Goal: Task Accomplishment & Management: Manage account settings

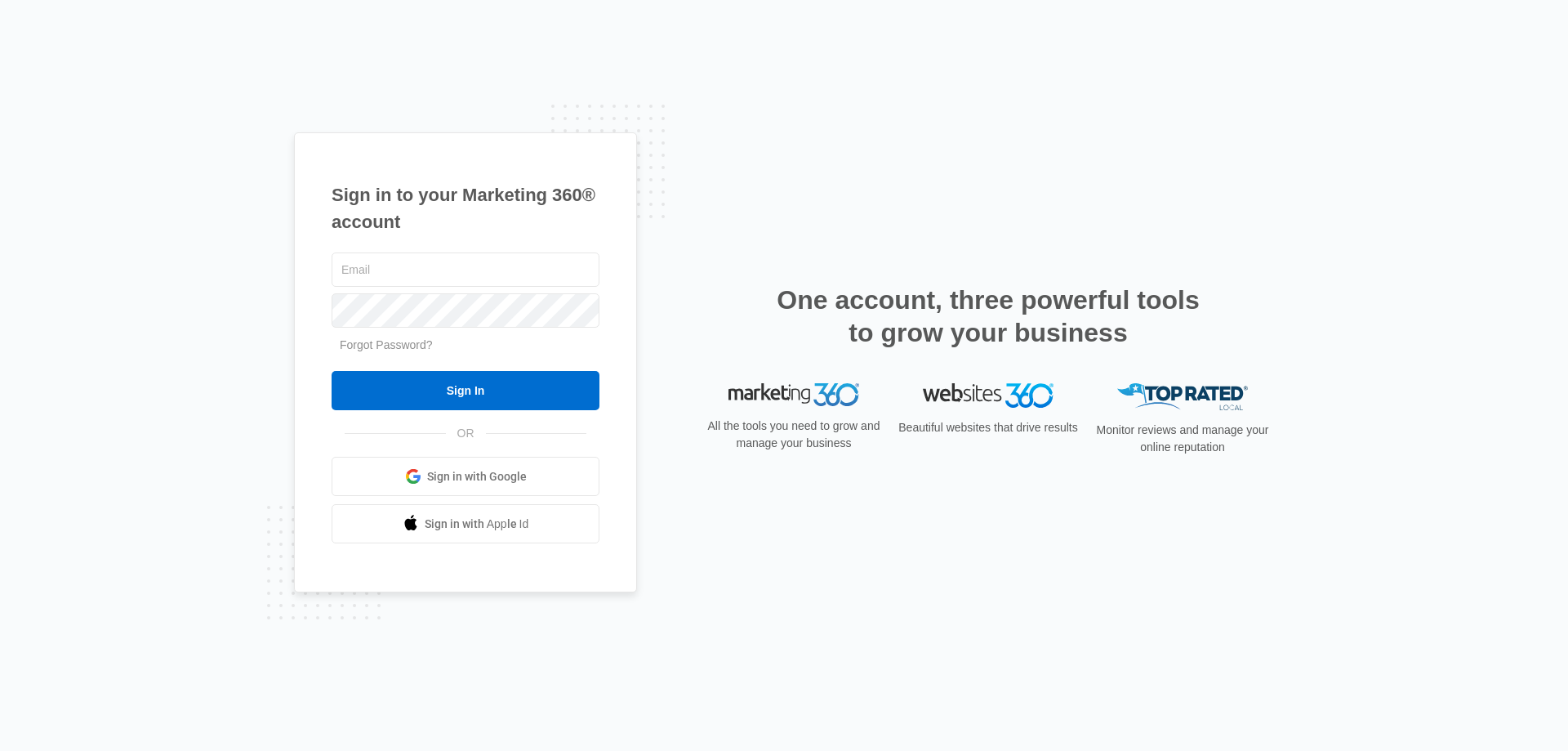
type input "[EMAIL_ADDRESS][DOMAIN_NAME]"
click at [452, 411] on div "jpeltonovich@empirebeautyschools.com Forgot Password? Sign In OR Sign in with G…" at bounding box center [466, 397] width 268 height 295
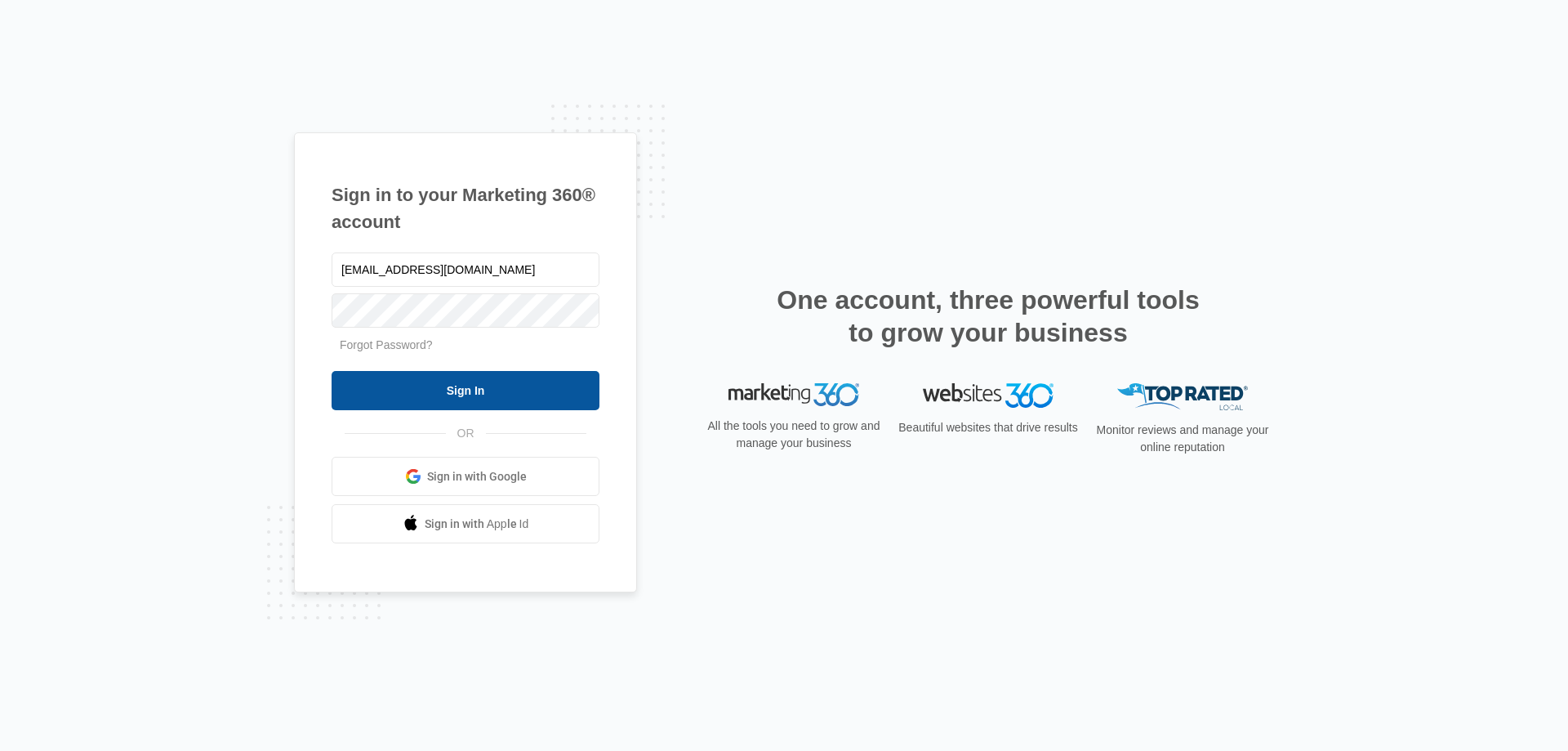
click at [457, 394] on input "Sign In" at bounding box center [466, 391] width 268 height 39
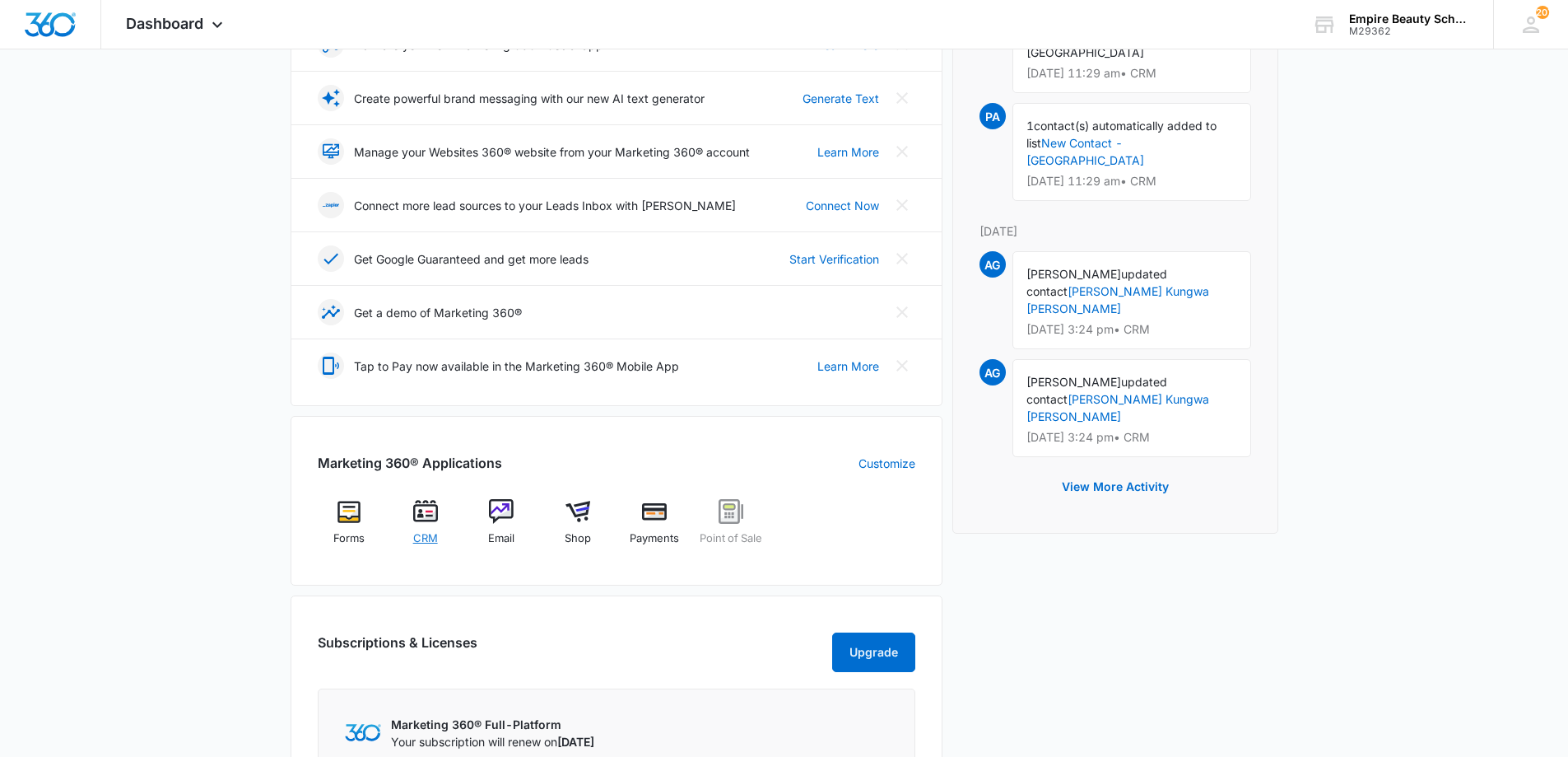
scroll to position [329, 0]
click at [431, 507] on img at bounding box center [425, 509] width 24 height 24
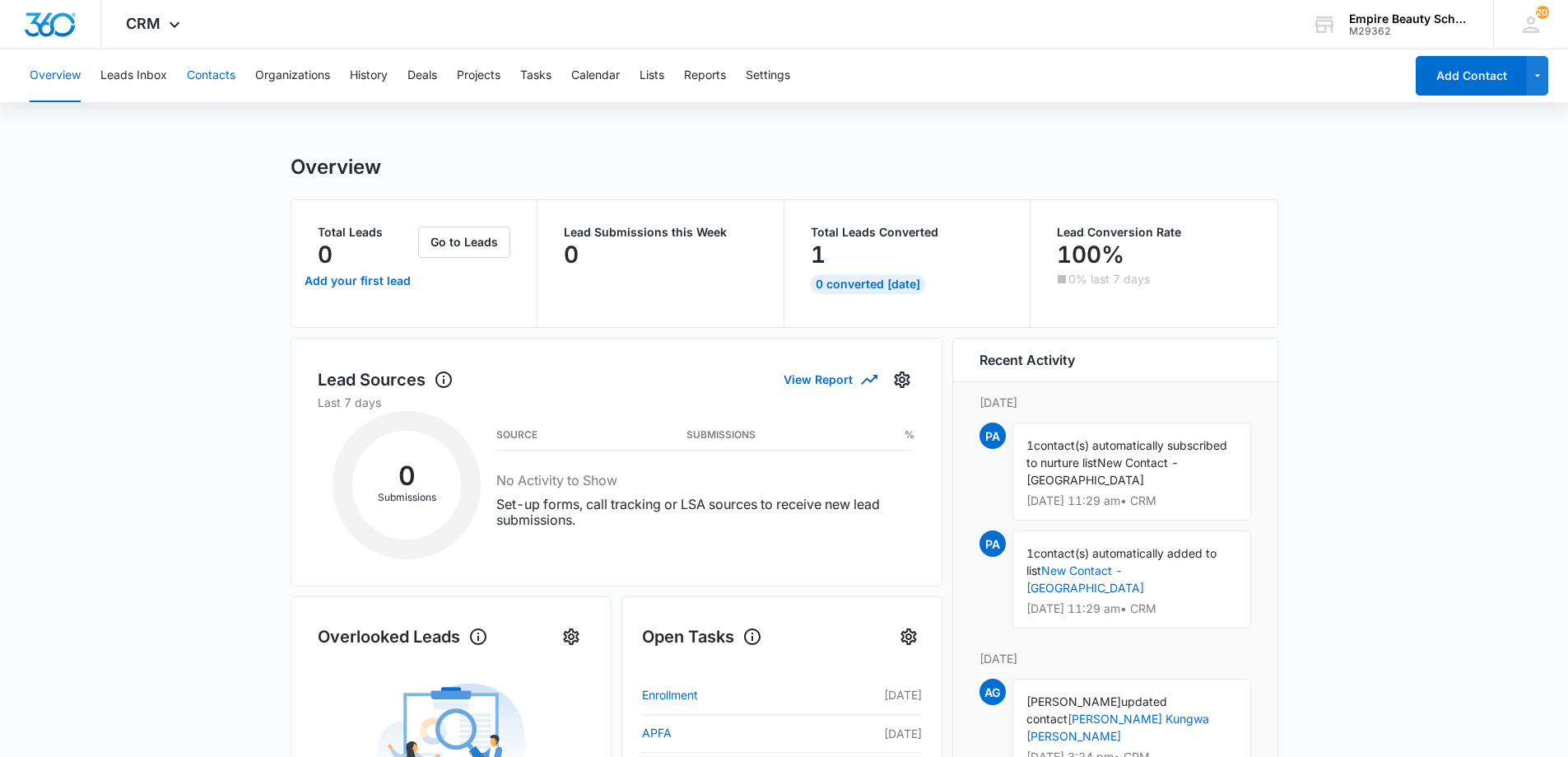
click at [219, 66] on button "Contacts" at bounding box center [211, 76] width 49 height 52
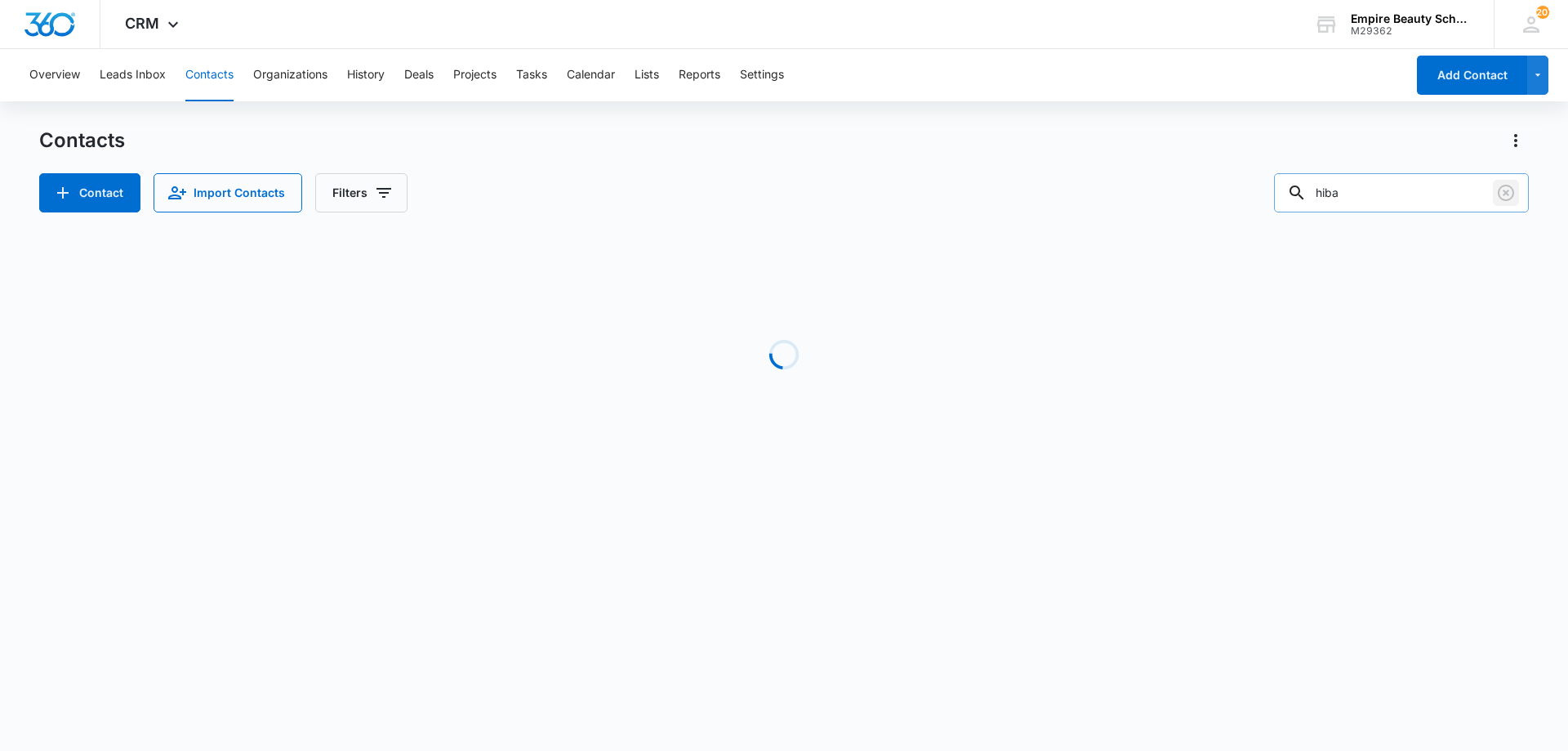
drag, startPoint x: 1508, startPoint y: 198, endPoint x: 1485, endPoint y: 196, distance: 23.1
click at [1509, 198] on icon "Clear" at bounding box center [1506, 193] width 20 height 20
click at [1416, 191] on input "text" at bounding box center [1414, 193] width 231 height 39
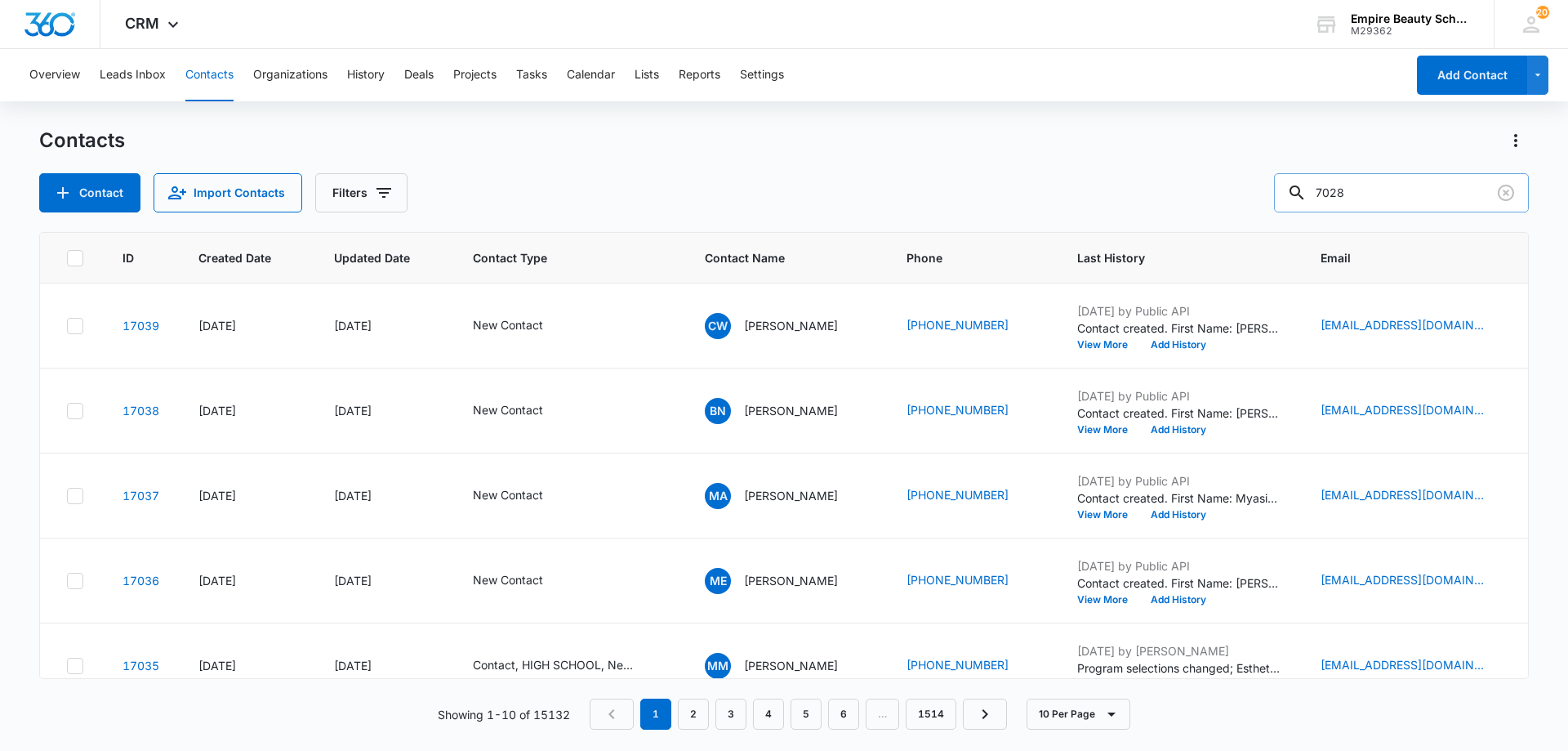
type input "7028"
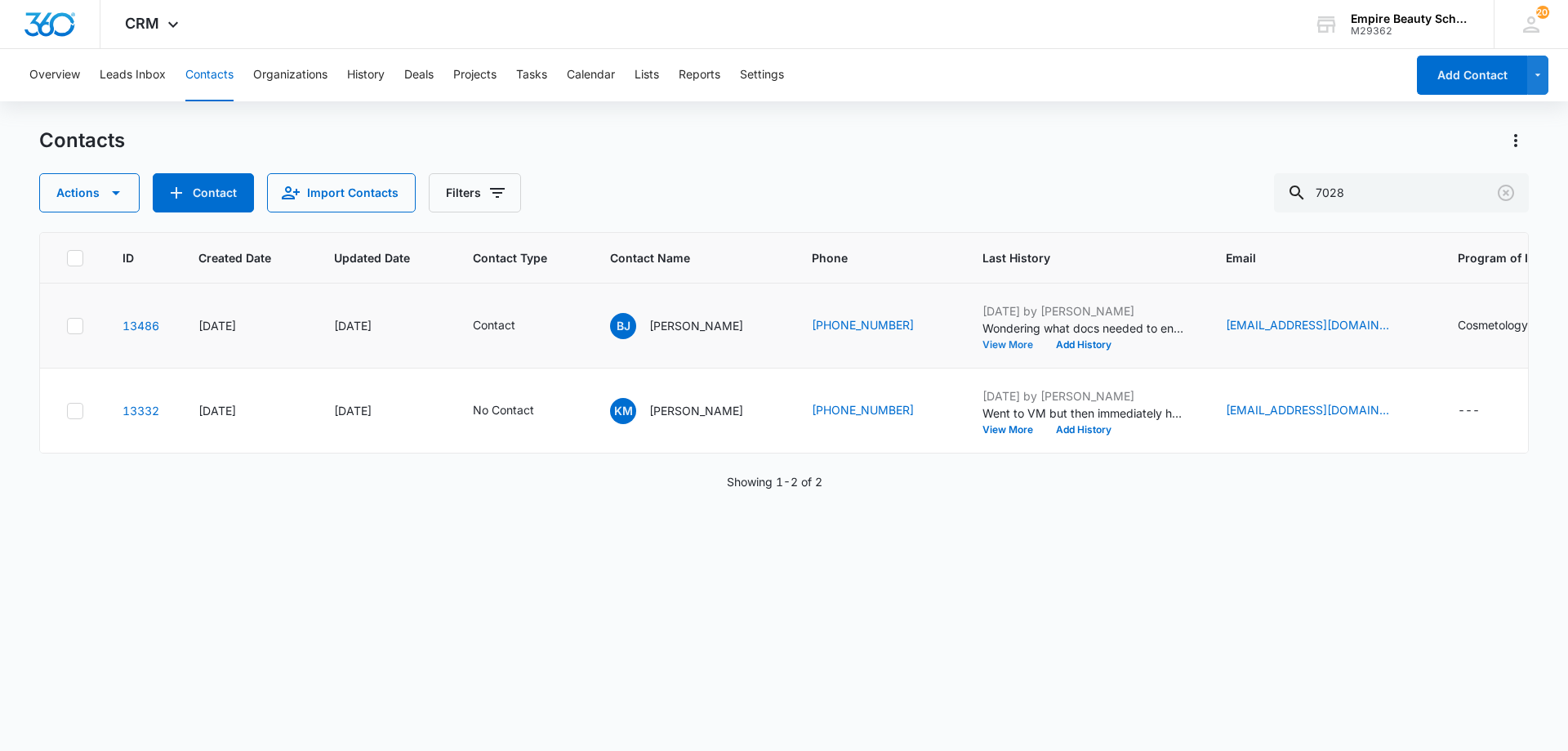
click at [993, 344] on button "View More" at bounding box center [1013, 344] width 62 height 10
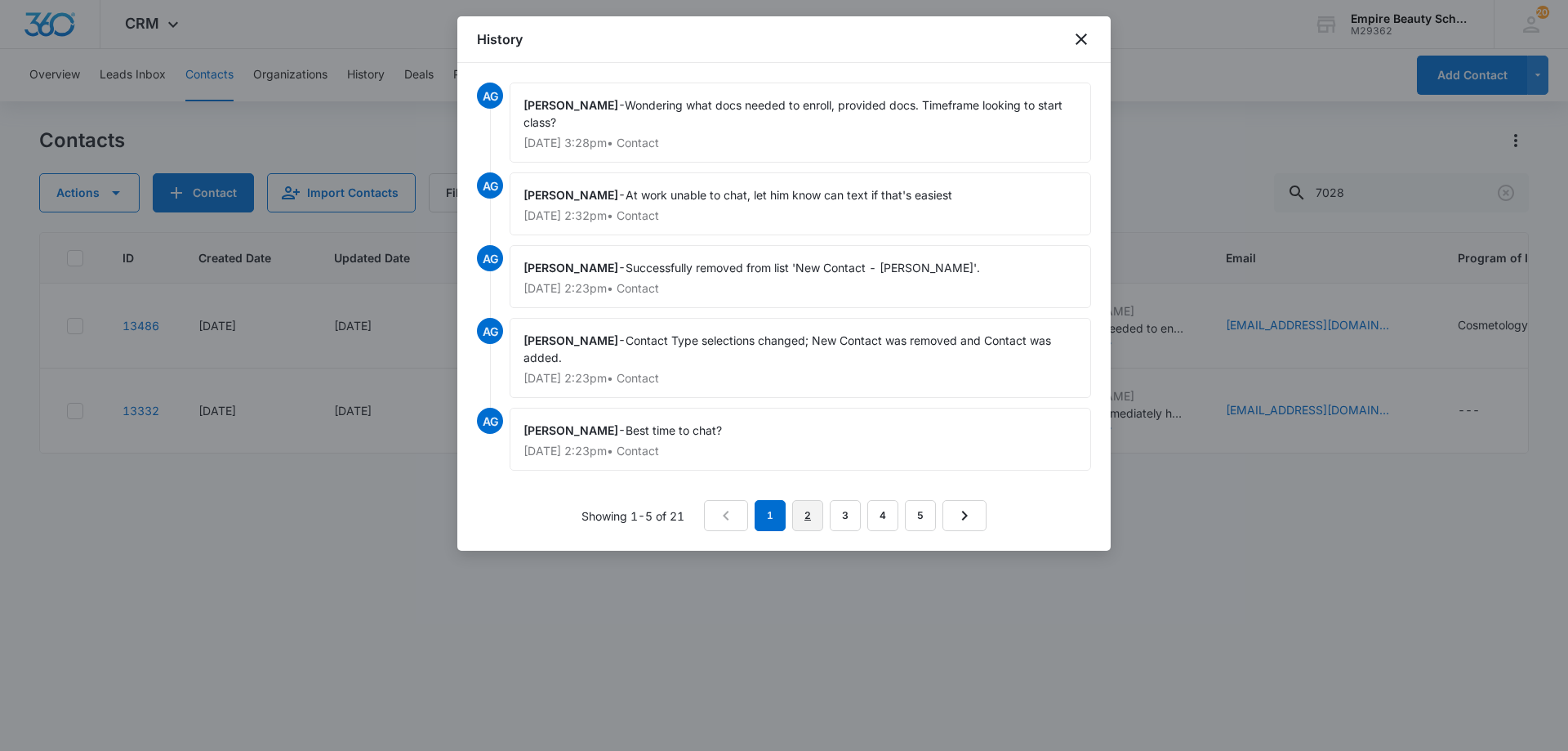
click at [796, 518] on link "2" at bounding box center [807, 515] width 31 height 31
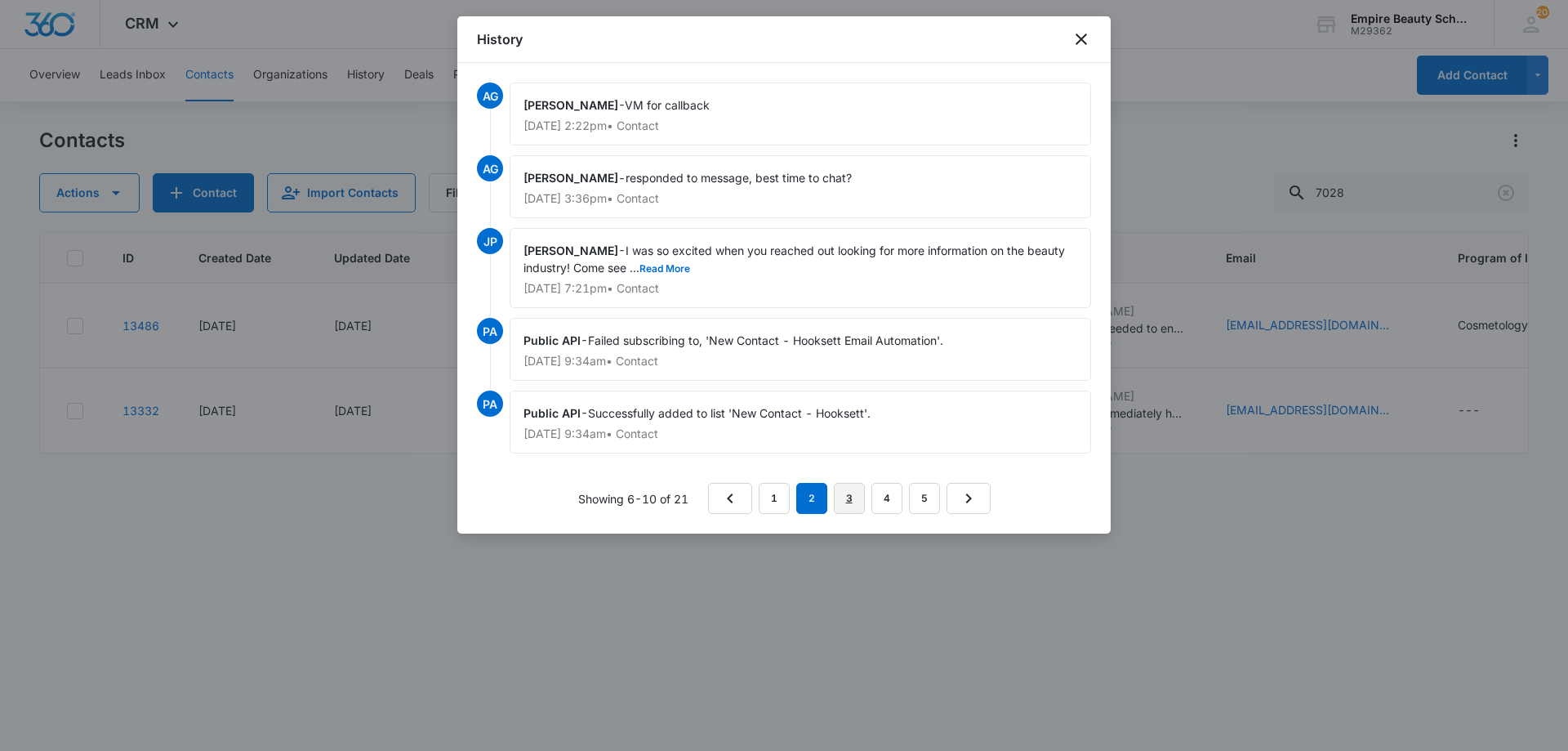
click at [853, 486] on link "3" at bounding box center [849, 498] width 31 height 31
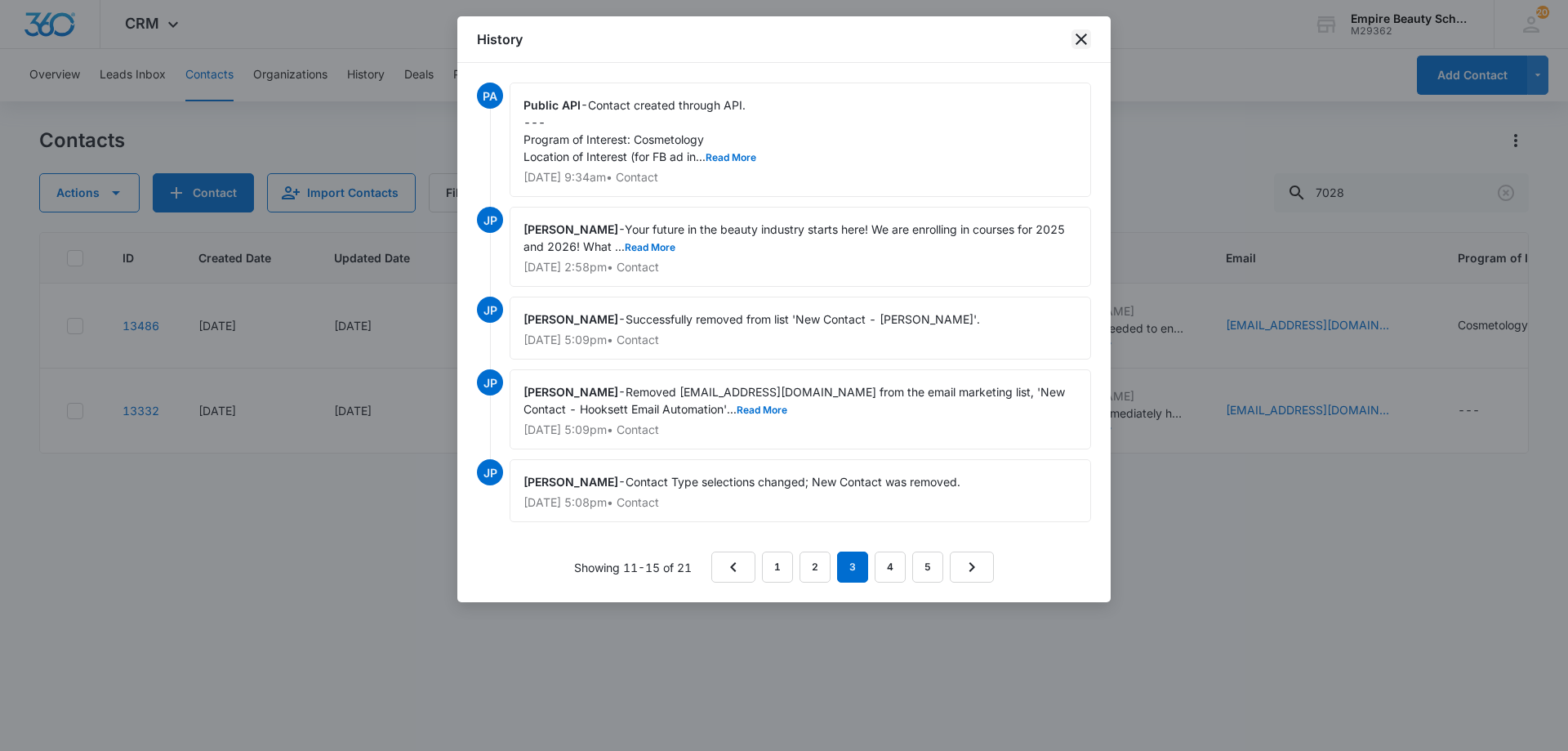
click at [1077, 39] on icon "close" at bounding box center [1082, 39] width 20 height 20
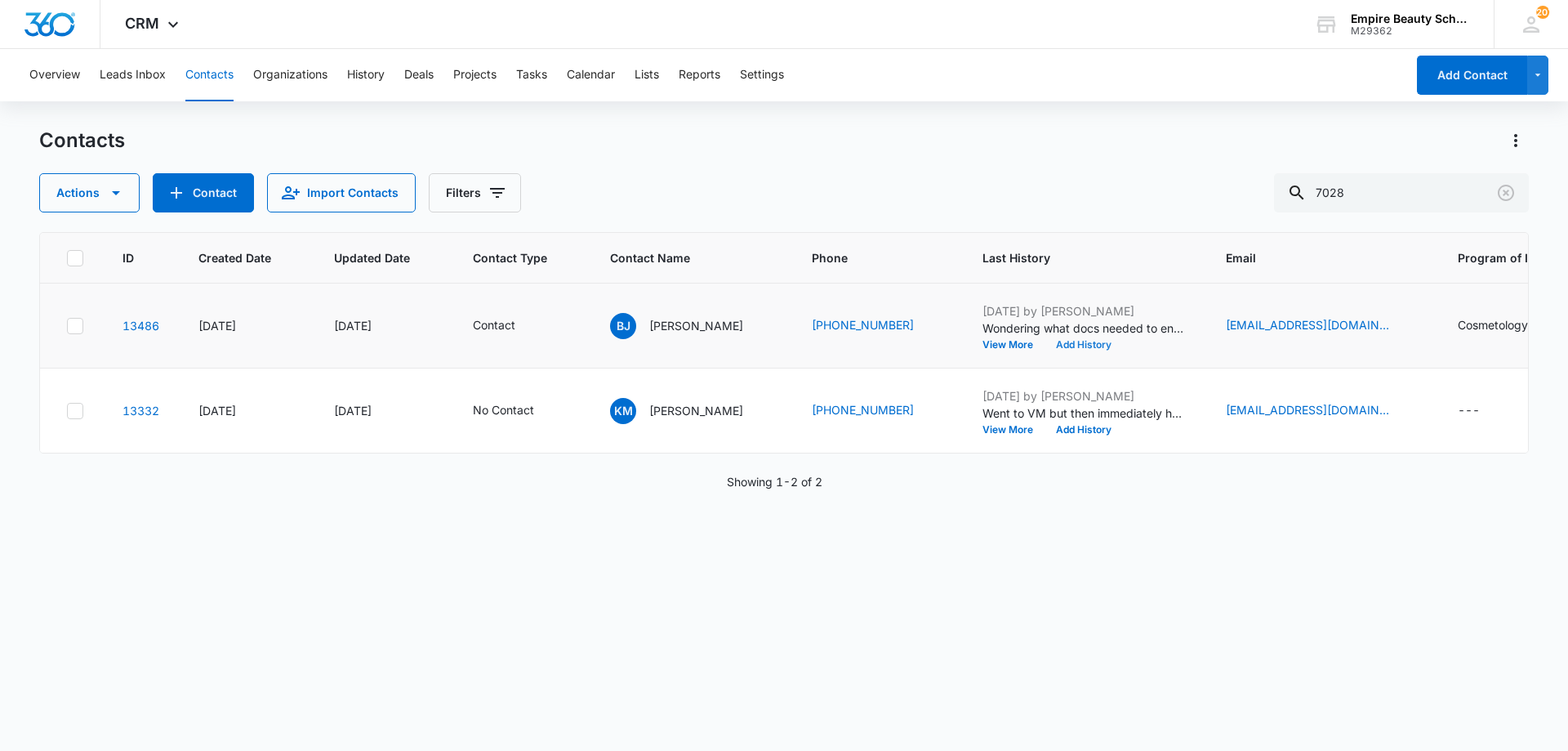
click at [1053, 345] on button "Add History" at bounding box center [1084, 344] width 79 height 10
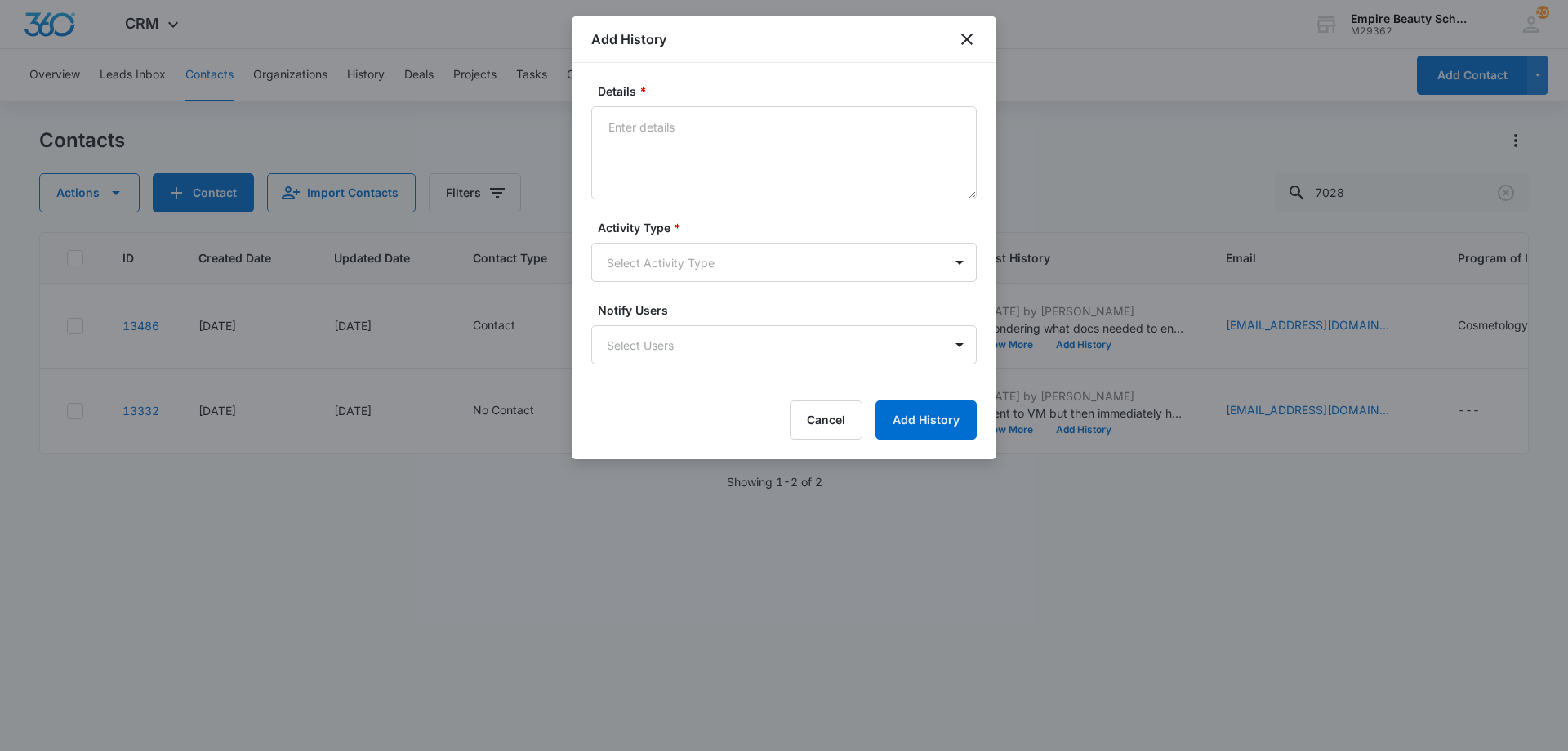
click at [662, 215] on form "Details * Activity Type * Select Activity Type Notify Users Select Users Cancel…" at bounding box center [783, 260] width 385 height 357
click at [743, 158] on textarea "Details *" at bounding box center [783, 153] width 385 height 93
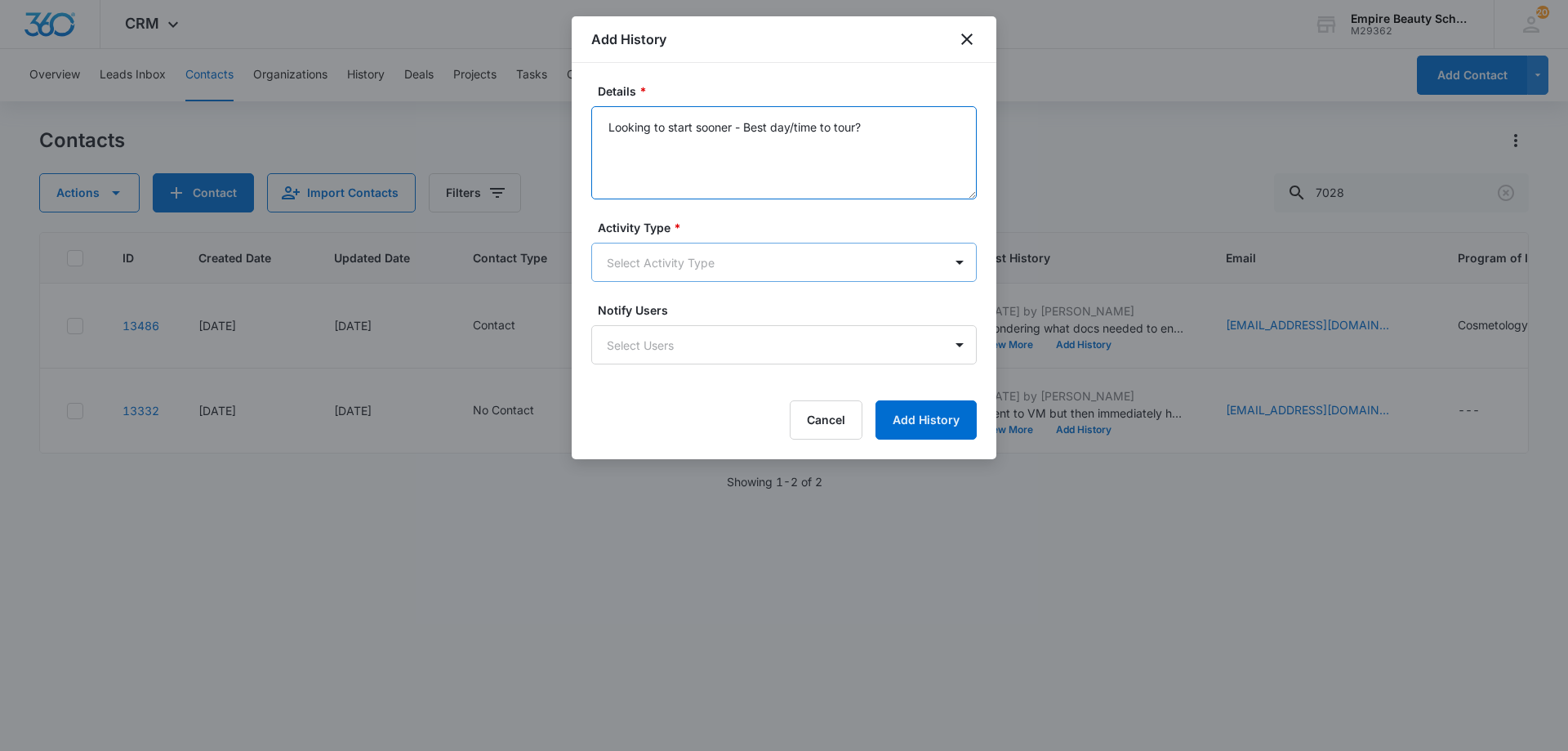
type textarea "Looking to start sooner - Best day/time to tour?"
click at [681, 277] on body "CRM Apps Forms CRM Email Shop Payments POS Files Brand Settings Empire Beauty S…" at bounding box center [784, 376] width 1568 height 751
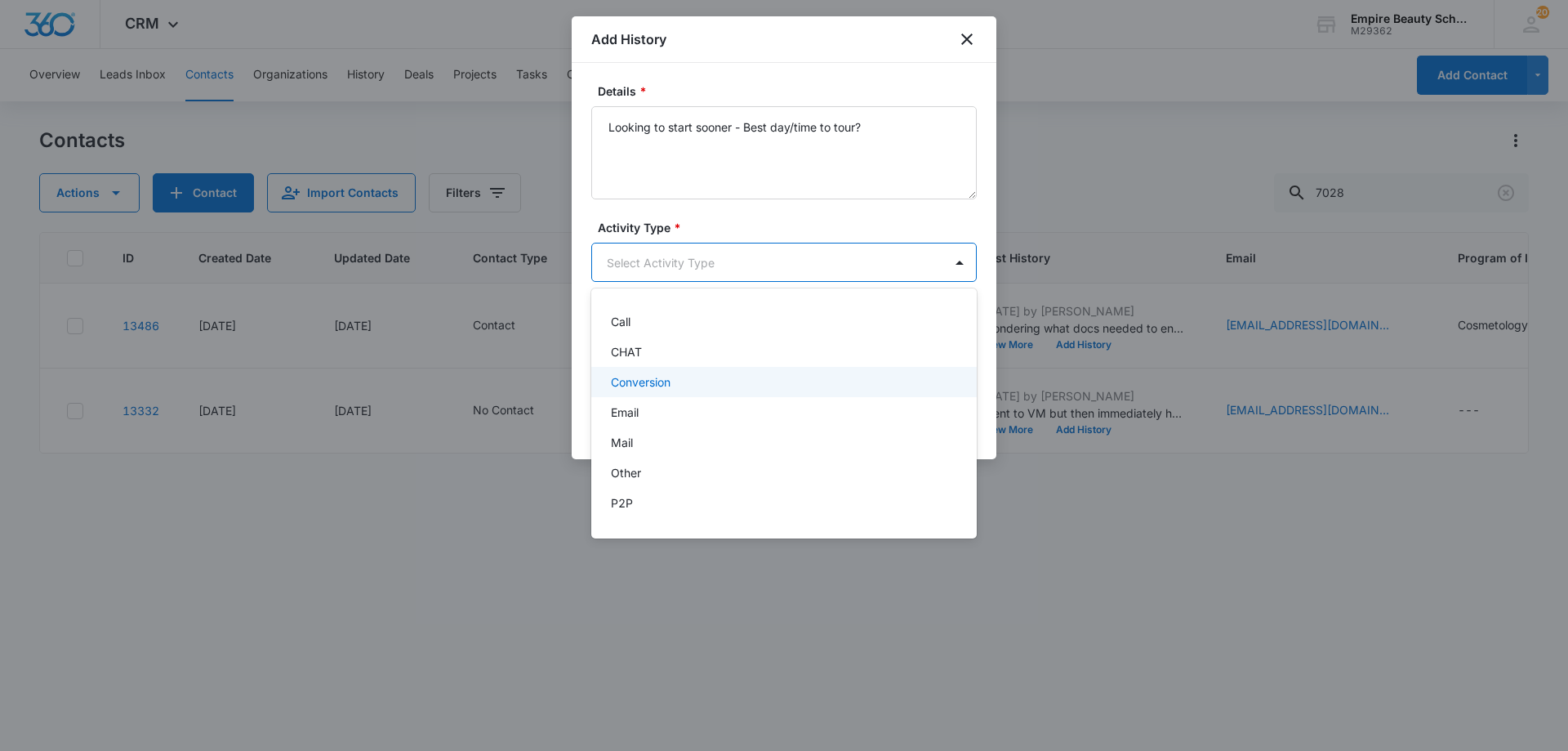
scroll to position [85, 0]
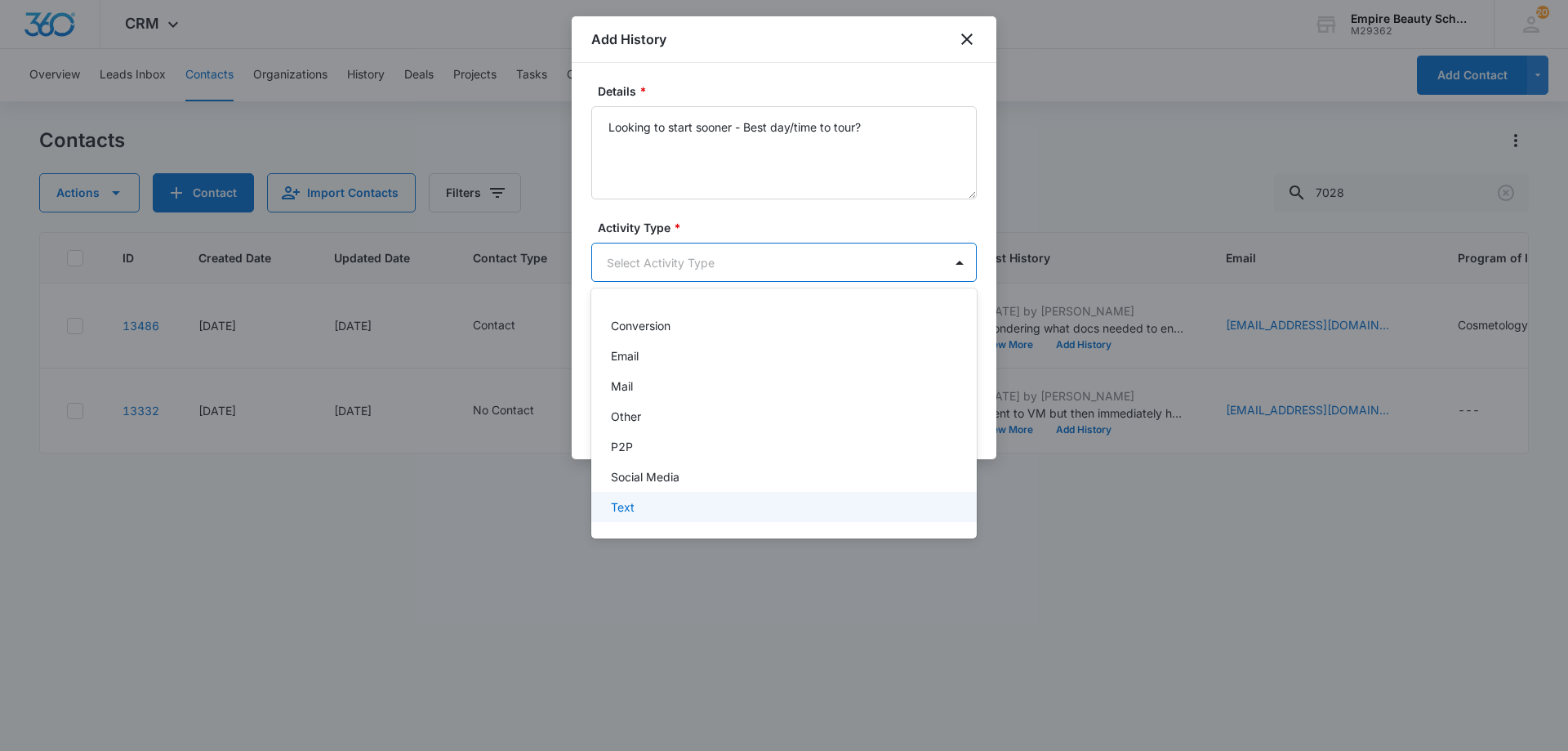
click at [678, 507] on div "Text" at bounding box center [782, 506] width 343 height 17
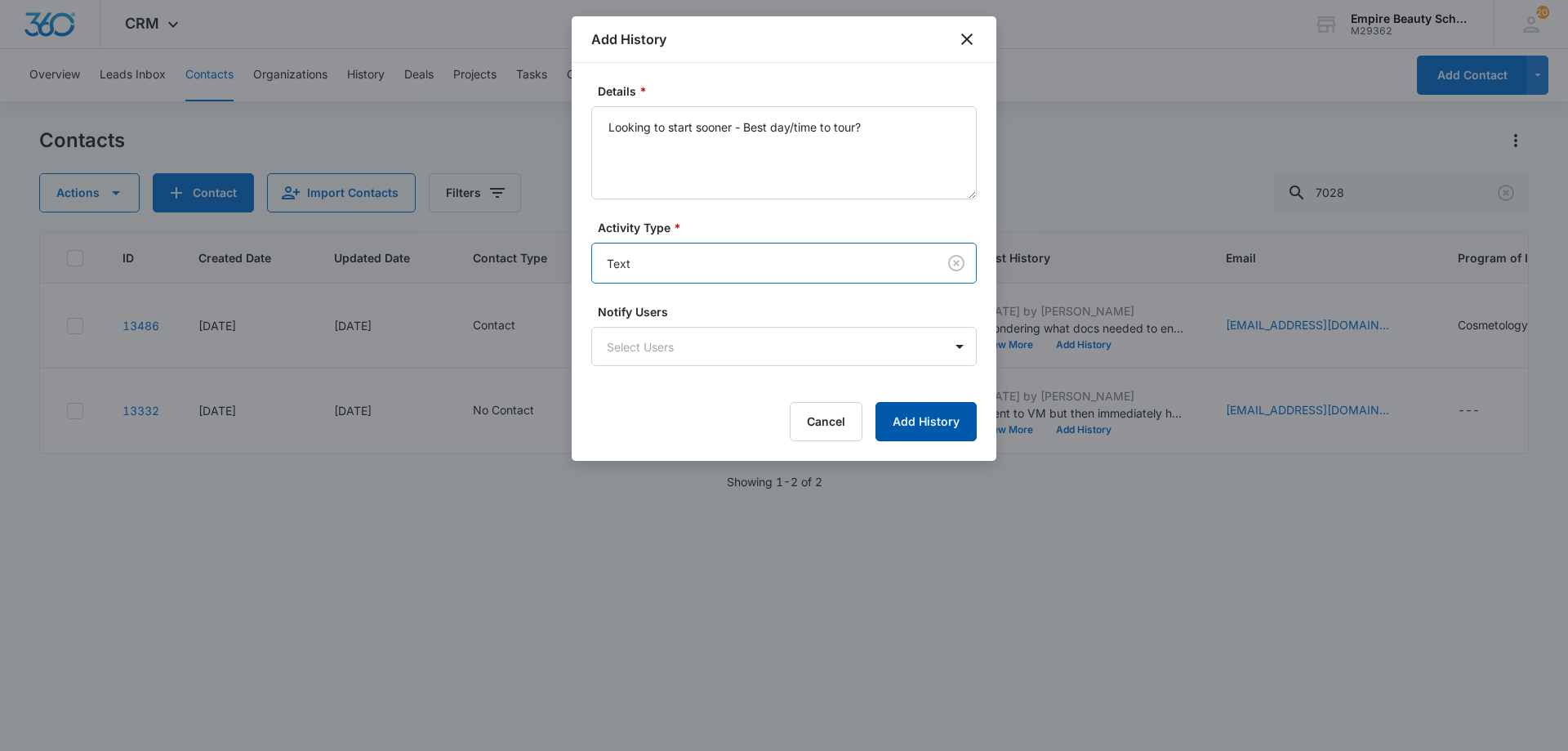
click at [933, 408] on button "Add History" at bounding box center [925, 422] width 101 height 39
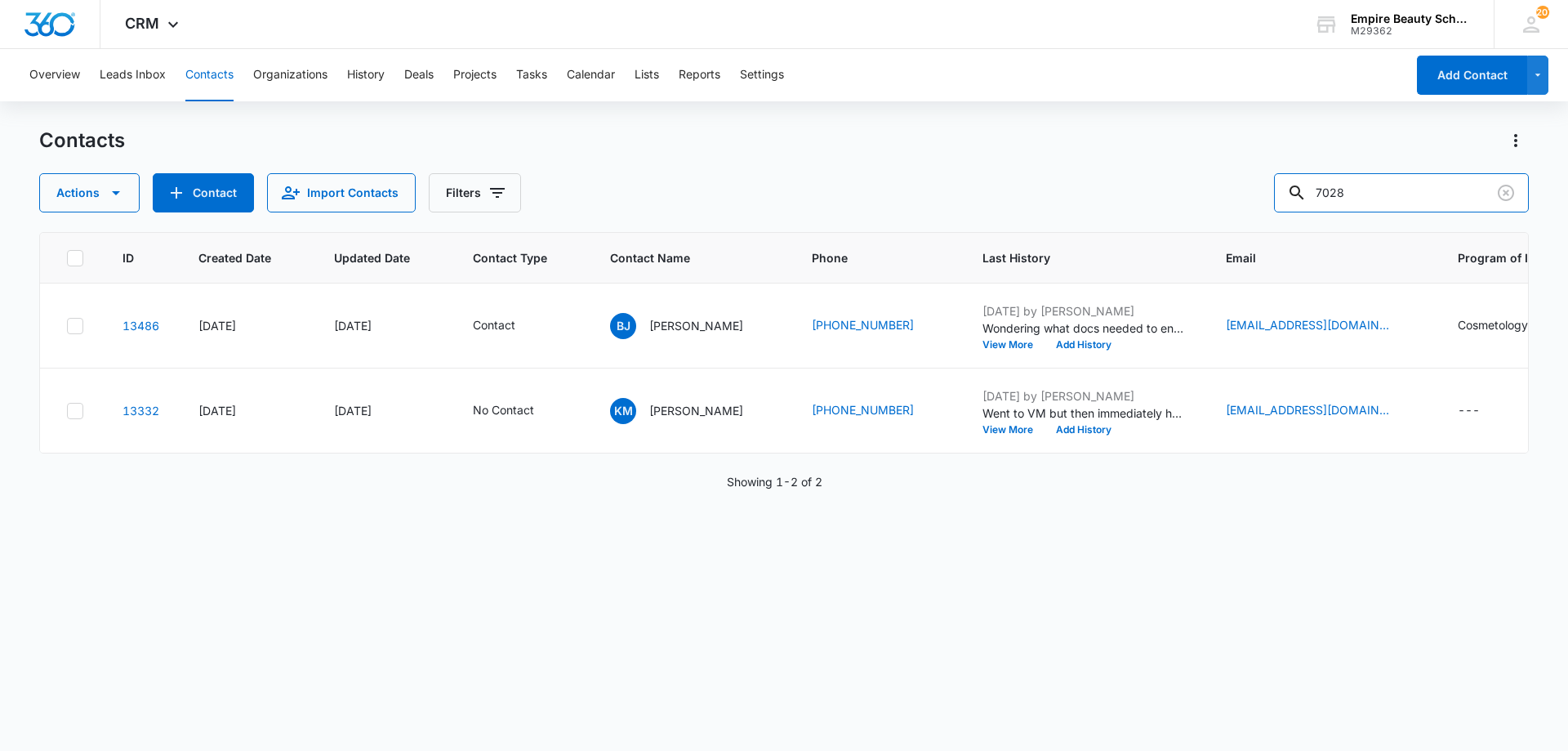
drag, startPoint x: 1419, startPoint y: 200, endPoint x: 1184, endPoint y: 190, distance: 235.2
click at [1190, 190] on div "Actions Contact Import Contacts Filters 7028" at bounding box center [784, 193] width 1490 height 39
drag, startPoint x: 1183, startPoint y: 191, endPoint x: 1200, endPoint y: 175, distance: 23.3
click at [1200, 175] on div "Actions Contact Import Contacts Filters 7028" at bounding box center [784, 193] width 1490 height 39
click at [1414, 201] on input "7028" at bounding box center [1401, 193] width 255 height 39
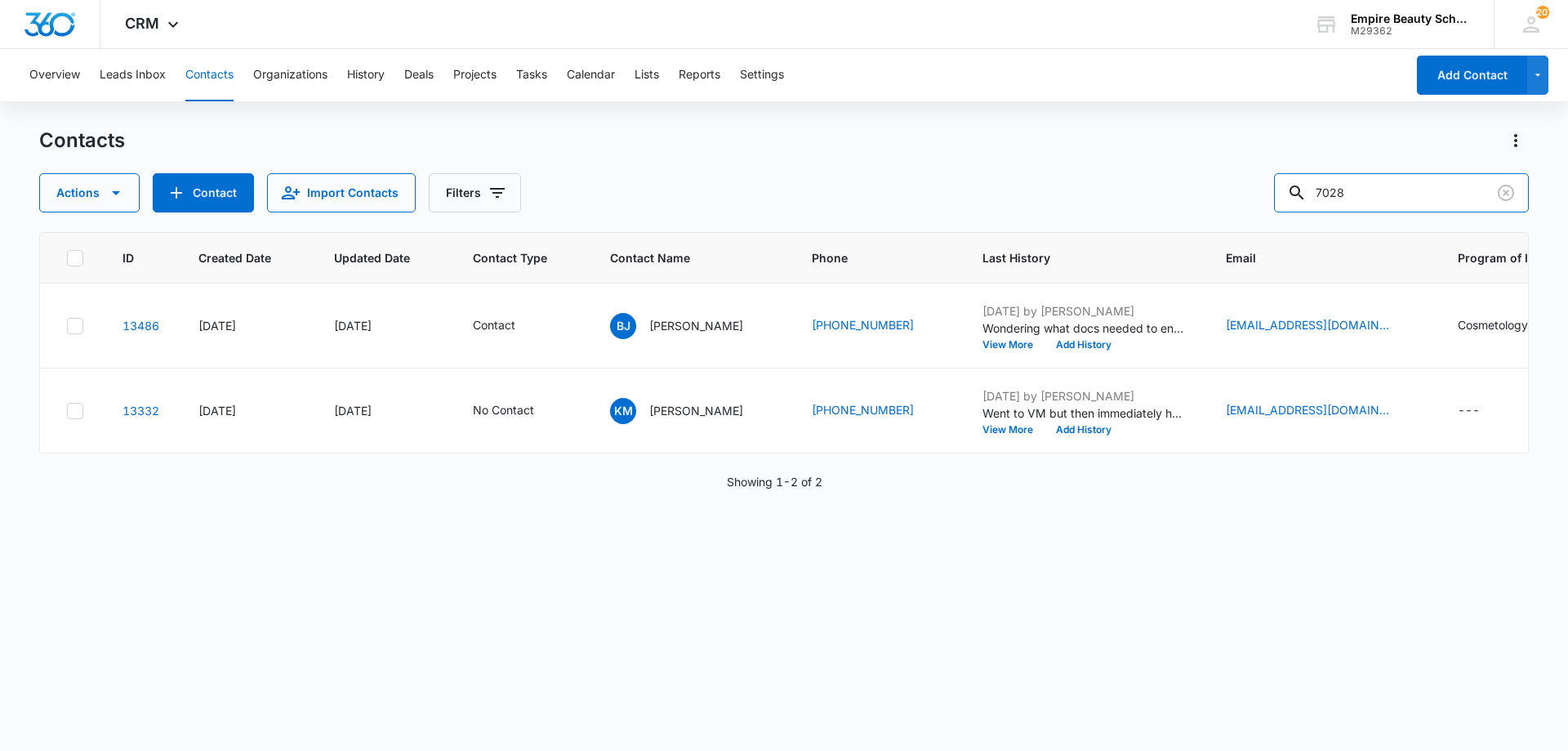
drag, startPoint x: 1395, startPoint y: 203, endPoint x: 857, endPoint y: 241, distance: 539.3
click at [940, 235] on div "Contacts Actions Contact Import Contacts Filters 7028 ID Created Date Updated D…" at bounding box center [784, 438] width 1490 height 621
type input "4260"
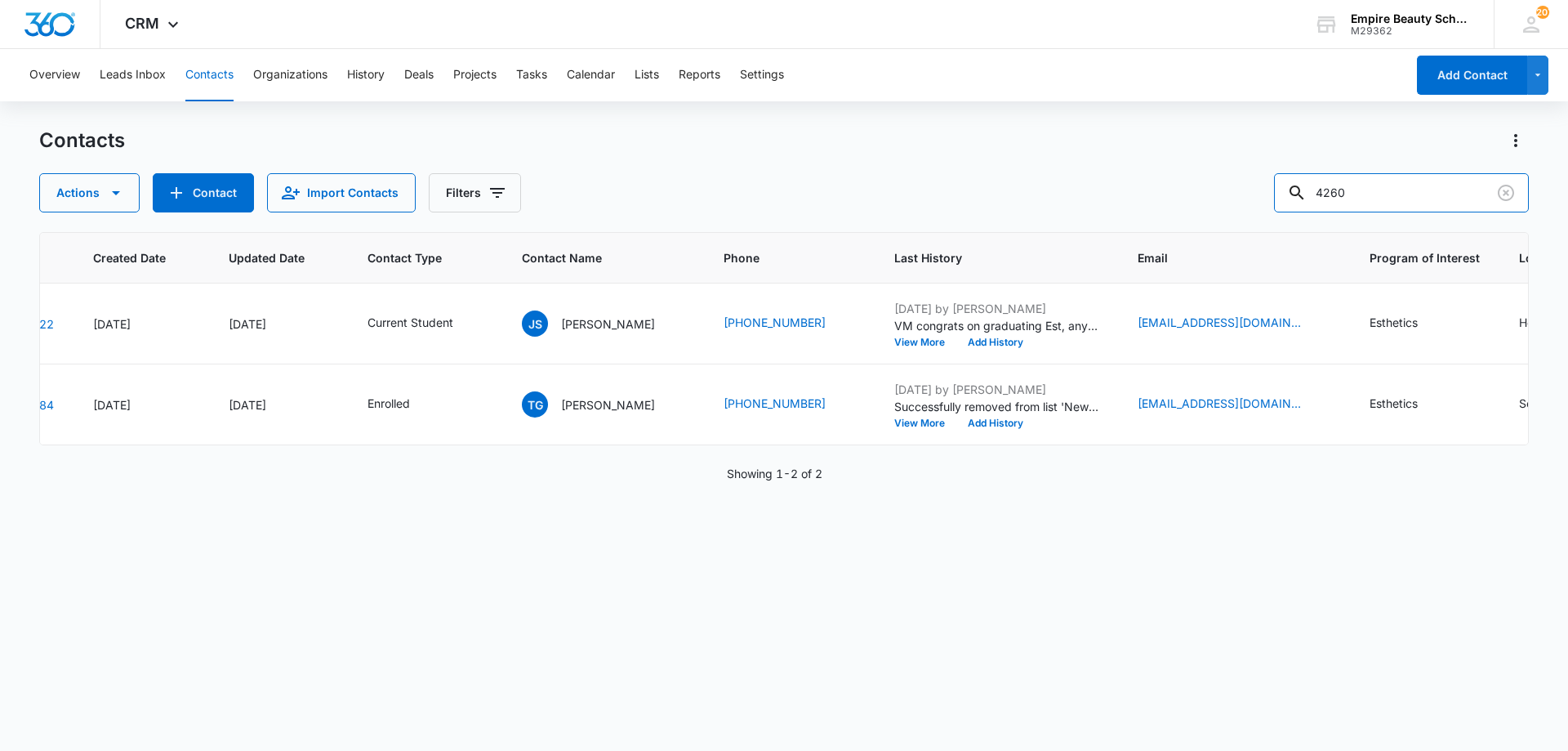
scroll to position [0, 107]
click at [657, 672] on div "ID Created Date Updated Date Contact Type Contact Name Phone Last History Email…" at bounding box center [784, 480] width 1490 height 497
click at [711, 629] on div "ID Created Date Updated Date Contact Type Contact Name Phone Last History Email…" at bounding box center [784, 480] width 1490 height 497
click at [465, 326] on icon "Contact Type - Current Student - Select to Edit Field" at bounding box center [471, 324] width 20 height 20
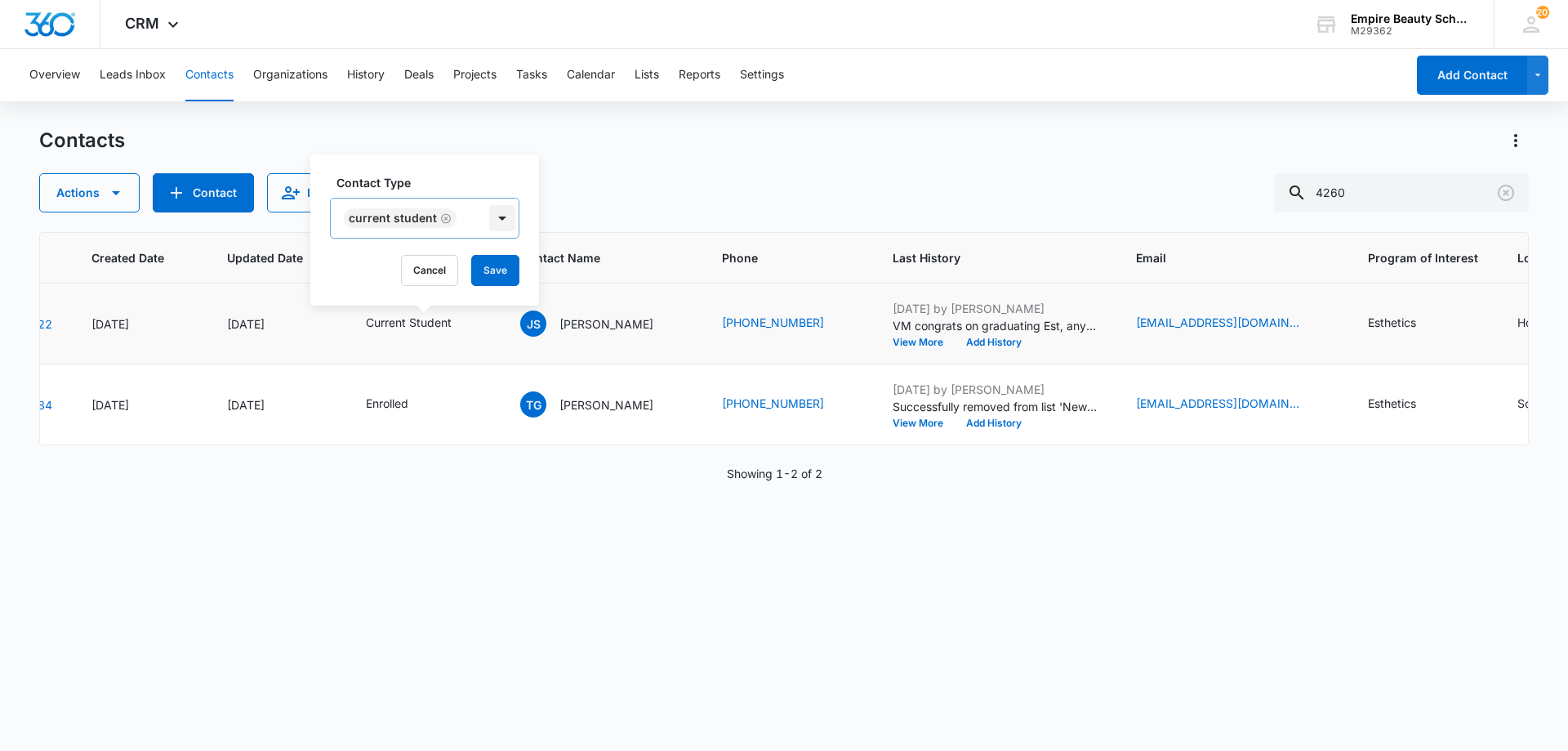
click at [443, 216] on icon "Remove Current Student" at bounding box center [445, 219] width 12 height 13
click at [443, 217] on div at bounding box center [455, 218] width 26 height 26
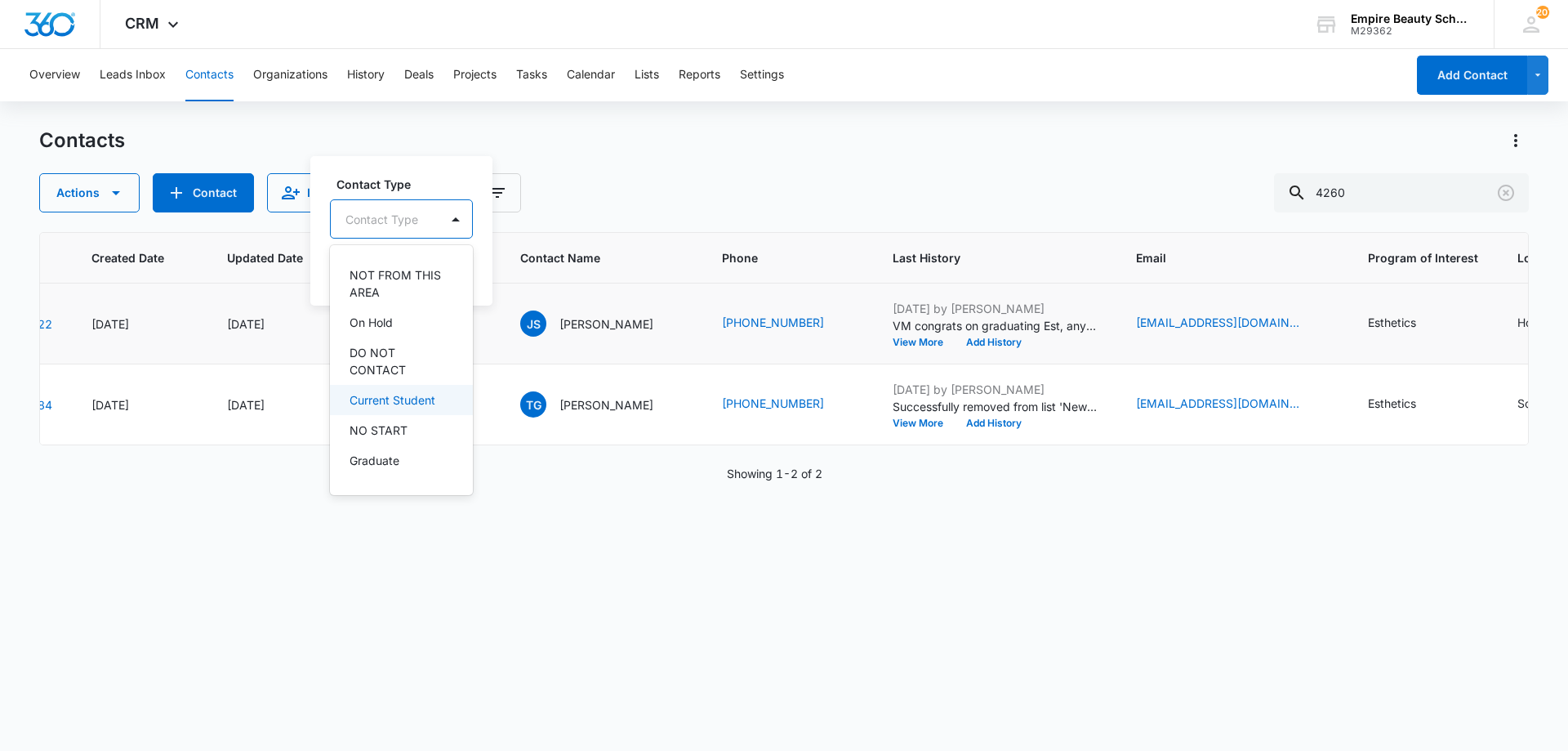
scroll to position [244, 0]
click at [391, 456] on p "Graduate" at bounding box center [375, 459] width 50 height 17
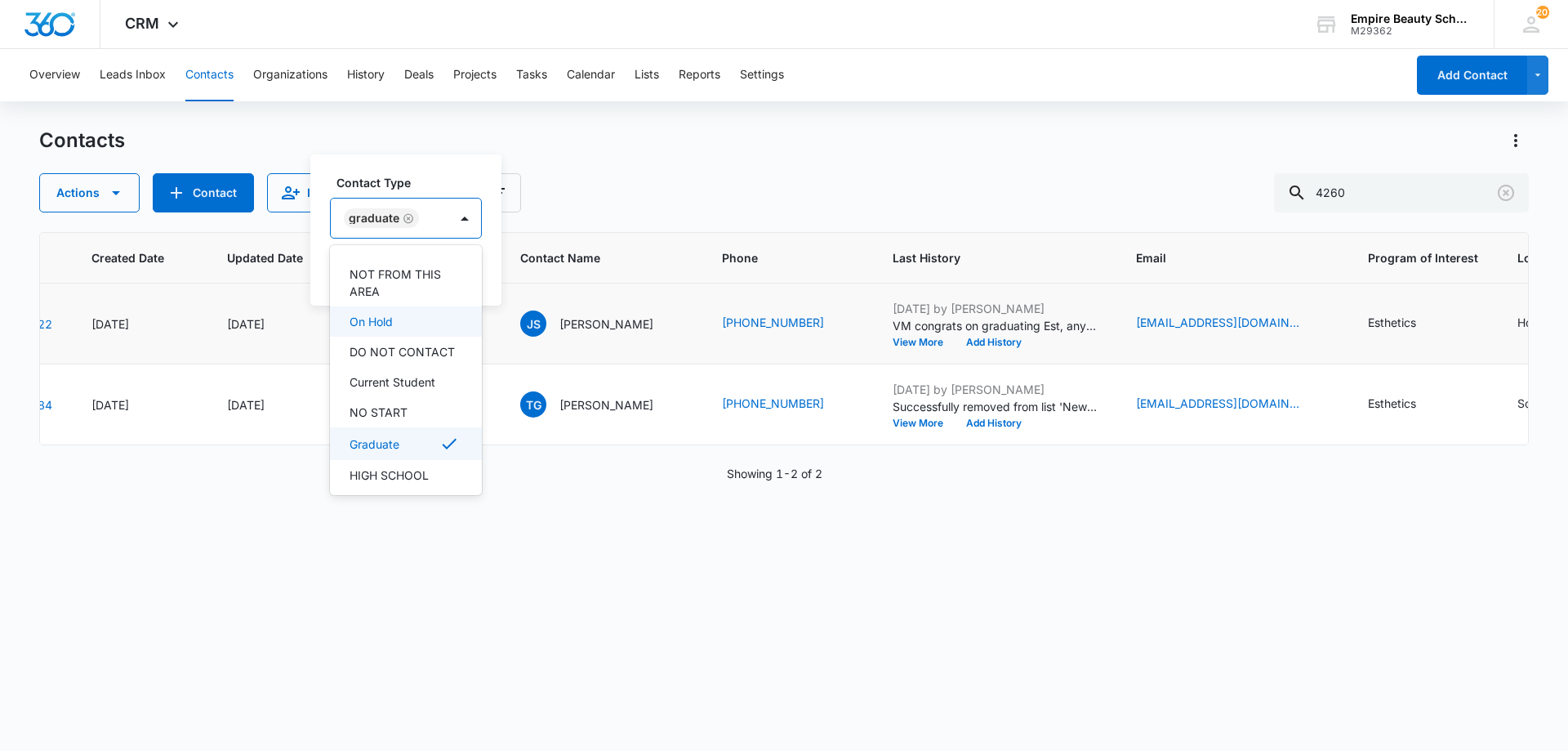
click at [407, 190] on label "Contact Type" at bounding box center [412, 182] width 152 height 17
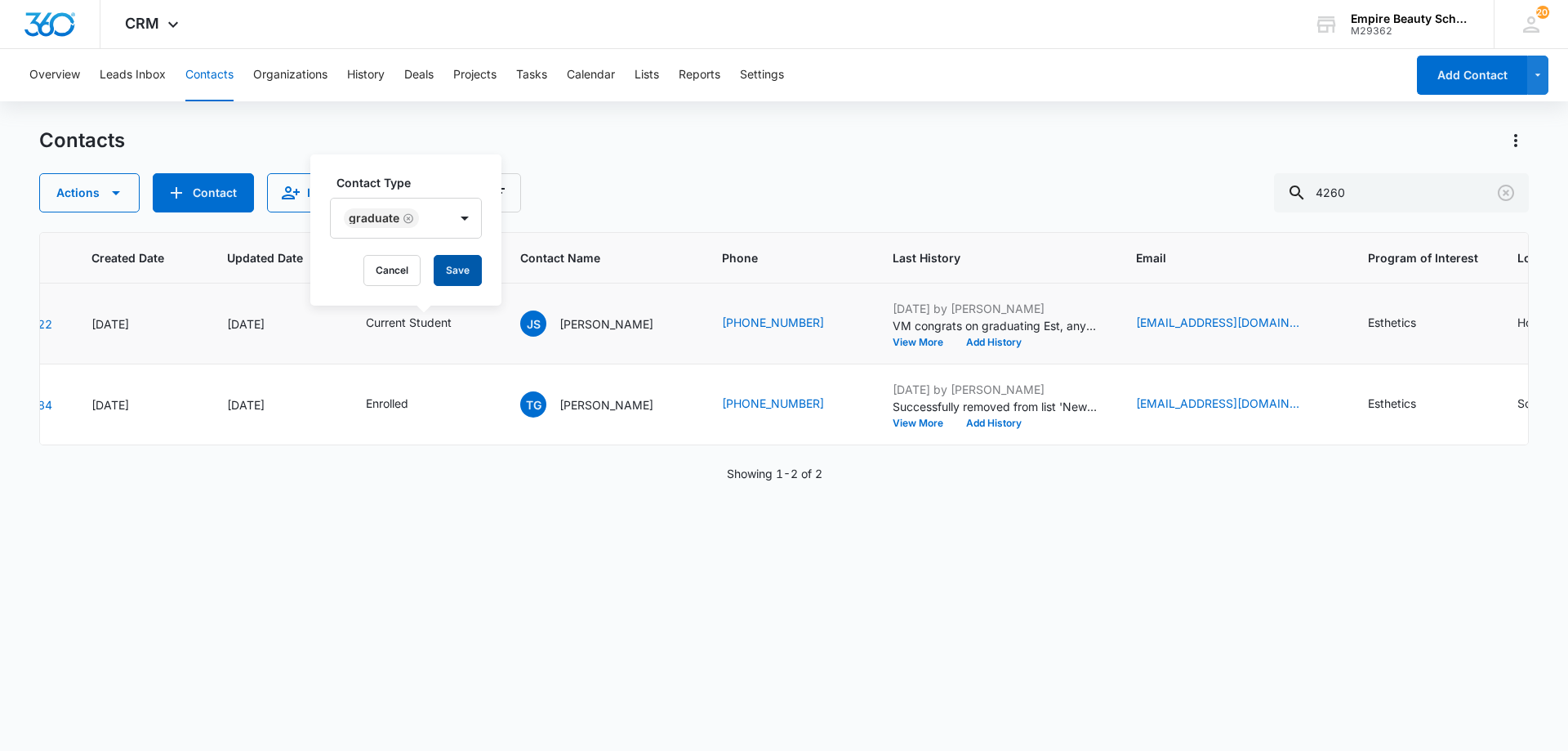
click at [461, 267] on button "Save" at bounding box center [458, 270] width 48 height 31
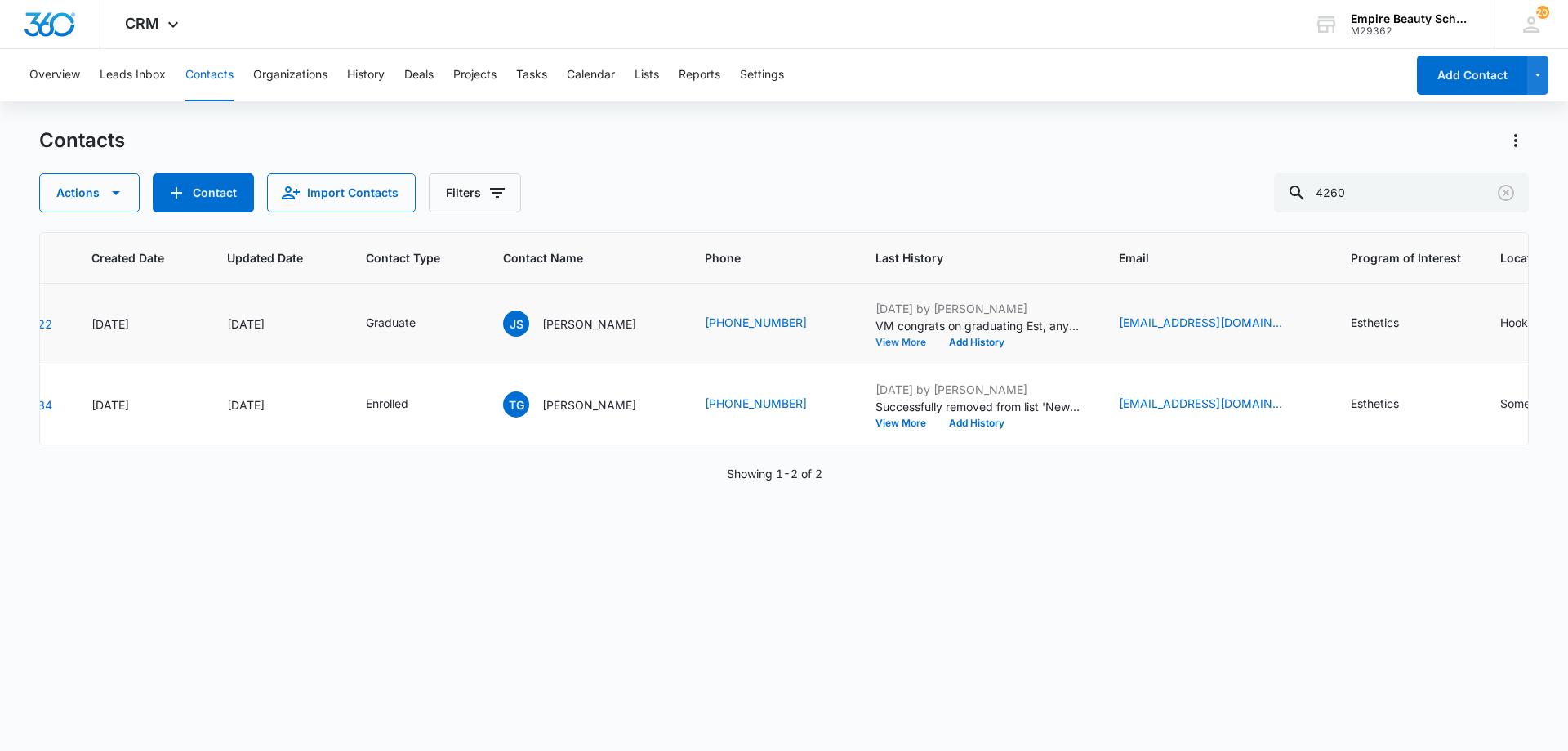
click at [901, 345] on button "View More" at bounding box center [906, 342] width 62 height 10
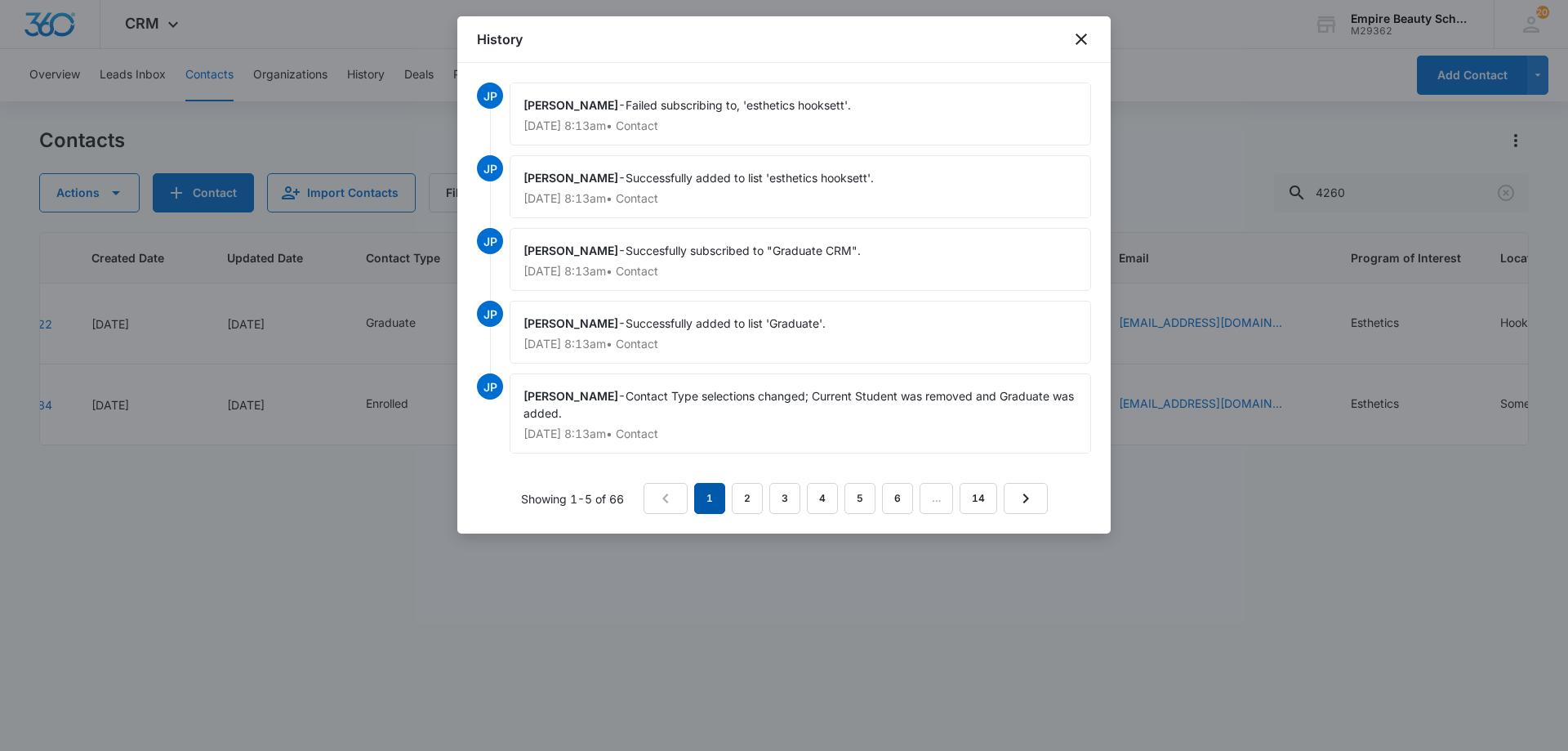
click at [701, 496] on em "1" at bounding box center [710, 498] width 31 height 31
click at [743, 498] on link "2" at bounding box center [747, 498] width 31 height 31
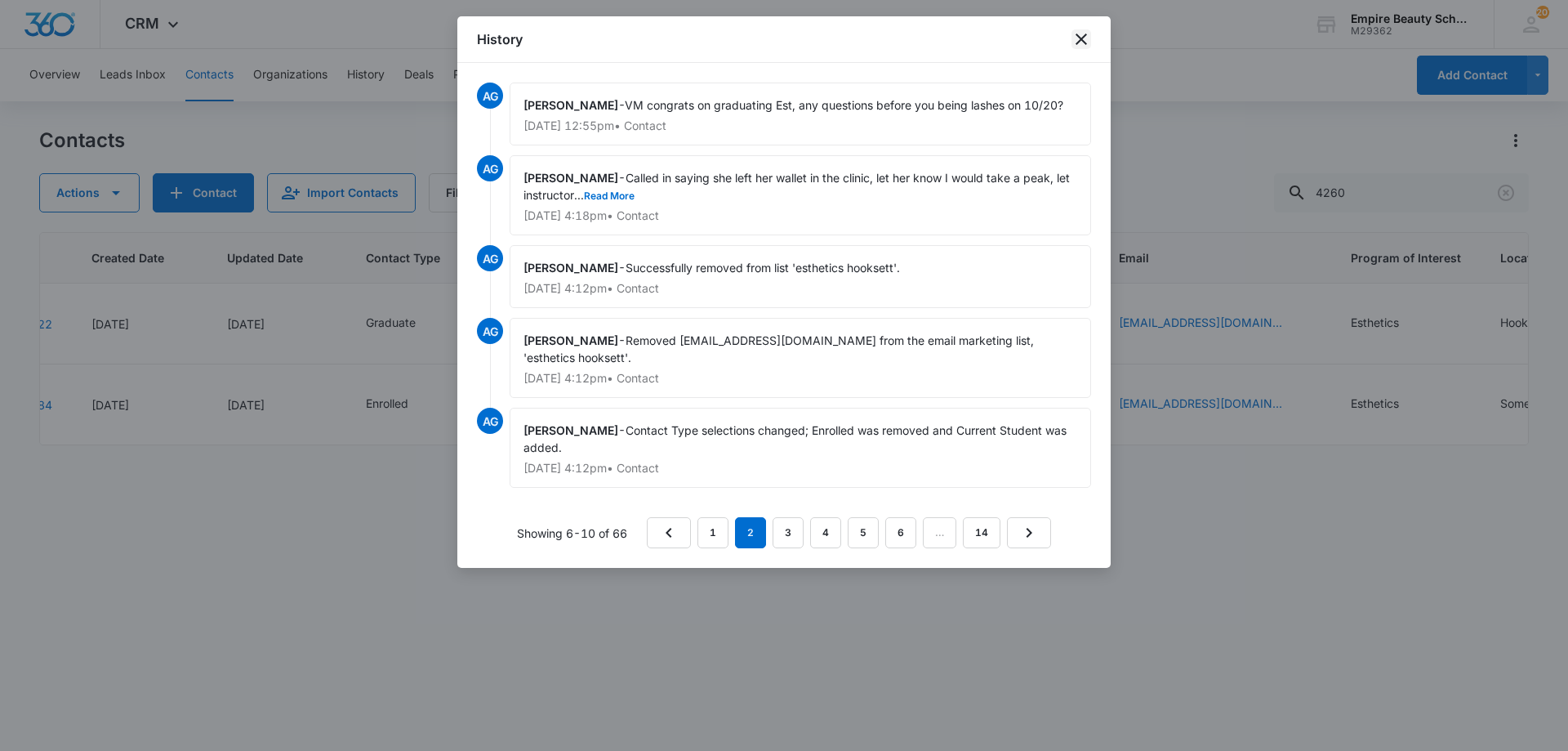
click at [1086, 39] on icon "close" at bounding box center [1082, 39] width 20 height 20
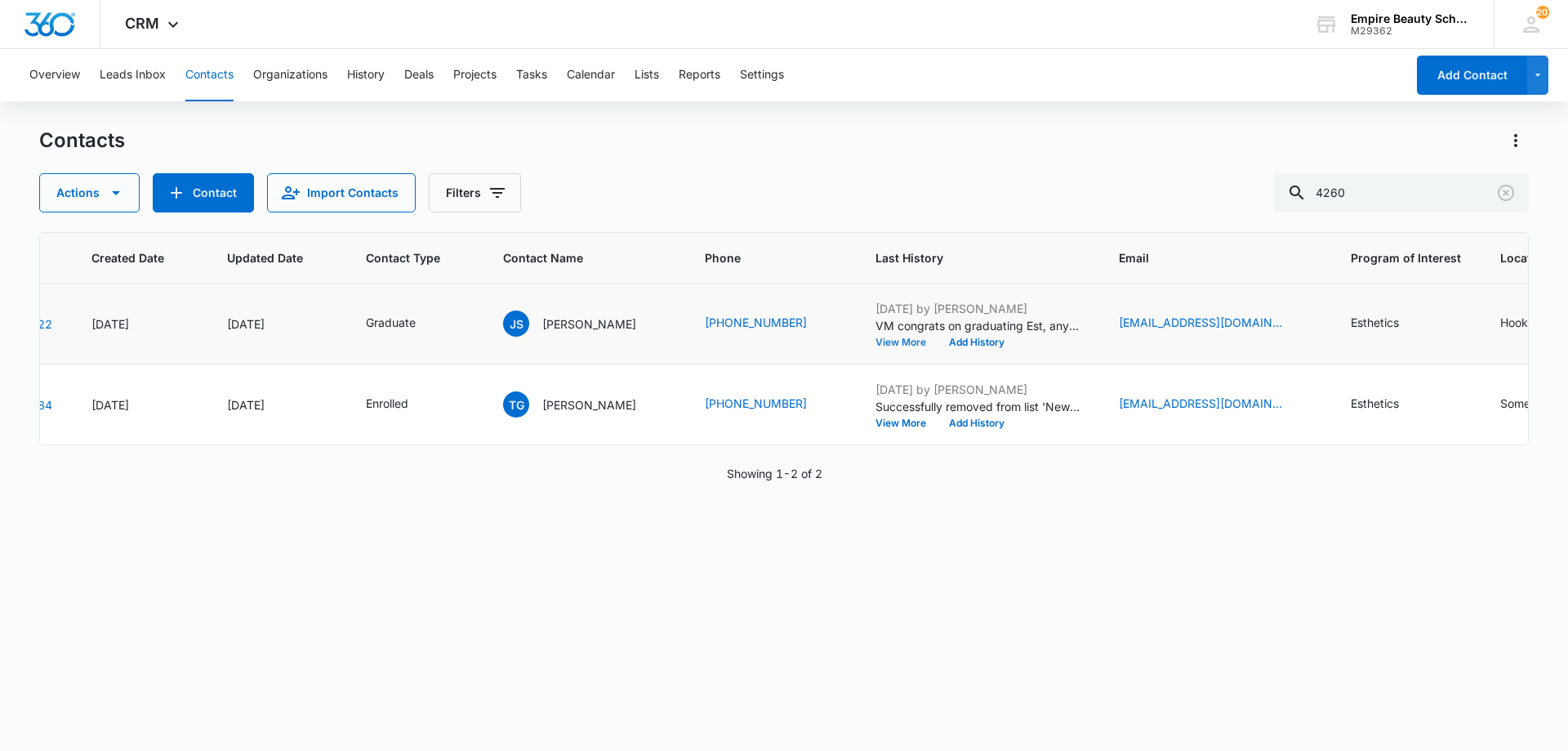
click at [908, 345] on button "View More" at bounding box center [906, 342] width 62 height 10
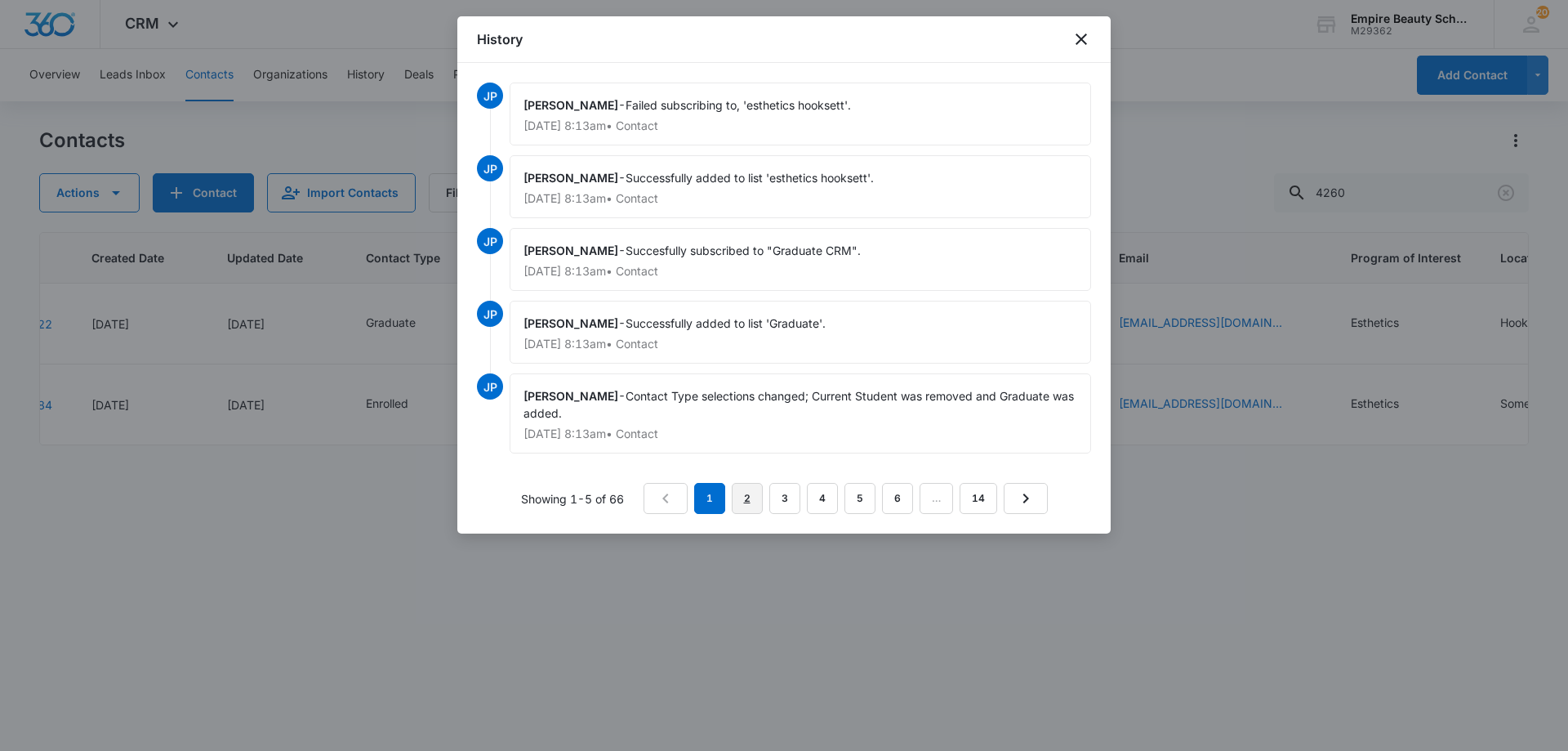
click at [754, 502] on link "2" at bounding box center [747, 498] width 31 height 31
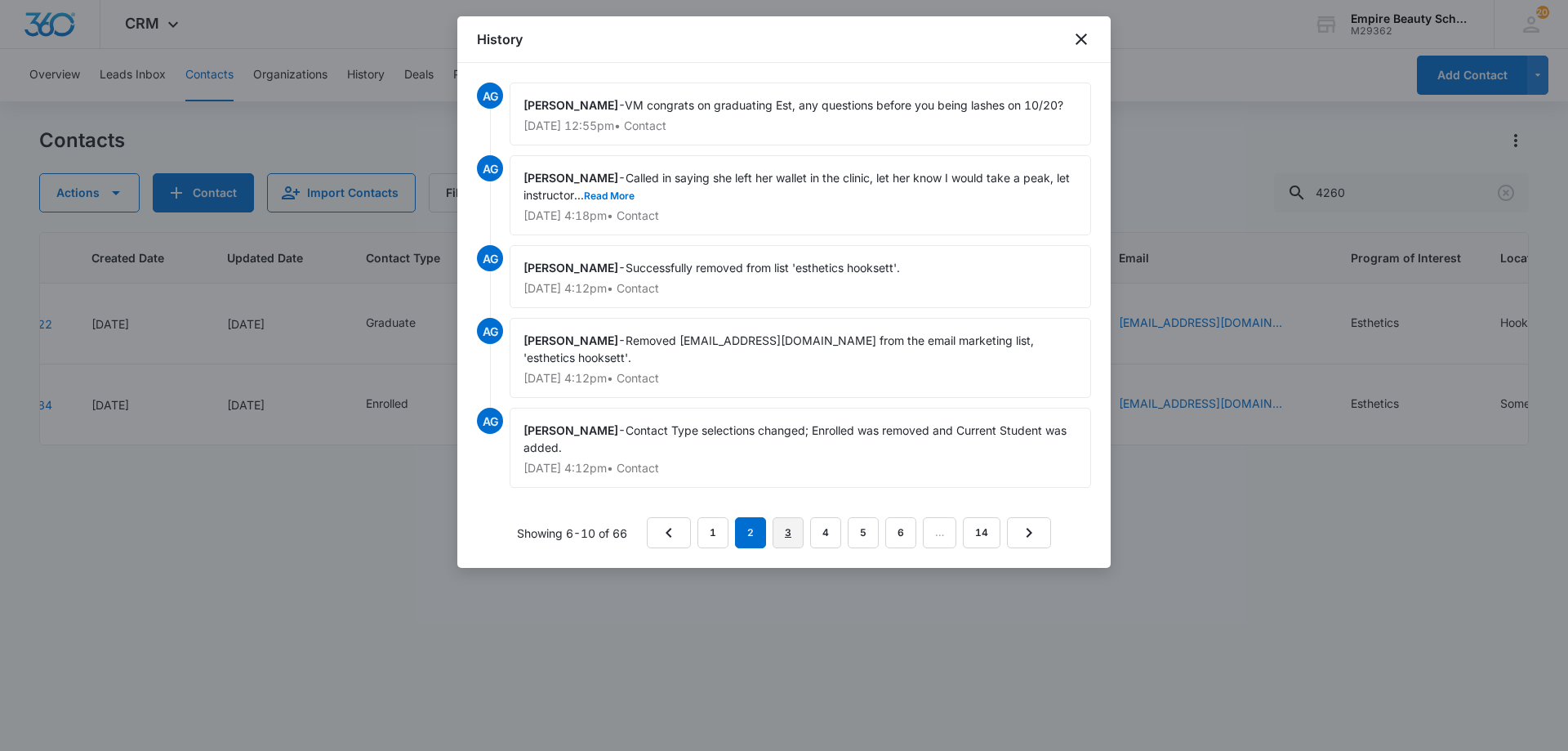
click at [793, 531] on link "3" at bounding box center [788, 532] width 31 height 31
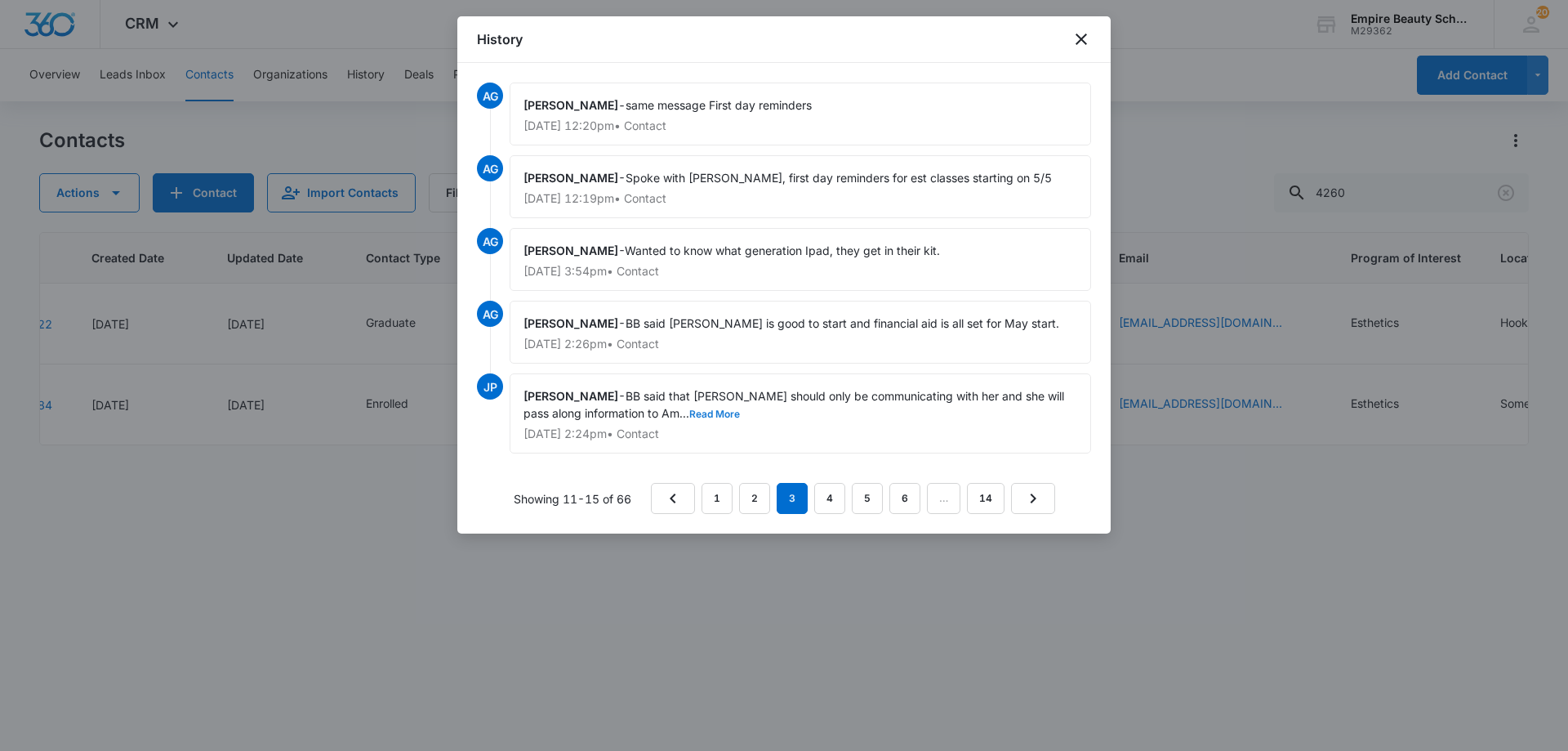
click at [704, 413] on button "Read More" at bounding box center [714, 414] width 51 height 10
click at [827, 487] on link "4" at bounding box center [830, 498] width 31 height 31
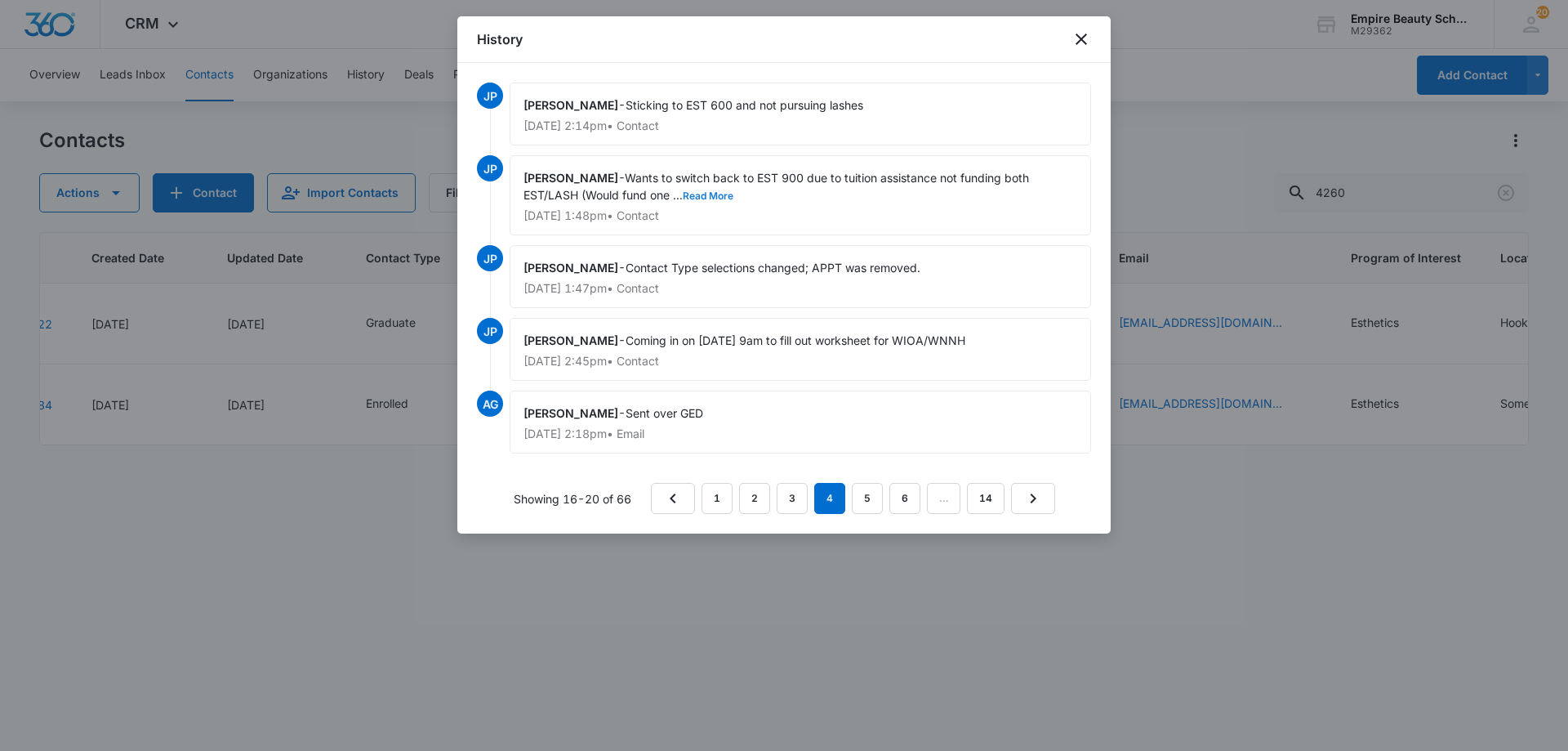
click at [695, 197] on button "Read More" at bounding box center [708, 196] width 51 height 10
click at [1083, 30] on icon "close" at bounding box center [1082, 39] width 20 height 20
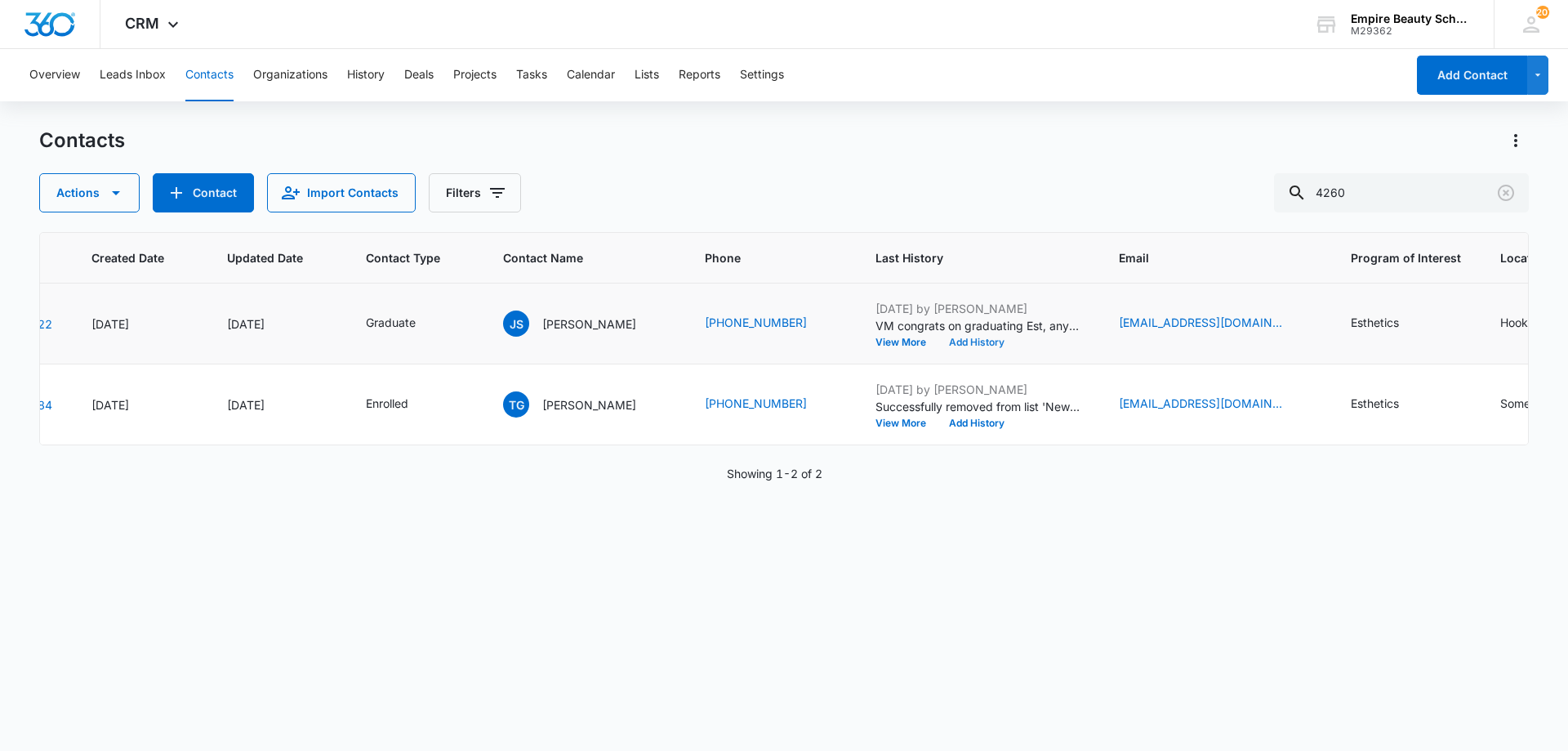
click at [974, 342] on button "Add History" at bounding box center [977, 342] width 79 height 10
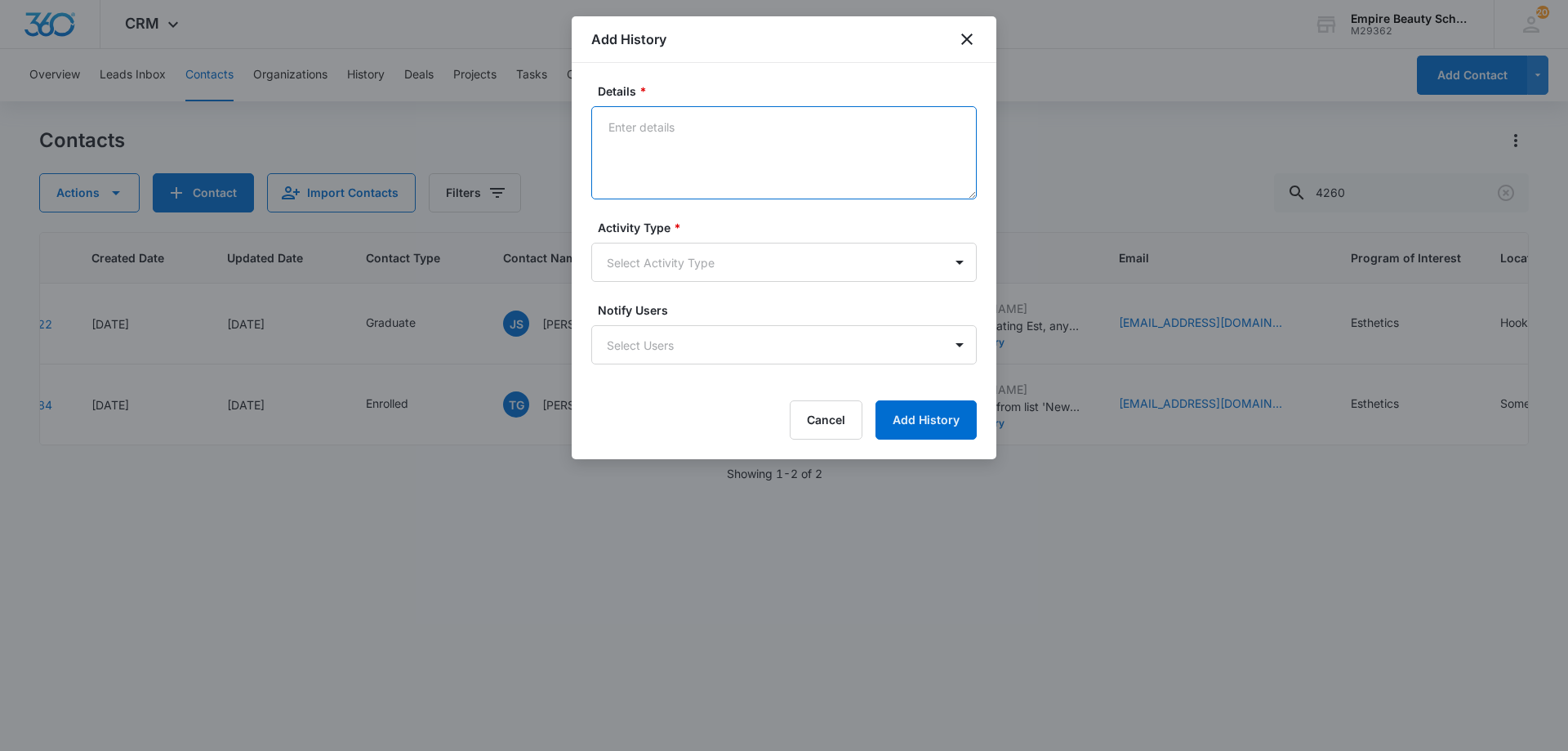
click at [653, 156] on textarea "Details *" at bounding box center [783, 153] width 385 height 93
click at [906, 128] on textarea "Was only approved by agencies for EST 600 -" at bounding box center [783, 153] width 385 height 93
click at [798, 145] on textarea "Was only approved by agencies for EST 600. Has a lash contract from 3/1 for the…" at bounding box center [783, 153] width 385 height 93
click at [814, 147] on textarea "Was only approved by agencies for EST 600. Has a lash contract from 3/1 for the…" at bounding box center [783, 153] width 385 height 93
click at [875, 147] on textarea "Was only approved by agencies for EST 600. Has a lash contract from 3/1 for the…" at bounding box center [783, 153] width 385 height 93
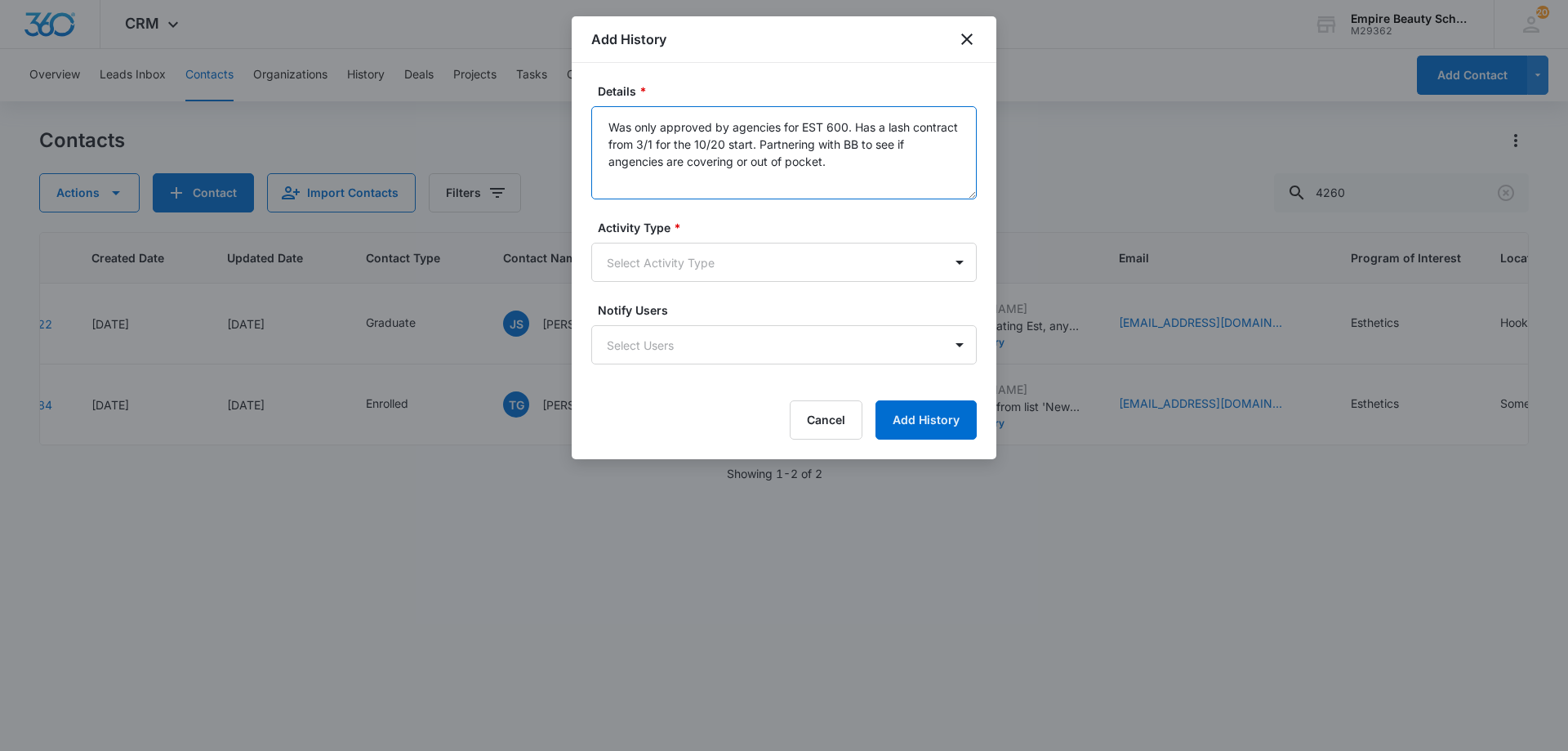
click at [637, 172] on textarea "Was only approved by agencies for EST 600. Has a lash contract from 3/1 for the…" at bounding box center [783, 153] width 385 height 93
click at [822, 158] on textarea "Was only approved by agencies for EST 600. Has a lash contract from 3/1 for the…" at bounding box center [783, 153] width 385 height 93
click at [913, 168] on textarea "Was only approved by agencies for EST 600. Has a lash contract from 3/1 for the…" at bounding box center [783, 153] width 385 height 93
type textarea "Was only approved by agencies for EST 600. Has a lash contract from 3/1 for the…"
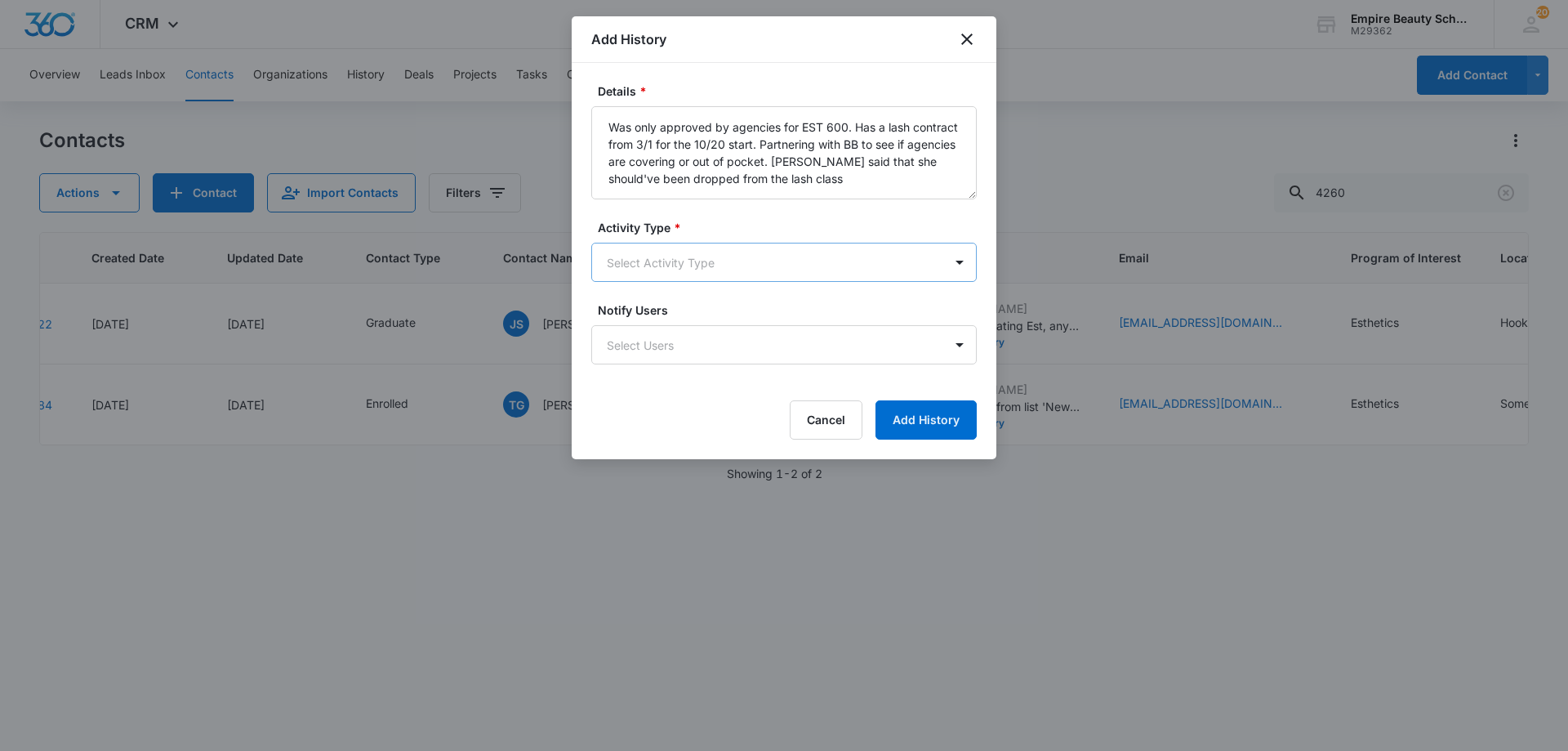
click at [810, 261] on body "CRM Apps Forms CRM Email Shop Payments POS Files Brand Settings Empire Beauty S…" at bounding box center [784, 376] width 1568 height 751
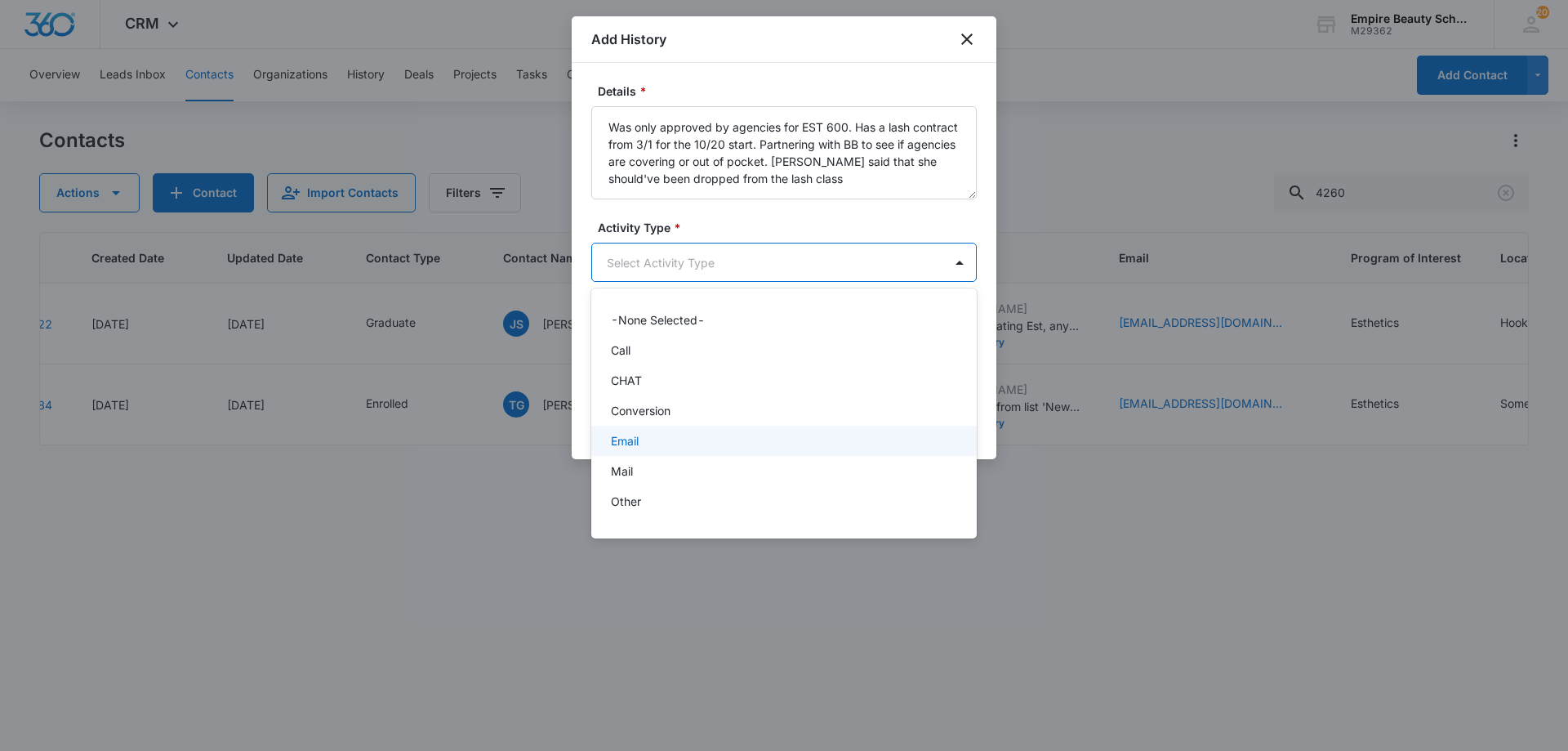
scroll to position [85, 0]
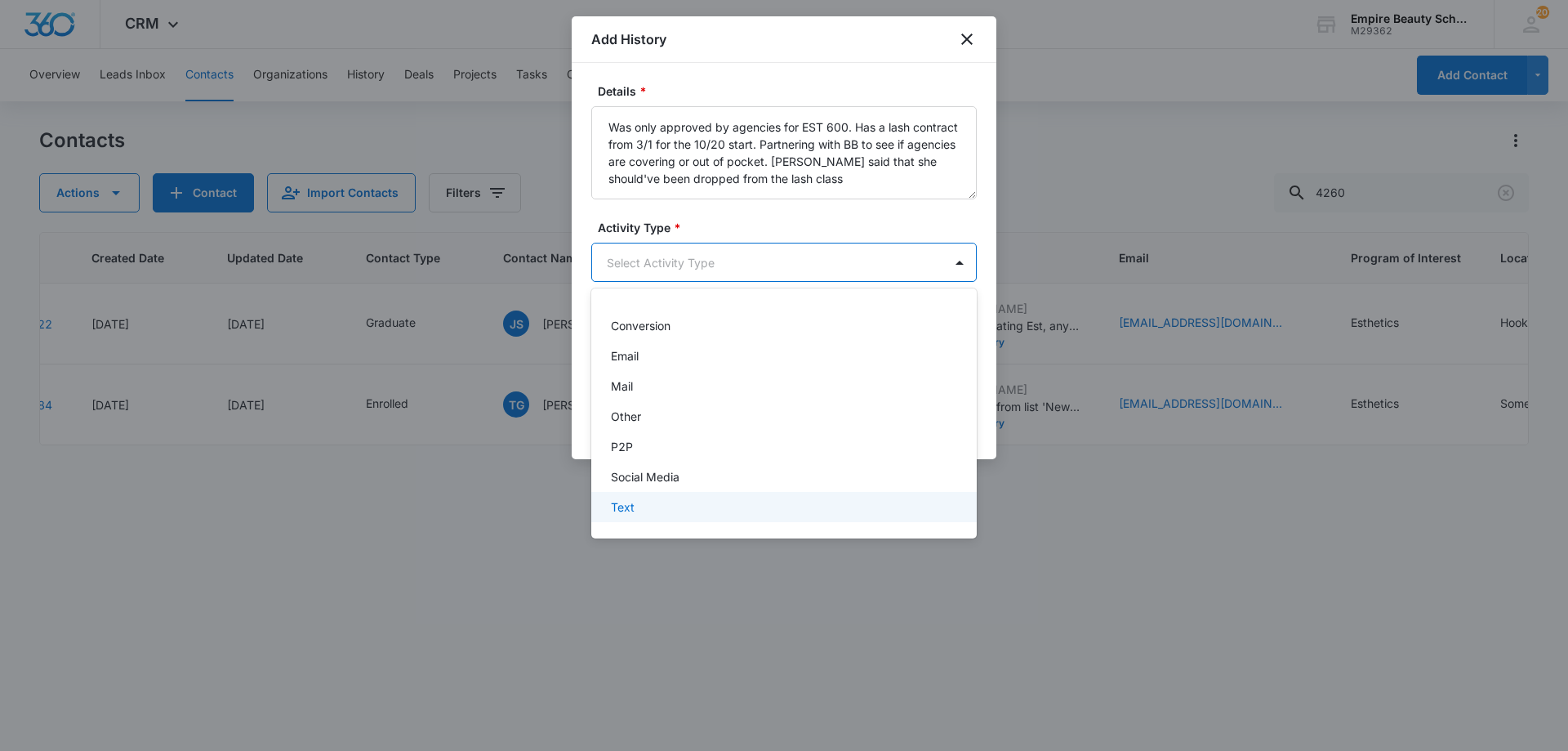
click at [695, 506] on div "Text" at bounding box center [782, 506] width 343 height 17
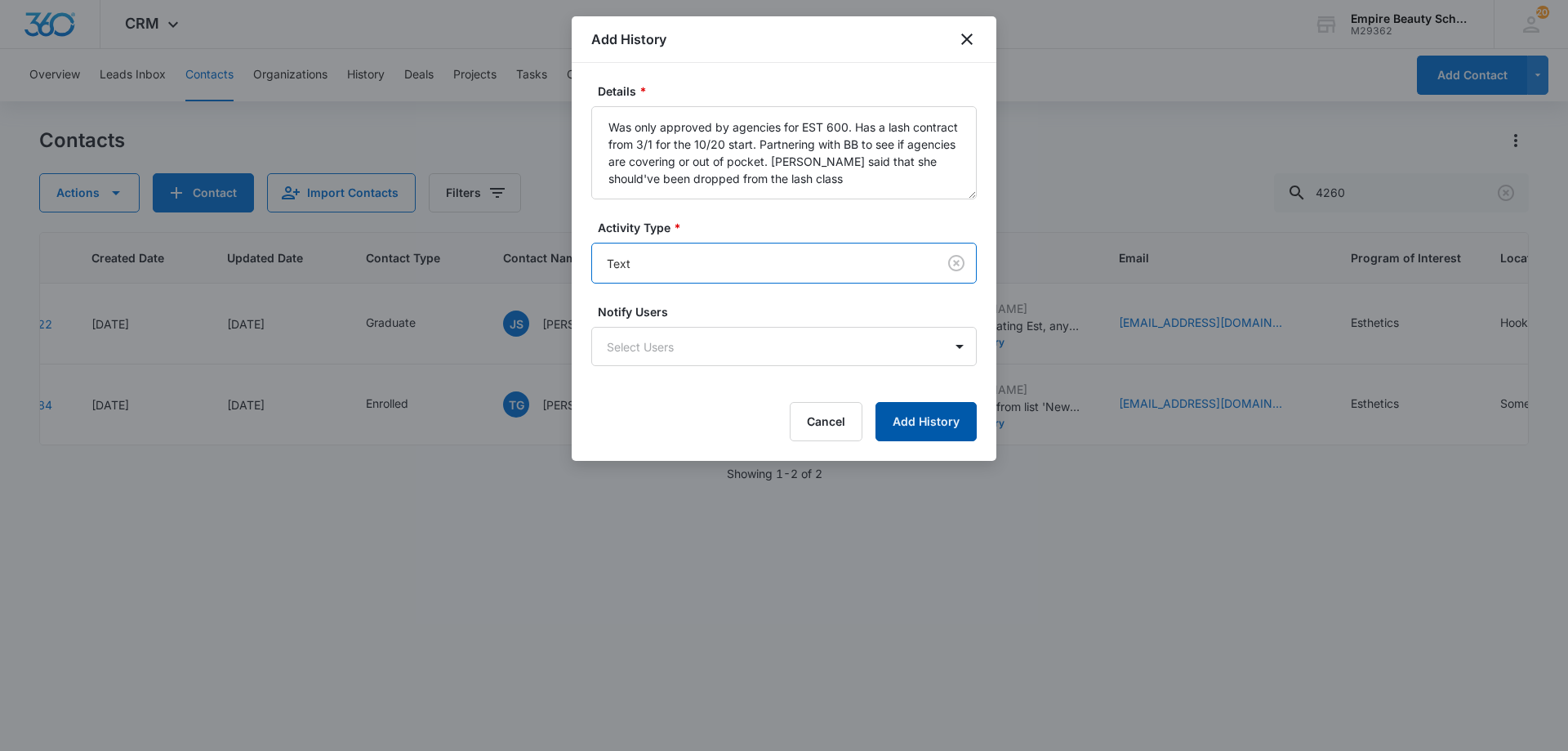
click at [941, 429] on button "Add History" at bounding box center [925, 422] width 101 height 39
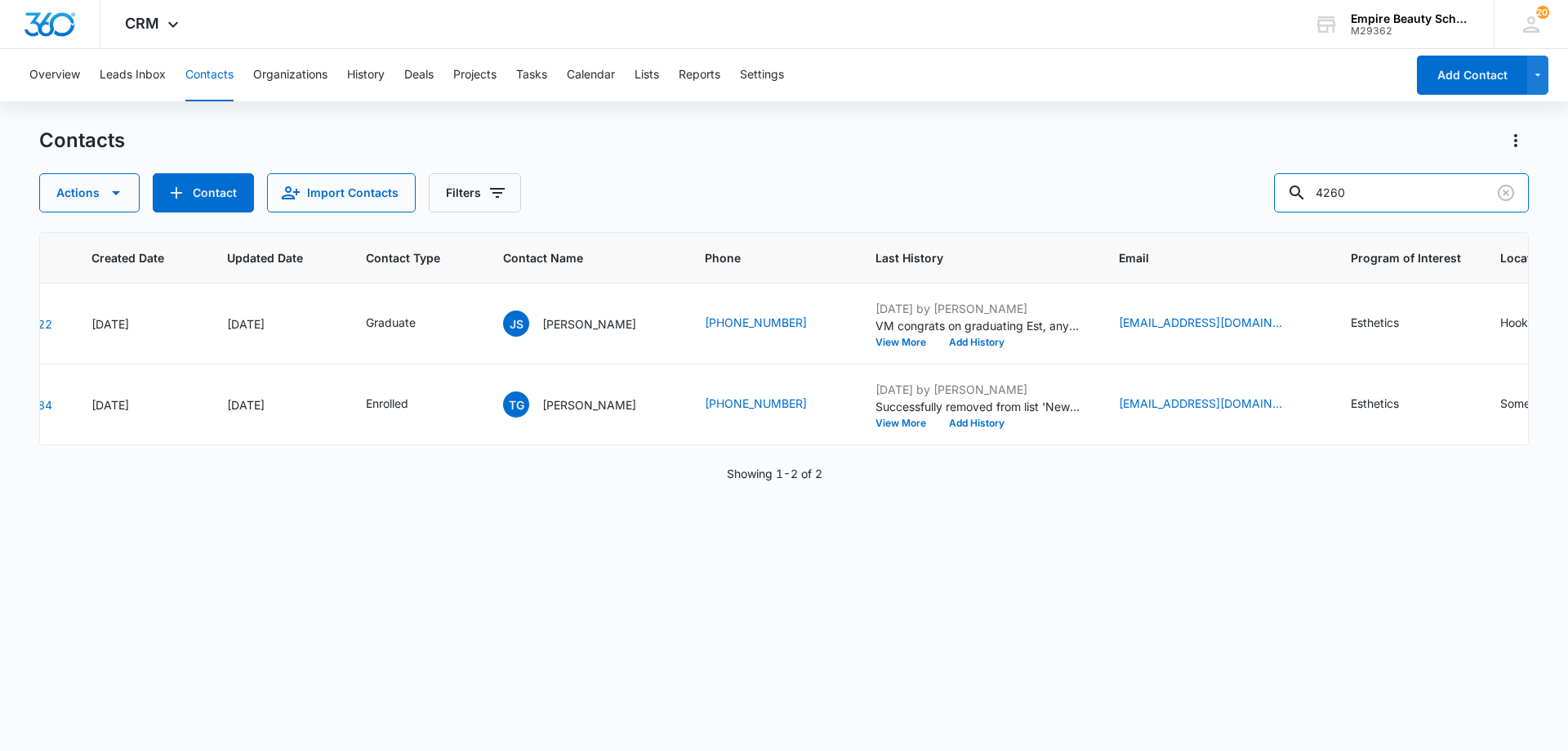
drag, startPoint x: 1417, startPoint y: 191, endPoint x: 1100, endPoint y: 159, distance: 318.6
click at [1099, 162] on div "Contacts Actions Contact Import Contacts Filters 4260" at bounding box center [784, 170] width 1490 height 85
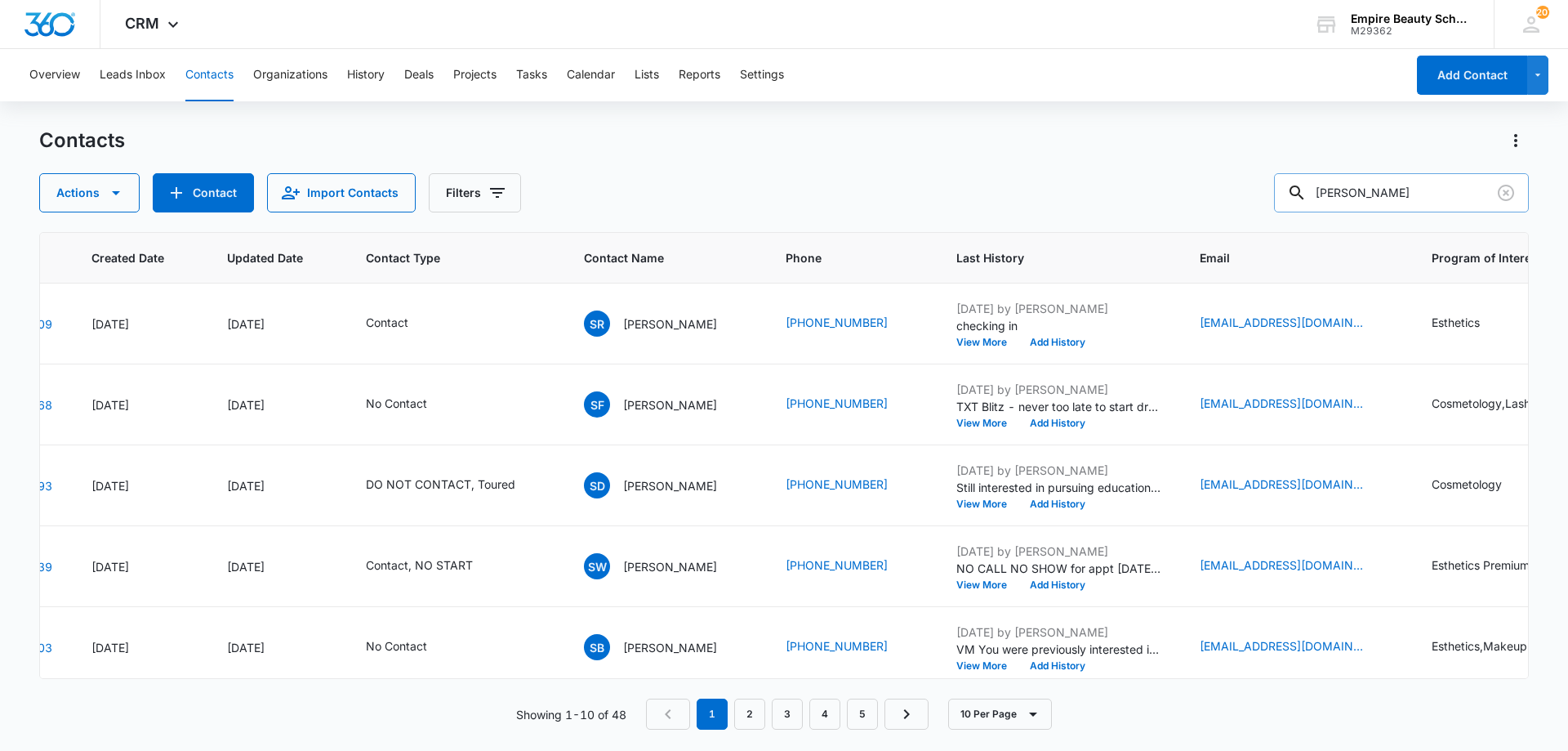
click at [1407, 188] on input "shannon" at bounding box center [1401, 193] width 255 height 39
type input "shannon pina"
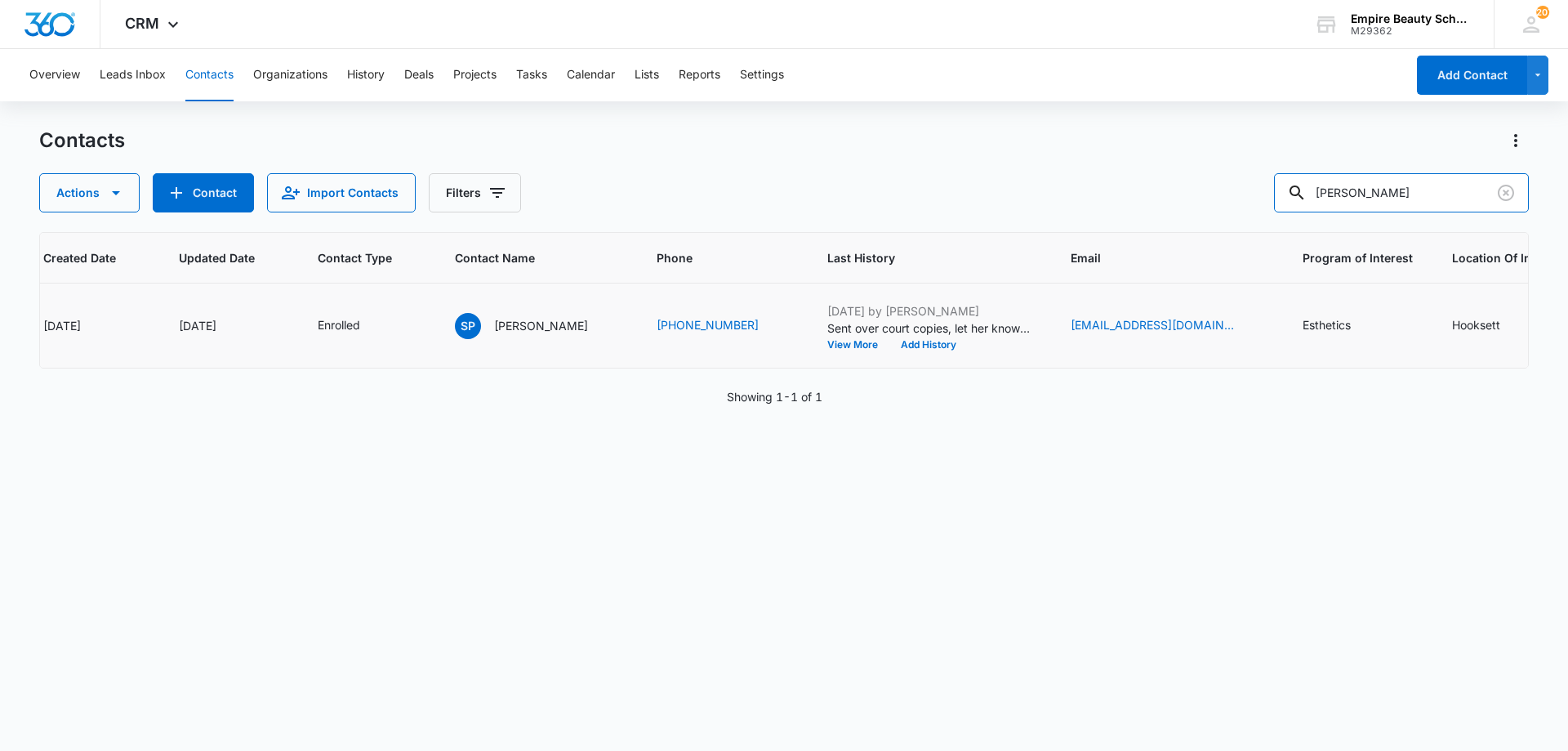
scroll to position [0, 156]
click at [890, 350] on td "Oct 4, 2025 by Amelia Gauthier Sent over court copies, let her know still need …" at bounding box center [926, 325] width 243 height 85
click at [892, 342] on button "Add History" at bounding box center [925, 344] width 79 height 10
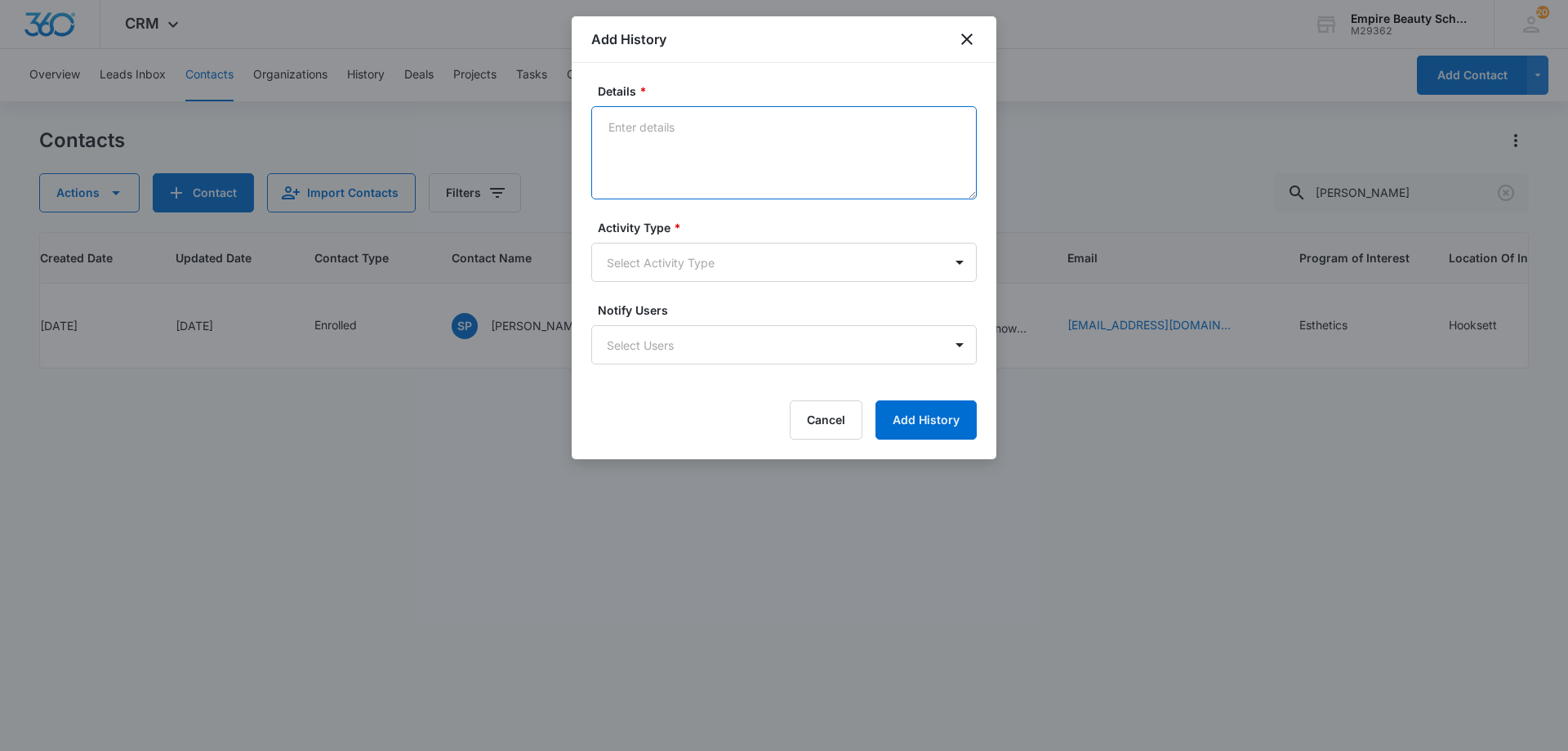
click at [695, 156] on textarea "Details *" at bounding box center [783, 153] width 385 height 93
type textarea "="
type textarea "She requested her HSTX and will be creating a statement for her state app. Want…"
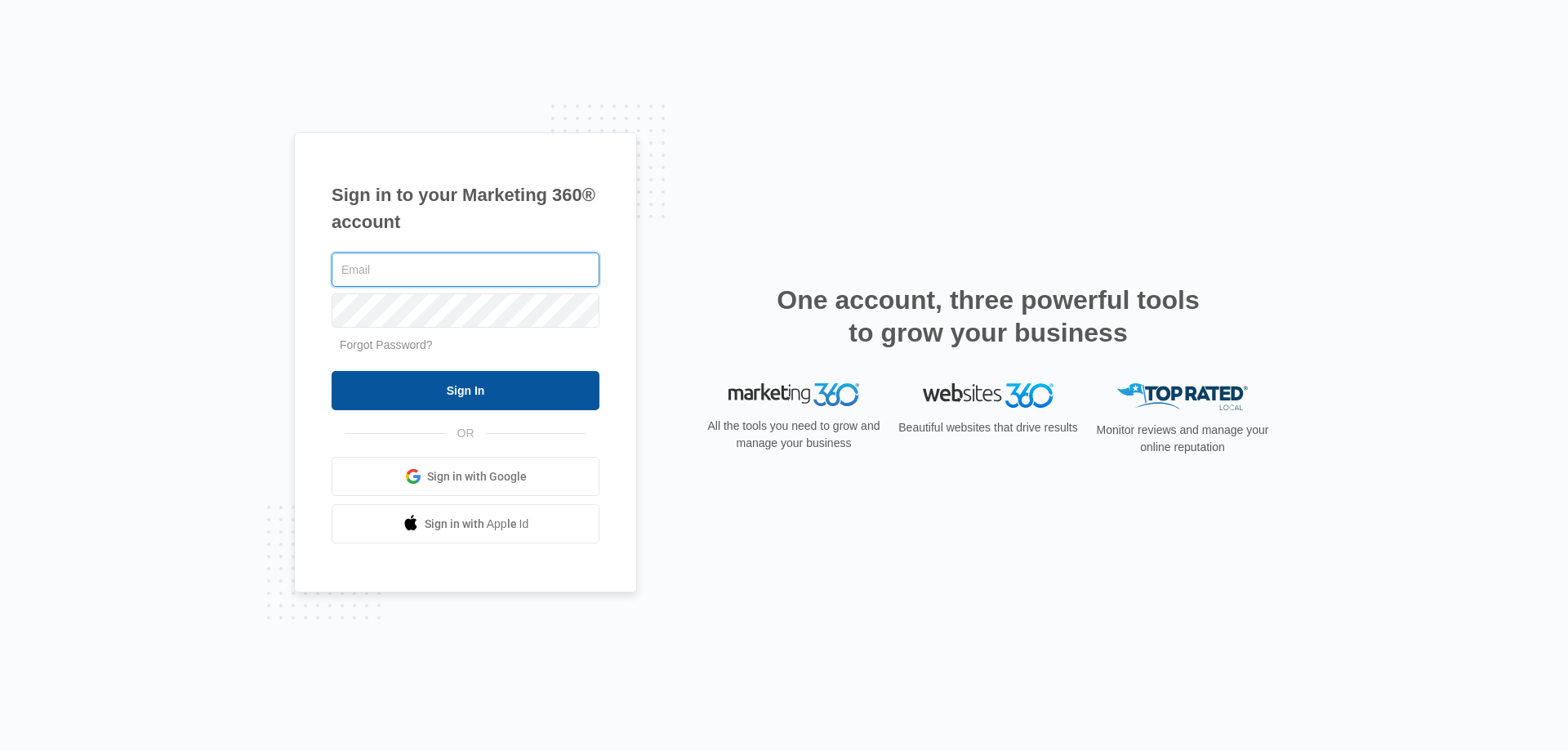
type input "[EMAIL_ADDRESS][DOMAIN_NAME]"
click at [544, 401] on input "Sign In" at bounding box center [466, 391] width 268 height 39
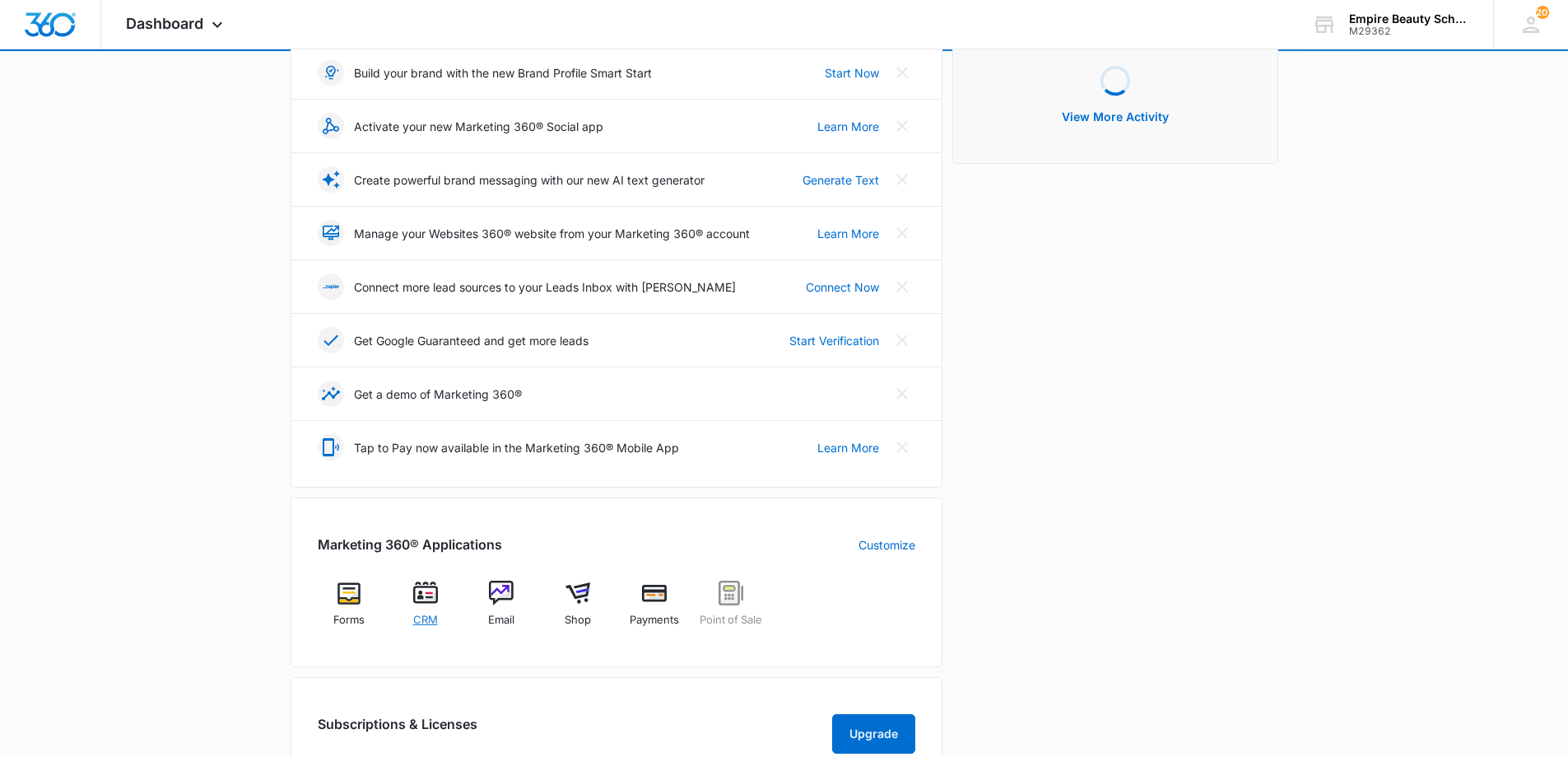
scroll to position [246, 0]
click at [421, 595] on img at bounding box center [425, 591] width 24 height 24
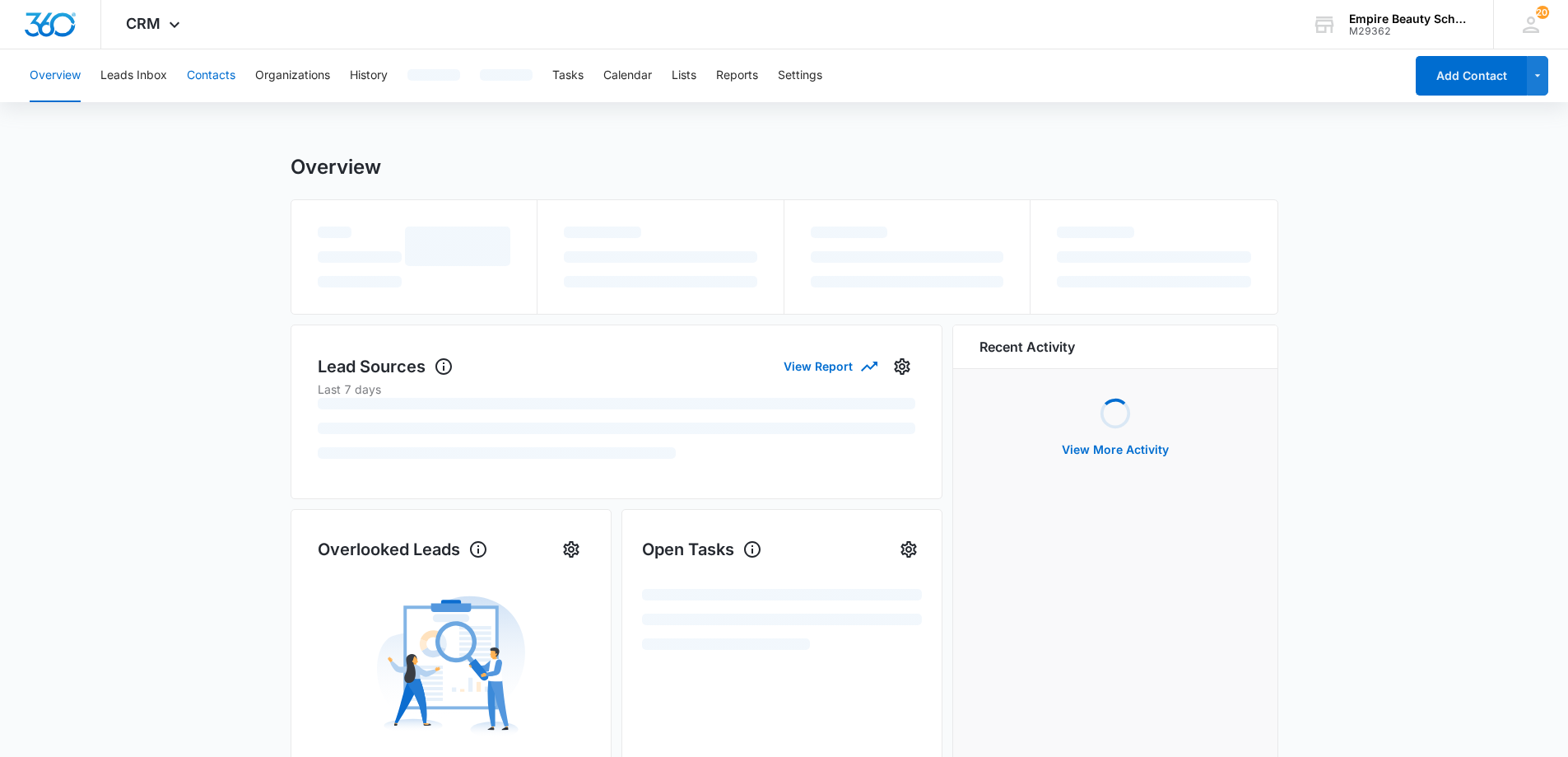
click at [198, 63] on button "Contacts" at bounding box center [211, 76] width 49 height 52
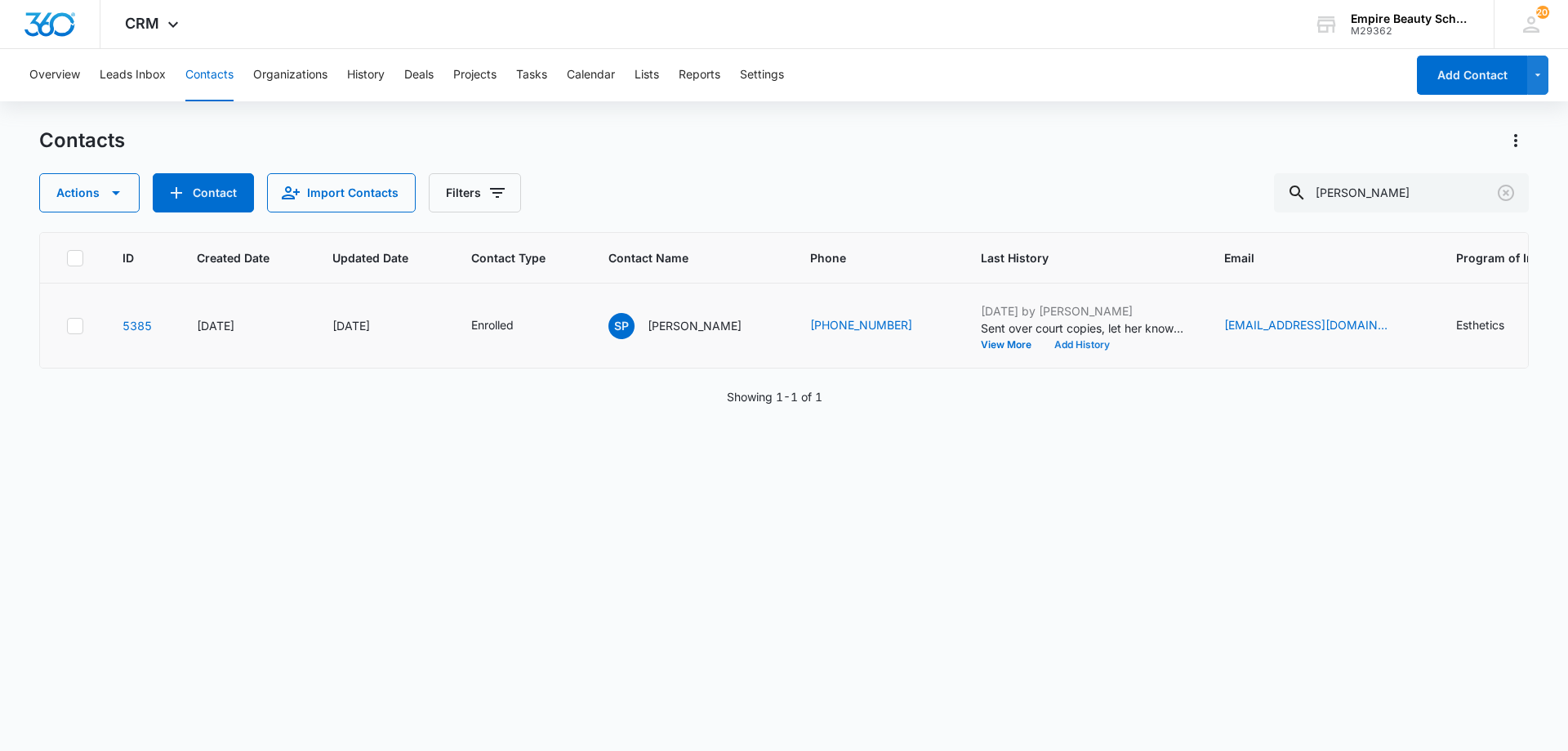
click at [1060, 346] on button "Add History" at bounding box center [1083, 344] width 79 height 10
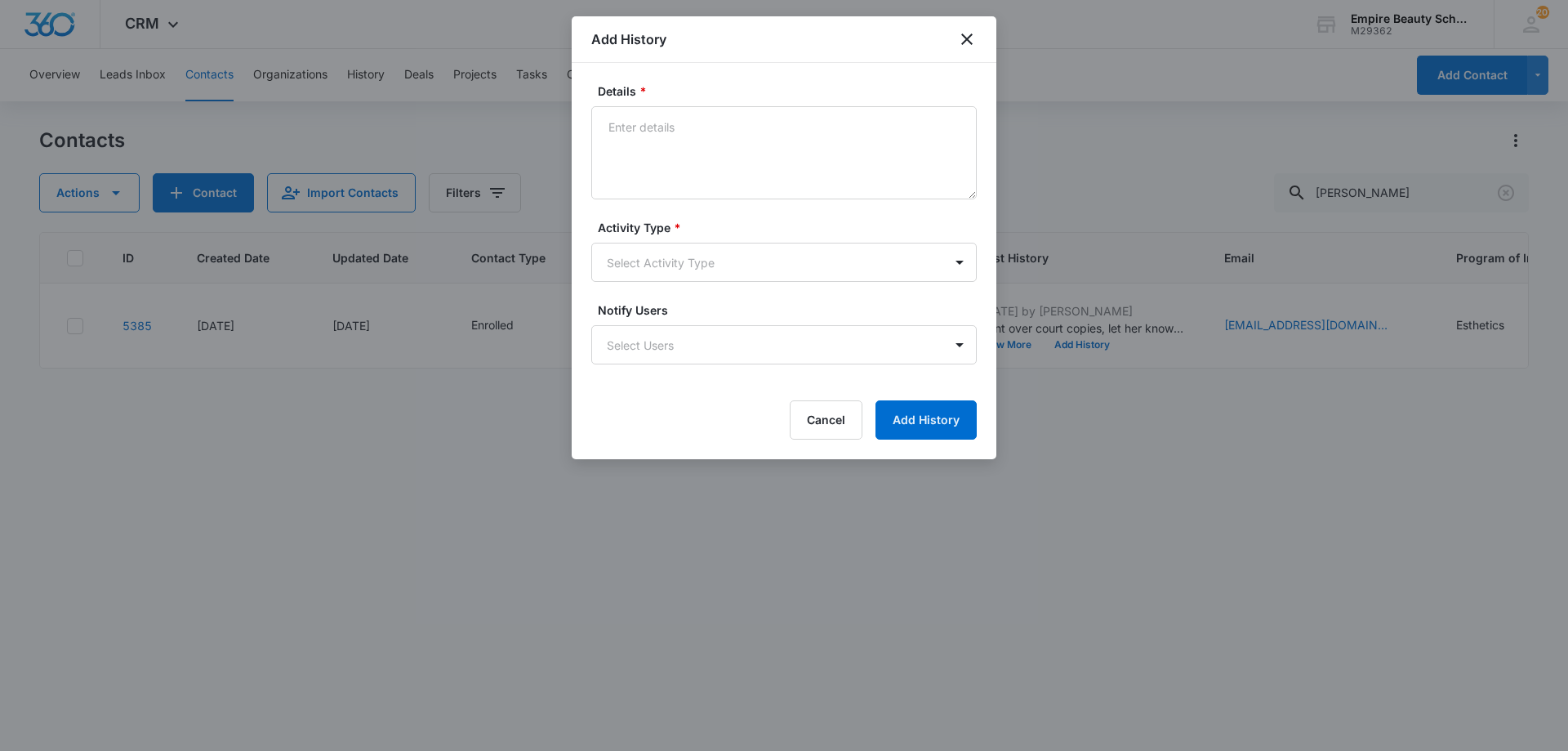
click at [675, 123] on textarea "Details *" at bounding box center [783, 153] width 385 height 93
click at [784, 126] on textarea "Requested HSTX and will be c" at bounding box center [783, 153] width 385 height 93
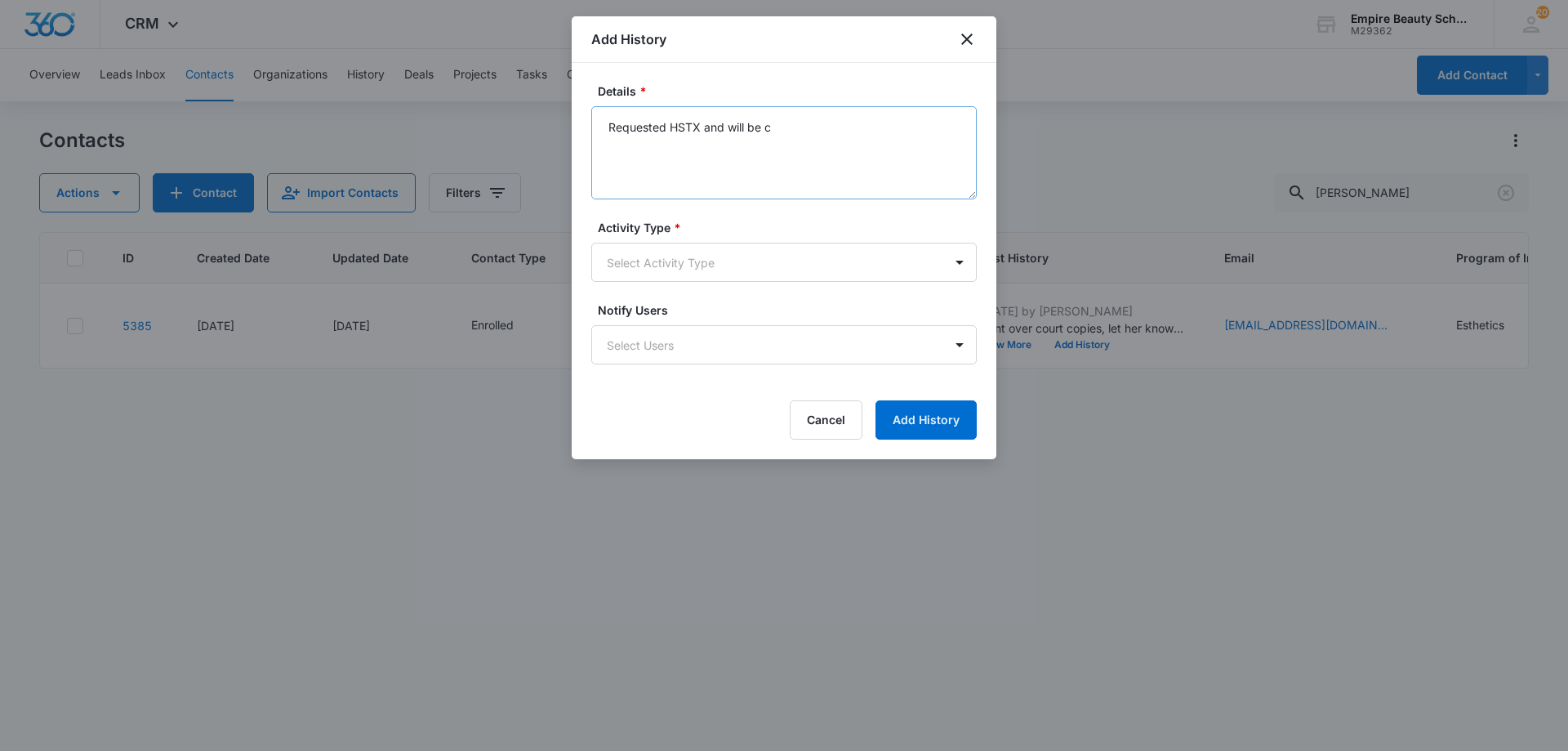
click at [789, 135] on textarea "Requested HSTX and will be c" at bounding box center [783, 153] width 385 height 93
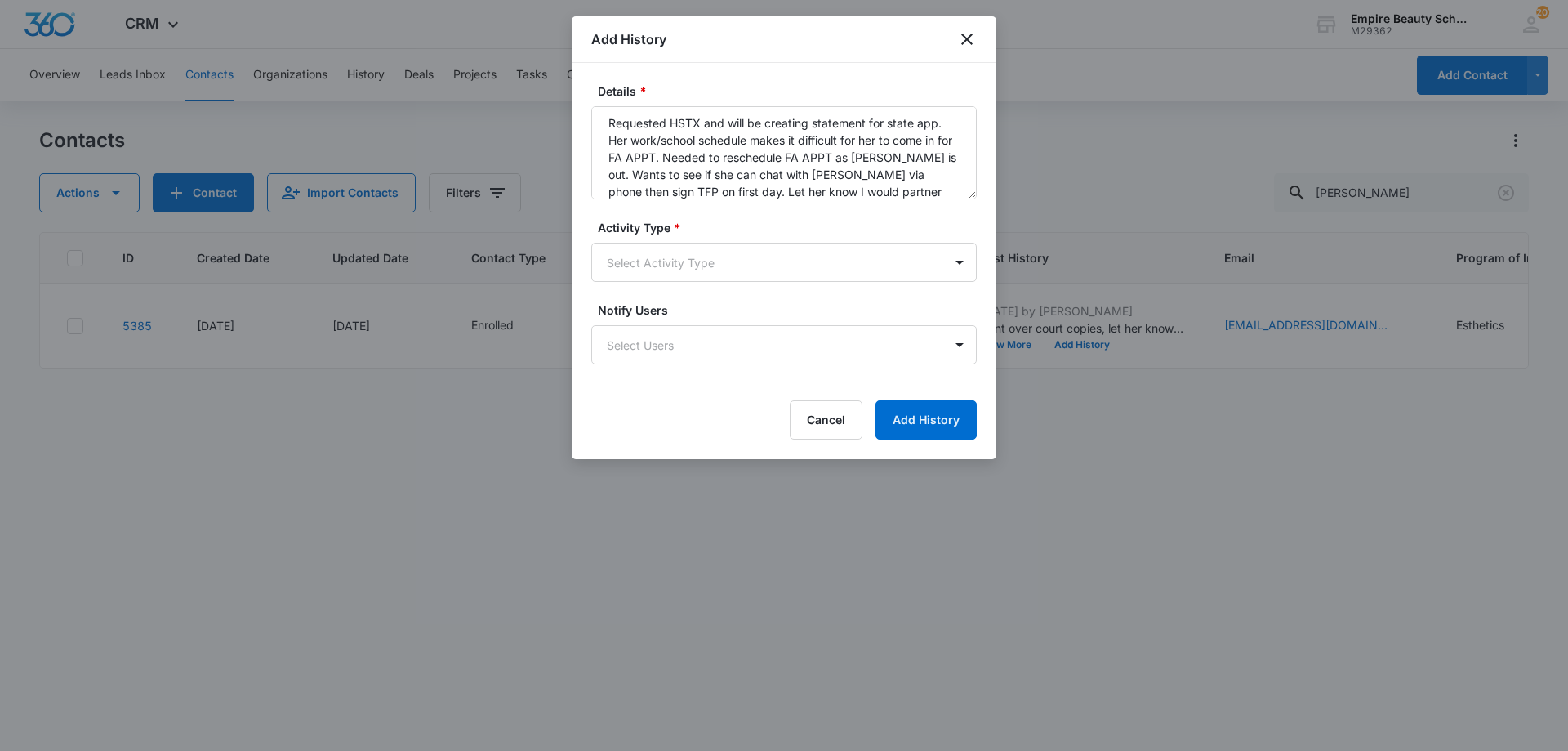
scroll to position [21, 0]
type textarea "Requested HSTX and will be creating statement for state app. Her work/school sc…"
click at [767, 256] on body "CRM Apps Forms CRM Email Shop Payments POS Files Brand Settings Empire Beauty S…" at bounding box center [784, 376] width 1568 height 751
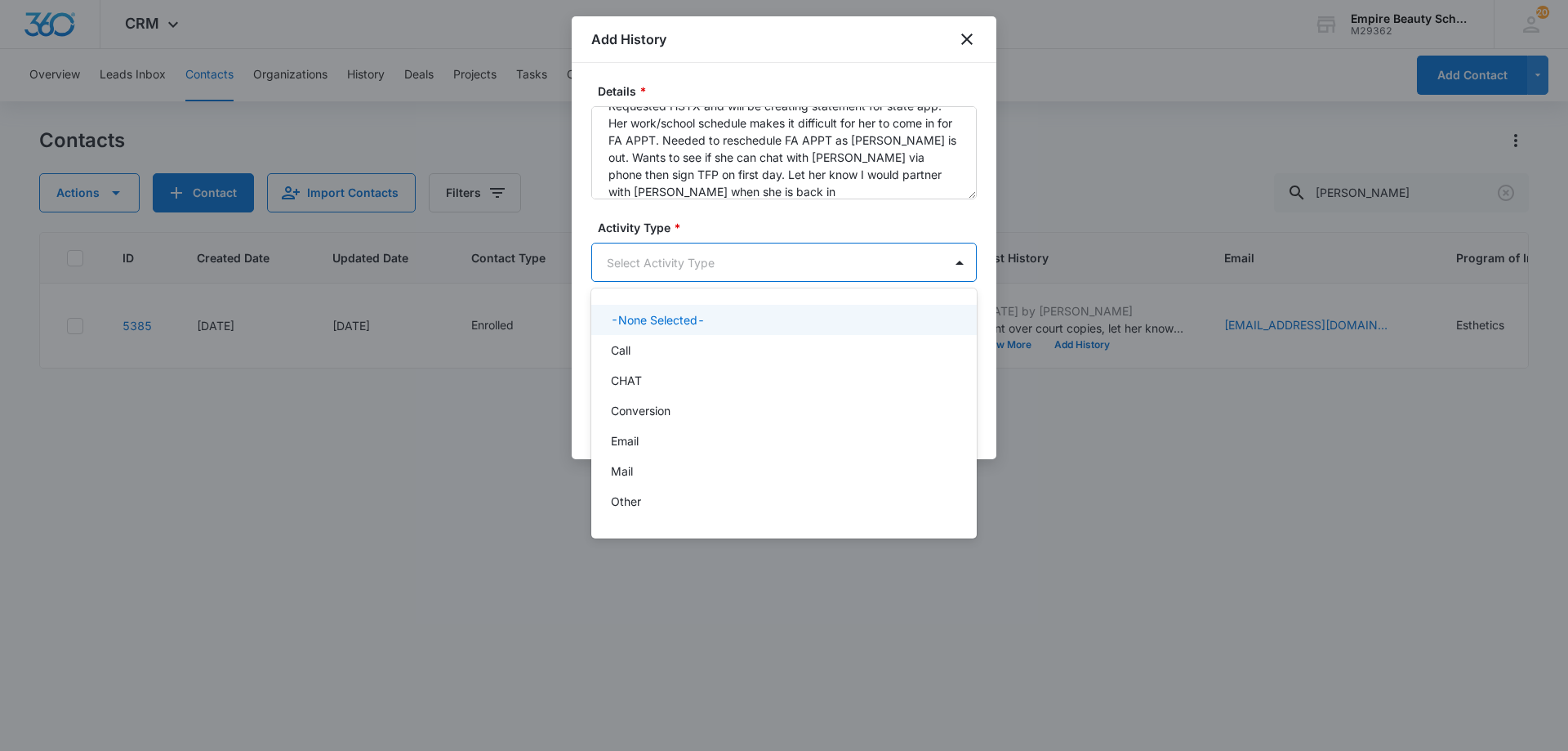
click at [734, 347] on div "Call" at bounding box center [782, 350] width 343 height 17
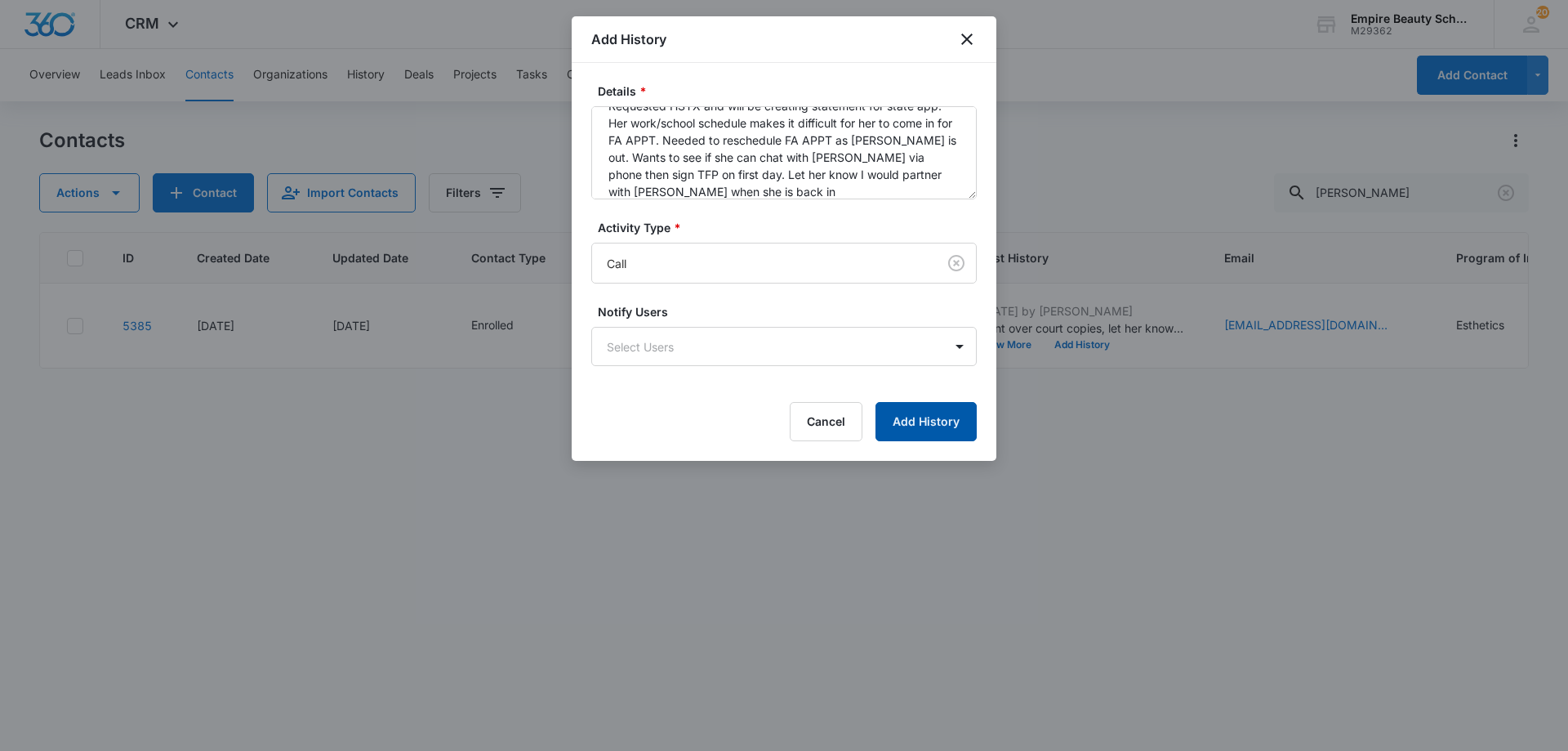
click at [932, 424] on button "Add History" at bounding box center [925, 422] width 101 height 39
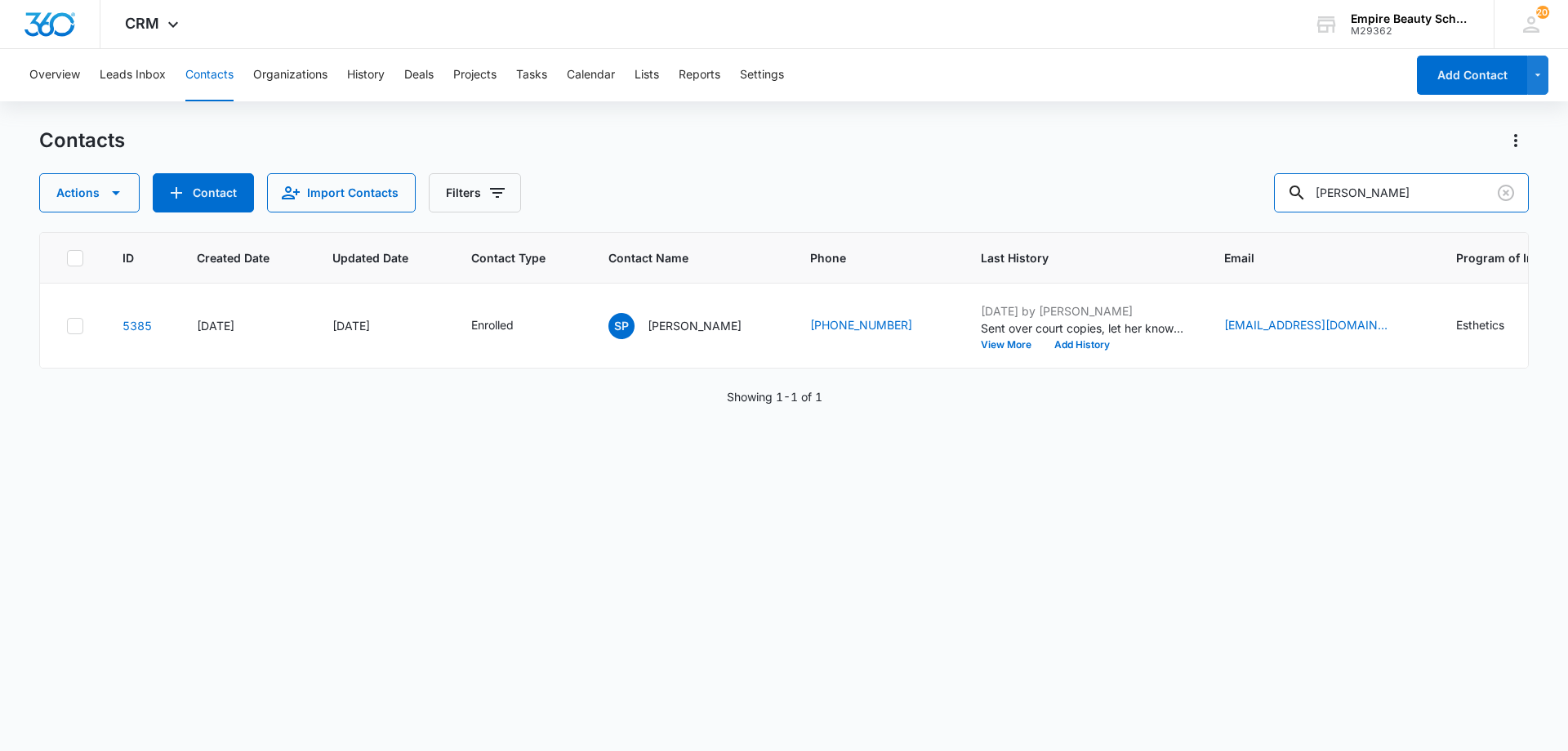
drag, startPoint x: 1395, startPoint y: 194, endPoint x: 917, endPoint y: 161, distance: 479.1
click at [914, 163] on div "Contacts Actions Contact Import Contacts Filters shannon pina" at bounding box center [784, 170] width 1490 height 85
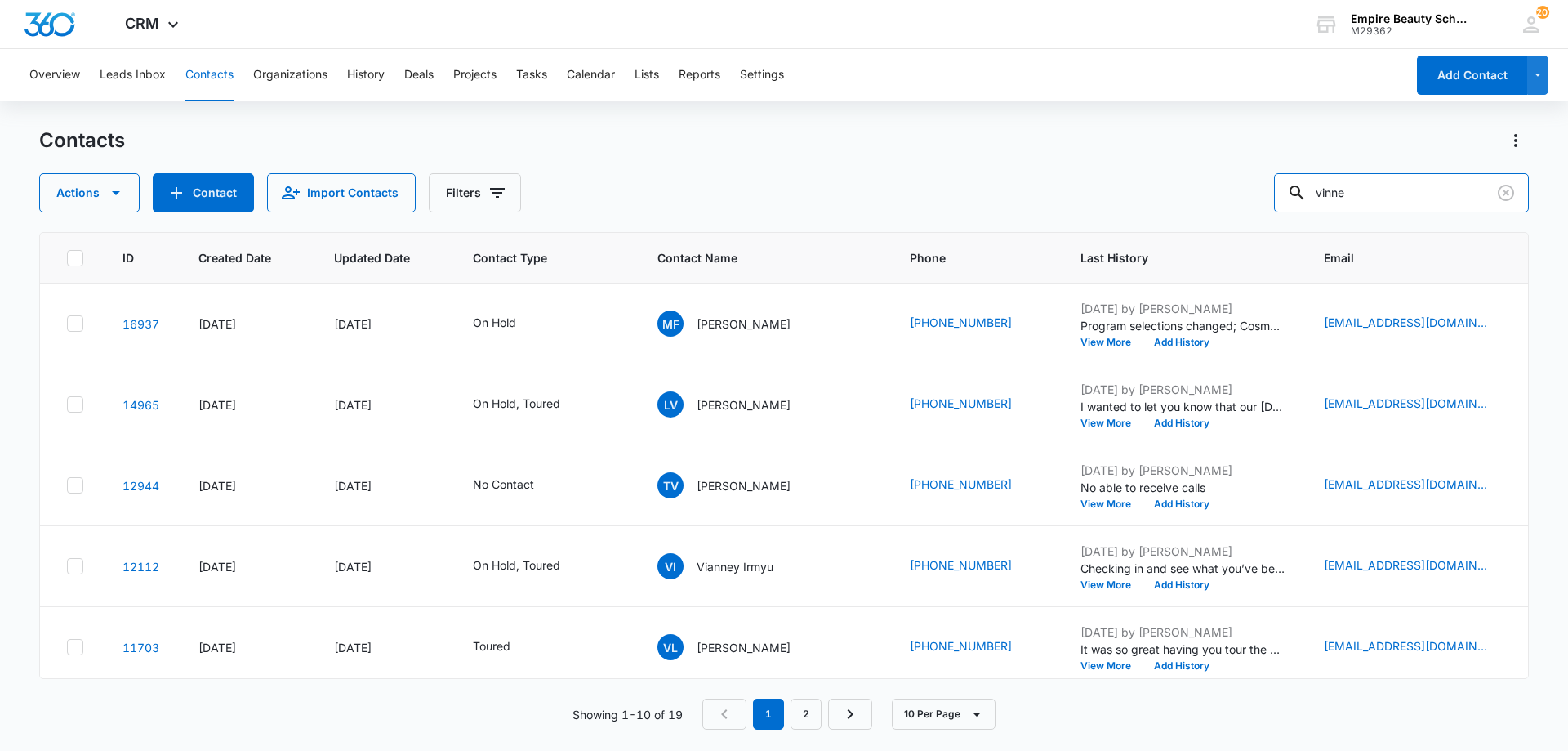
drag, startPoint x: 1397, startPoint y: 198, endPoint x: 1168, endPoint y: 181, distance: 229.6
click at [1158, 183] on div "Actions Contact Import Contacts Filters vinne" at bounding box center [784, 193] width 1490 height 39
paste input "Vivienne Sohmer"
type input "Vivienne Sohmer"
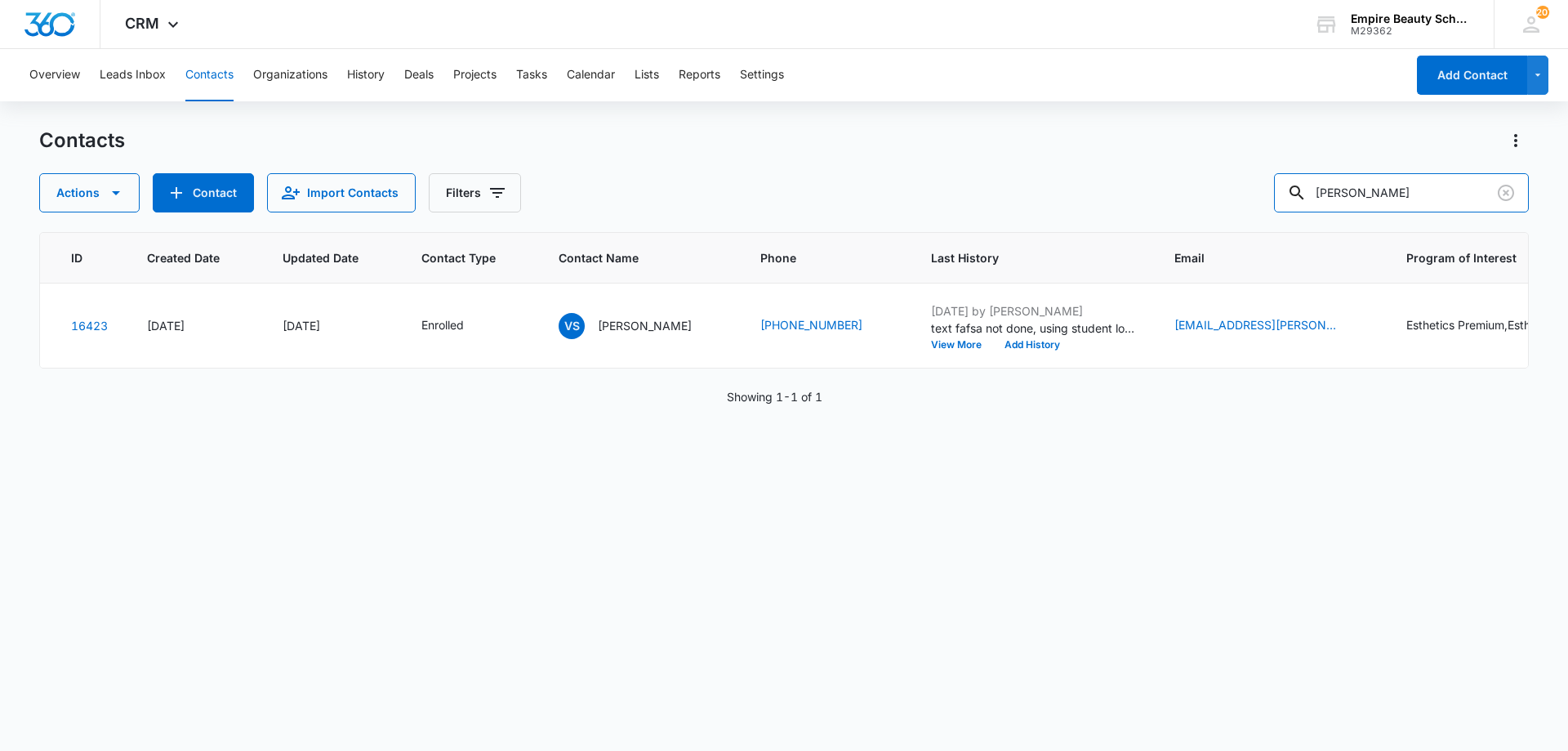
scroll to position [0, 53]
click at [963, 342] on button "View More" at bounding box center [960, 344] width 62 height 10
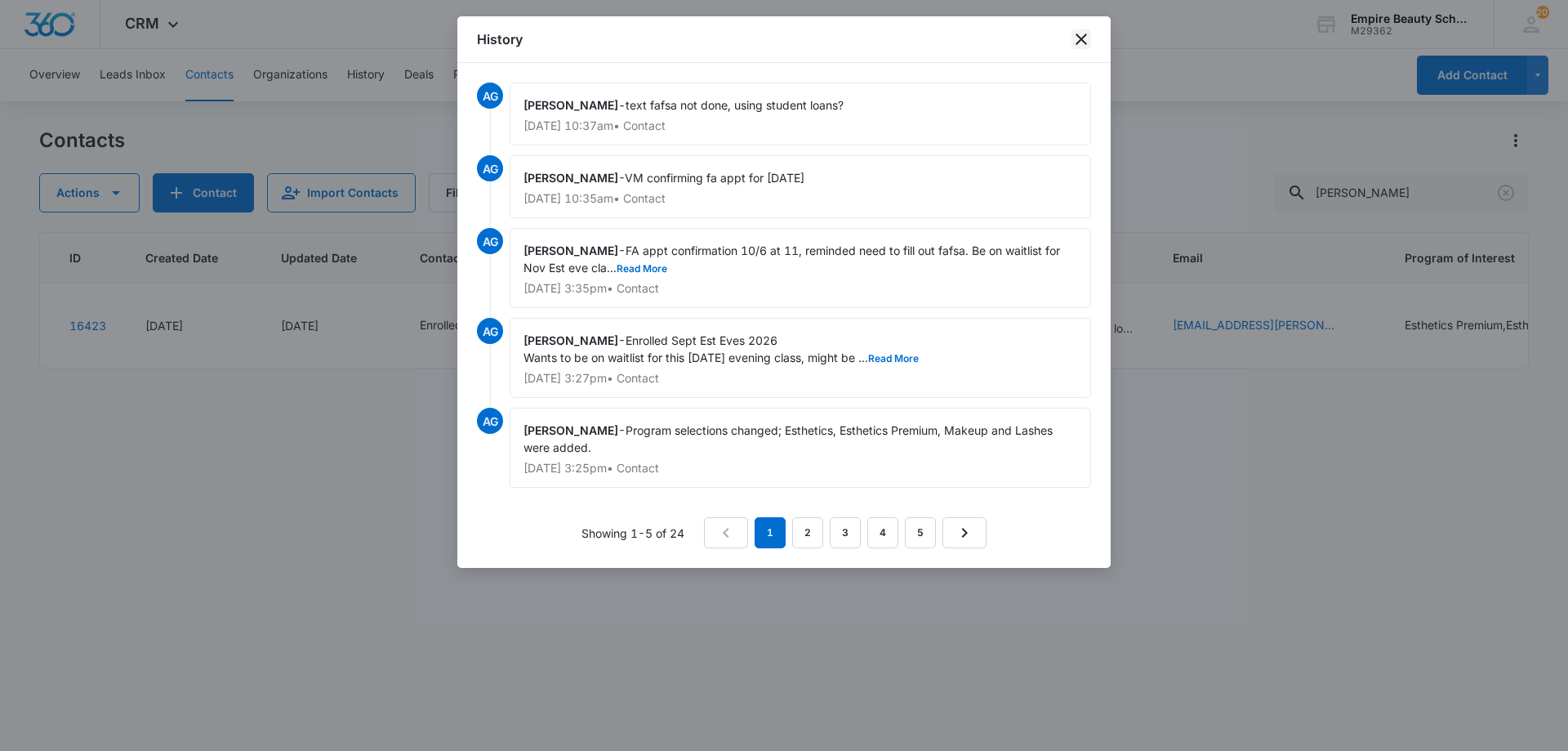
click at [1075, 50] on div "History" at bounding box center [784, 39] width 653 height 46
click at [1076, 41] on icon "close" at bounding box center [1082, 39] width 20 height 20
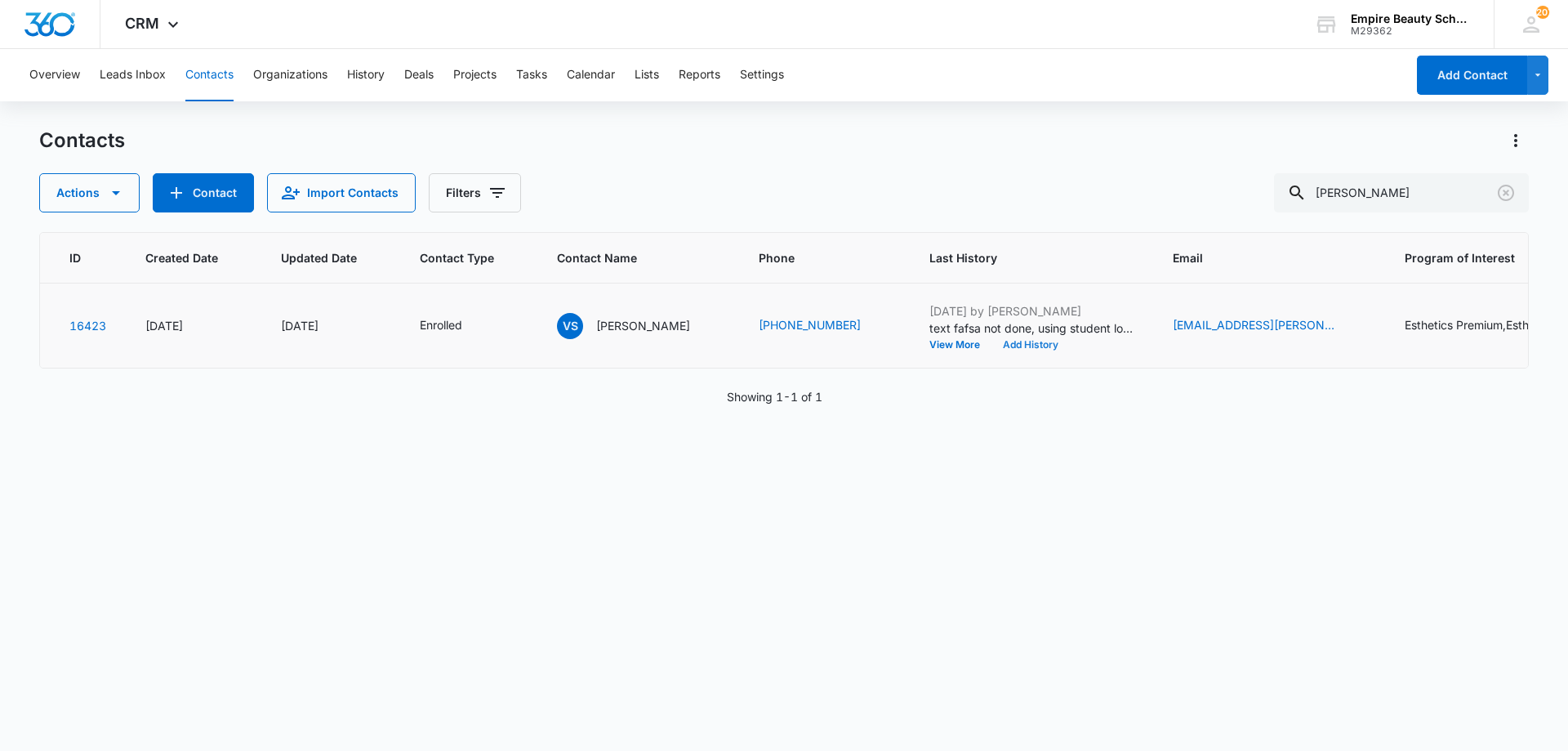
click at [1033, 346] on button "Add History" at bounding box center [1031, 344] width 79 height 10
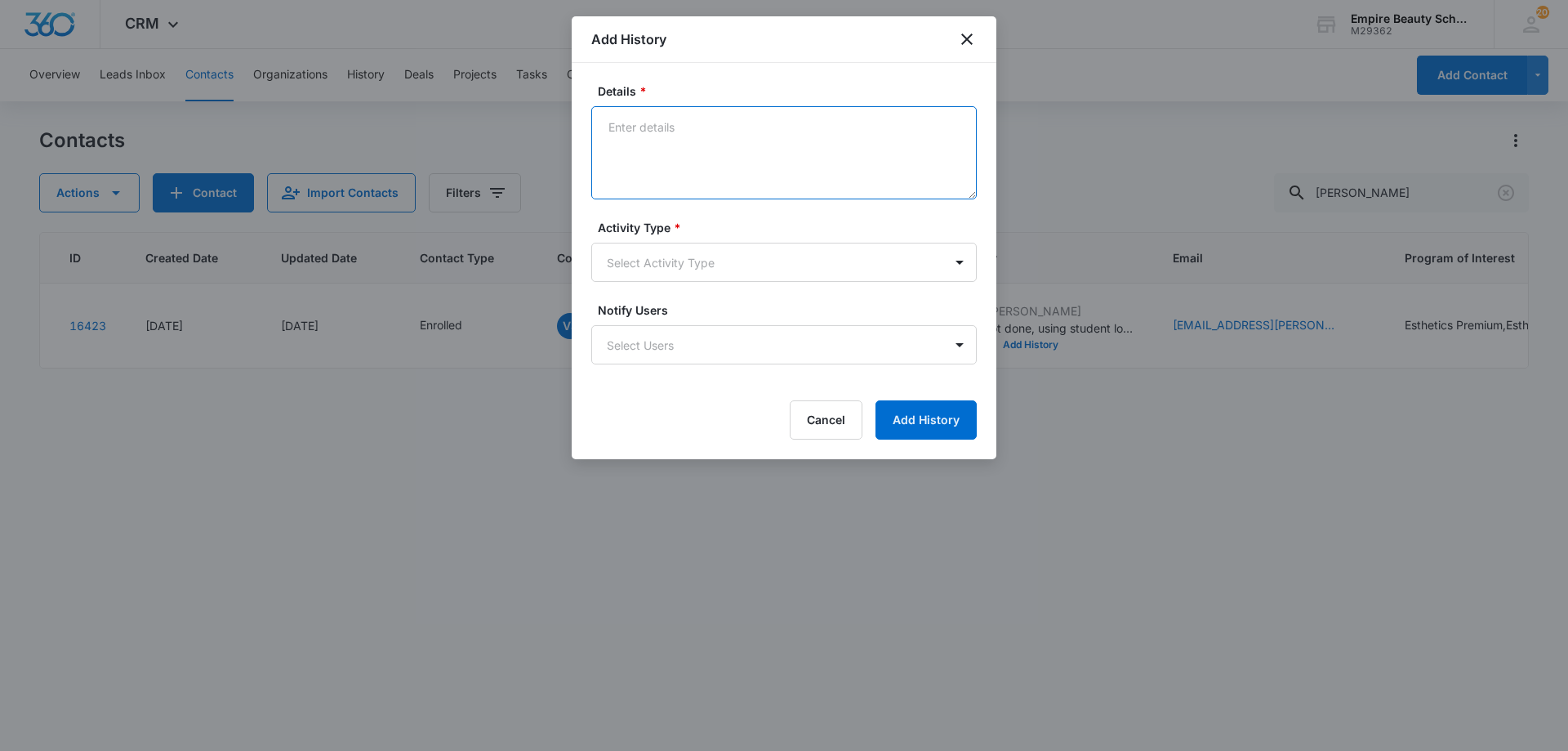
click at [705, 153] on textarea "Details *" at bounding box center [783, 153] width 385 height 93
type textarea "H"
drag, startPoint x: 818, startPoint y: 140, endPoint x: 810, endPoint y: 147, distance: 10.6
click at [818, 141] on textarea "Called to canceled FA APPT as Katie is not able to come in today. Doesn't know …" at bounding box center [783, 153] width 385 height 93
click at [810, 147] on textarea "Called to canceled FA APPT as Katie is not able to come in today. Doesn't know …" at bounding box center [783, 153] width 385 height 93
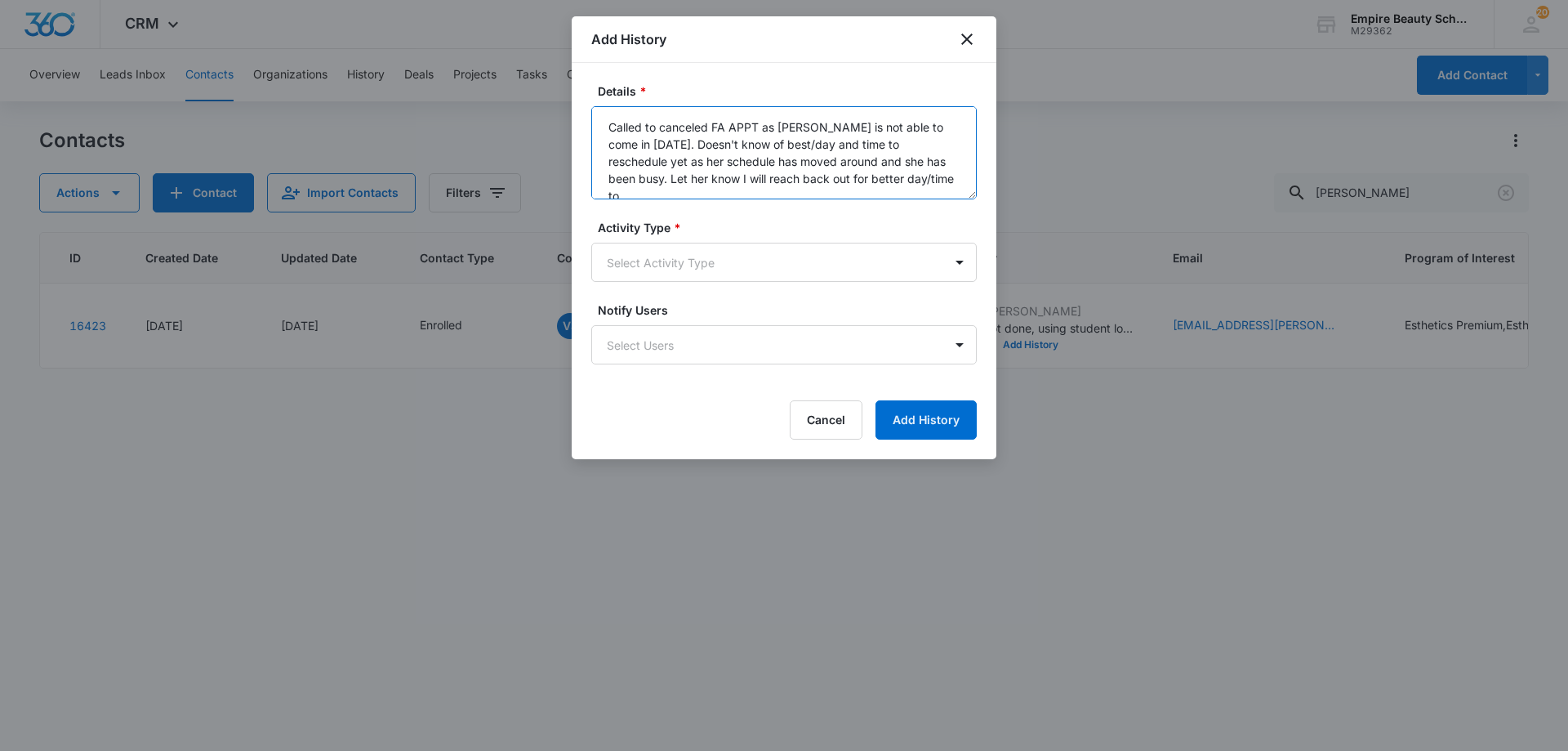
click at [880, 177] on textarea "Called to canceled FA APPT as Katie is not able to come in today. Doesn't know …" at bounding box center [783, 153] width 385 height 93
type textarea "Called to canceled FA APPT as Katie is not able to come in today. Doesn't know …"
click at [764, 267] on body "CRM Apps Forms CRM Email Shop Payments POS Files Brand Settings Empire Beauty S…" at bounding box center [784, 376] width 1568 height 751
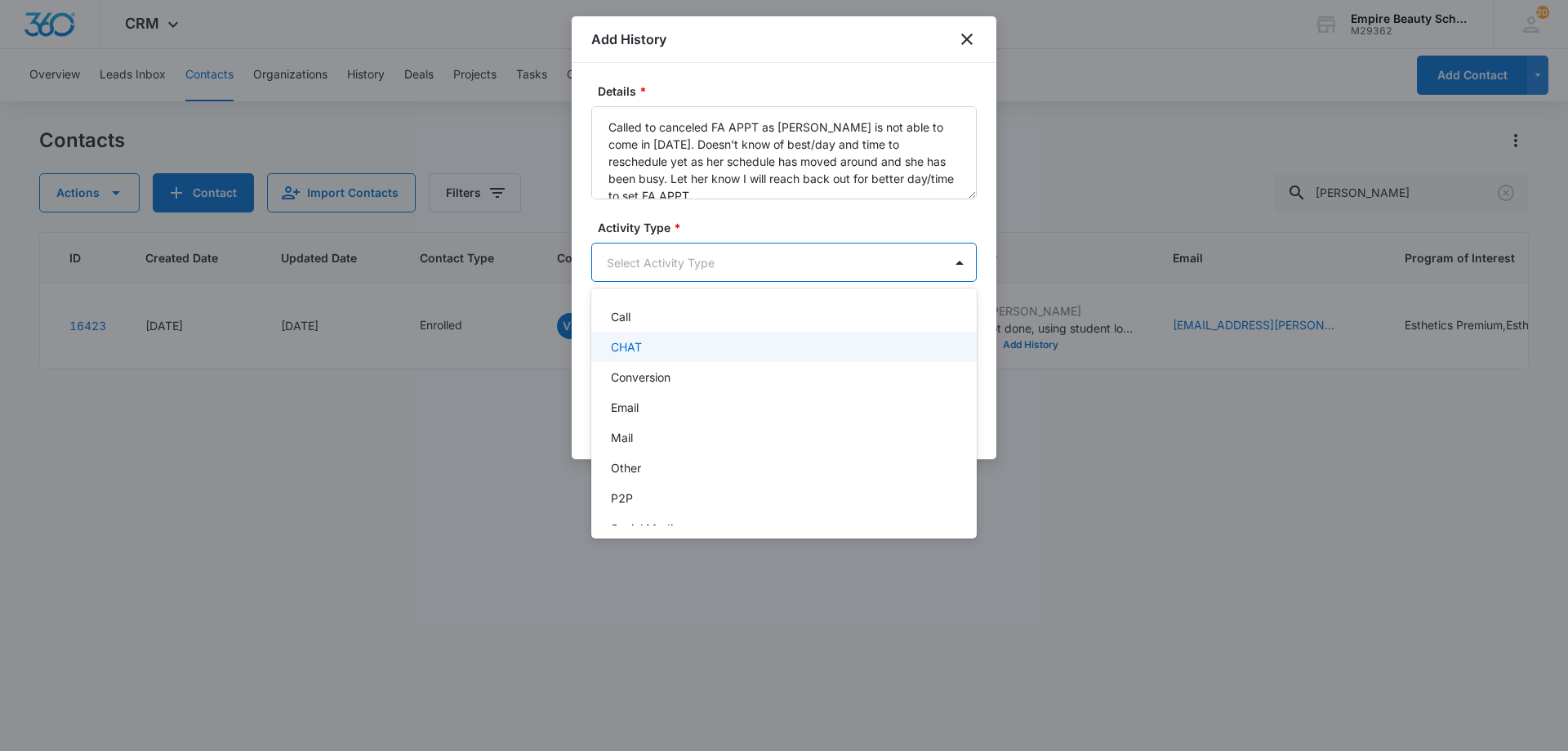
scroll to position [85, 0]
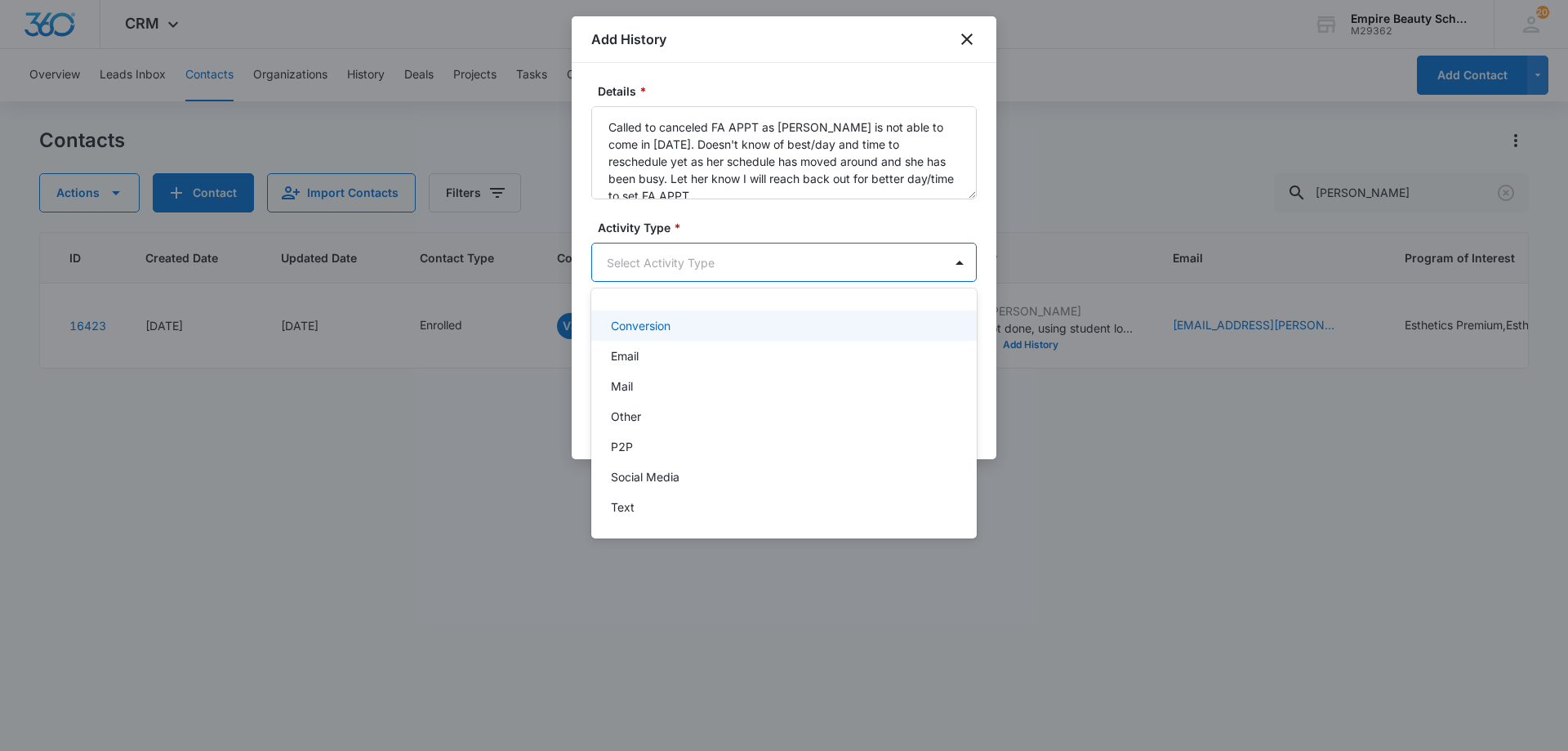
drag, startPoint x: 642, startPoint y: 510, endPoint x: 679, endPoint y: 310, distance: 203.4
click at [684, 301] on div "-None Selected- Call CHAT Conversion Email Mail Other P2P Social Media Text" at bounding box center [783, 413] width 385 height 224
click at [649, 349] on div "Call" at bounding box center [782, 350] width 343 height 17
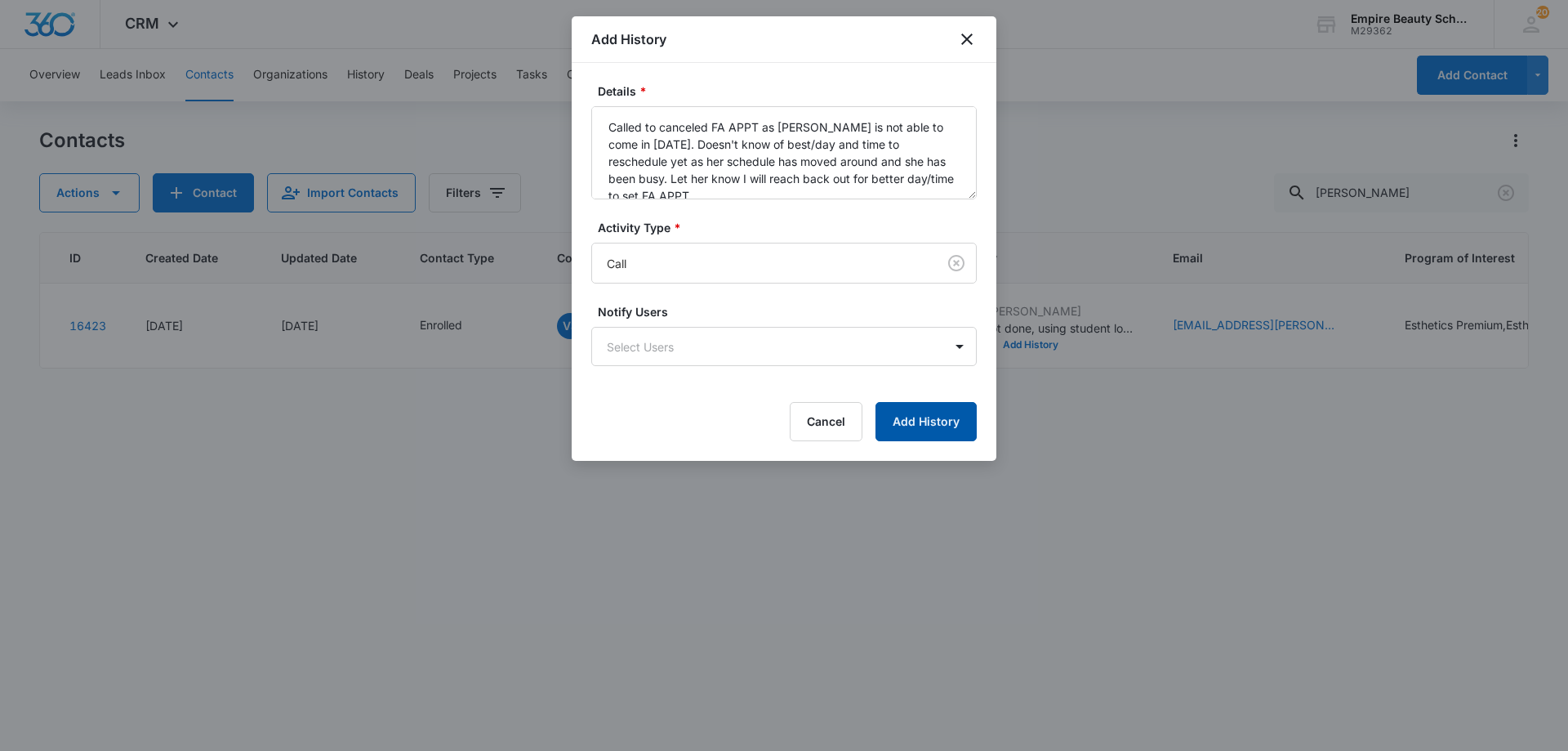
click at [892, 412] on button "Add History" at bounding box center [925, 422] width 101 height 39
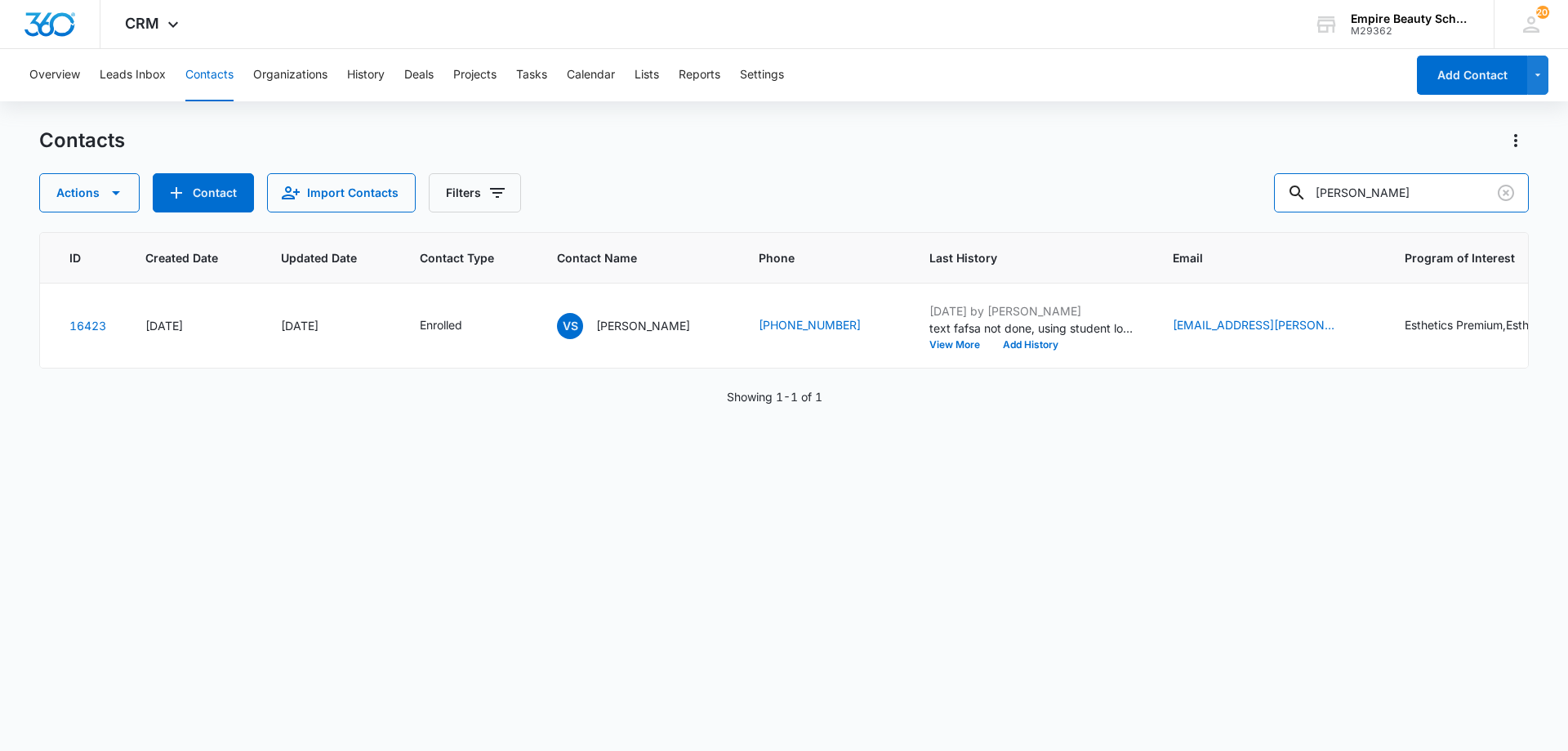
drag, startPoint x: 1460, startPoint y: 203, endPoint x: 552, endPoint y: 86, distance: 915.5
click at [603, 93] on div "Overview Leads Inbox Contacts Organizations History Deals Projects Tasks Calend…" at bounding box center [784, 399] width 1568 height 700
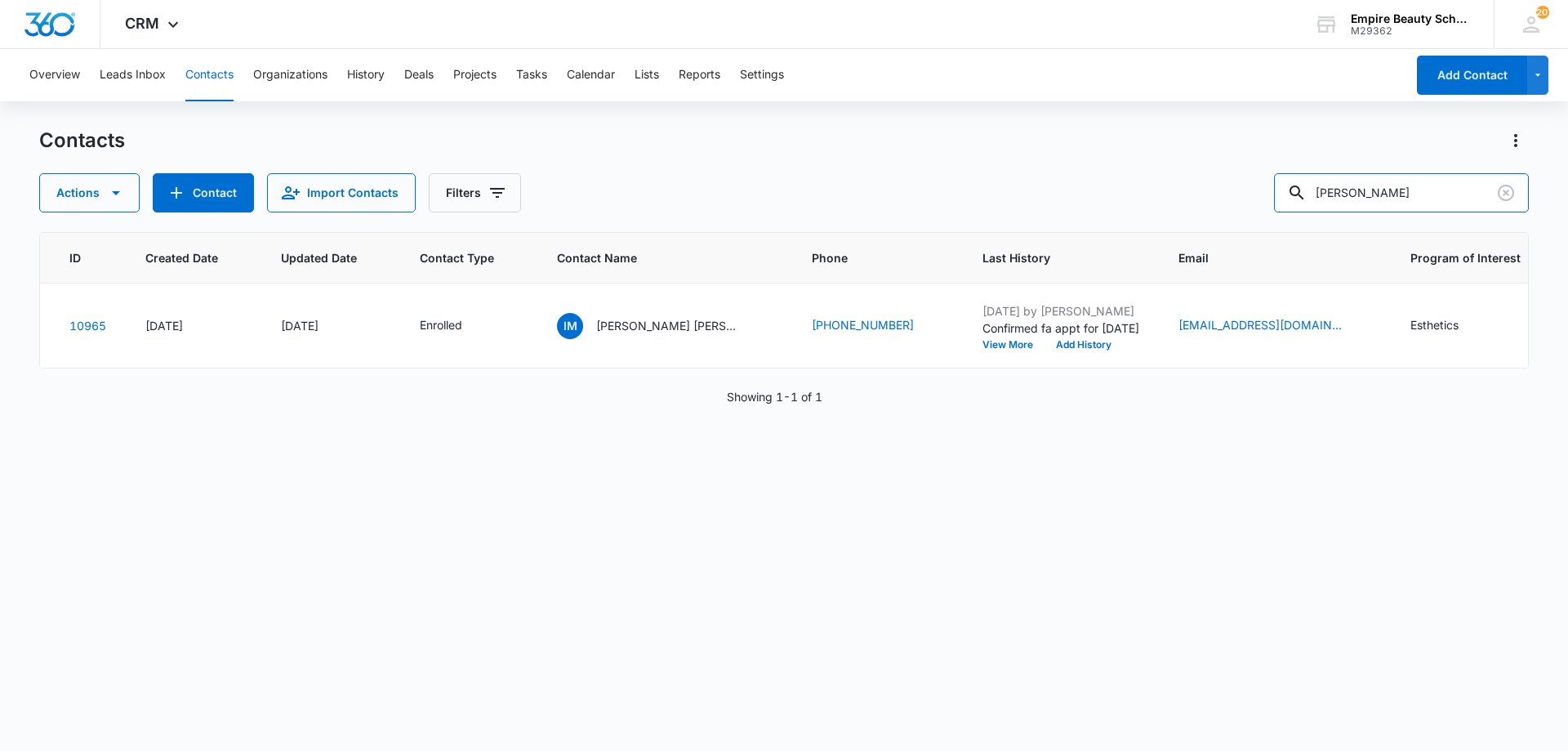
type input "isabel mun"
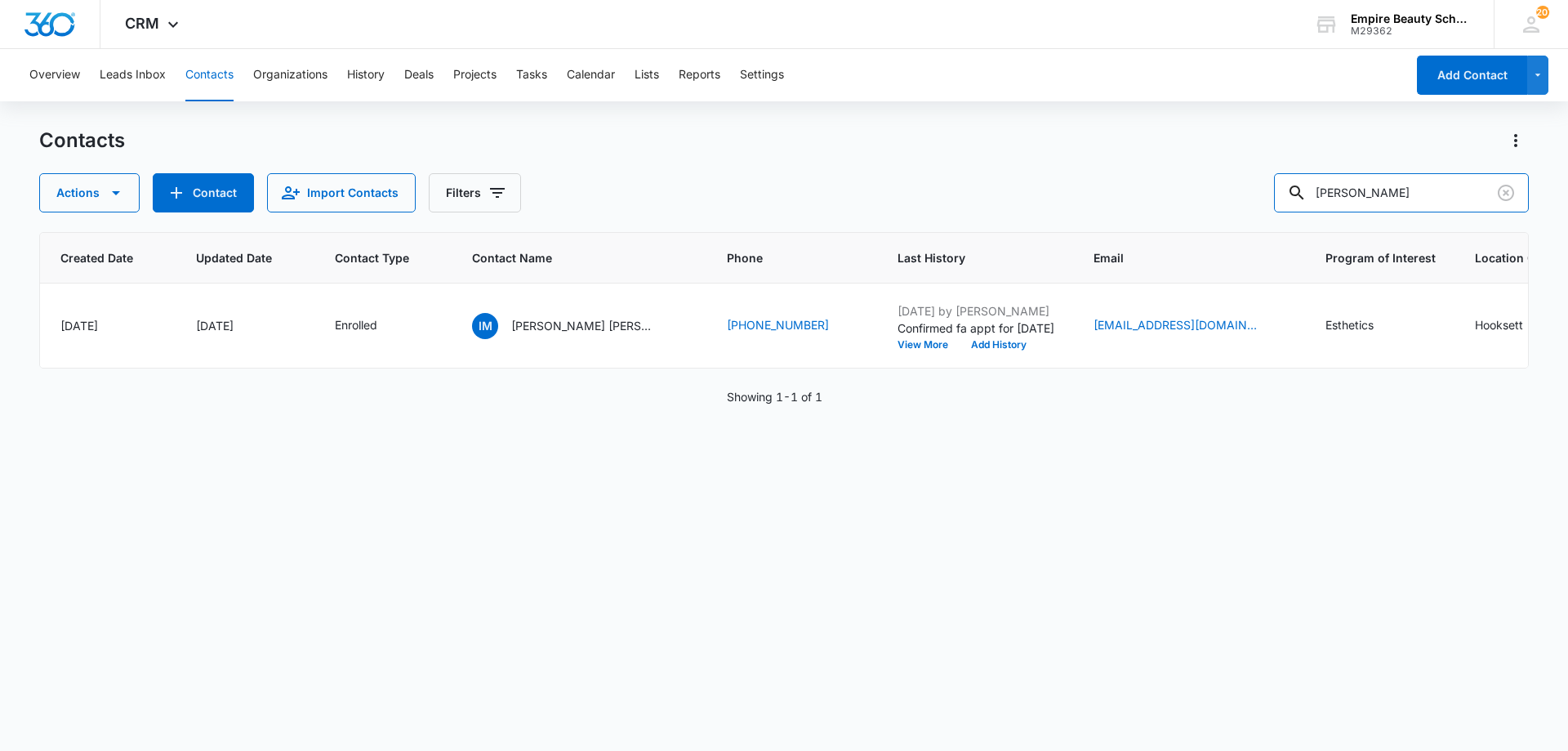
scroll to position [0, 153]
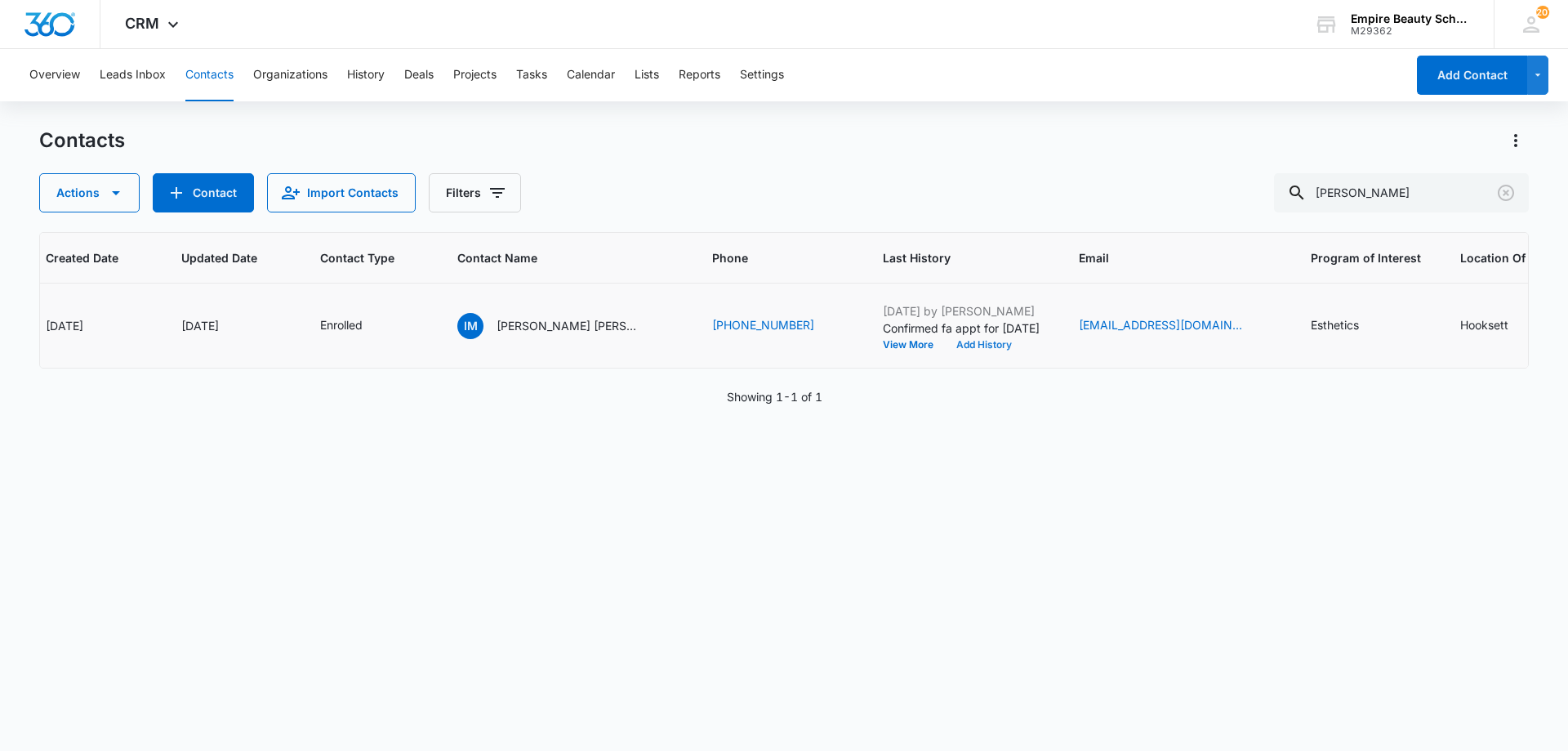
click at [945, 343] on button "Add History" at bounding box center [984, 344] width 79 height 10
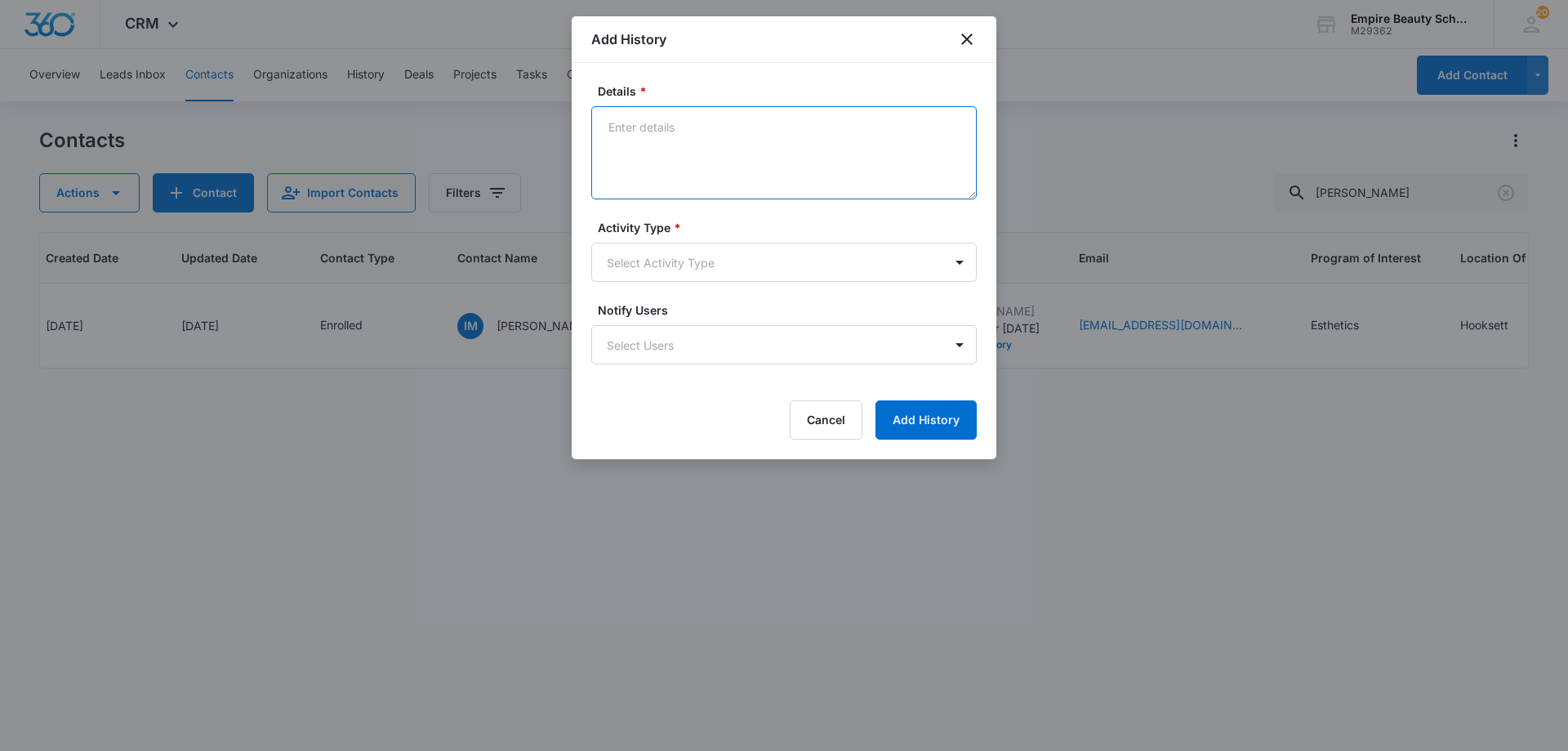
drag, startPoint x: 748, startPoint y: 147, endPoint x: 740, endPoint y: 110, distance: 37.9
click at [745, 125] on textarea "Details *" at bounding box center [783, 153] width 385 height 93
type textarea "Reschedule FA APPT for 10/14 at 1pm due to Katie being out"
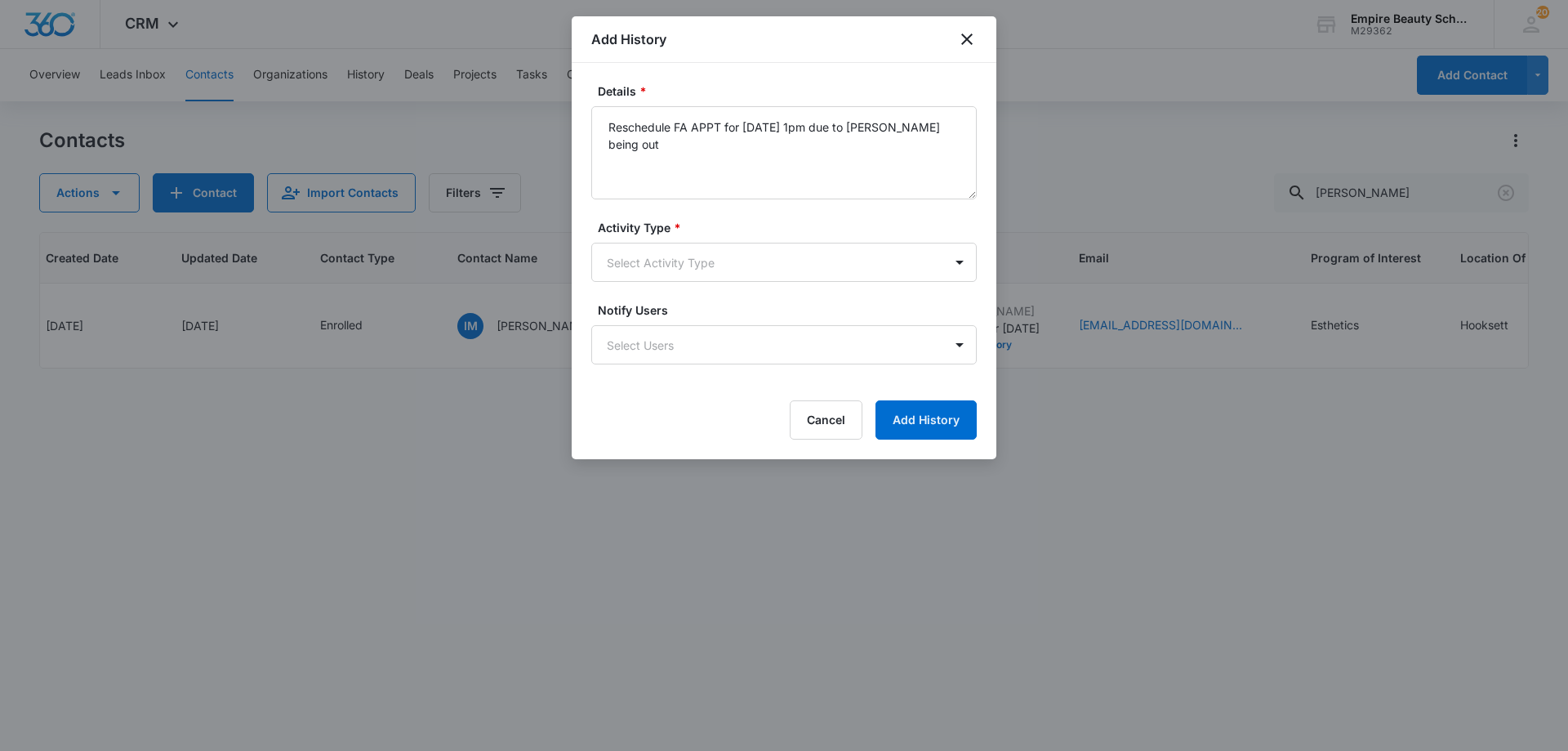
click at [652, 231] on label "Activity Type *" at bounding box center [790, 227] width 385 height 17
click at [625, 264] on body "CRM Apps Forms CRM Email Shop Payments POS Files Brand Settings Empire Beauty S…" at bounding box center [784, 376] width 1568 height 751
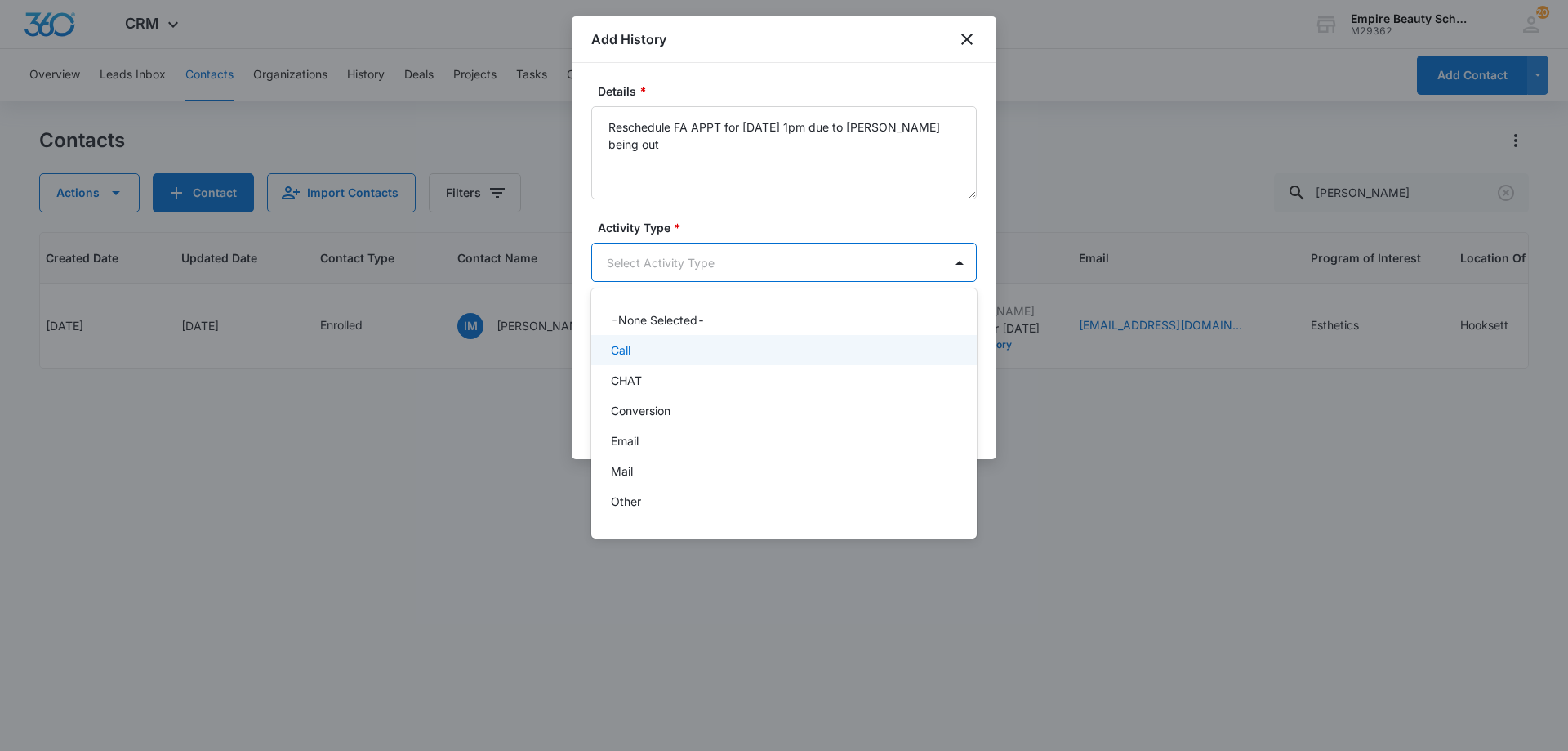
click at [653, 343] on div "Call" at bounding box center [782, 350] width 343 height 17
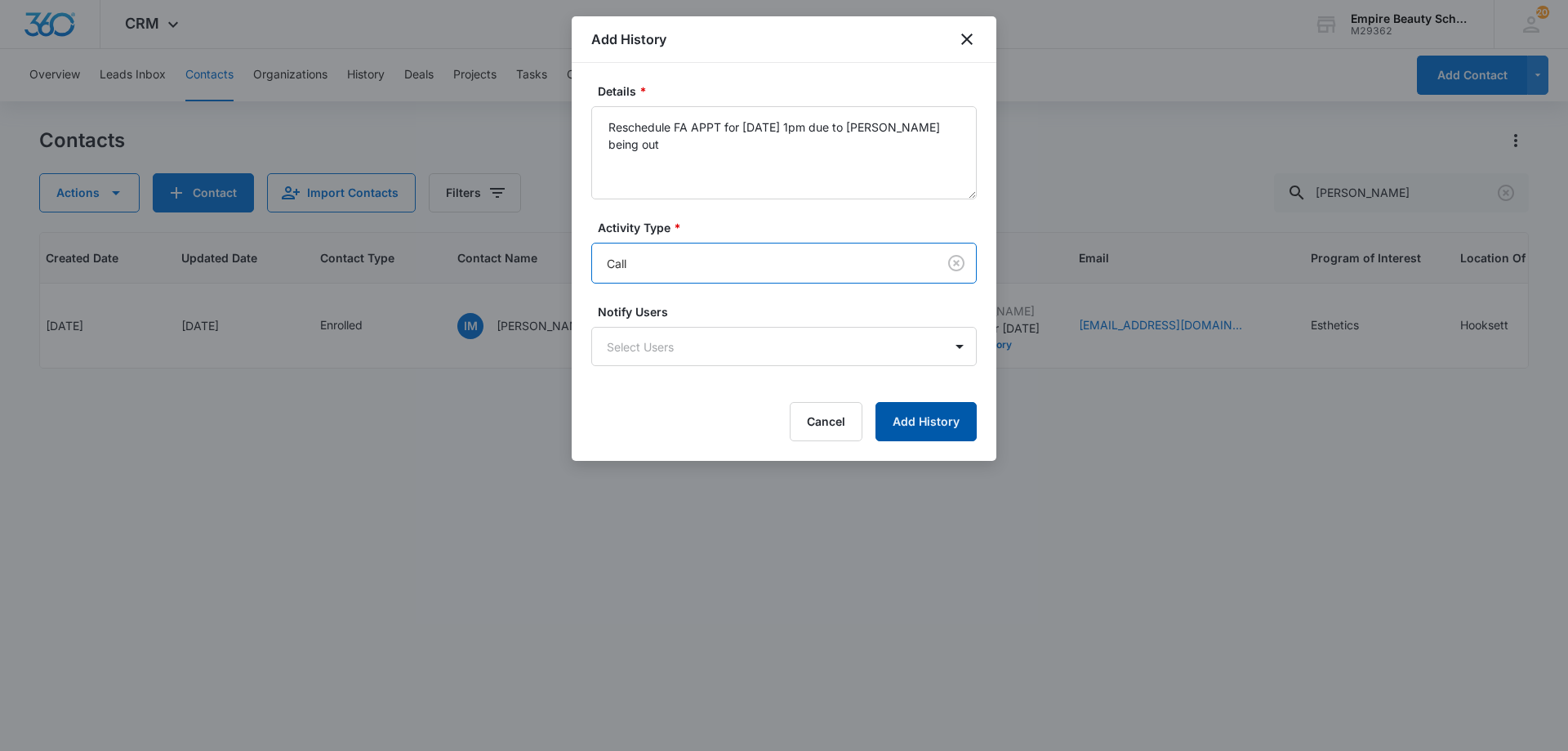
click at [901, 430] on button "Add History" at bounding box center [925, 422] width 101 height 39
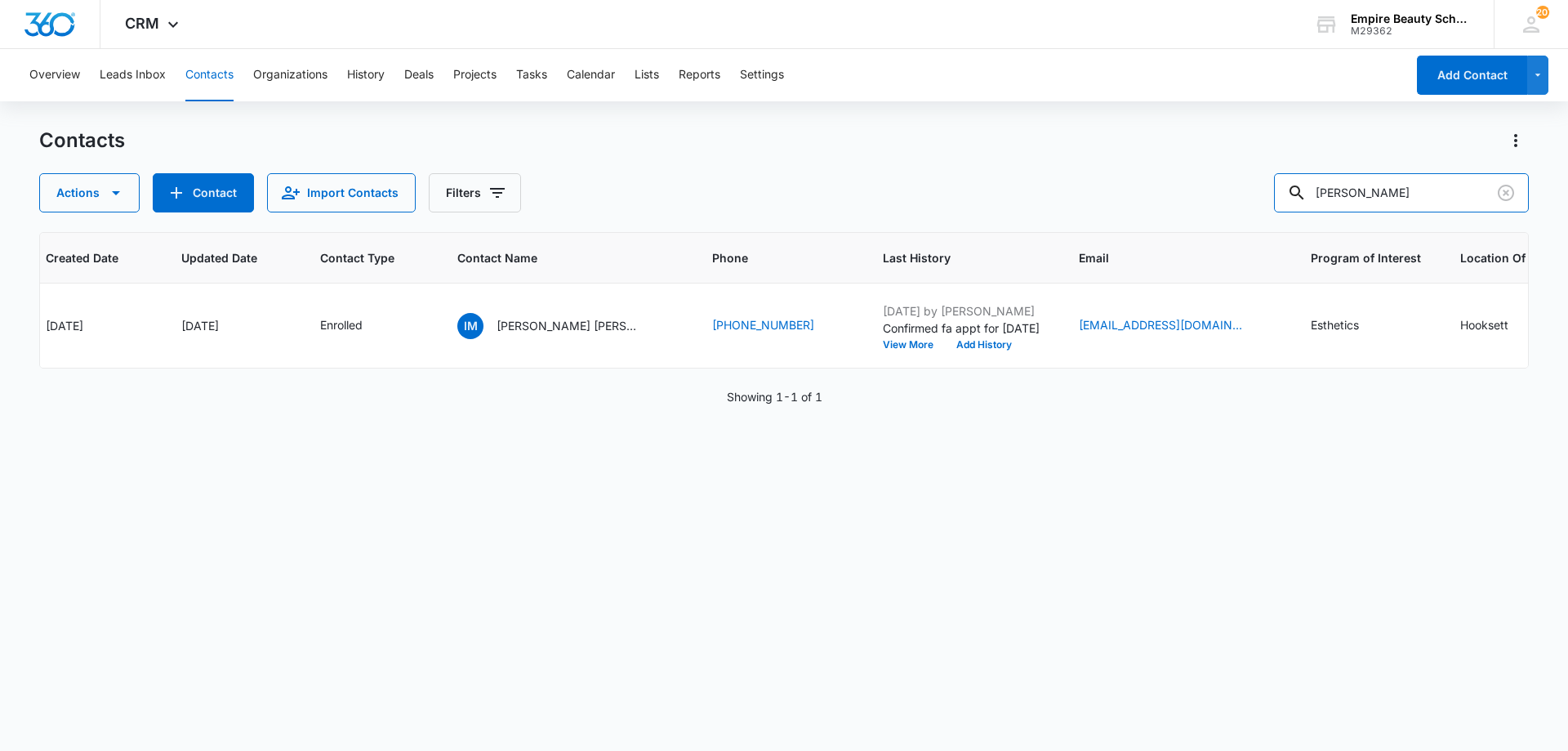
drag, startPoint x: 1414, startPoint y: 189, endPoint x: 1091, endPoint y: 204, distance: 323.3
click at [1121, 221] on div "Contacts Actions Contact Import Contacts Filters isabel mun ID Created Date Upd…" at bounding box center [784, 438] width 1490 height 621
type input "3857"
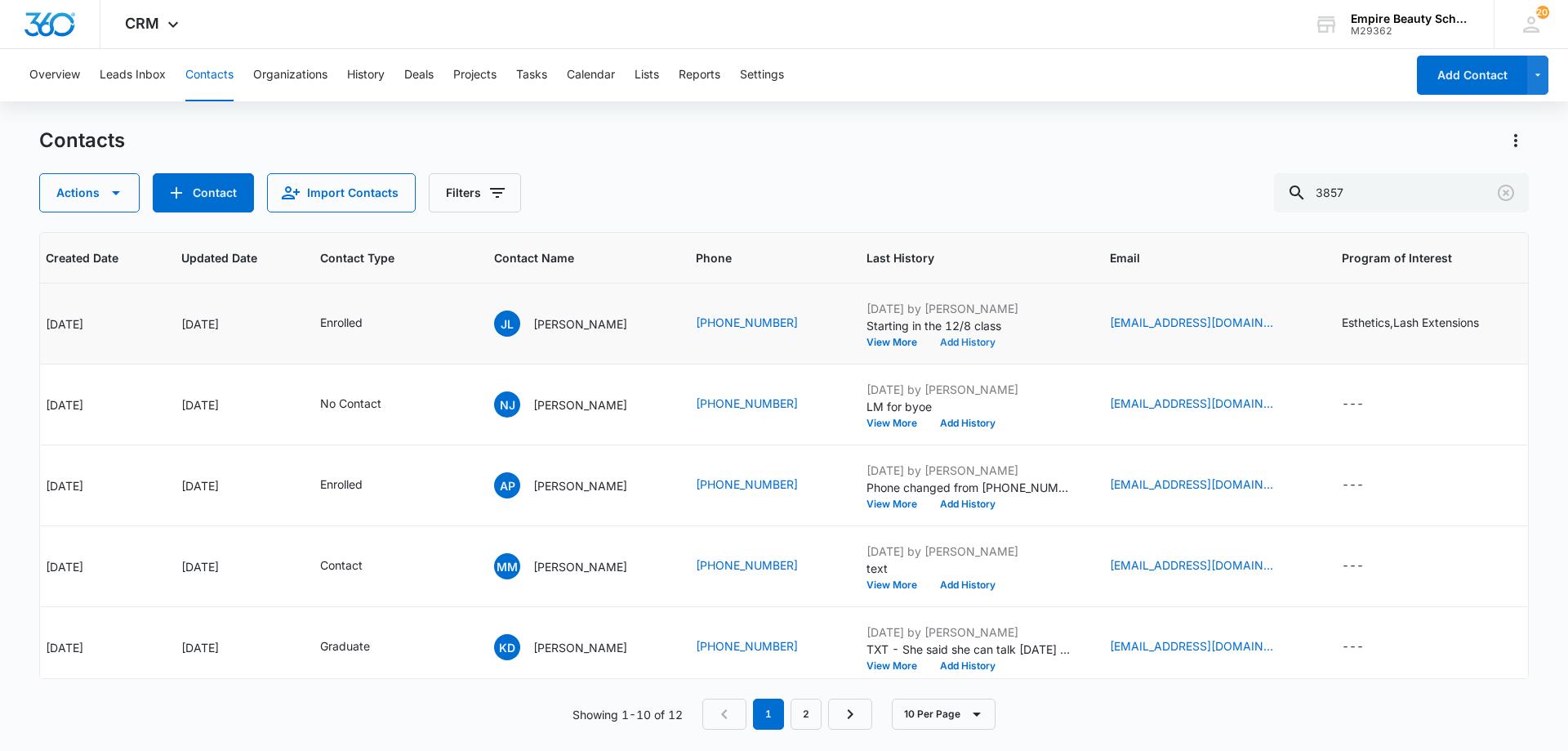
click at [1002, 337] on button "Add History" at bounding box center [968, 342] width 79 height 10
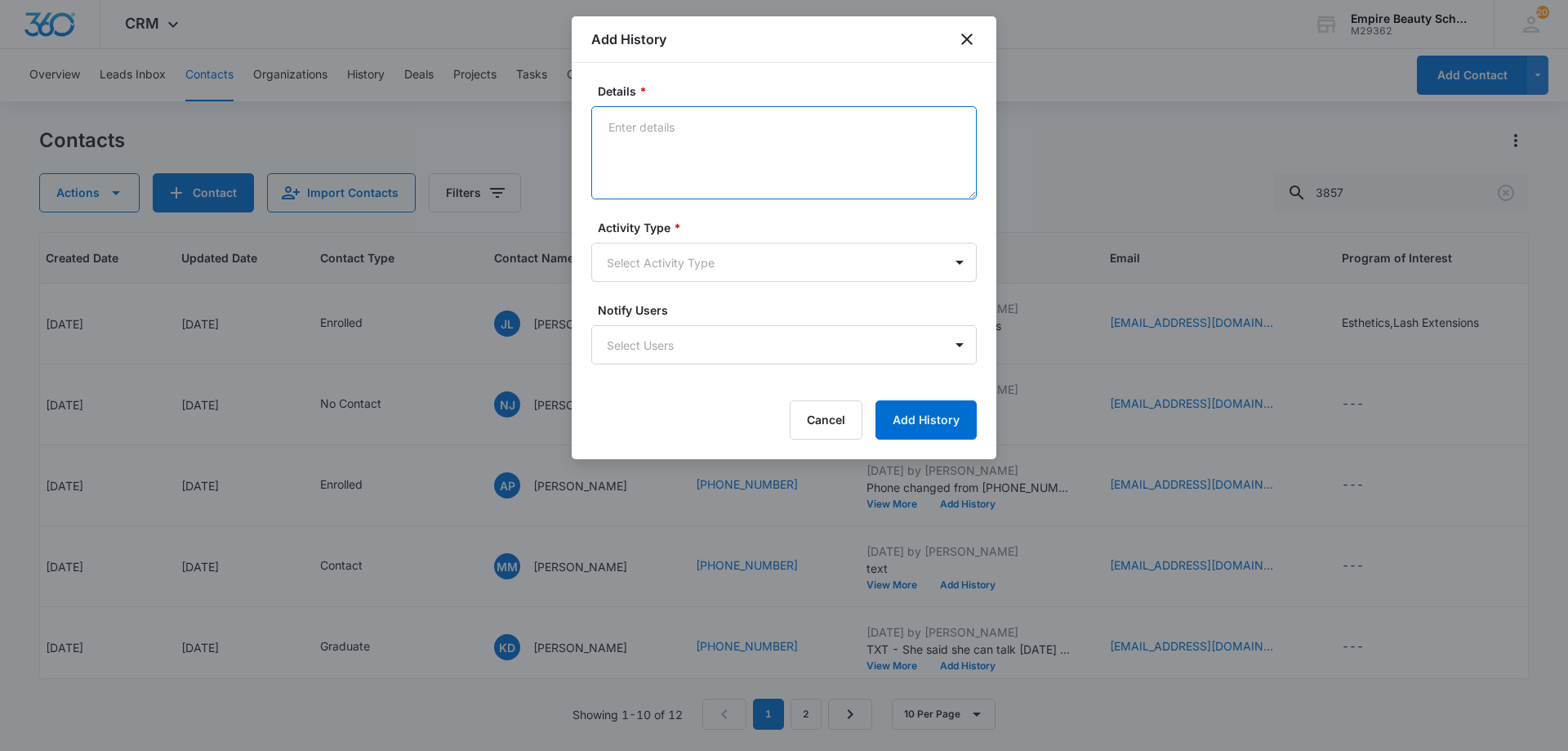
click at [768, 153] on textarea "Details *" at bounding box center [783, 153] width 385 height 93
click at [800, 367] on form "Details * Provided estimate Activity Type * Select Activity Type Notify Users S…" at bounding box center [783, 260] width 385 height 357
click at [783, 119] on textarea "Provided estimate" at bounding box center [783, 153] width 385 height 93
type textarea "Provided estimated graduation date"
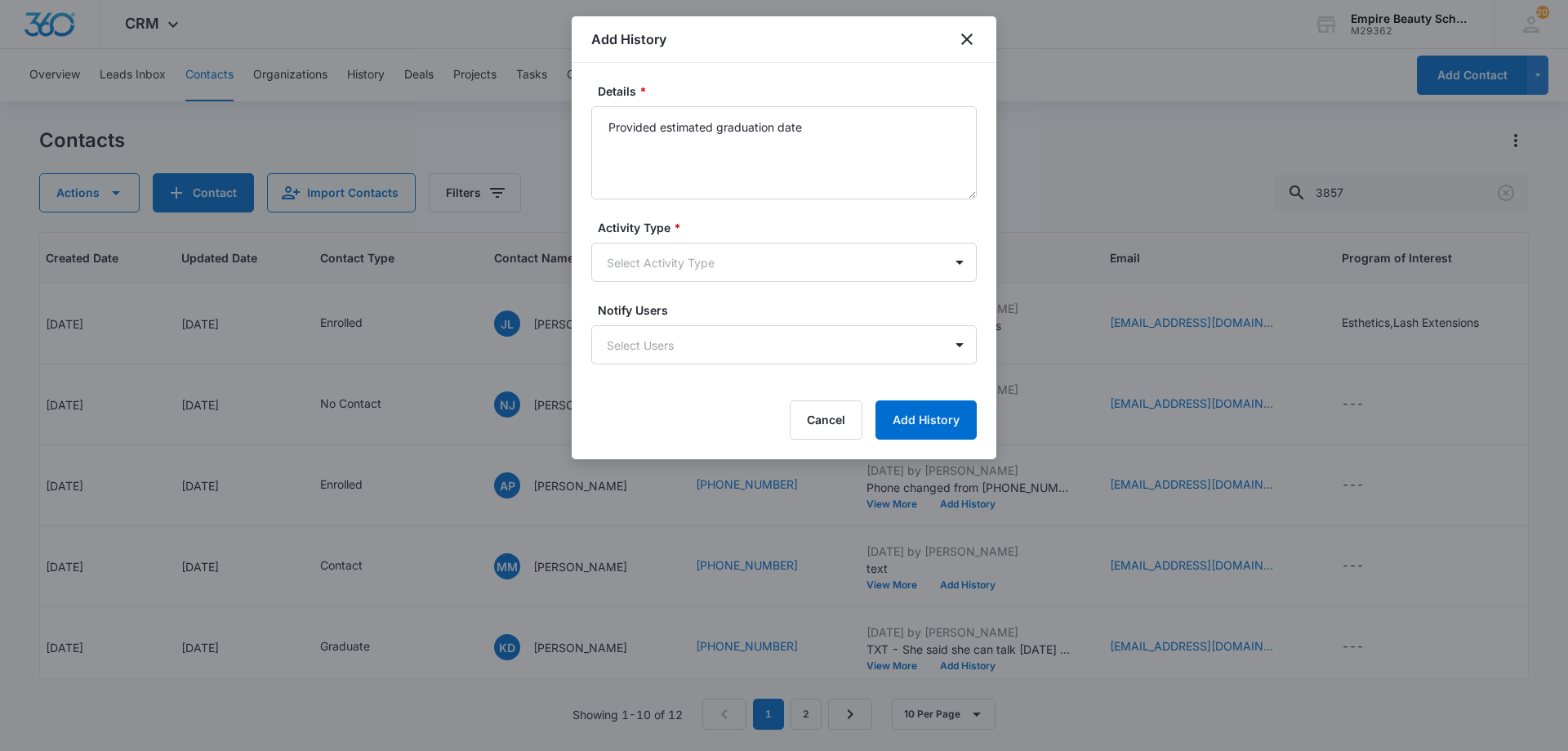
click at [695, 290] on form "Details * Provided estimated graduation date Activity Type * Select Activity Ty…" at bounding box center [783, 260] width 385 height 357
click at [710, 268] on body "CRM Apps Forms CRM Email Shop Payments POS Files Brand Settings Empire Beauty S…" at bounding box center [784, 376] width 1568 height 751
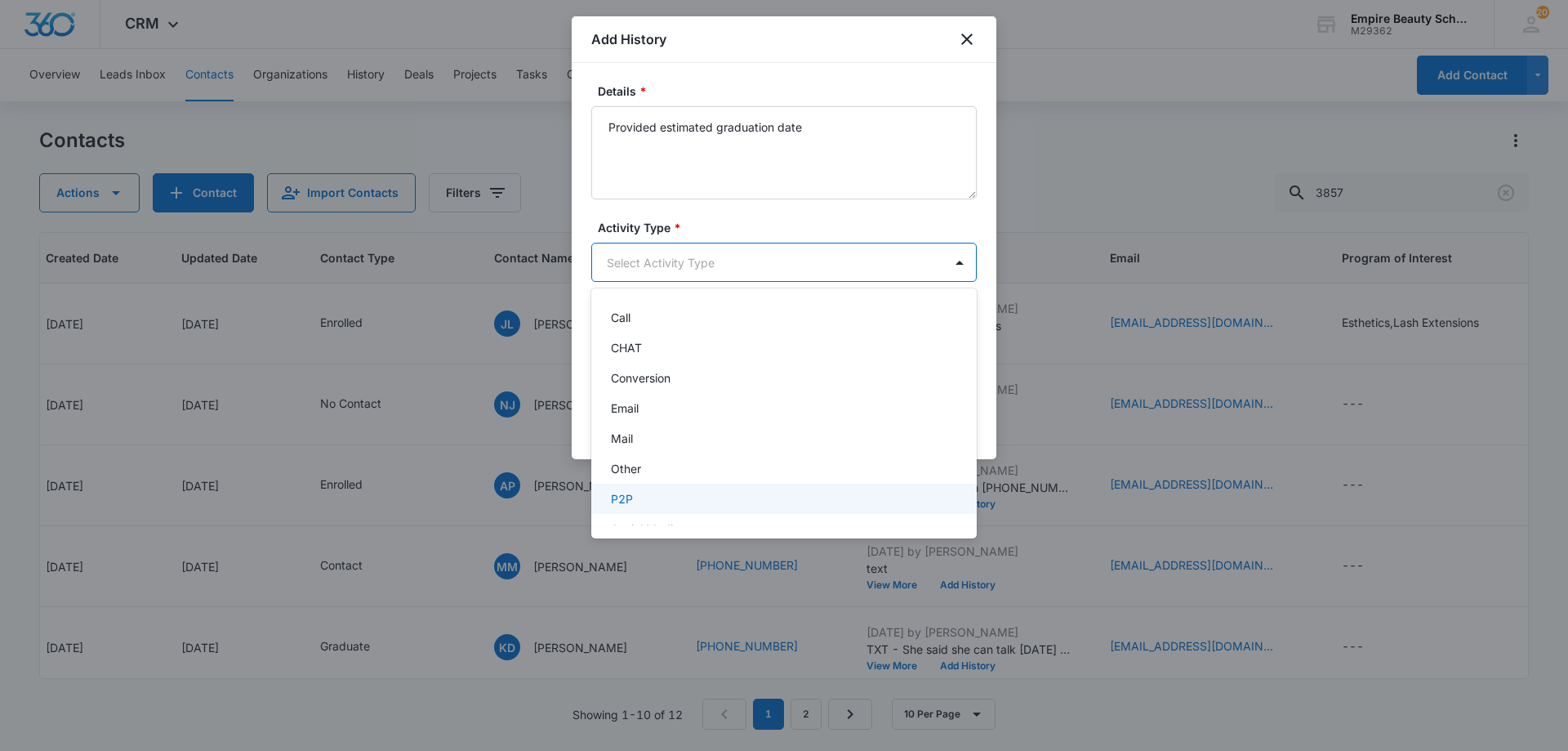
scroll to position [85, 0]
click at [684, 511] on div "Text" at bounding box center [782, 506] width 343 height 17
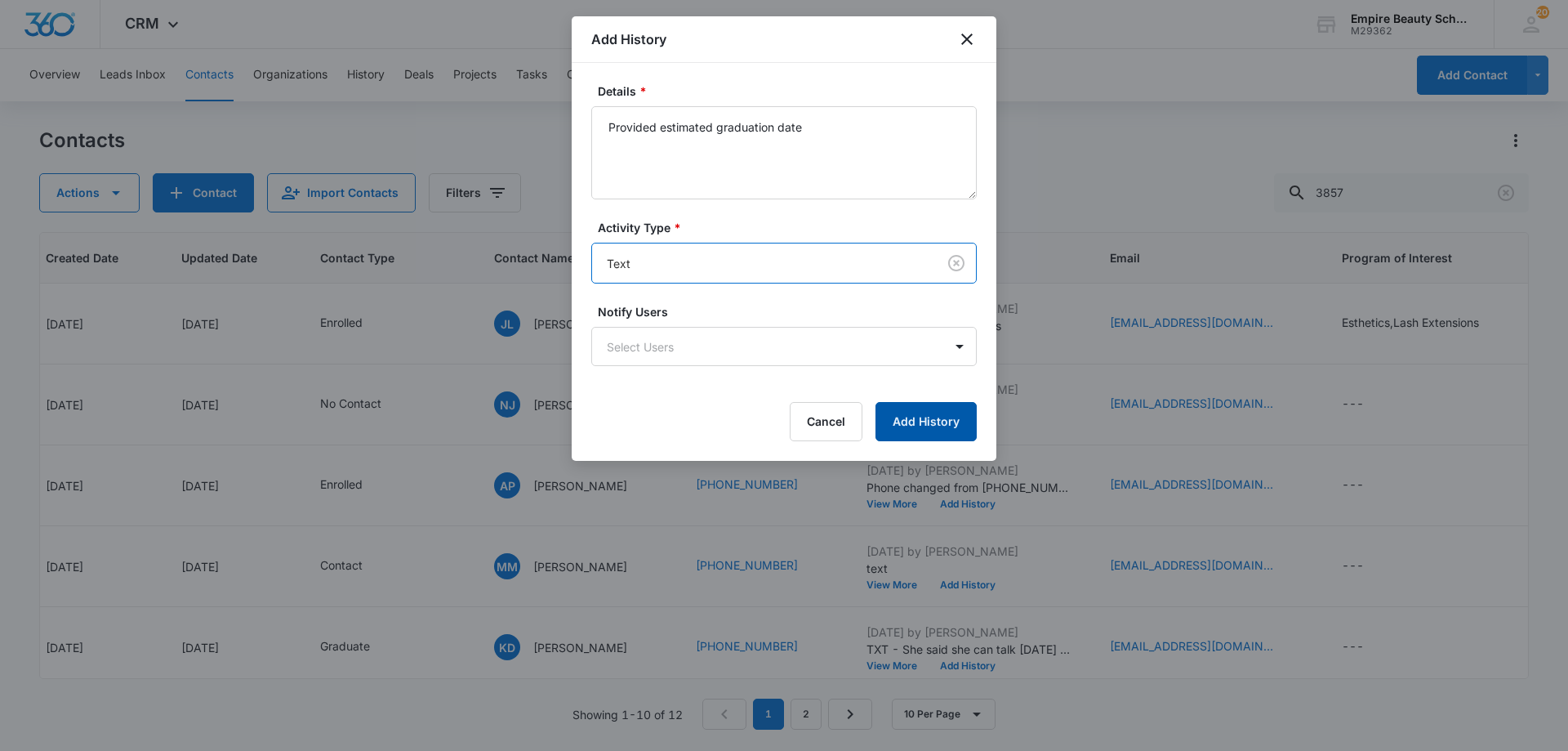
click at [910, 408] on button "Add History" at bounding box center [925, 422] width 101 height 39
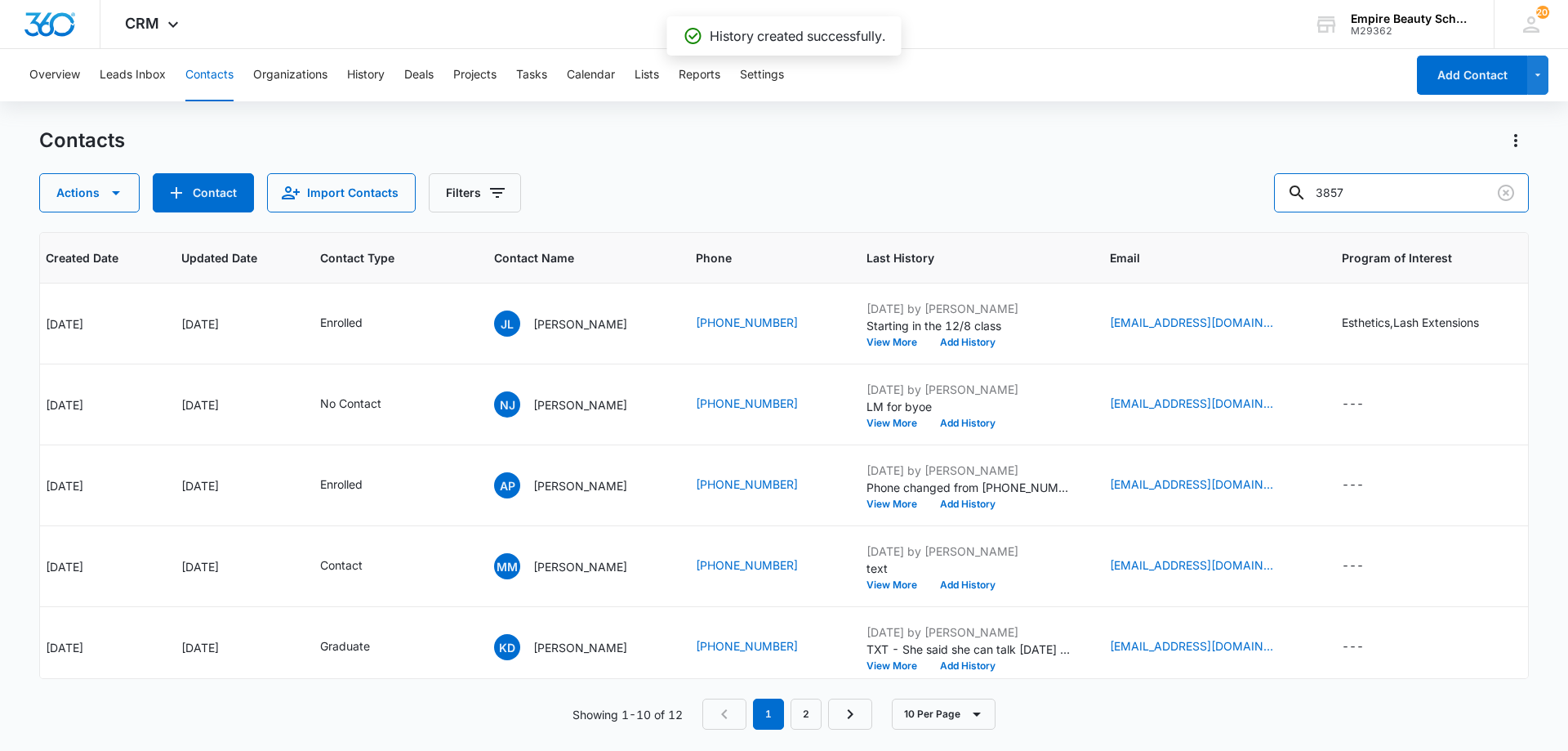
drag, startPoint x: 1375, startPoint y: 194, endPoint x: 1045, endPoint y: 187, distance: 330.1
click at [1054, 190] on div "Actions Contact Import Contacts Filters 3857" at bounding box center [784, 193] width 1490 height 39
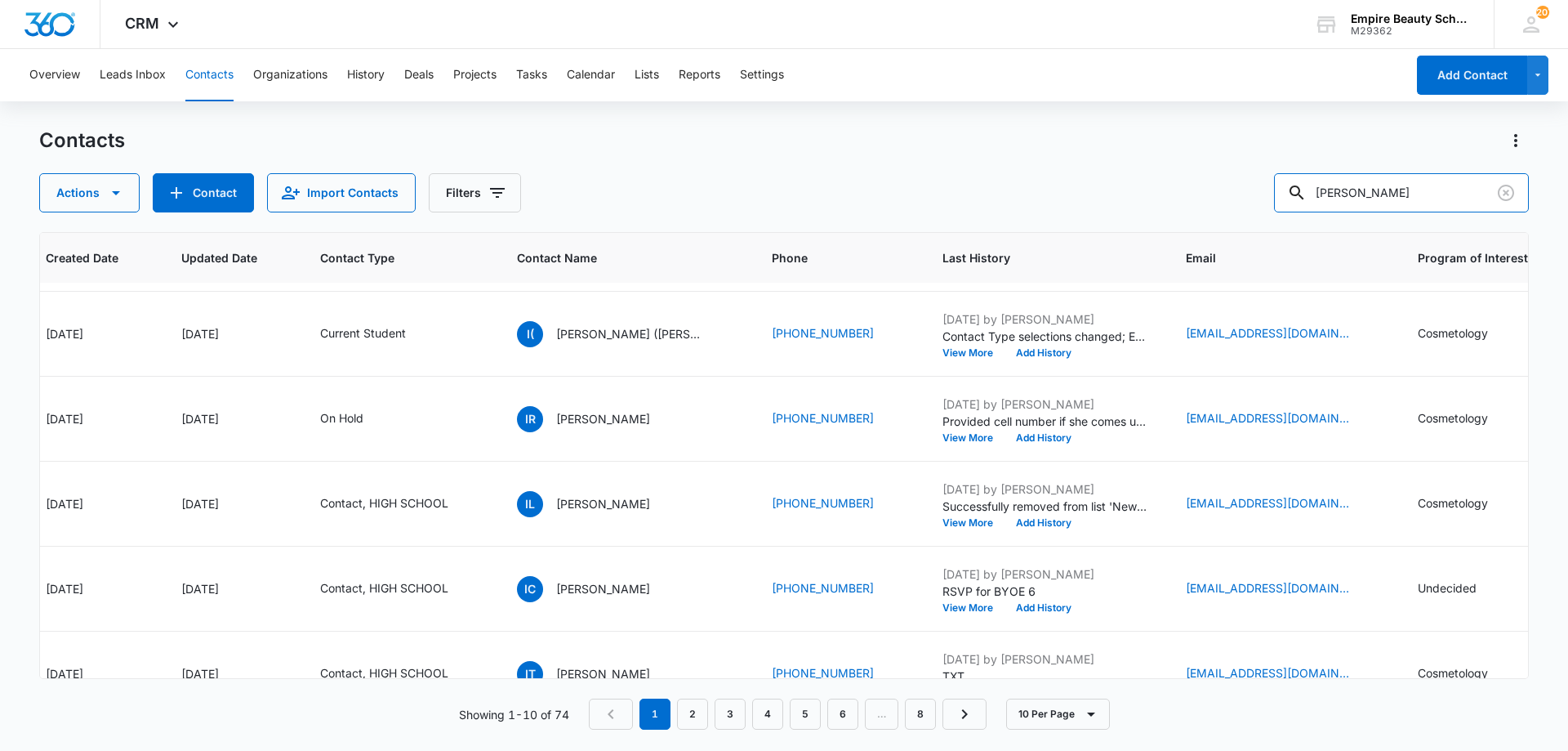
scroll to position [163, 153]
click at [1420, 200] on input "isabel" at bounding box center [1401, 193] width 255 height 39
type input "isabel mun"
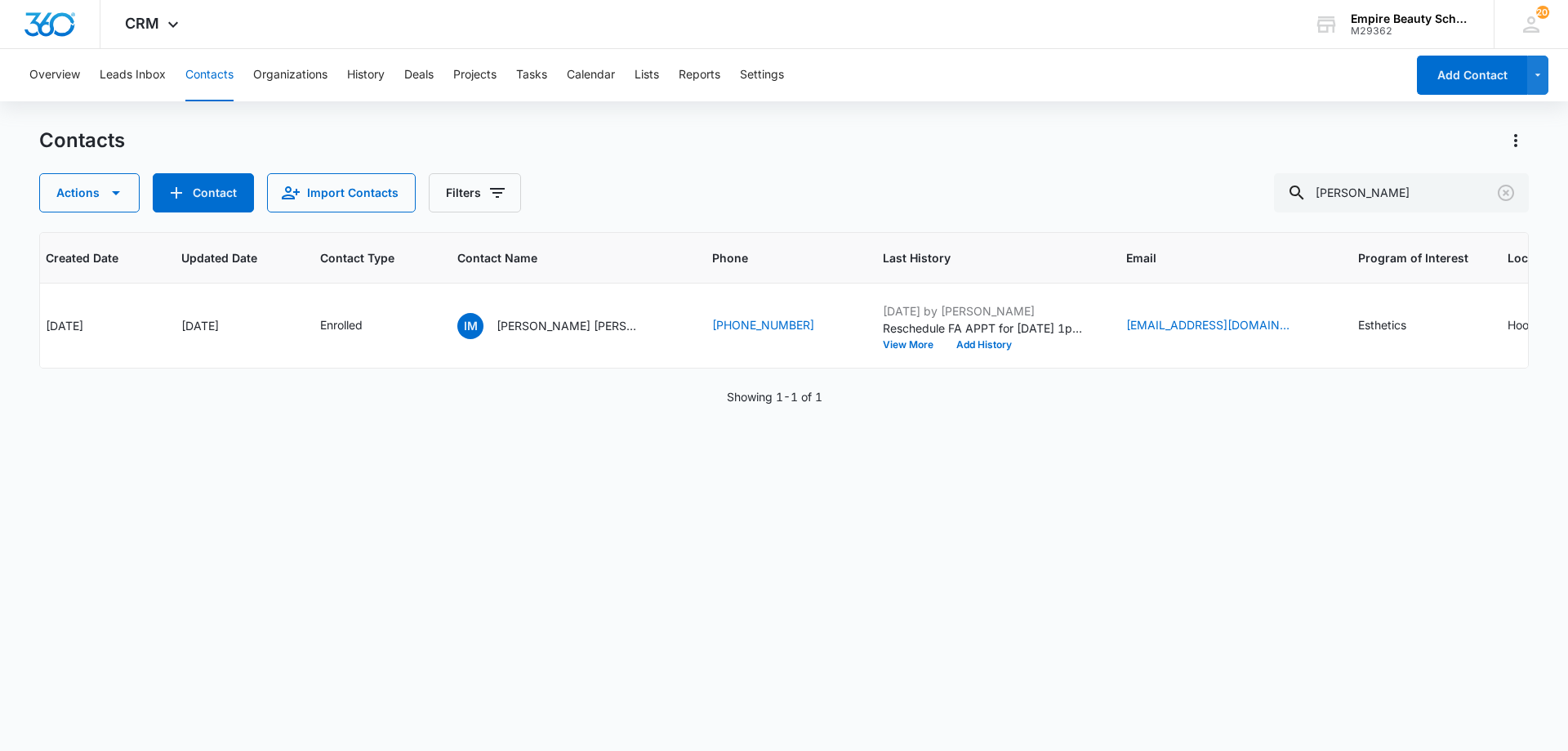
click at [913, 450] on div "ID Created Date Updated Date Contact Type Contact Name Phone Last History Email…" at bounding box center [784, 480] width 1490 height 497
click at [954, 337] on div "Oct 6, 2025 by Jess Peltonovich Reschedule FA APPT for 10/14 at 1pm due to Kati…" at bounding box center [985, 325] width 204 height 47
click at [951, 345] on button "Add History" at bounding box center [984, 344] width 79 height 10
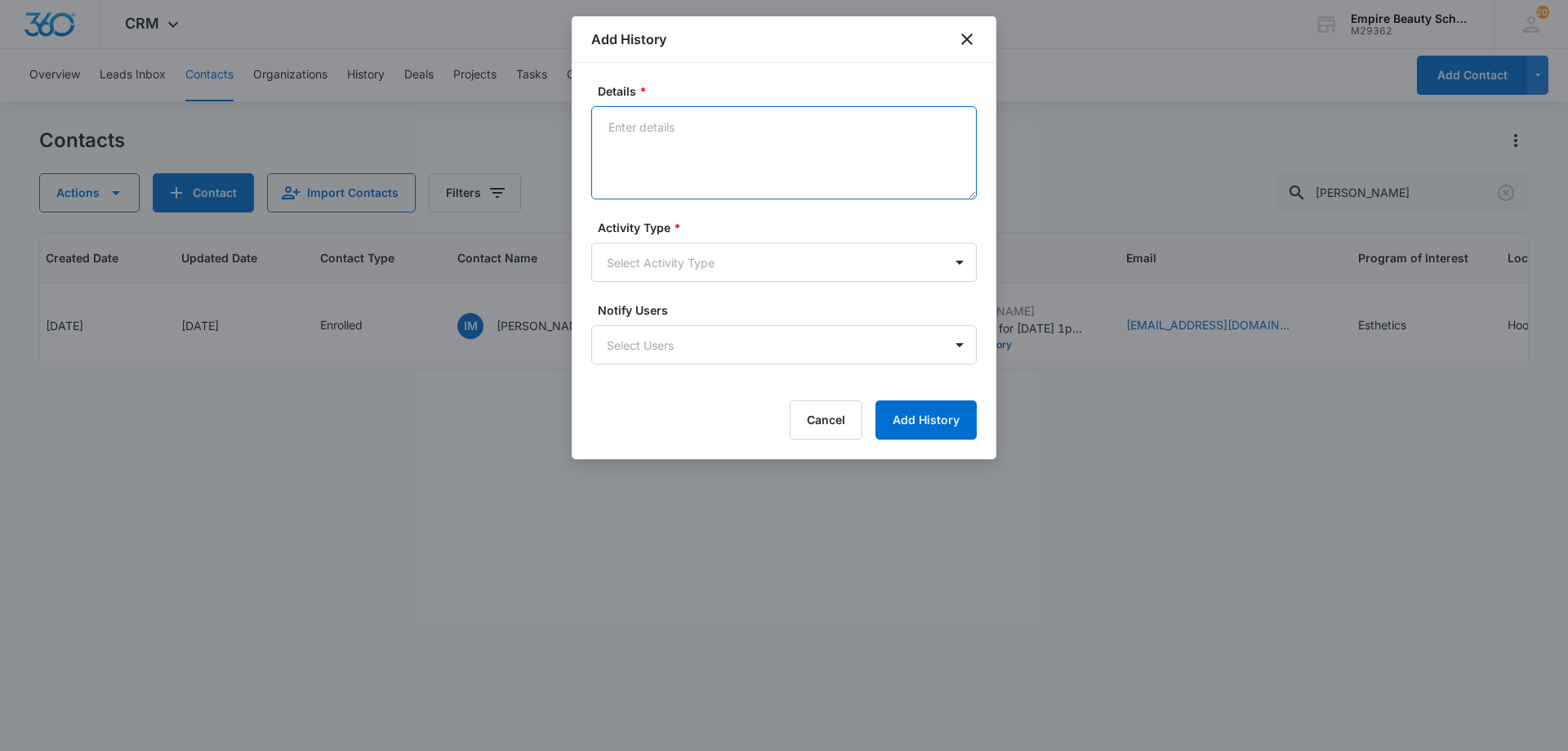
click at [738, 167] on textarea "Details *" at bounding box center [783, 153] width 385 height 93
click at [716, 126] on textarea "FA APPT confirm" at bounding box center [783, 153] width 385 height 93
type textarea "FA APPT confirmation"
click at [658, 274] on body "CRM Apps Forms CRM Email Shop Payments POS Files Brand Settings Empire Beauty S…" at bounding box center [784, 376] width 1568 height 751
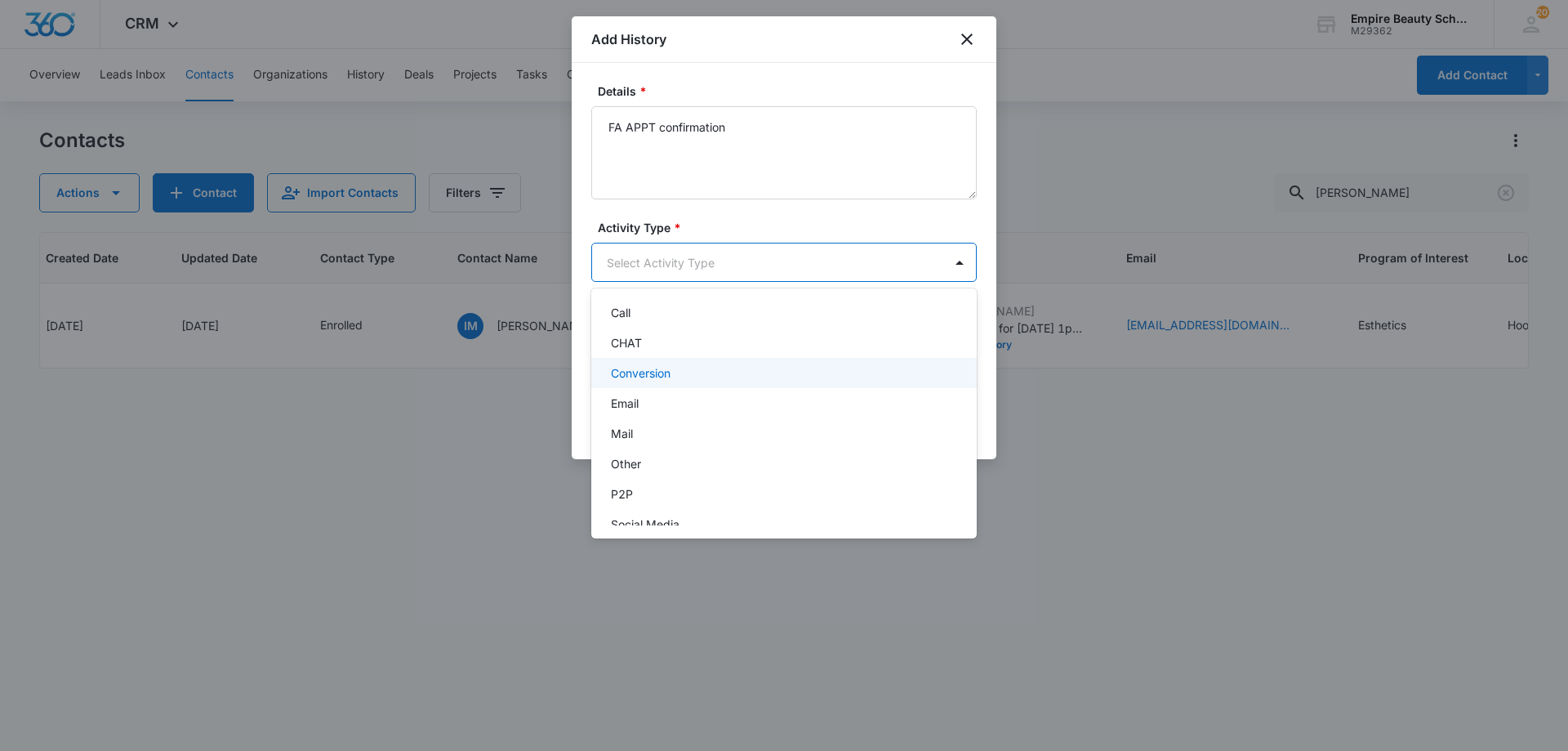
scroll to position [85, 0]
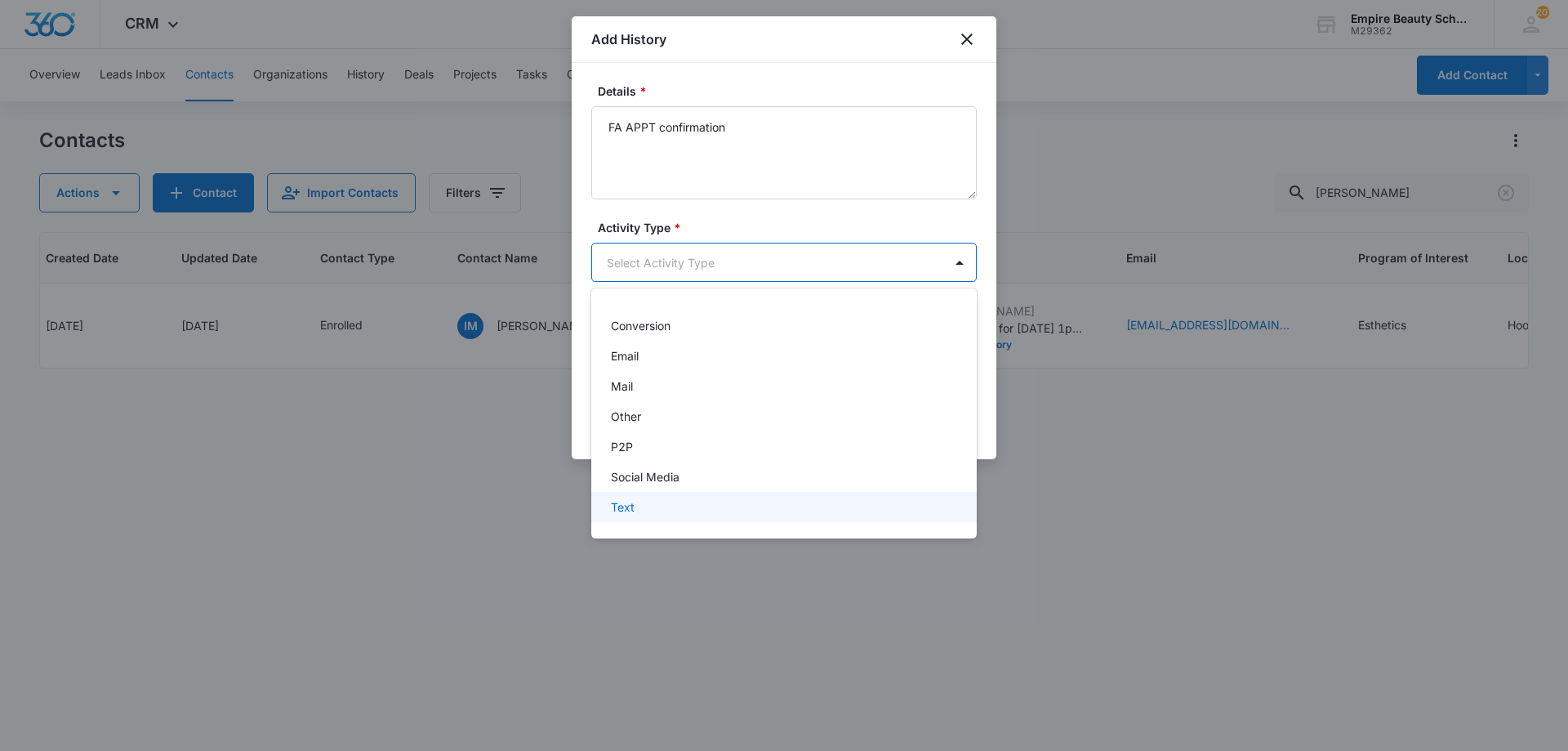
click at [634, 504] on p "Text" at bounding box center [622, 506] width 23 height 17
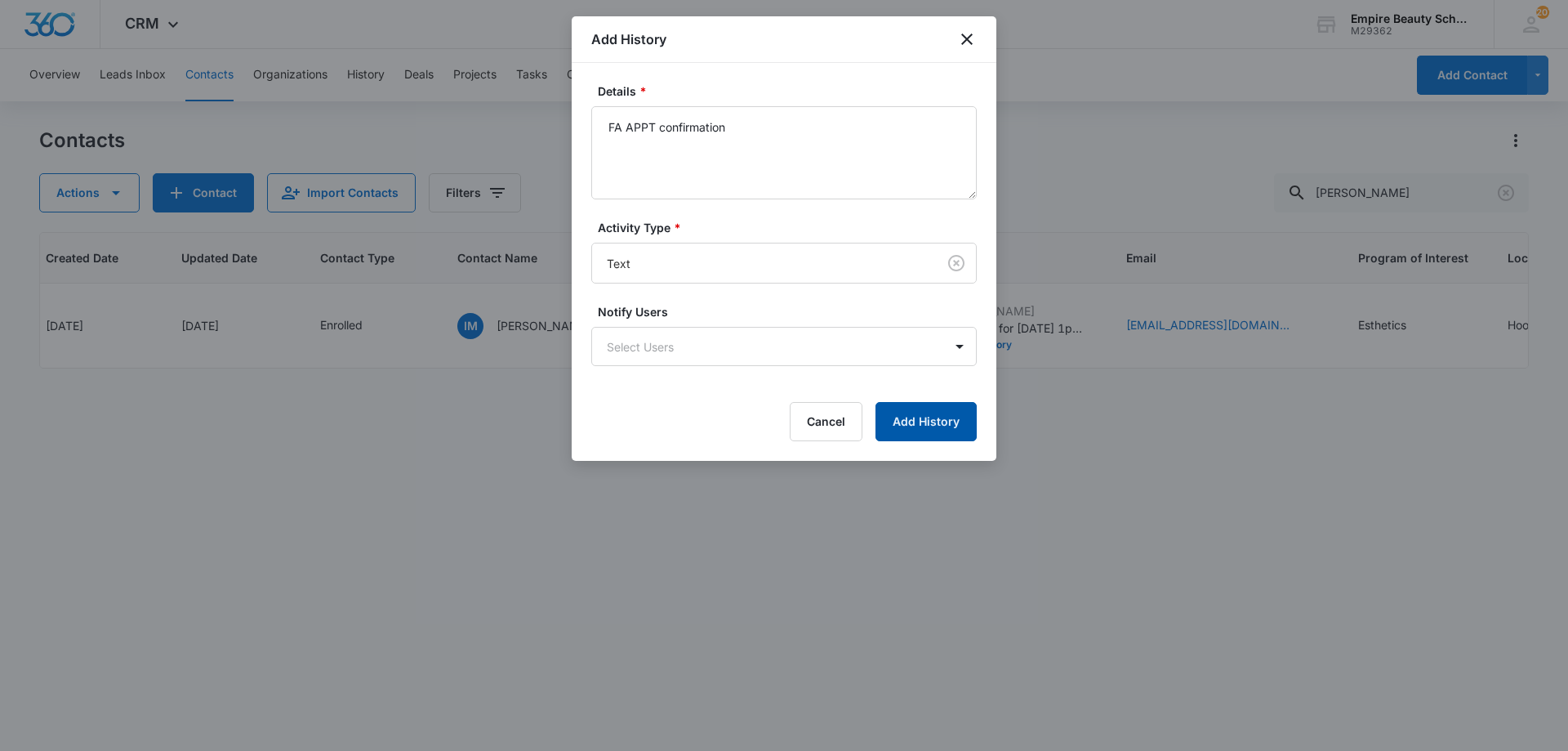
click at [934, 429] on button "Add History" at bounding box center [925, 422] width 101 height 39
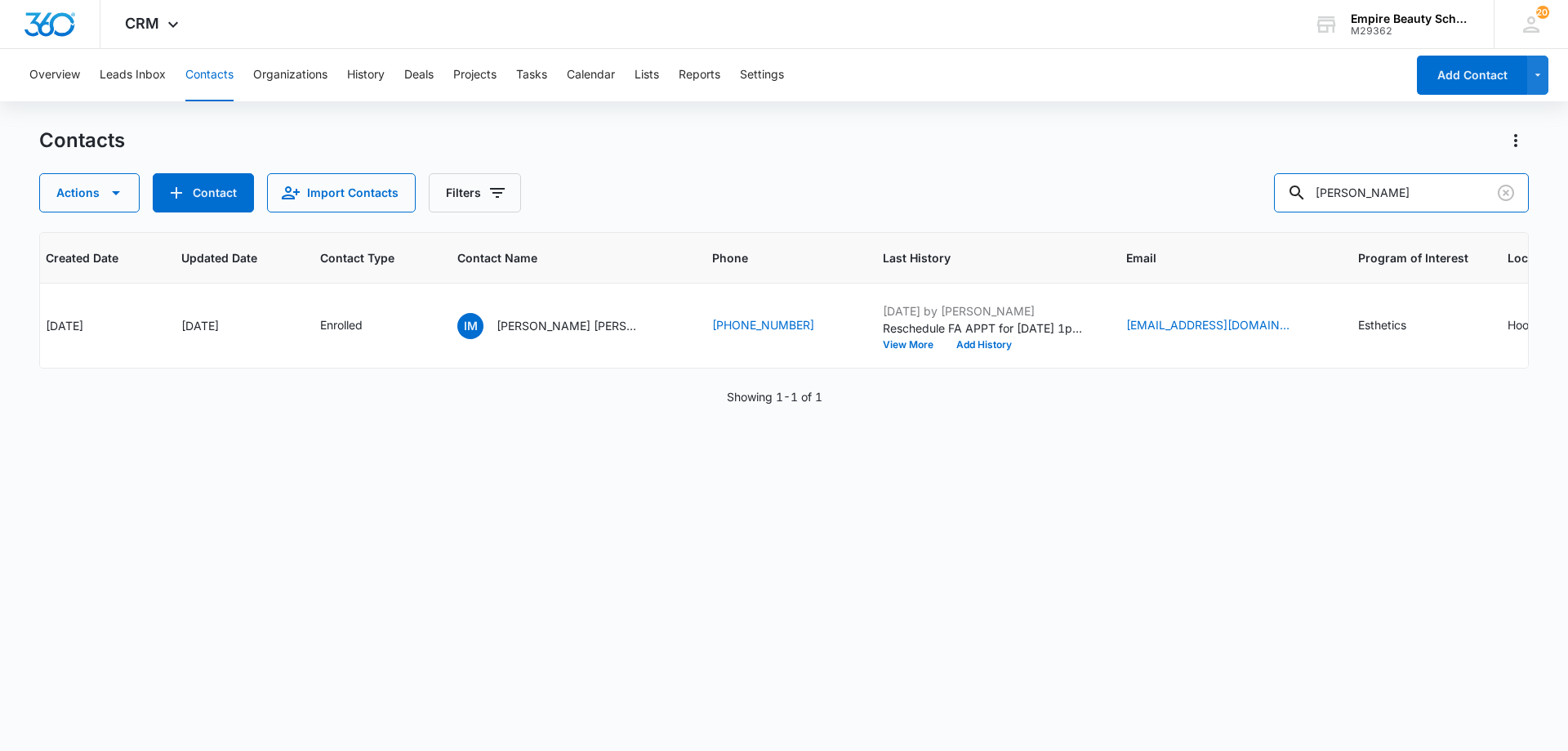
drag, startPoint x: 1160, startPoint y: 183, endPoint x: 886, endPoint y: 111, distance: 283.3
click at [923, 125] on div "Overview Leads Inbox Contacts Organizations History Deals Projects Tasks Calend…" at bounding box center [784, 399] width 1568 height 700
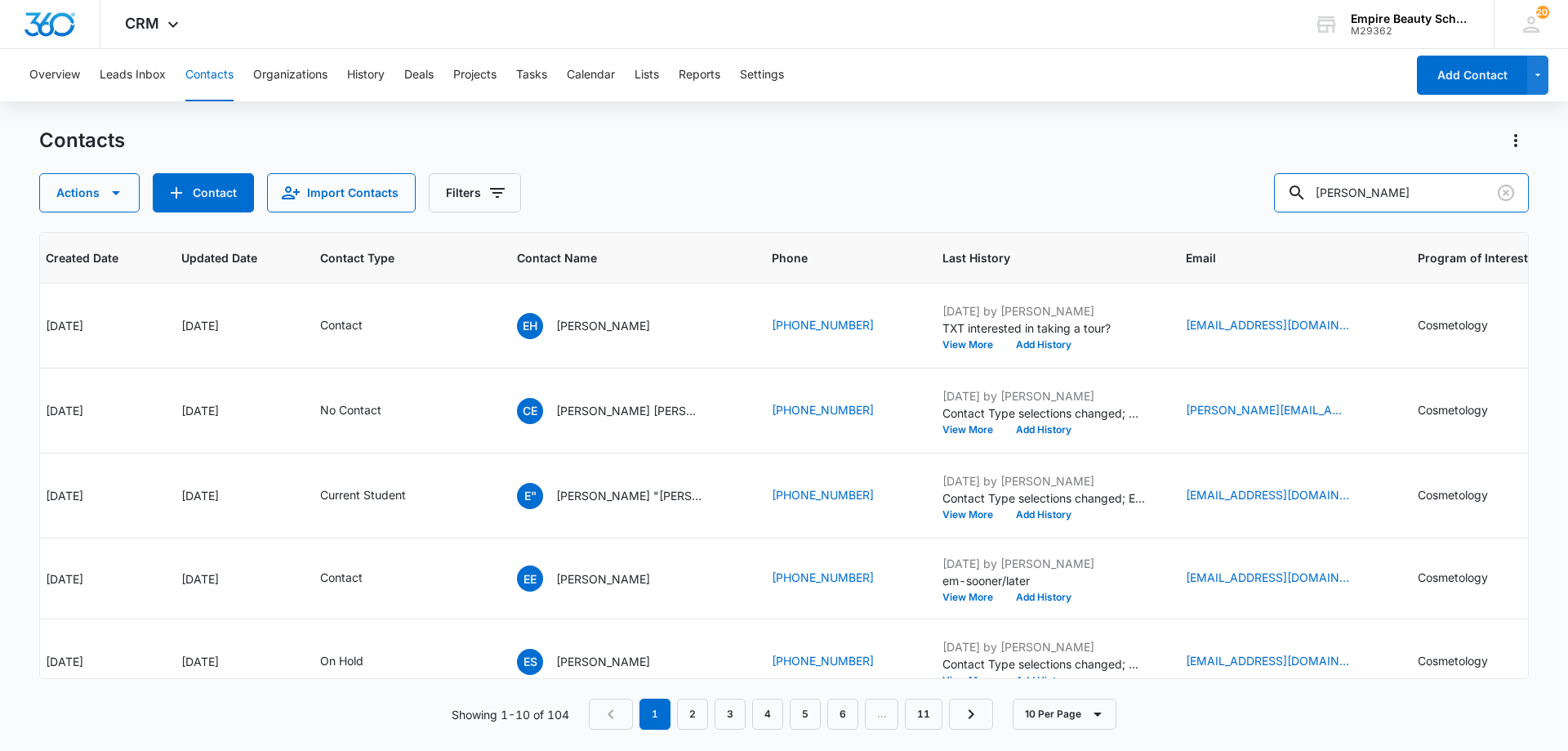
type input "eliza chil"
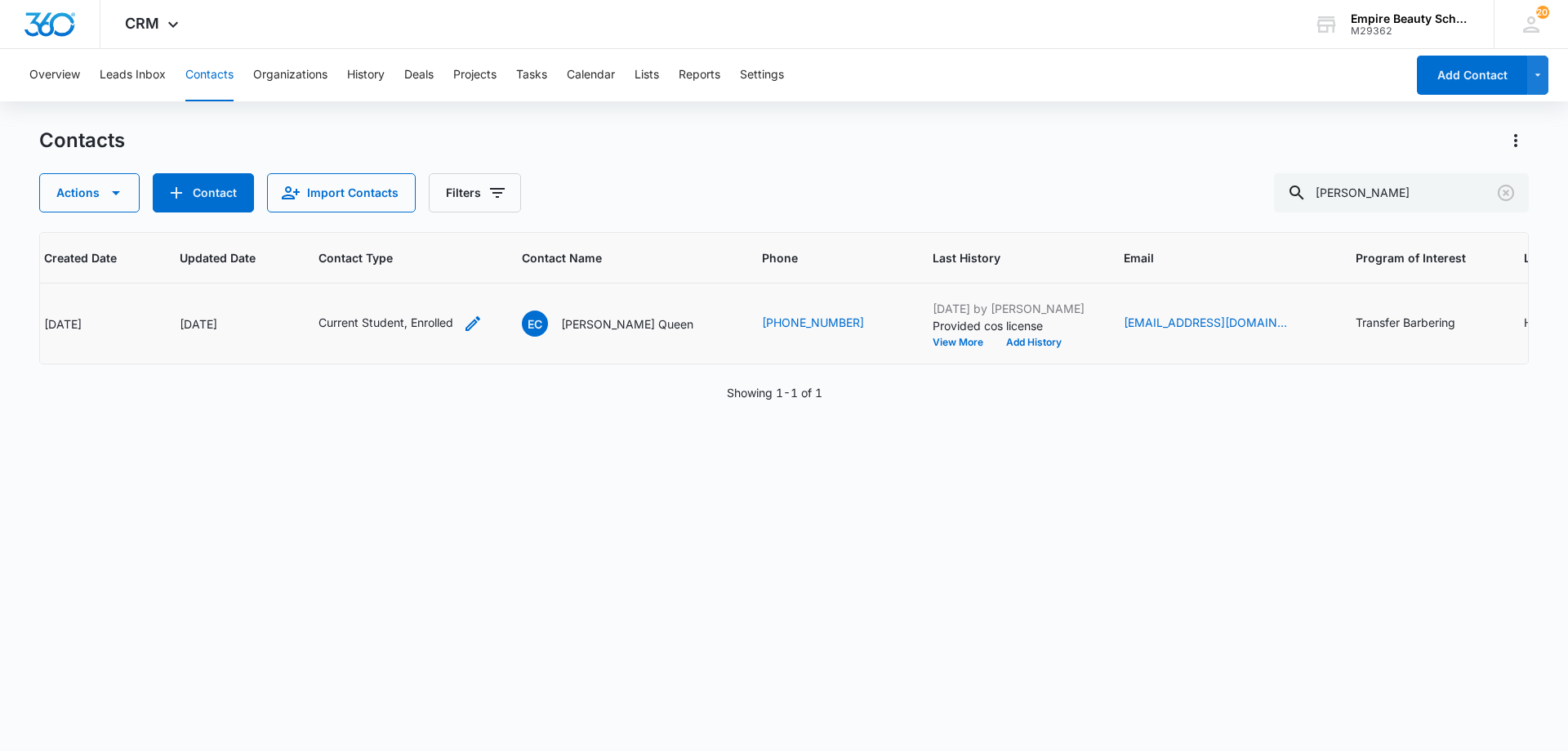
click at [483, 320] on icon "Contact Type - Current Student, Enrolled - Select to Edit Field" at bounding box center [473, 324] width 20 height 20
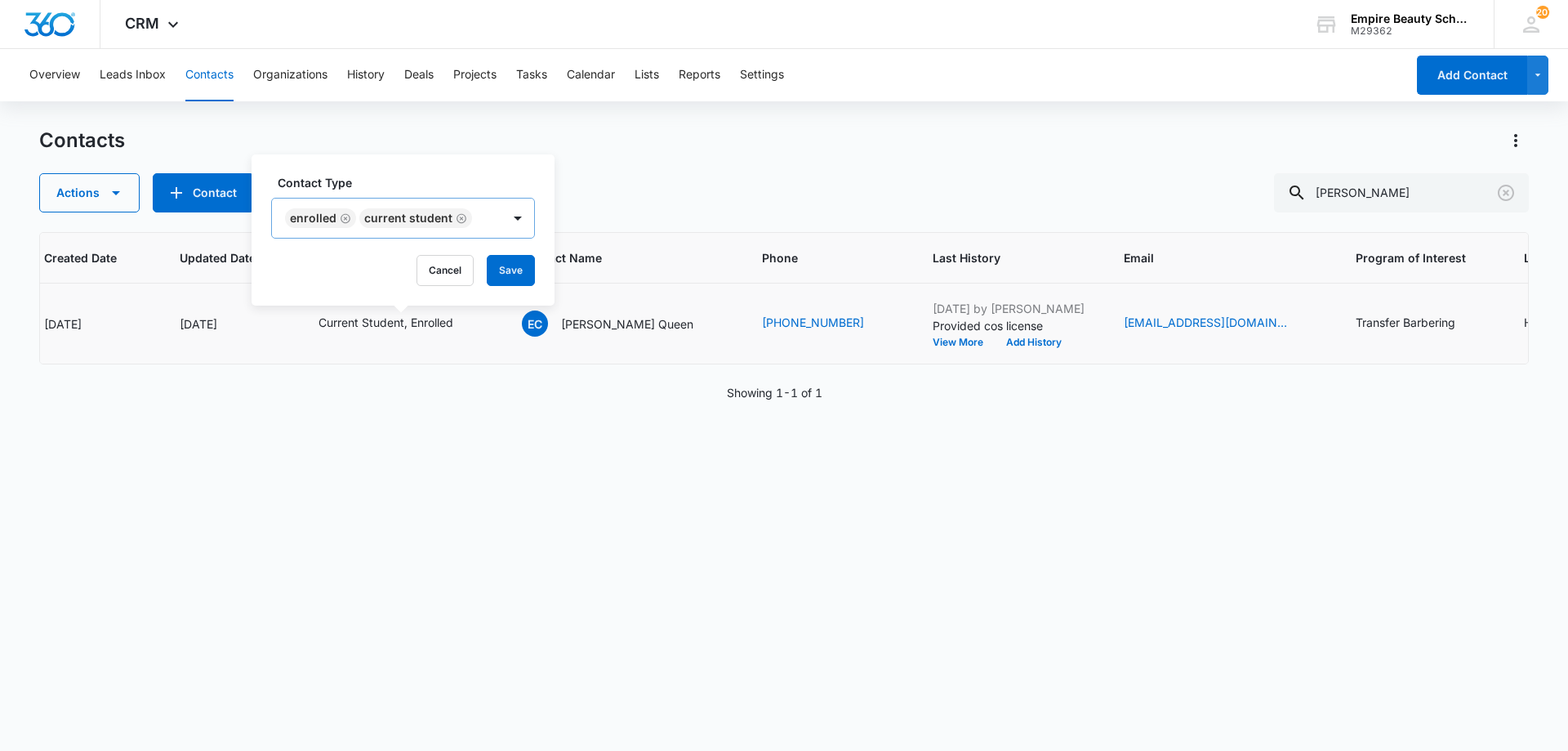
click at [459, 221] on icon "Remove Current Student" at bounding box center [461, 219] width 12 height 13
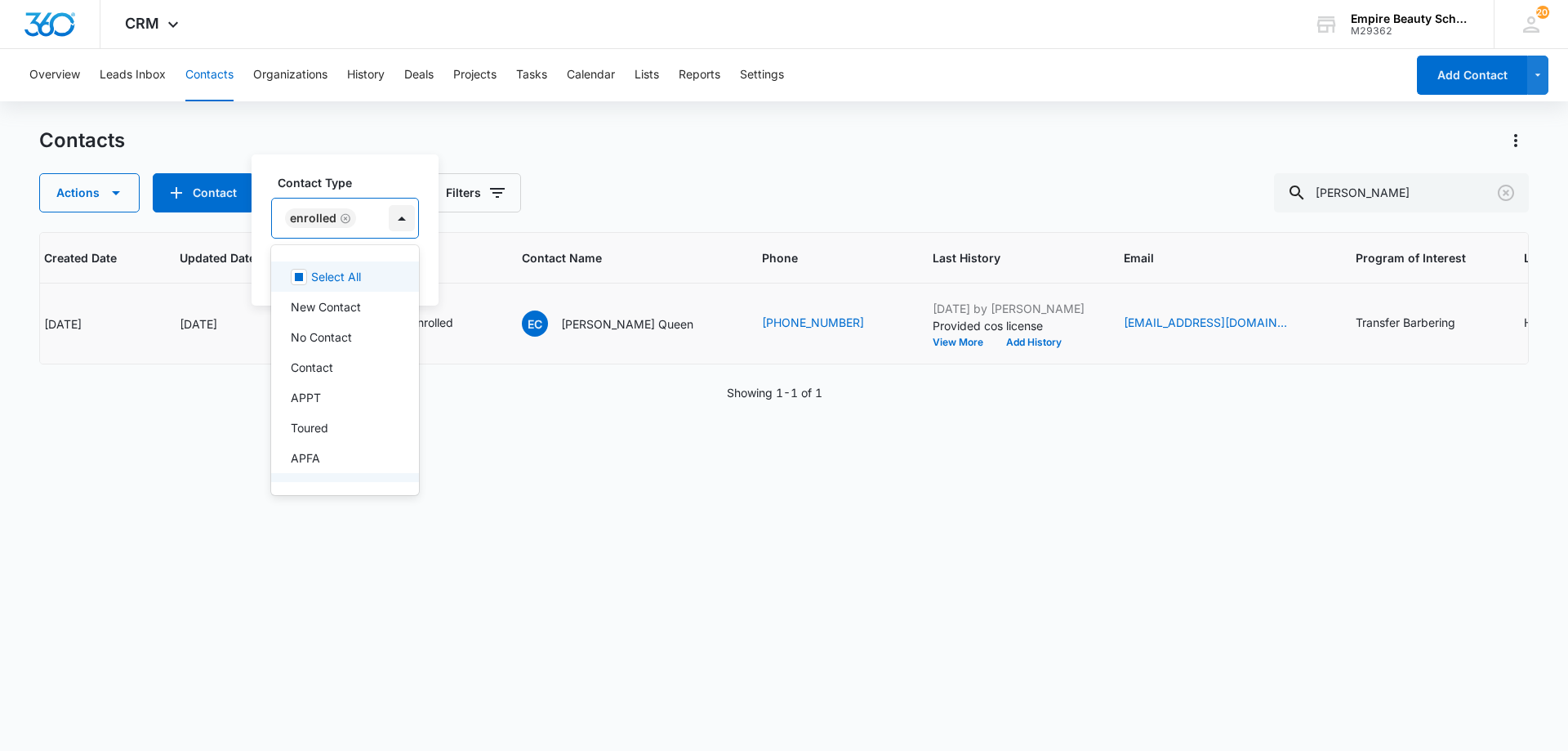
click at [389, 226] on div at bounding box center [401, 217] width 26 height 26
click at [324, 402] on p "Graduate" at bounding box center [316, 402] width 50 height 17
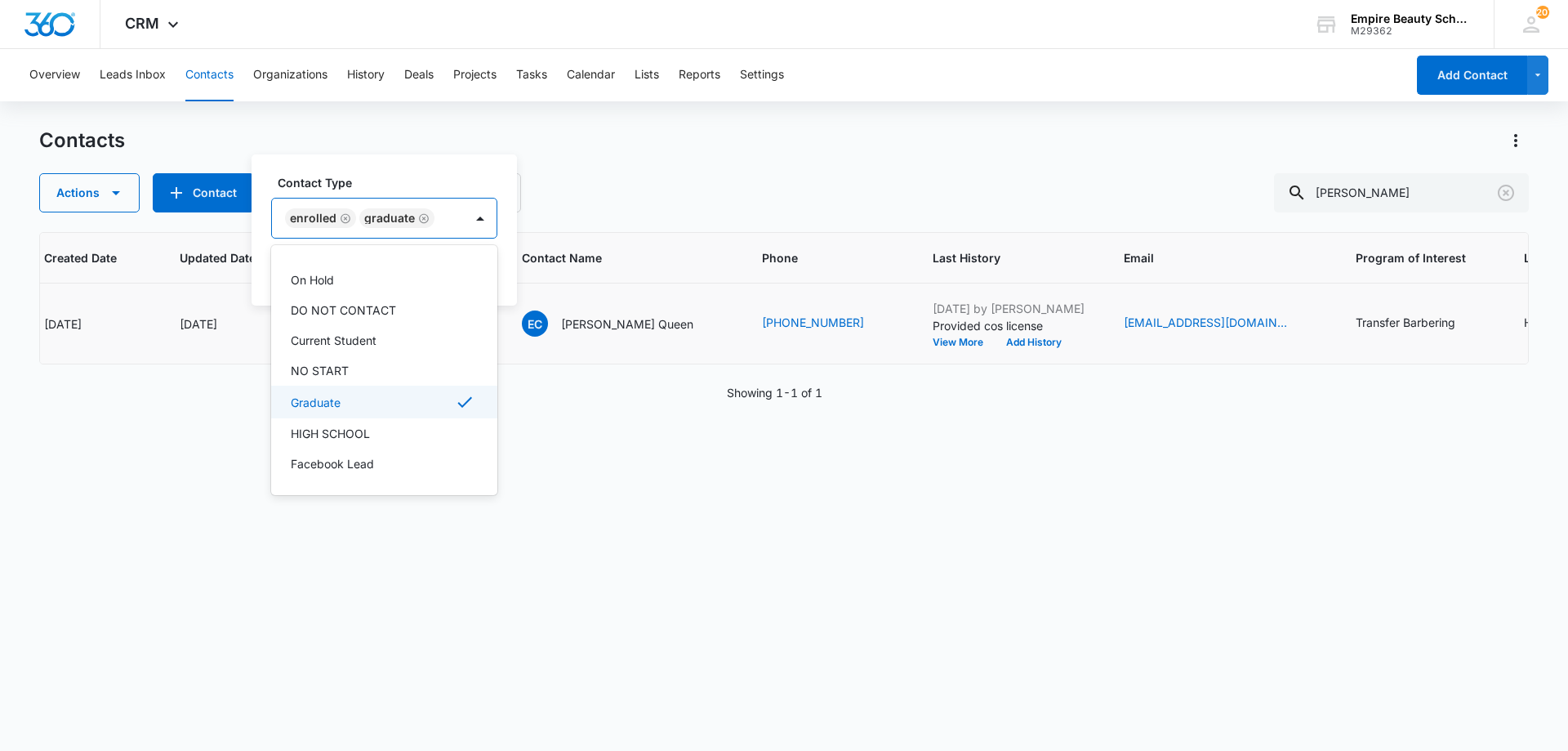
scroll to position [271, 0]
click at [342, 197] on div "Contact Type option Graduate, selected. 16 results available. Use Up and Down t…" at bounding box center [384, 207] width 226 height 64
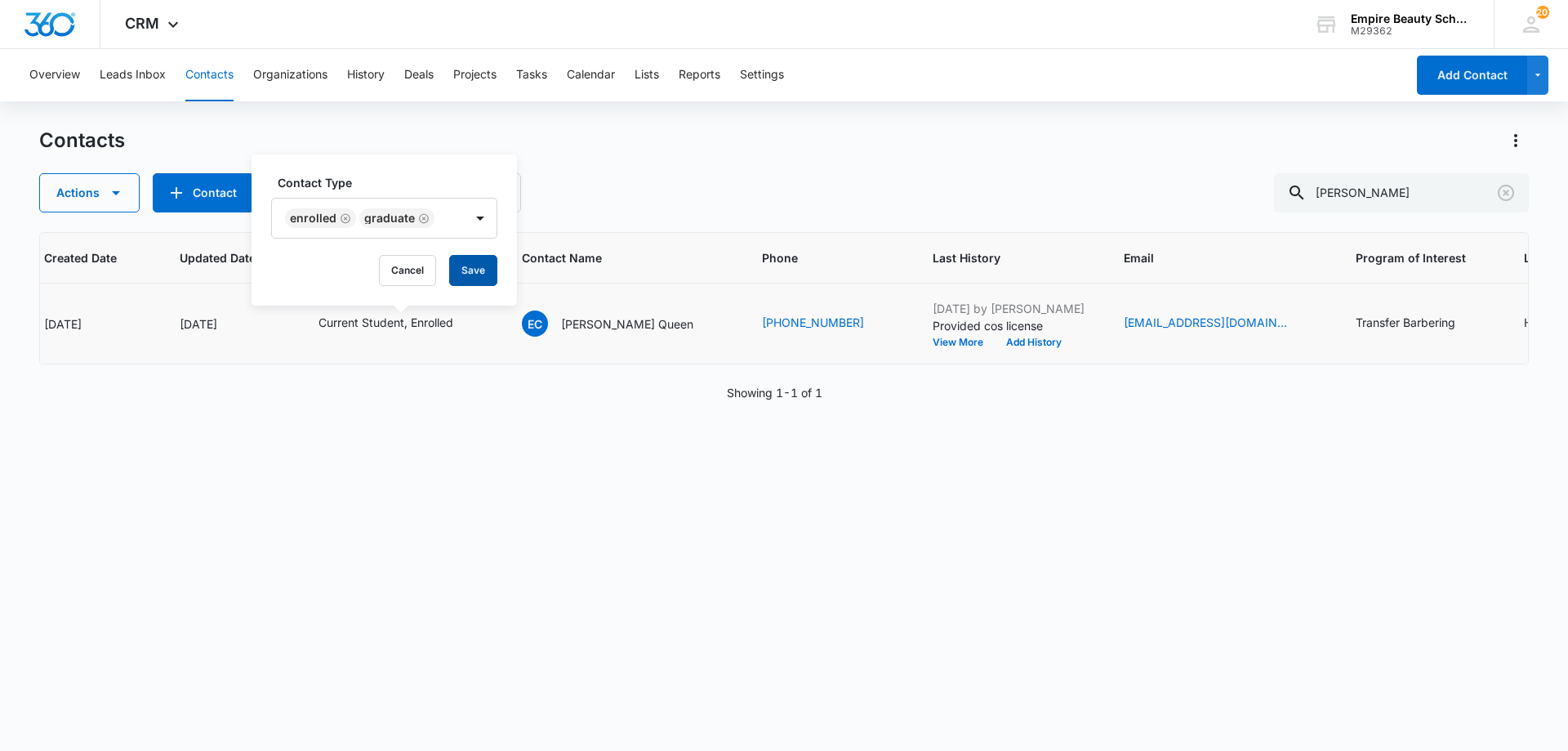
click at [473, 269] on button "Save" at bounding box center [474, 270] width 48 height 31
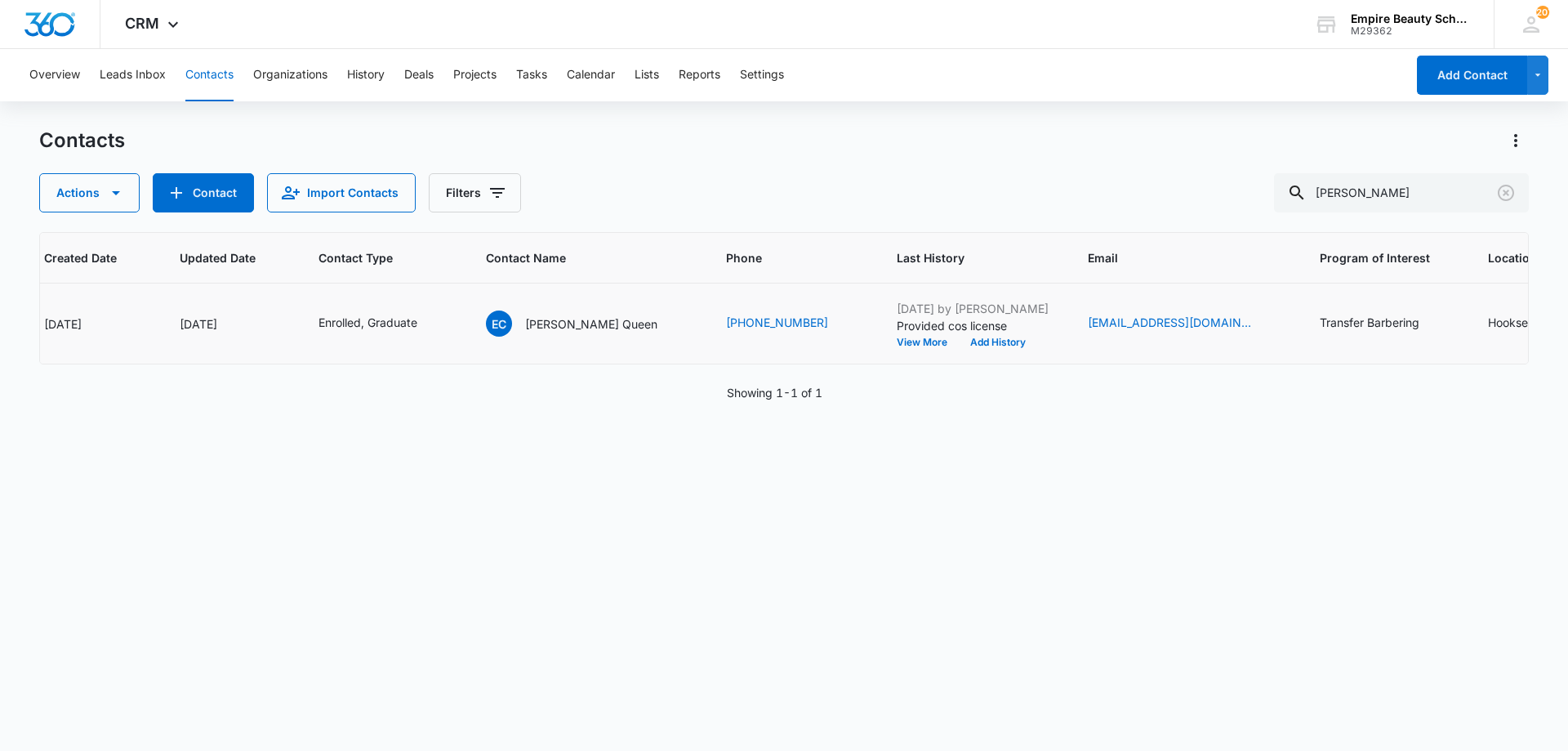
click at [316, 514] on div "ID Created Date Updated Date Contact Type Contact Name Phone Last History Email…" at bounding box center [784, 480] width 1490 height 497
click at [960, 337] on button "Add History" at bounding box center [999, 342] width 79 height 10
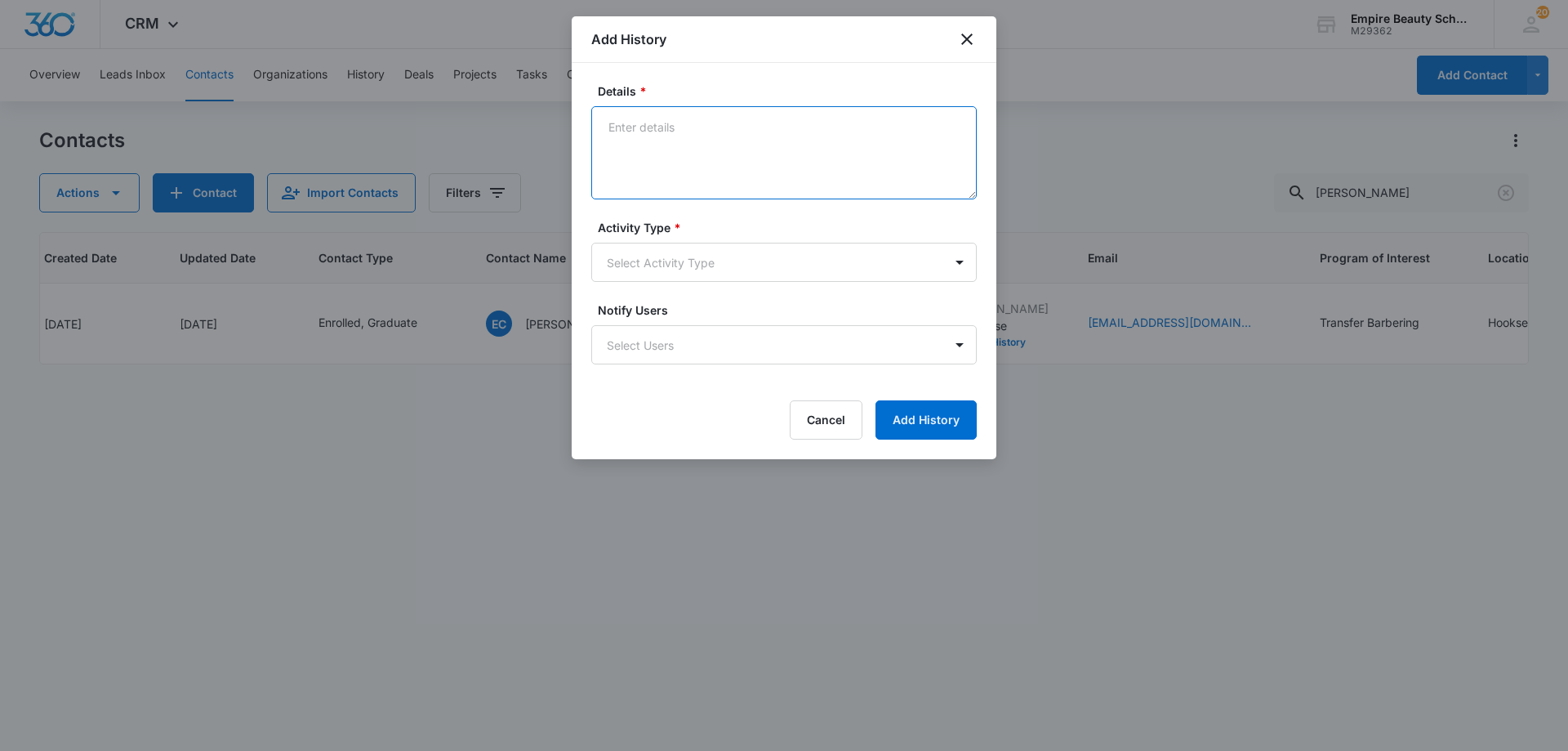
click at [838, 192] on textarea "Details *" at bounding box center [783, 153] width 385 height 93
click at [756, 131] on textarea "Details *" at bounding box center [783, 153] width 385 height 93
click at [756, 130] on textarea "Rescheduled FA APPT" at bounding box center [783, 153] width 385 height 93
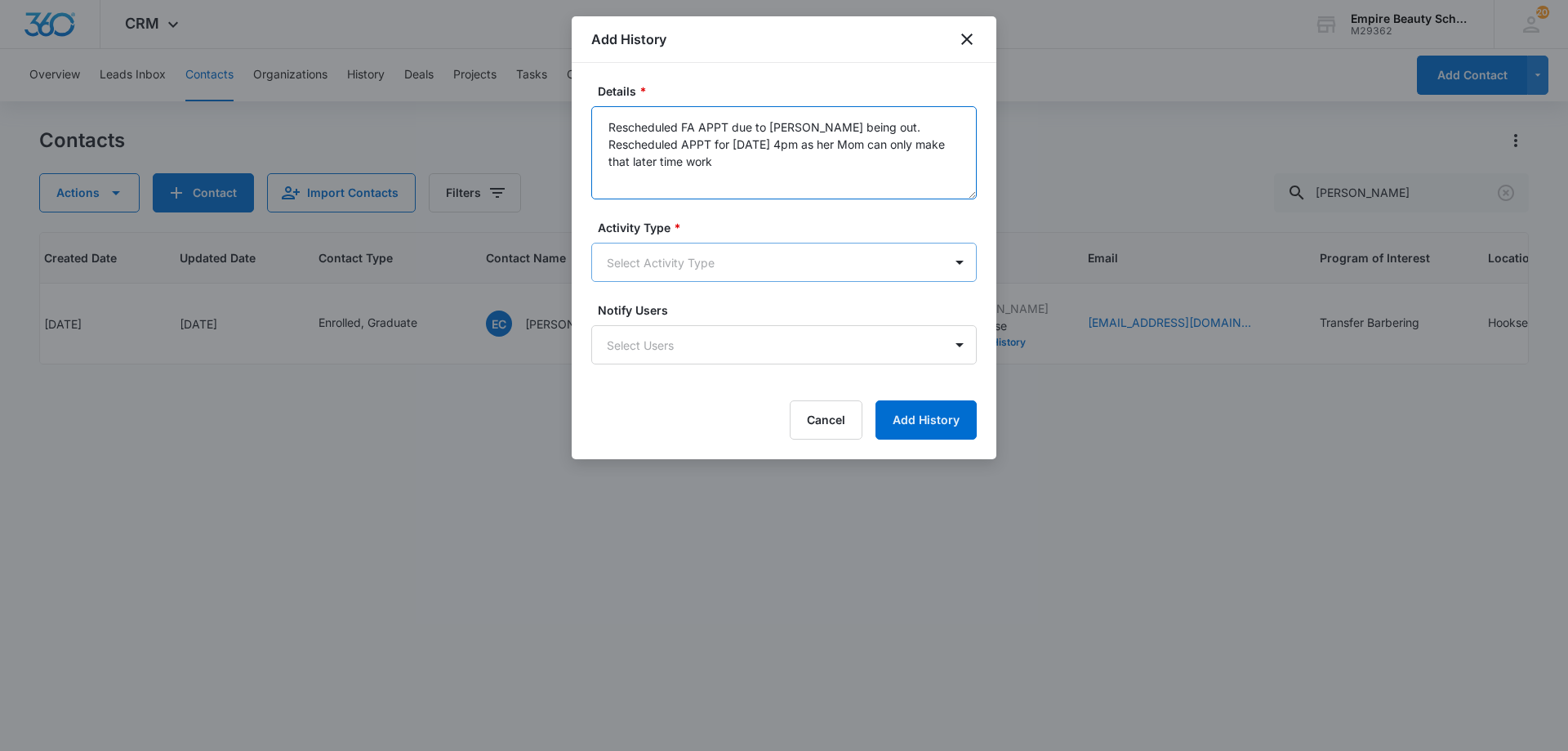
type textarea "Rescheduled FA APPT due to Katie being out. Rescheduled APPT for 10/10 at 4pm a…"
click at [714, 256] on body "CRM Apps Forms CRM Email Shop Payments POS Files Brand Settings Empire Beauty S…" at bounding box center [784, 376] width 1568 height 751
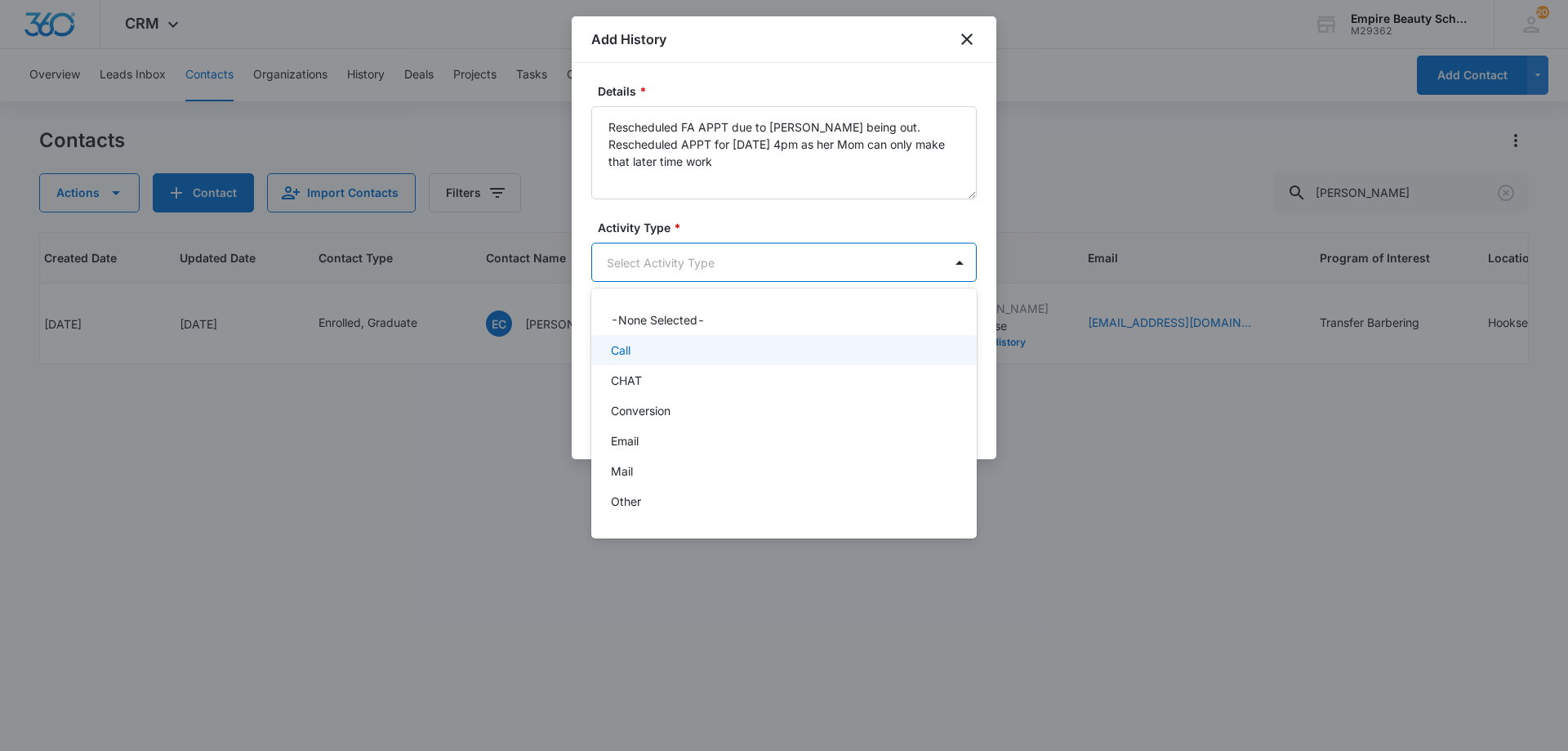
click at [669, 357] on div "Call" at bounding box center [782, 350] width 343 height 17
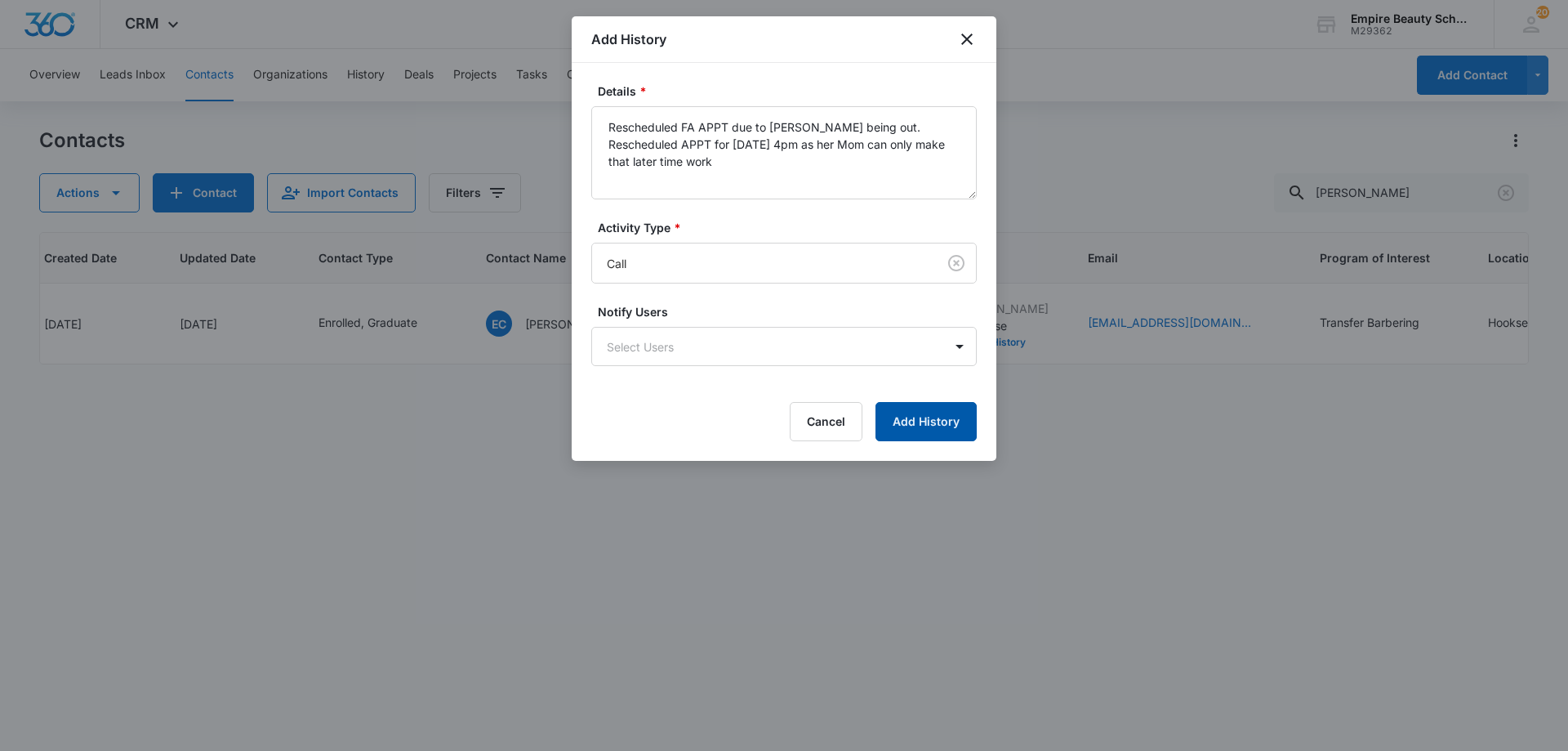
click at [898, 426] on button "Add History" at bounding box center [925, 422] width 101 height 39
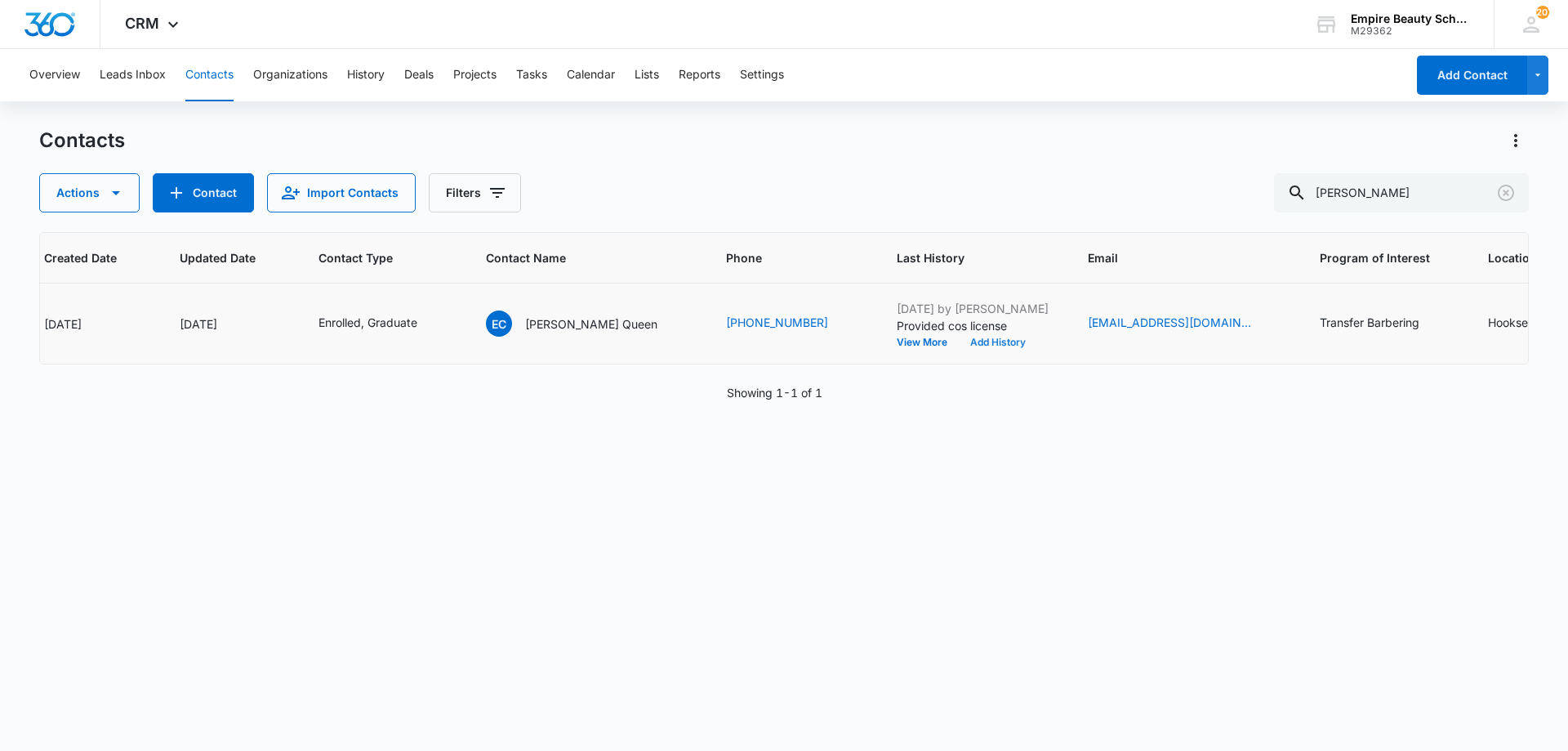
click at [959, 344] on button "Add History" at bounding box center [999, 342] width 79 height 10
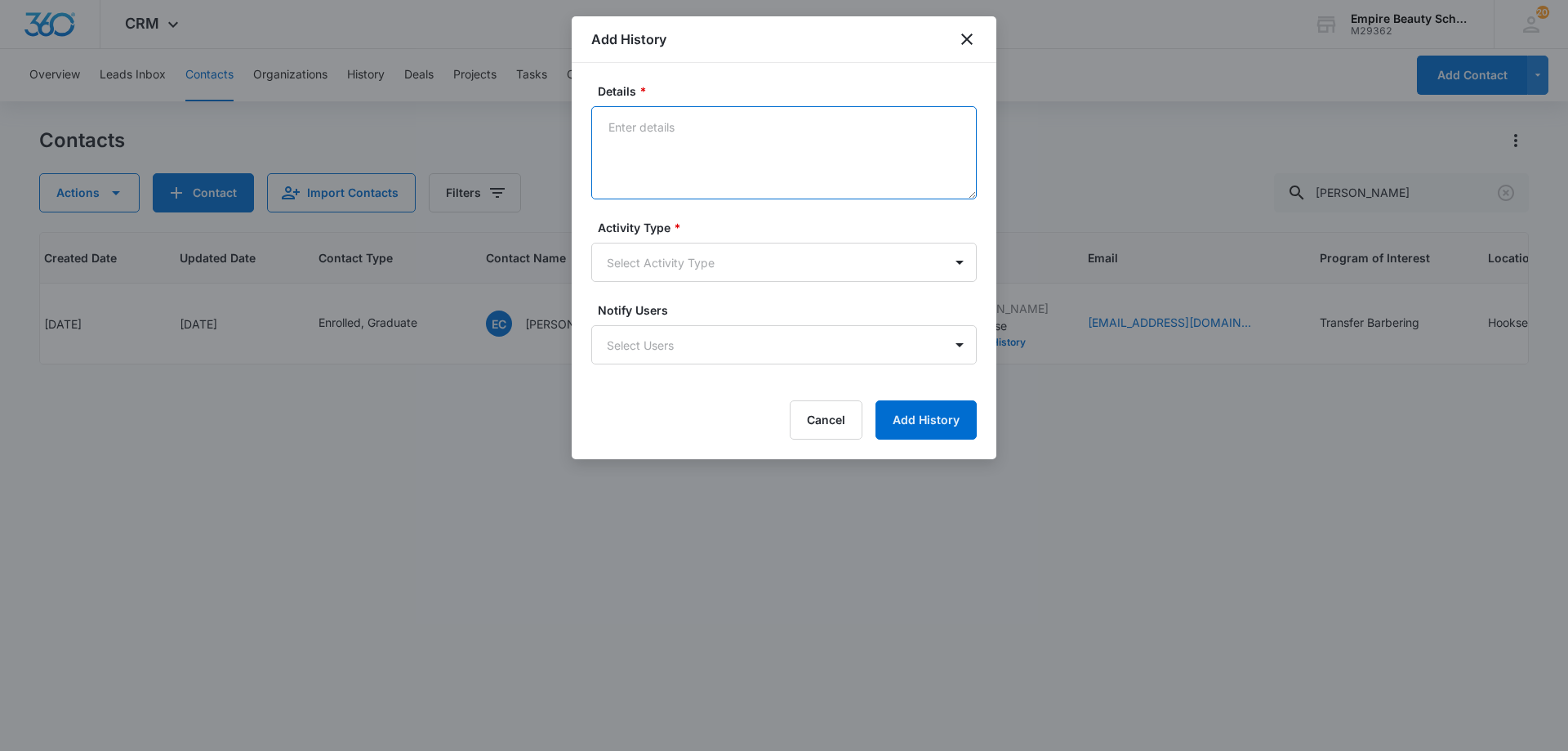
click at [655, 146] on textarea "Details *" at bounding box center [783, 153] width 385 height 93
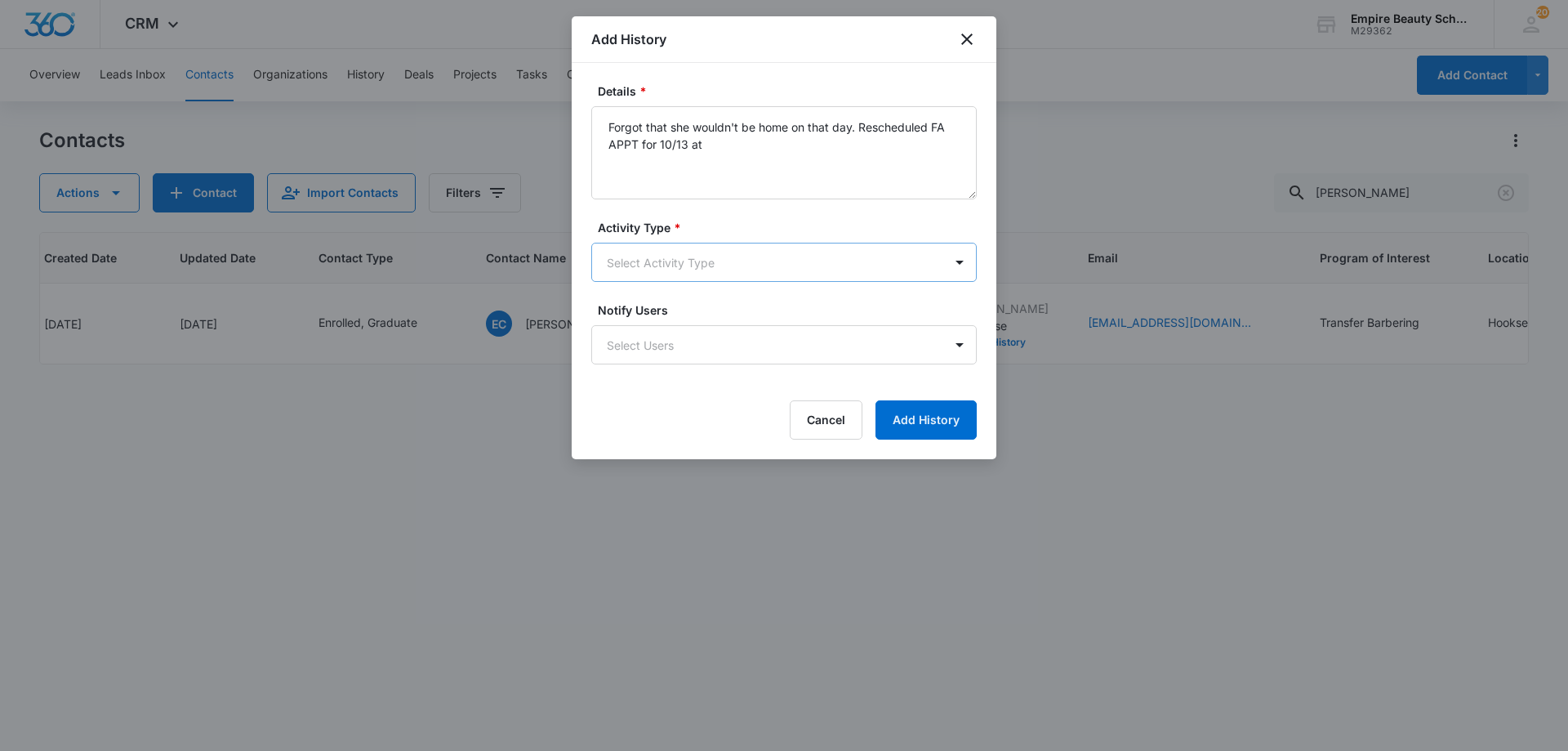
click at [694, 267] on body "CRM Apps Forms CRM Email Shop Payments POS Files Brand Settings Empire Beauty S…" at bounding box center [784, 376] width 1568 height 751
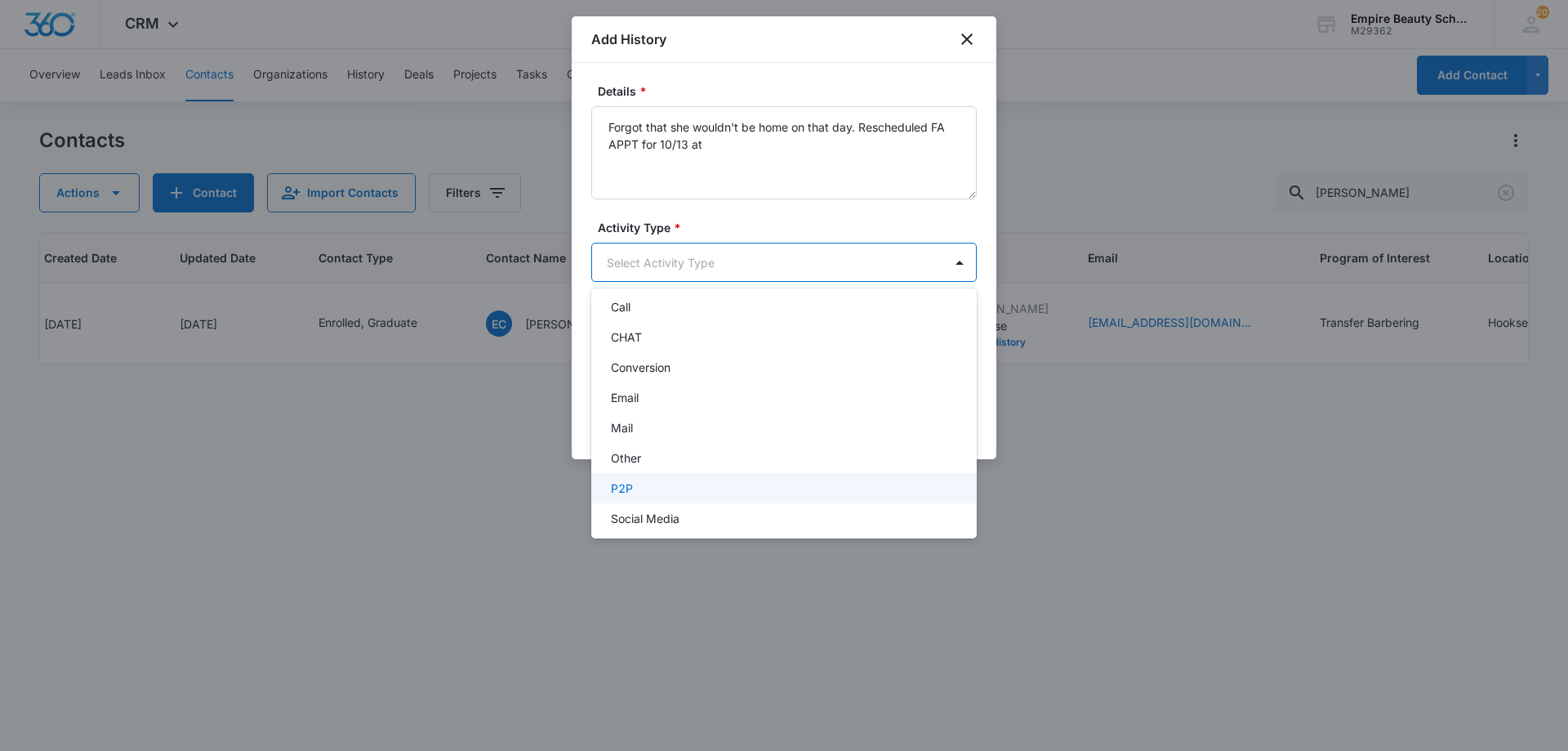
scroll to position [85, 0]
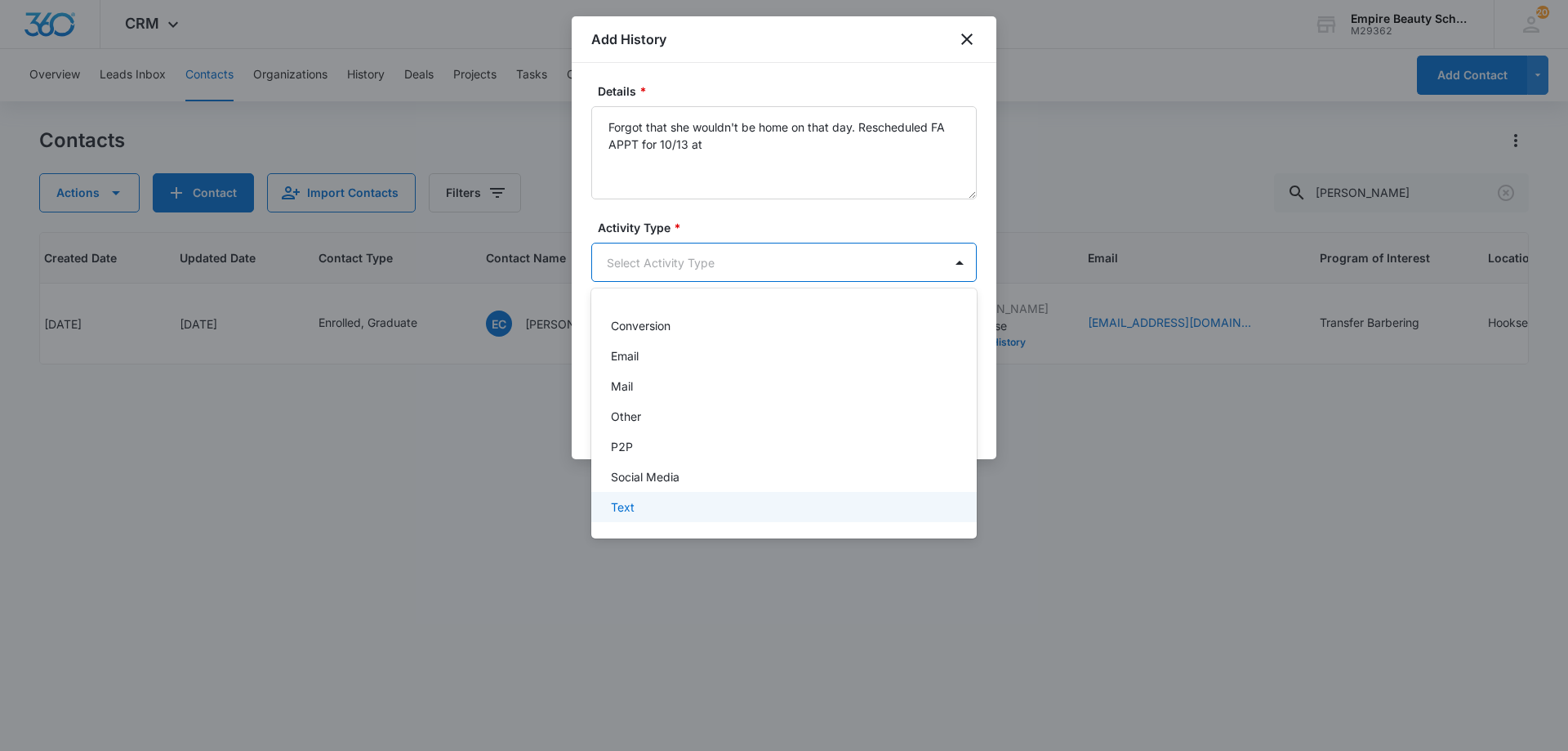
click at [648, 514] on div "Text" at bounding box center [782, 506] width 343 height 17
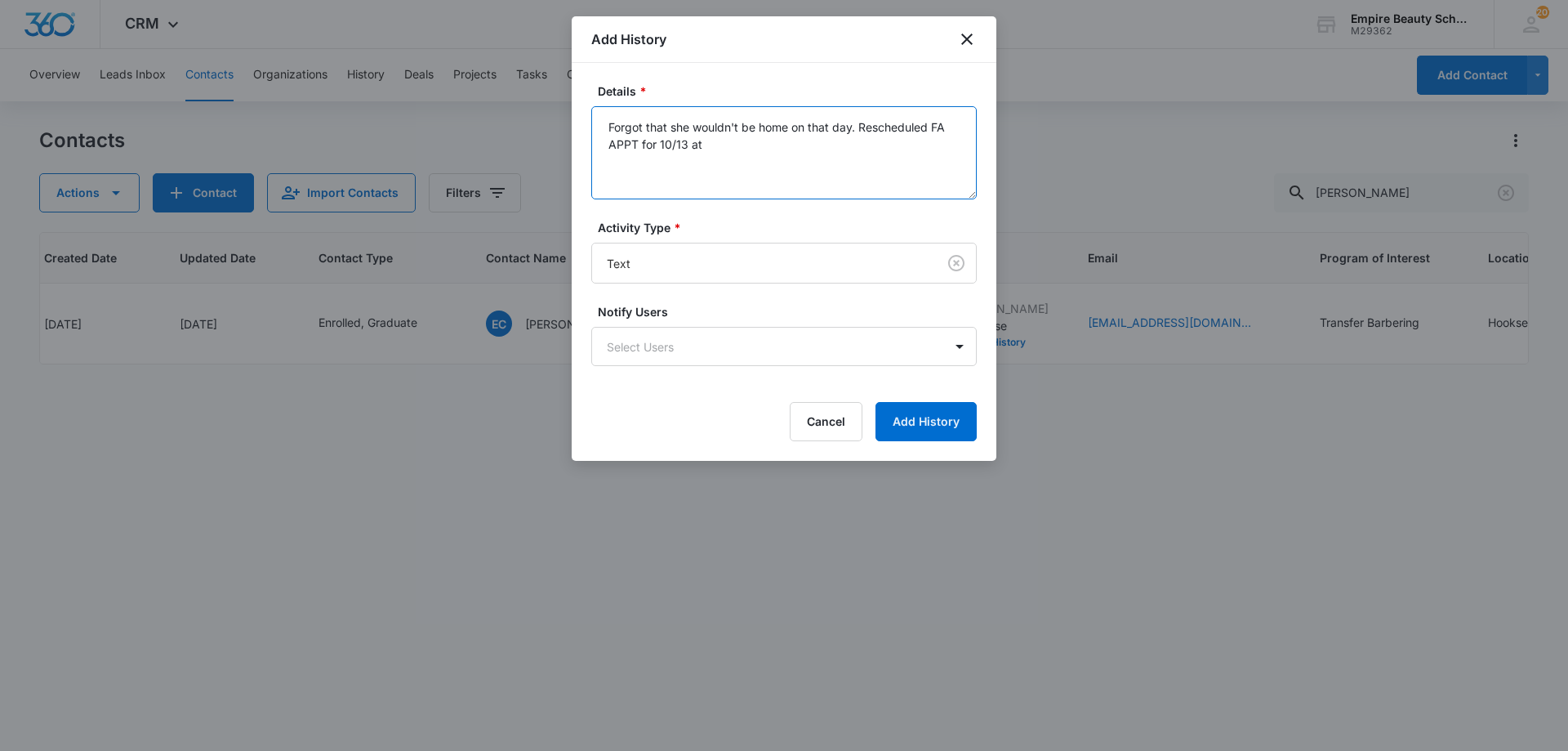
click at [786, 165] on textarea "Forgot that she wouldn't be home on that day. Rescheduled FA APPT for 10/13 at" at bounding box center [783, 153] width 385 height 93
type textarea "Forgot that she wouldn't be home on that day. Rescheduled FA APPT for 10/13 at …"
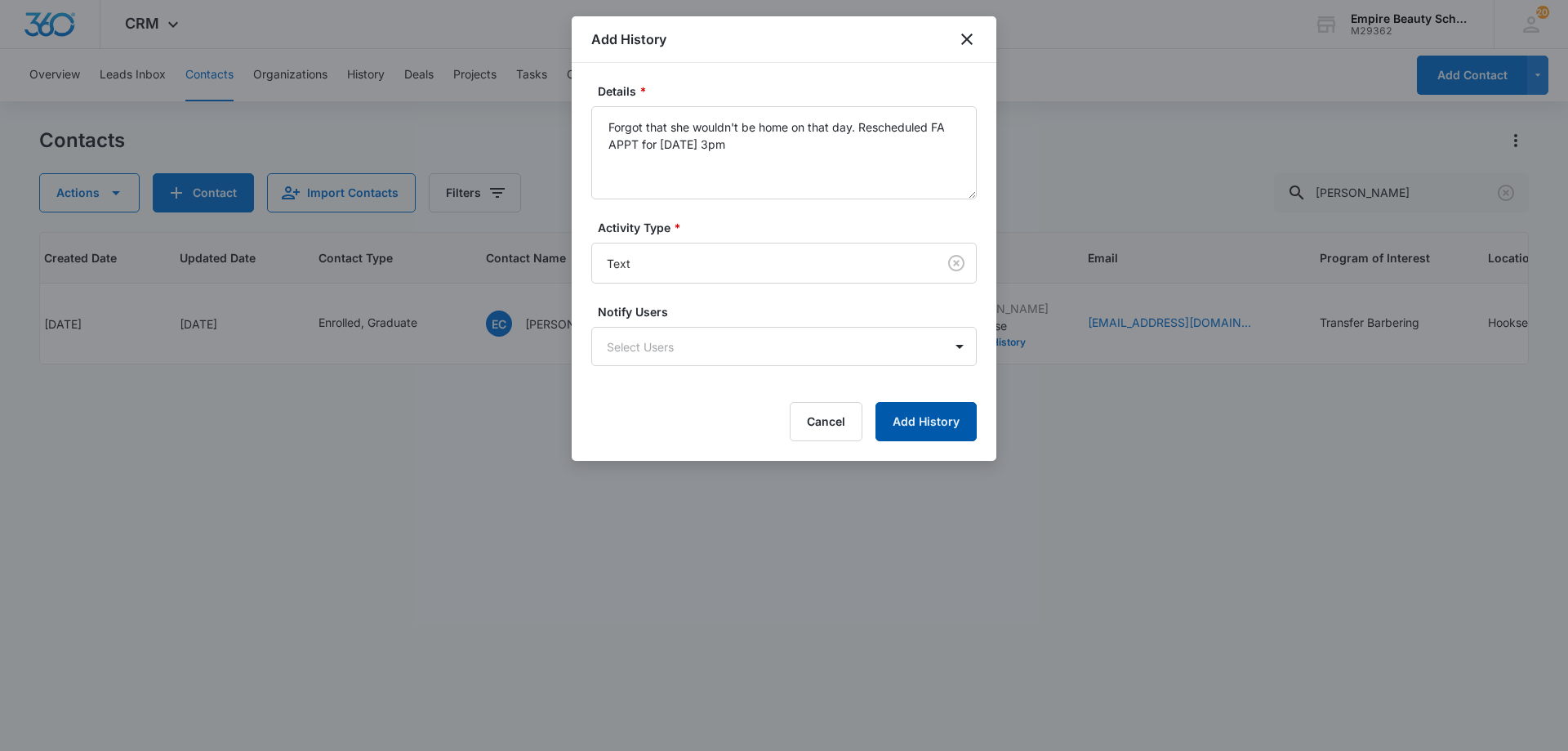
click at [929, 419] on button "Add History" at bounding box center [925, 422] width 101 height 39
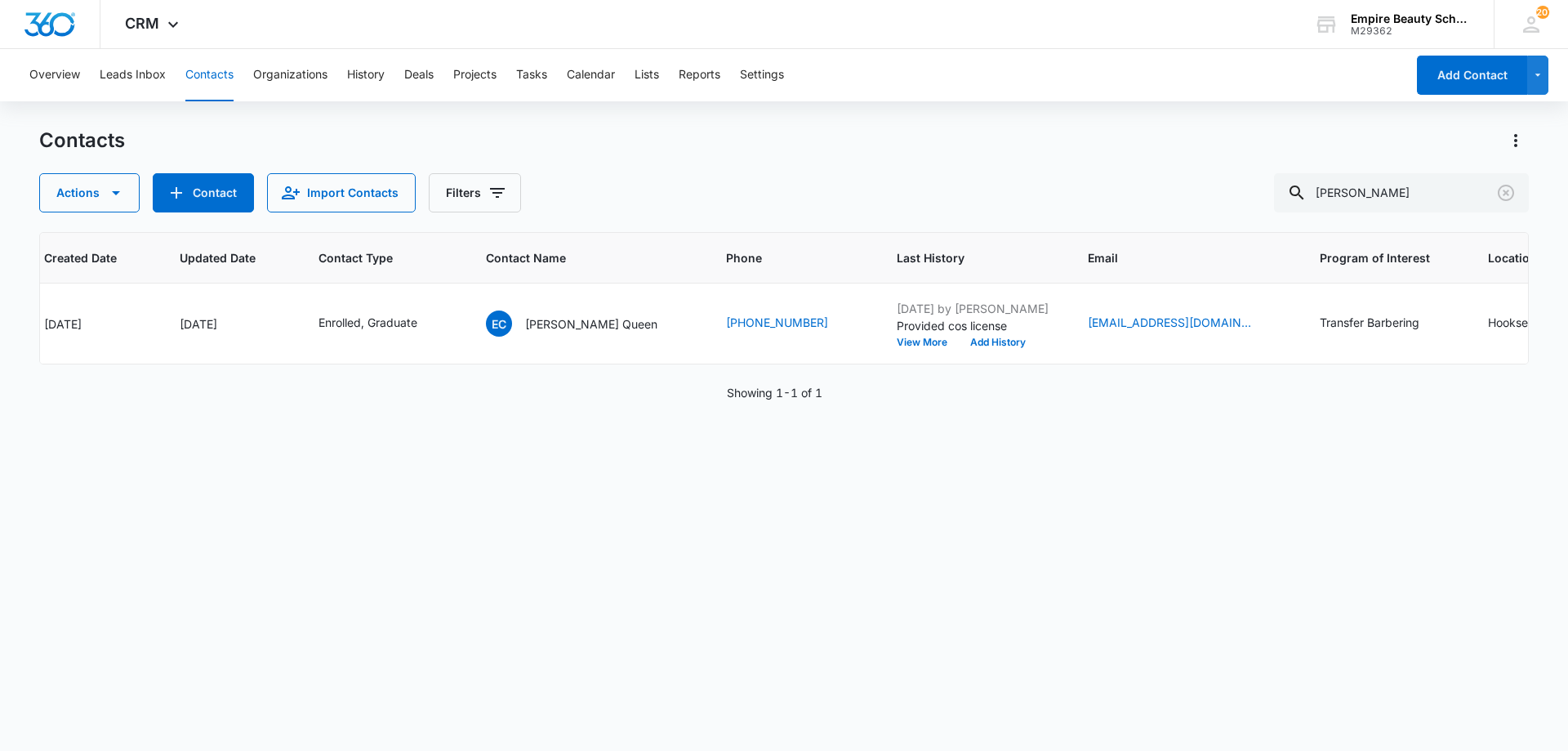
click at [940, 475] on div "ID Created Date Updated Date Contact Type Contact Name Phone Last History Email…" at bounding box center [784, 480] width 1490 height 497
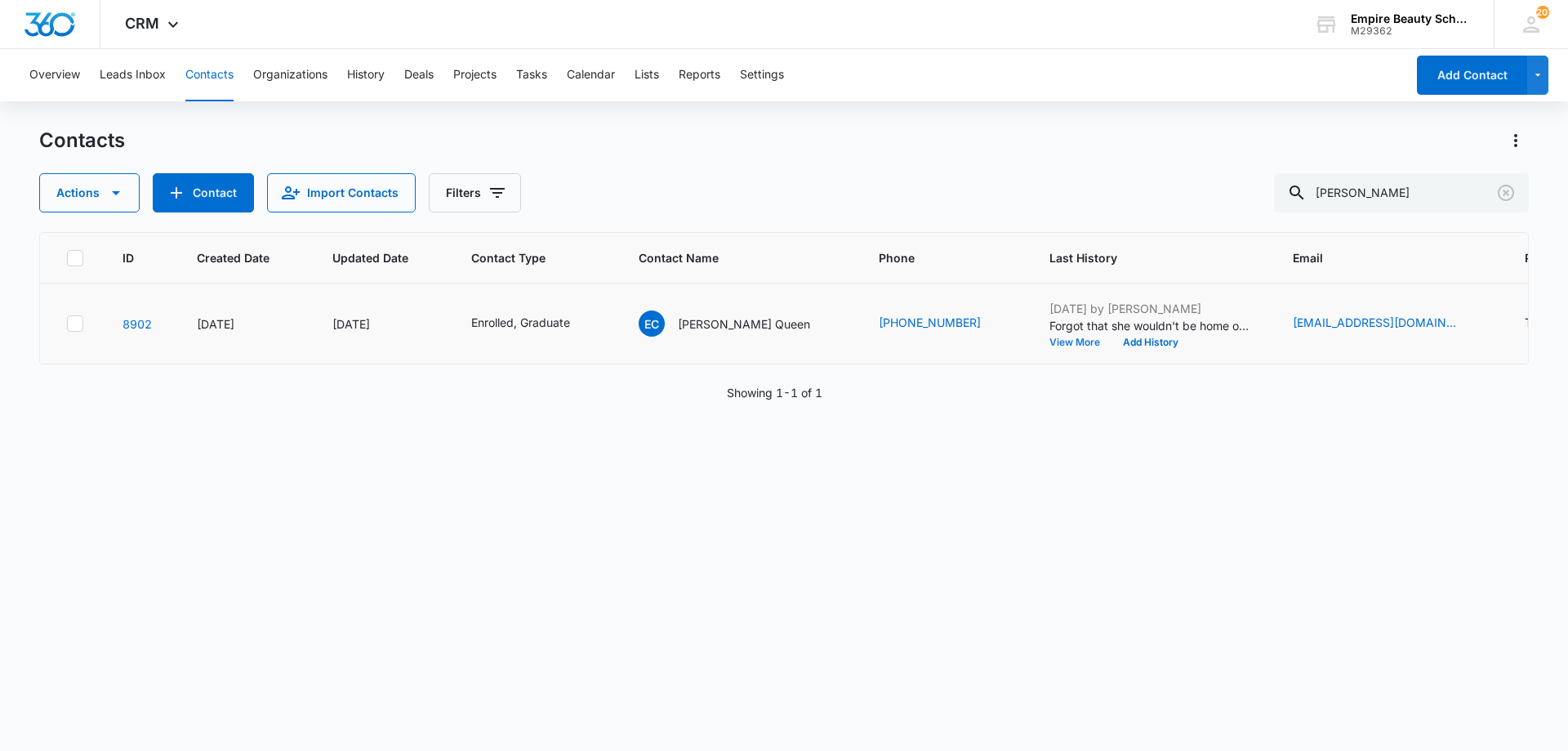
click at [1050, 340] on button "View More" at bounding box center [1080, 342] width 62 height 10
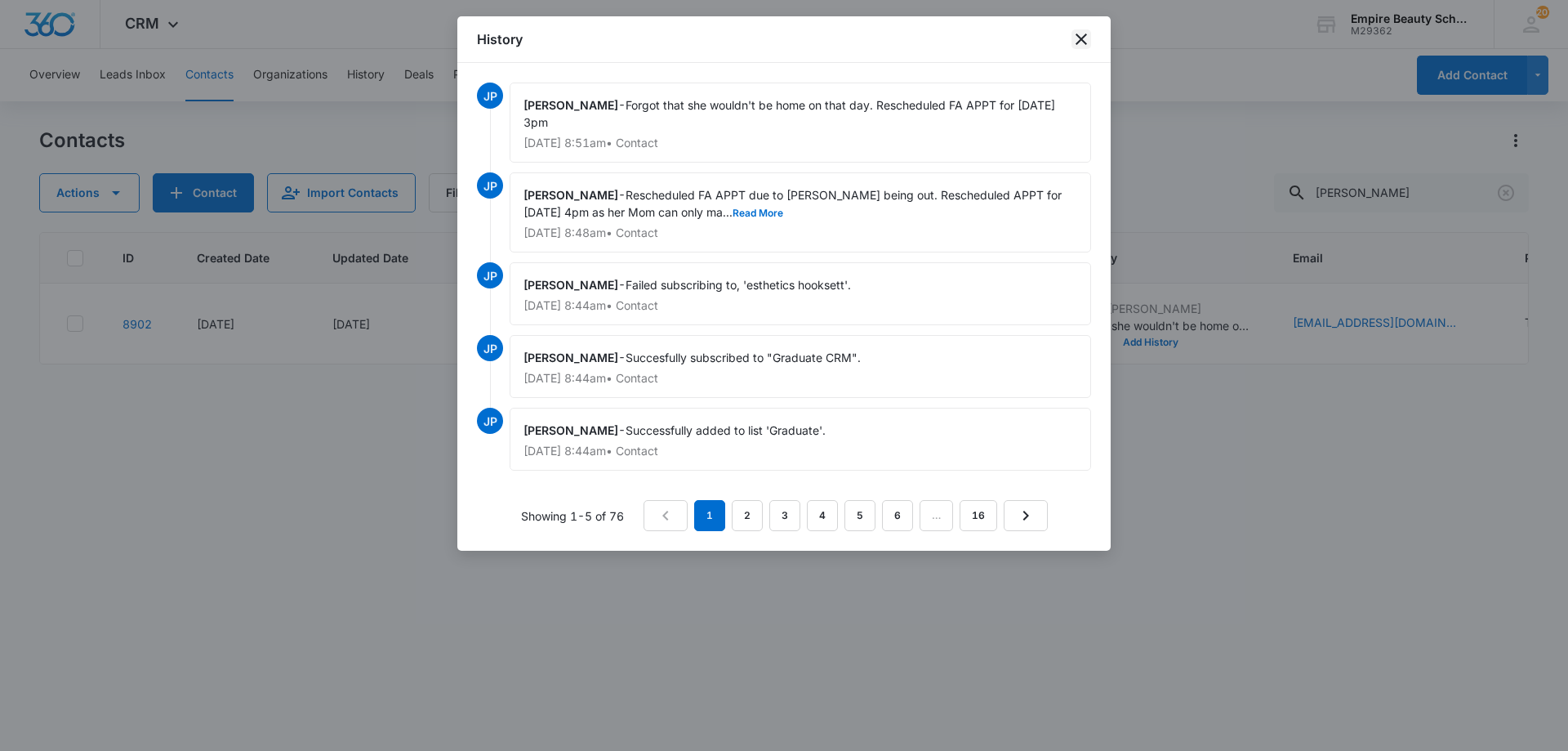
click at [1084, 39] on icon "close" at bounding box center [1082, 39] width 20 height 20
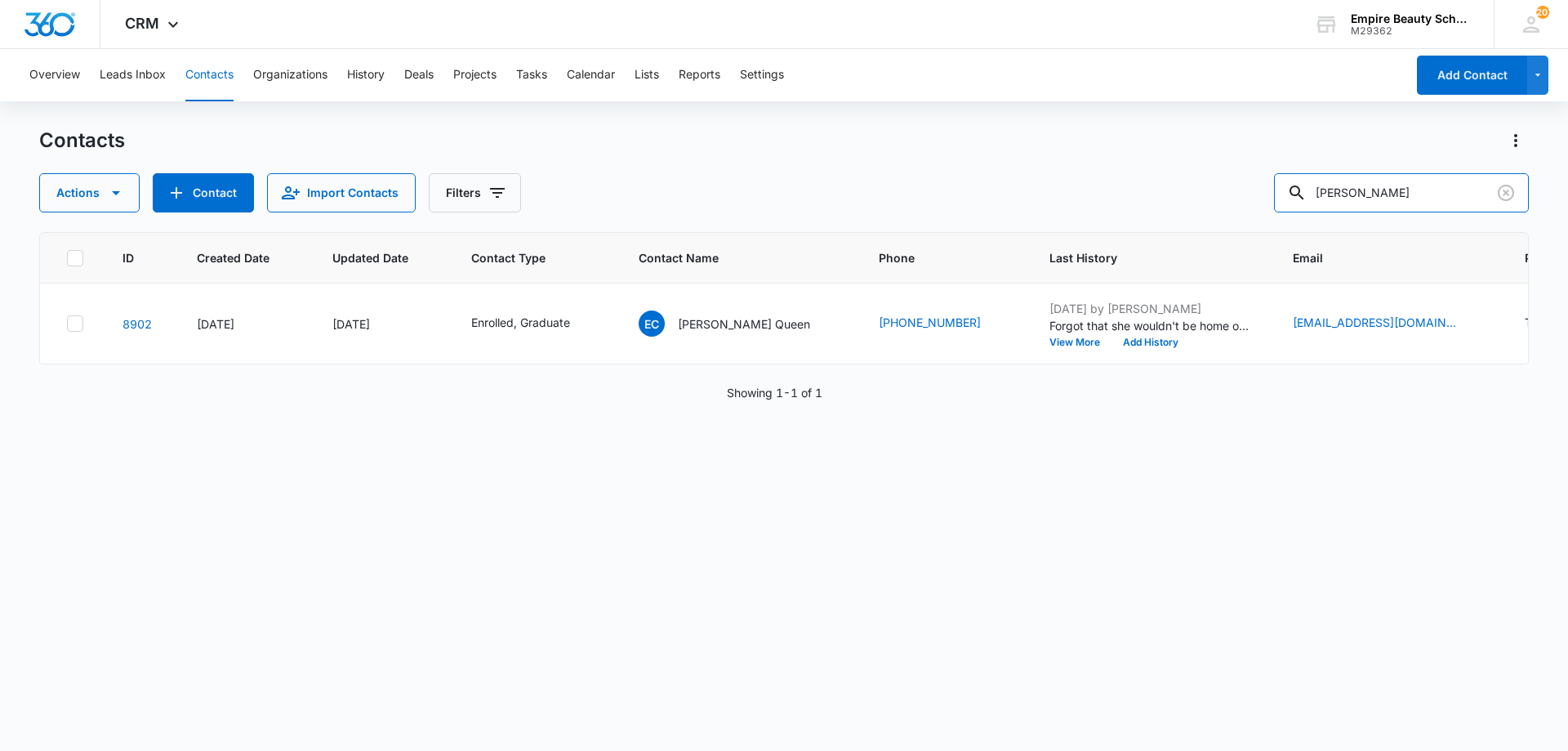
drag, startPoint x: 1345, startPoint y: 203, endPoint x: 1070, endPoint y: 165, distance: 277.6
click at [1071, 165] on div "Contacts Actions Contact Import Contacts Filters eliza chil" at bounding box center [784, 170] width 1490 height 85
type input "jasmine rule"
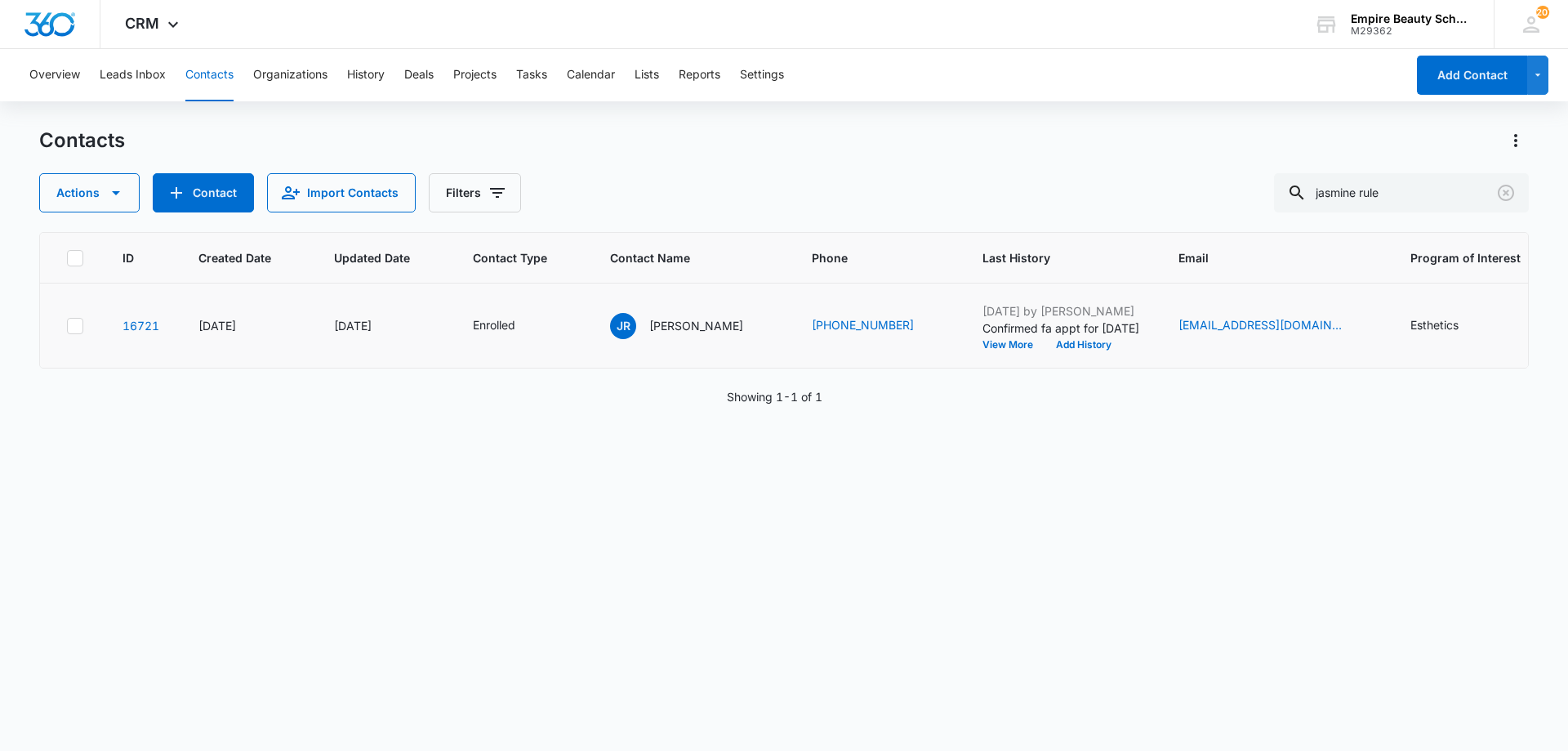
click at [1049, 350] on td "Oct 4, 2025 by Amelia Gauthier Confirmed fa appt for Monday View More Add Histo…" at bounding box center [1060, 325] width 196 height 85
click at [1047, 345] on button "Add History" at bounding box center [1084, 344] width 79 height 10
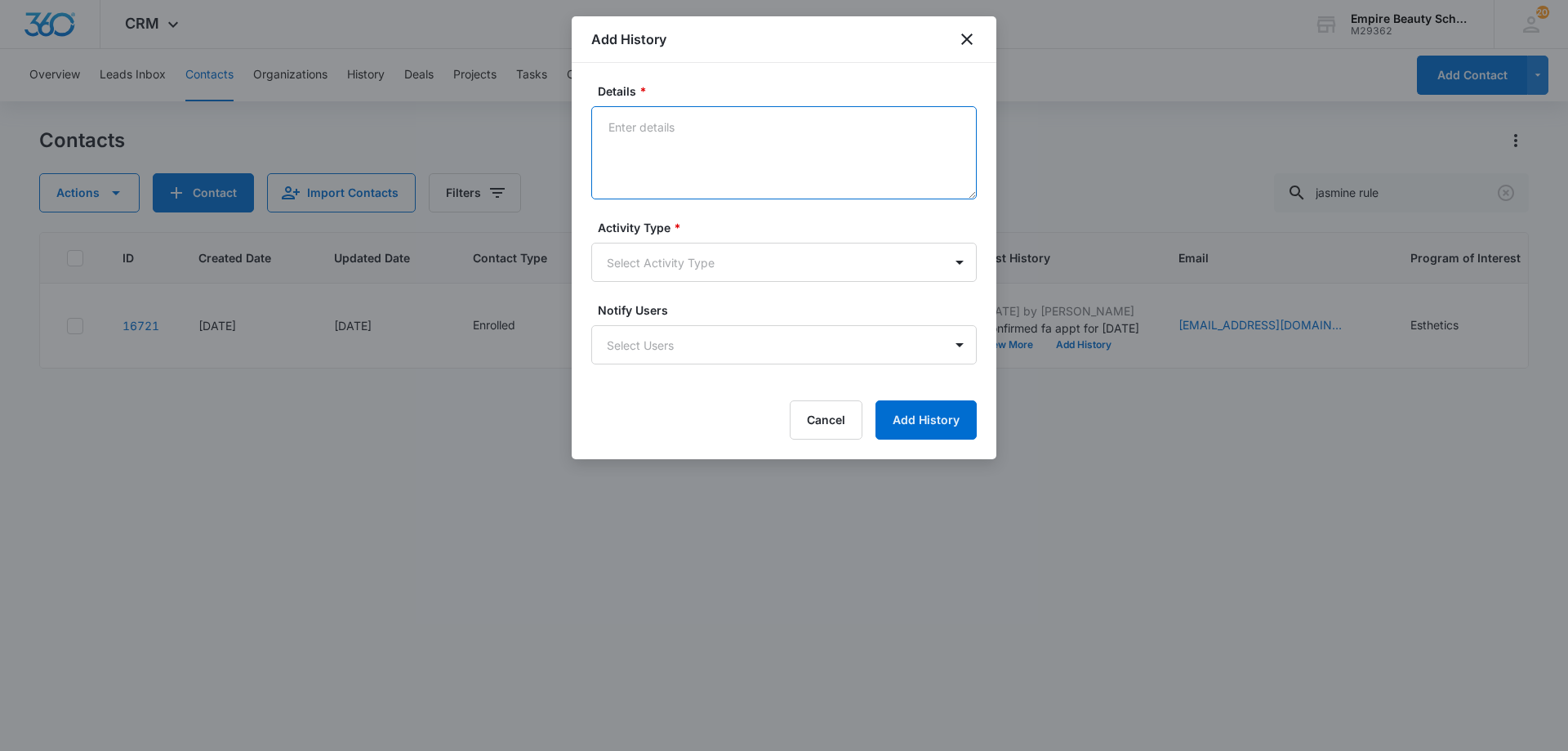
click at [795, 134] on textarea "Details *" at bounding box center [783, 153] width 385 height 93
type textarea "VM - Best day/time to reschedule FA APPT as Katie is out today"
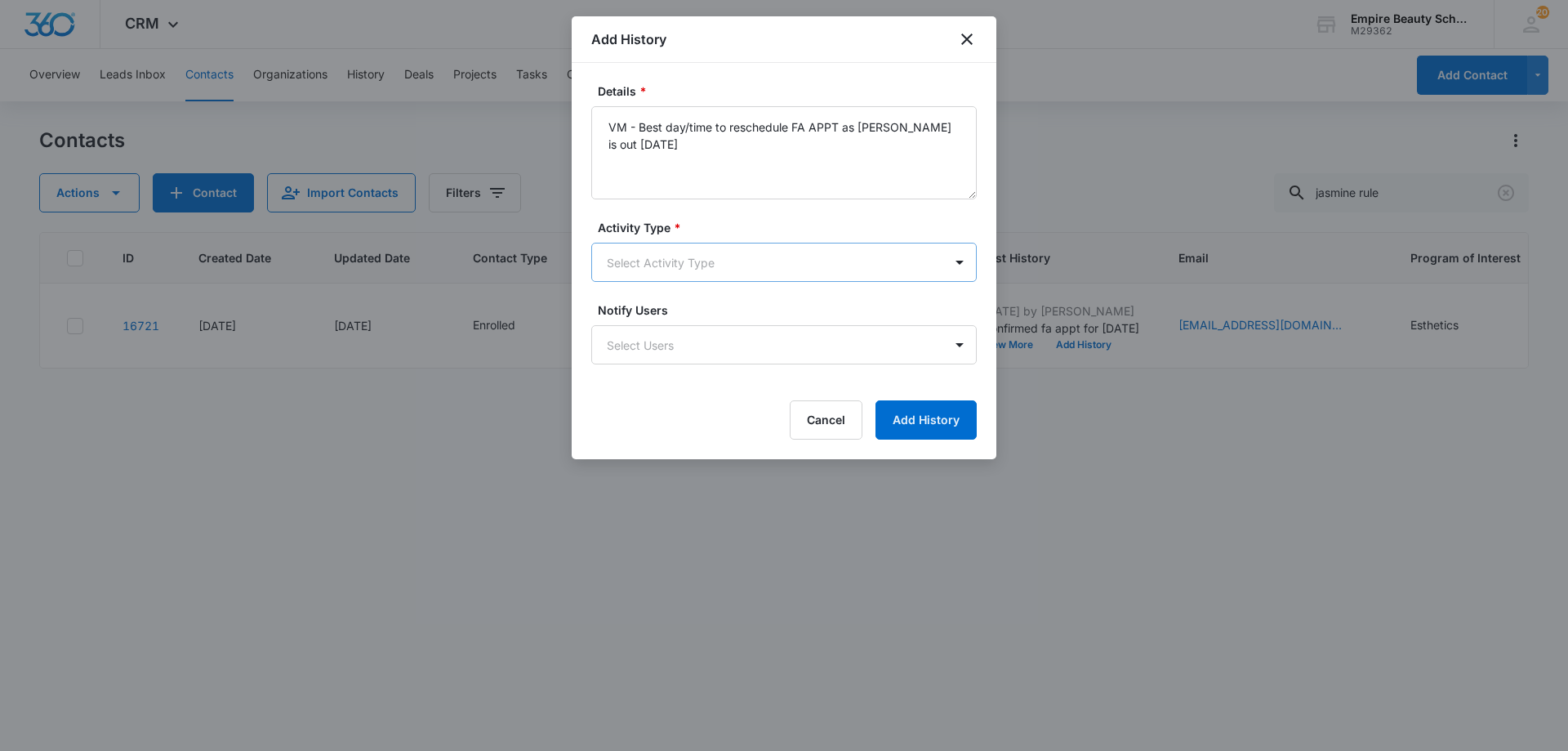
click at [787, 267] on body "CRM Apps Forms CRM Email Shop Payments POS Files Brand Settings Empire Beauty S…" at bounding box center [784, 376] width 1568 height 751
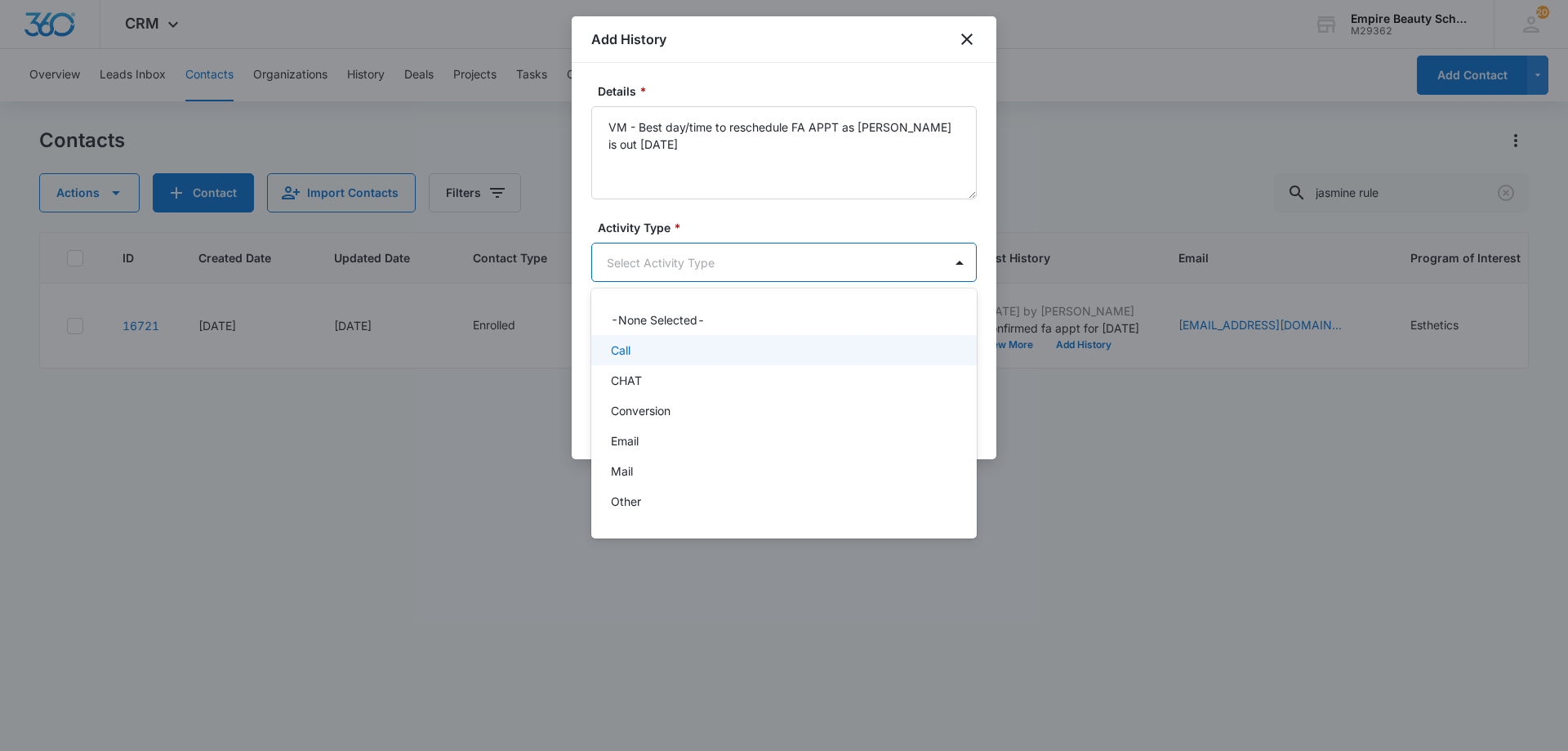
click at [696, 355] on div "Call" at bounding box center [782, 350] width 343 height 17
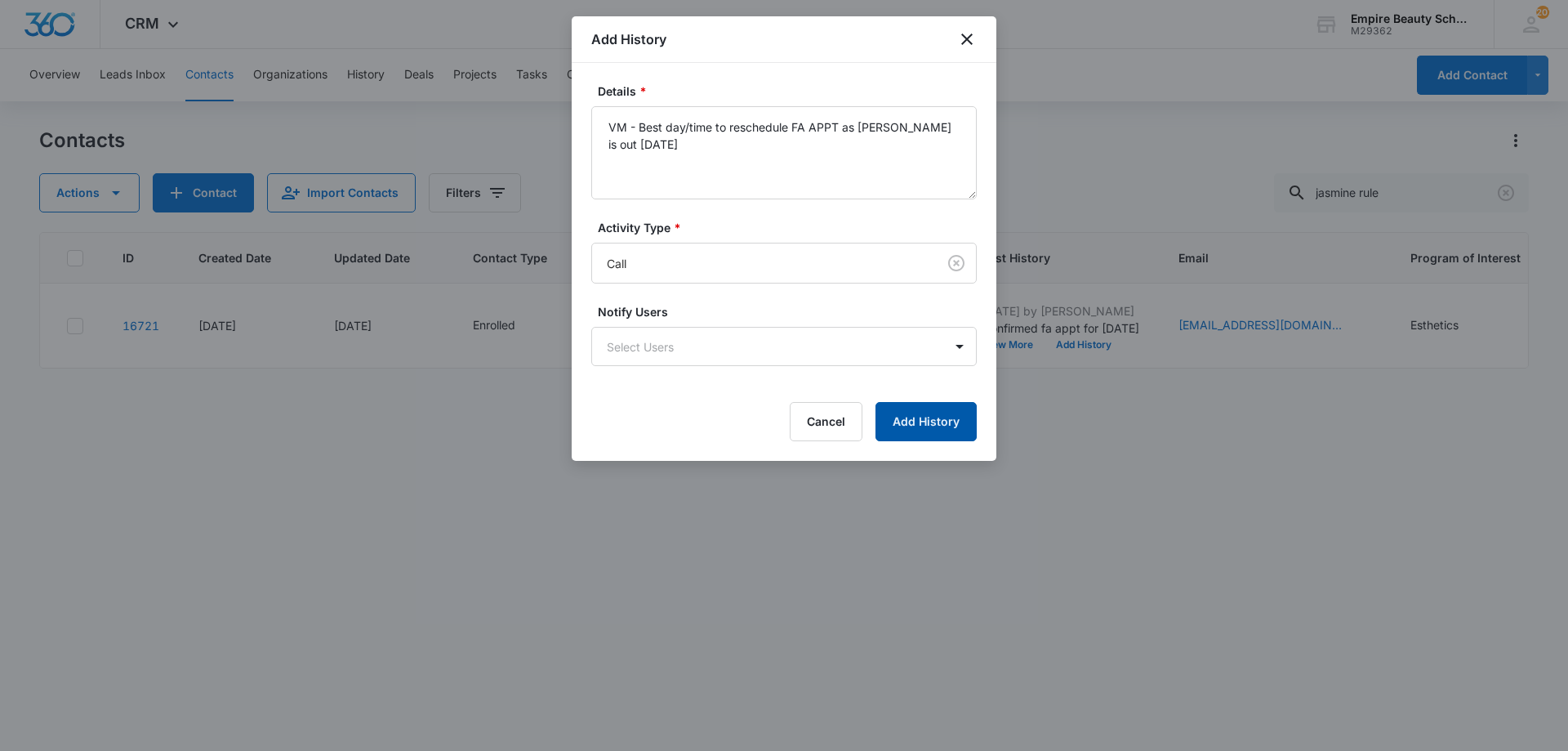
click at [915, 416] on button "Add History" at bounding box center [925, 422] width 101 height 39
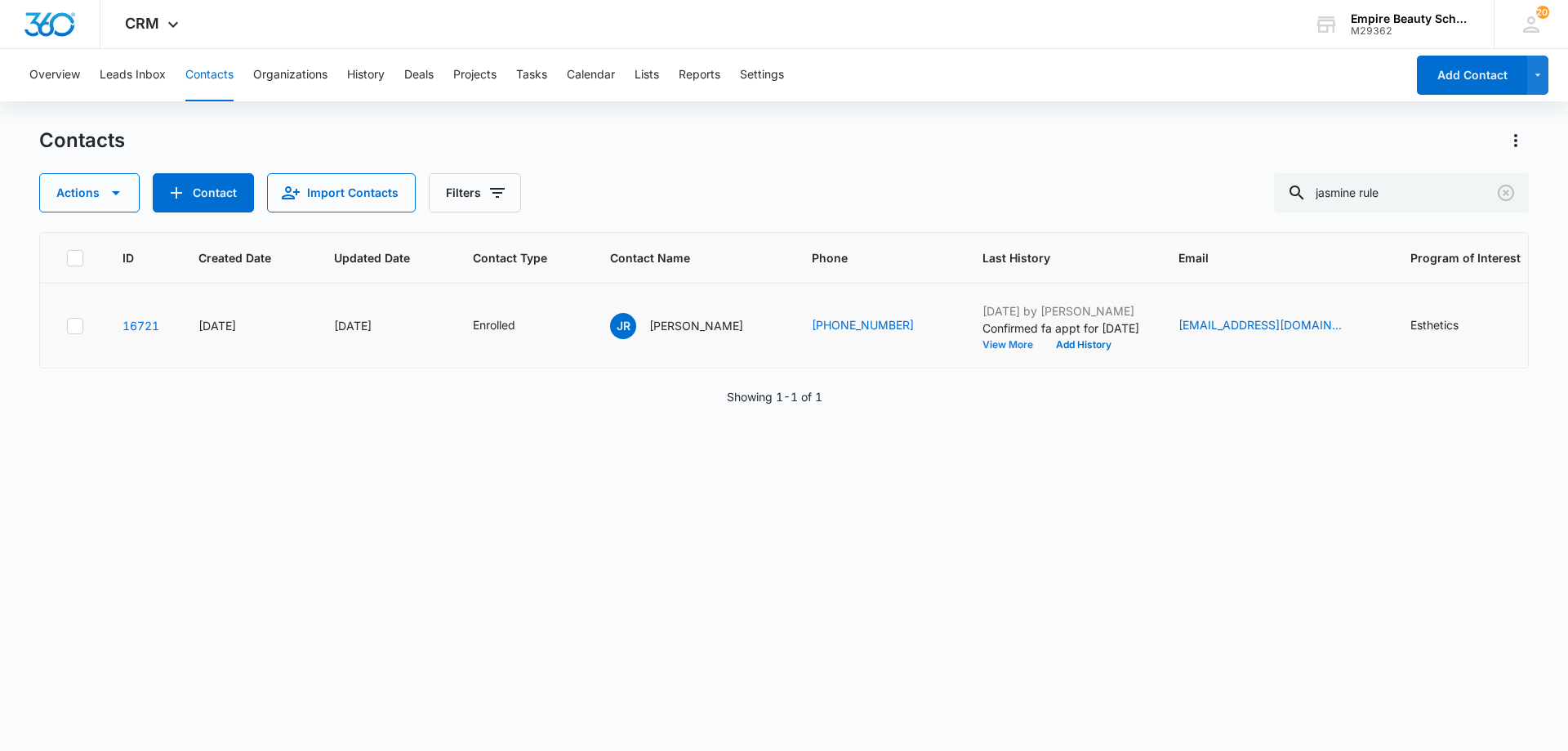
click at [982, 342] on button "View More" at bounding box center [1013, 344] width 62 height 10
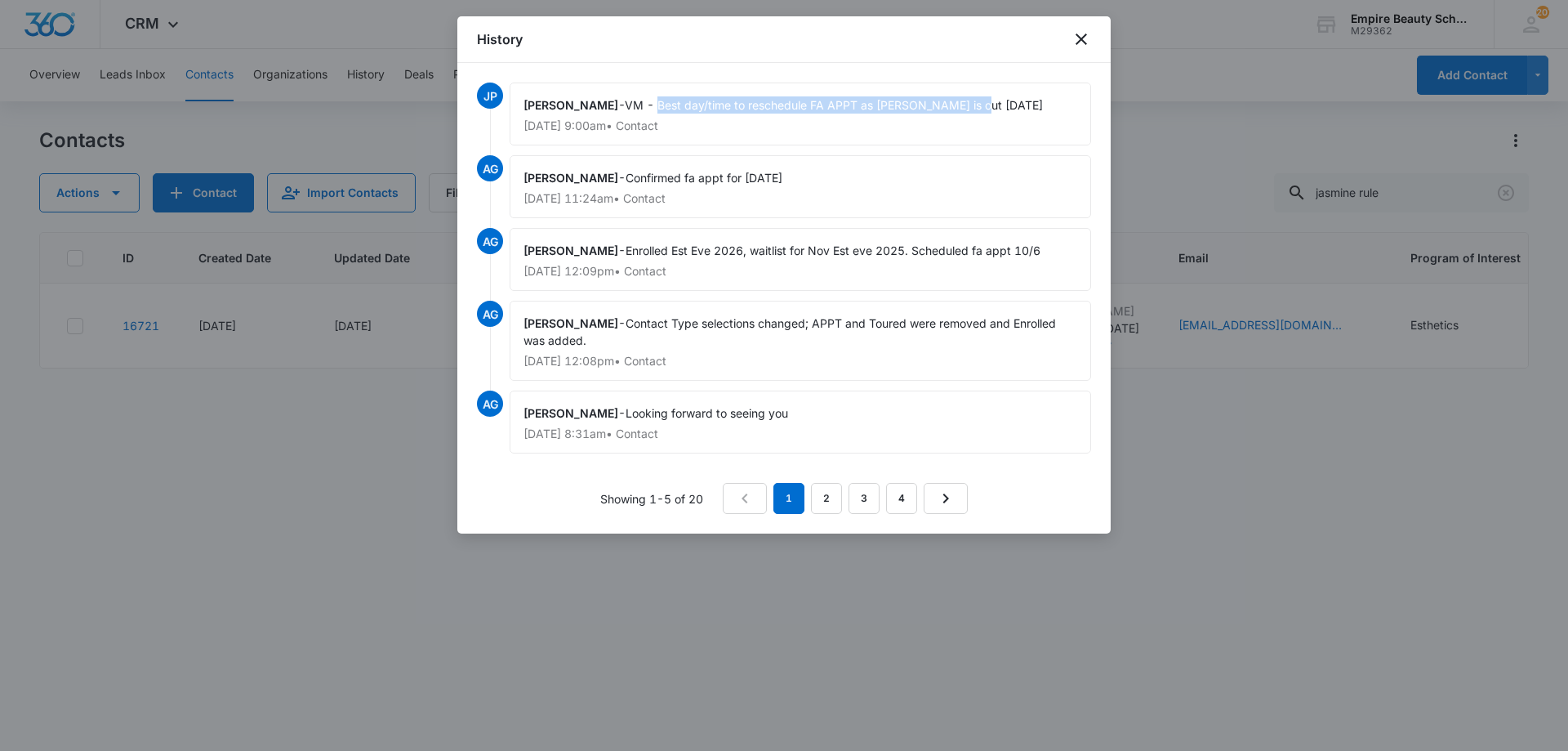
drag, startPoint x: 978, startPoint y: 104, endPoint x: 666, endPoint y: 107, distance: 312.0
click at [666, 107] on div "Jess Peltonovich - VM - Best day/time to reschedule FA APPT as Katie is out tod…" at bounding box center [800, 114] width 582 height 63
copy span "Best day/time to reschedule FA APPT as Katie is out today"
click at [1078, 42] on icon "close" at bounding box center [1082, 39] width 20 height 20
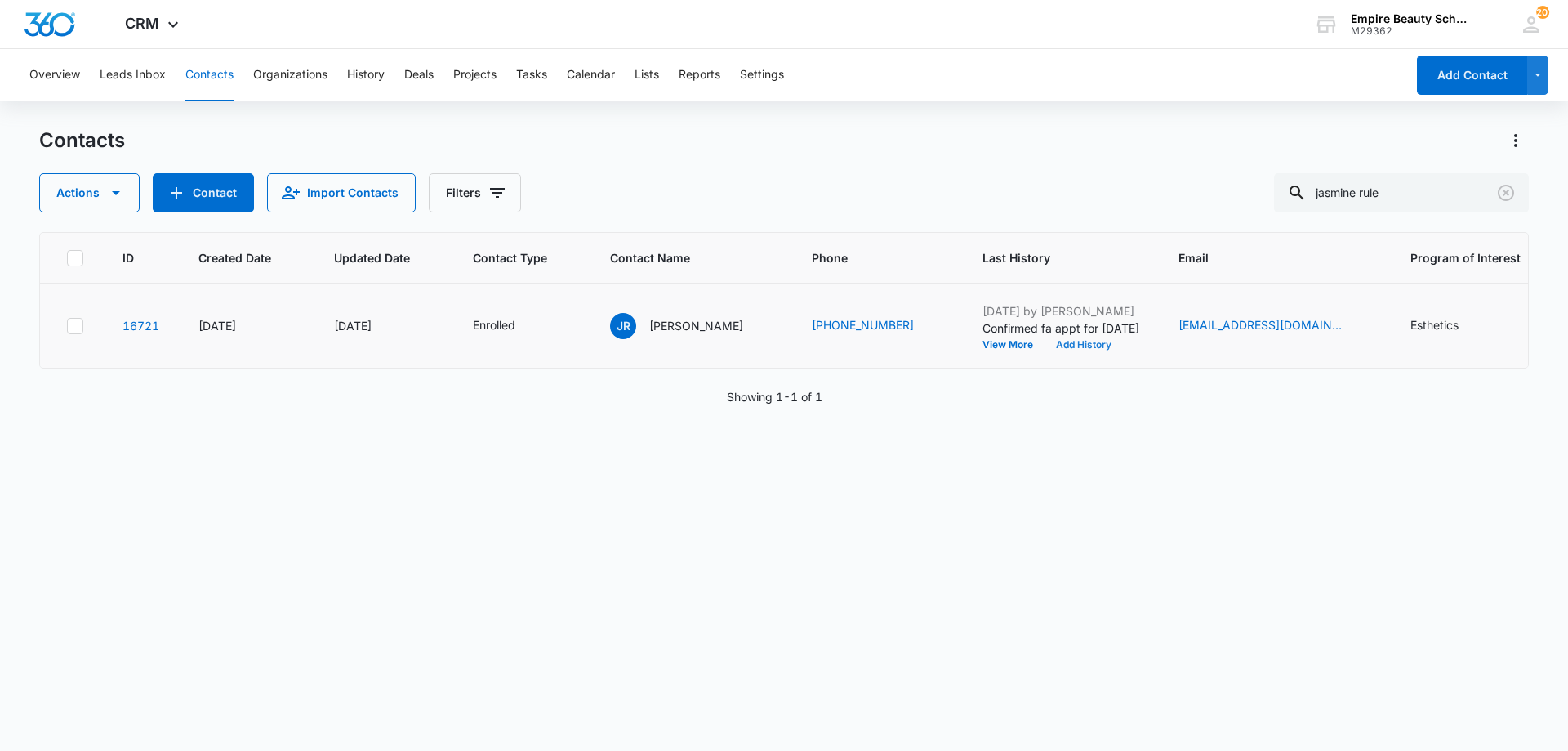
click at [1053, 342] on button "Add History" at bounding box center [1084, 344] width 79 height 10
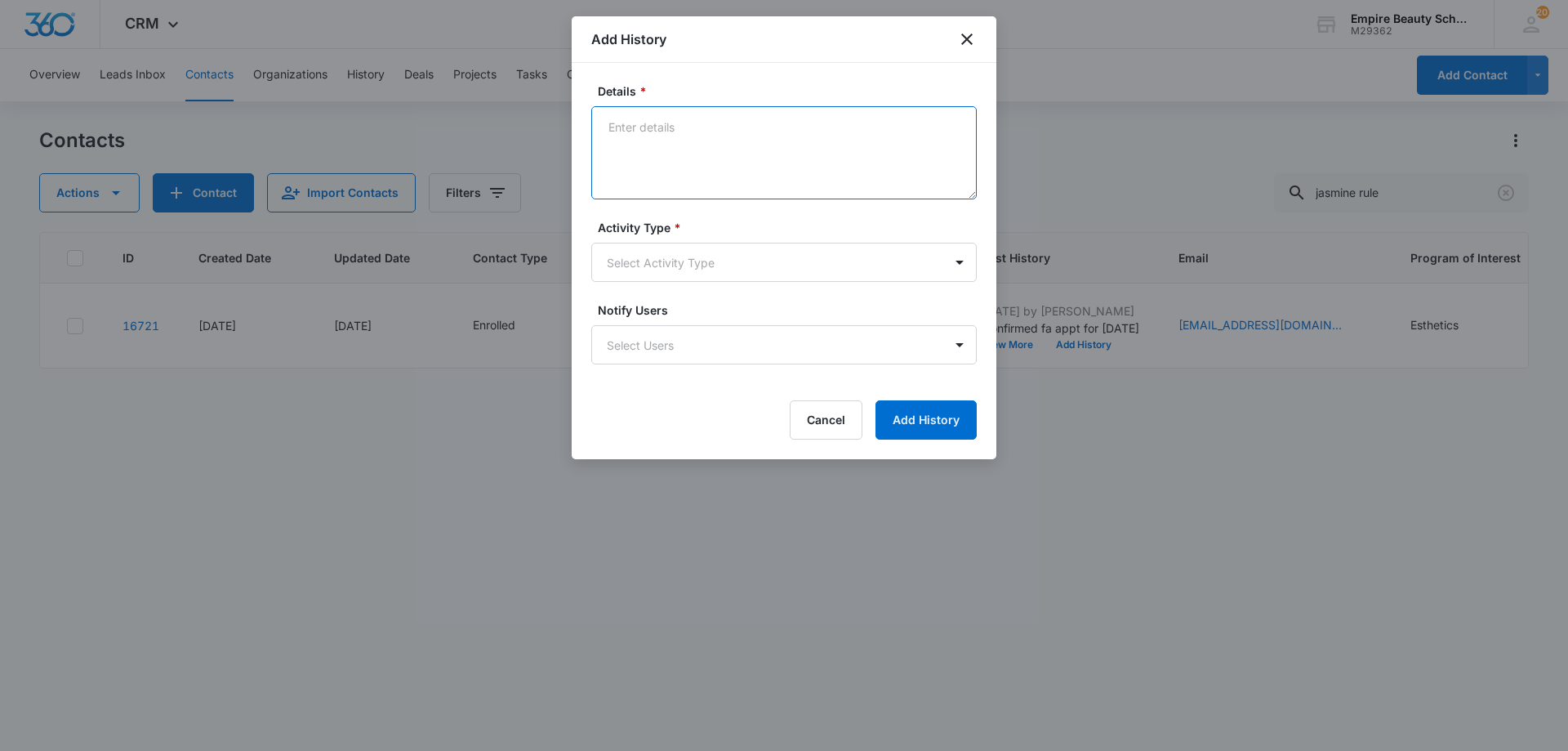
click at [692, 140] on textarea "Details *" at bounding box center [783, 153] width 385 height 93
drag, startPoint x: 696, startPoint y: 115, endPoint x: 687, endPoint y: 109, distance: 10.8
paste textarea "Best day/time to reschedule FA APPT as Katie is out today"
type textarea "Text - Best day/time to reschedule FA APPT as [PERSON_NAME] is out [DATE]"
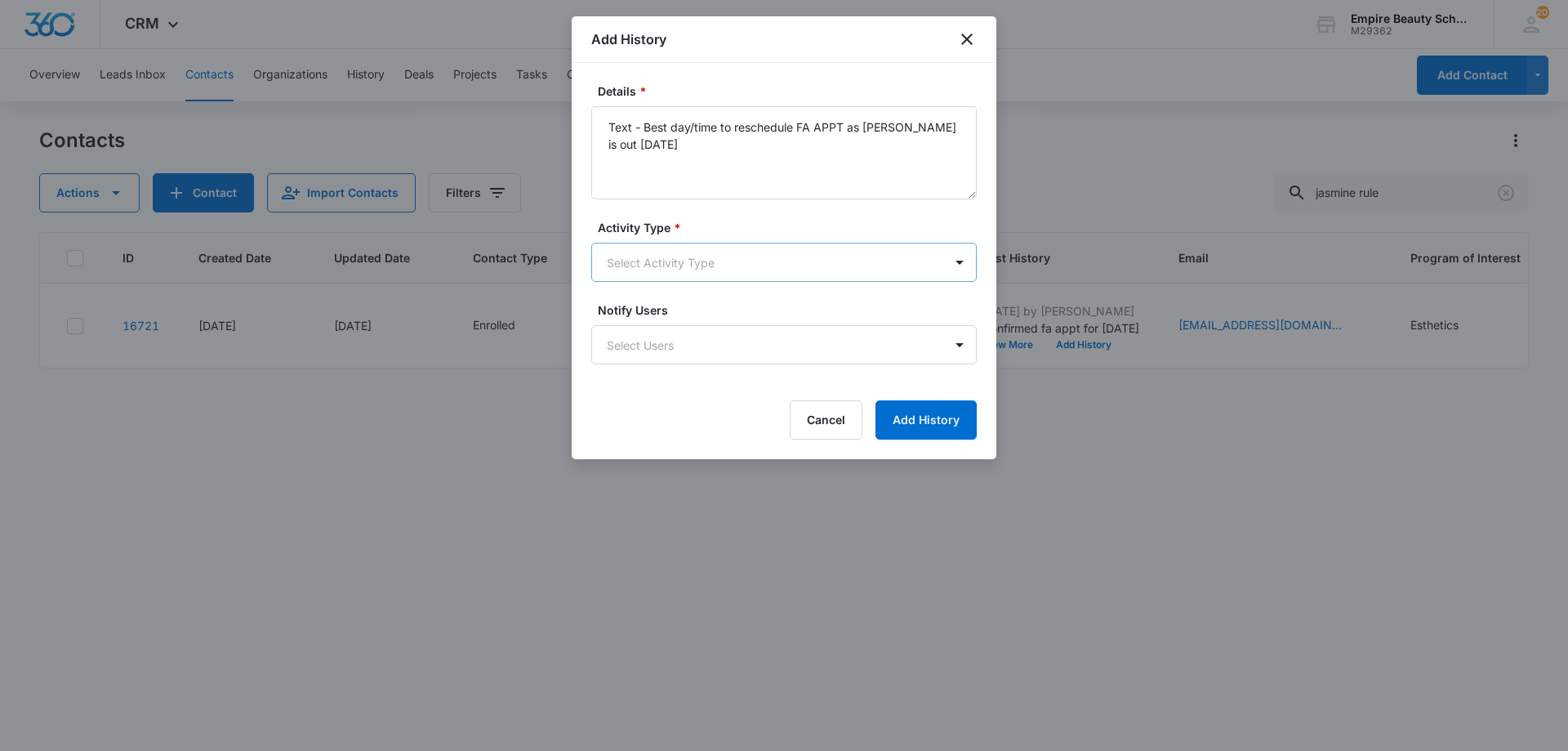
click at [753, 265] on body "CRM Apps Forms CRM Email Shop Payments POS Files Brand Settings Empire Beauty S…" at bounding box center [784, 376] width 1568 height 751
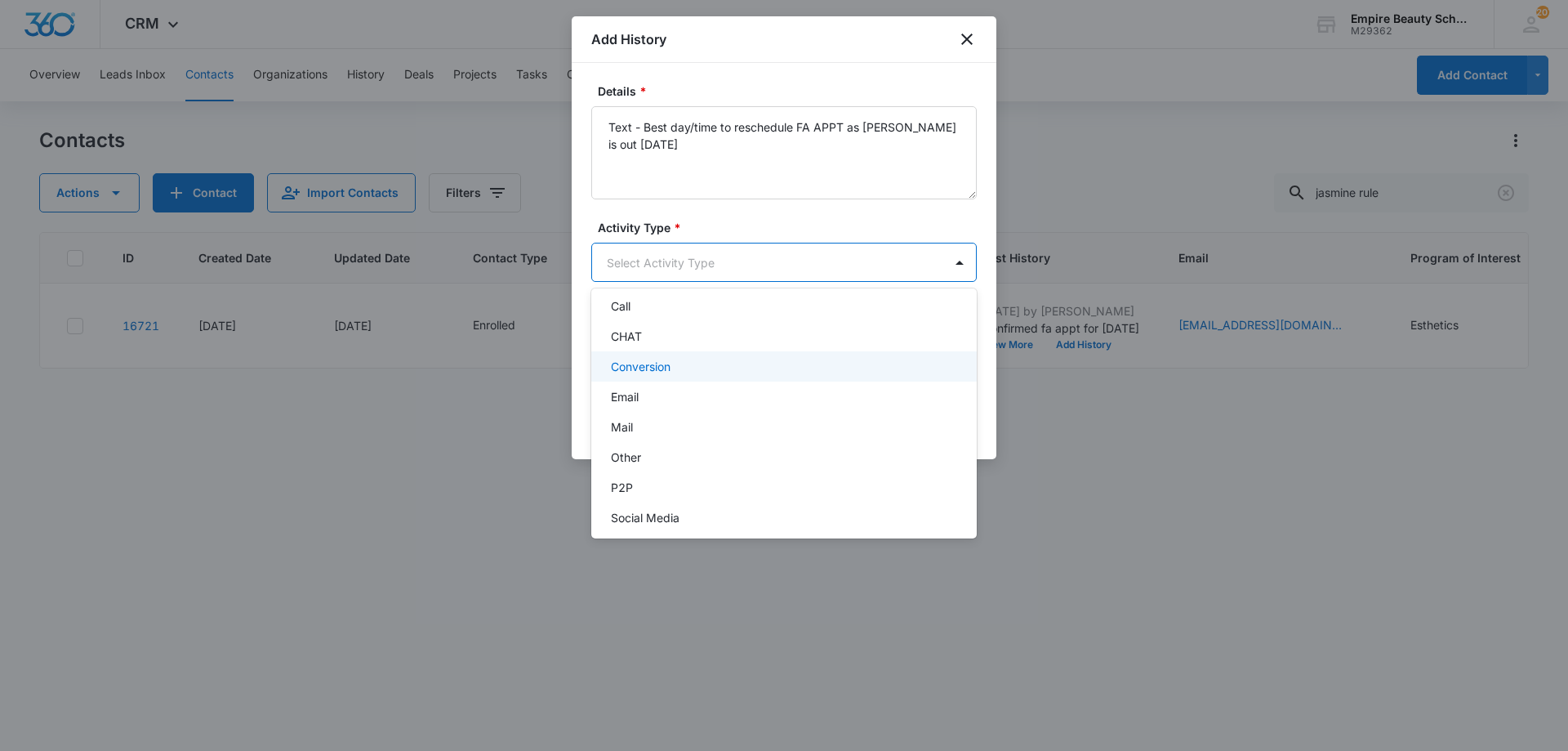
scroll to position [85, 0]
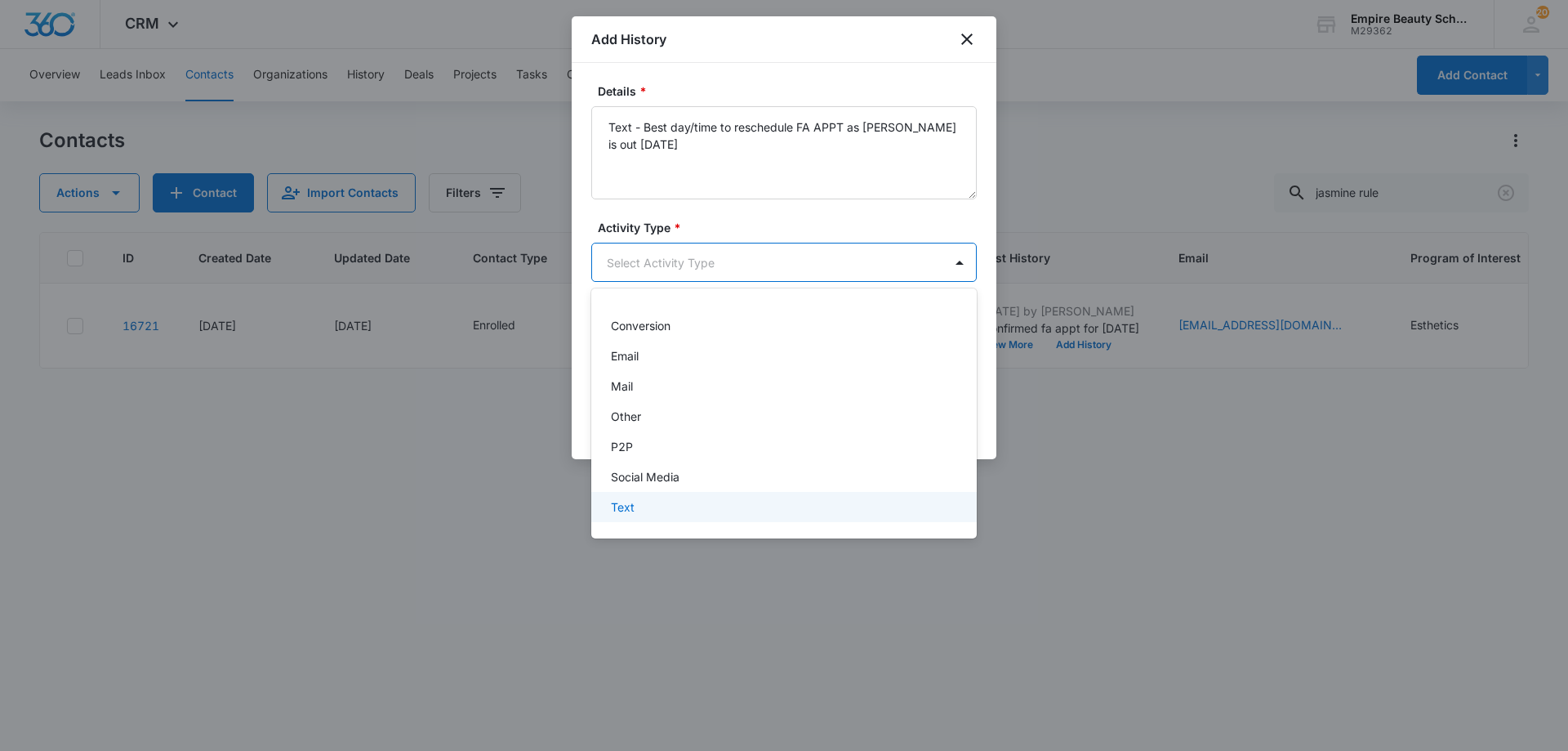
click at [673, 505] on div "Text" at bounding box center [782, 506] width 343 height 17
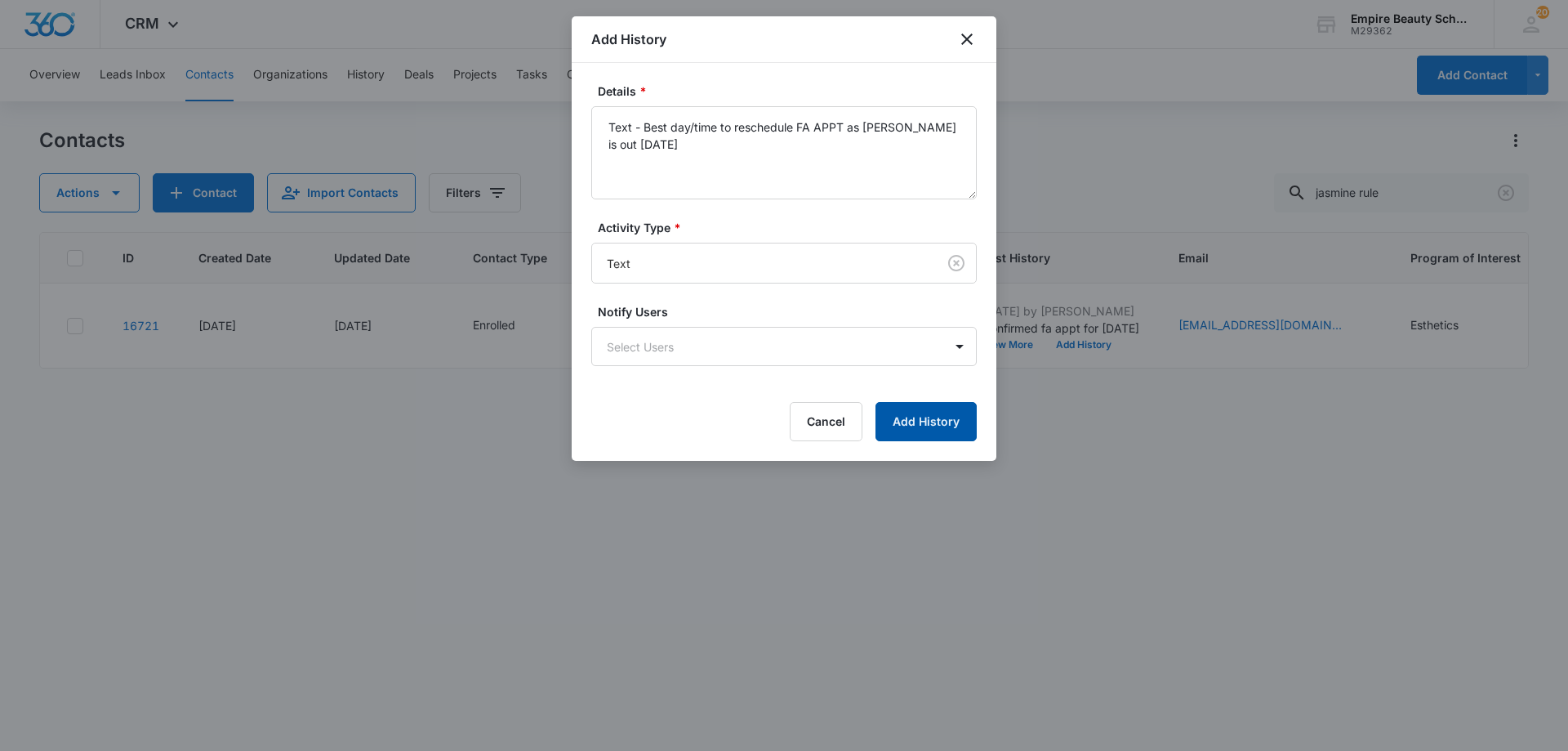
click at [903, 420] on button "Add History" at bounding box center [925, 422] width 101 height 39
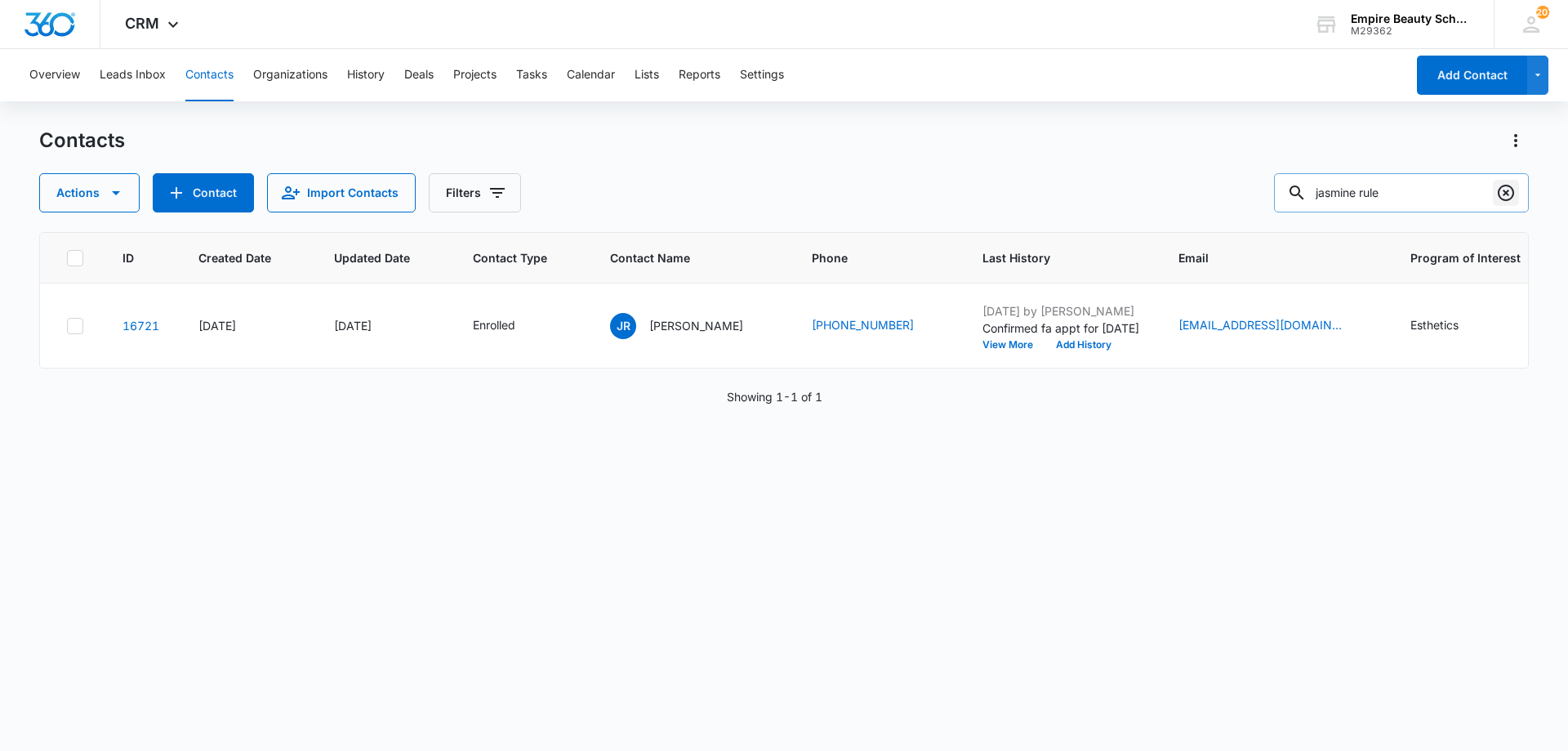
click at [1517, 194] on button "Clear" at bounding box center [1505, 192] width 26 height 26
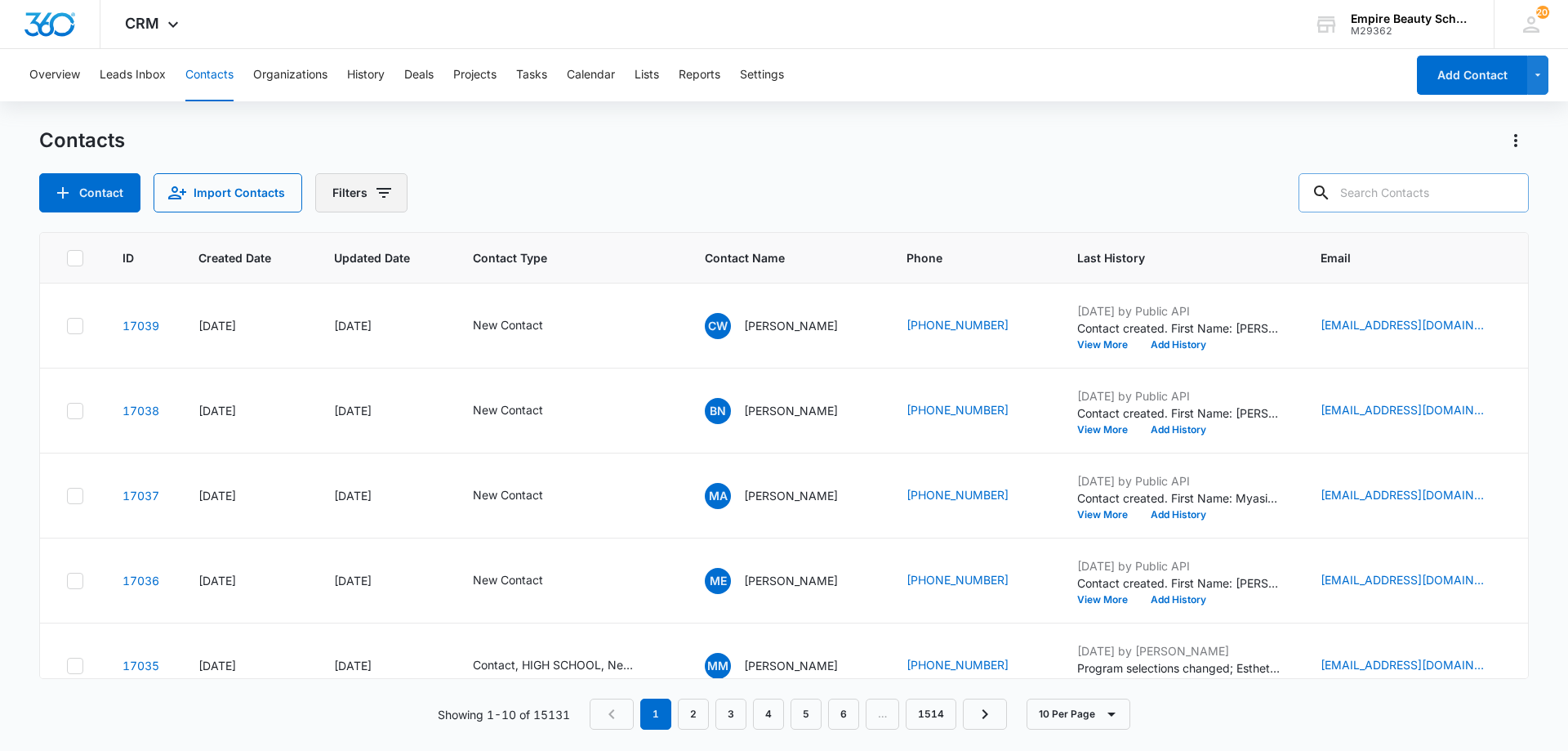
click at [362, 179] on button "Filters" at bounding box center [361, 193] width 92 height 39
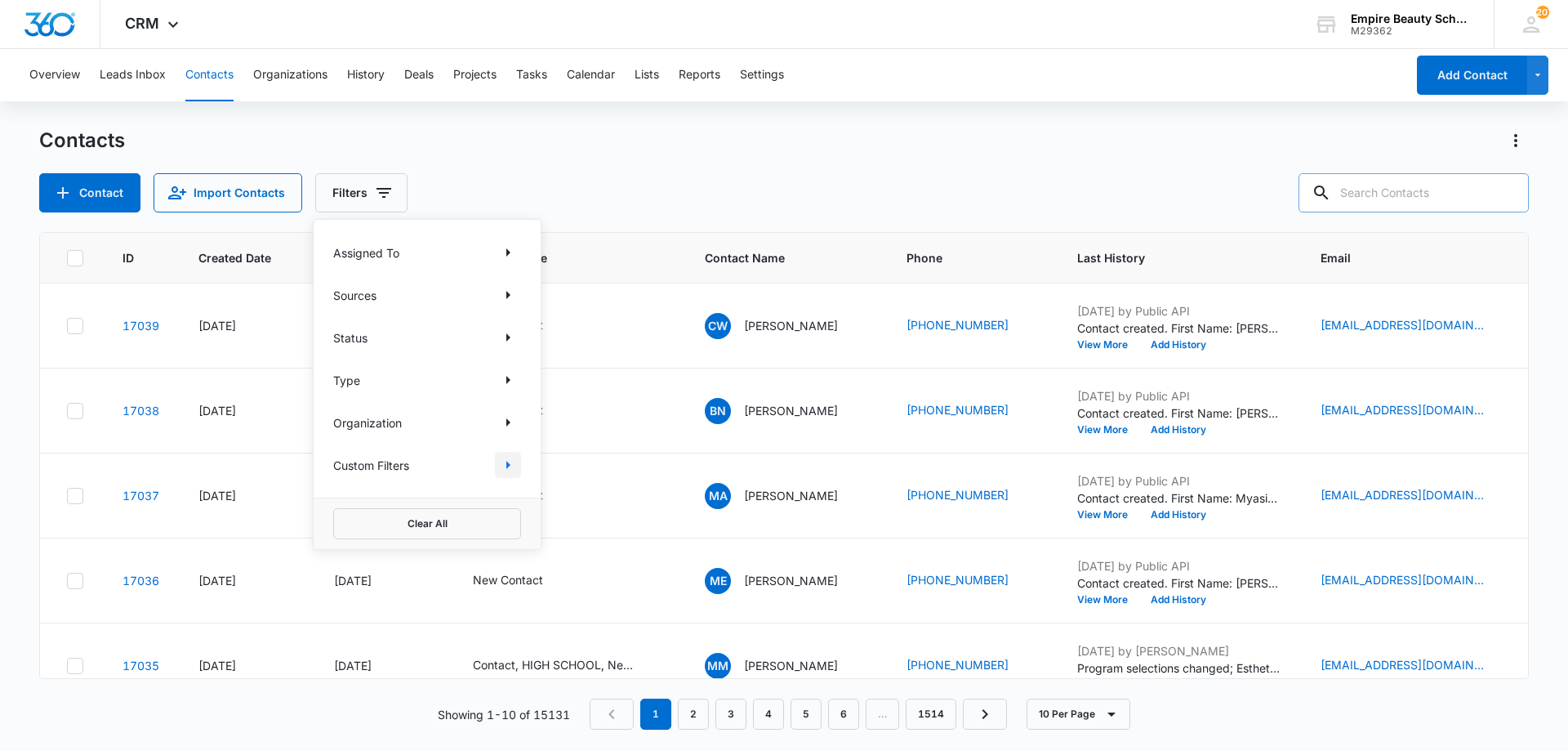
click at [513, 470] on icon "Show Custom Filters filters" at bounding box center [508, 465] width 20 height 20
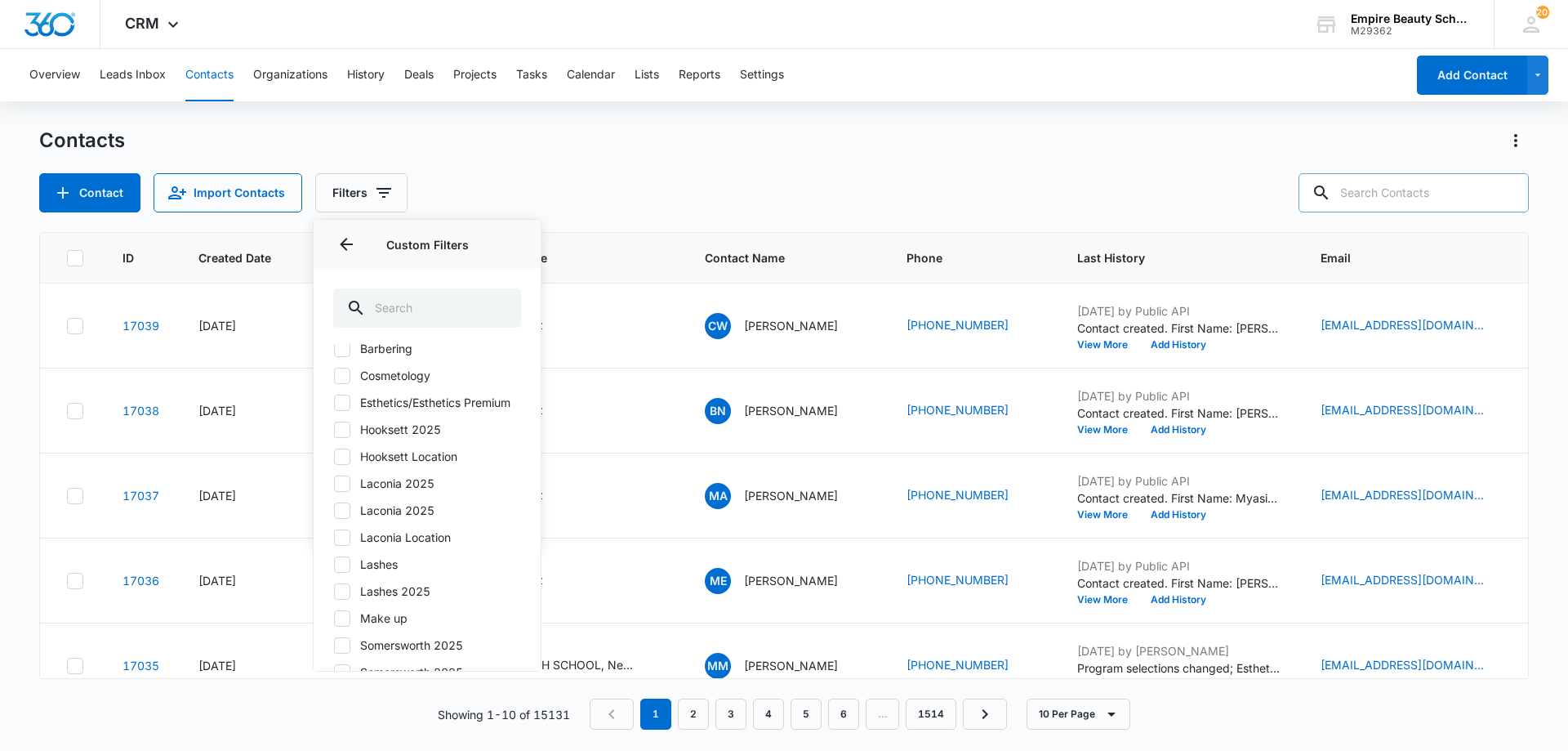
scroll to position [40, 0]
click at [386, 439] on label "Hooksett 2025" at bounding box center [427, 429] width 188 height 17
click at [334, 430] on input "Hooksett 2025" at bounding box center [333, 430] width 1 height 1
checkbox input "true"
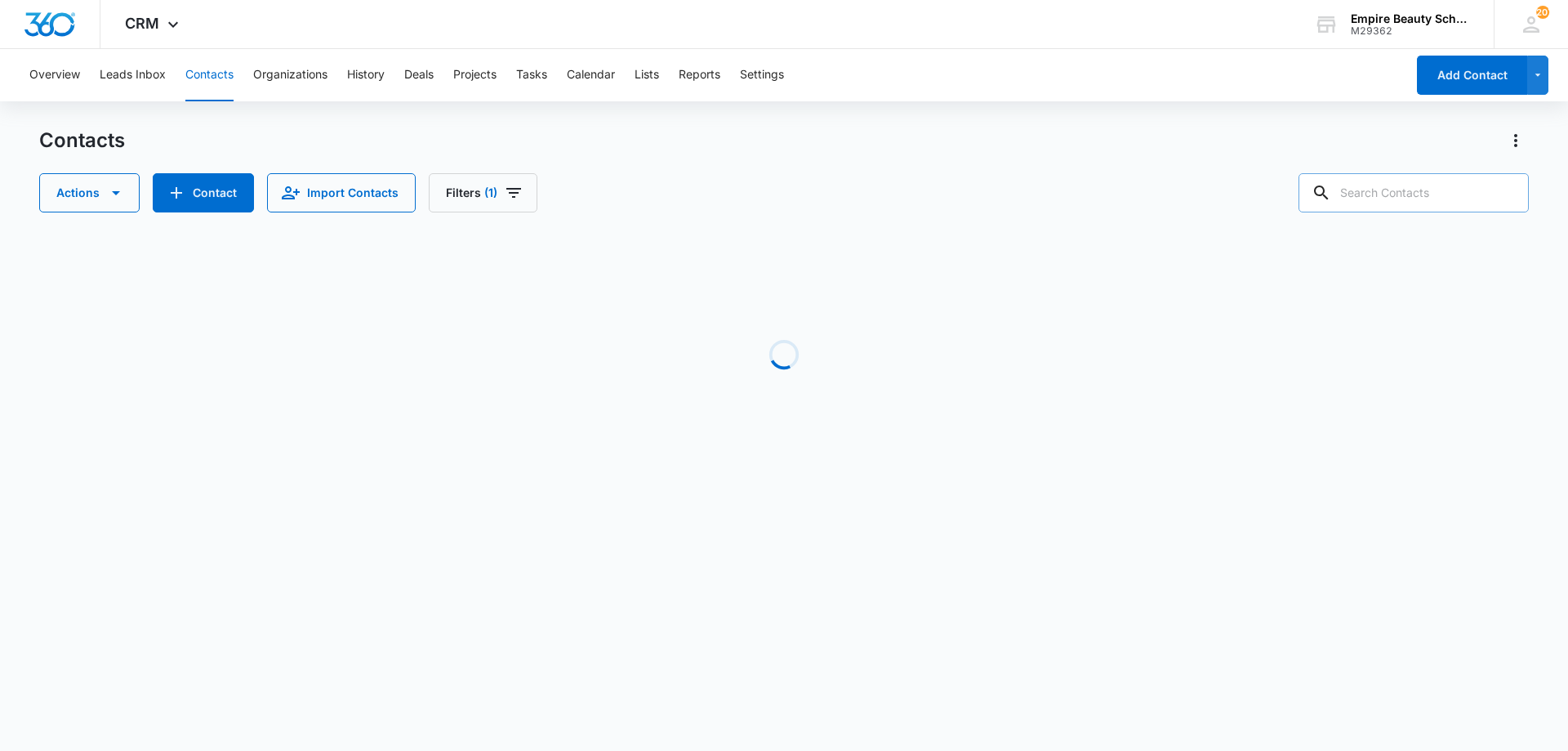
click at [667, 199] on div "Actions Contact Import Contacts Filters (1)" at bounding box center [784, 193] width 1490 height 39
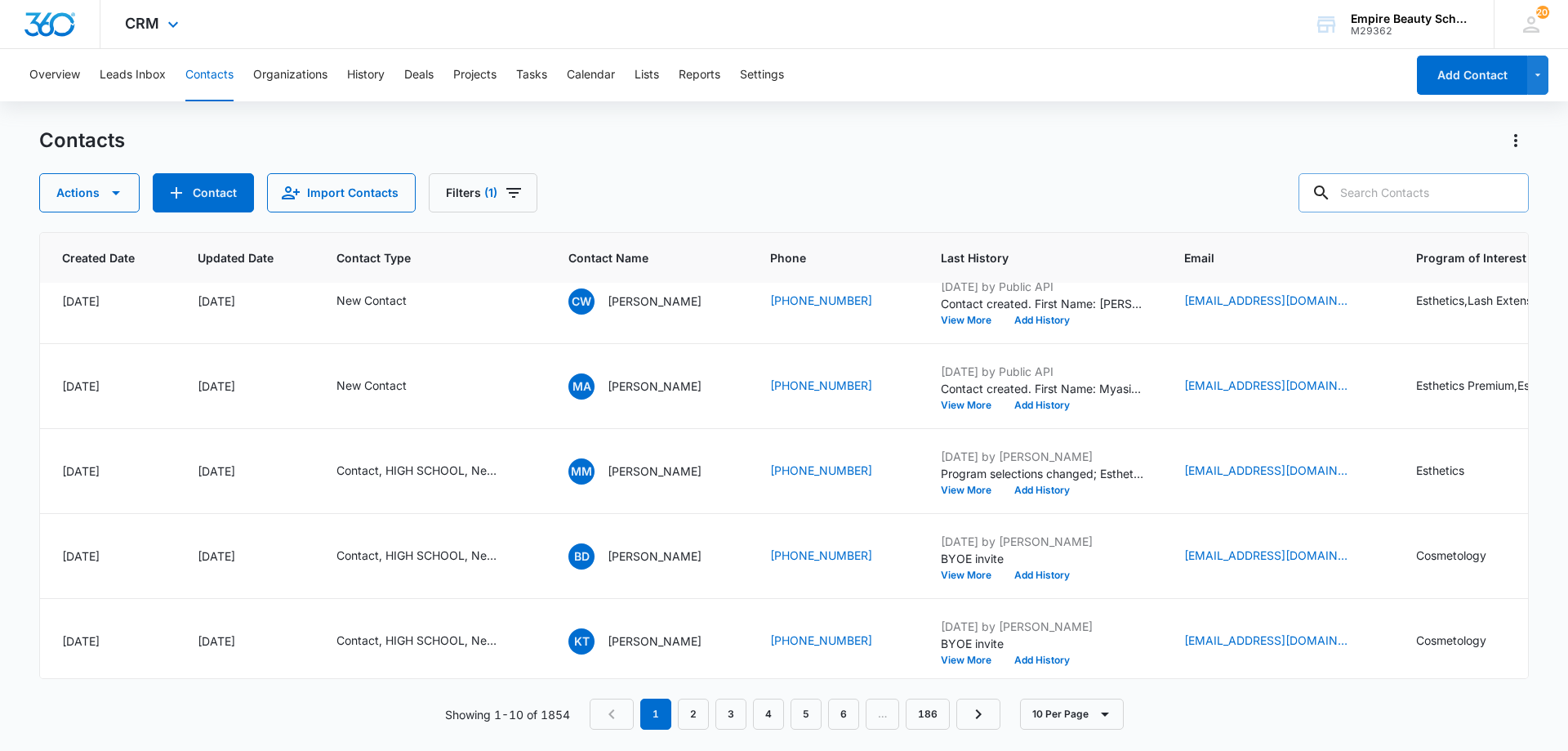
scroll to position [0, 137]
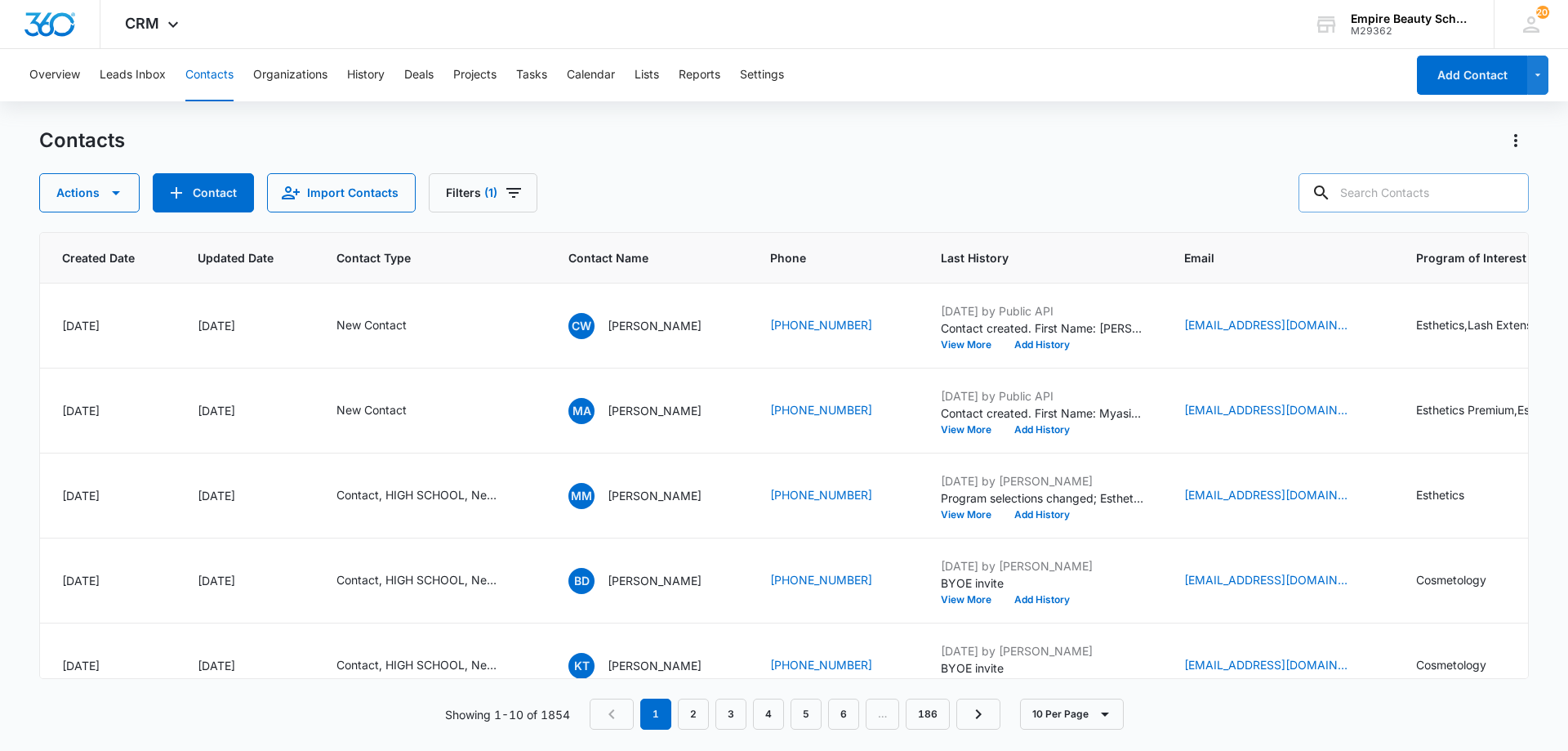
click at [1444, 203] on input "text" at bounding box center [1414, 193] width 231 height 39
click at [1401, 189] on input "text" at bounding box center [1414, 193] width 231 height 39
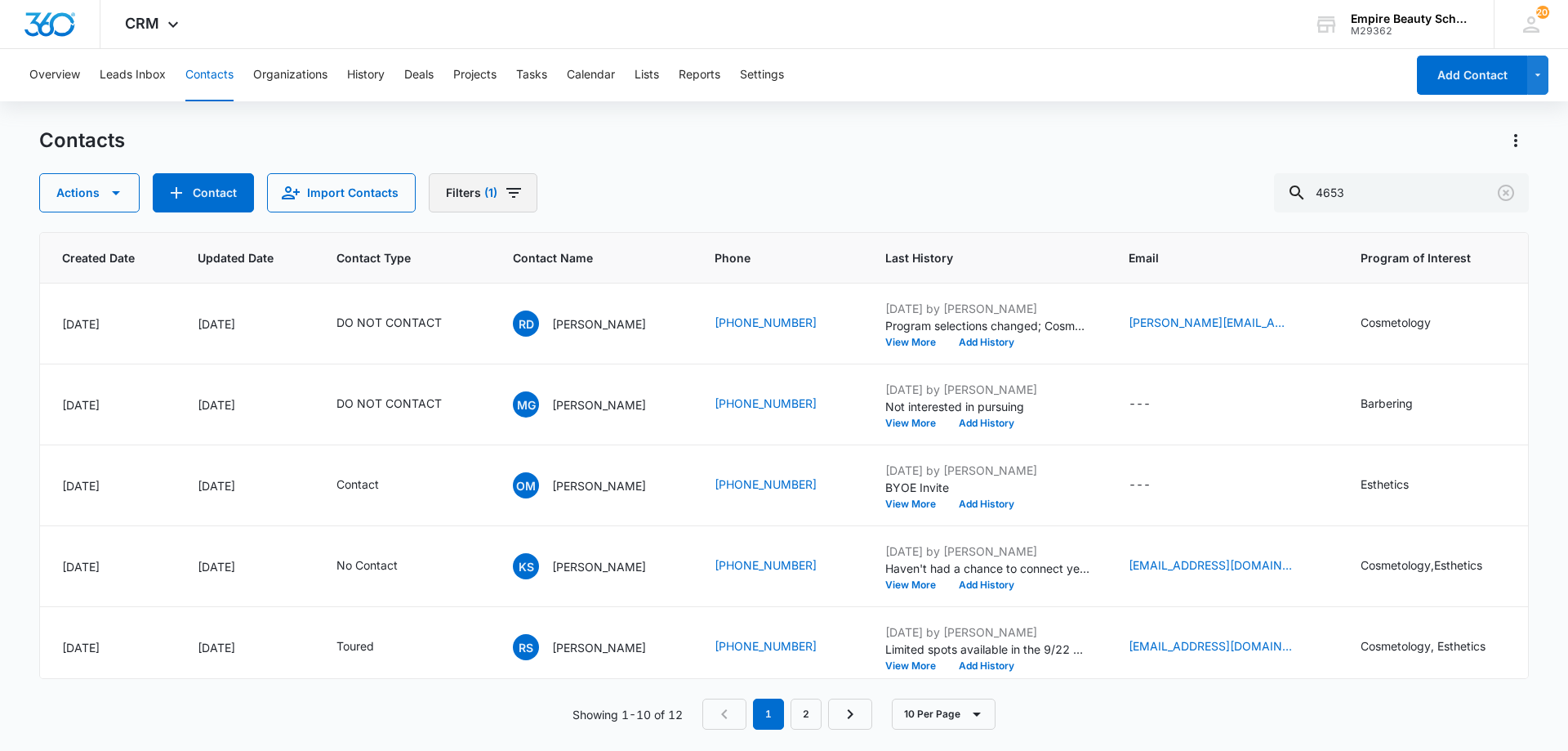
click at [507, 185] on icon "Filters" at bounding box center [514, 193] width 20 height 20
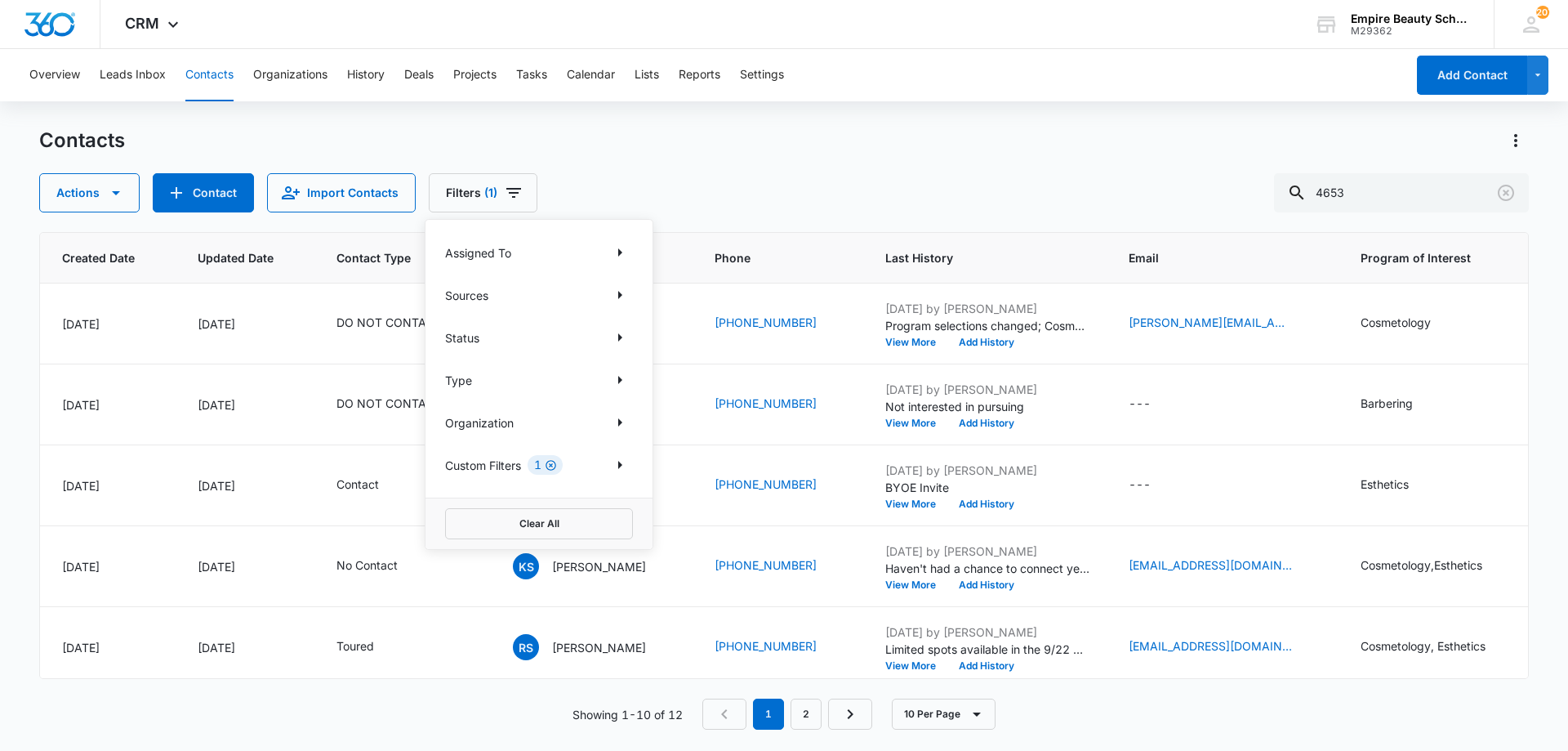
click at [553, 466] on icon "Clear" at bounding box center [551, 465] width 11 height 11
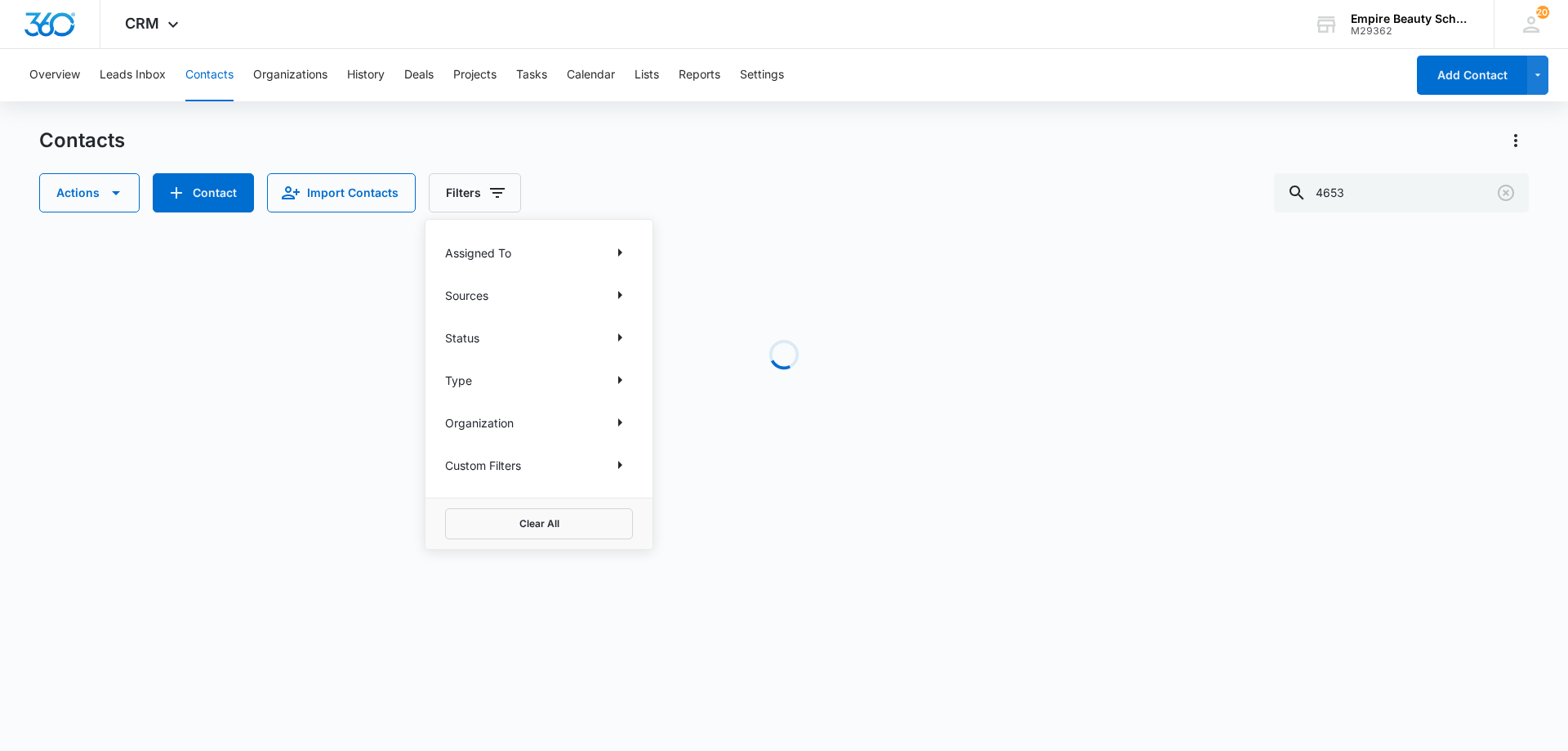
click at [698, 174] on div "Actions Contact Import Contacts Filters Assigned To Sources Status Type Organiz…" at bounding box center [784, 193] width 1490 height 39
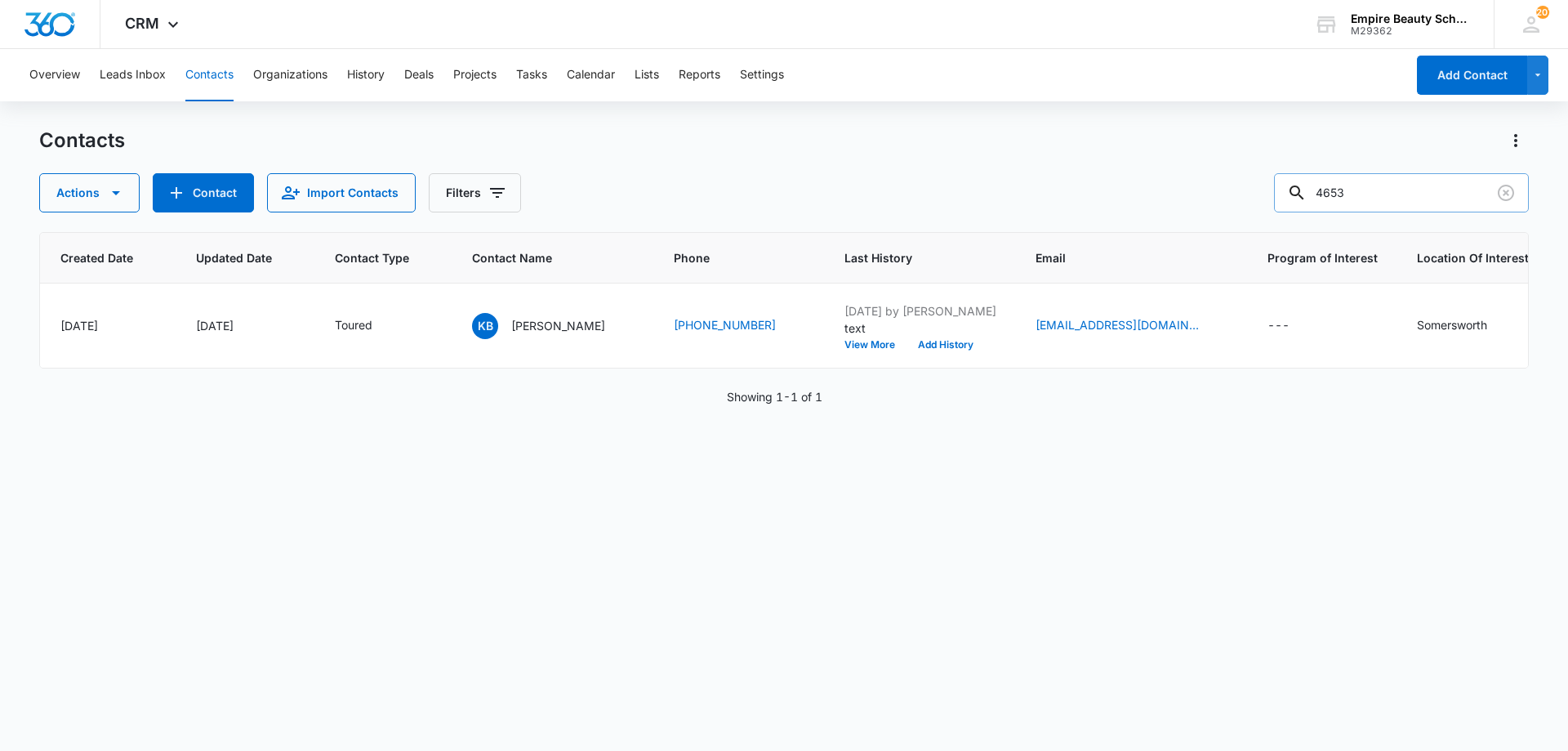
click at [1328, 188] on input "4653" at bounding box center [1401, 193] width 255 height 39
type input "6033154653"
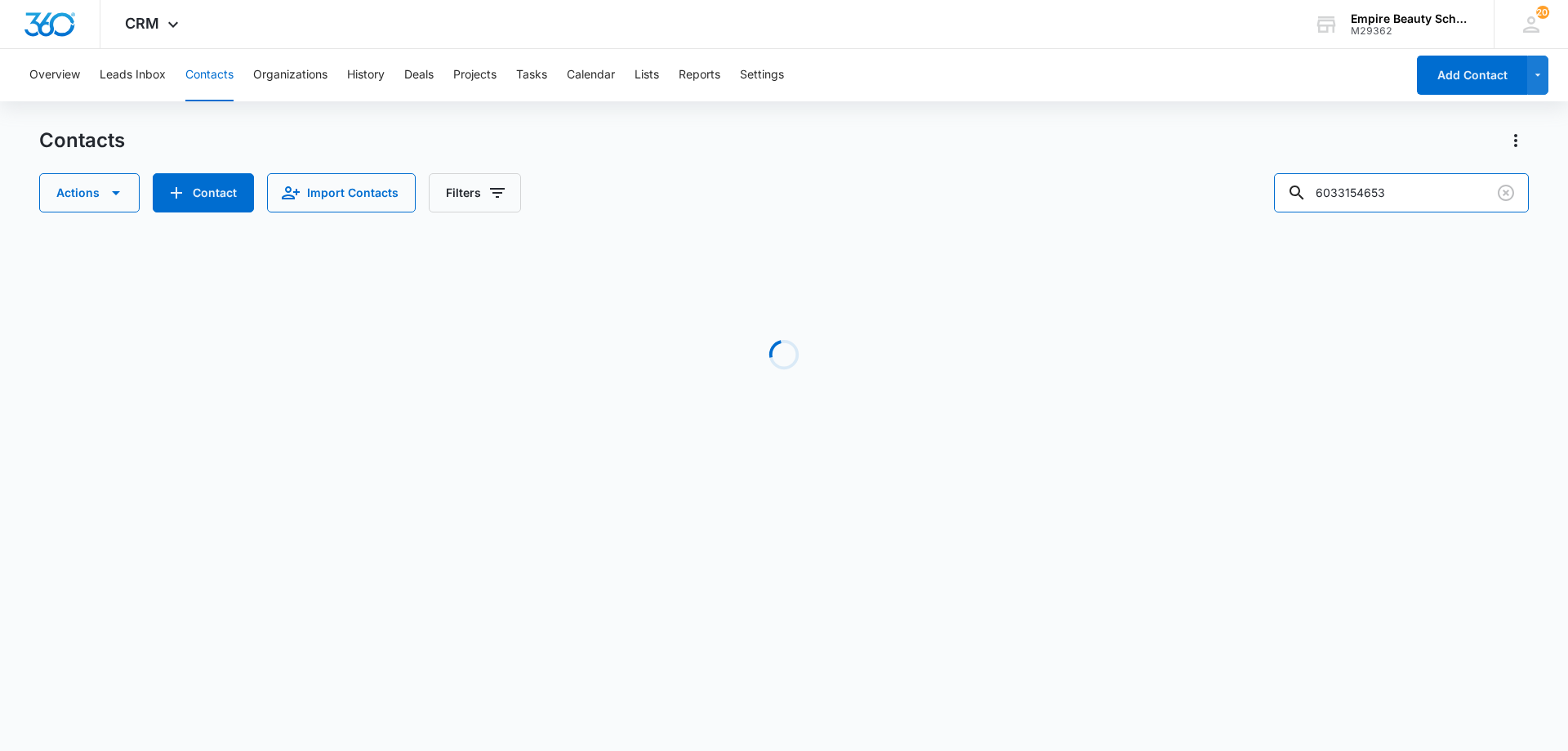
scroll to position [0, 0]
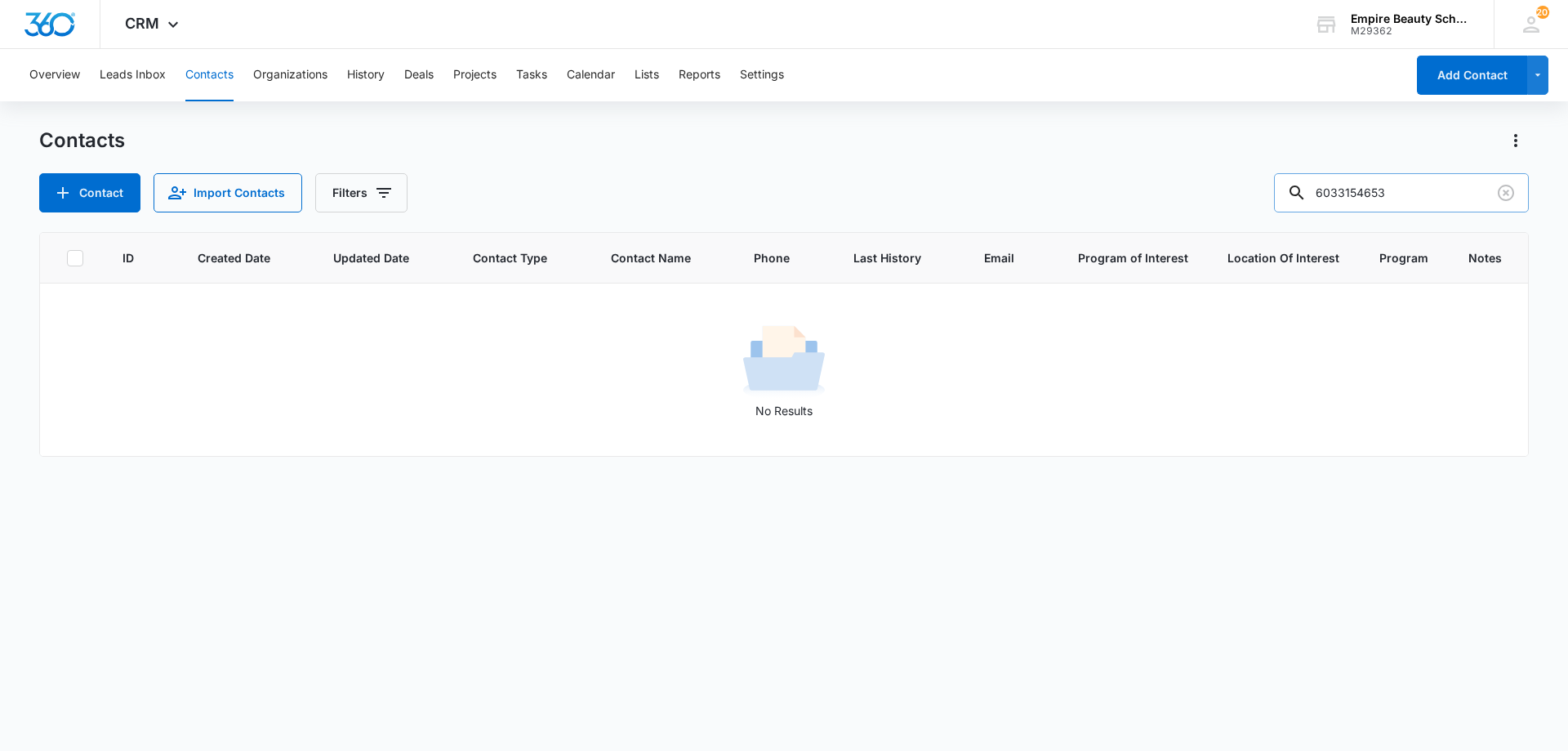
click at [1426, 190] on input "6033154653" at bounding box center [1401, 193] width 255 height 39
click at [715, 181] on div "Contact Import Contacts Filters 6033154653" at bounding box center [784, 193] width 1490 height 39
click at [1433, 183] on input "6033154653" at bounding box center [1401, 193] width 255 height 39
click at [1351, 188] on input "6033154653" at bounding box center [1401, 193] width 255 height 39
click at [1345, 182] on input "6033154653" at bounding box center [1401, 193] width 255 height 39
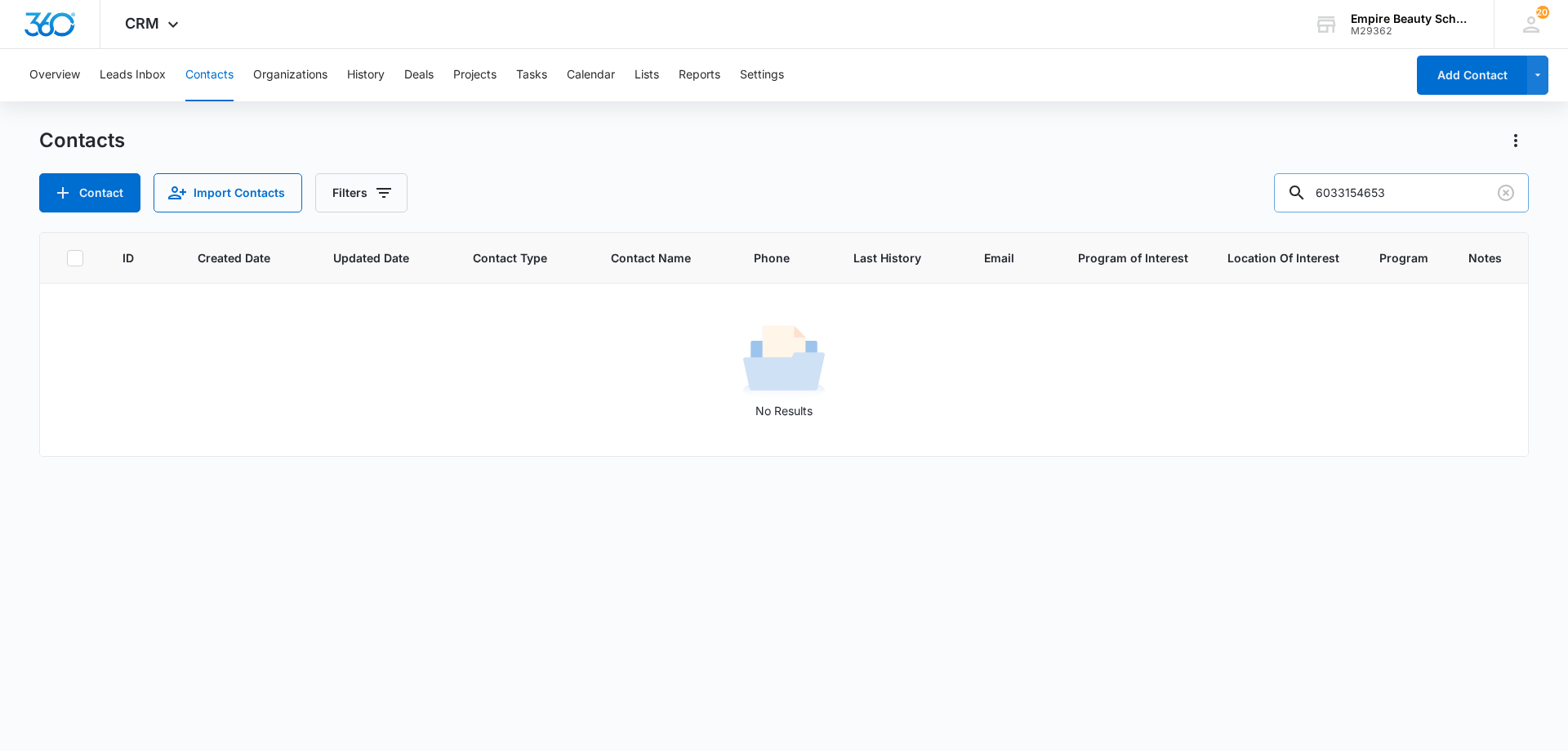
click at [1343, 182] on input "6033154653" at bounding box center [1401, 193] width 255 height 39
click at [1345, 182] on input "6033154653" at bounding box center [1401, 193] width 255 height 39
drag, startPoint x: 1368, startPoint y: 190, endPoint x: 1048, endPoint y: 186, distance: 320.0
click at [1048, 186] on div "Contact Import Contacts Filters 6033154653" at bounding box center [784, 193] width 1490 height 39
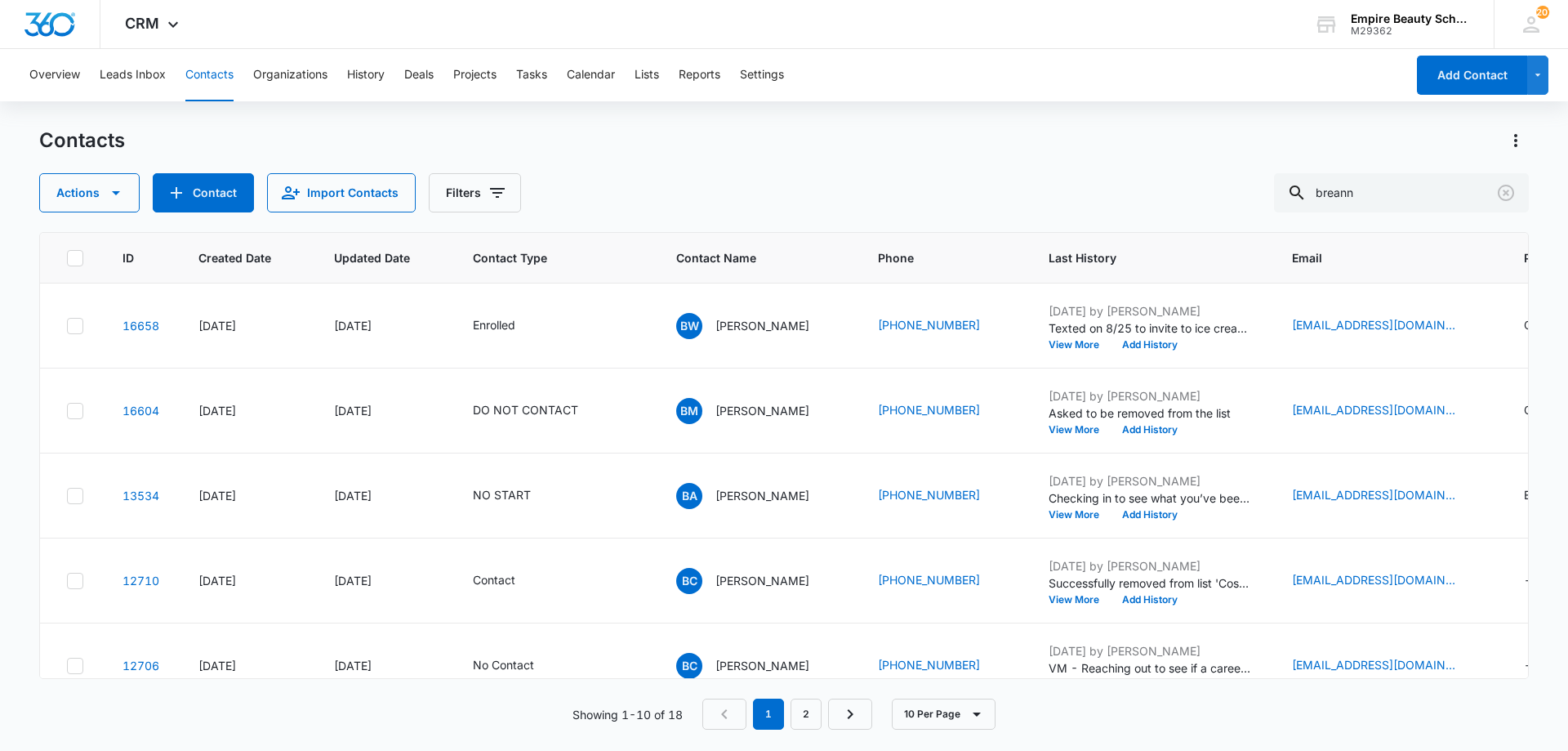
drag, startPoint x: 830, startPoint y: 685, endPoint x: 907, endPoint y: 683, distance: 77.0
click at [907, 683] on div "ID Created Date Updated Date Contact Type Contact Name Phone Last History Email…" at bounding box center [784, 480] width 1490 height 497
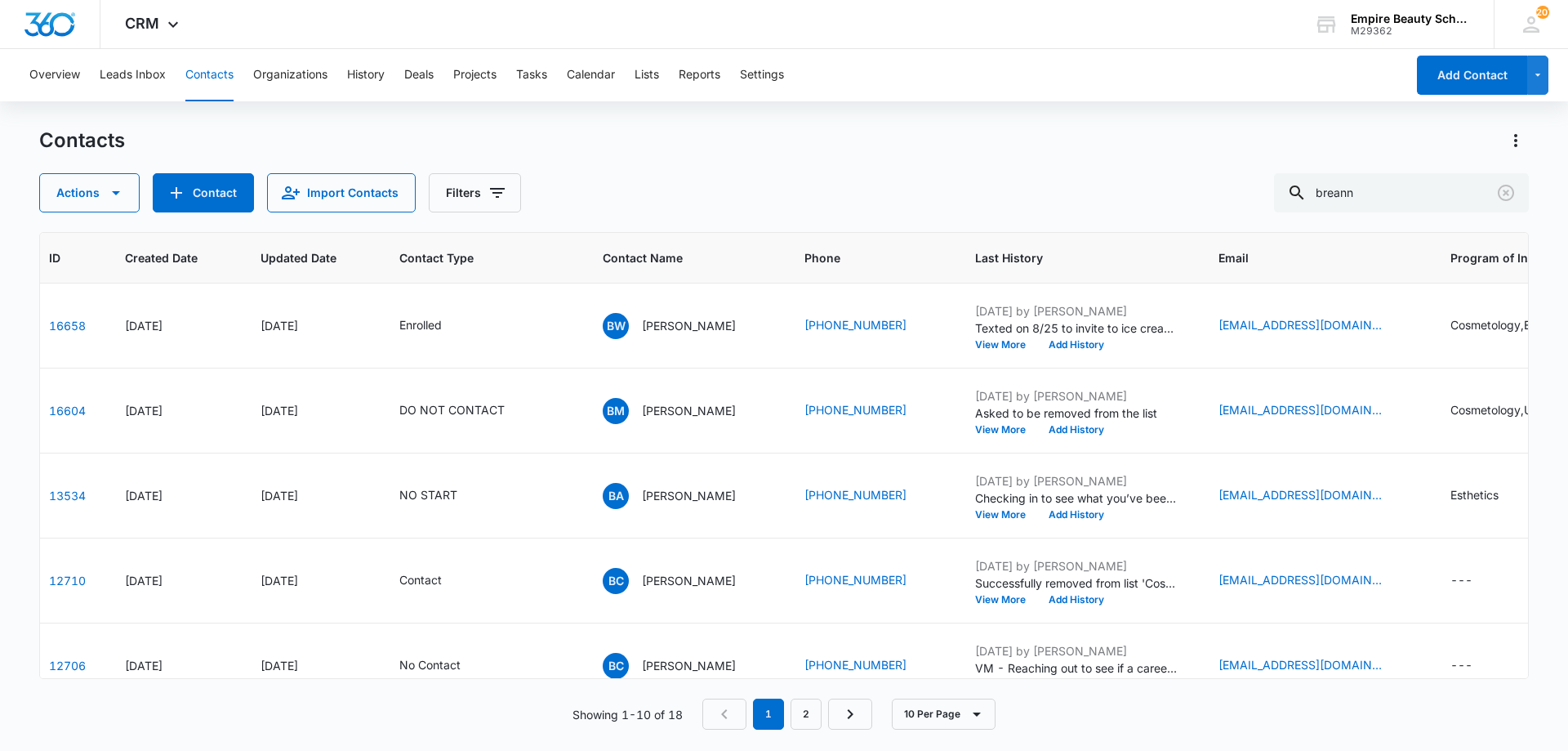
scroll to position [0, 82]
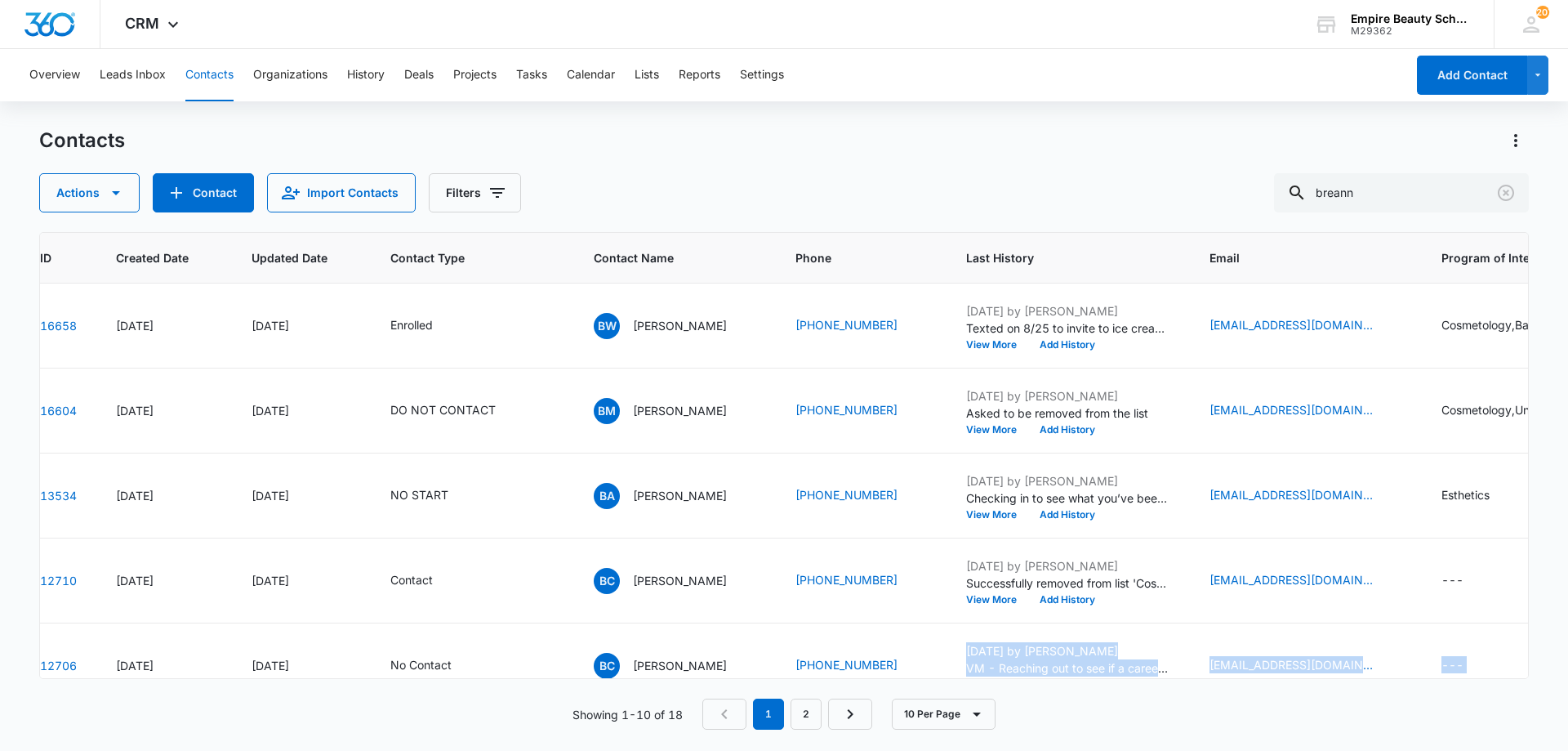
drag, startPoint x: 939, startPoint y: 678, endPoint x: 983, endPoint y: 678, distance: 44.0
click at [983, 678] on div "ID Created Date Updated Date Contact Type Contact Name Phone Last History Email…" at bounding box center [784, 480] width 1490 height 497
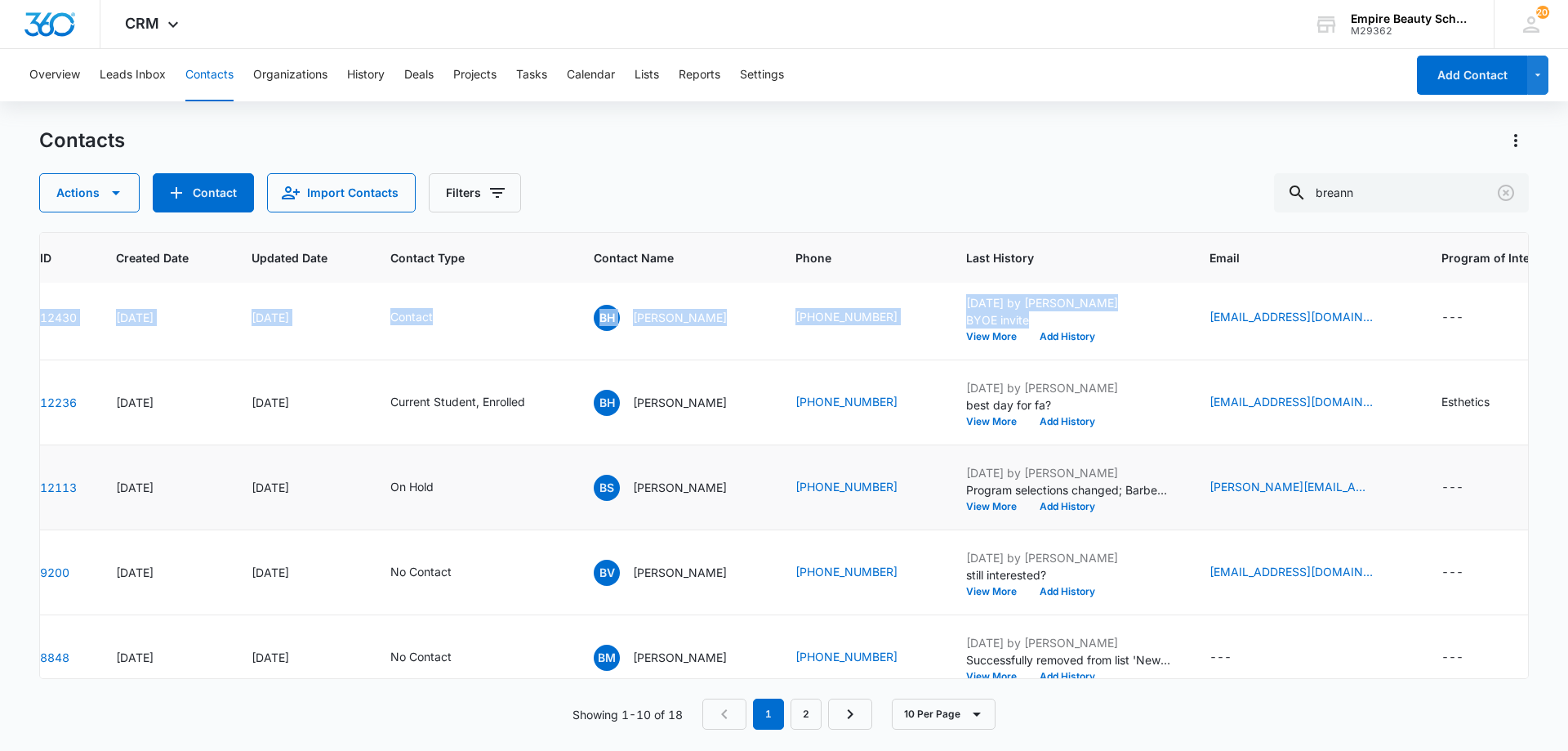
scroll to position [467, 82]
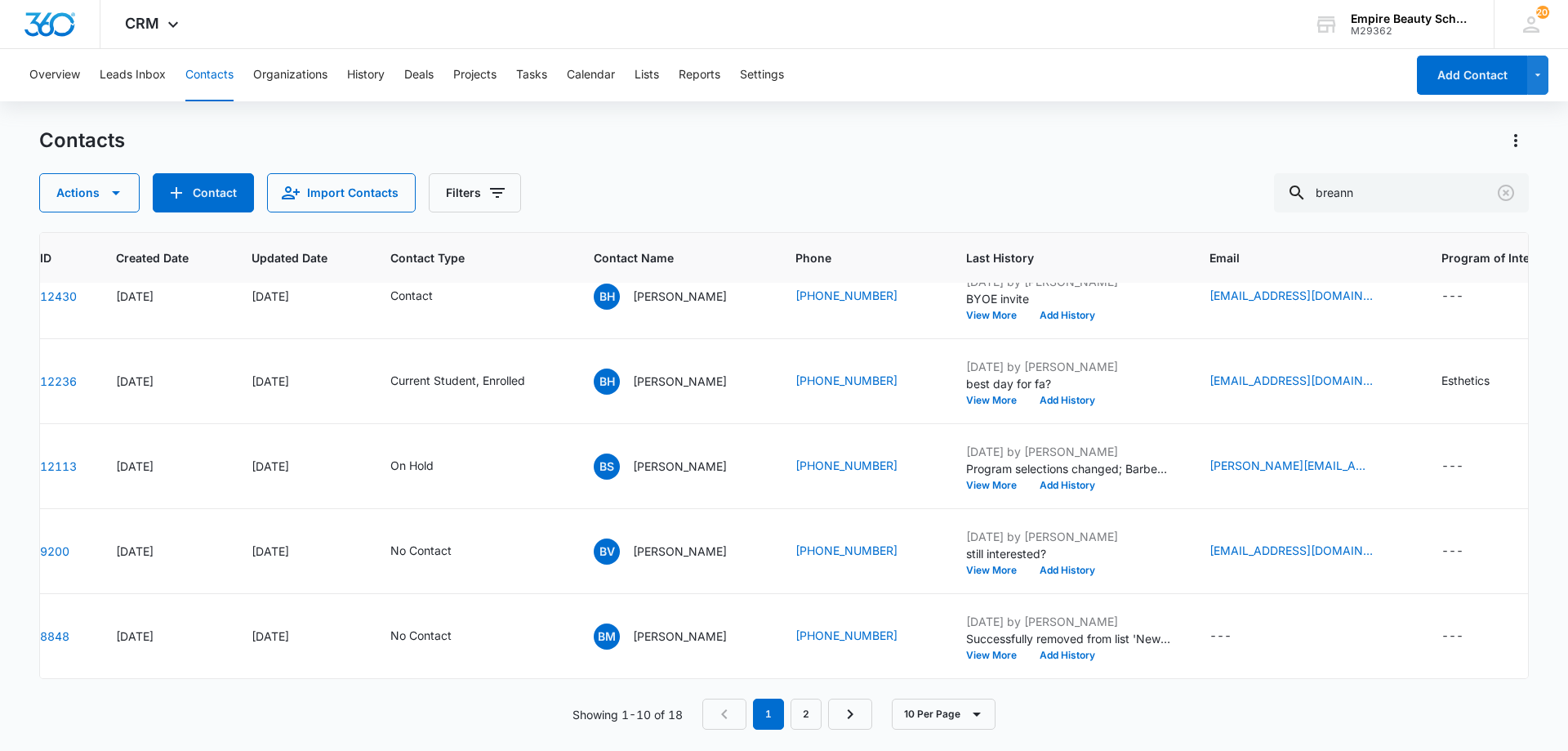
click at [896, 178] on div "Actions Contact Import Contacts Filters breann" at bounding box center [784, 193] width 1490 height 39
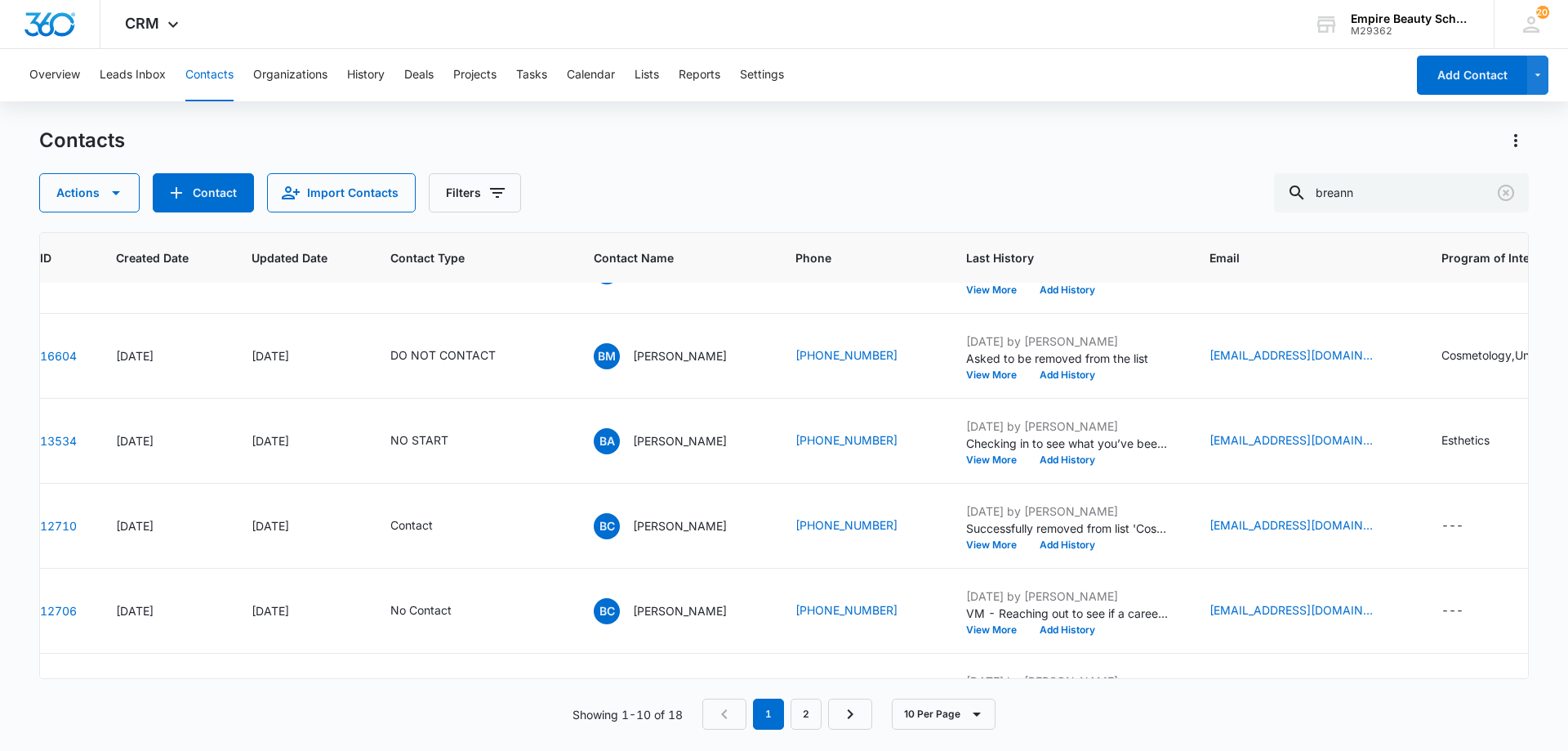
scroll to position [0, 82]
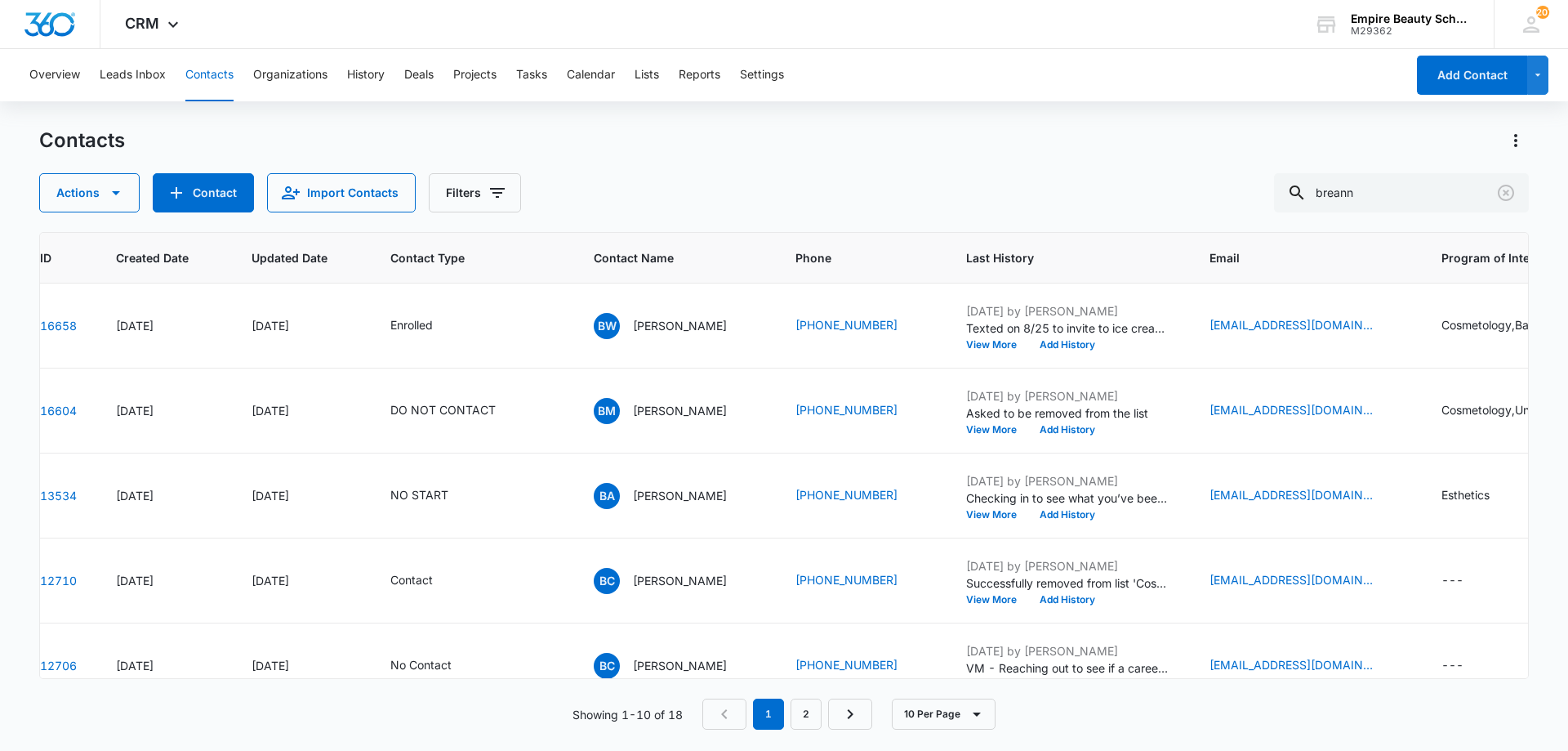
drag, startPoint x: 1407, startPoint y: 173, endPoint x: 1221, endPoint y: 184, distance: 186.3
click at [1218, 184] on div "Contacts Actions Contact Import Contacts Filters breann" at bounding box center [784, 170] width 1490 height 85
drag, startPoint x: 1391, startPoint y: 193, endPoint x: 1176, endPoint y: 190, distance: 215.0
click at [1176, 190] on div "Actions Contact Import Contacts Filters breann" at bounding box center [784, 193] width 1490 height 39
type input "[PERSON_NAME]"
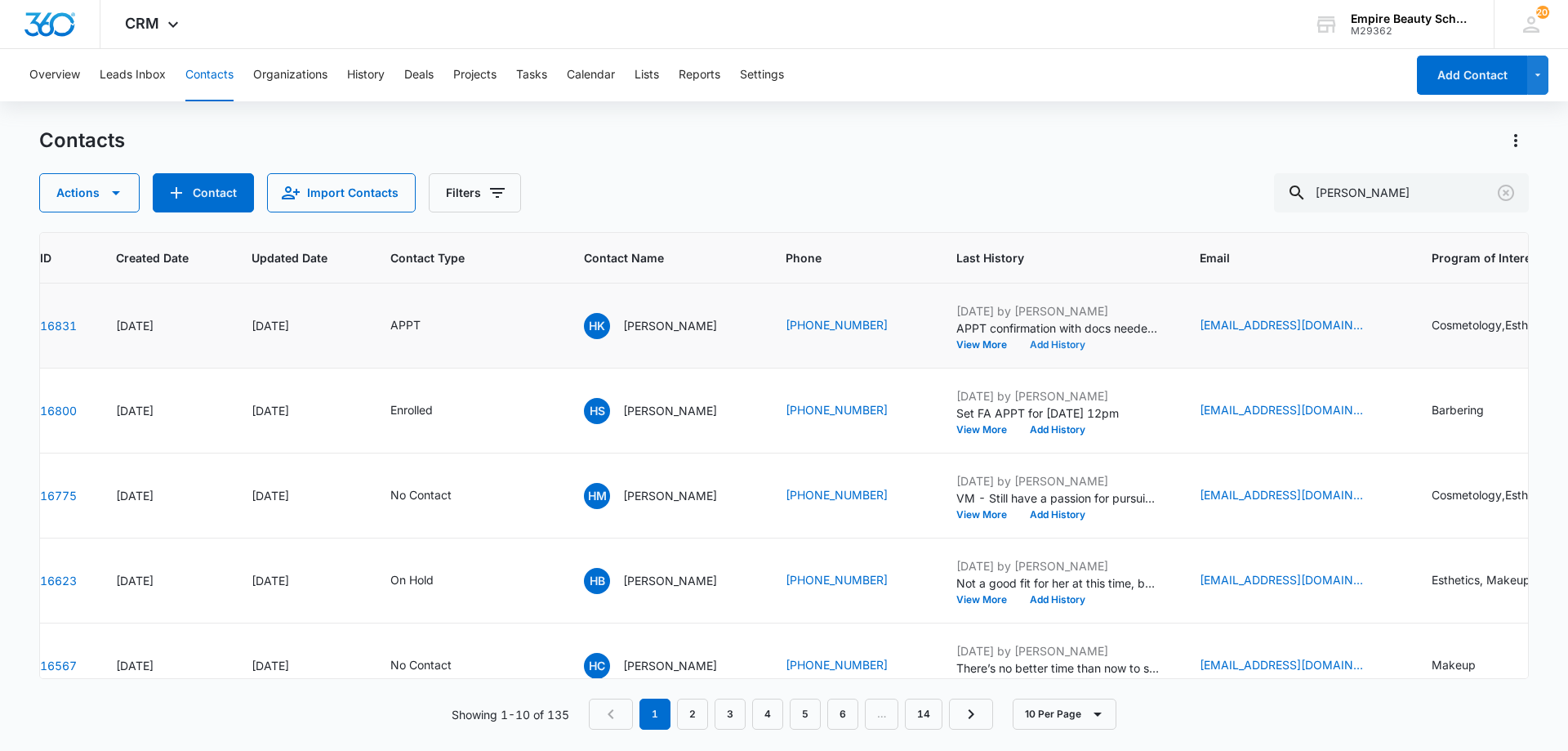
click at [1051, 345] on button "Add History" at bounding box center [1058, 344] width 79 height 10
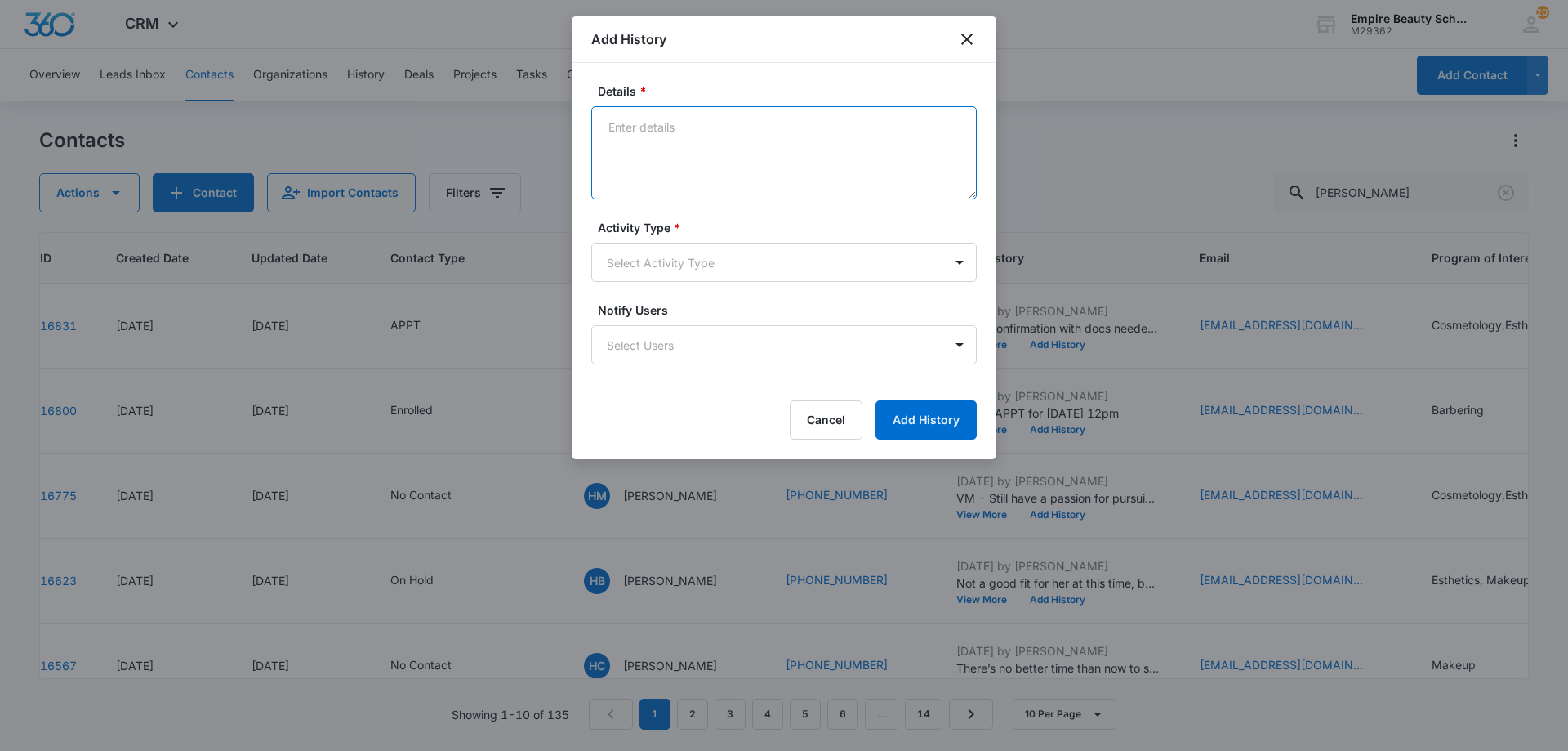
click at [694, 138] on textarea "Details *" at bounding box center [783, 153] width 385 height 93
click at [694, 138] on textarea "Provid" at bounding box center [783, 153] width 385 height 93
type textarea "Provided email address as she has a list of questions"
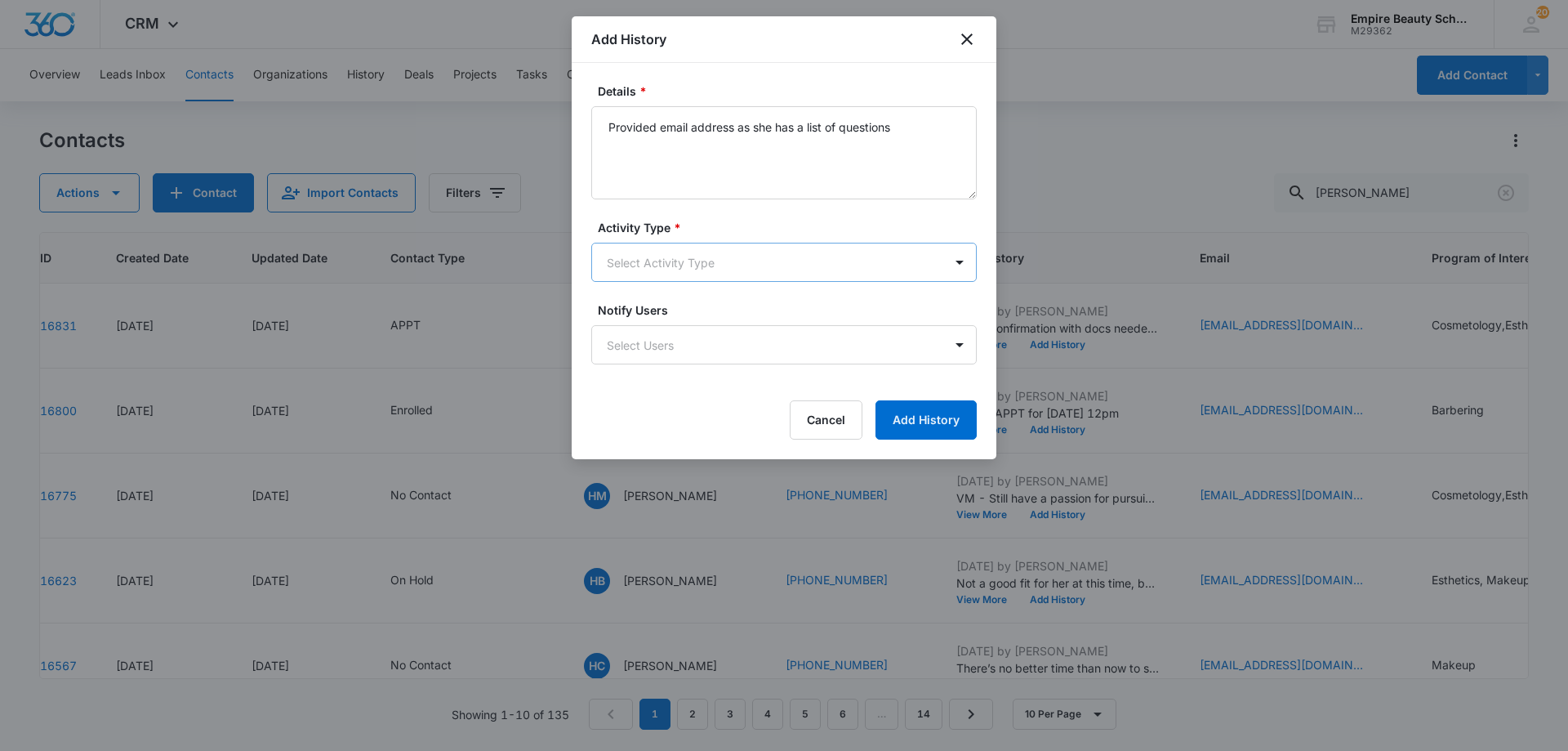
click at [695, 272] on body "CRM Apps Forms CRM Email Shop Payments POS Files Brand Settings Empire Beauty S…" at bounding box center [784, 376] width 1568 height 751
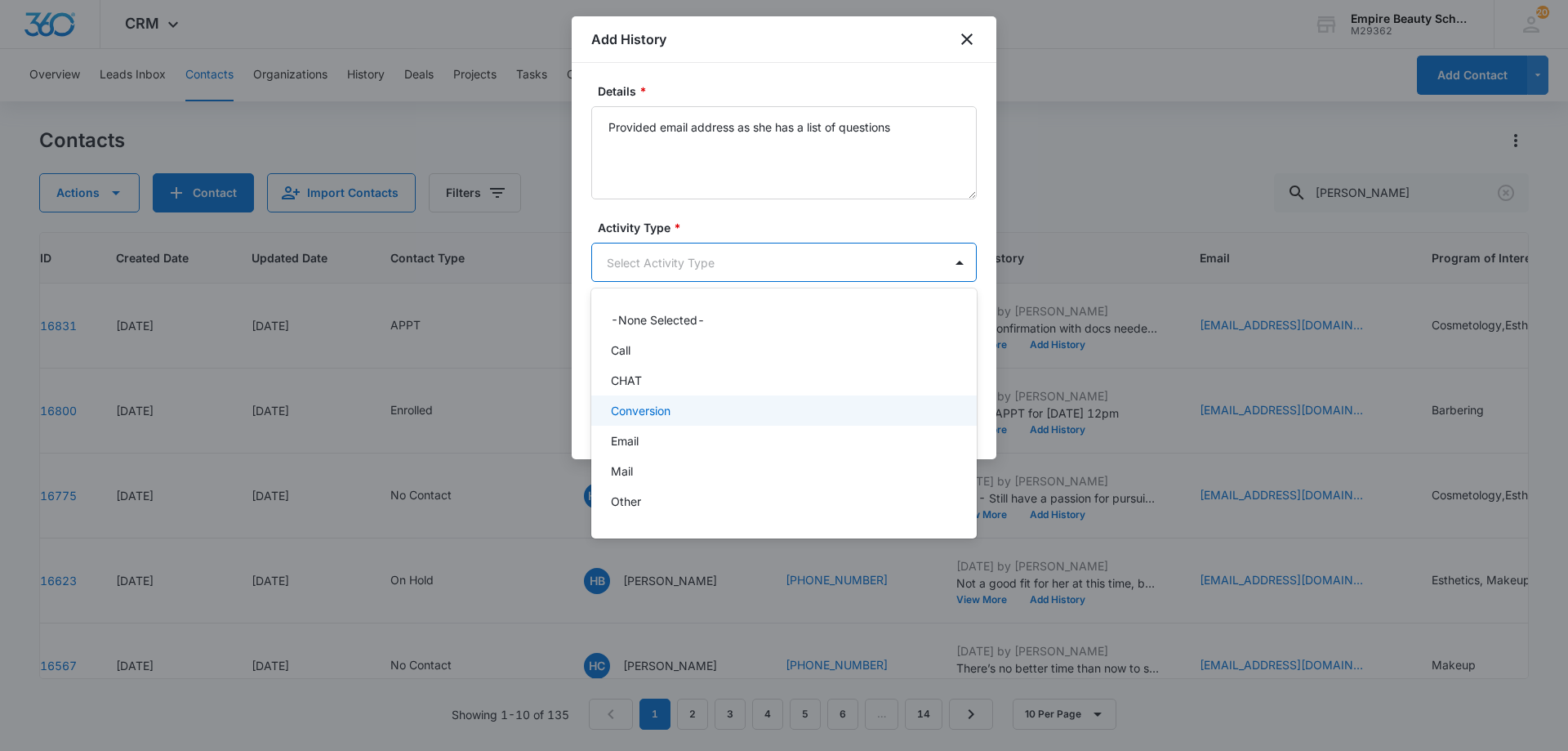
scroll to position [85, 0]
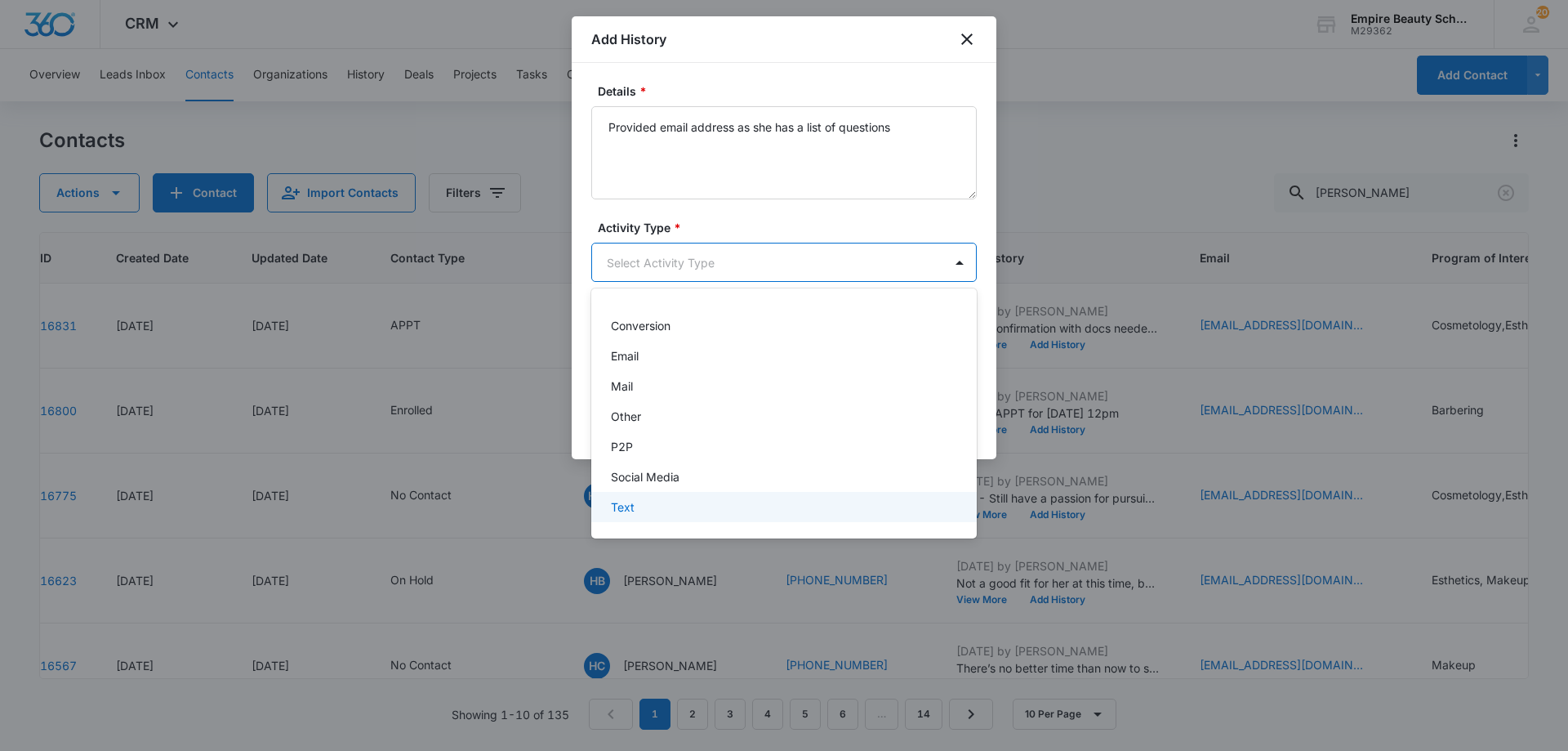
click at [637, 511] on div "Text" at bounding box center [782, 506] width 343 height 17
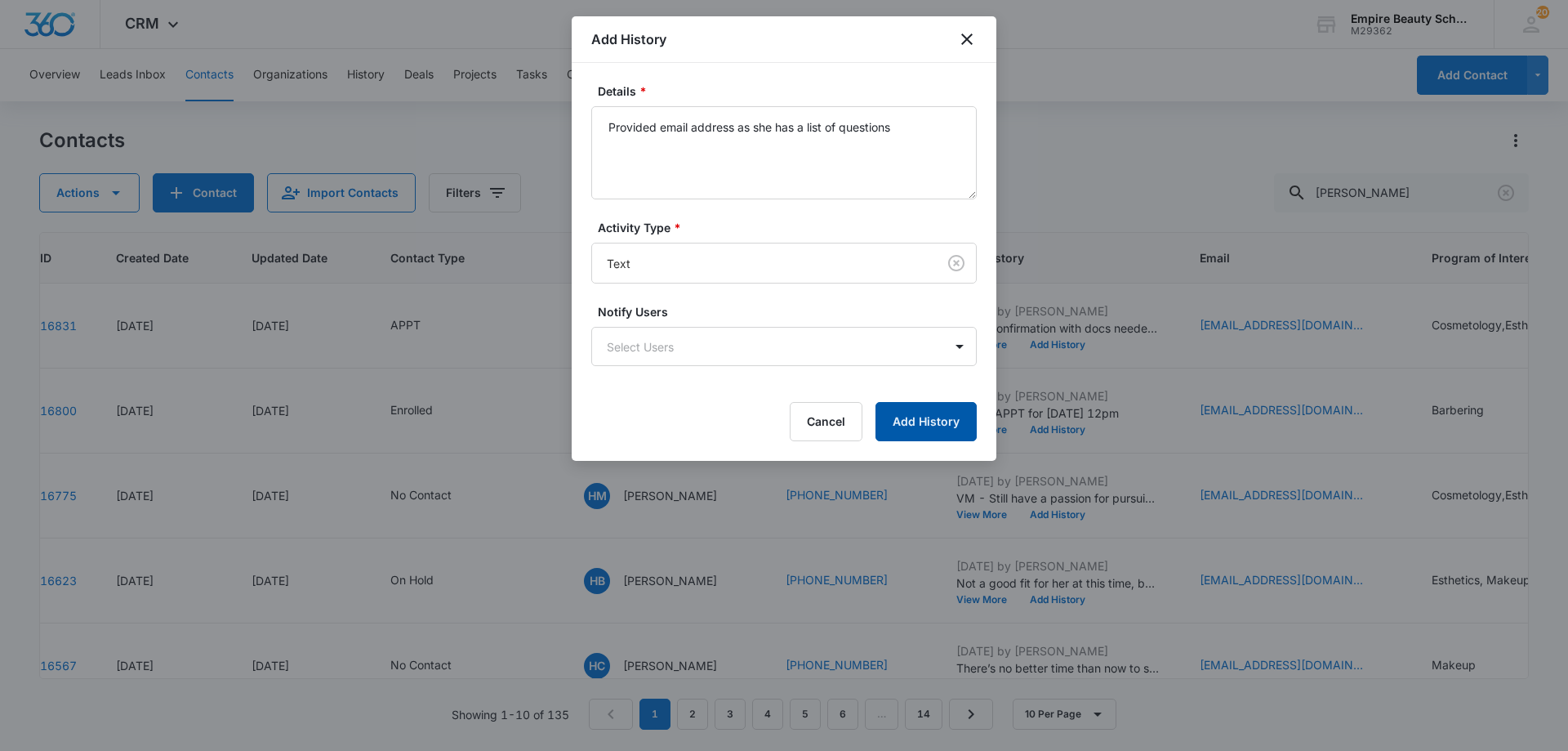
click at [913, 432] on button "Add History" at bounding box center [925, 422] width 101 height 39
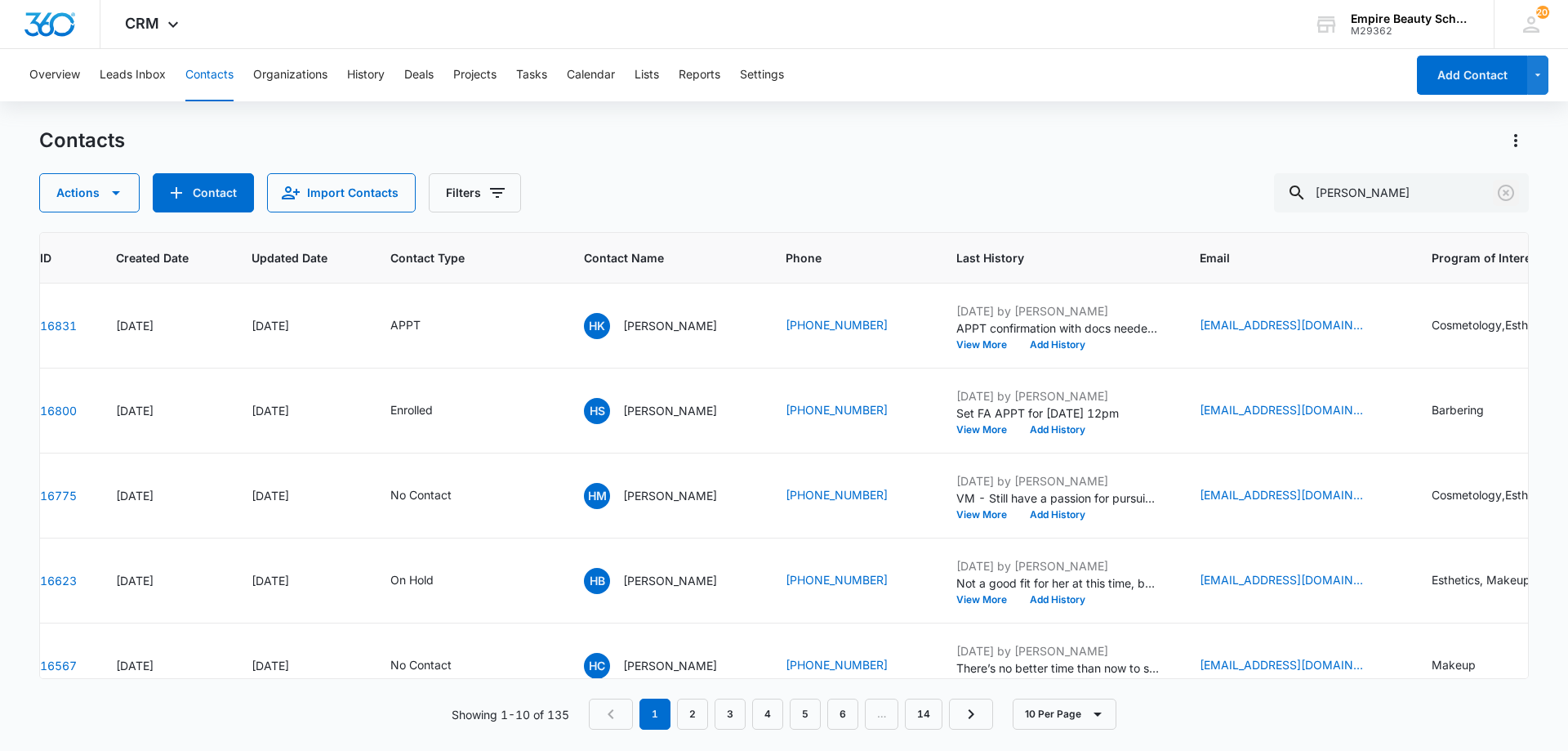
click at [1505, 184] on icon "Clear" at bounding box center [1506, 193] width 20 height 20
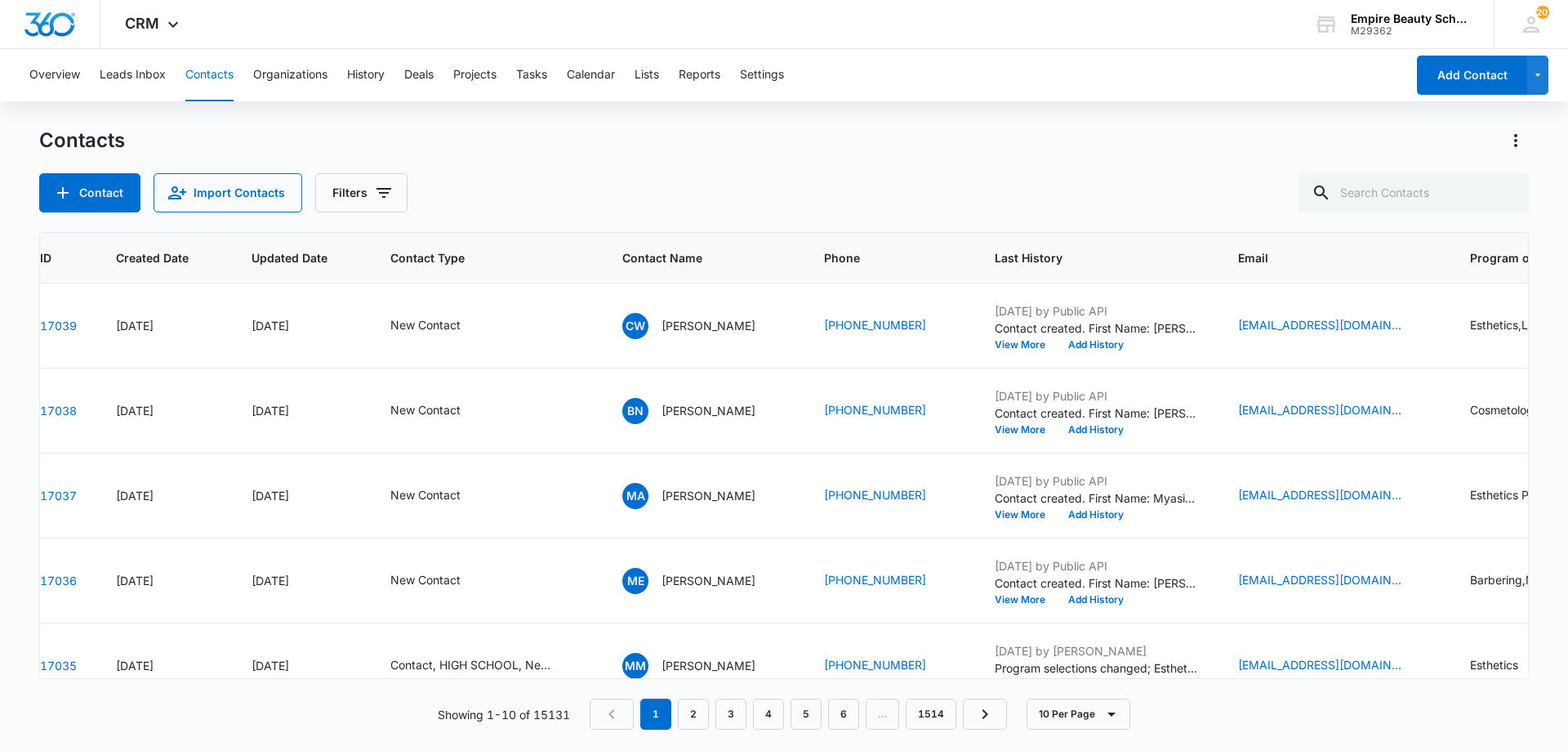
click at [1155, 116] on div "Overview Leads Inbox Contacts Organizations History Deals Projects Tasks Calend…" at bounding box center [784, 399] width 1568 height 700
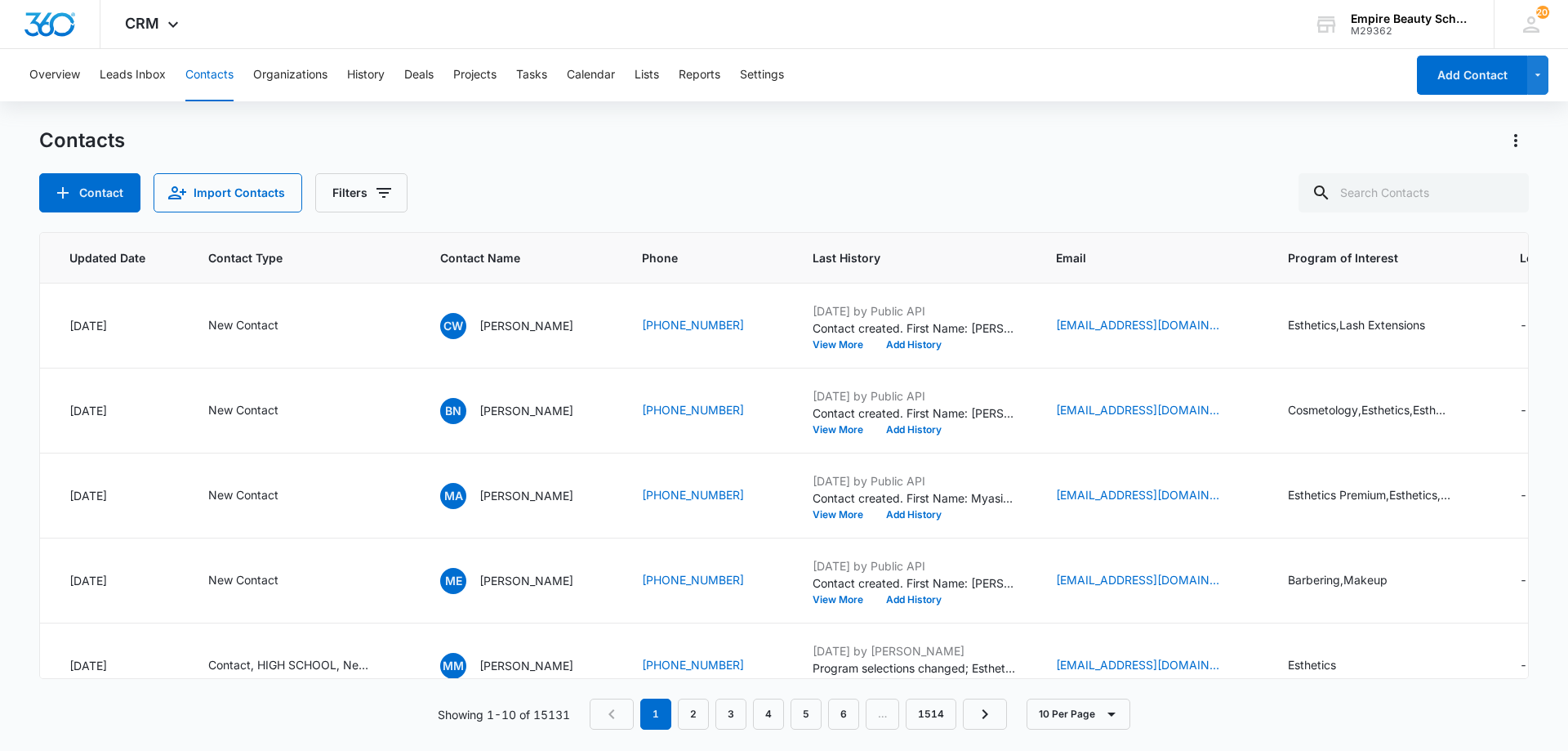
scroll to position [0, 266]
click at [907, 340] on button "Add History" at bounding box center [914, 344] width 79 height 10
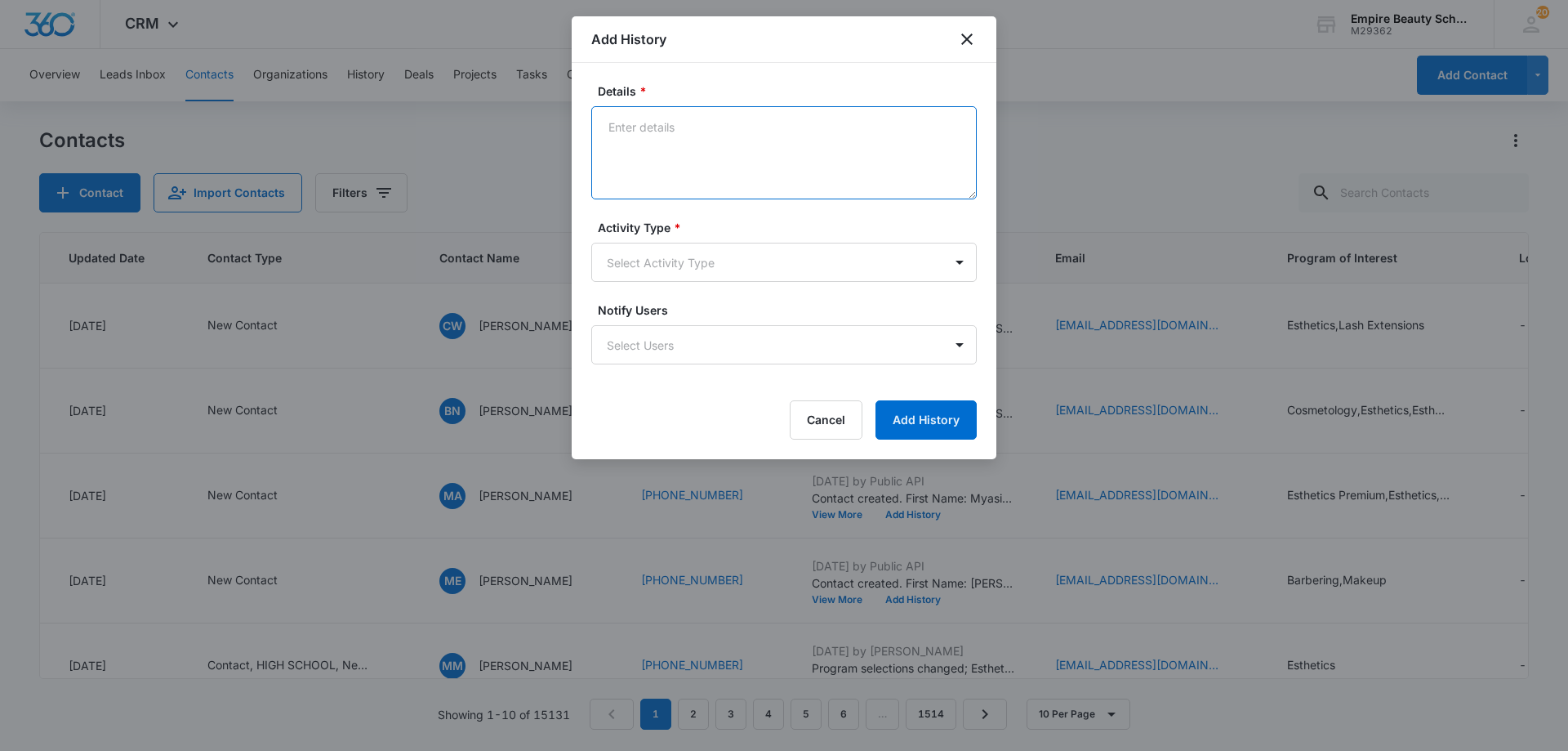
click at [709, 167] on textarea "Details *" at bounding box center [783, 153] width 385 height 93
type textarea "Rang then stopped - Couldn't leave a VM"
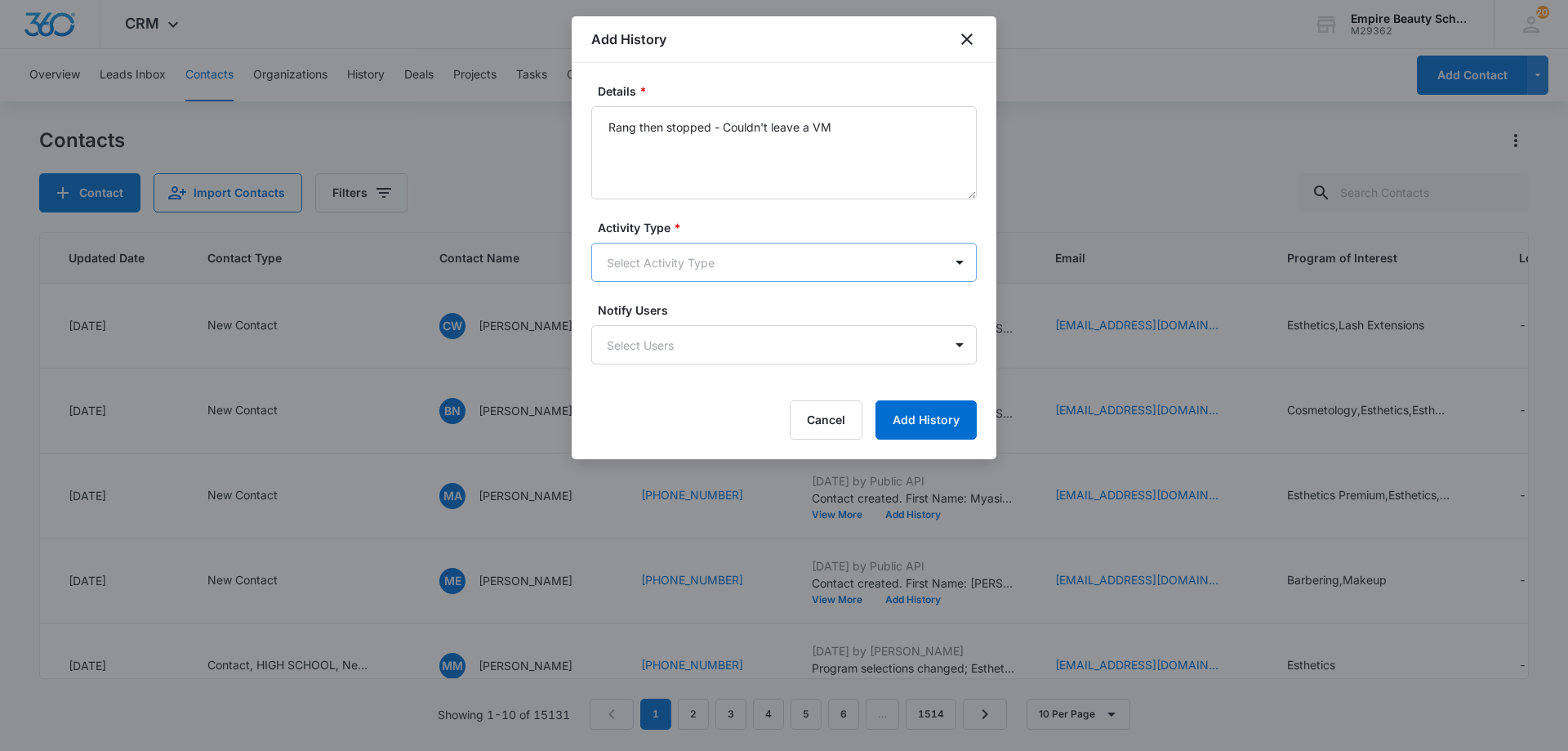
click at [675, 258] on body "CRM Apps Forms CRM Email Shop Payments POS Files Brand Settings Empire Beauty S…" at bounding box center [784, 376] width 1568 height 751
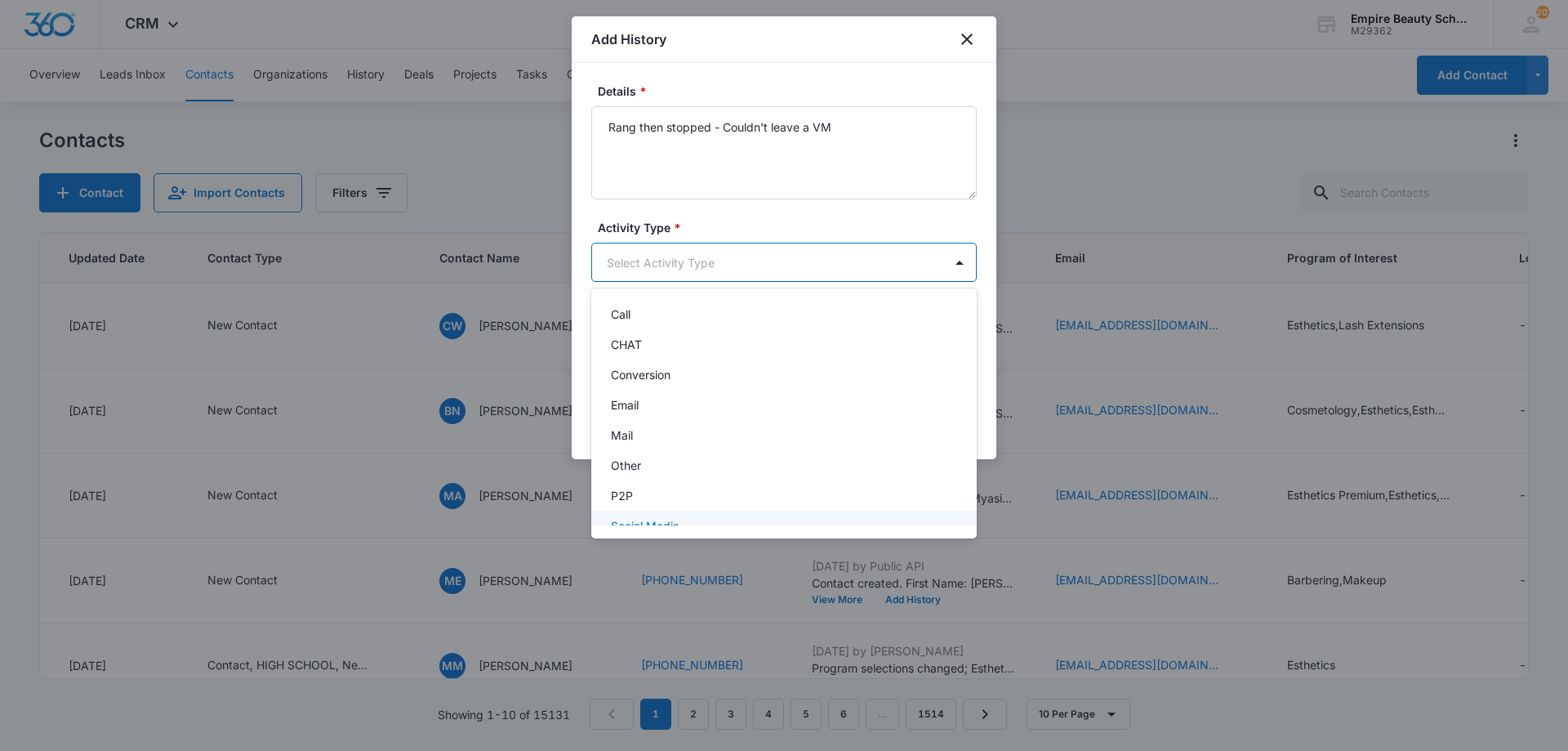
scroll to position [85, 0]
click at [648, 499] on div "Text" at bounding box center [782, 506] width 343 height 17
click at [797, 270] on body "CRM Apps Forms CRM Email Shop Payments POS Files Brand Settings Empire Beauty S…" at bounding box center [784, 376] width 1568 height 751
click at [682, 352] on div "Call" at bounding box center [782, 351] width 343 height 17
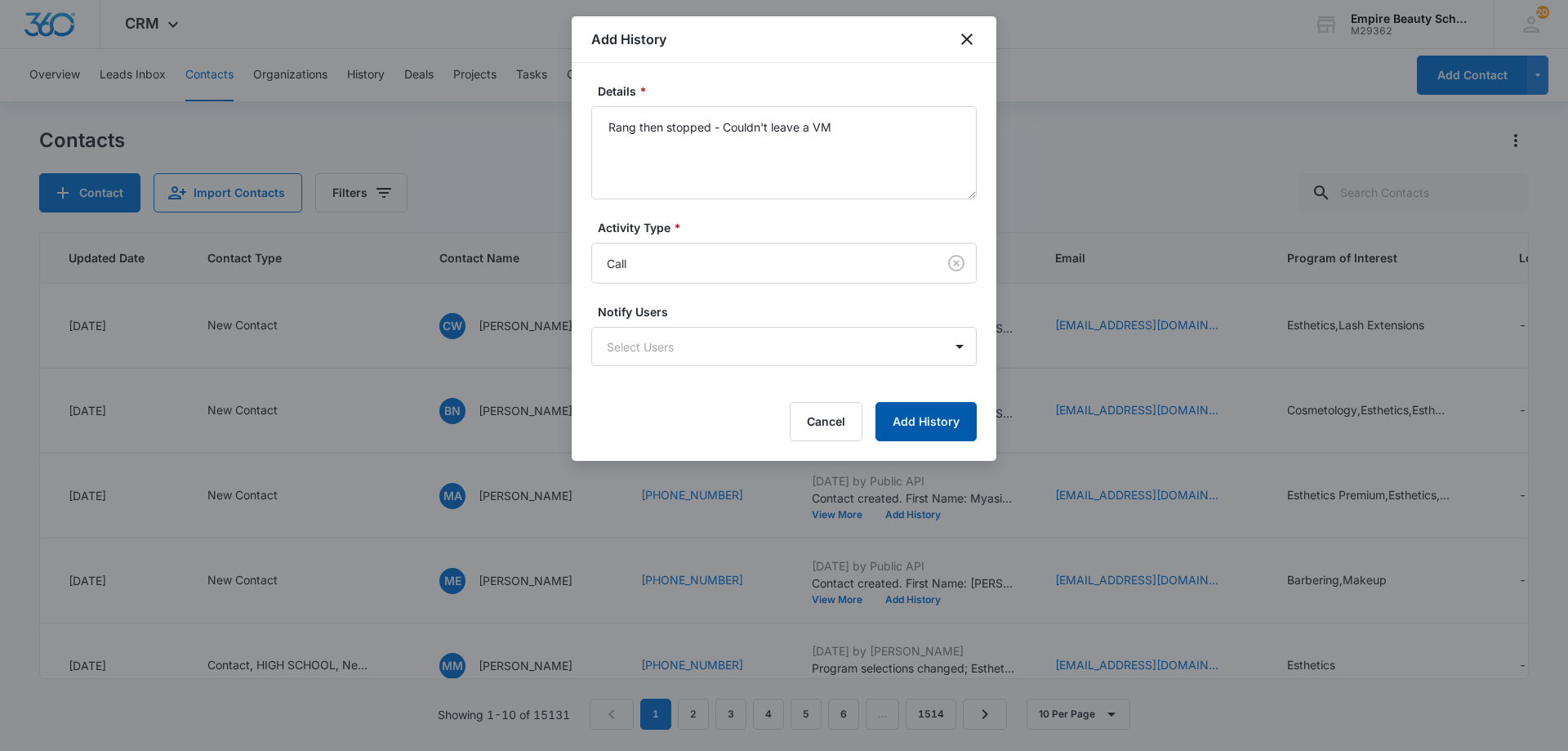
click at [944, 425] on button "Add History" at bounding box center [925, 422] width 101 height 39
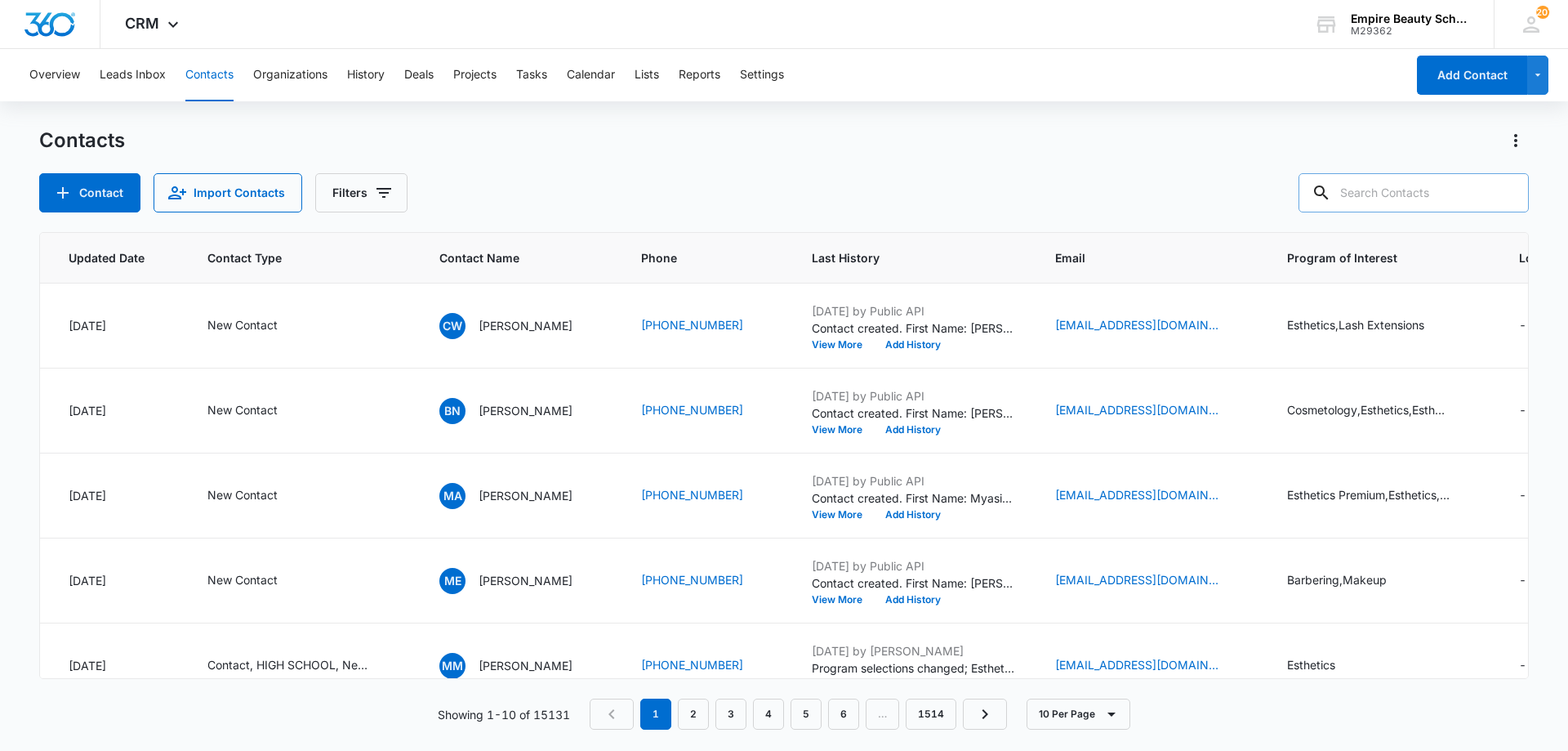
click at [1443, 200] on input "text" at bounding box center [1414, 193] width 231 height 39
type input "shayla"
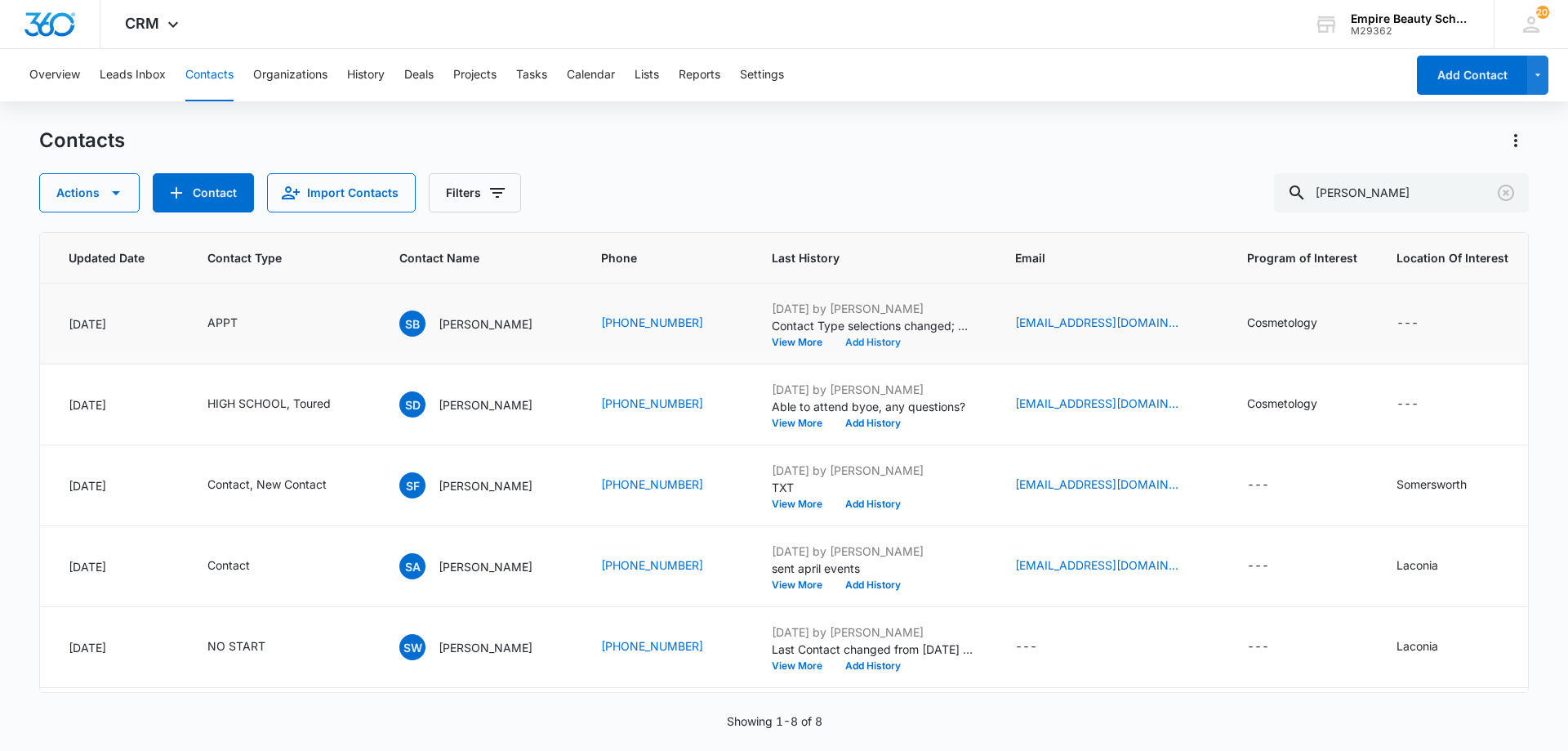
click at [856, 337] on button "Add History" at bounding box center [873, 342] width 79 height 10
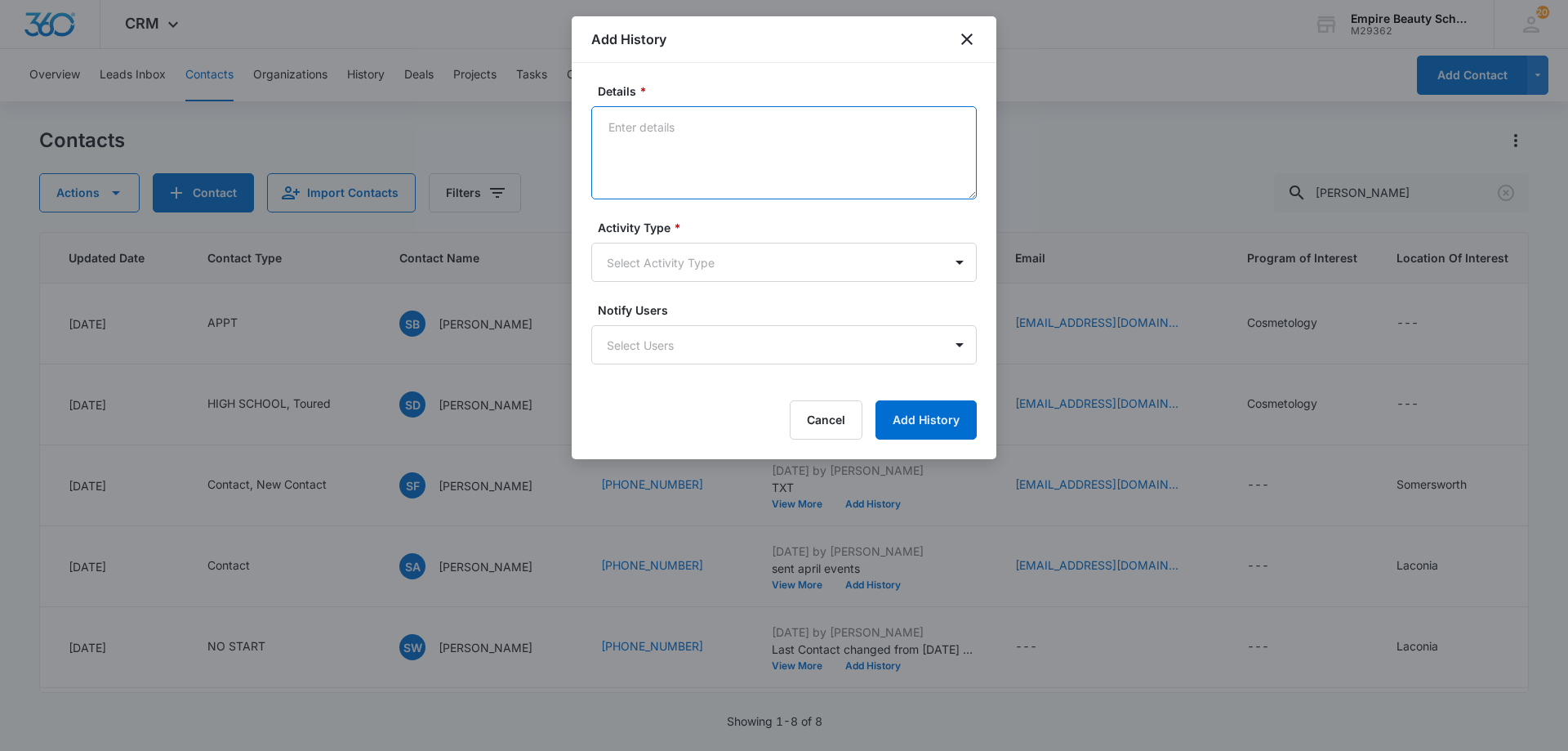
click at [762, 149] on textarea "Details *" at bounding box center [783, 153] width 385 height 93
type textarea "So excited to meet with you!"
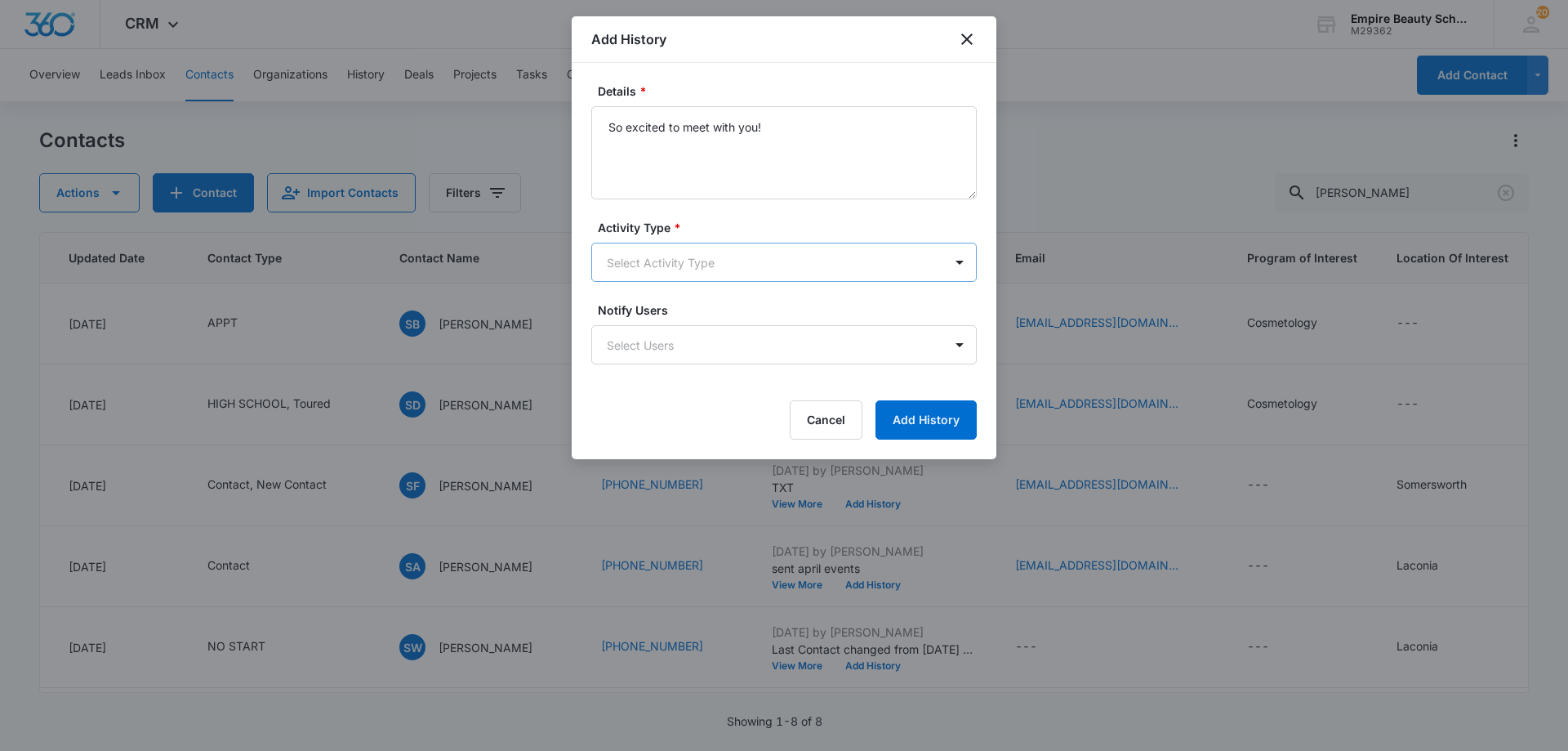
click at [632, 261] on body "CRM Apps Forms CRM Email Shop Payments POS Files Brand Settings Empire Beauty S…" at bounding box center [784, 376] width 1568 height 751
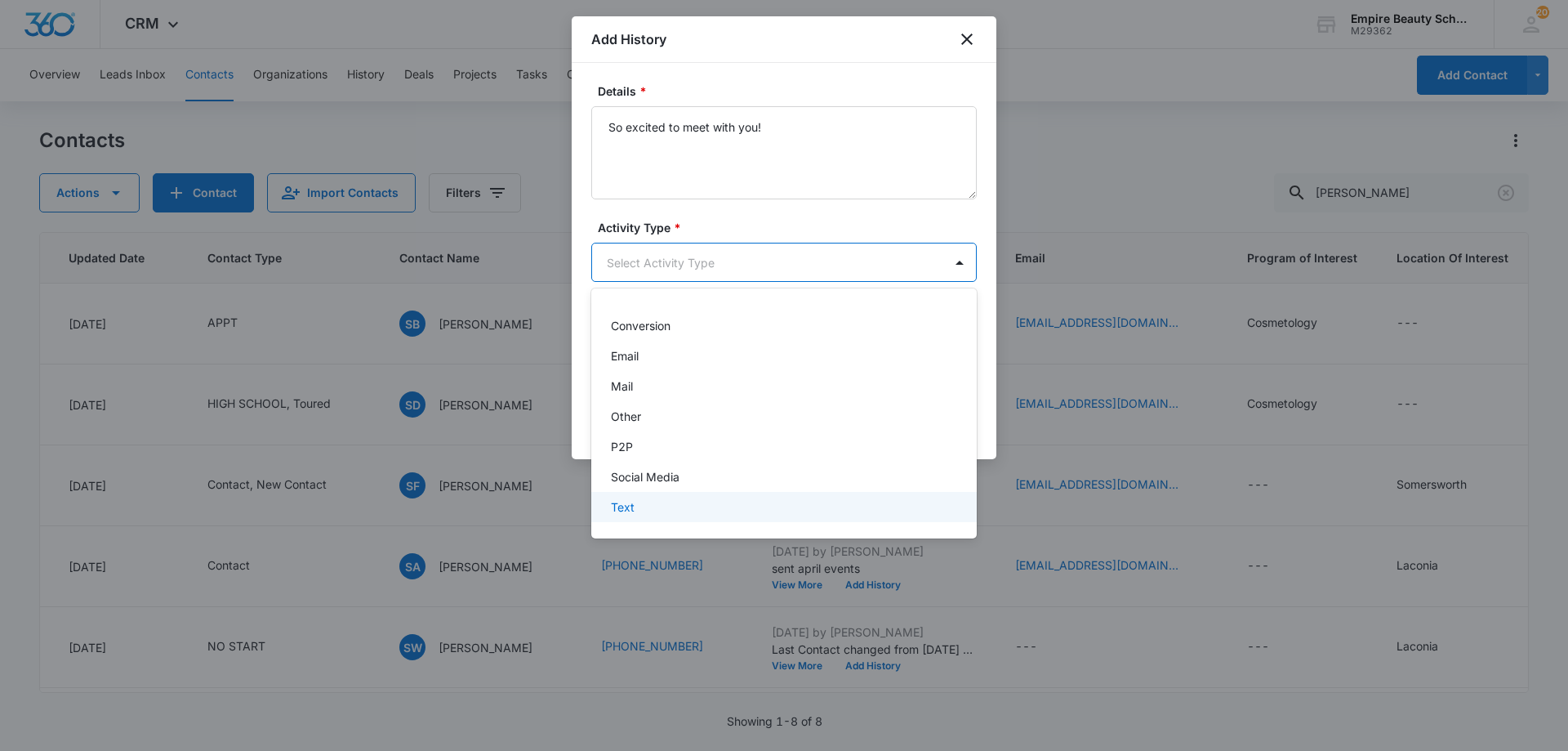
click at [658, 512] on div "Text" at bounding box center [782, 506] width 343 height 17
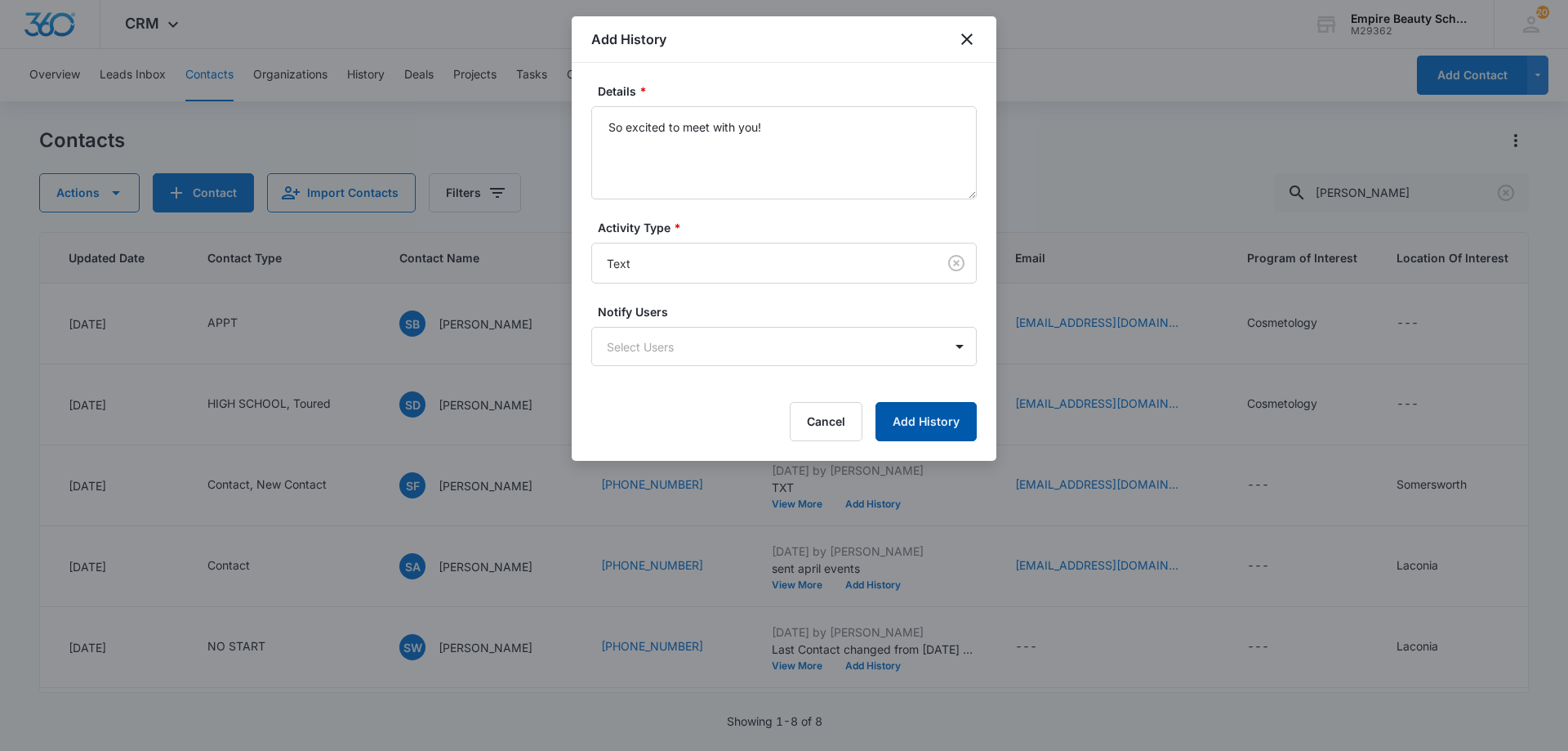
click at [917, 426] on button "Add History" at bounding box center [925, 422] width 101 height 39
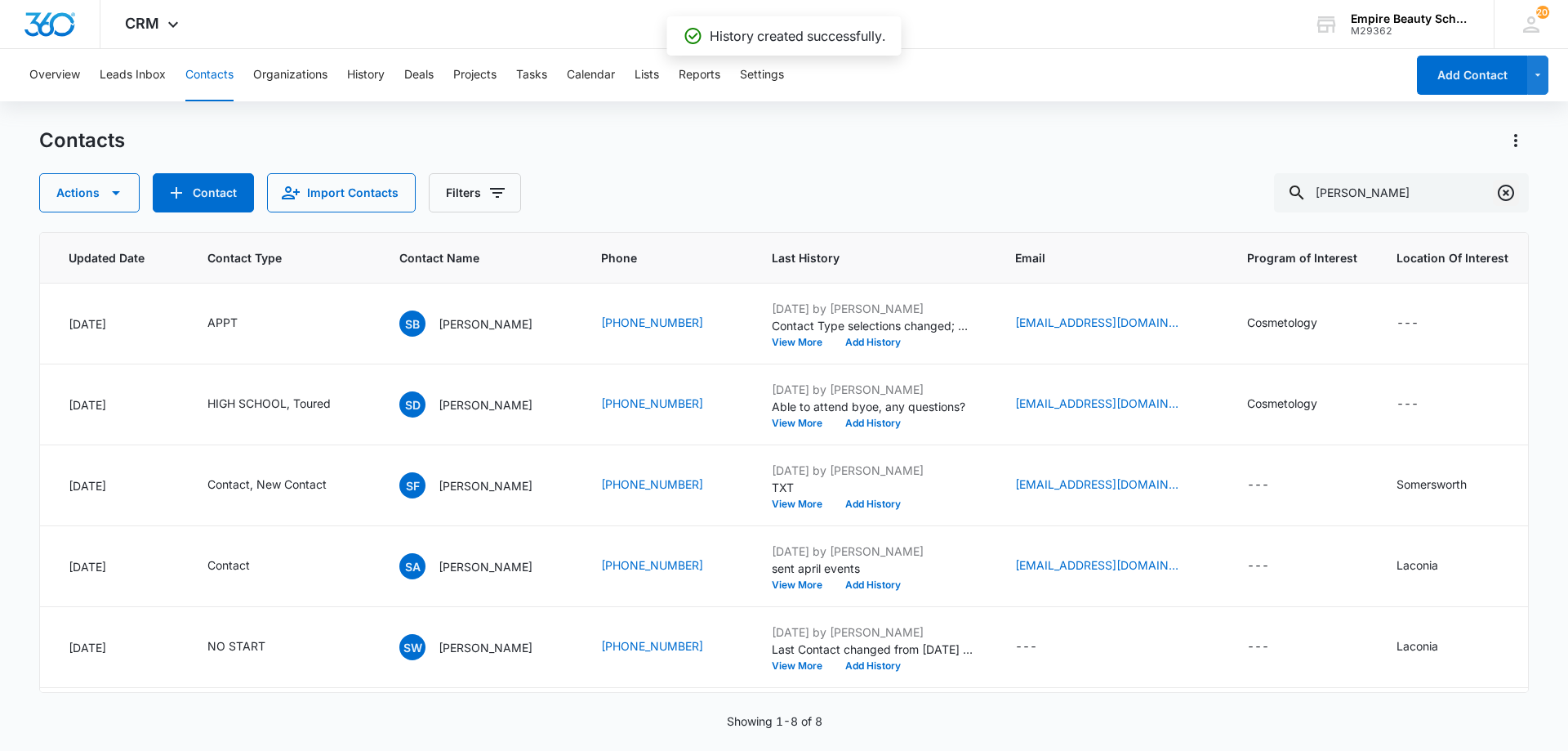
click at [1499, 189] on icon "Clear" at bounding box center [1506, 192] width 16 height 16
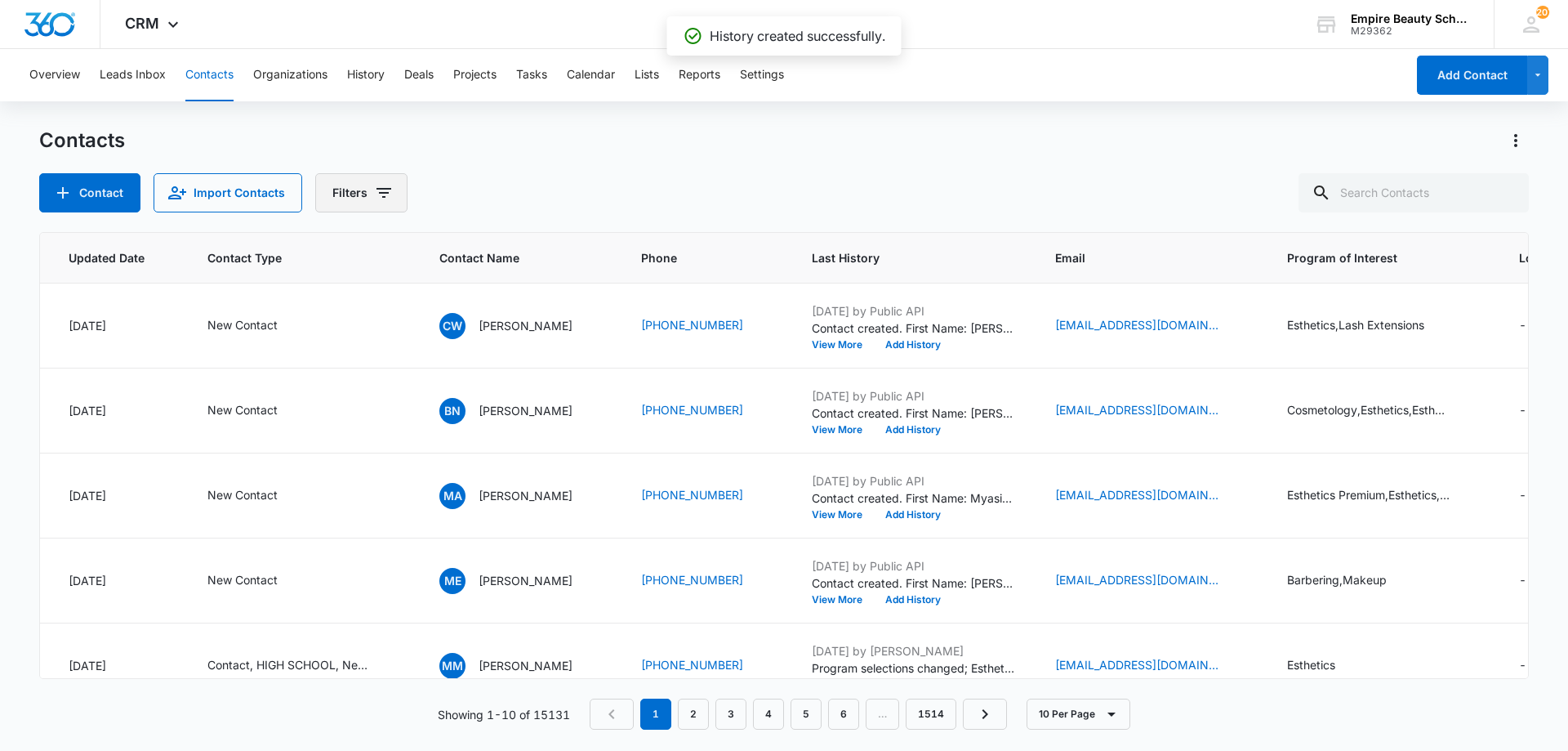
click at [392, 196] on button "Filters" at bounding box center [361, 193] width 92 height 39
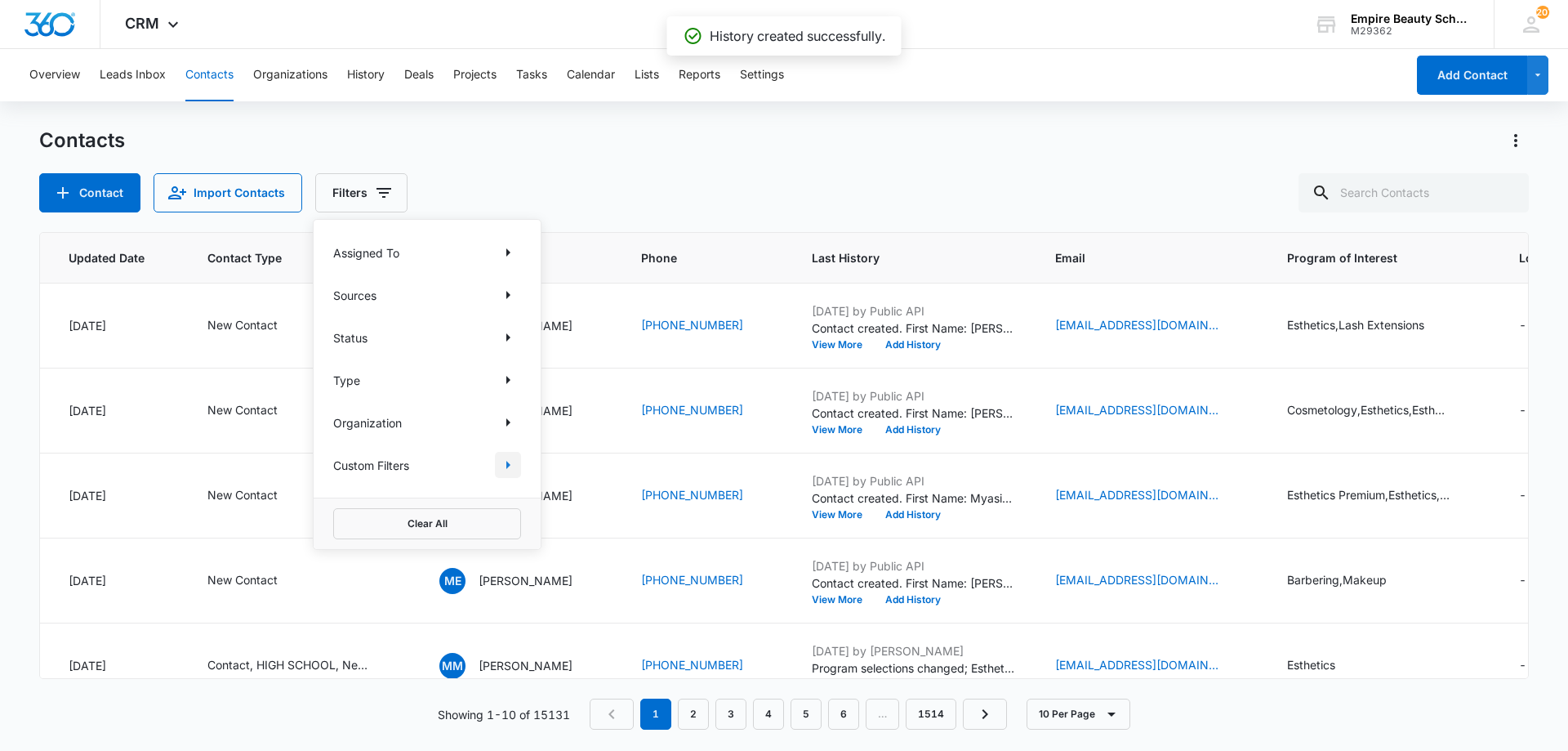
click at [506, 472] on icon "Show Custom Filters filters" at bounding box center [508, 465] width 20 height 20
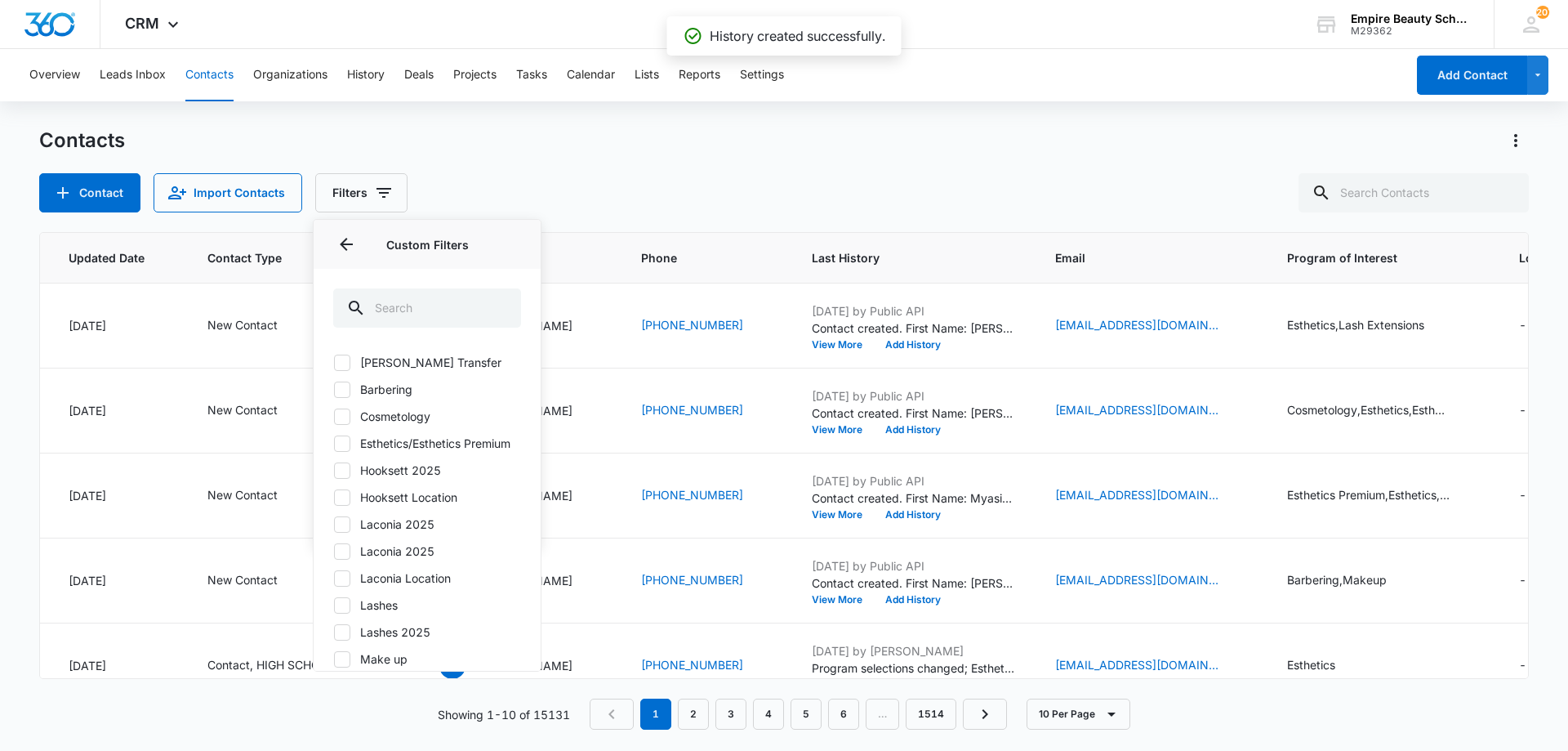
click at [400, 478] on label "Hooksett 2025" at bounding box center [427, 469] width 188 height 17
click at [334, 470] on input "Hooksett 2025" at bounding box center [333, 469] width 1 height 1
checkbox input "true"
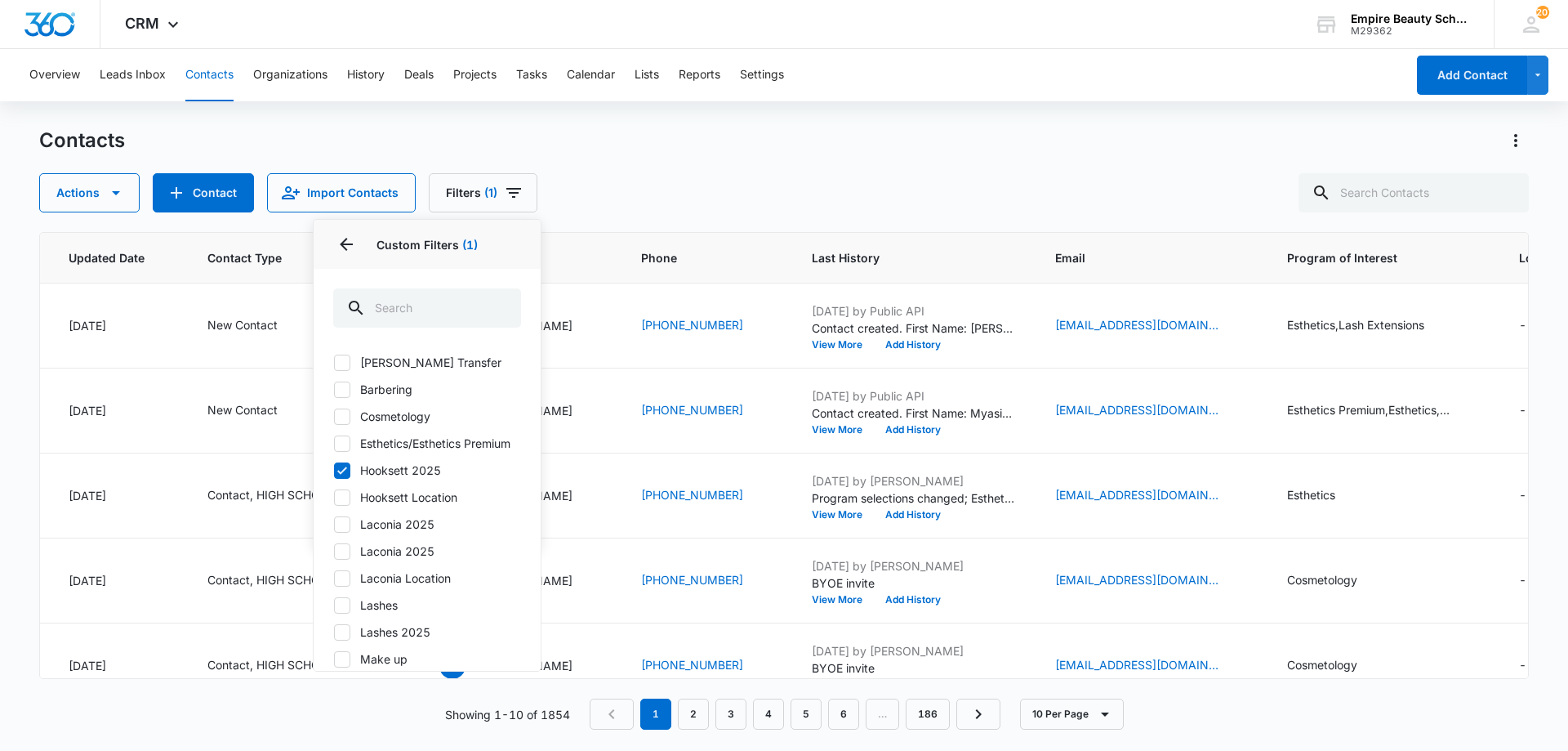
click at [729, 187] on div "Actions Contact Import Contacts Filters (1) Assigned To Sources Status Type Org…" at bounding box center [784, 193] width 1490 height 39
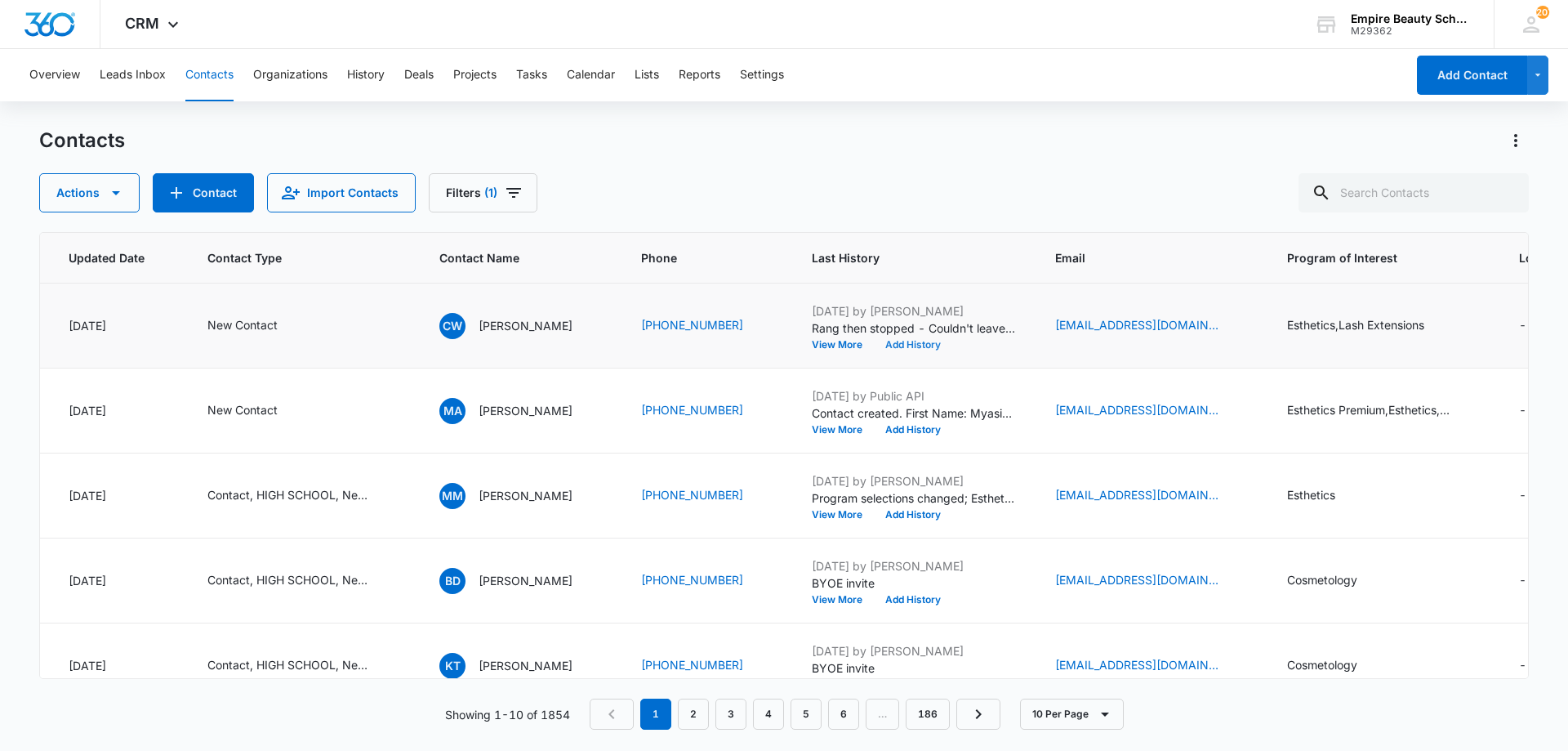
click at [918, 342] on button "Add History" at bounding box center [914, 344] width 79 height 10
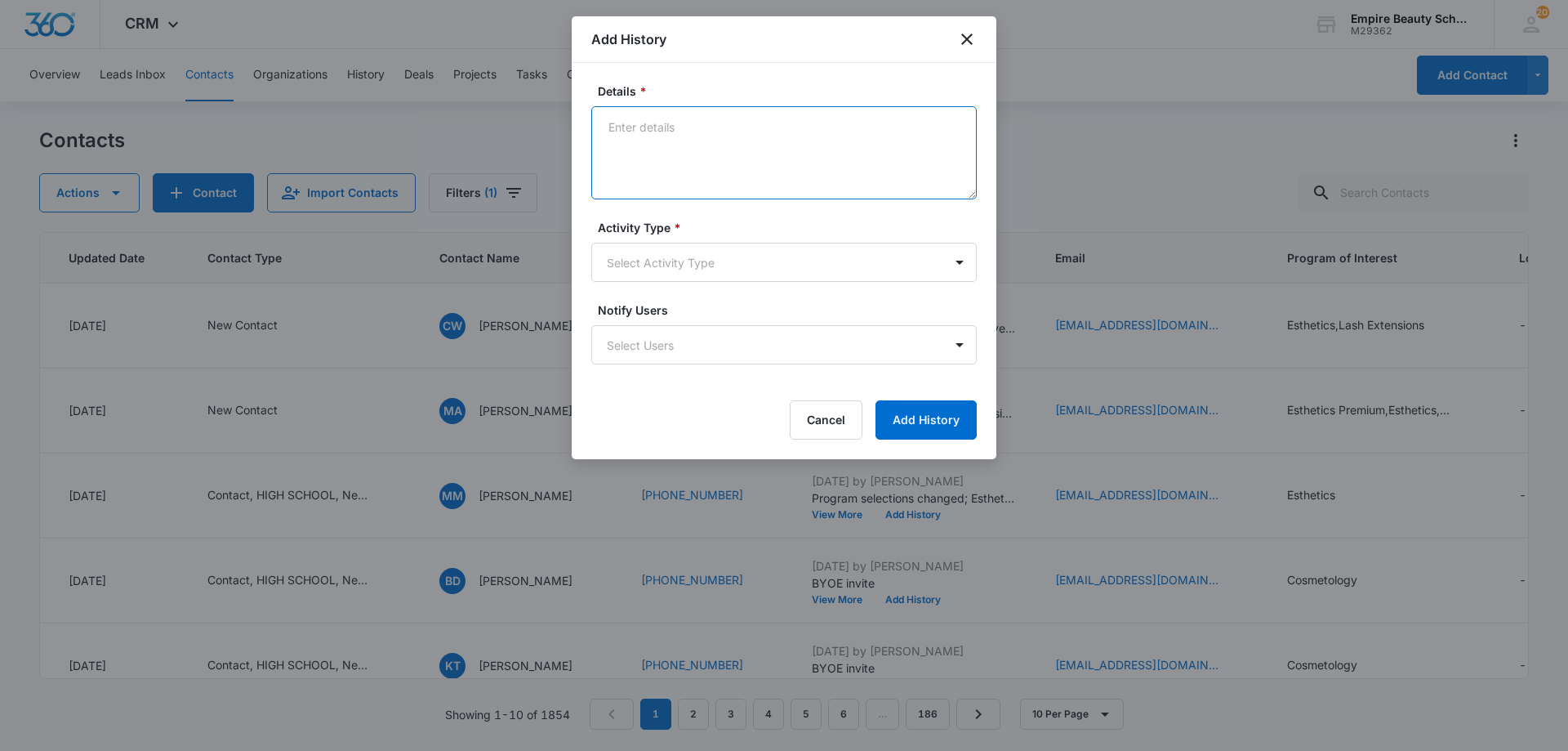
click at [682, 133] on textarea "Details *" at bounding box center [783, 153] width 385 height 93
type textarea "Text 1"
click at [675, 248] on body "CRM Apps Forms CRM Email Shop Payments POS Files Brand Settings Empire Beauty S…" at bounding box center [784, 376] width 1568 height 751
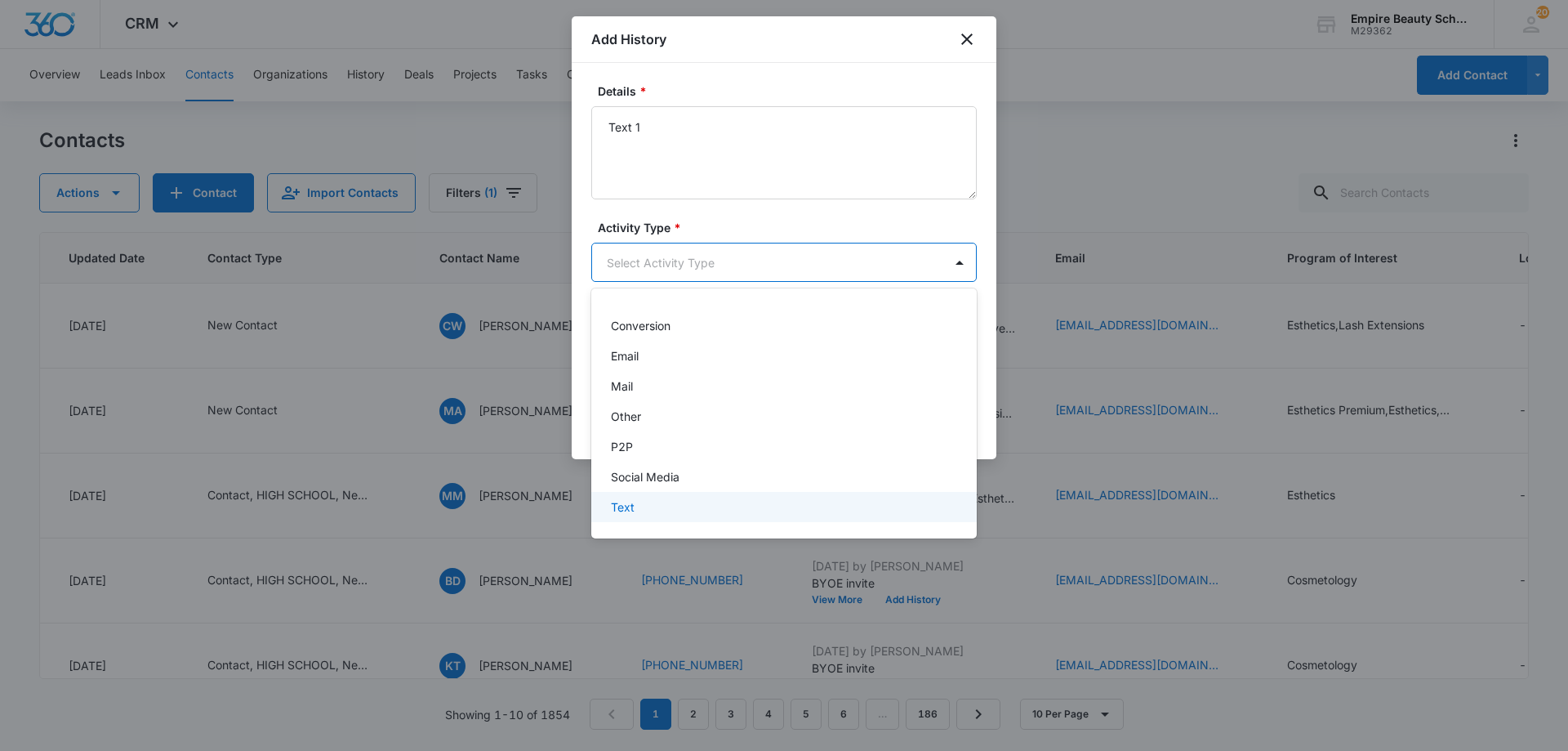
click at [626, 503] on p "Text" at bounding box center [622, 506] width 23 height 17
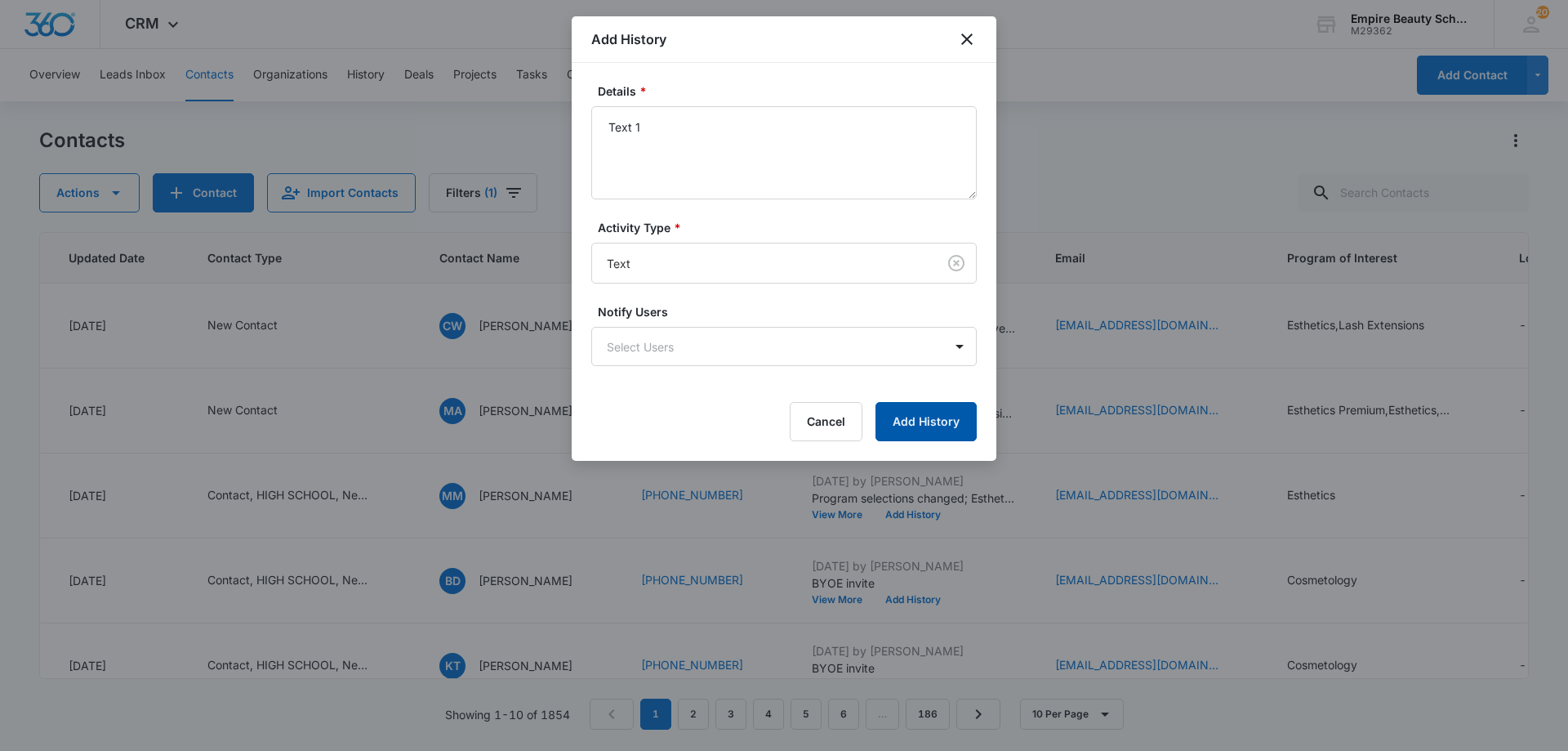
click at [912, 435] on button "Add History" at bounding box center [925, 422] width 101 height 39
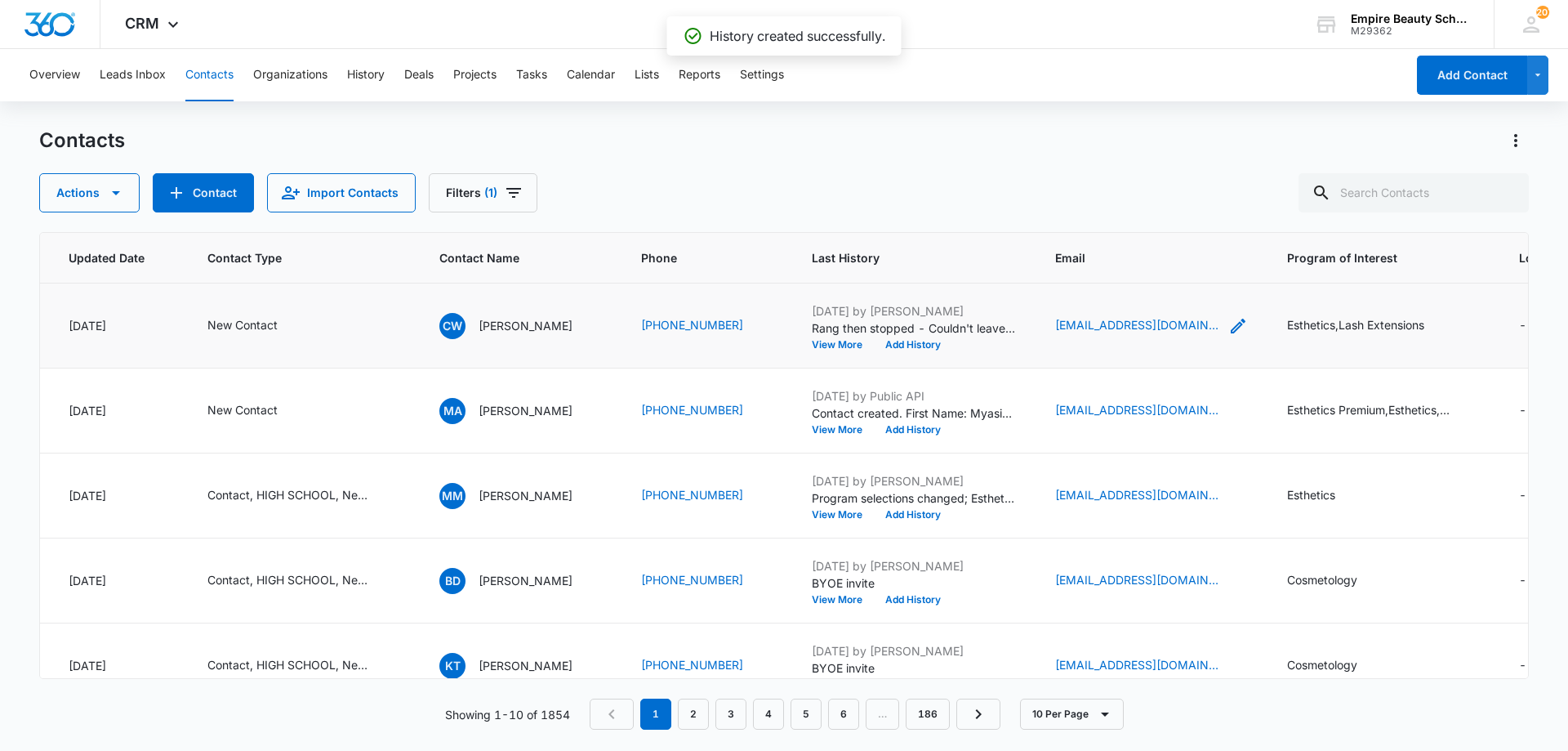
click at [1228, 325] on icon "Email - cwofford830@gmail.com - Select to Edit Field" at bounding box center [1238, 326] width 20 height 20
click at [1133, 219] on input "[EMAIL_ADDRESS][DOMAIN_NAME]" at bounding box center [1159, 222] width 206 height 39
click at [1150, 272] on button "Cancel" at bounding box center [1172, 273] width 57 height 31
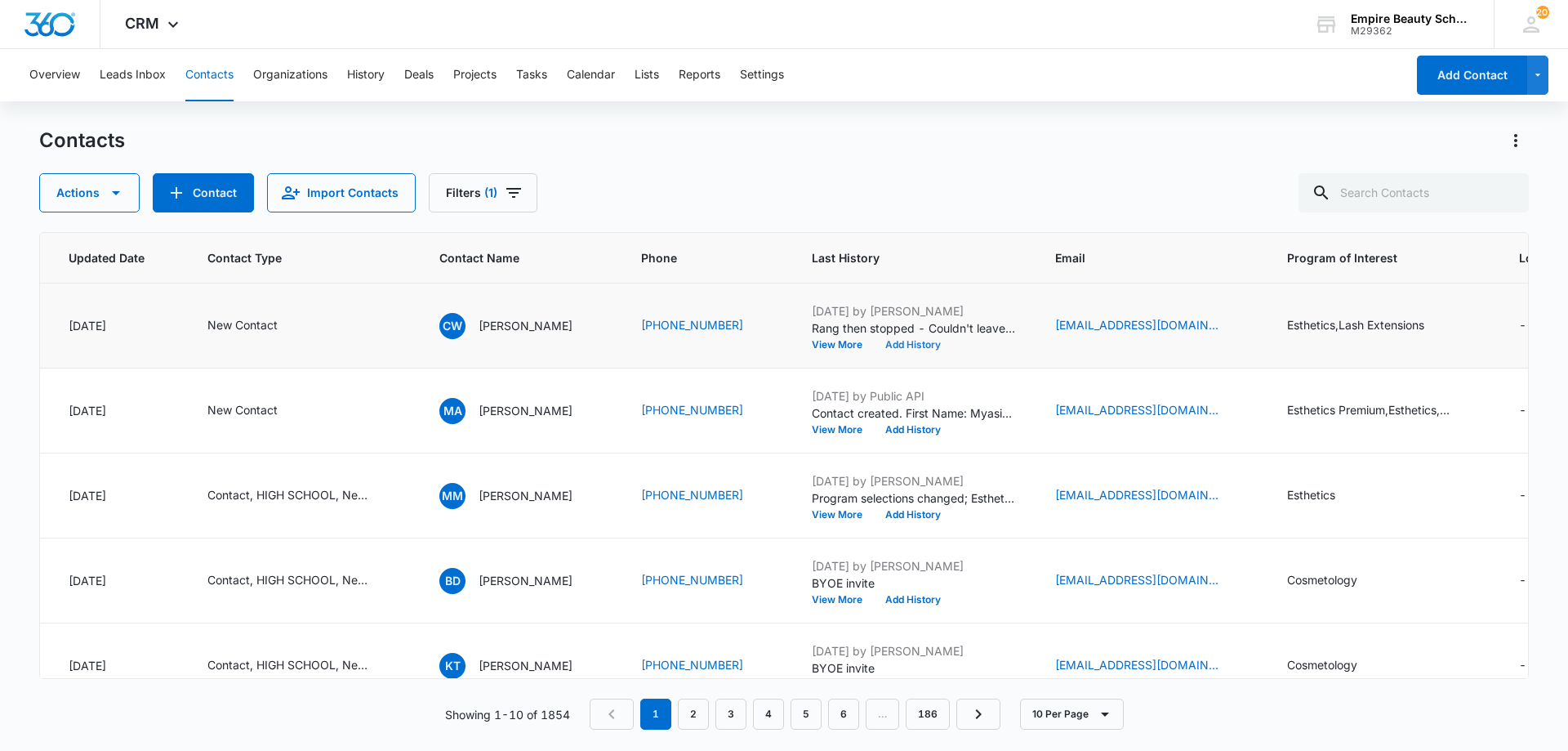
click at [920, 346] on button "Add History" at bounding box center [914, 344] width 79 height 10
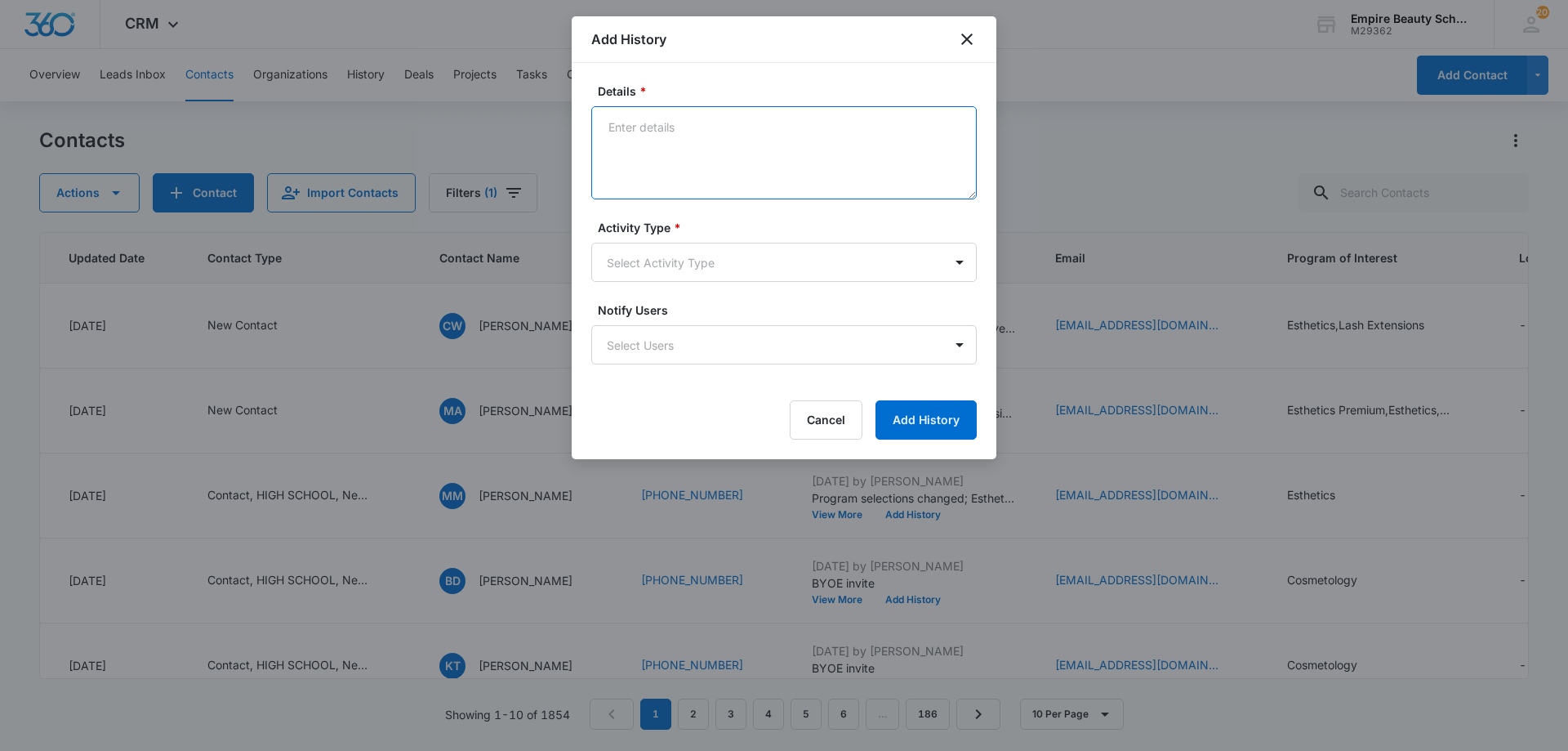
click at [728, 145] on textarea "Details *" at bounding box center [783, 153] width 385 height 93
type textarea "Email 1"
click at [728, 255] on body "CRM Apps Forms CRM Email Shop Payments POS Files Brand Settings Empire Beauty S…" at bounding box center [784, 376] width 1568 height 751
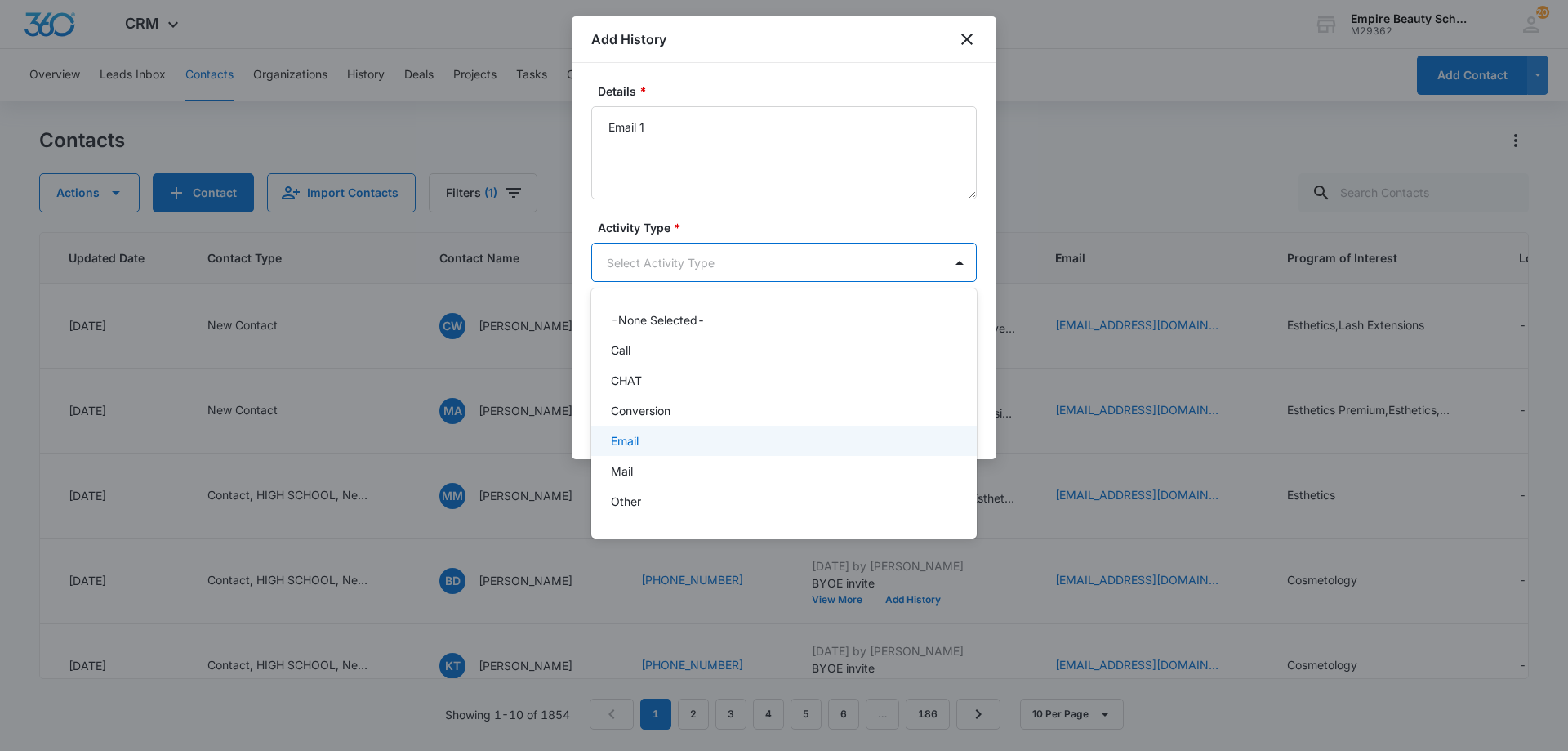
click at [666, 435] on div "Email" at bounding box center [782, 440] width 343 height 17
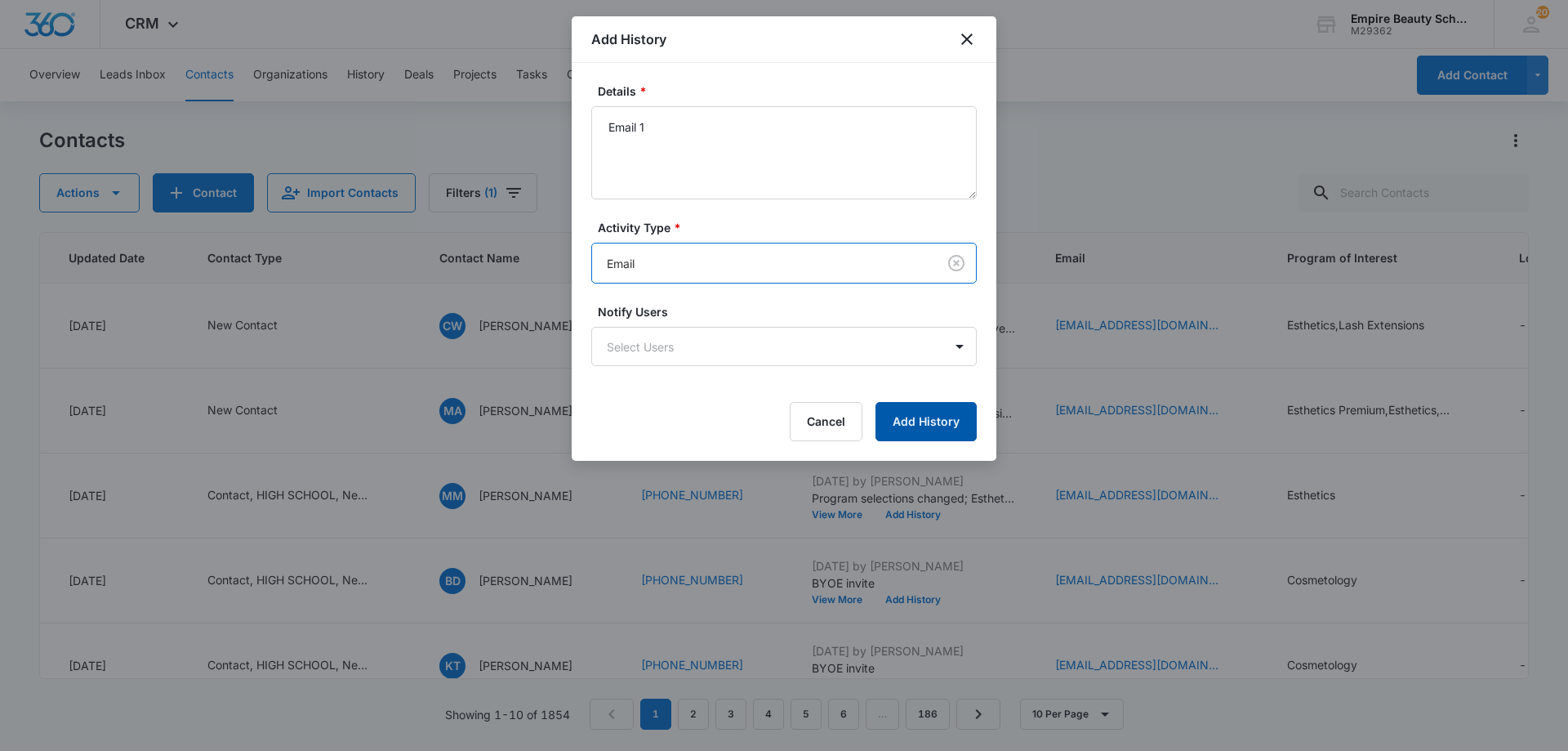
click at [935, 406] on button "Add History" at bounding box center [925, 422] width 101 height 39
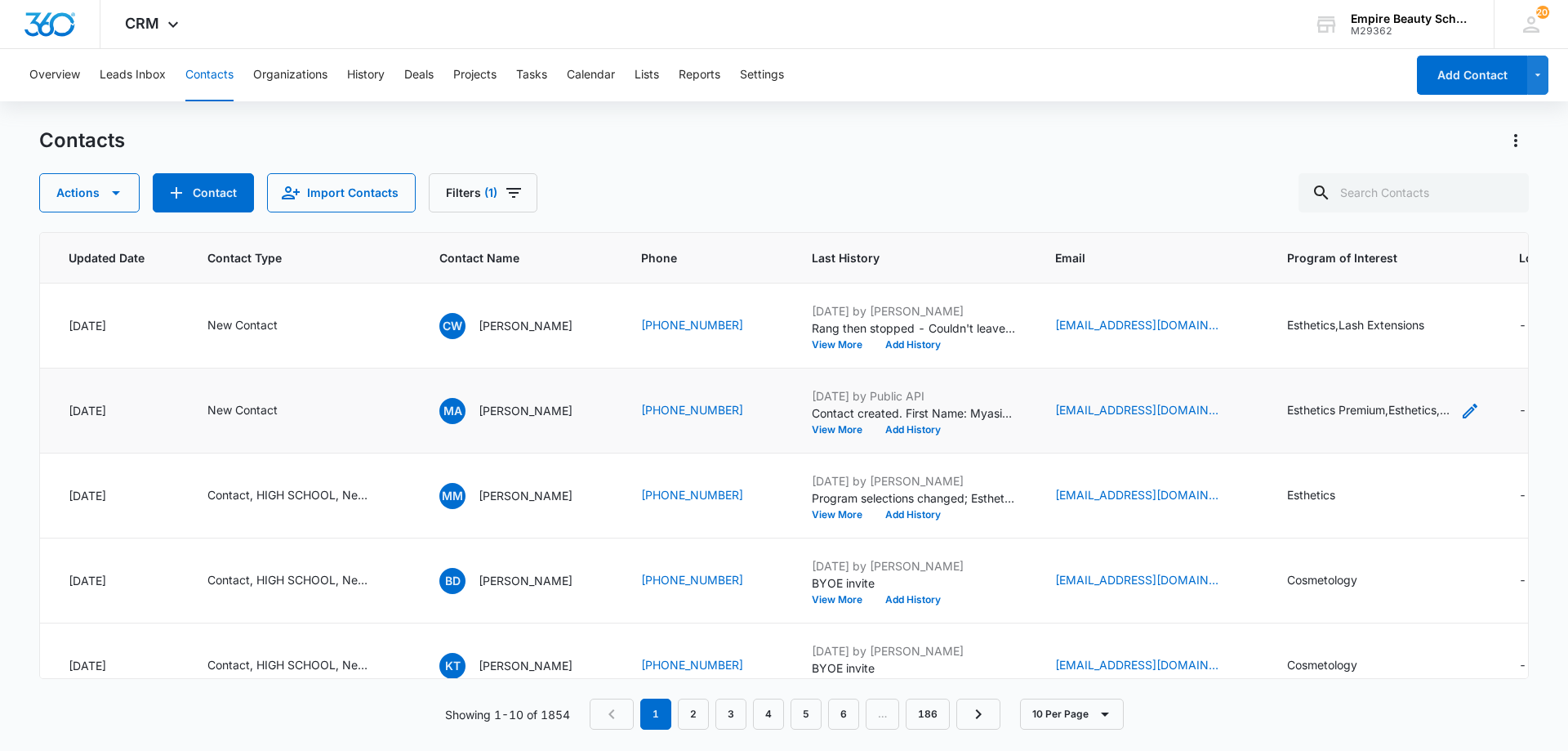
click at [1478, 409] on icon "Program of Interest - Esthetics Premium,Esthetics,Cosmetology,Lash Extensions,B…" at bounding box center [1471, 411] width 20 height 20
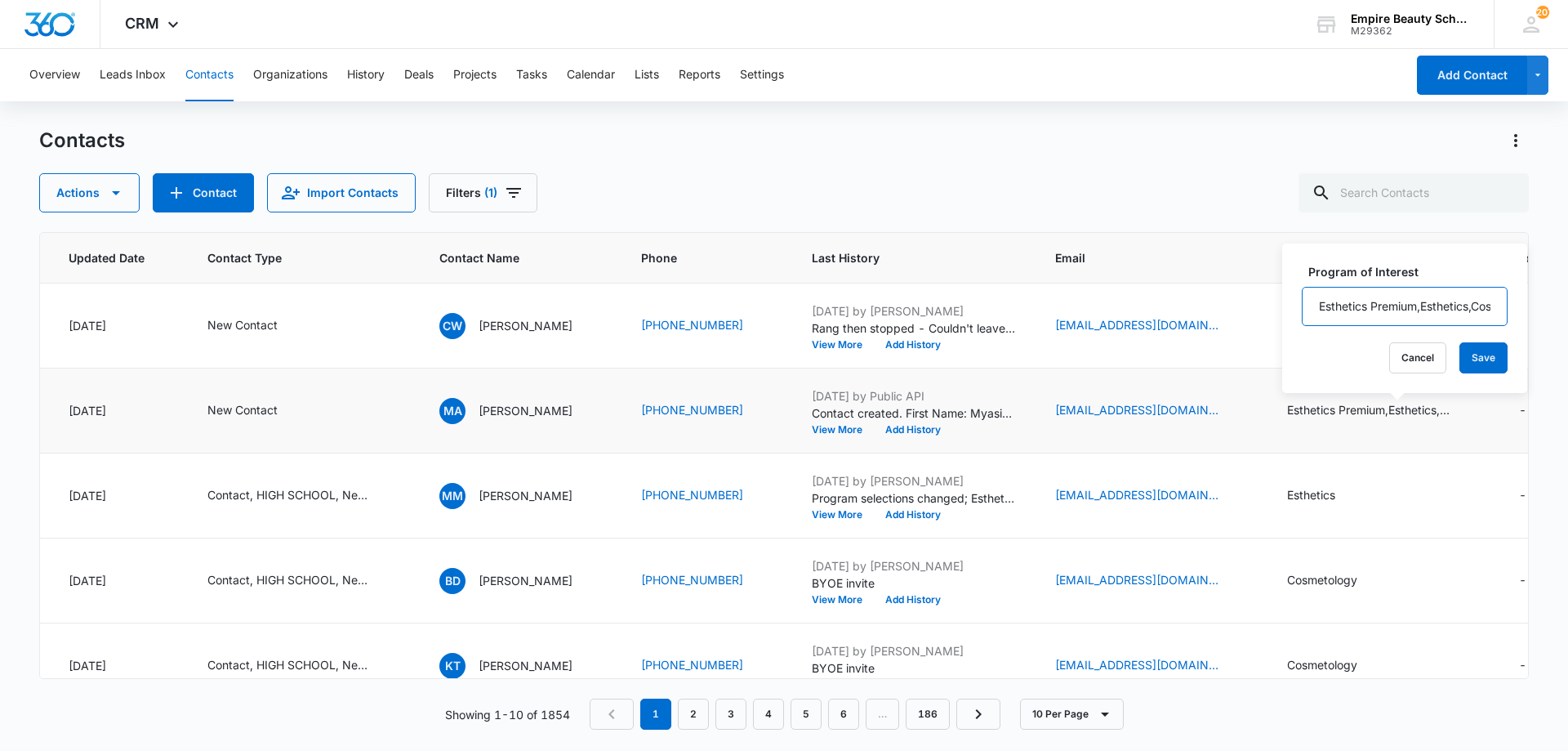
drag, startPoint x: 1365, startPoint y: 308, endPoint x: 1374, endPoint y: 309, distance: 9.1
click at [1366, 308] on input "Esthetics Premium,Esthetics,Cosmetology,Lash Extensions,Barbering" at bounding box center [1404, 307] width 206 height 39
click at [1395, 359] on button "Cancel" at bounding box center [1418, 358] width 57 height 31
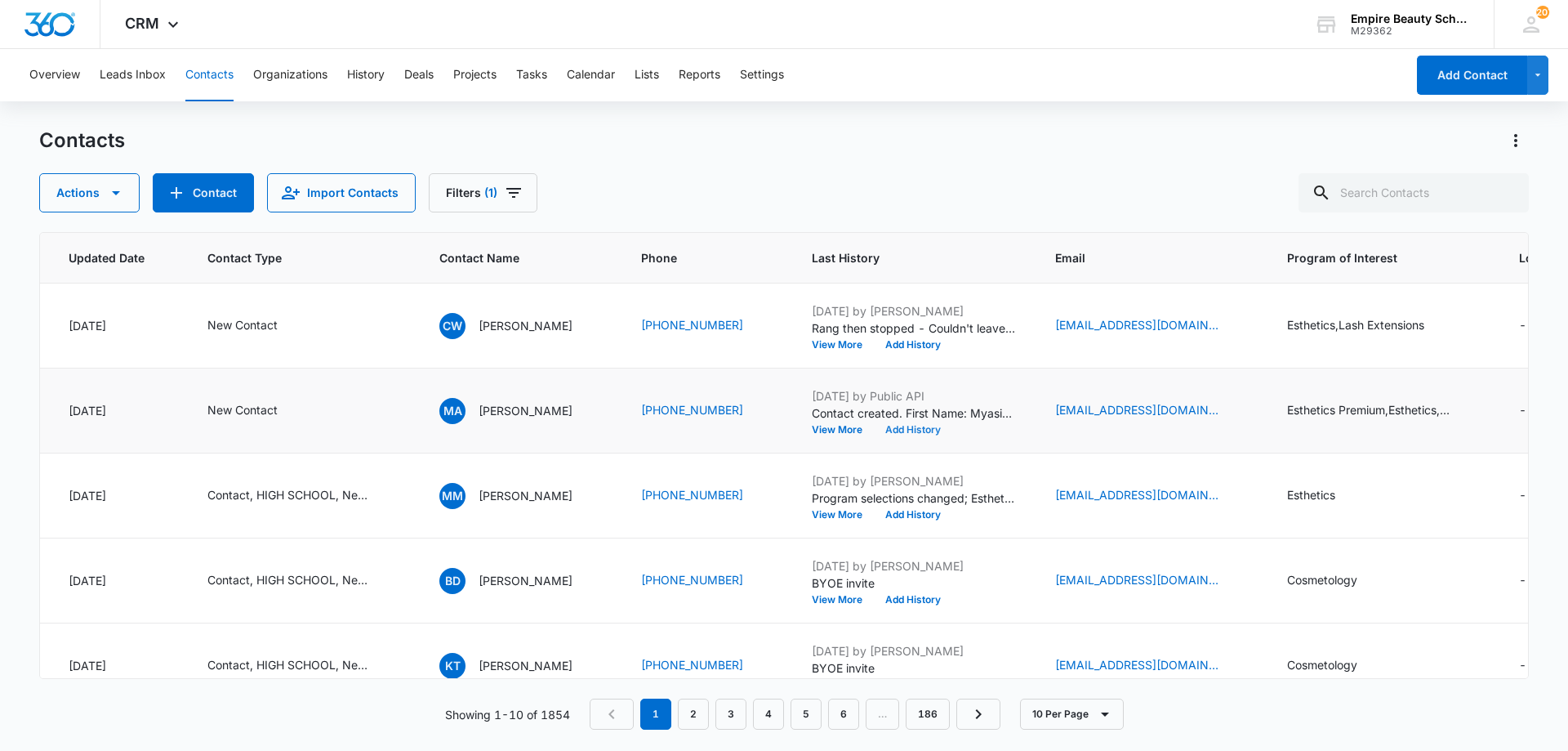
click at [936, 429] on button "Add History" at bounding box center [914, 429] width 79 height 10
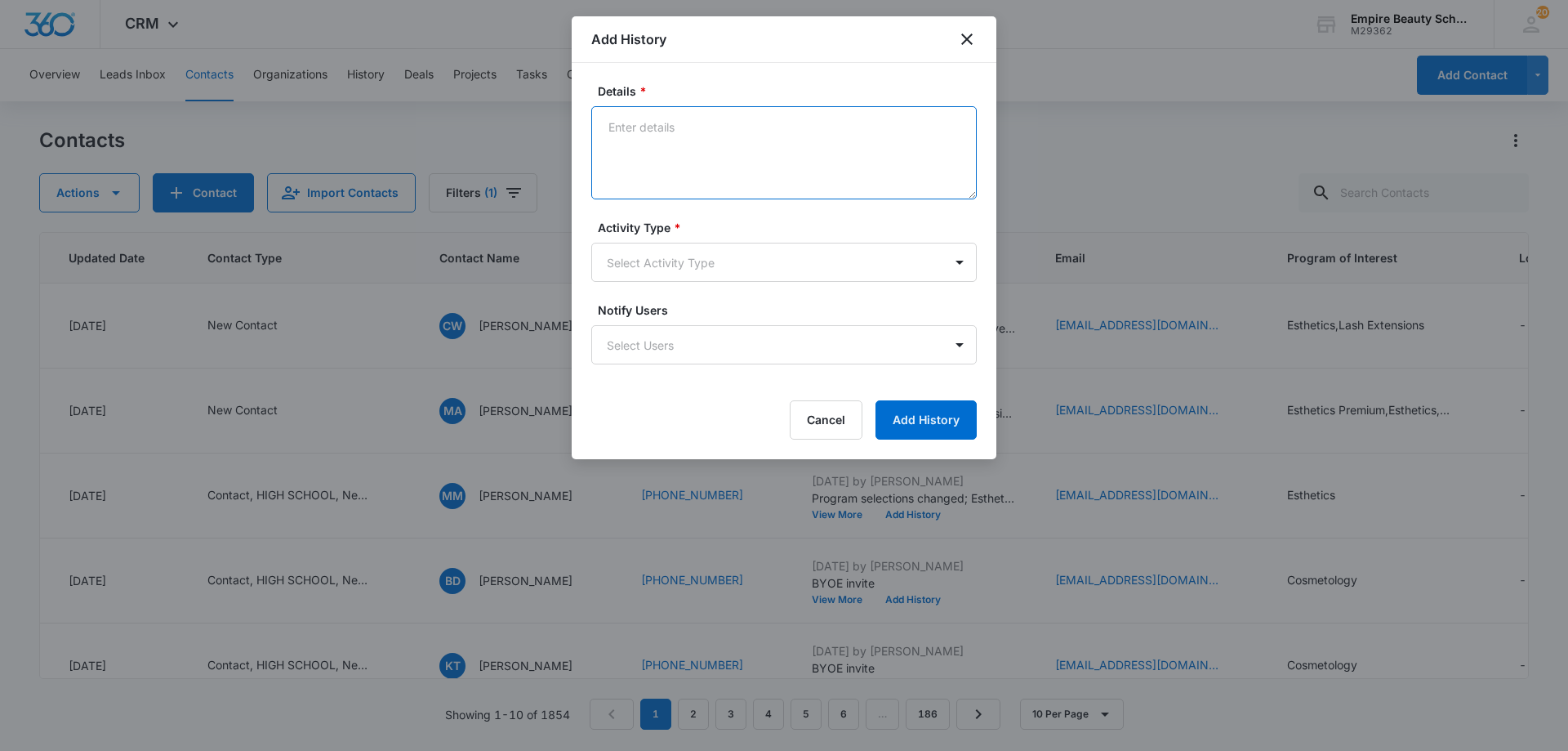
click at [666, 150] on textarea "Details *" at bounding box center [783, 153] width 385 height 93
type textarea "VM 1"
click at [661, 262] on body "CRM Apps Forms CRM Email Shop Payments POS Files Brand Settings Empire Beauty S…" at bounding box center [784, 376] width 1568 height 751
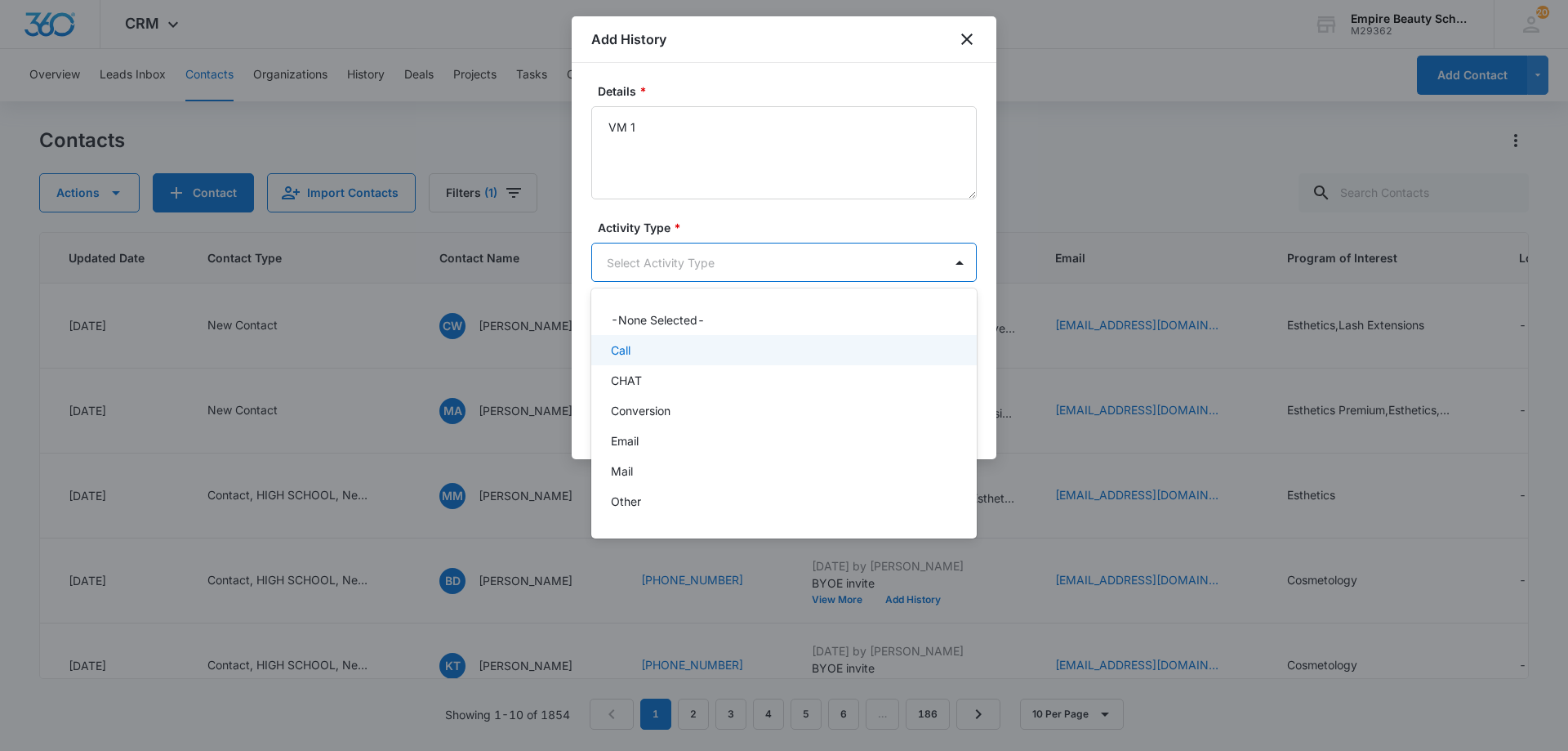
click at [639, 355] on div "Call" at bounding box center [782, 350] width 343 height 17
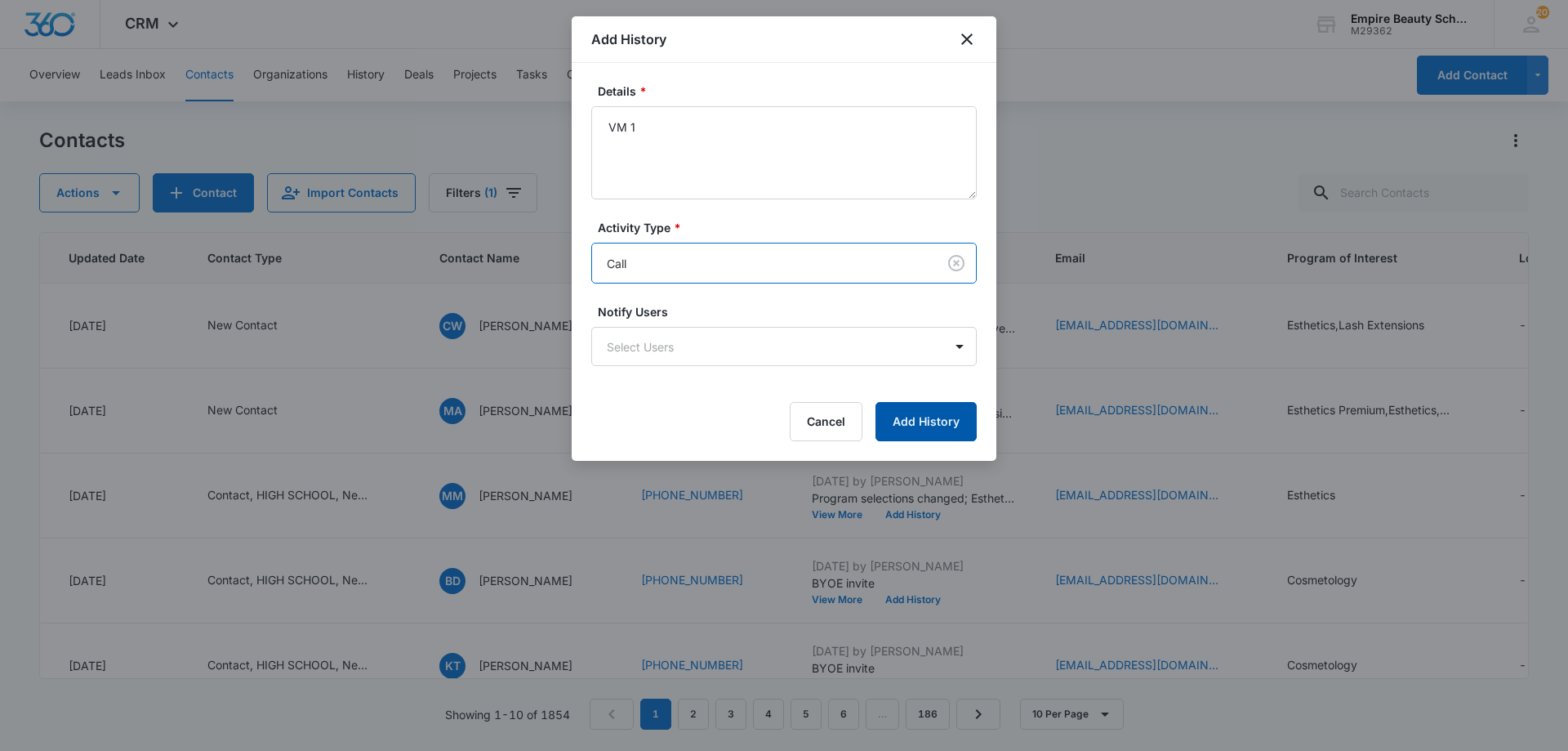
click at [923, 421] on button "Add History" at bounding box center [925, 422] width 101 height 39
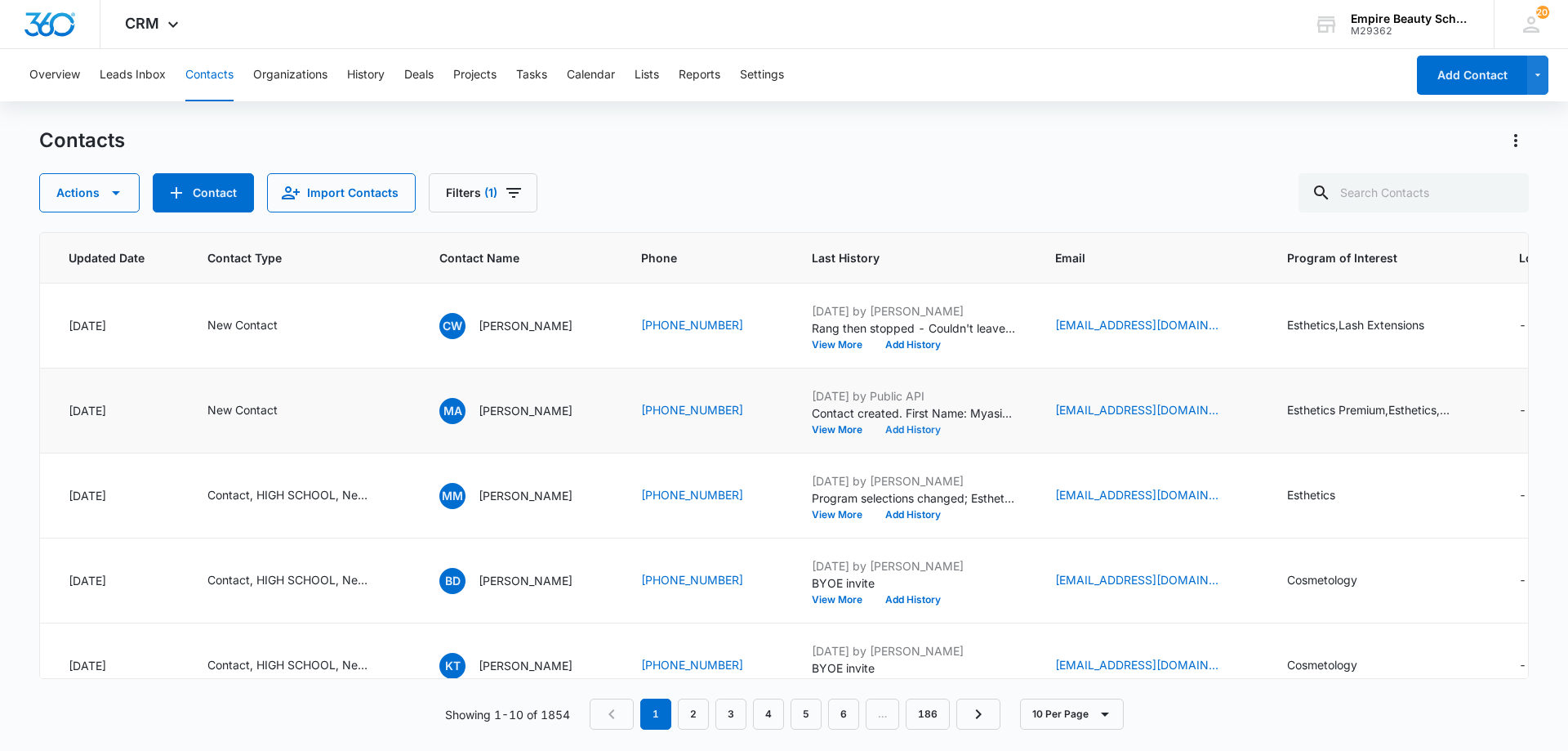
click at [921, 426] on button "Add History" at bounding box center [914, 429] width 79 height 10
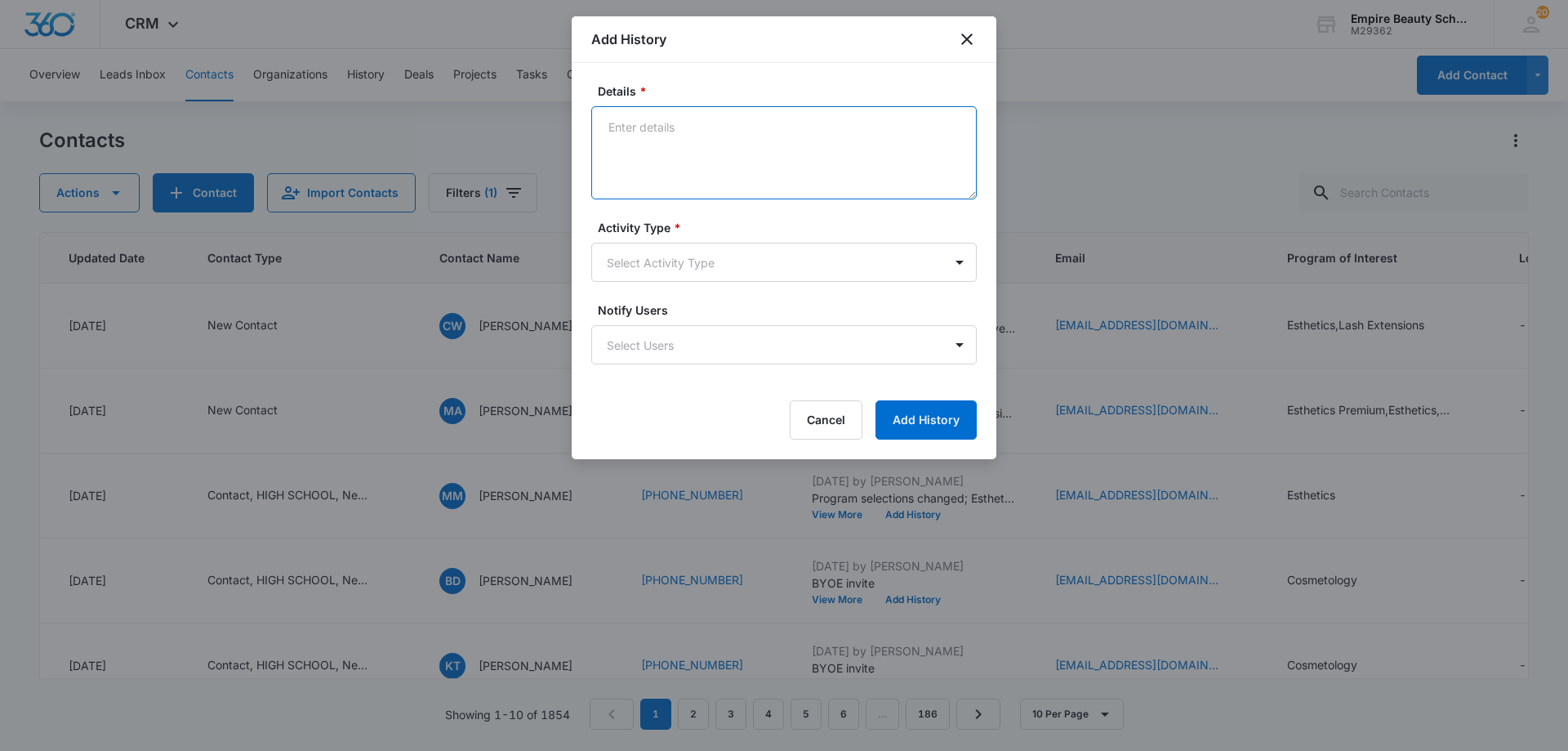
click at [731, 175] on textarea "Details *" at bounding box center [783, 153] width 385 height 93
type textarea "Text 1"
click at [663, 267] on body "CRM Apps Forms CRM Email Shop Payments POS Files Brand Settings Empire Beauty S…" at bounding box center [784, 376] width 1568 height 751
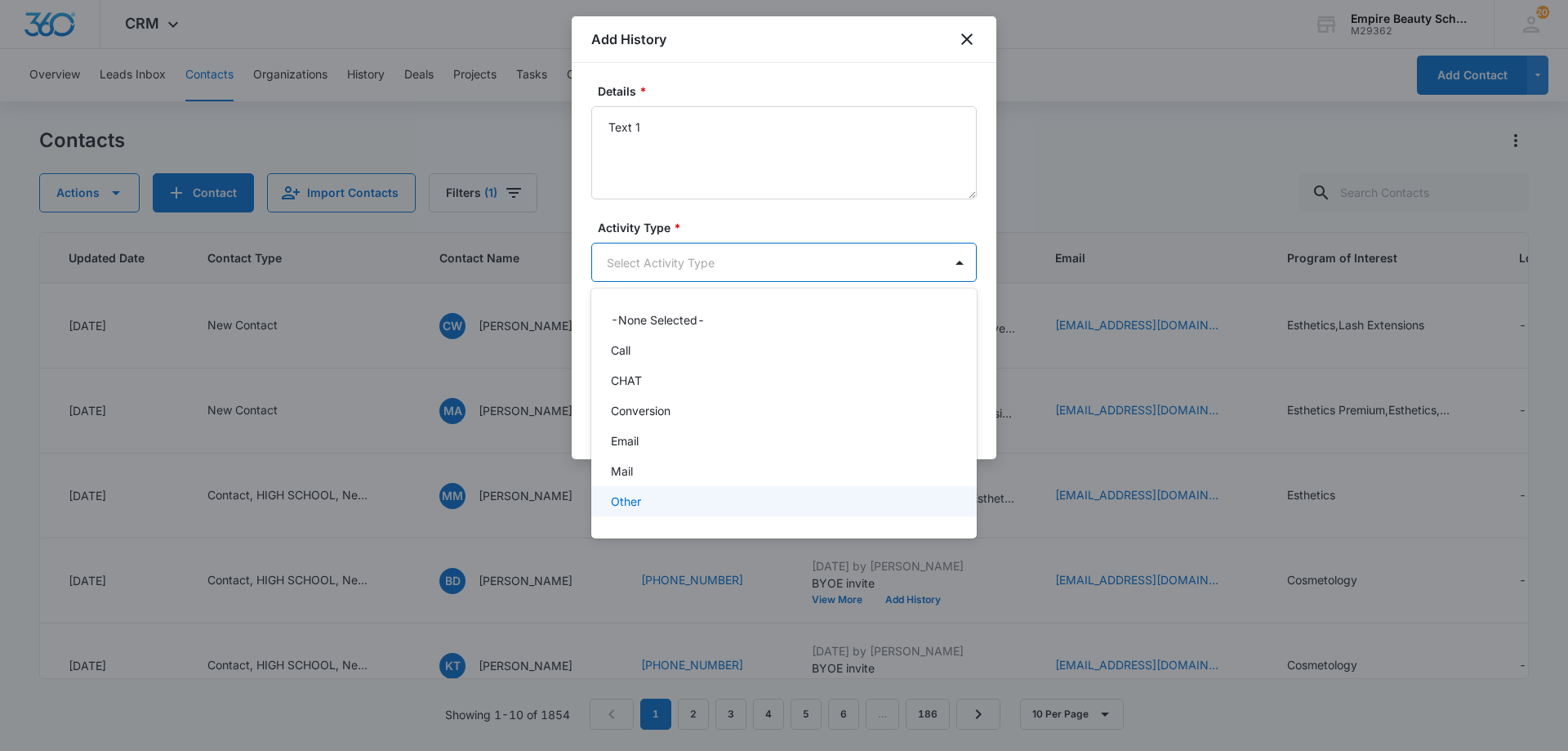
scroll to position [85, 0]
click at [655, 502] on div "Text" at bounding box center [782, 506] width 343 height 17
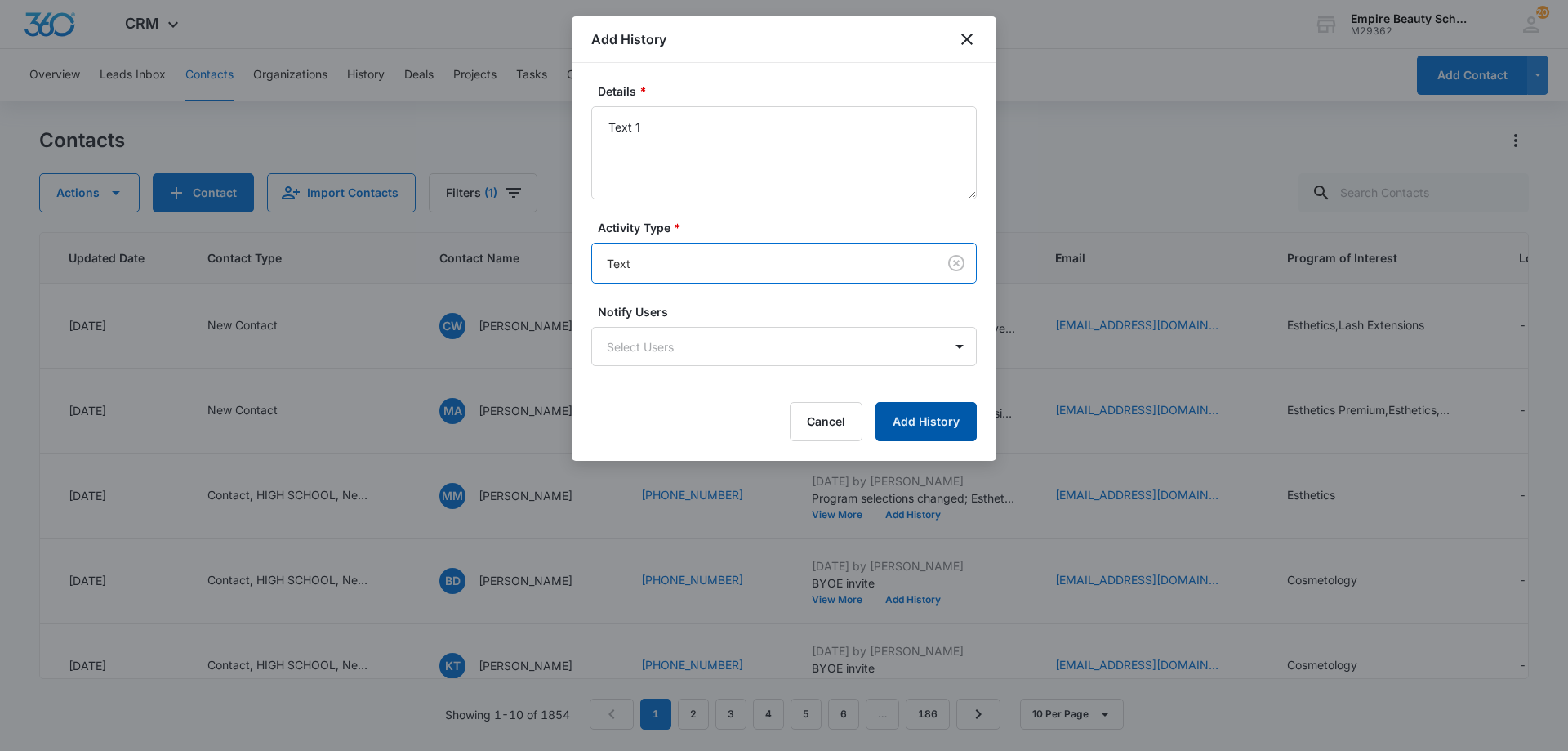
click at [913, 430] on button "Add History" at bounding box center [925, 422] width 101 height 39
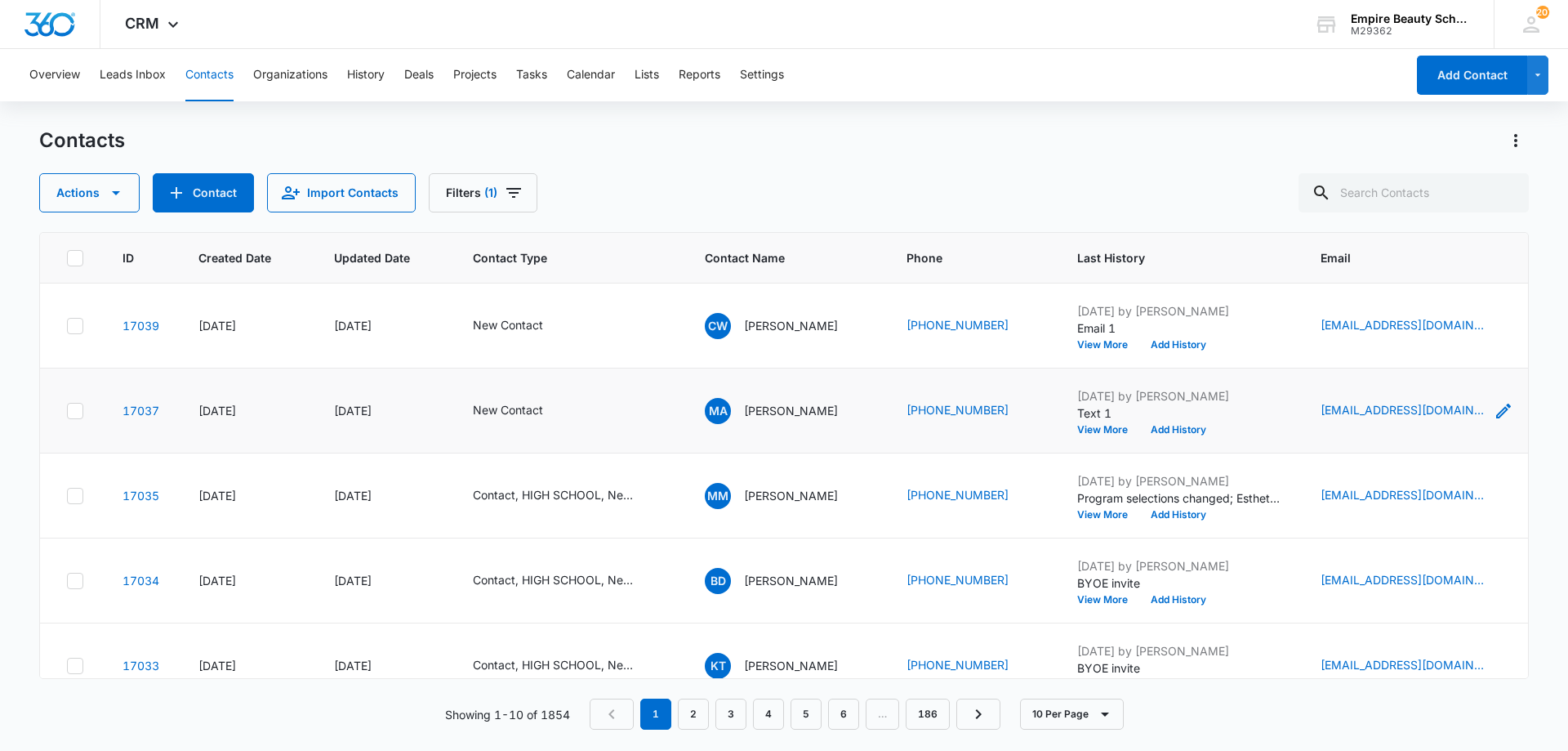
click at [1503, 406] on icon "Email - asiaalvarez978@yahoo.com - Select to Edit Field" at bounding box center [1504, 411] width 20 height 20
click at [1446, 314] on input "[EMAIL_ADDRESS][DOMAIN_NAME]" at bounding box center [1433, 307] width 206 height 39
click at [1445, 311] on input "[EMAIL_ADDRESS][DOMAIN_NAME]" at bounding box center [1433, 307] width 206 height 39
click at [1447, 310] on input "[EMAIL_ADDRESS][DOMAIN_NAME]" at bounding box center [1433, 307] width 206 height 39
drag, startPoint x: 1449, startPoint y: 311, endPoint x: 1415, endPoint y: 308, distance: 34.1
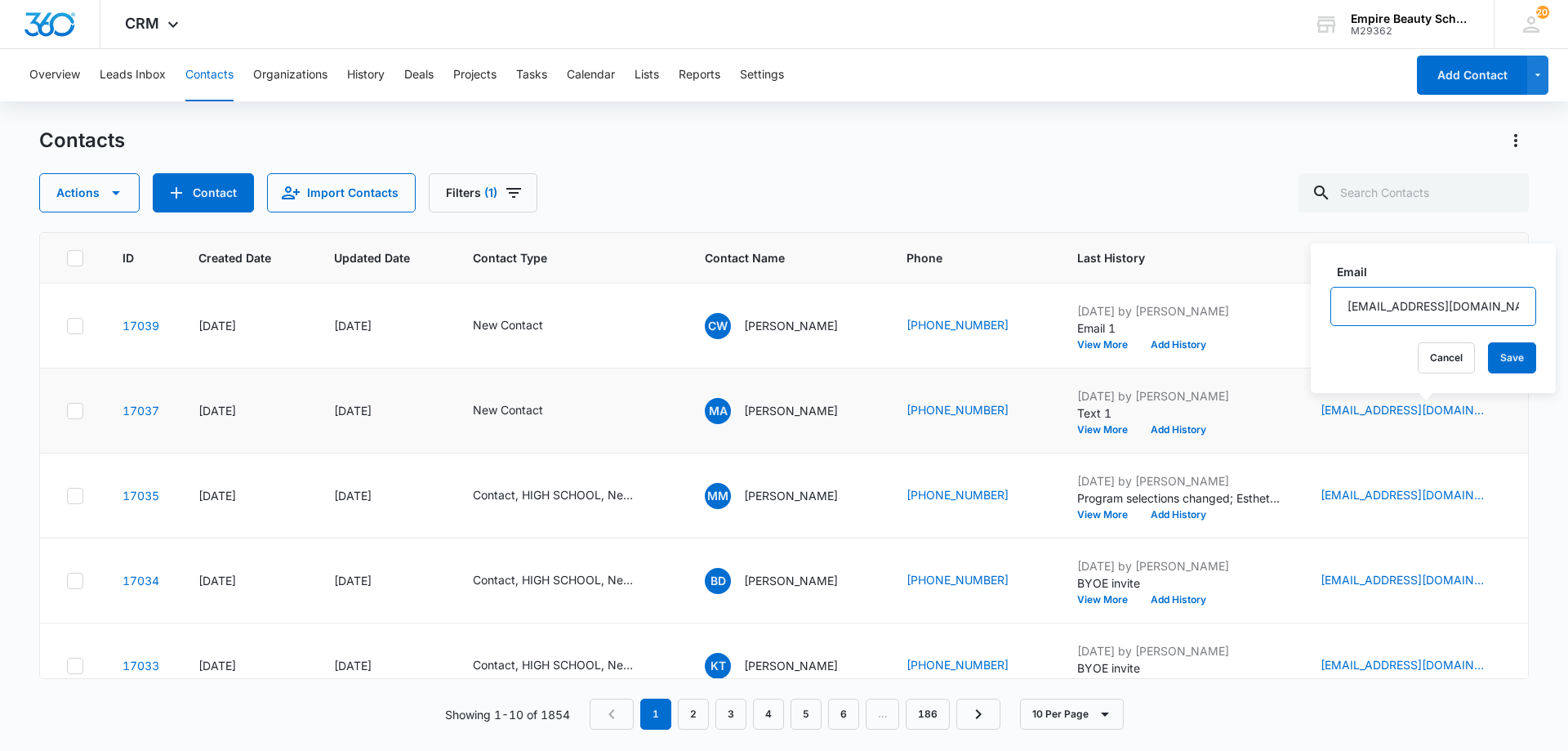
click at [1415, 308] on input "[EMAIL_ADDRESS][DOMAIN_NAME]" at bounding box center [1433, 307] width 206 height 39
click at [1414, 308] on input "[EMAIL_ADDRESS][DOMAIN_NAME]" at bounding box center [1433, 307] width 206 height 39
click at [1185, 430] on button "Add History" at bounding box center [1179, 429] width 79 height 10
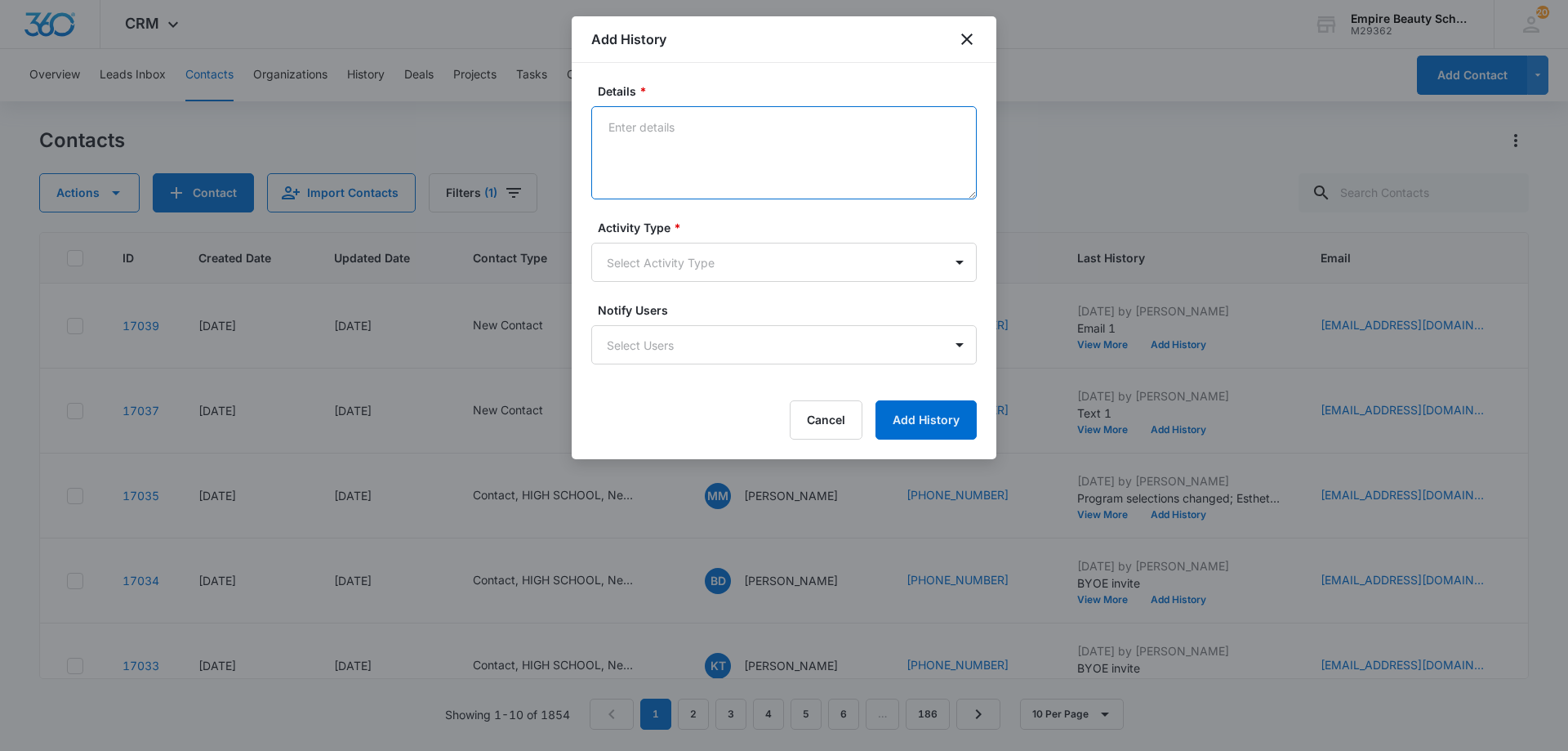
click at [720, 165] on textarea "Details *" at bounding box center [783, 153] width 385 height 93
type textarea "Email 1"
click at [691, 236] on div "Activity Type * Select Activity Type" at bounding box center [783, 250] width 385 height 63
click at [667, 267] on body "CRM Apps Forms CRM Email Shop Payments POS Files Brand Settings Empire Beauty S…" at bounding box center [784, 376] width 1568 height 751
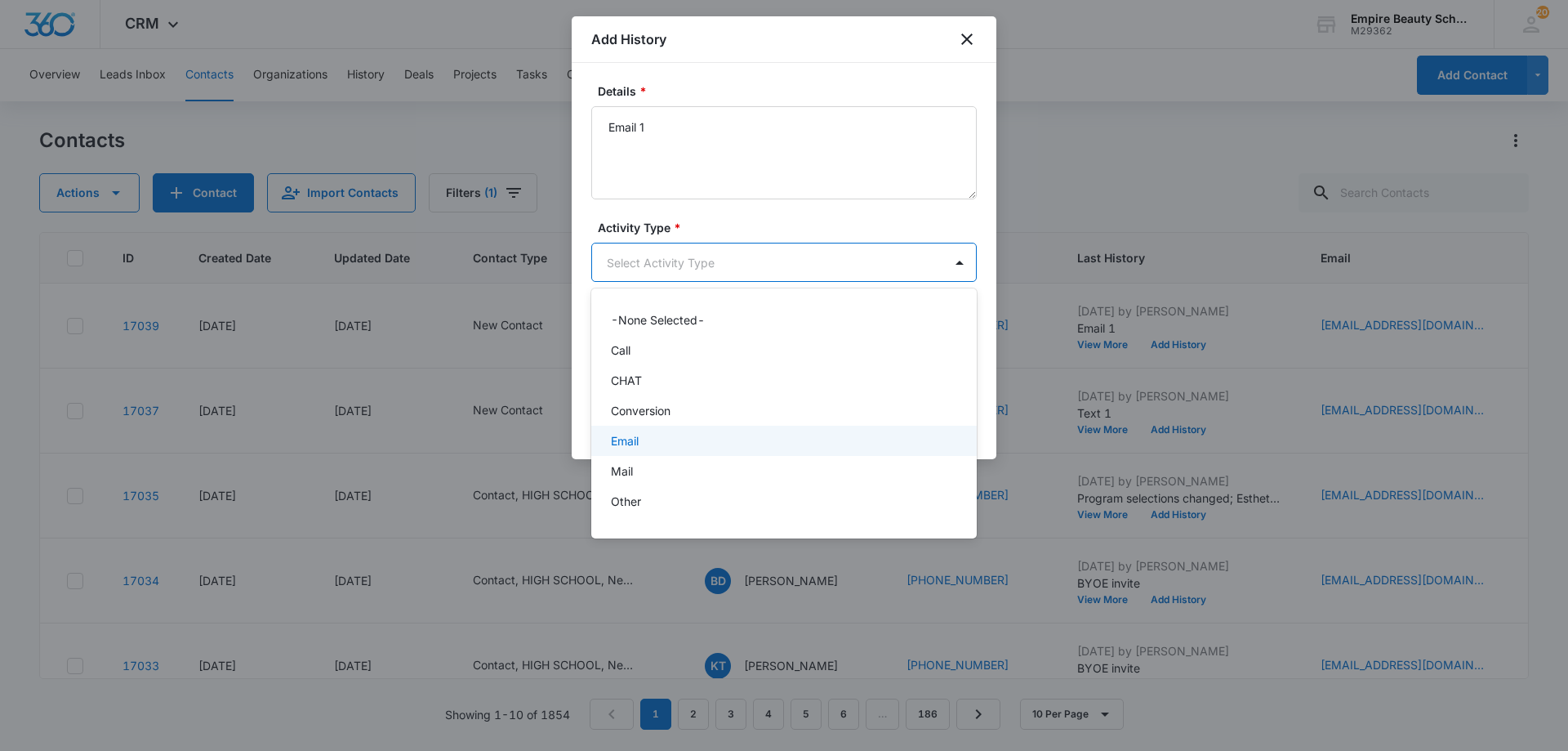
click at [667, 445] on div "Email" at bounding box center [782, 440] width 343 height 17
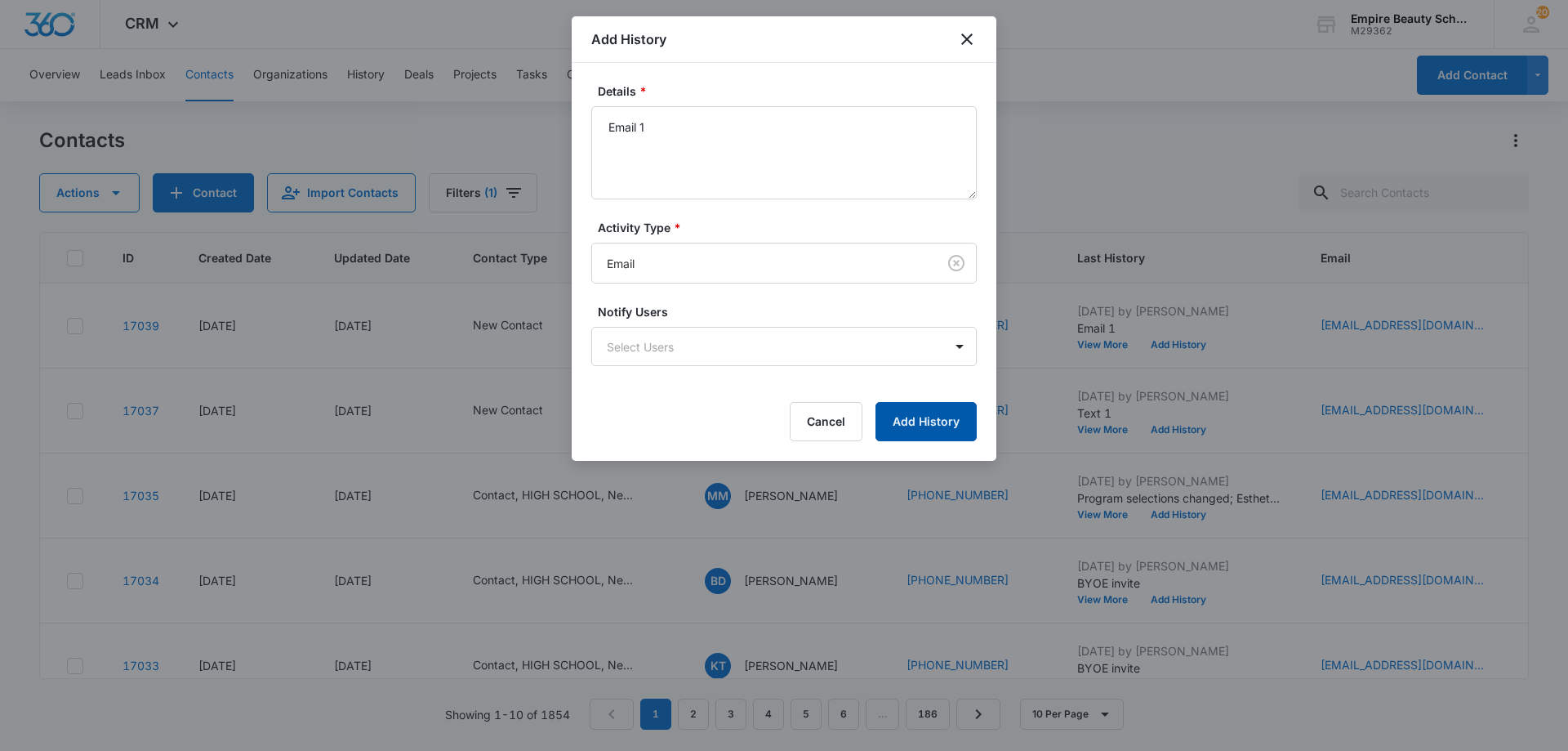
click at [950, 432] on button "Add History" at bounding box center [925, 422] width 101 height 39
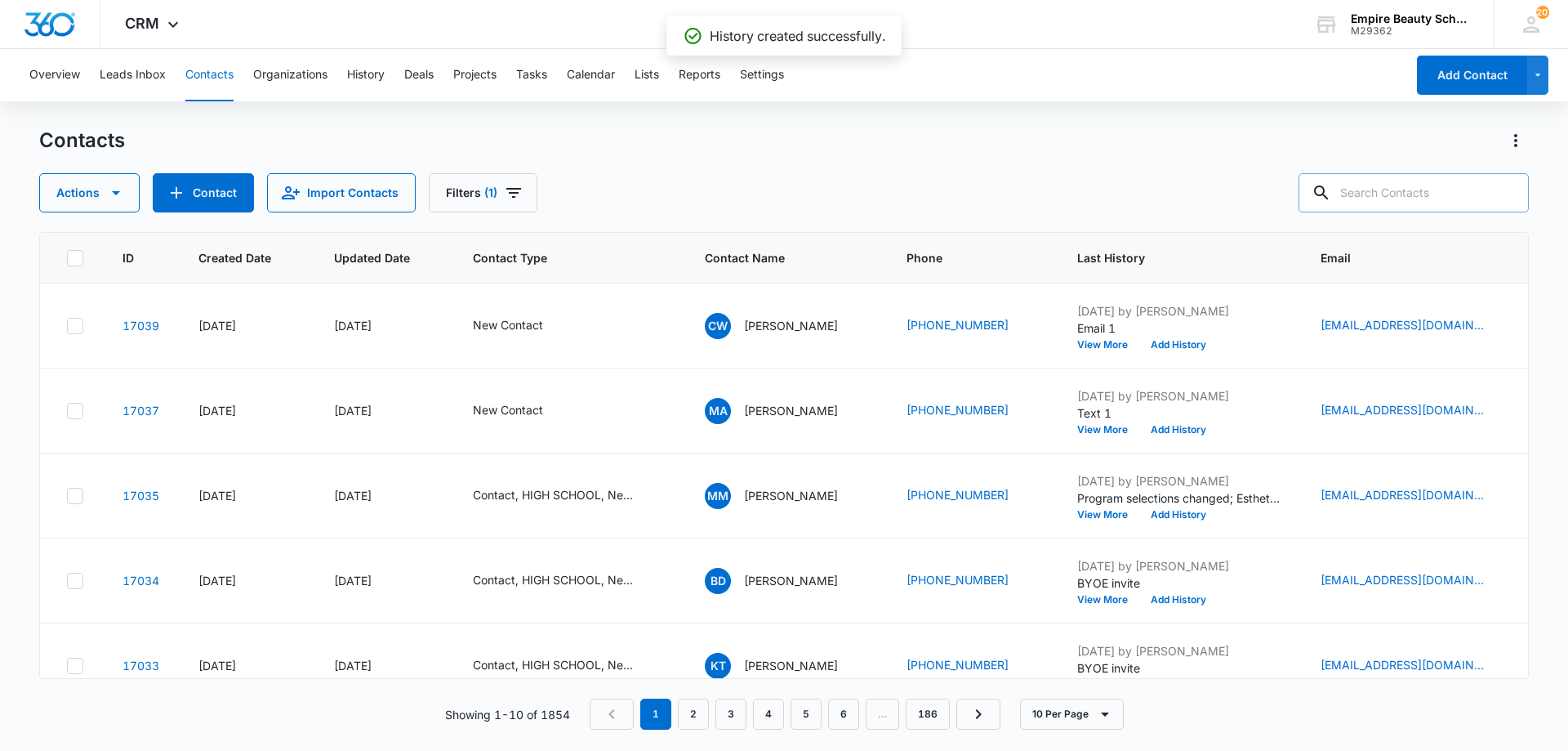
click at [1457, 189] on input "text" at bounding box center [1414, 193] width 231 height 39
type input "jasmine sa"
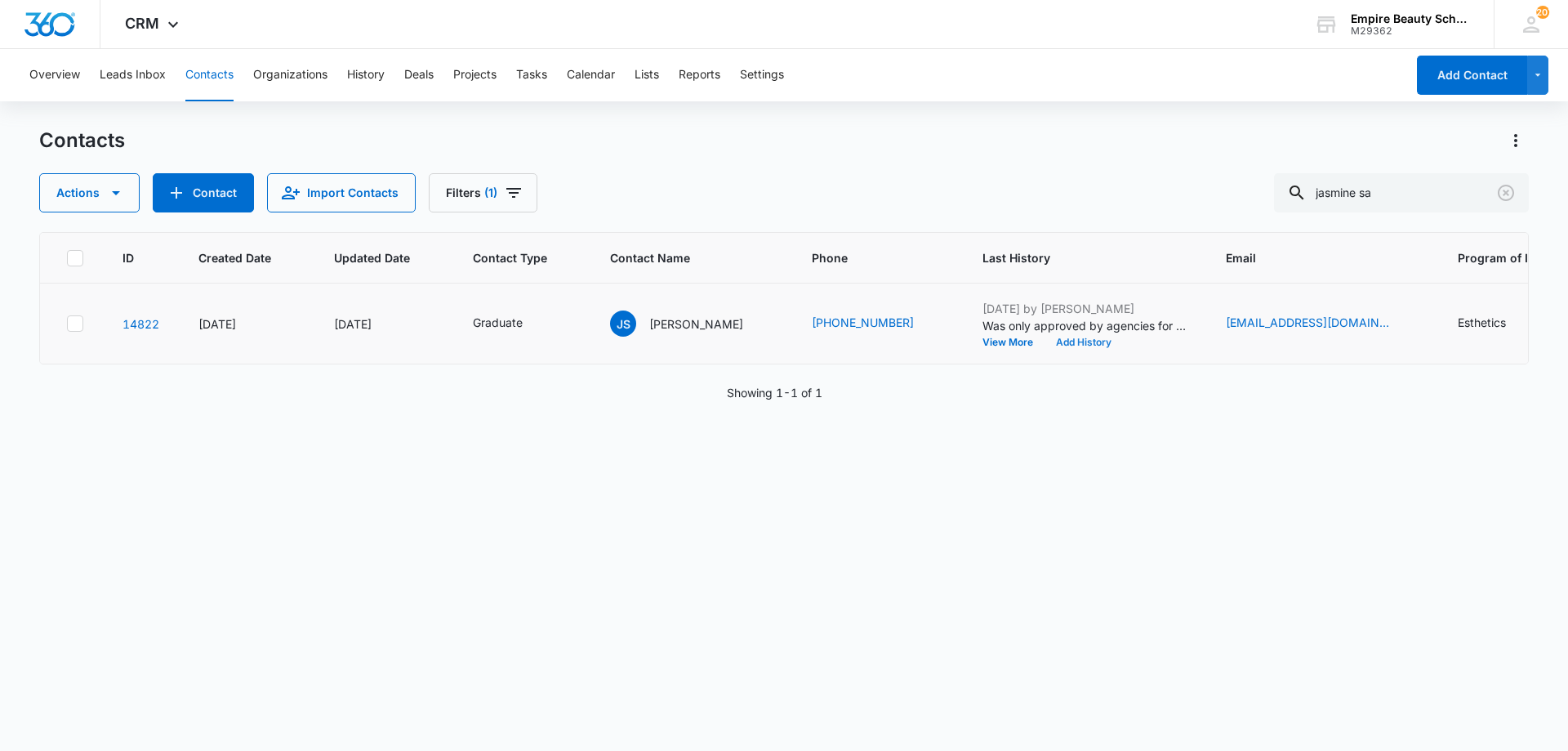
click at [1071, 339] on button "Add History" at bounding box center [1084, 342] width 79 height 10
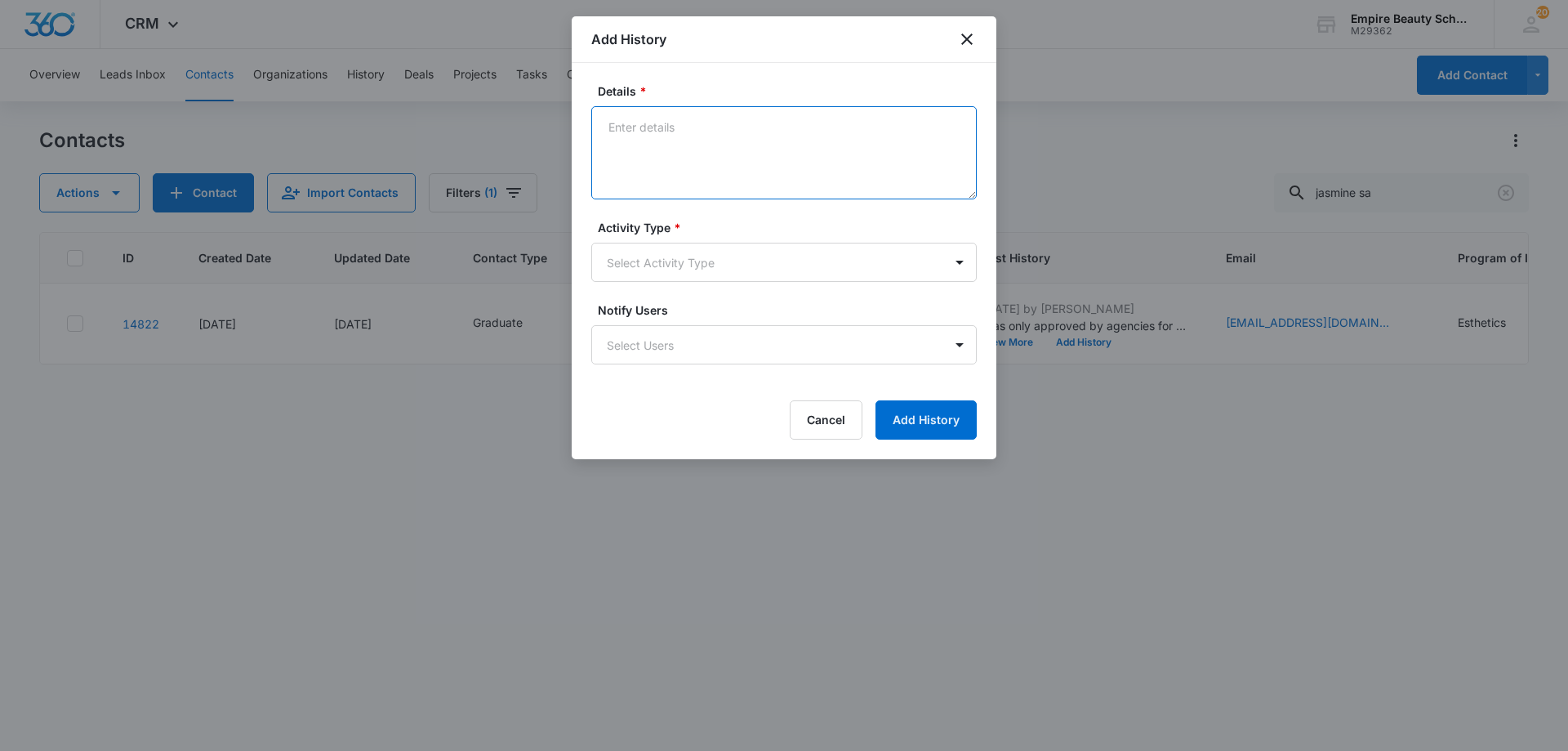
click at [827, 173] on textarea "Details *" at bounding box center [783, 153] width 385 height 93
click at [651, 127] on textarea "Still intersted in attending the 10/20 class?" at bounding box center [783, 153] width 385 height 93
type textarea "Still interested in attending the 10/20 class?"
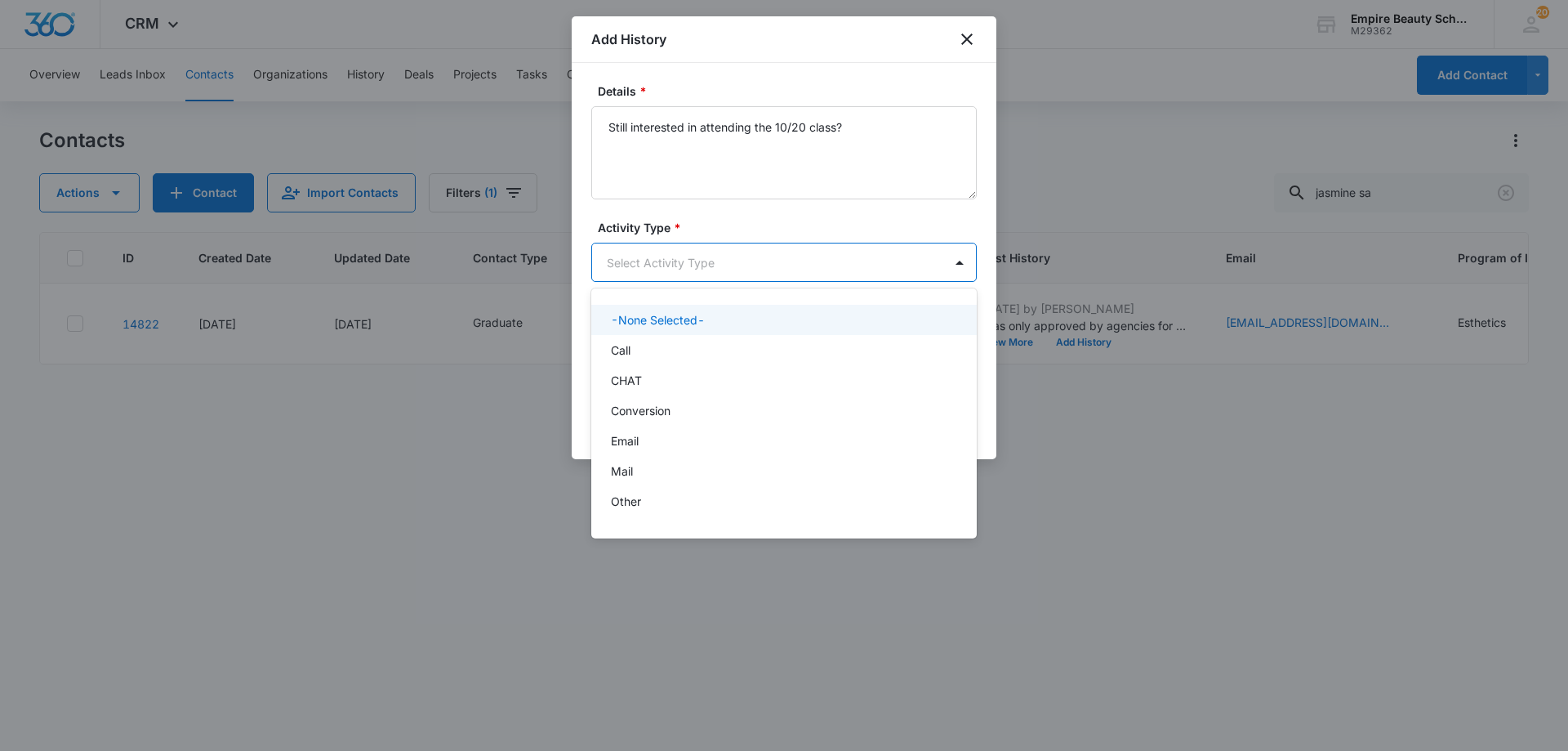
click at [653, 270] on body "CRM Apps Forms CRM Email Shop Payments POS Files Brand Settings Empire Beauty S…" at bounding box center [784, 376] width 1568 height 751
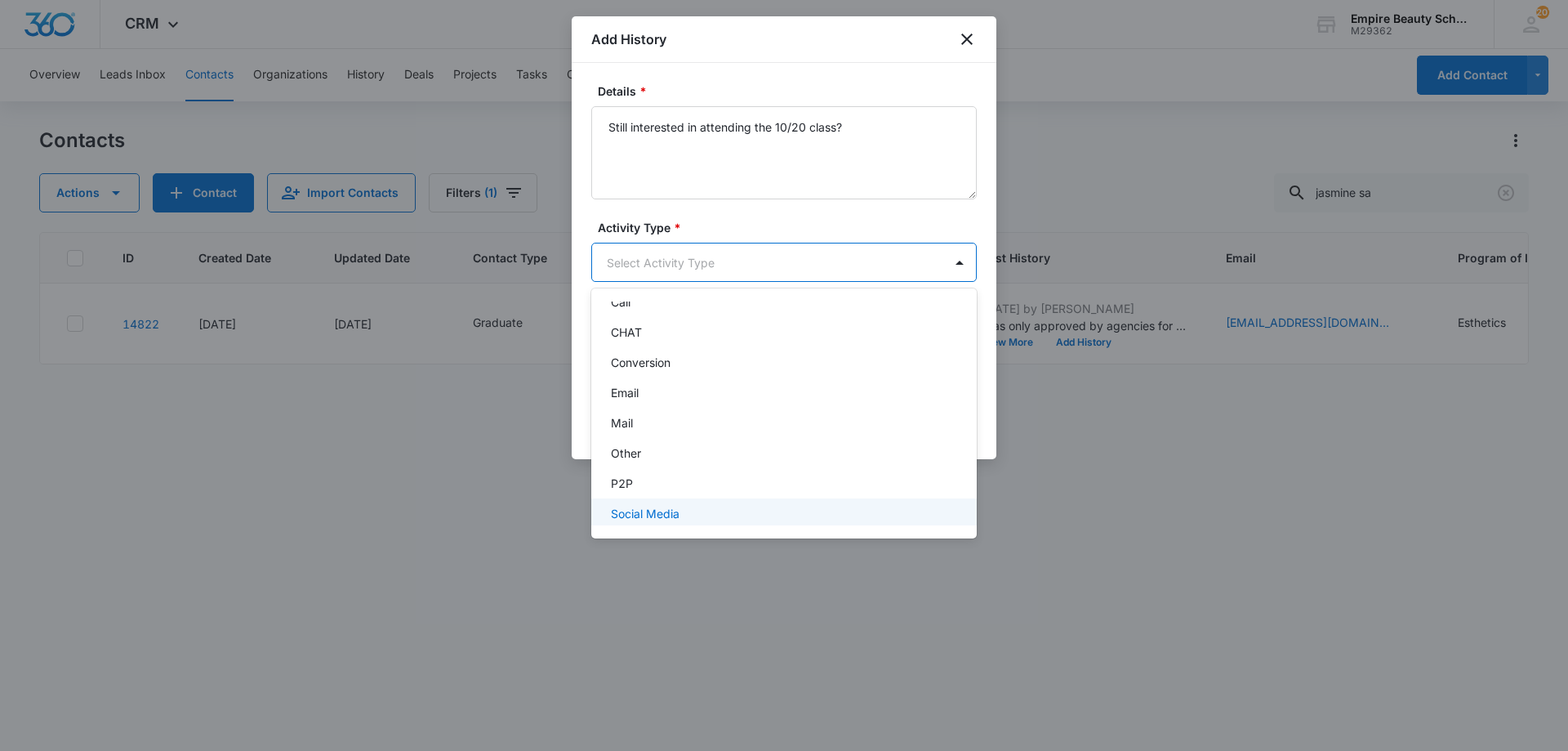
scroll to position [85, 0]
click at [644, 506] on div "Text" at bounding box center [782, 506] width 343 height 17
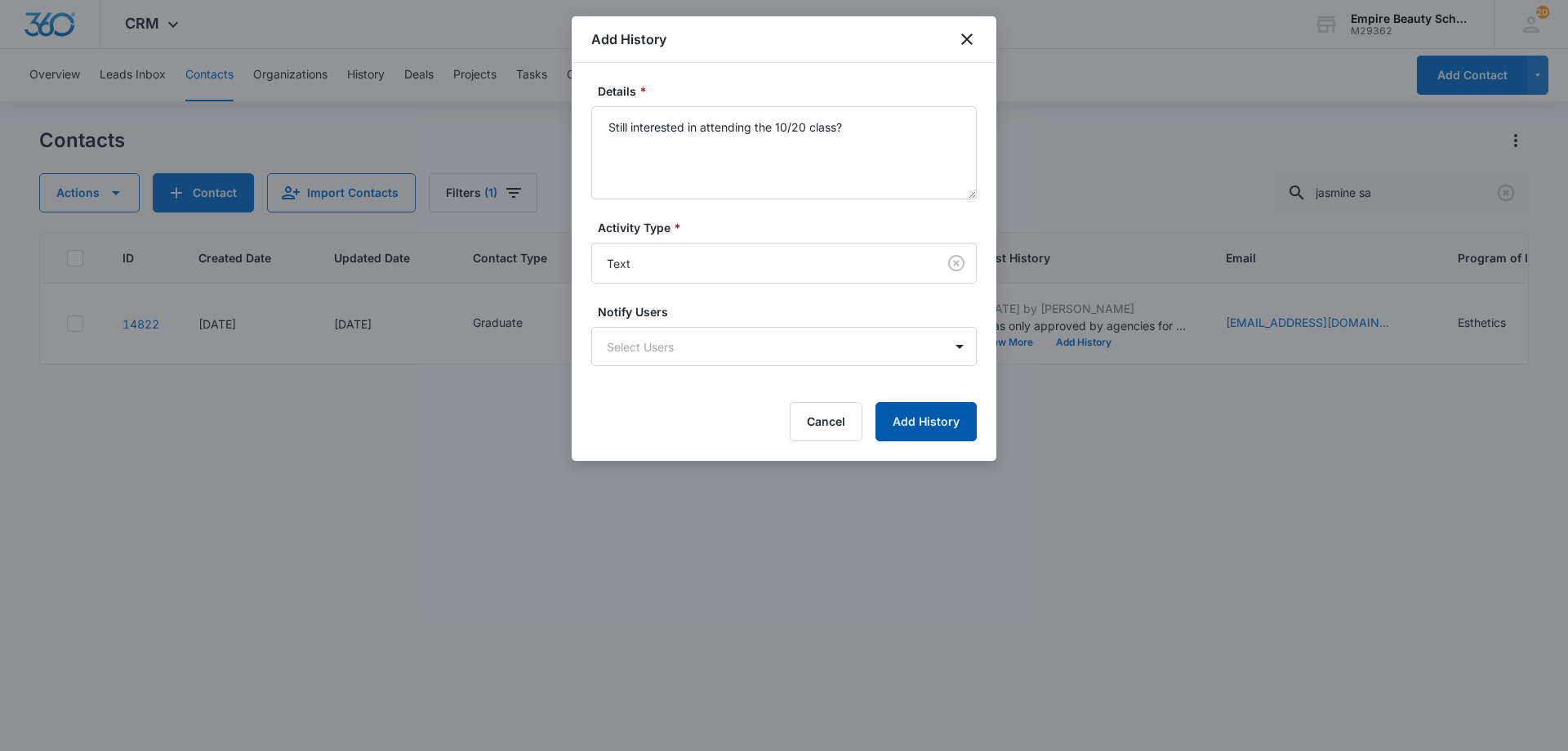
click at [915, 412] on button "Add History" at bounding box center [925, 422] width 101 height 39
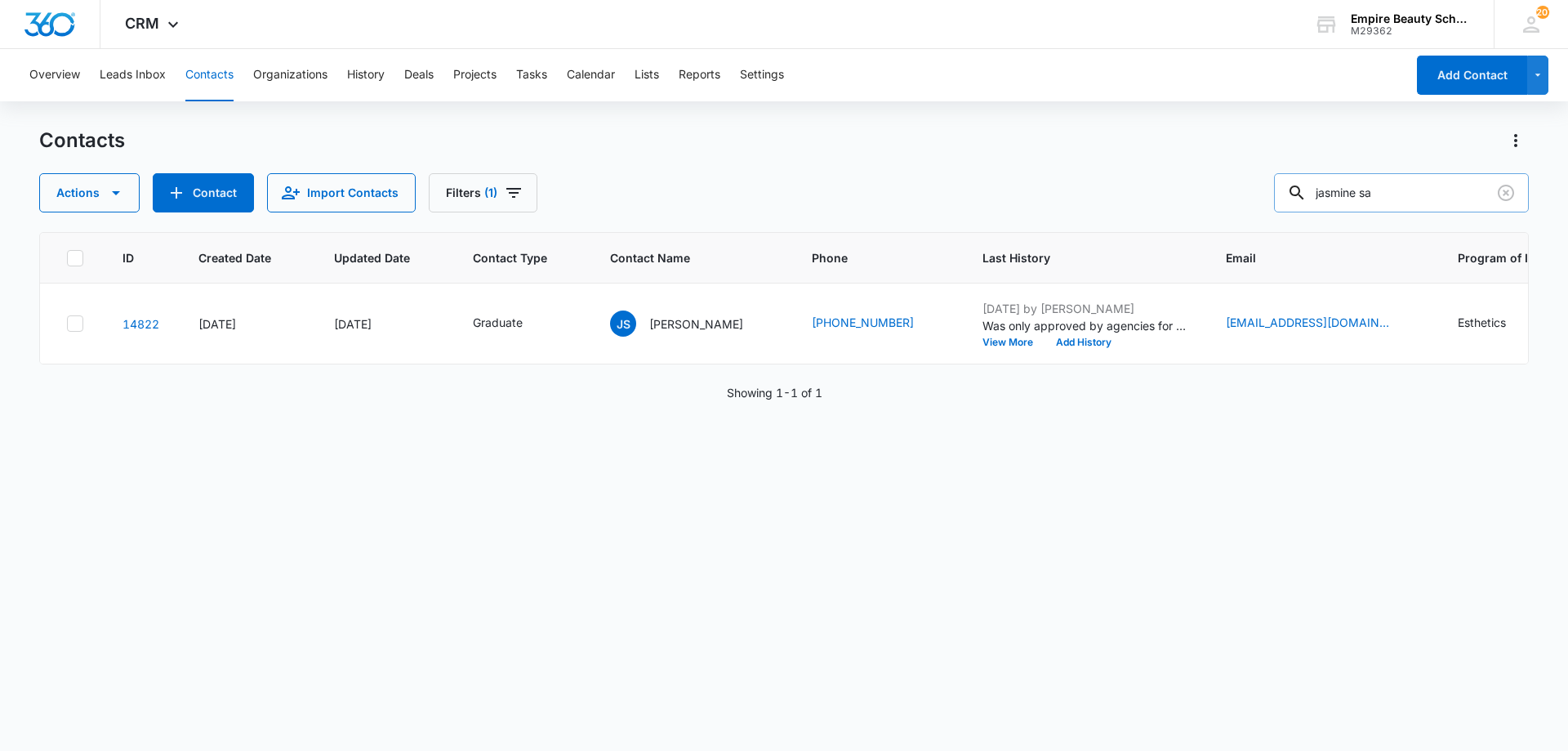
click at [1513, 207] on div at bounding box center [1505, 193] width 26 height 39
drag, startPoint x: 1510, startPoint y: 198, endPoint x: 1038, endPoint y: 173, distance: 472.7
click at [1511, 198] on icon "Clear" at bounding box center [1506, 192] width 16 height 16
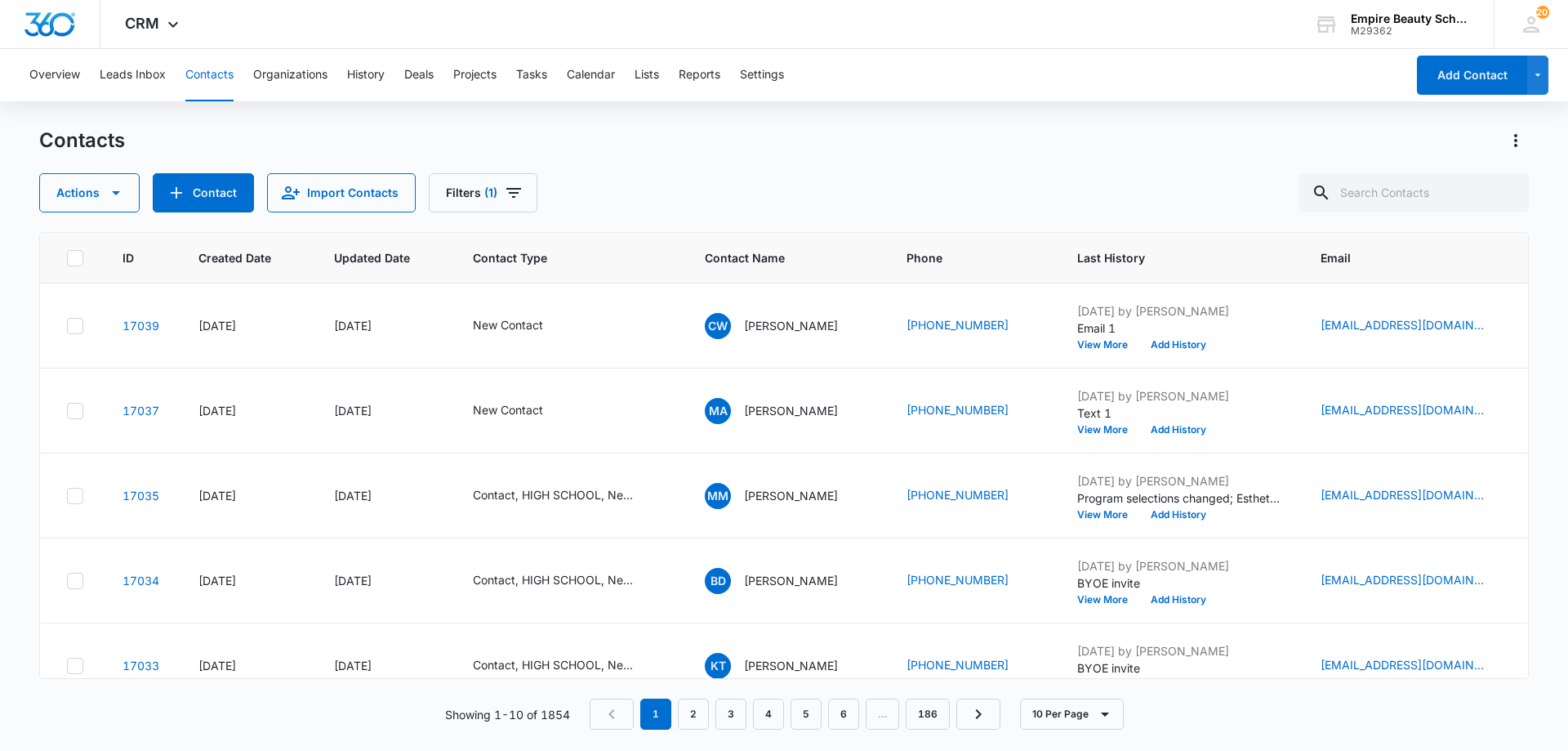
click at [1038, 173] on div "Actions Contact Import Contacts Filters (1)" at bounding box center [784, 193] width 1490 height 39
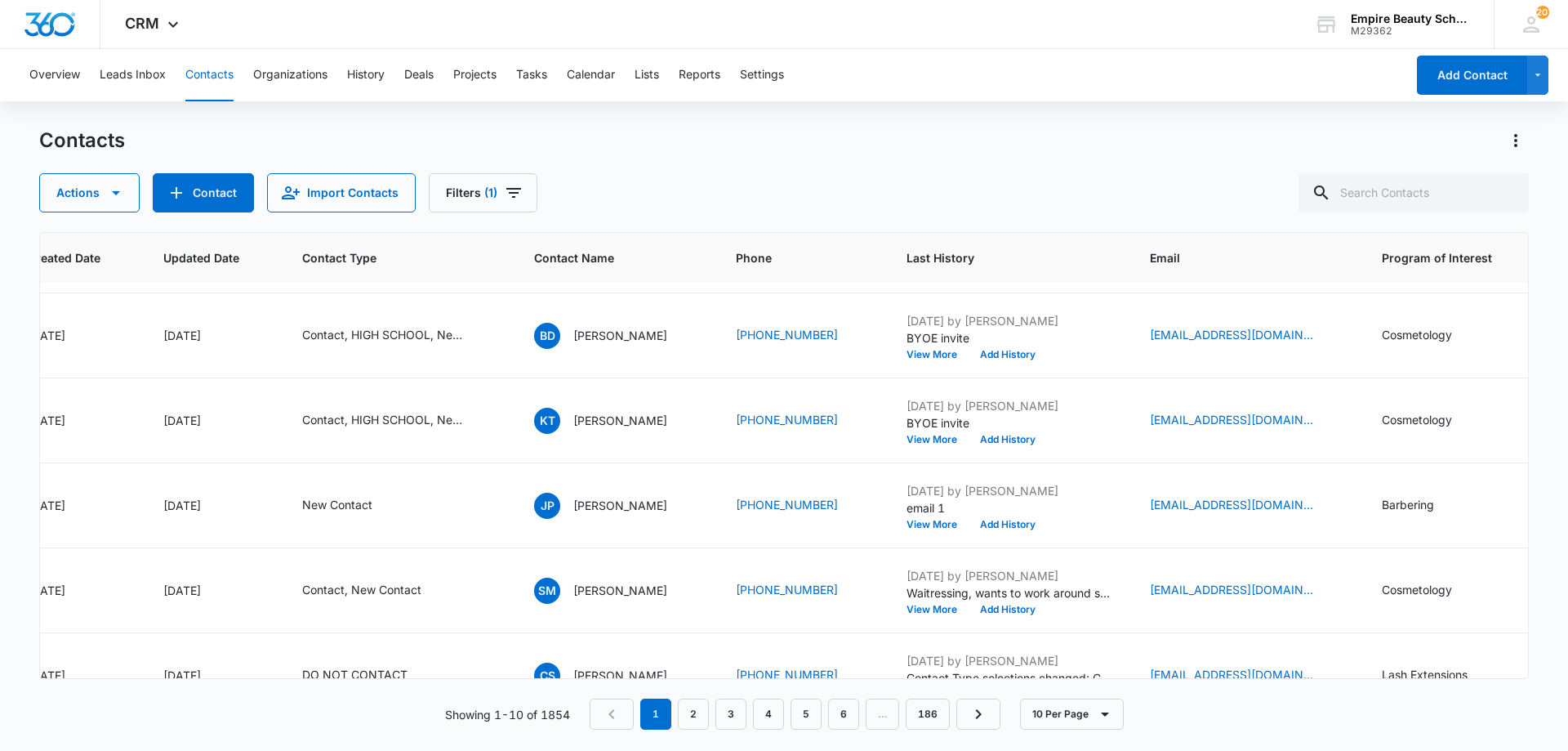
scroll to position [245, 175]
click at [1392, 191] on input "text" at bounding box center [1414, 193] width 231 height 39
paste input "[EMAIL_ADDRESS][DOMAIN_NAME]"
type input "[EMAIL_ADDRESS][DOMAIN_NAME]"
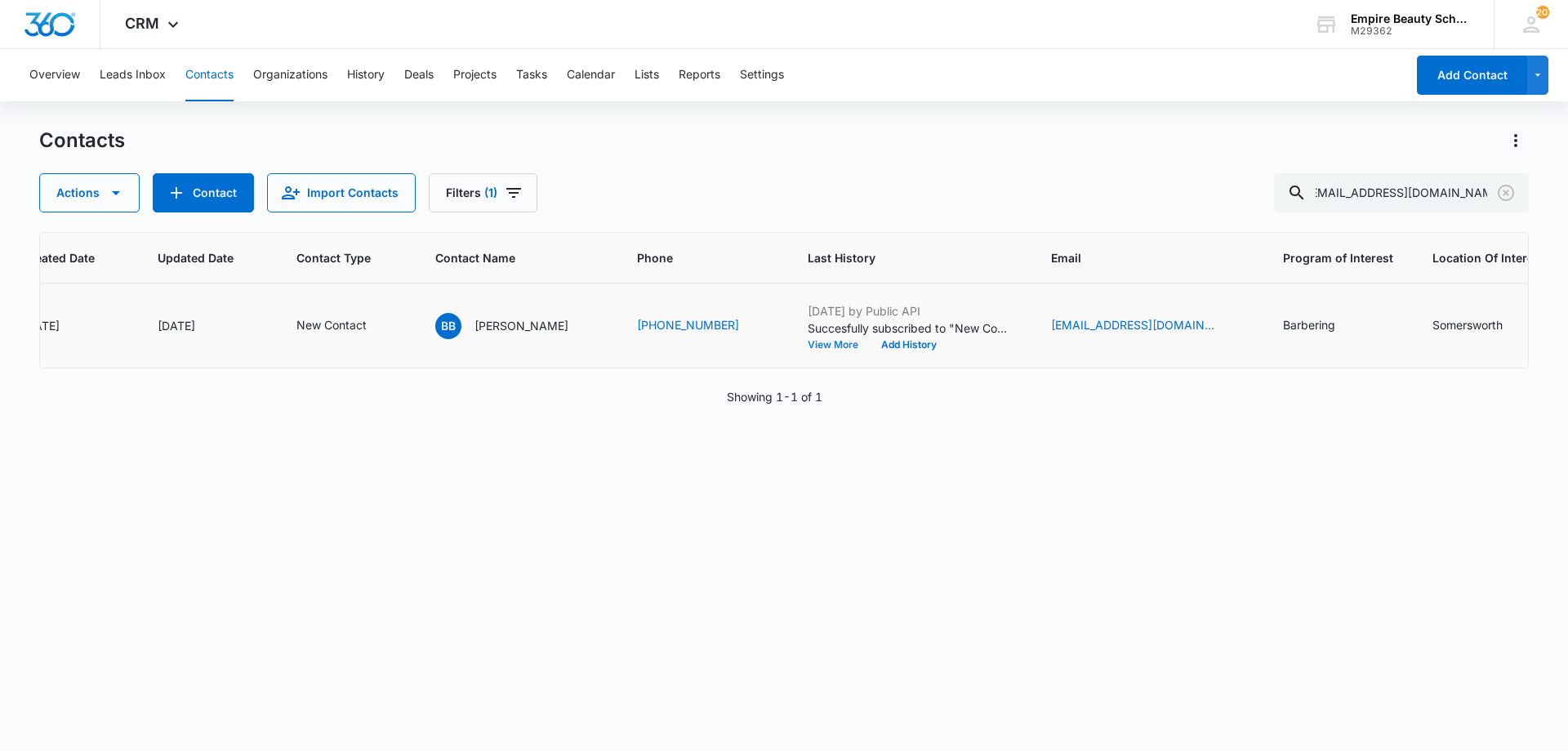
scroll to position [0, 0]
click at [830, 346] on button "View More" at bounding box center [839, 344] width 62 height 10
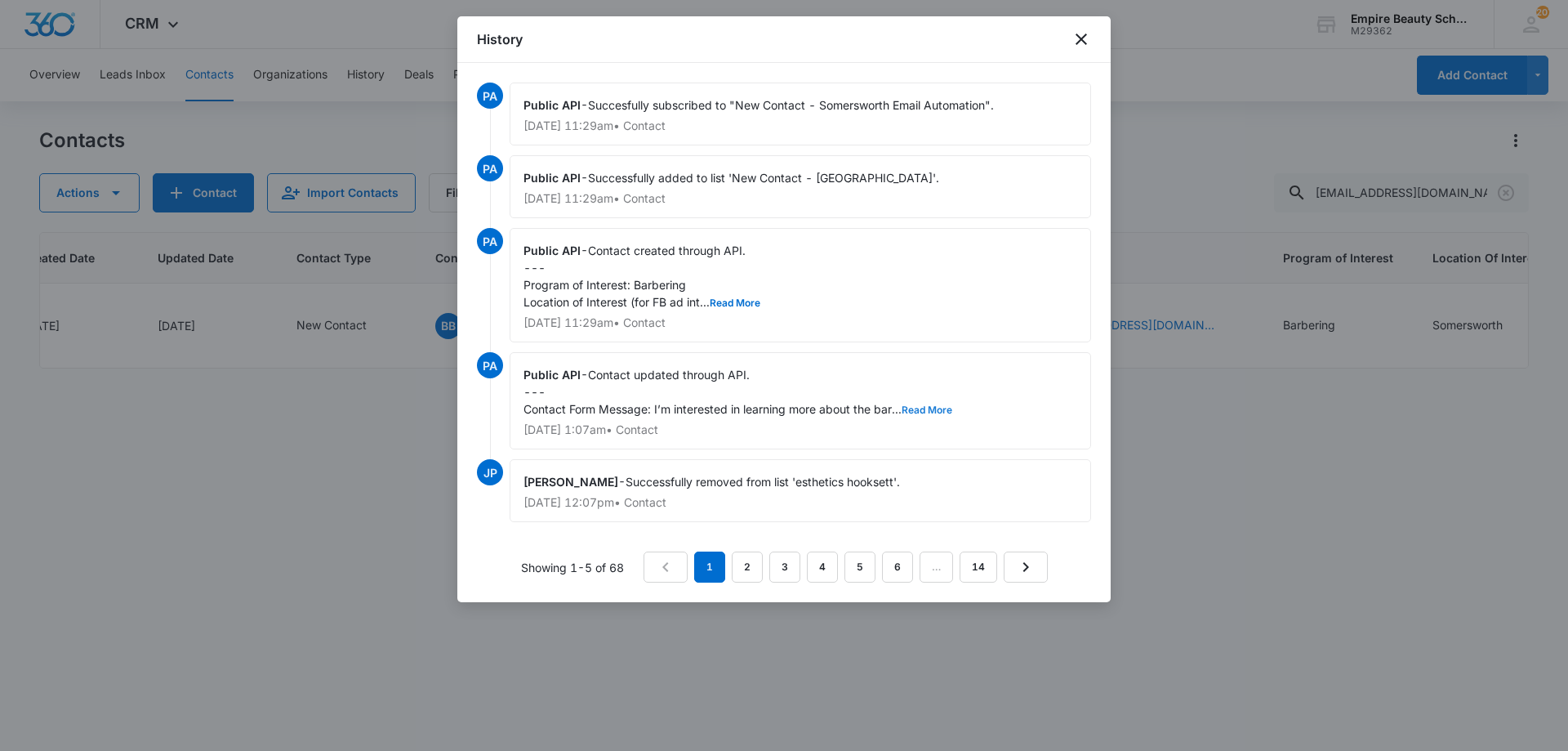
click at [935, 412] on button "Read More" at bounding box center [927, 409] width 51 height 10
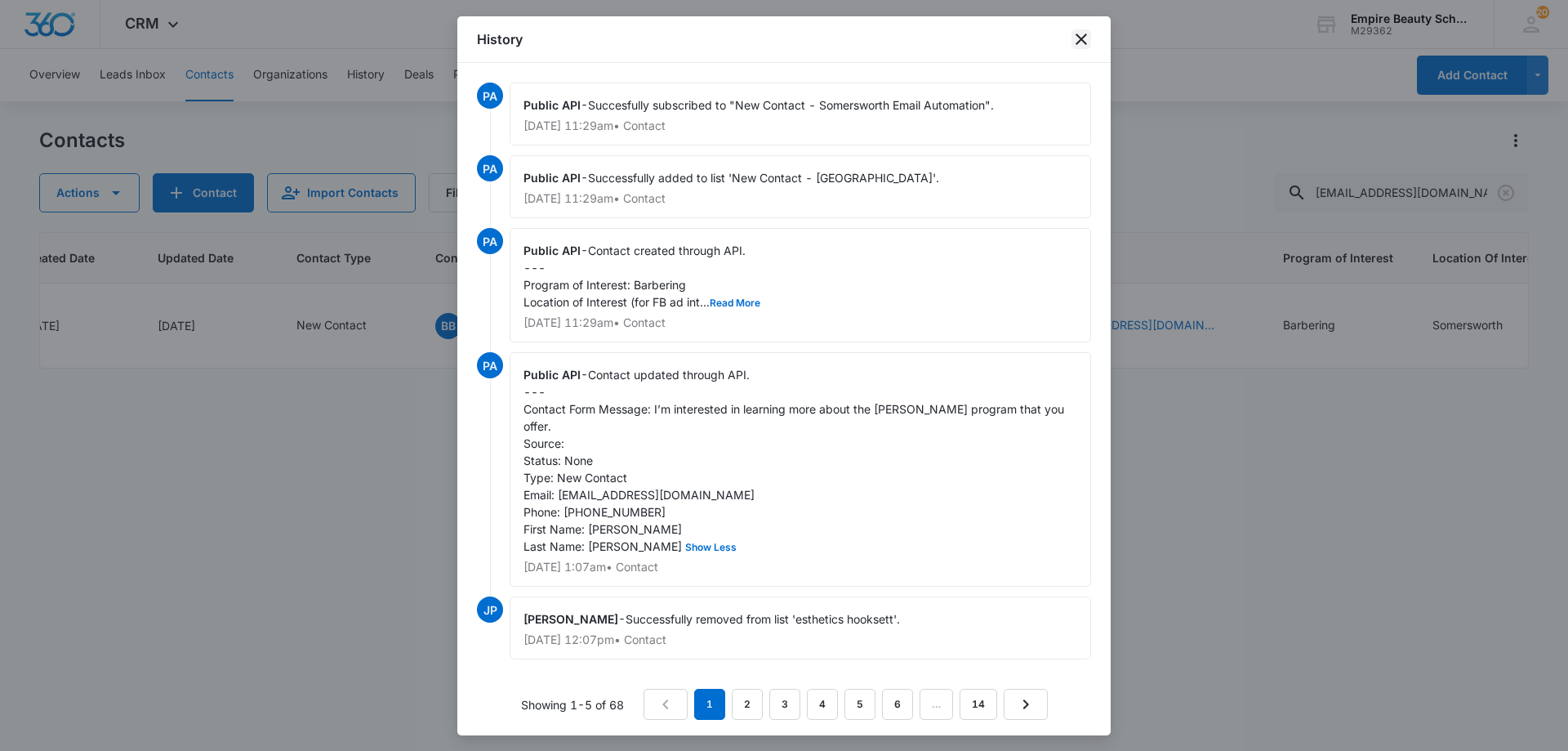
click at [1075, 35] on icon "close" at bounding box center [1082, 39] width 20 height 20
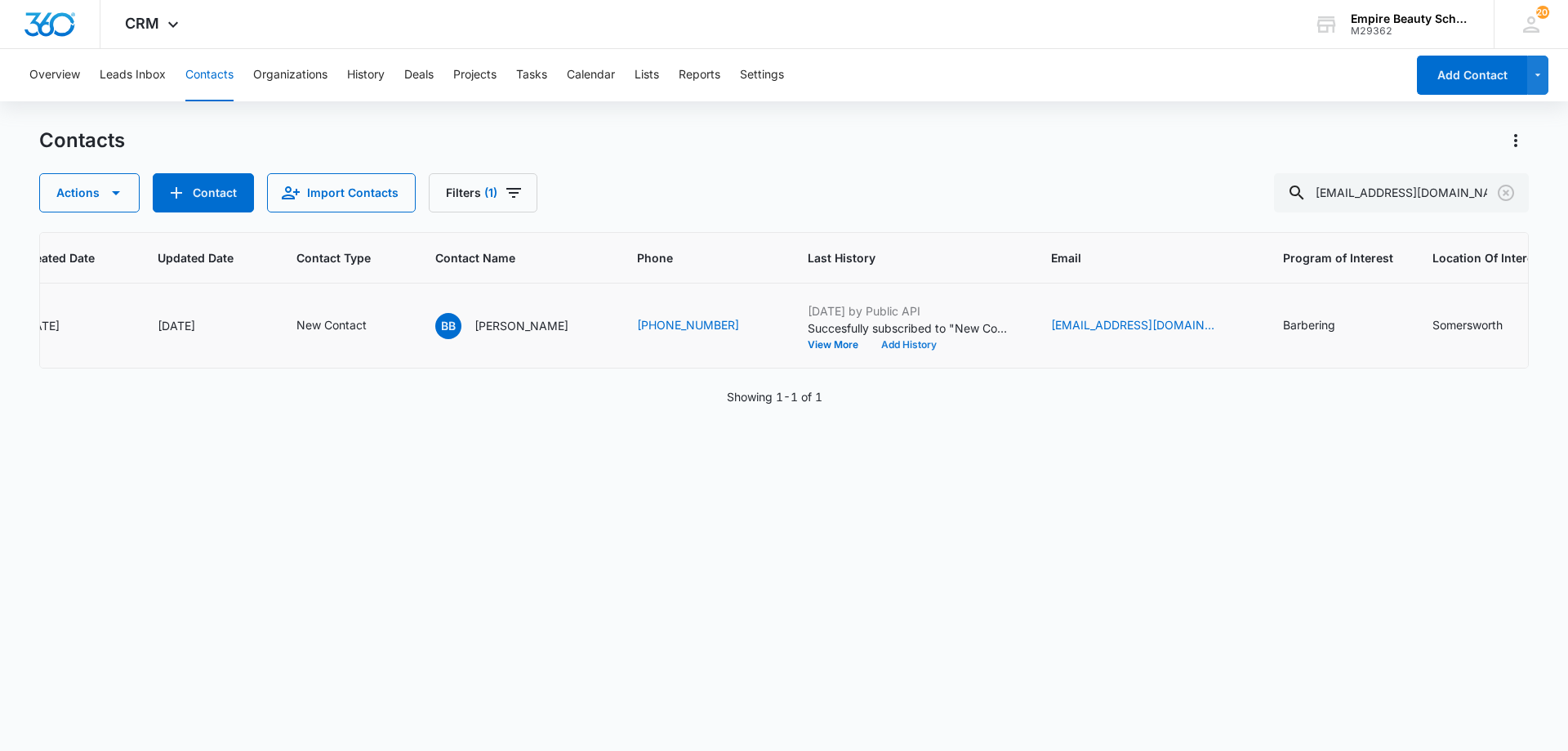
click at [908, 348] on button "Add History" at bounding box center [909, 344] width 79 height 10
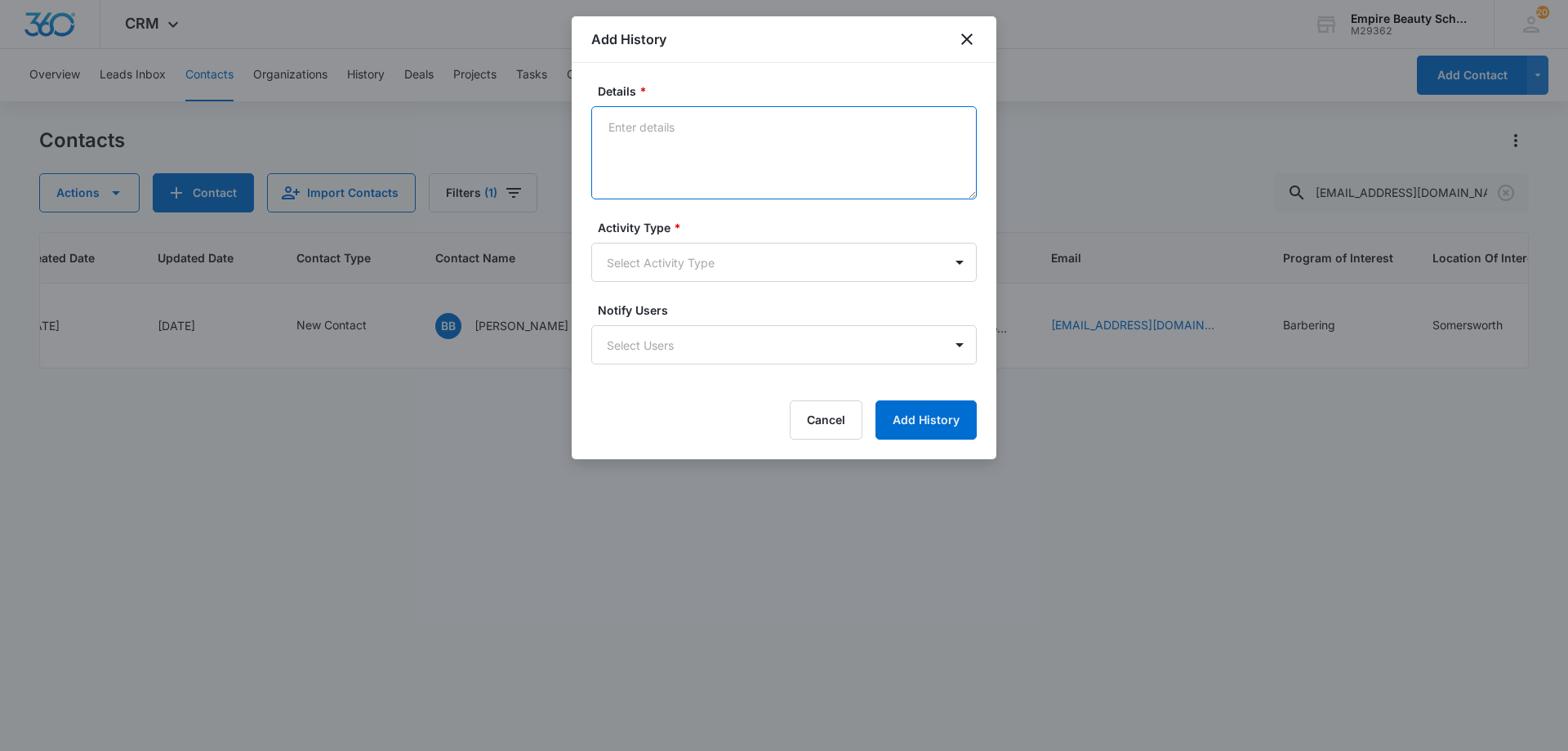
click at [762, 164] on textarea "Details *" at bounding box center [783, 153] width 385 height 93
type textarea "Submitted a new form for Barb"
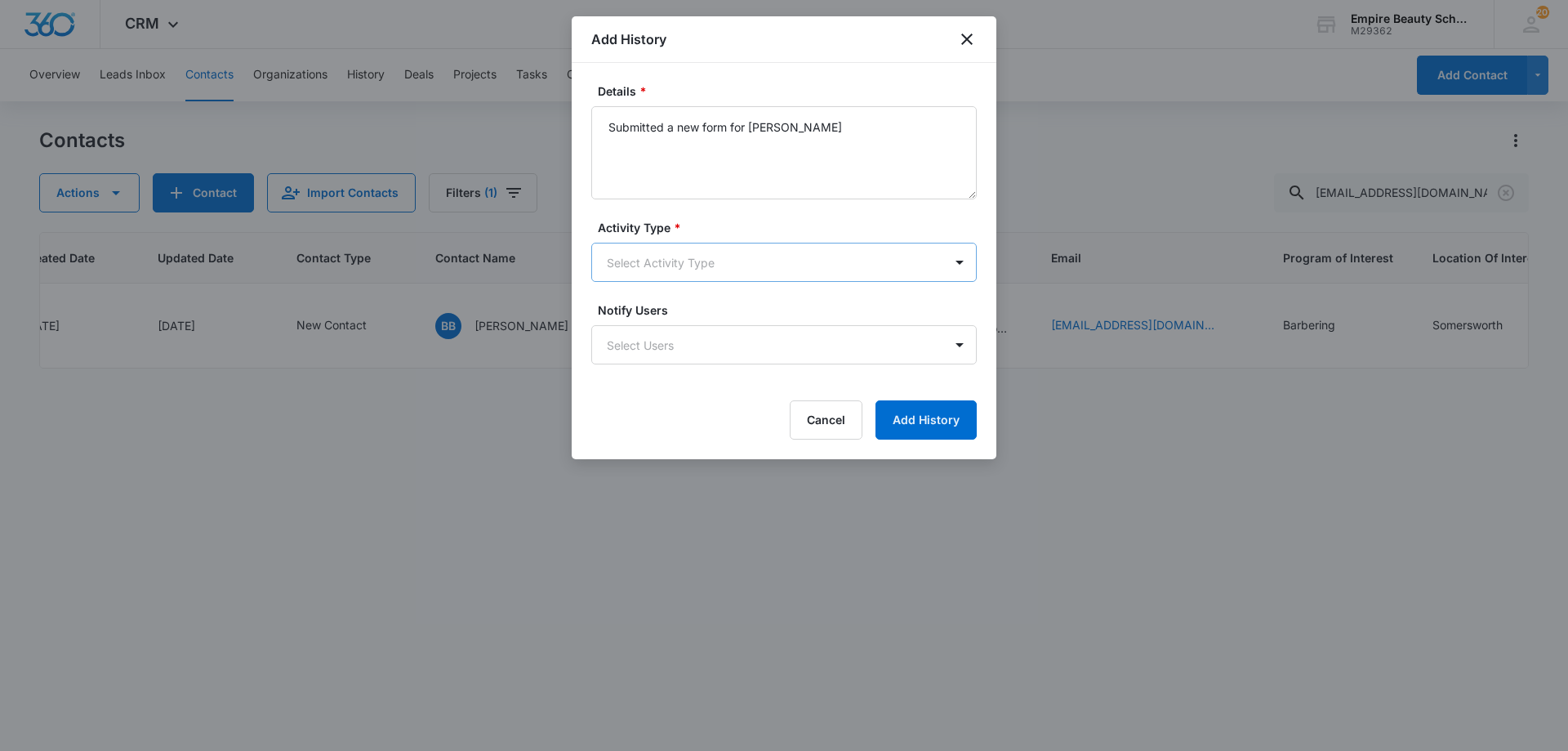
click at [736, 260] on body "CRM Apps Forms CRM Email Shop Payments POS Files Brand Settings Empire Beauty S…" at bounding box center [784, 376] width 1568 height 751
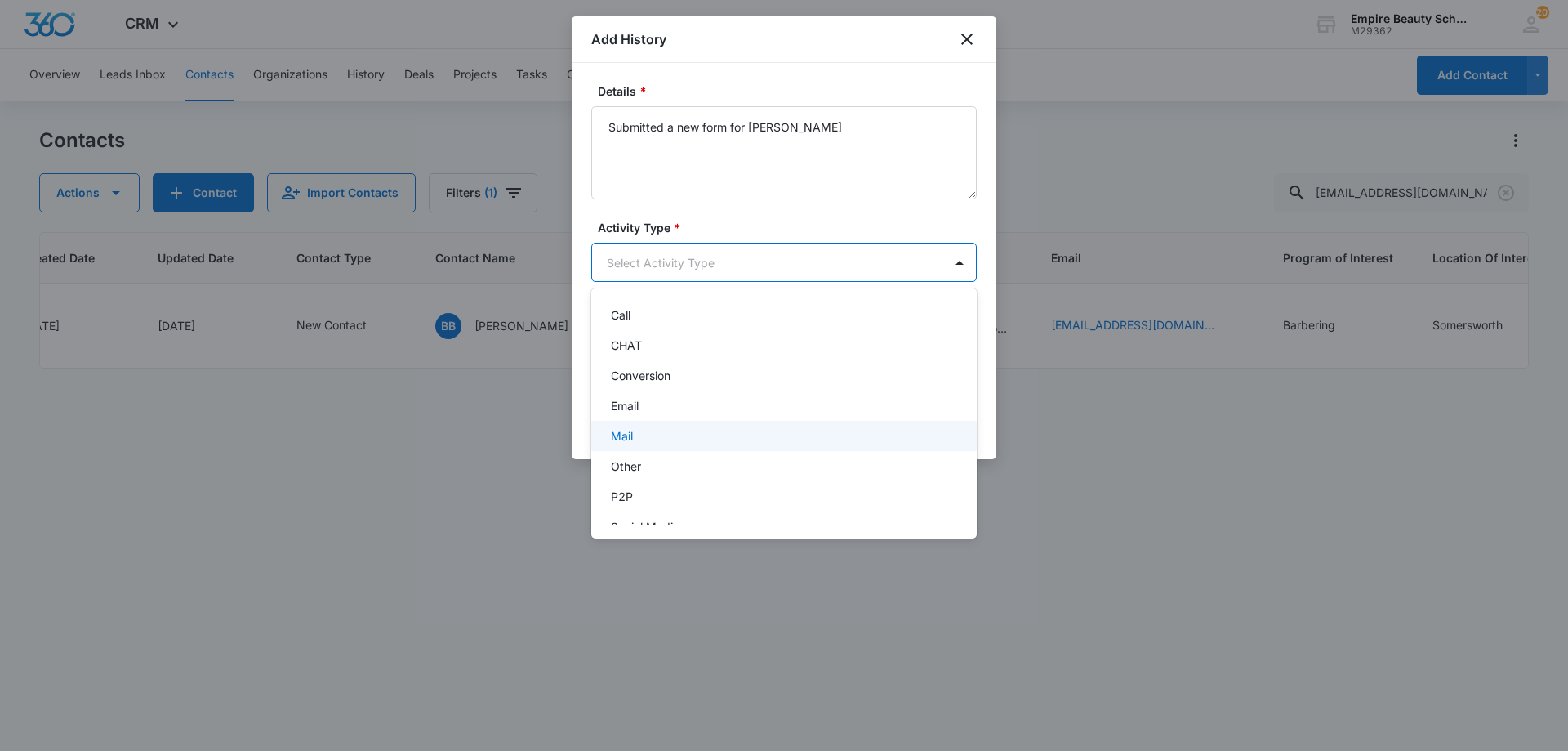
scroll to position [85, 0]
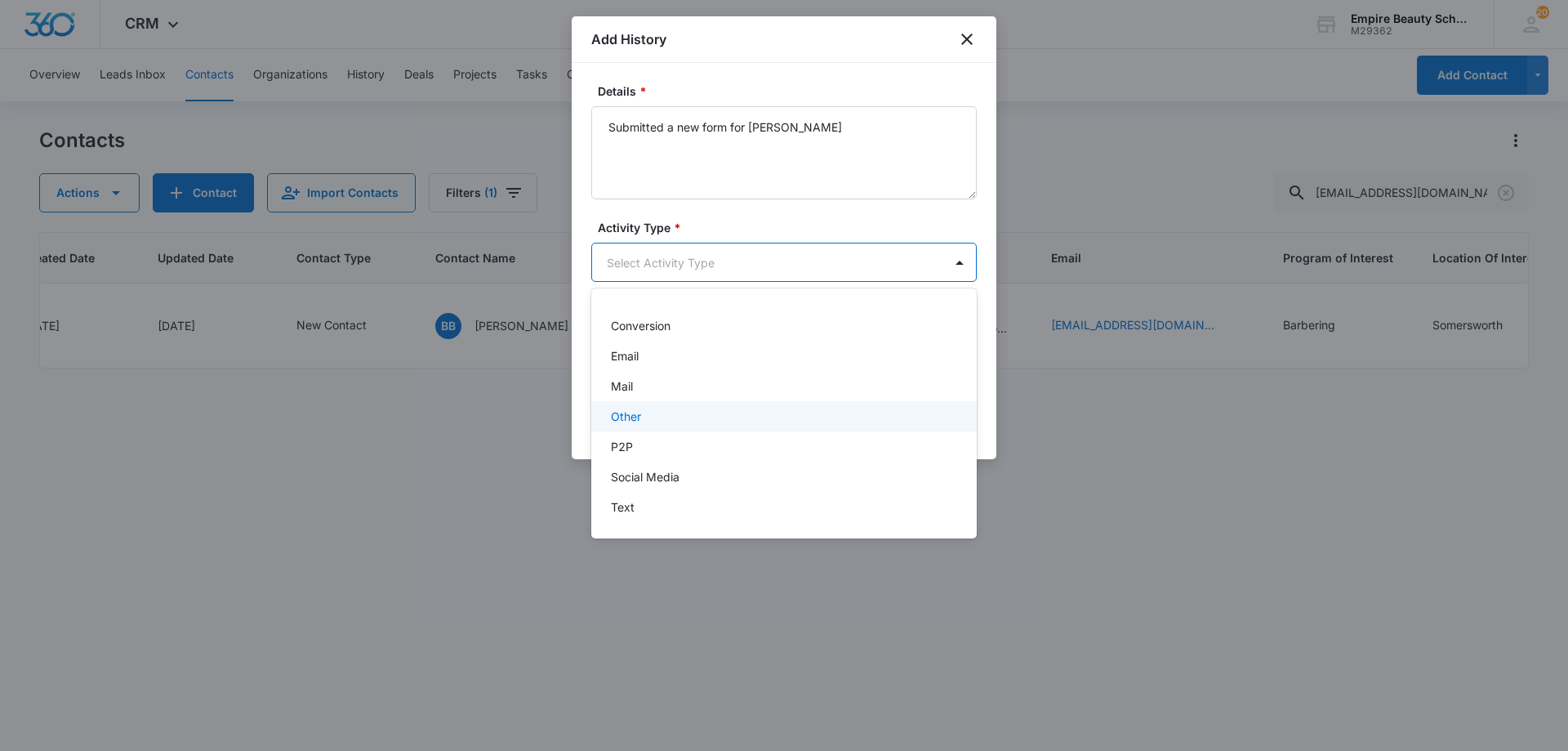
click at [651, 411] on div "Other" at bounding box center [782, 416] width 343 height 17
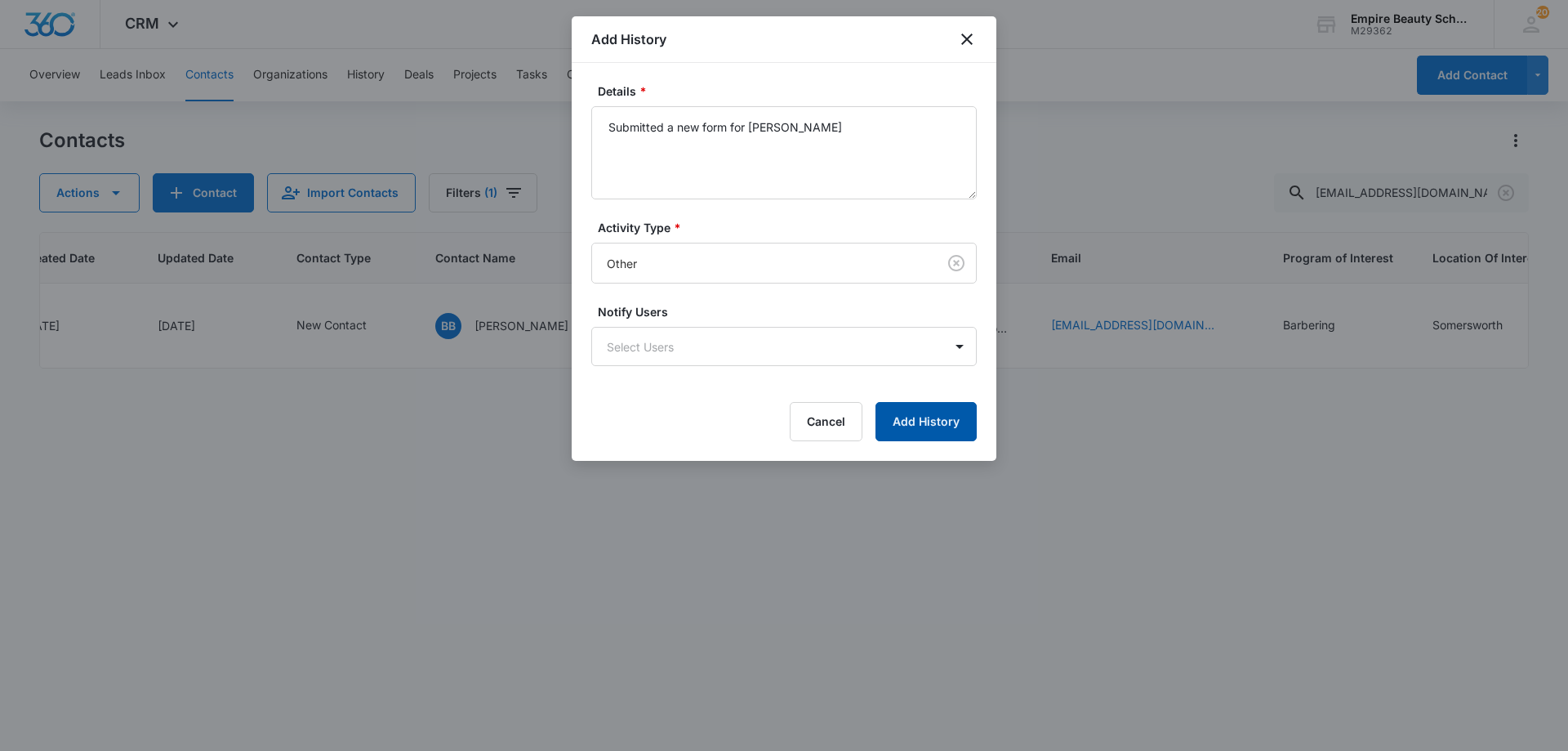
click at [948, 421] on button "Add History" at bounding box center [925, 422] width 101 height 39
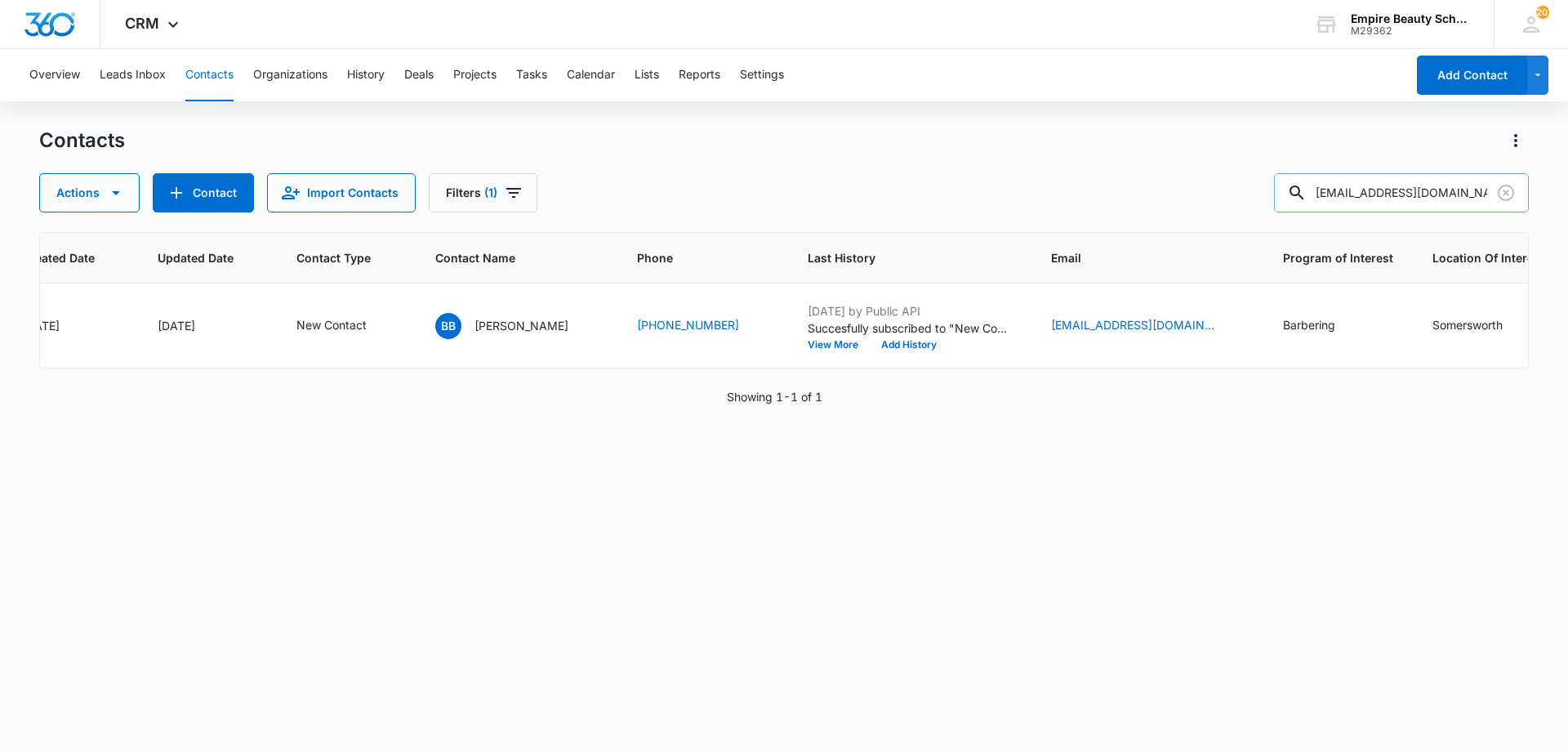
drag, startPoint x: 1363, startPoint y: 190, endPoint x: 1296, endPoint y: 203, distance: 68.2
click at [1304, 197] on div "[EMAIL_ADDRESS][DOMAIN_NAME]" at bounding box center [1401, 193] width 255 height 39
click at [1337, 198] on input "[EMAIL_ADDRESS][DOMAIN_NAME]" at bounding box center [1401, 193] width 255 height 39
drag, startPoint x: 1361, startPoint y: 192, endPoint x: 1275, endPoint y: 194, distance: 86.0
click at [1275, 194] on div "Actions Contact Import Contacts Filters (1) medic.rn1026@gmail.com" at bounding box center [784, 193] width 1490 height 39
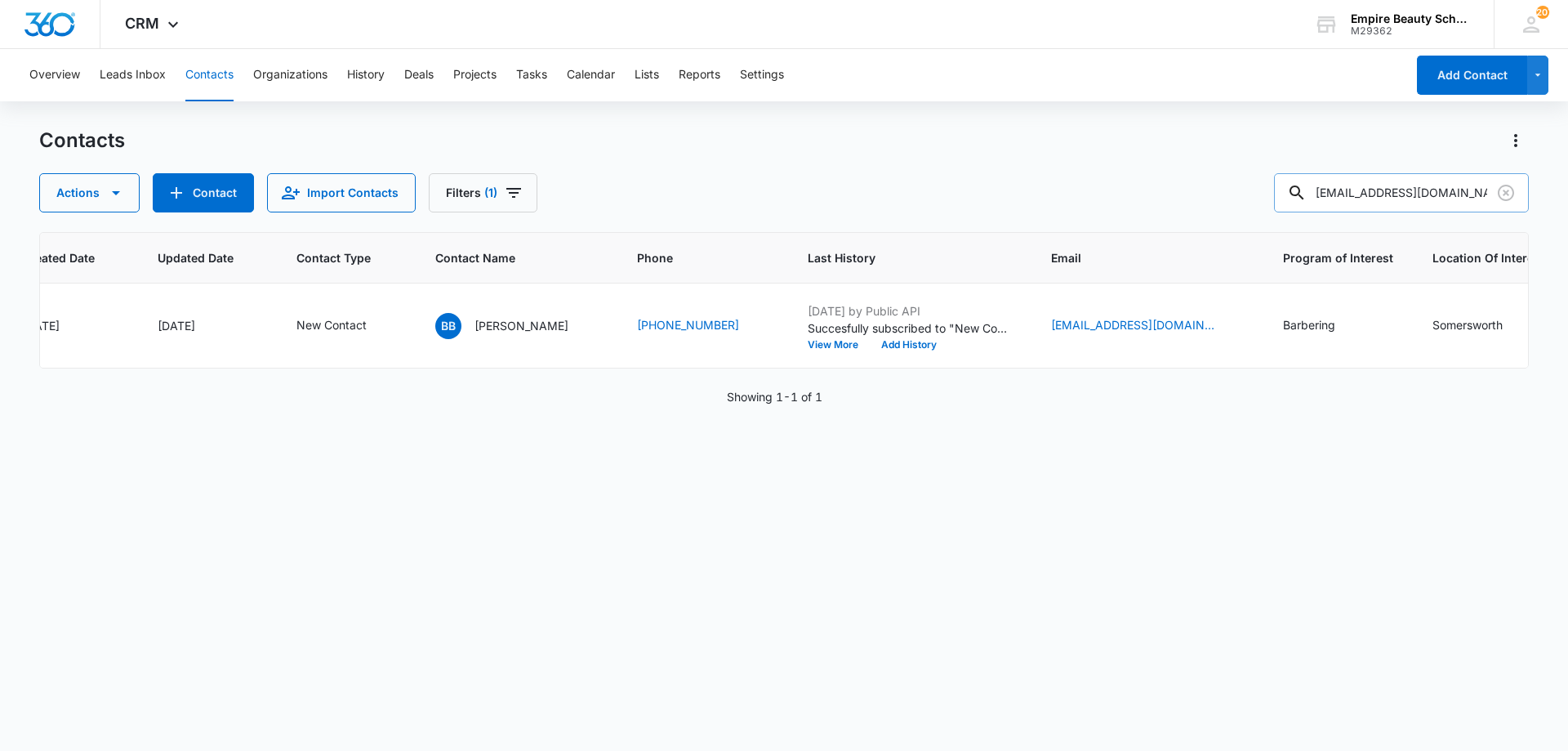
click at [1349, 192] on input "[EMAIL_ADDRESS][DOMAIN_NAME]" at bounding box center [1401, 193] width 255 height 39
click at [1349, 193] on input "[EMAIL_ADDRESS][DOMAIN_NAME]" at bounding box center [1401, 193] width 255 height 39
type input "jasmine sa"
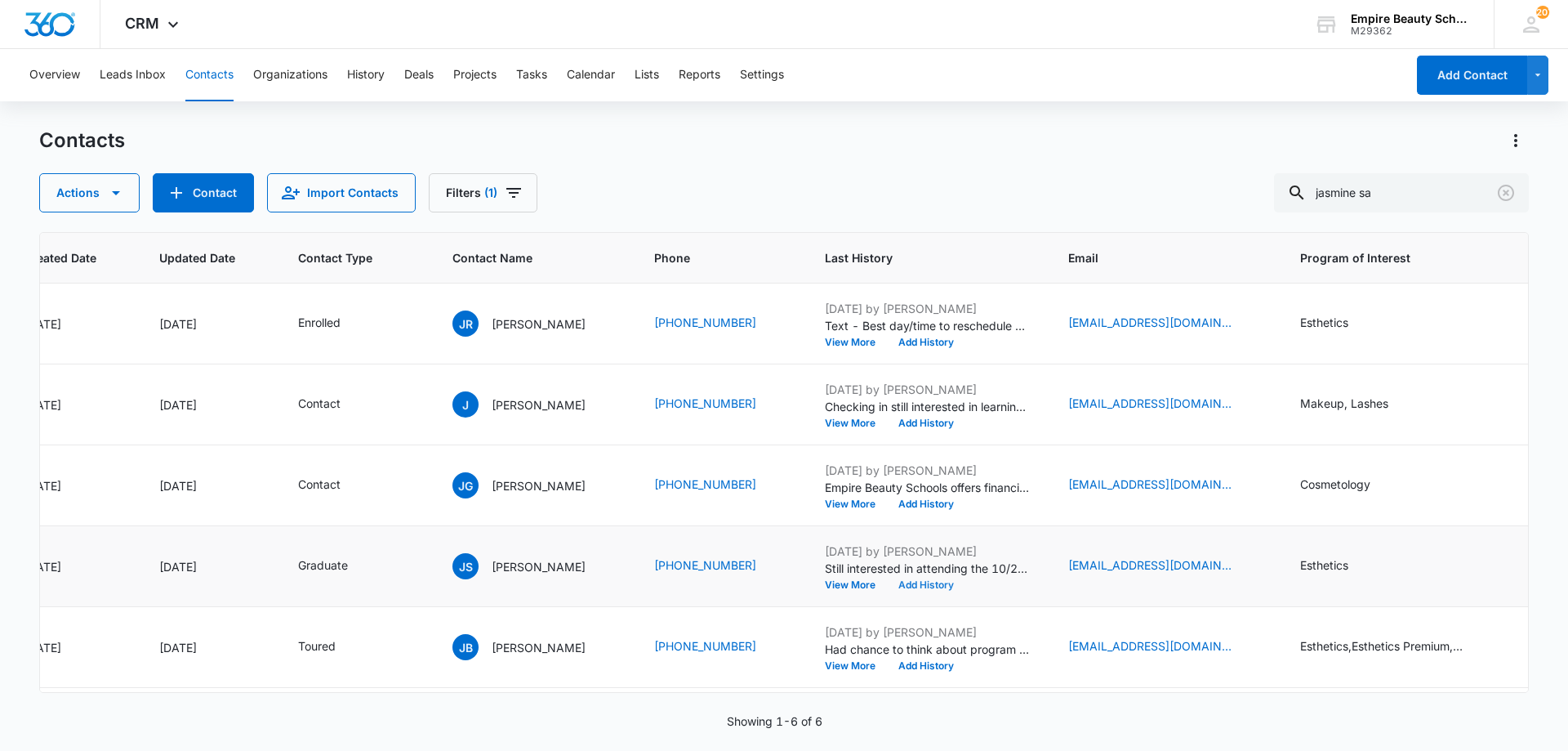
click at [925, 588] on button "Add History" at bounding box center [926, 585] width 79 height 10
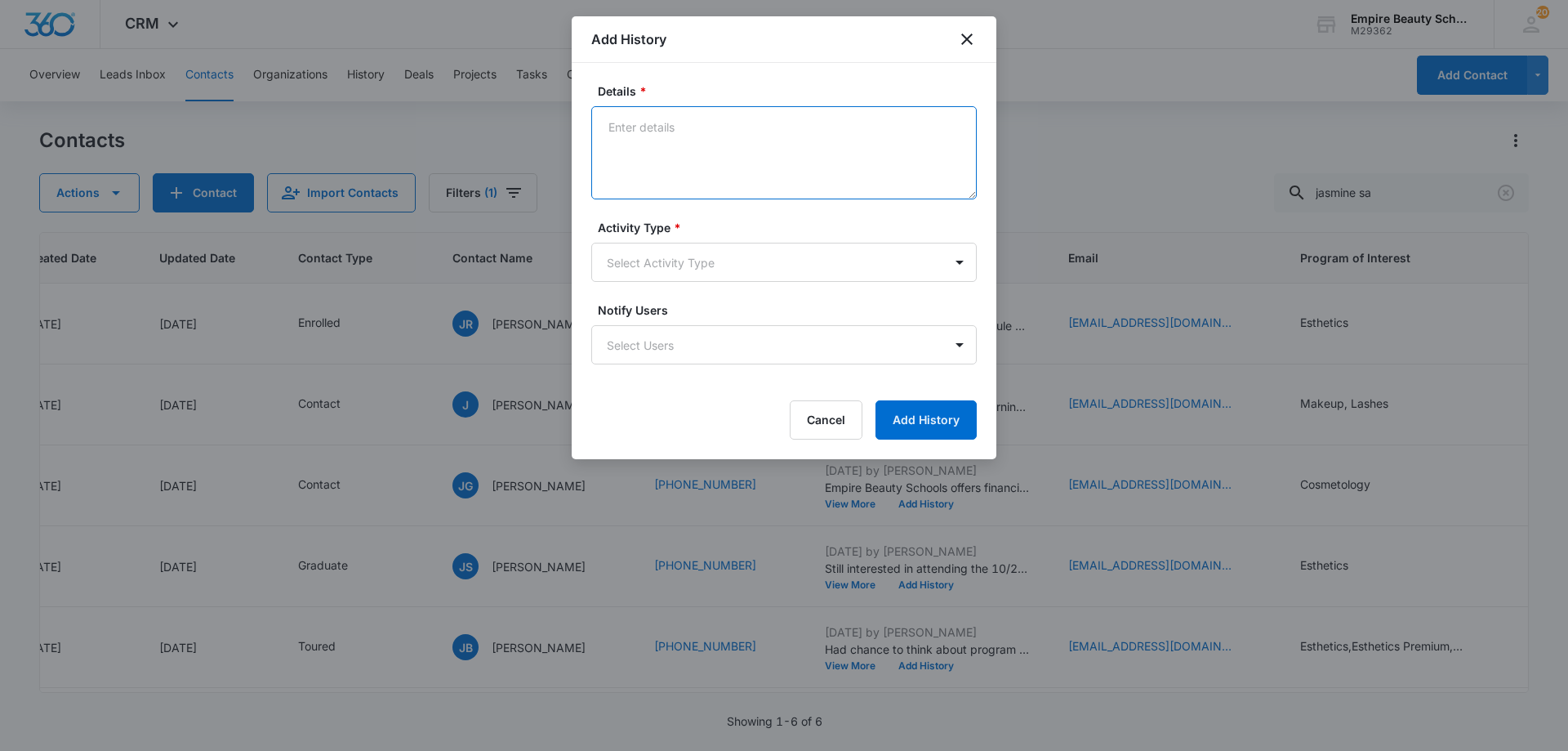
click at [705, 137] on textarea "Details *" at bounding box center [783, 153] width 385 height 93
drag, startPoint x: 795, startPoint y: 122, endPoint x: 802, endPoint y: 128, distance: 9.2
click at [797, 126] on textarea "No longer planning on attending the program" at bounding box center [783, 153] width 385 height 93
click at [805, 127] on textarea "No longer planning on attending the program" at bounding box center [783, 153] width 385 height 93
type textarea "No longer planning on attending the lash program"
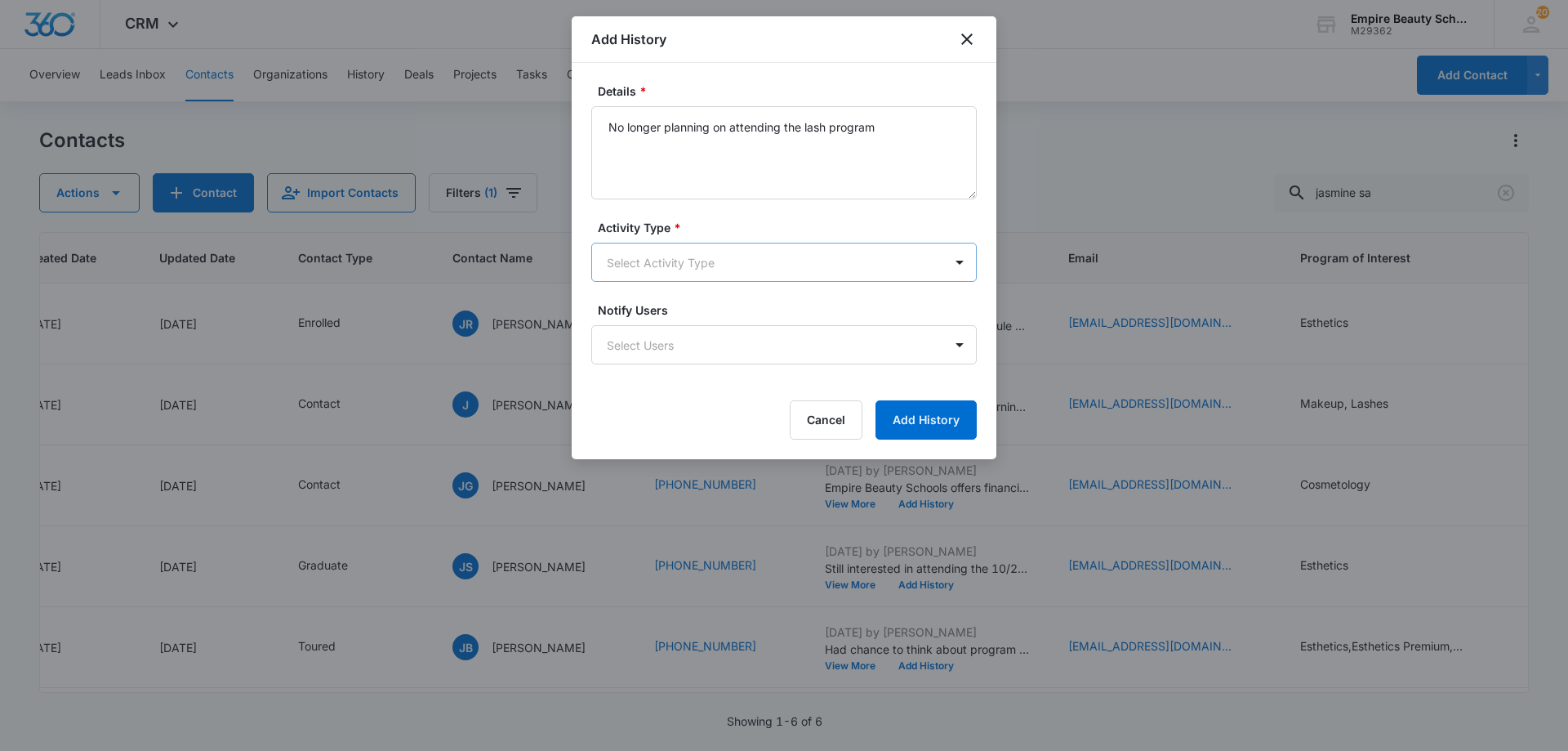
click at [785, 256] on body "CRM Apps Forms CRM Email Shop Payments POS Files Brand Settings Empire Beauty S…" at bounding box center [784, 376] width 1568 height 751
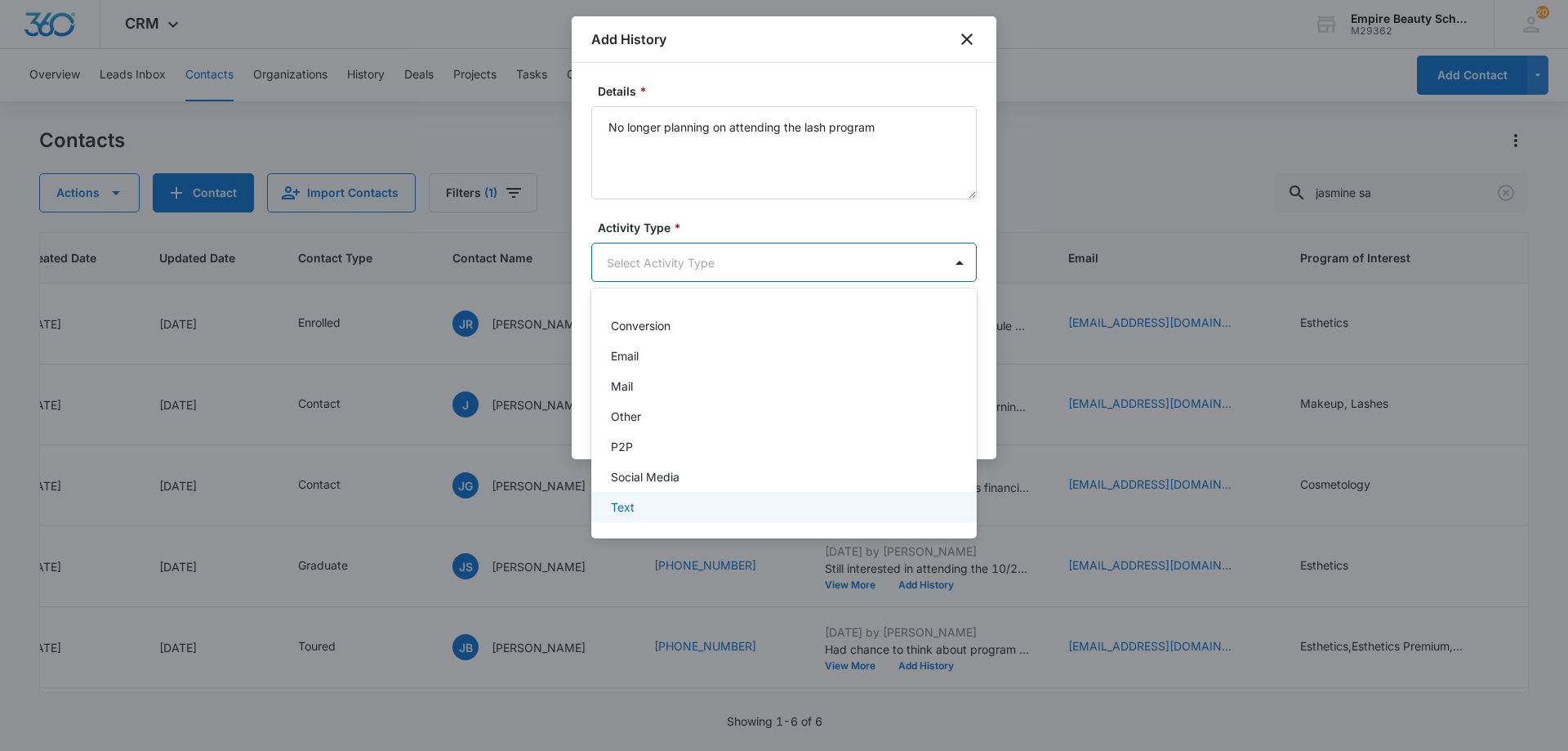
click at [651, 498] on div "Text" at bounding box center [782, 506] width 343 height 17
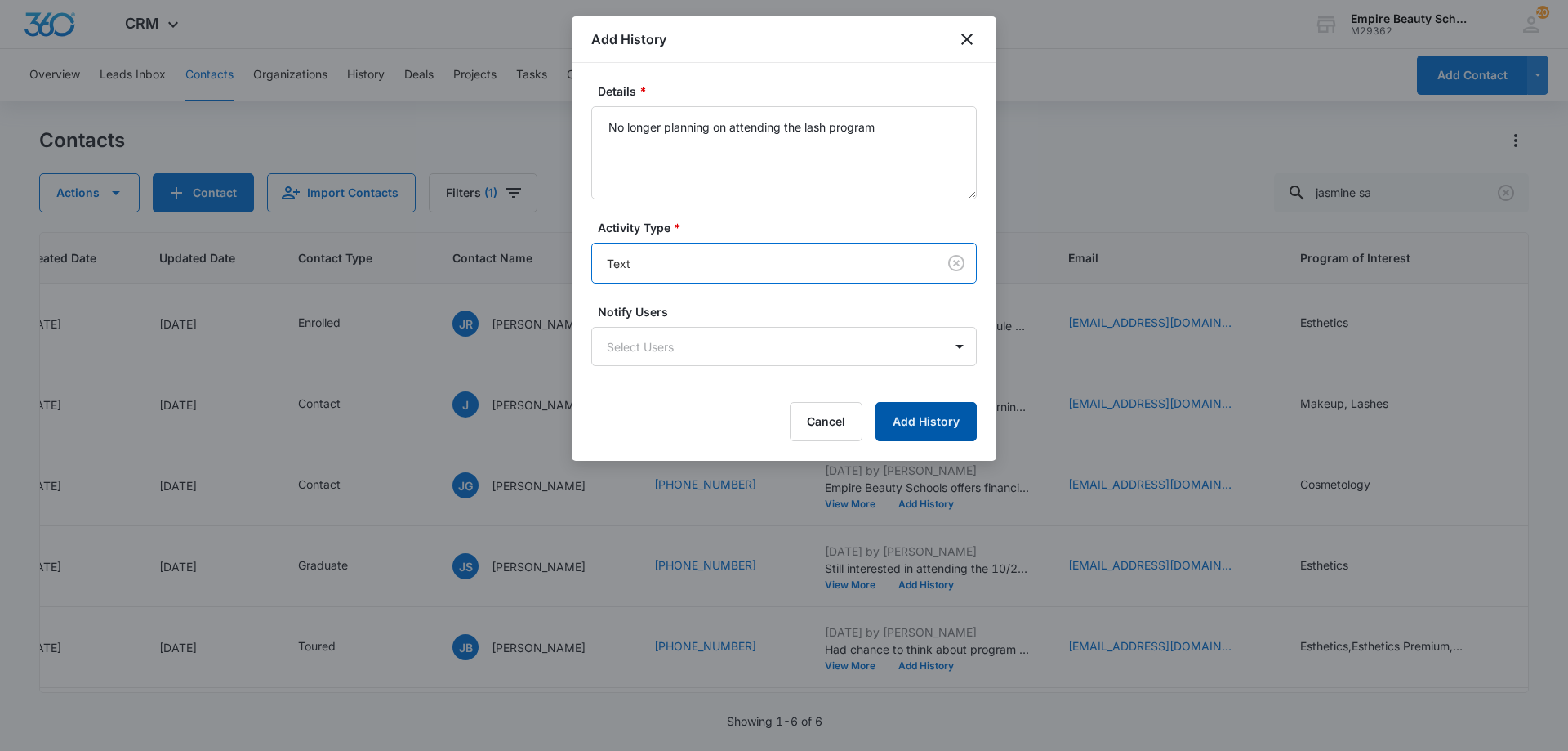
click at [903, 435] on button "Add History" at bounding box center [925, 422] width 101 height 39
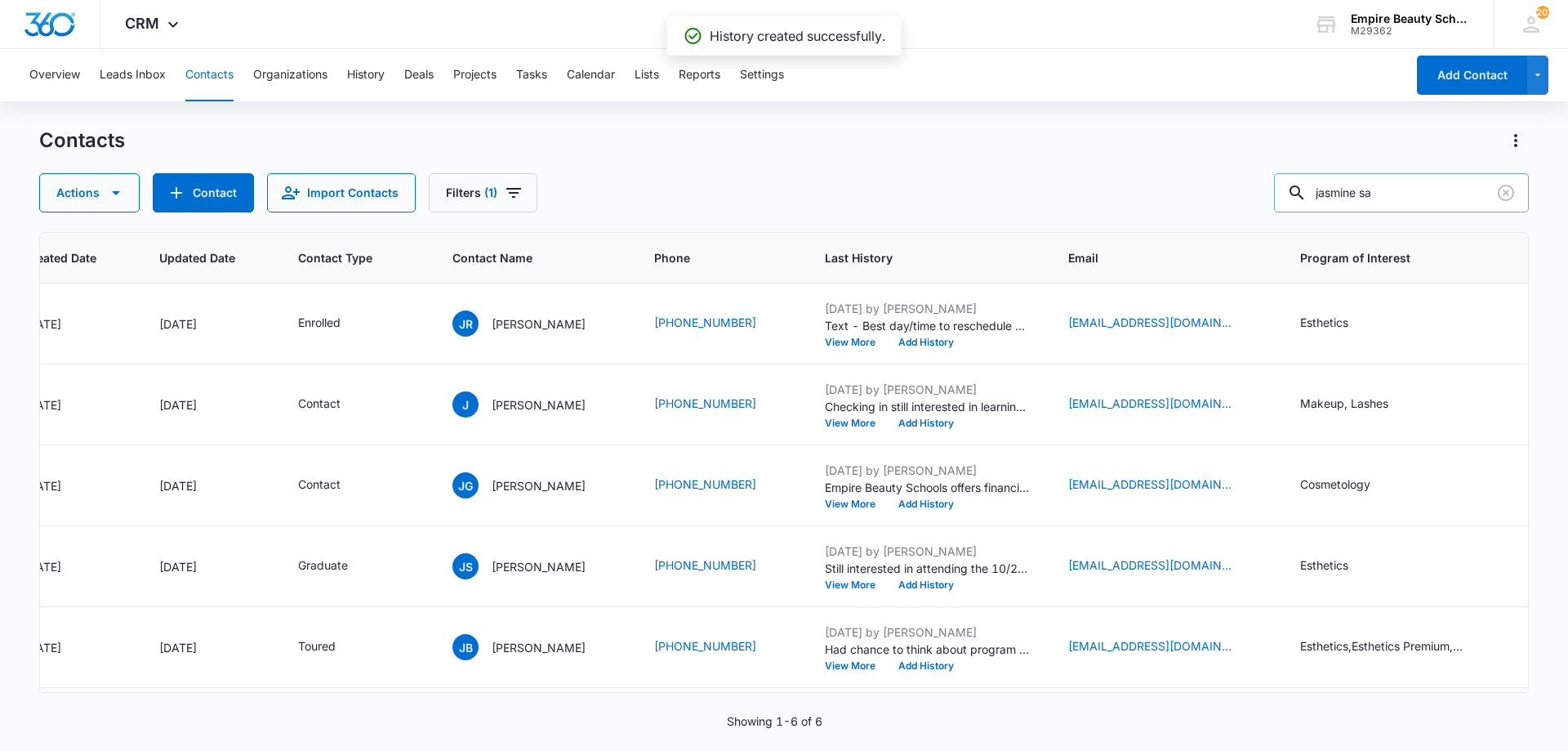
click at [1380, 187] on input "jasmine sa" at bounding box center [1401, 193] width 255 height 39
click at [1380, 189] on input "jasmine sa" at bounding box center [1401, 193] width 255 height 39
click at [1380, 191] on input "jasmine sa" at bounding box center [1401, 193] width 255 height 39
click at [1357, 192] on input "jasmine sa" at bounding box center [1401, 193] width 255 height 39
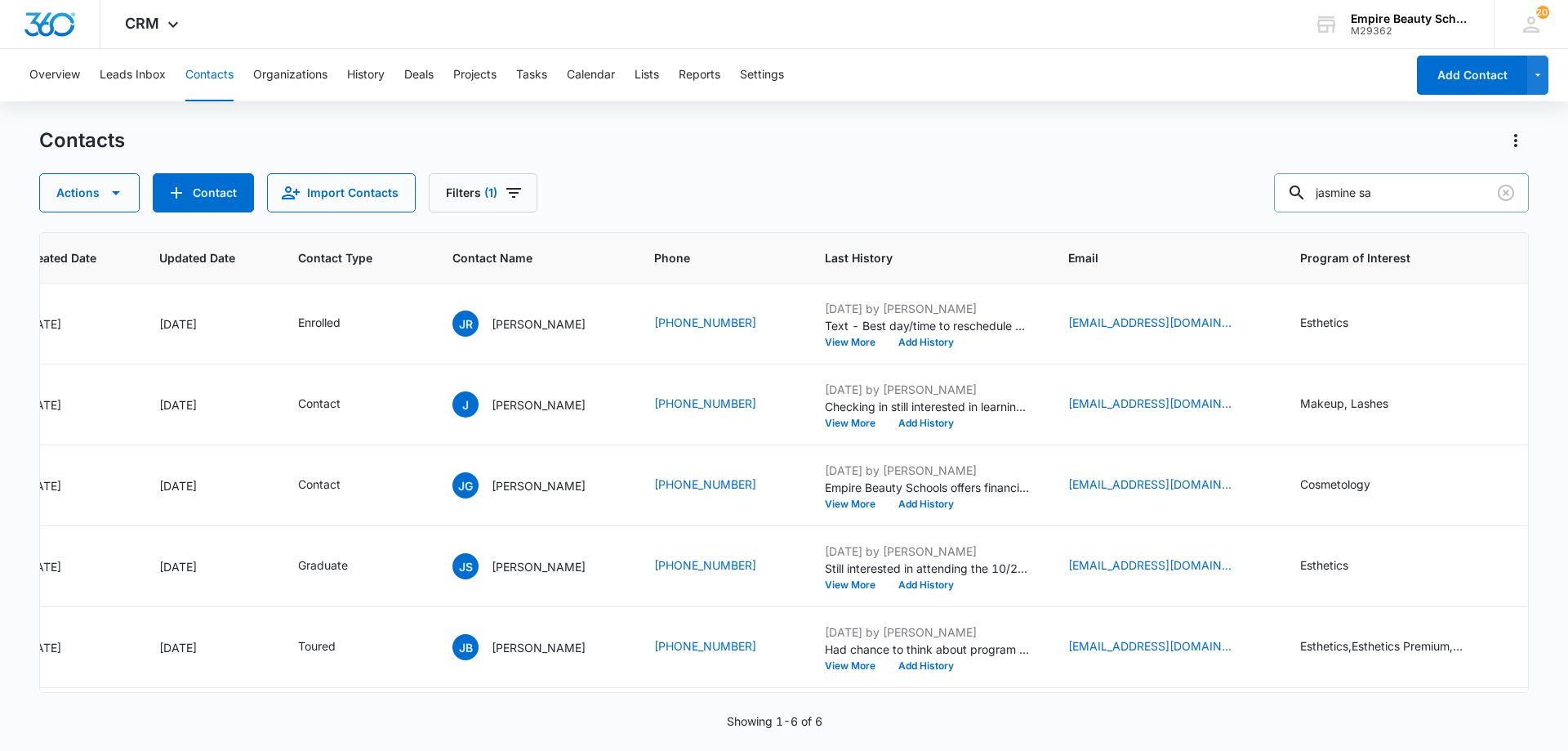
click at [1357, 192] on input "jasmine sa" at bounding box center [1401, 193] width 255 height 39
paste input "[EMAIL_ADDRESS][DOMAIN_NAME]"
type input "[EMAIL_ADDRESS][DOMAIN_NAME]"
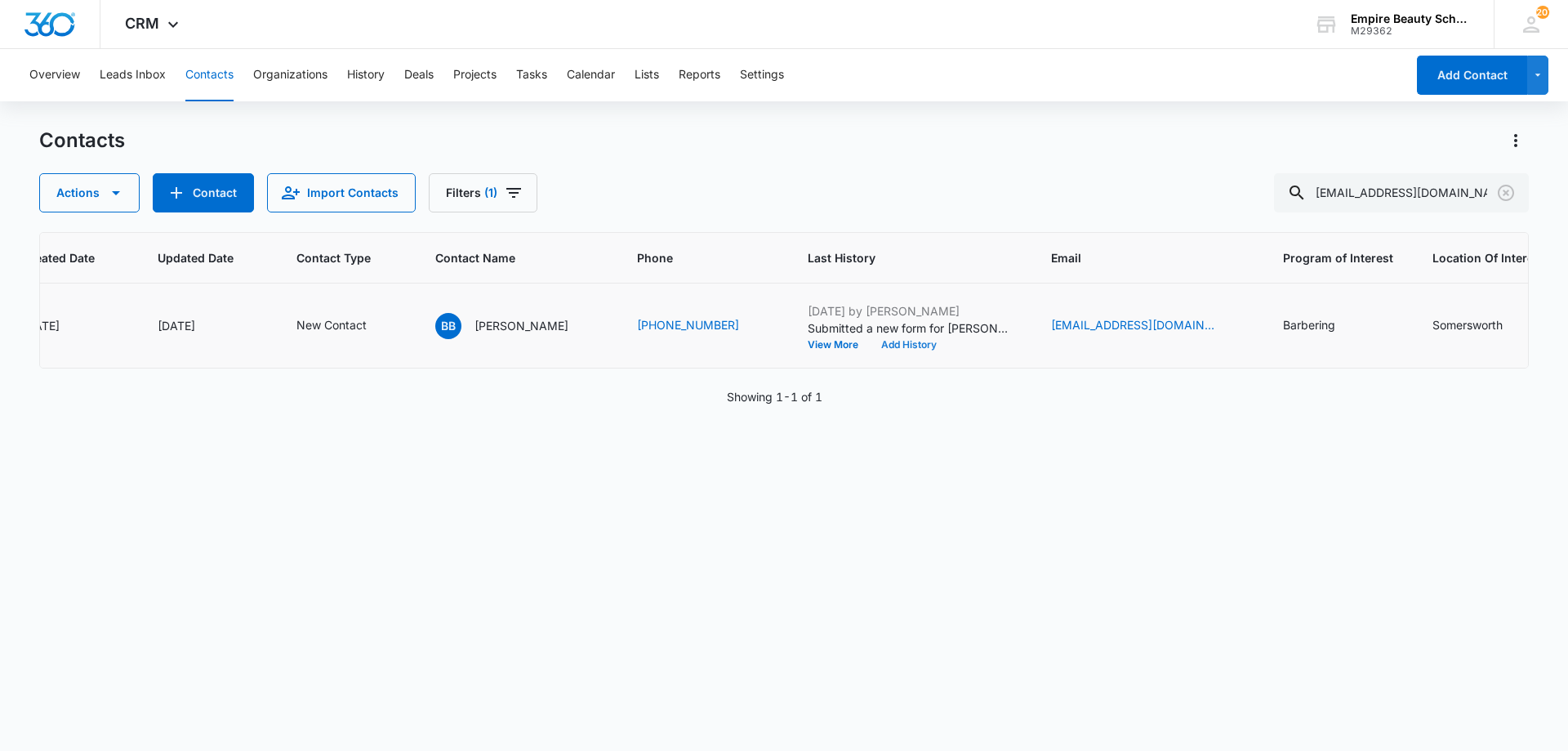
click at [908, 342] on button "Add History" at bounding box center [909, 344] width 79 height 10
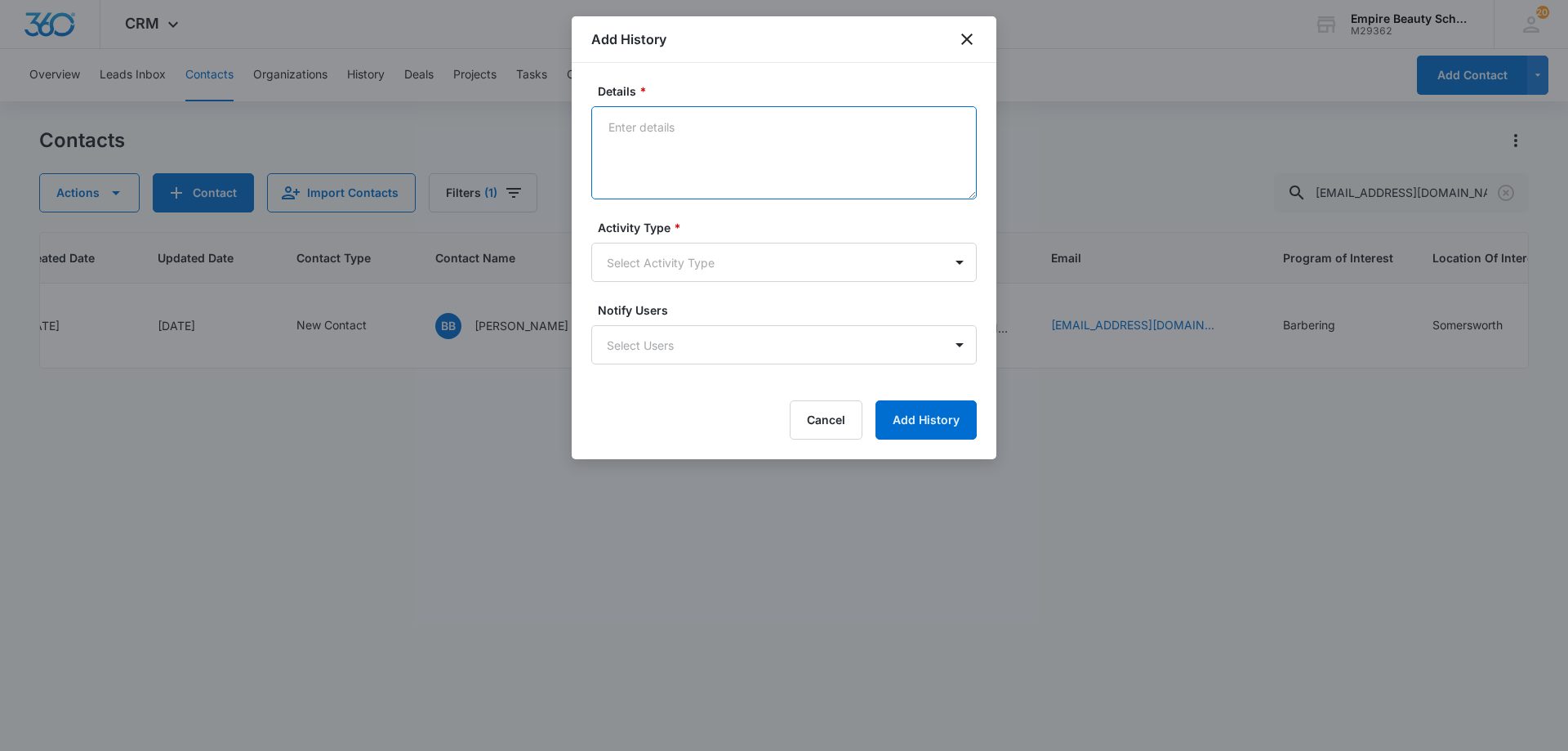
click at [715, 171] on textarea "Details *" at bounding box center [783, 153] width 385 height 93
type textarea "VM 1"
click at [670, 259] on body "CRM Apps Forms CRM Email Shop Payments POS Files Brand Settings Empire Beauty S…" at bounding box center [784, 376] width 1568 height 751
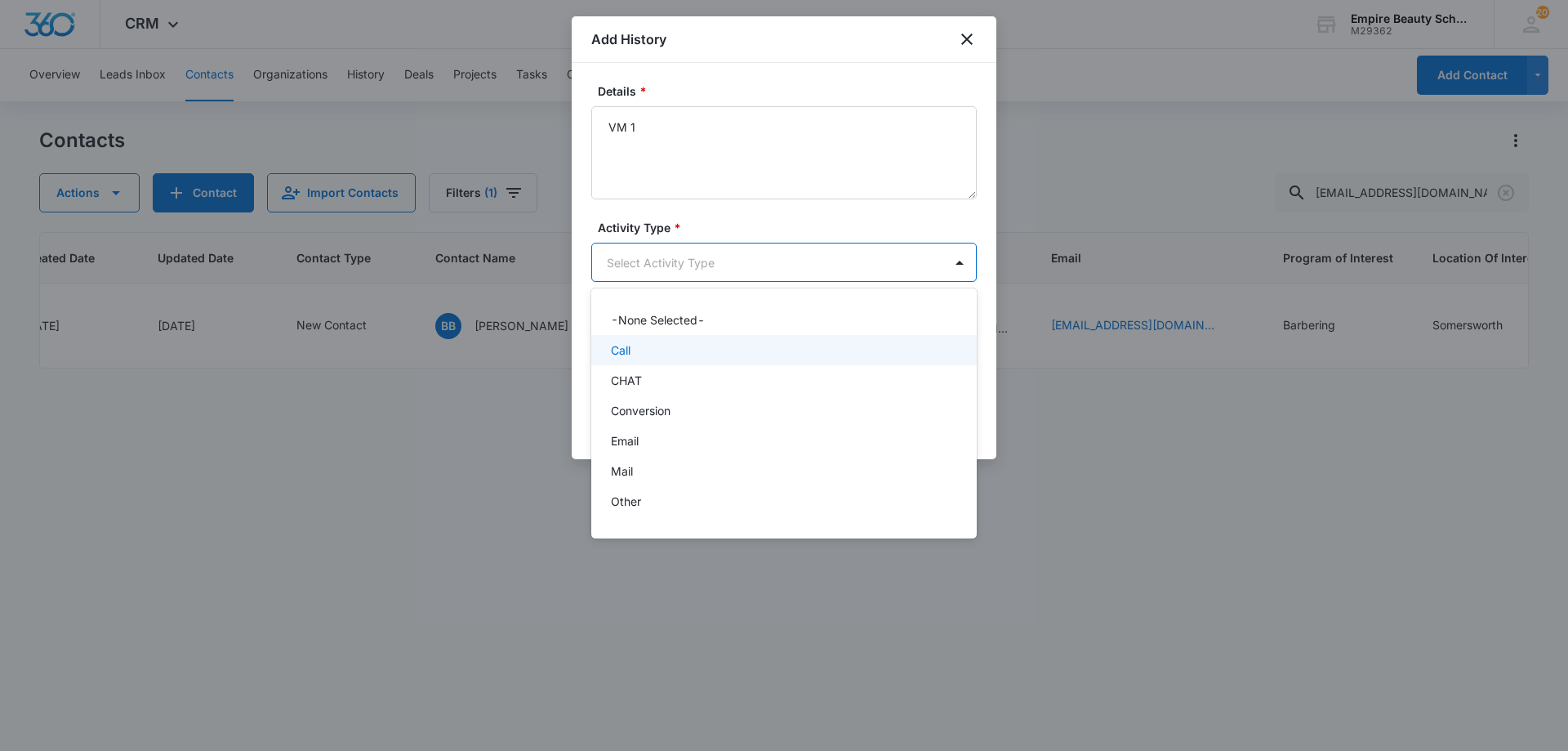
click at [659, 344] on div "Call" at bounding box center [782, 350] width 343 height 17
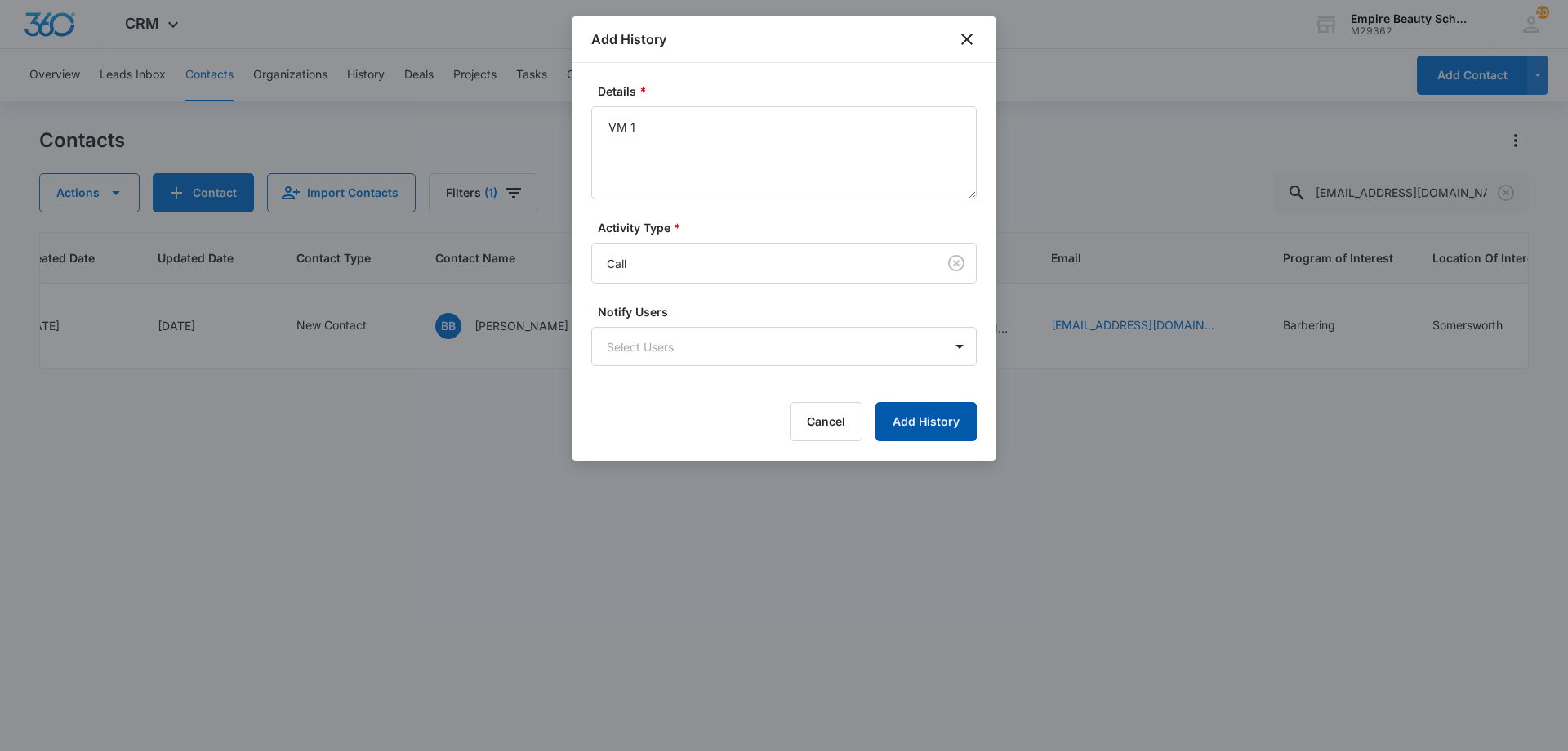
click at [911, 417] on button "Add History" at bounding box center [925, 422] width 101 height 39
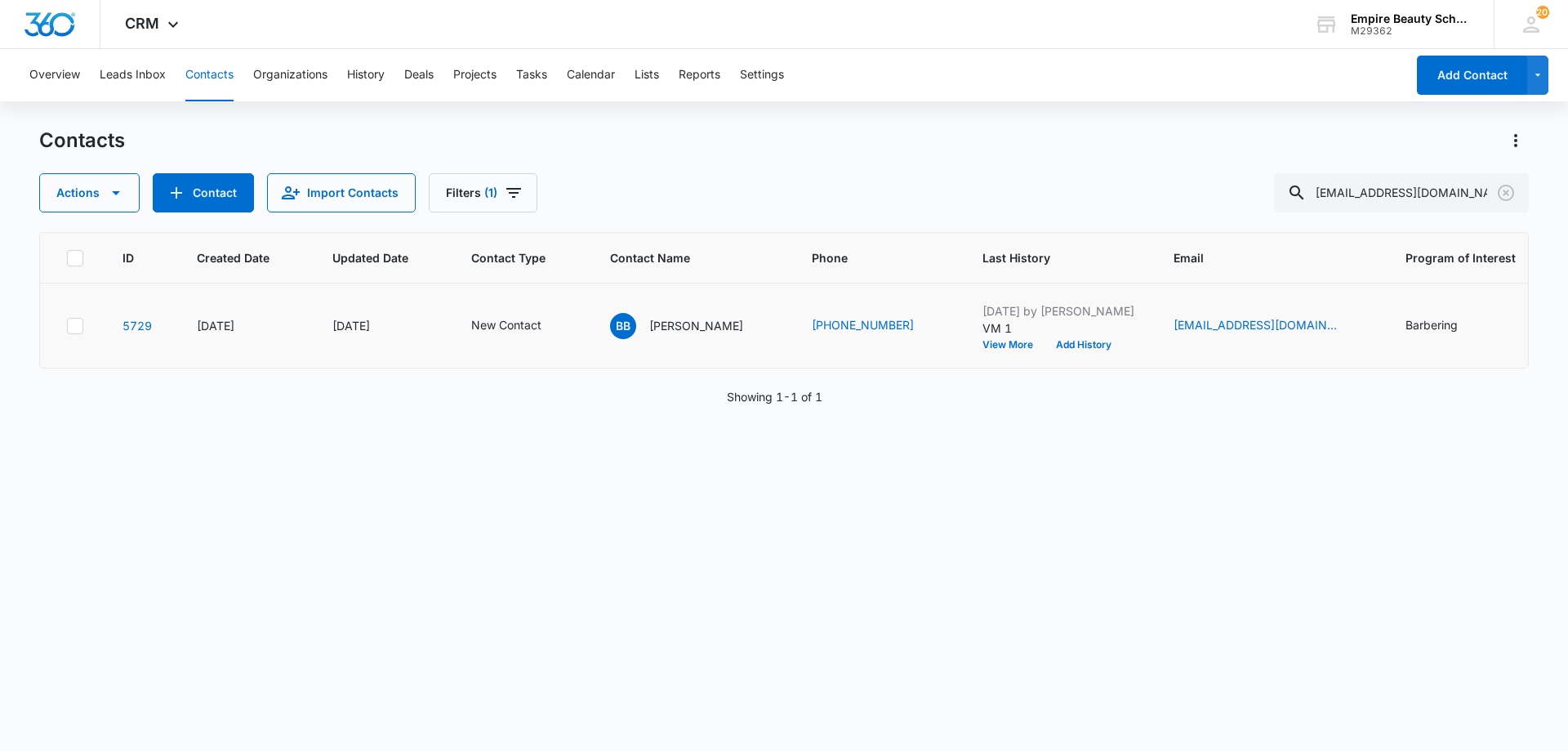
click at [1093, 350] on td "[DATE] by [PERSON_NAME] VM 1 View More Add History" at bounding box center [1058, 325] width 191 height 85
click at [1088, 345] on button "Add History" at bounding box center [1084, 344] width 79 height 10
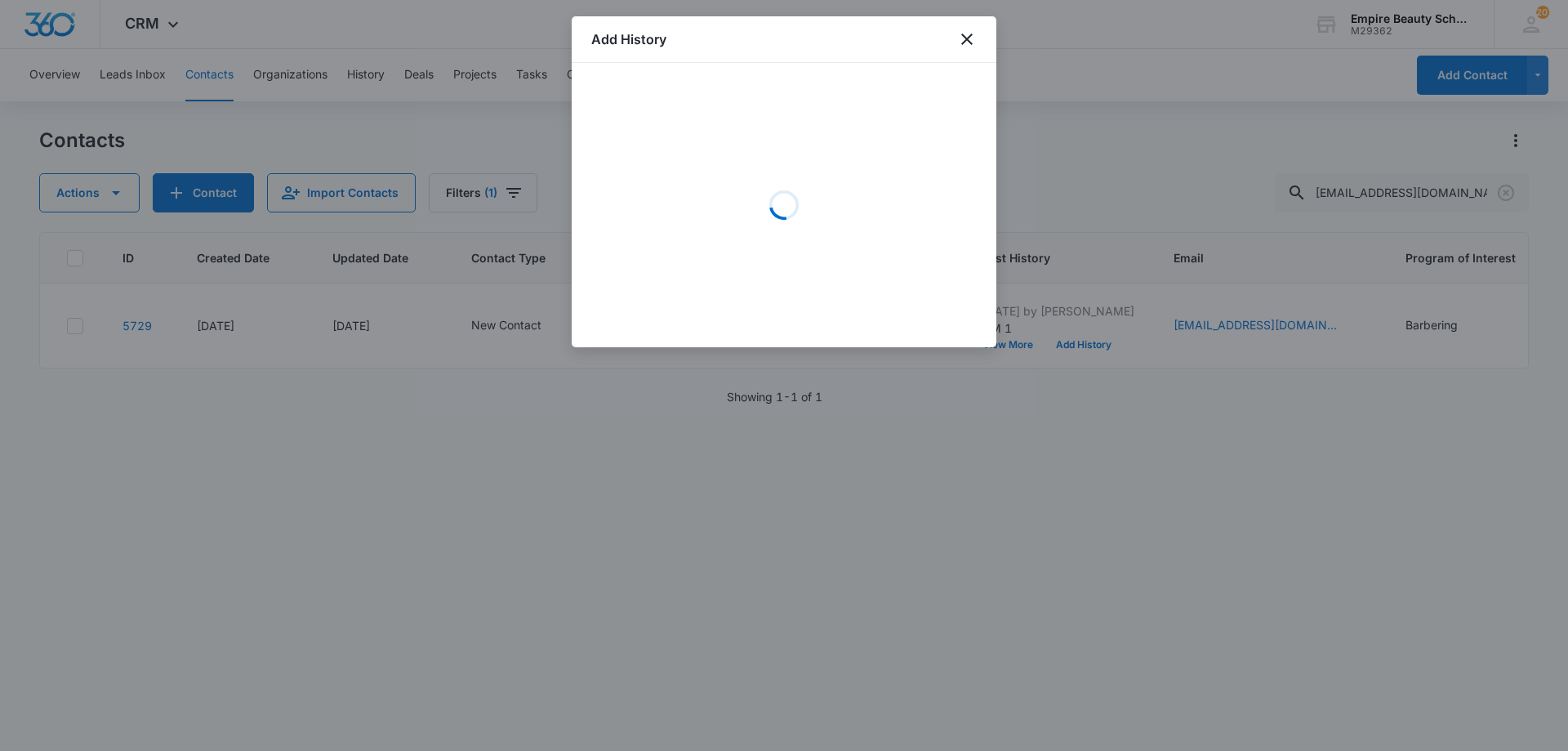
click at [742, 157] on div "Loading" at bounding box center [783, 205] width 385 height 245
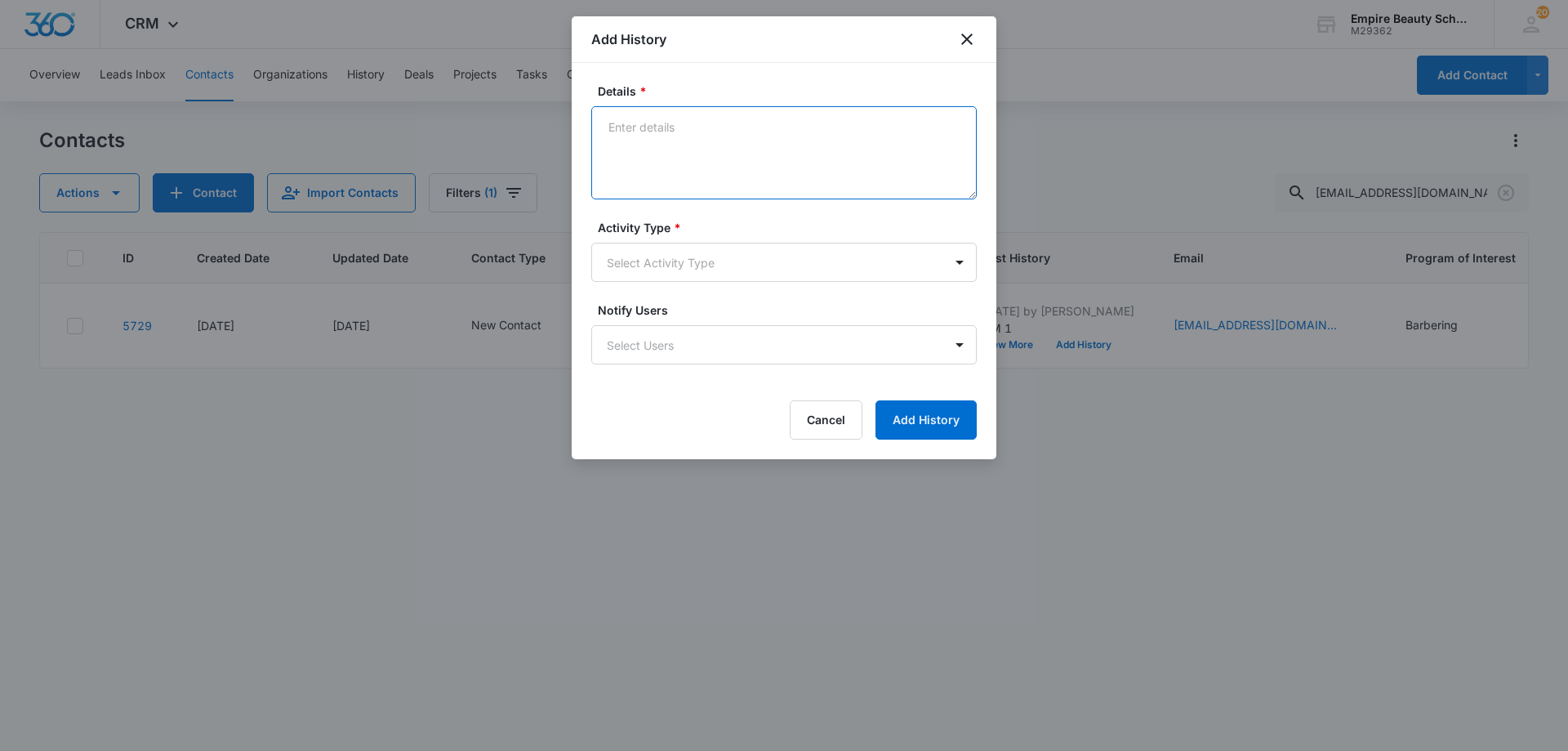
click at [657, 155] on textarea "Details *" at bounding box center [783, 153] width 385 height 93
type textarea "Text 1"
click at [690, 235] on label "Activity Type *" at bounding box center [790, 227] width 385 height 17
click at [681, 256] on body "CRM Apps Forms CRM Email Shop Payments POS Files Brand Settings Empire Beauty S…" at bounding box center [784, 376] width 1568 height 751
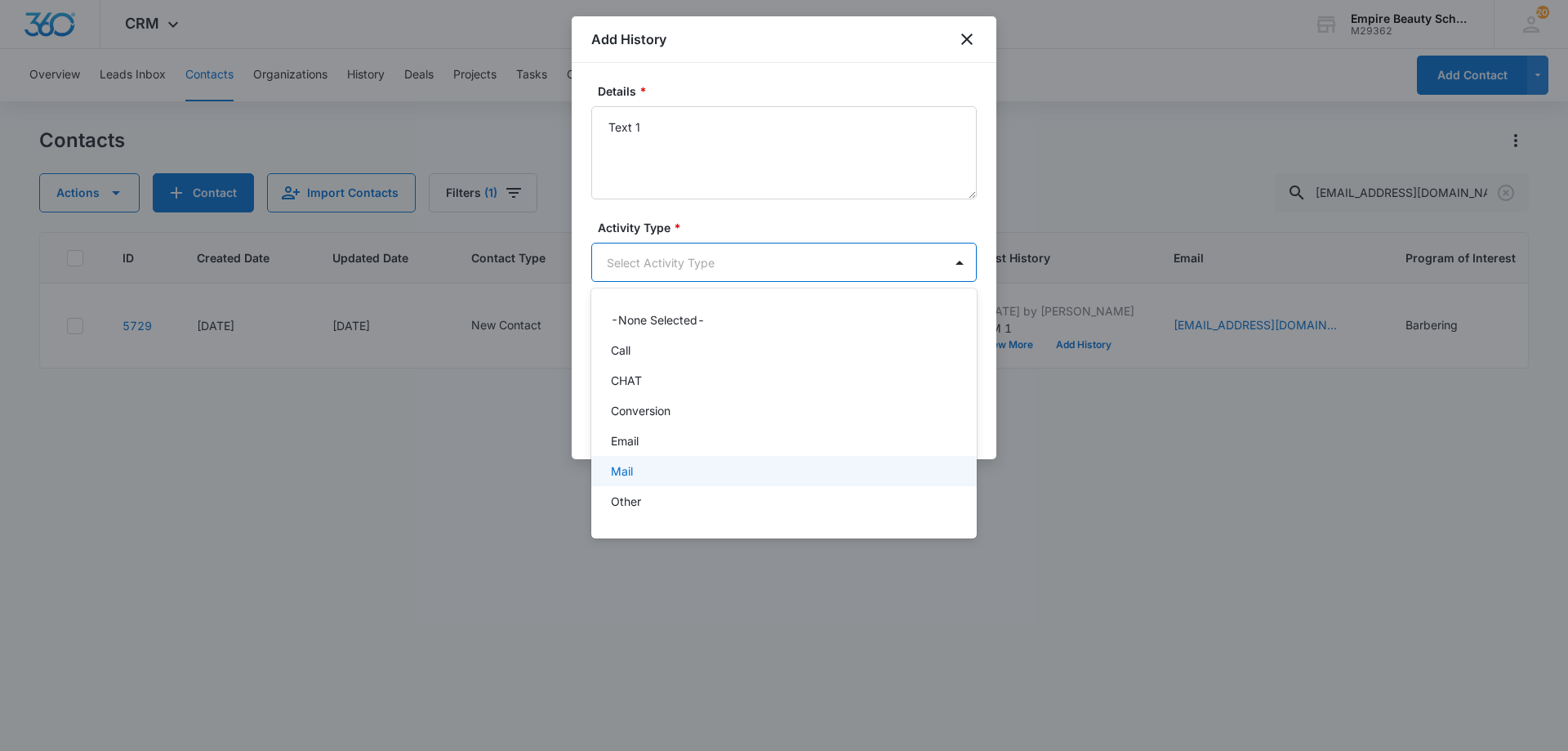
scroll to position [85, 0]
click at [662, 496] on div "Text" at bounding box center [783, 507] width 385 height 30
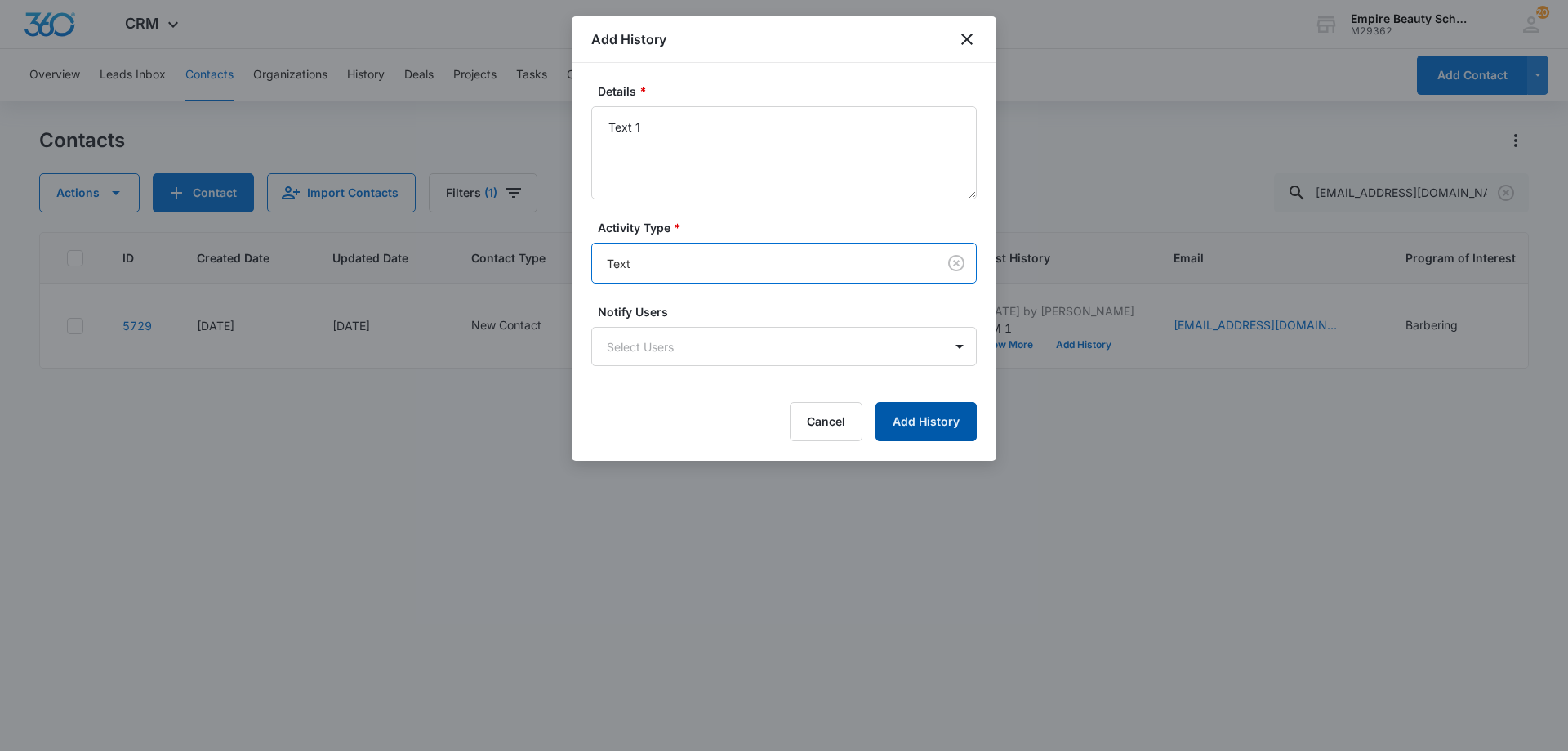
click at [919, 439] on button "Add History" at bounding box center [925, 422] width 101 height 39
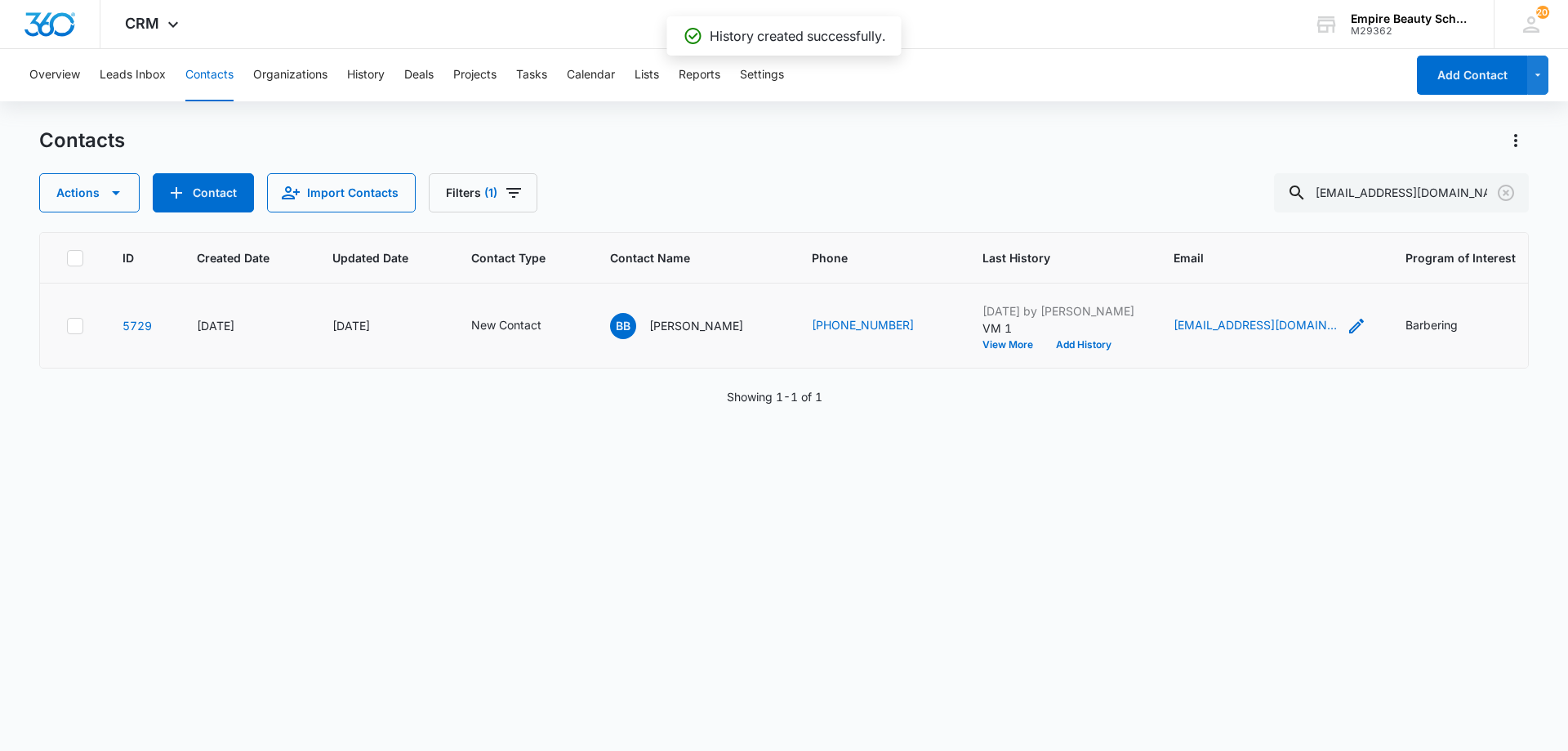
click at [1356, 324] on icon "Email - medic.rn1026@gmail.com - Select to Edit Field" at bounding box center [1357, 326] width 20 height 20
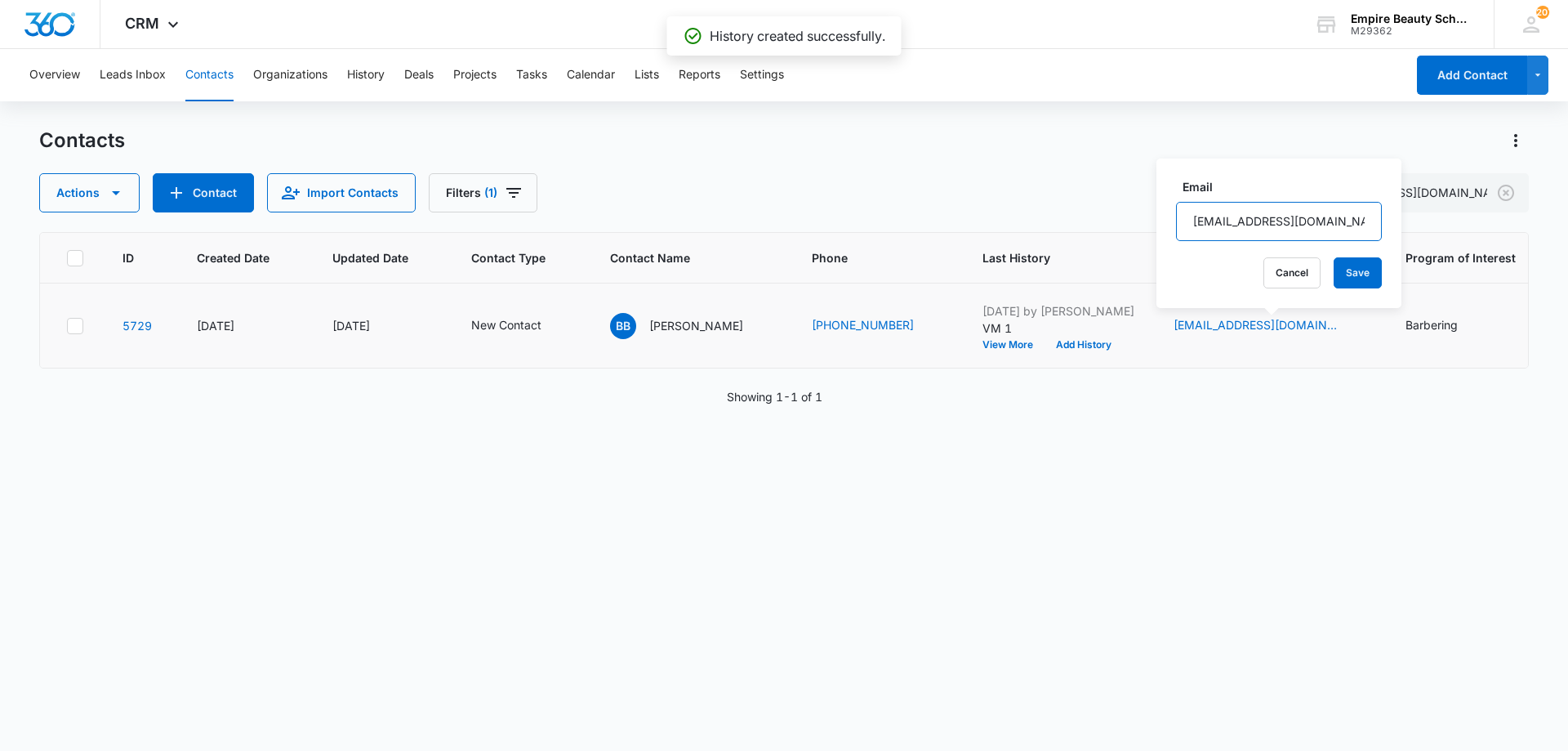
click at [1235, 207] on input "[EMAIL_ADDRESS][DOMAIN_NAME]" at bounding box center [1279, 222] width 206 height 39
click at [1279, 279] on button "Cancel" at bounding box center [1292, 273] width 57 height 31
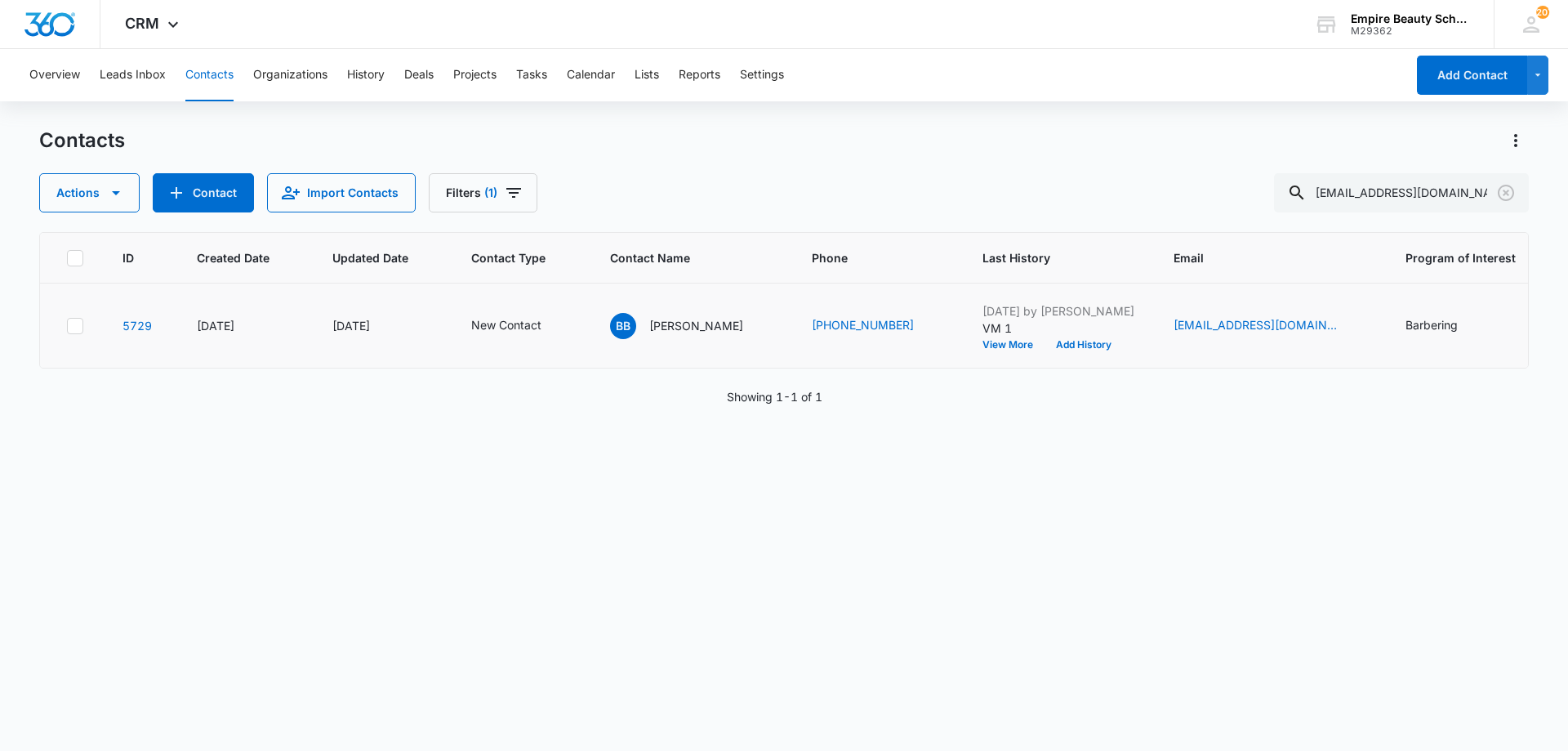
click at [1066, 335] on p "VM 1" at bounding box center [1058, 327] width 152 height 17
click at [1059, 340] on button "Add History" at bounding box center [1084, 344] width 79 height 10
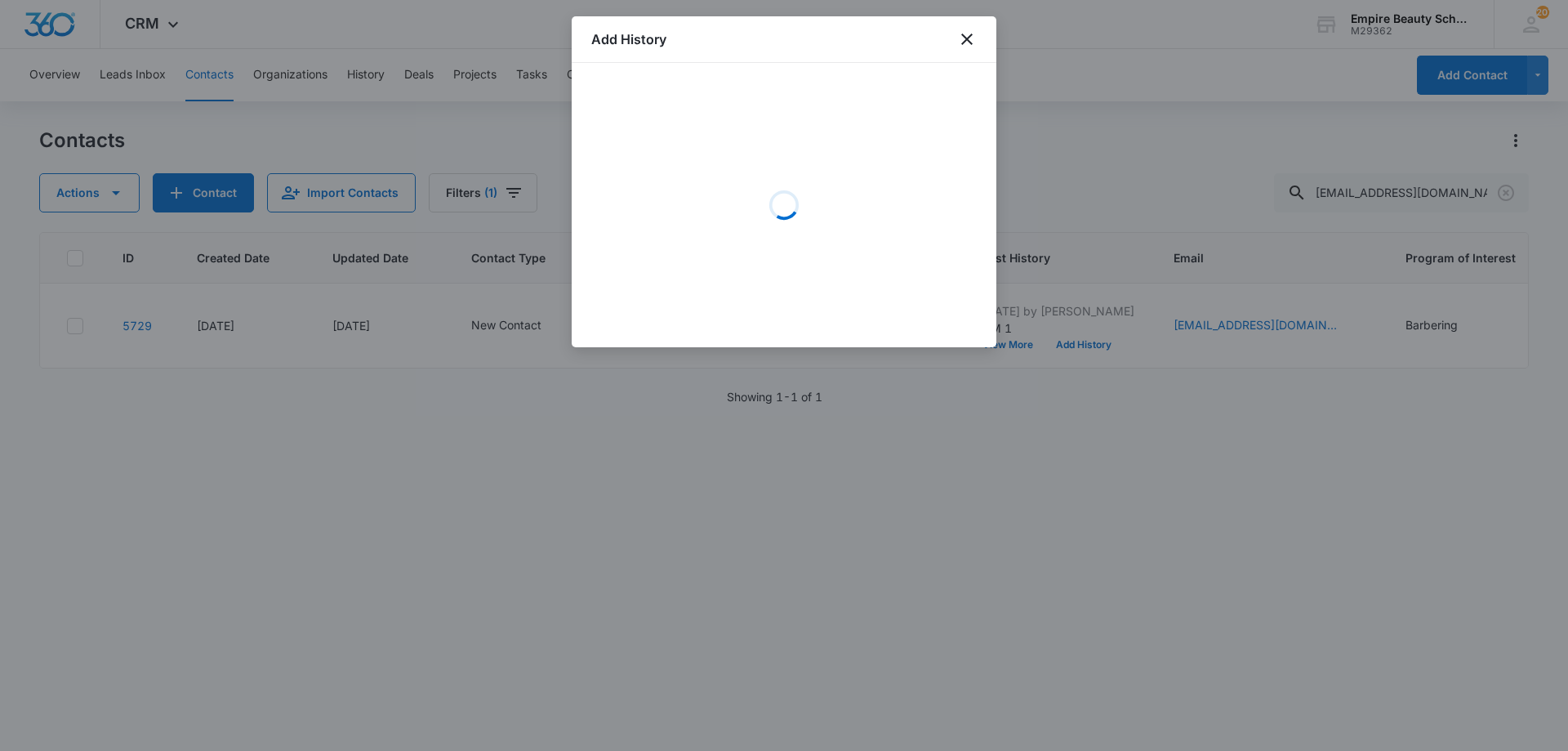
click at [786, 139] on div "Loading" at bounding box center [783, 205] width 385 height 245
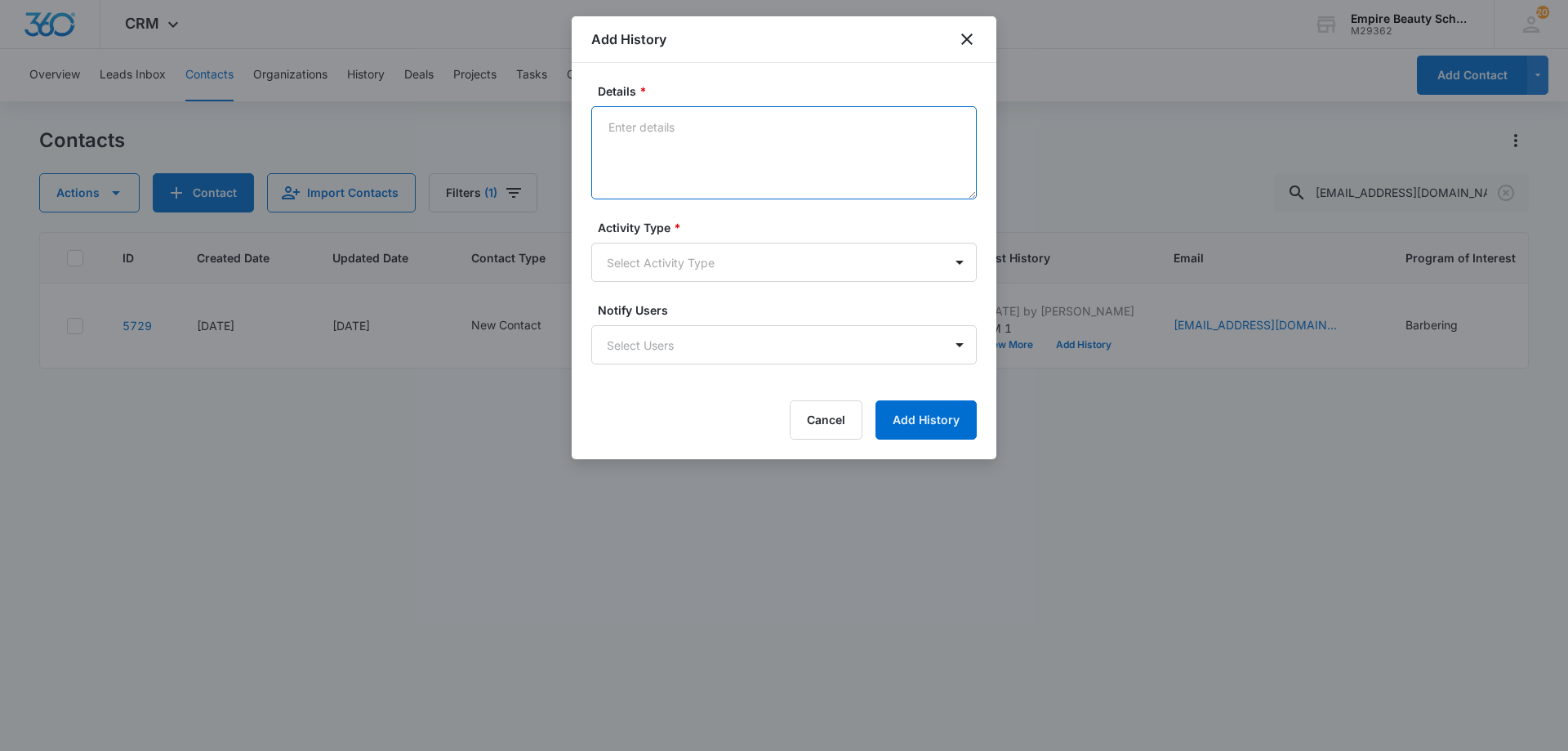
drag, startPoint x: 703, startPoint y: 166, endPoint x: 717, endPoint y: 169, distance: 14.3
click at [708, 166] on textarea "Details *" at bounding box center [783, 153] width 385 height 93
type textarea "Email 1"
drag, startPoint x: 718, startPoint y: 288, endPoint x: 716, endPoint y: 274, distance: 14.1
click at [718, 283] on form "Details * Email 1 Activity Type * Select Activity Type Notify Users Select User…" at bounding box center [783, 260] width 385 height 357
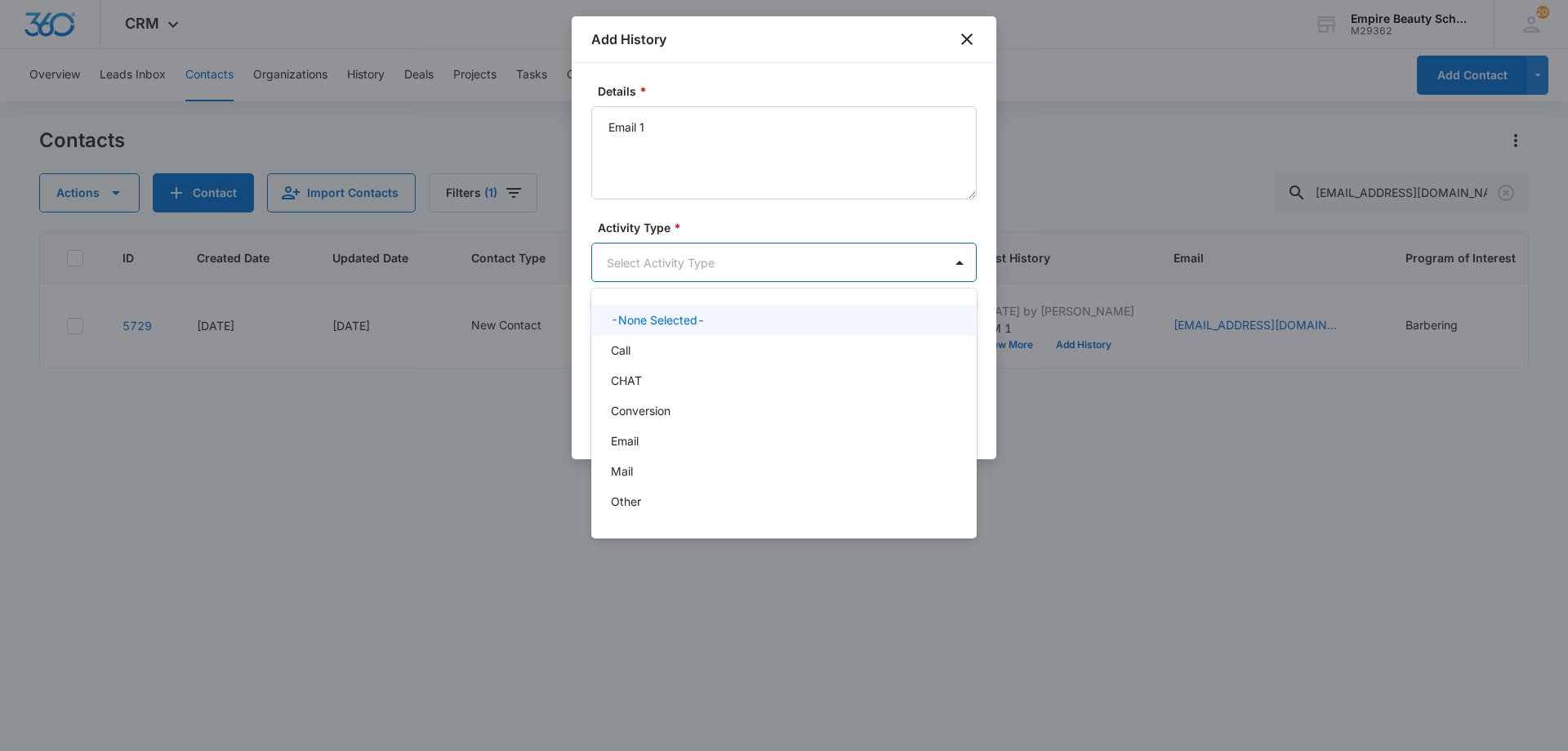
click at [718, 264] on body "CRM Apps Forms CRM Email Shop Payments POS Files Brand Settings Empire Beauty S…" at bounding box center [784, 376] width 1568 height 751
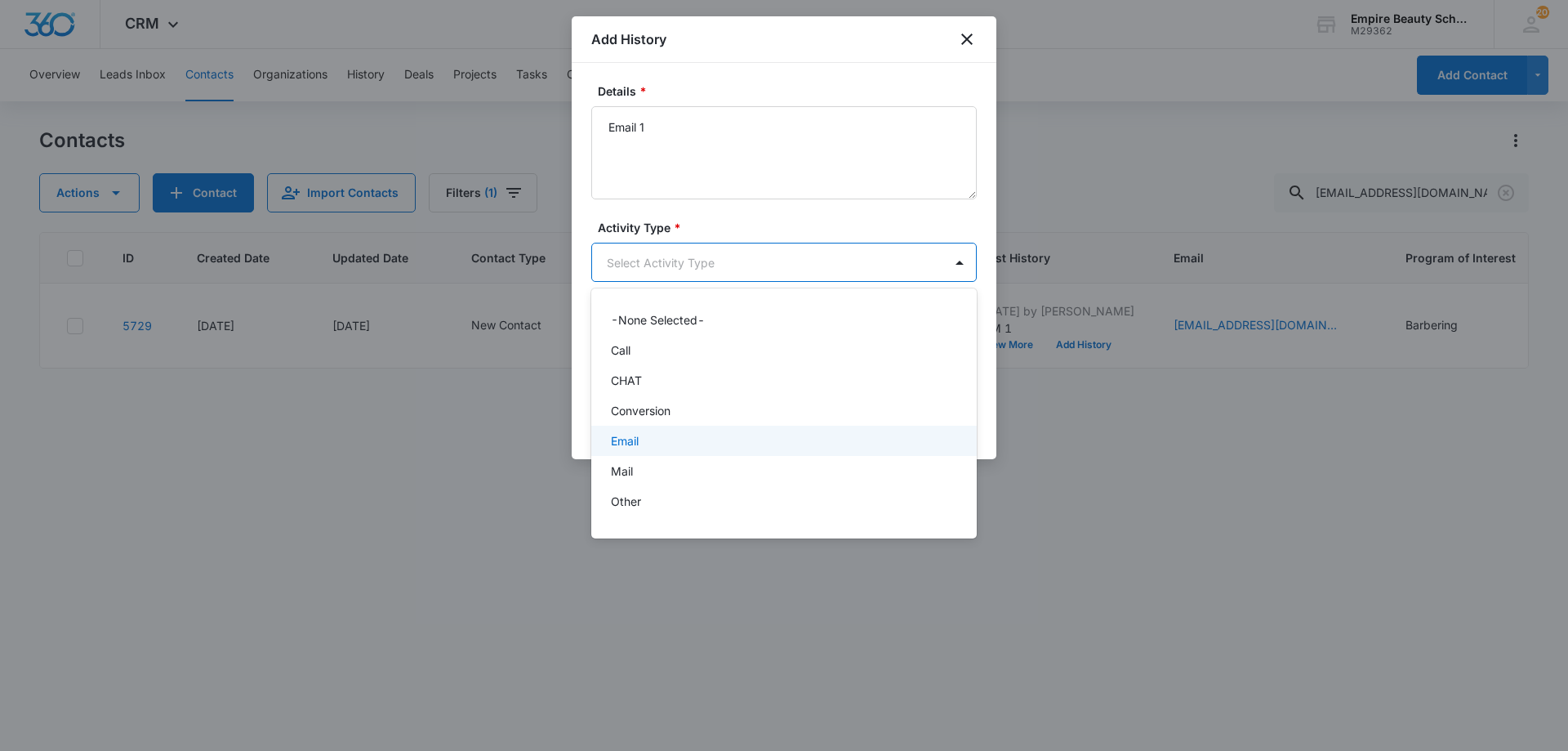
click at [630, 451] on div "Email" at bounding box center [783, 441] width 385 height 30
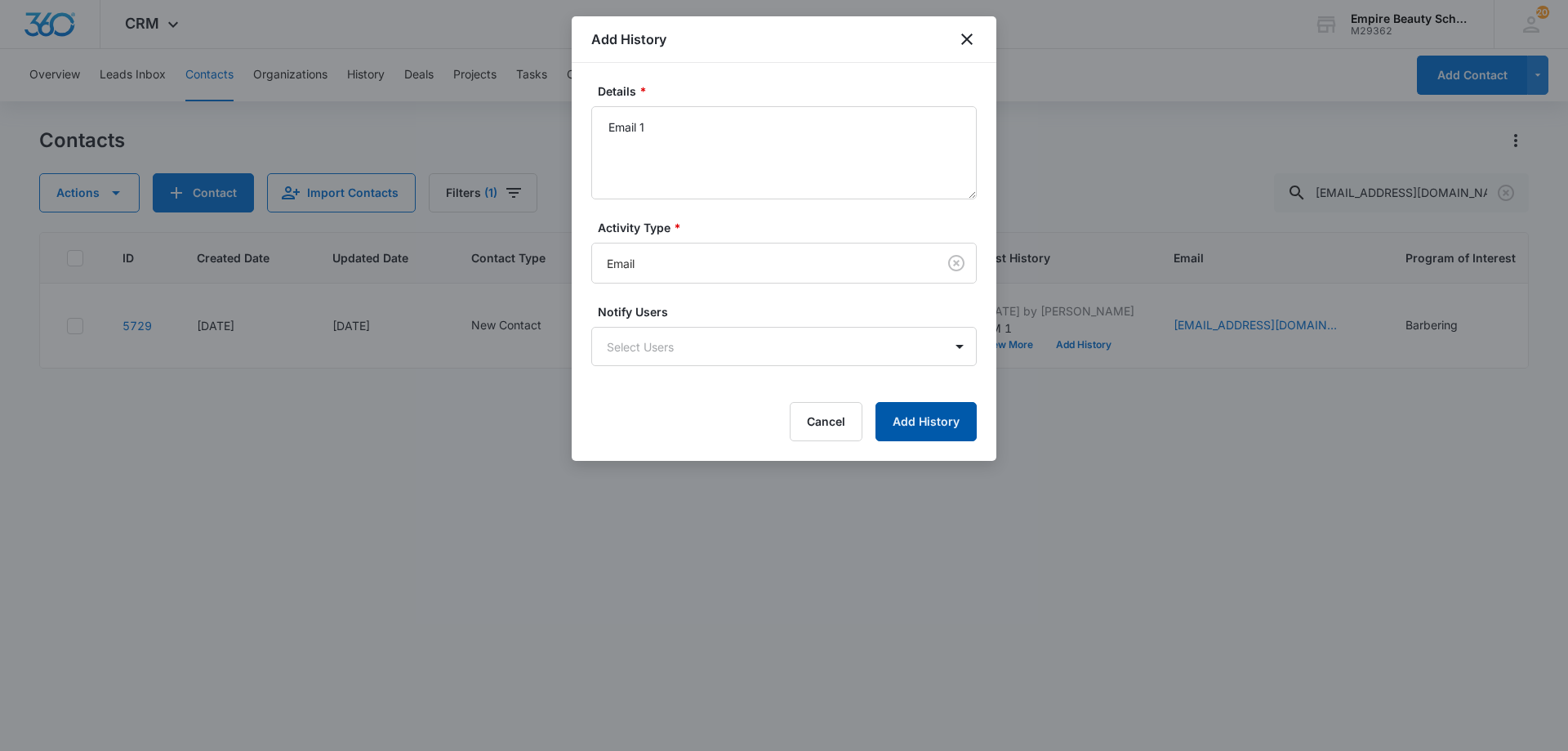
click at [906, 426] on button "Add History" at bounding box center [925, 422] width 101 height 39
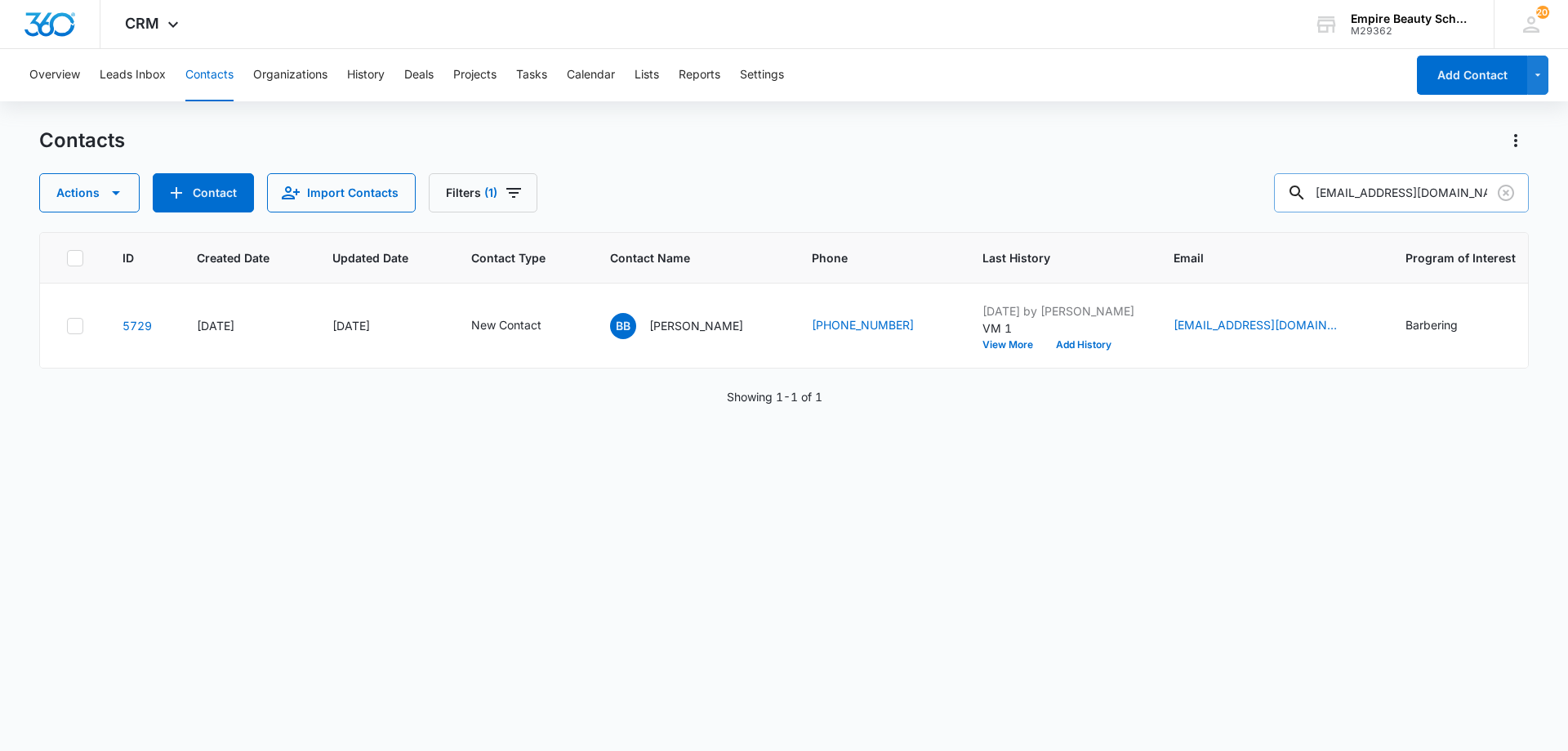
click at [1422, 185] on input "[EMAIL_ADDRESS][DOMAIN_NAME]" at bounding box center [1401, 193] width 255 height 39
click at [1419, 185] on input "[EMAIL_ADDRESS][DOMAIN_NAME]" at bounding box center [1401, 193] width 255 height 39
type input "[PERSON_NAME]"
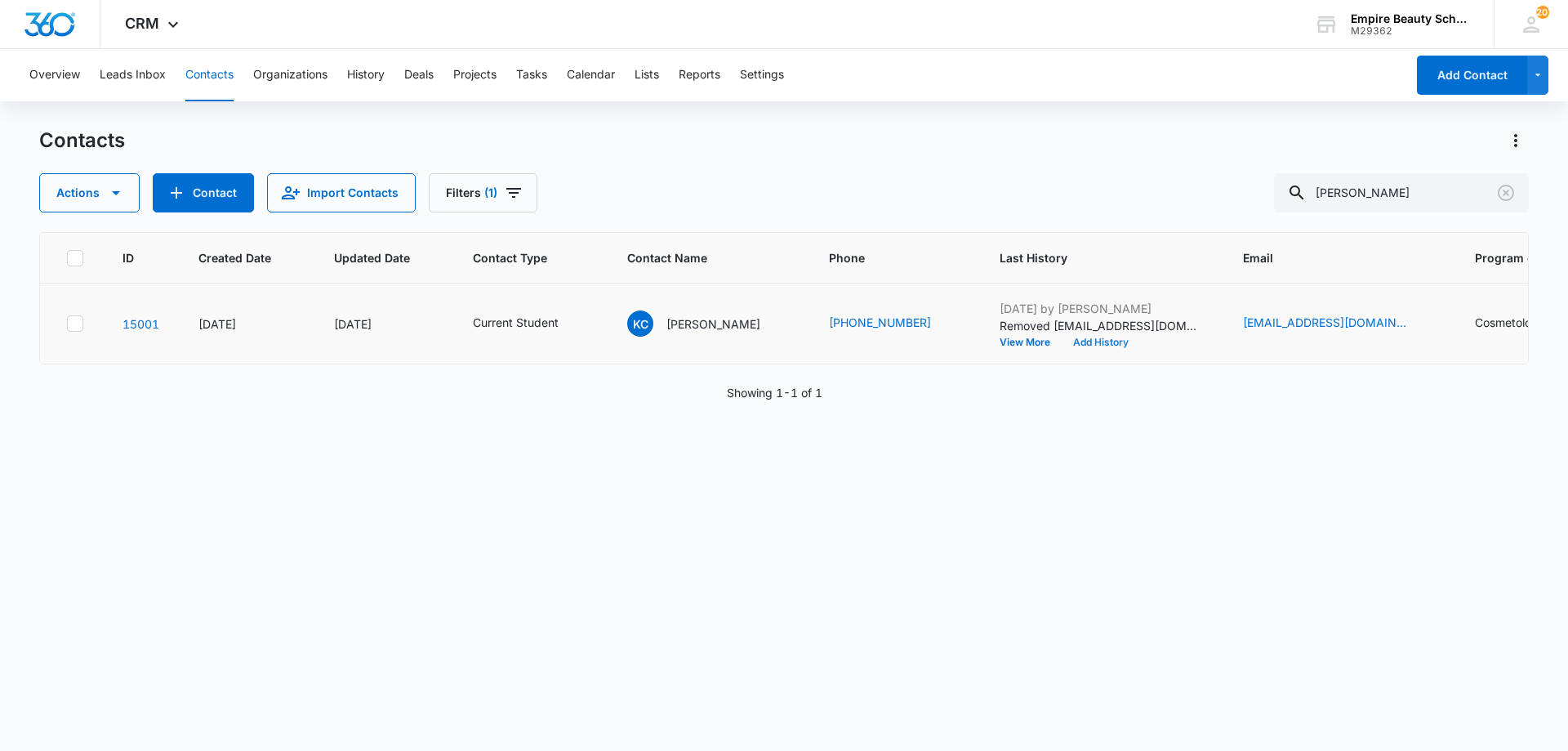
click at [1095, 345] on button "Add History" at bounding box center [1101, 342] width 79 height 10
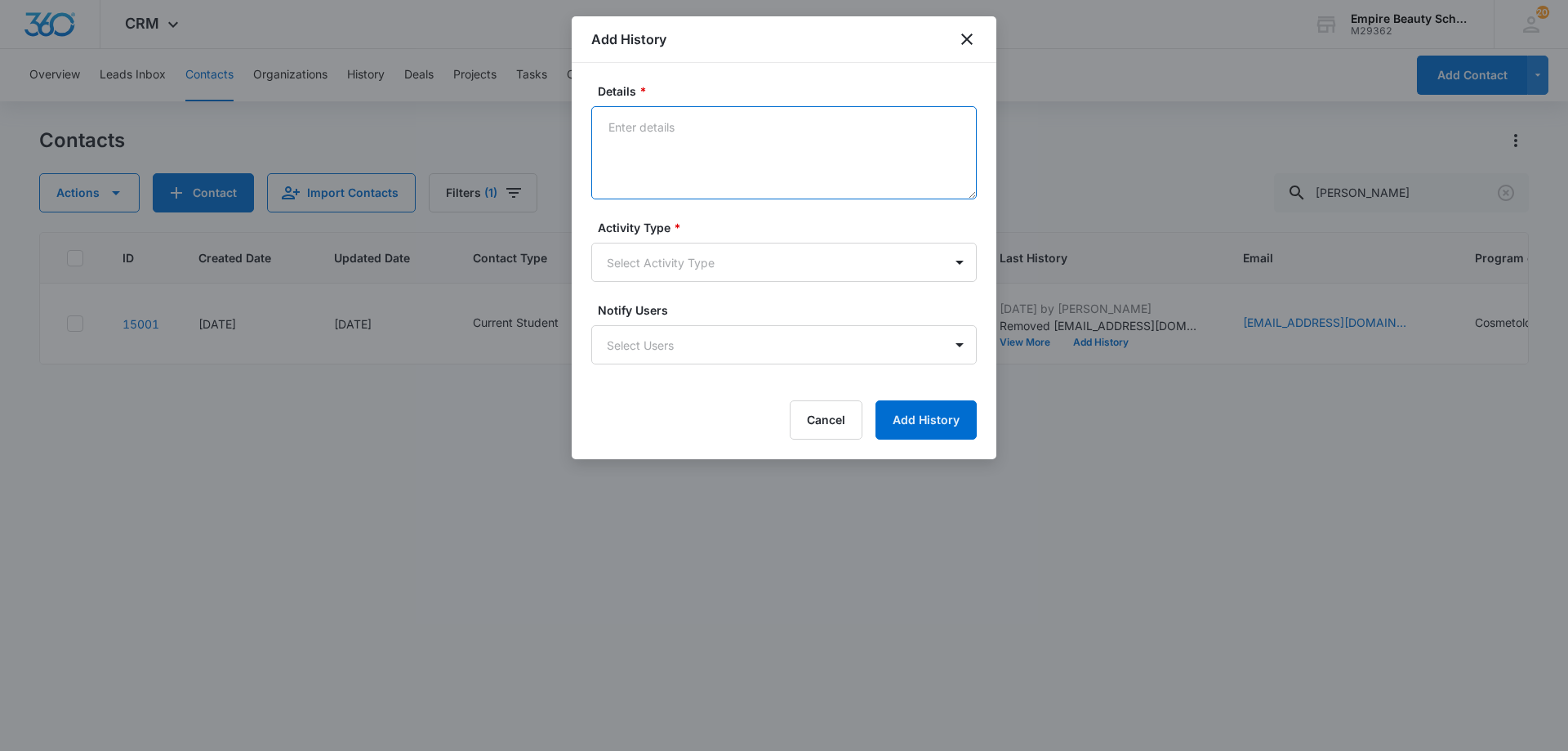
click at [717, 151] on textarea "Details *" at bounding box center [783, 153] width 385 height 93
type textarea "NAL video link not working - Please resubmit or reactivate your video to be con…"
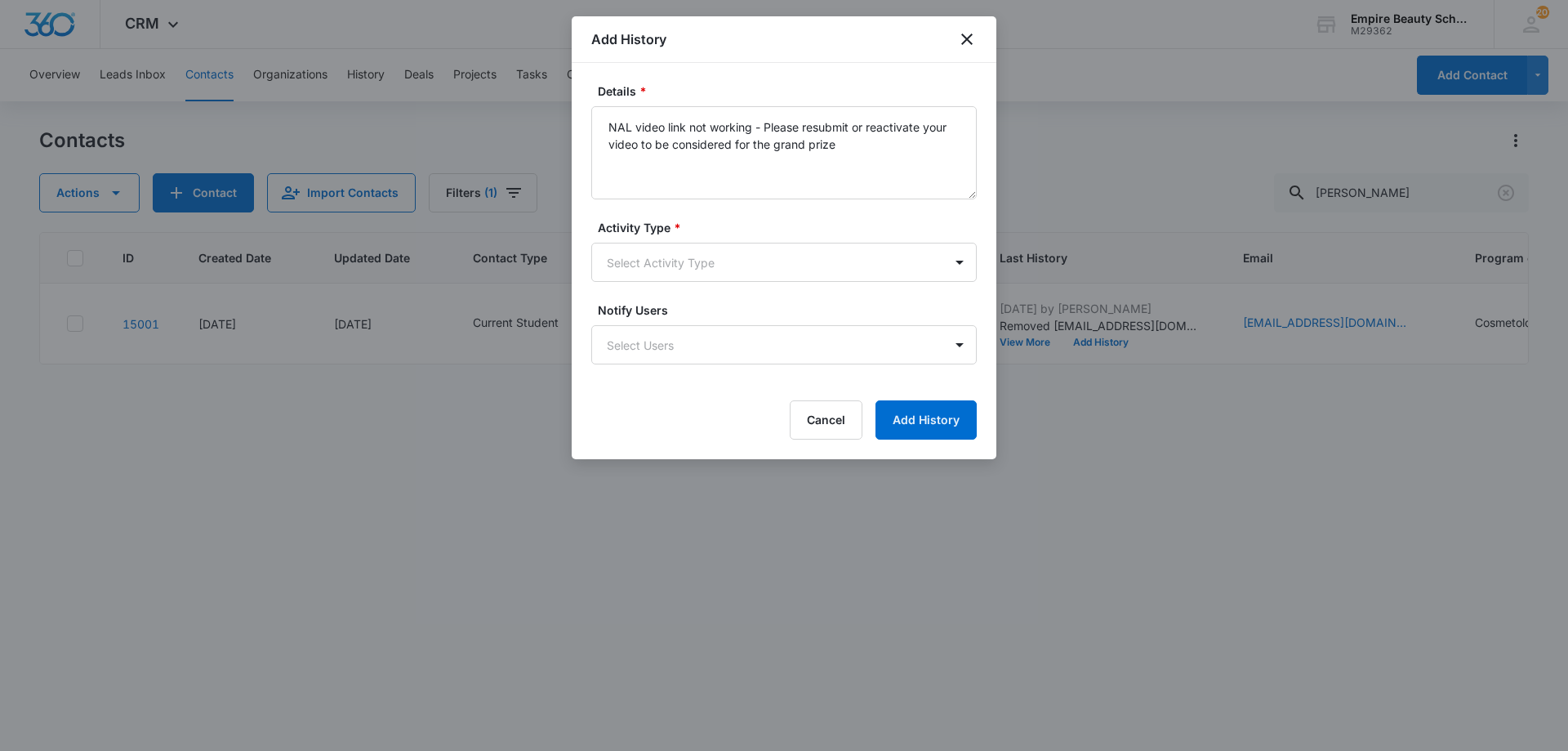
click at [674, 241] on div "Activity Type * Select Activity Type" at bounding box center [783, 250] width 385 height 63
click at [667, 260] on body "CRM Apps Forms CRM Email Shop Payments POS Files Brand Settings Empire Beauty S…" at bounding box center [784, 376] width 1568 height 751
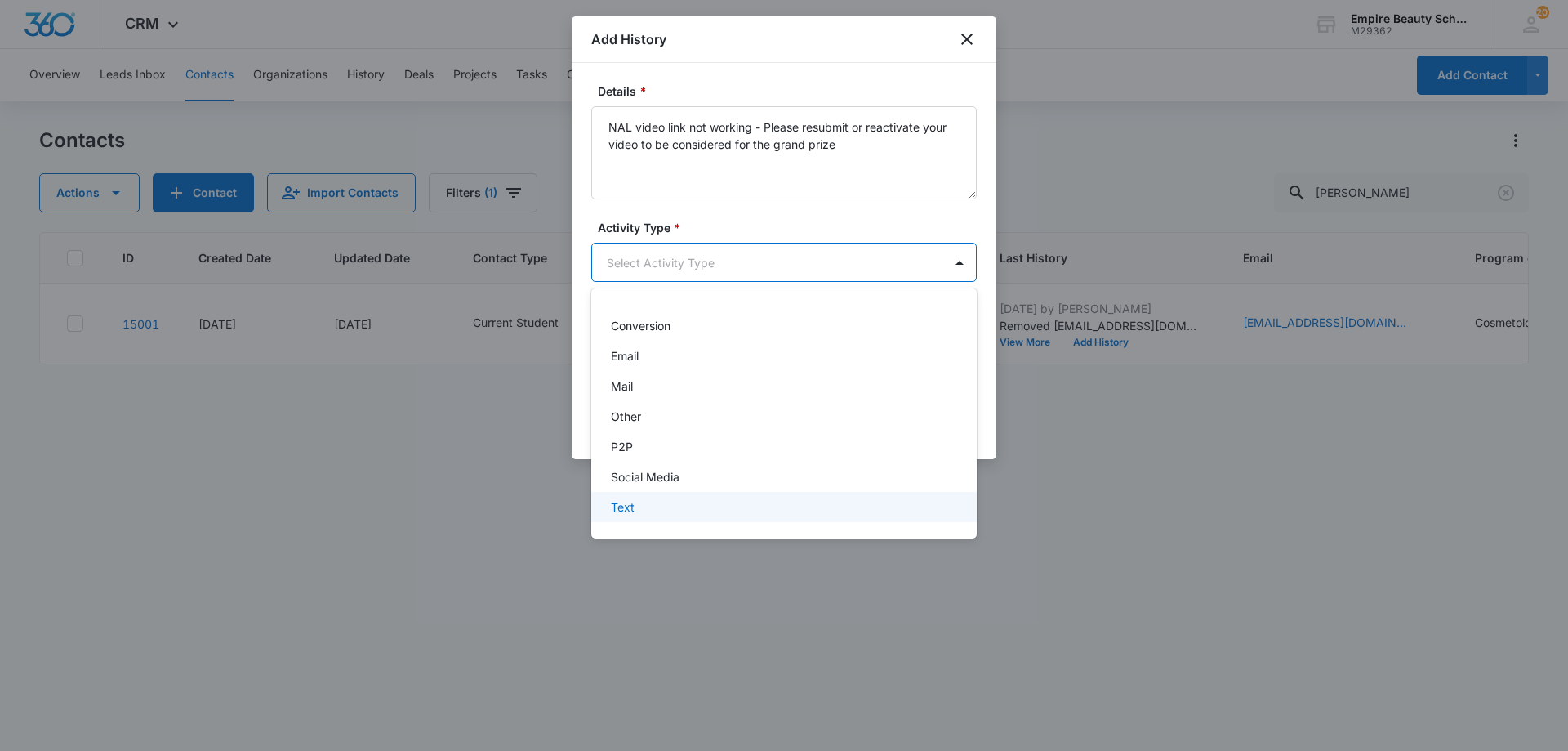
click at [661, 503] on div "Text" at bounding box center [782, 506] width 343 height 17
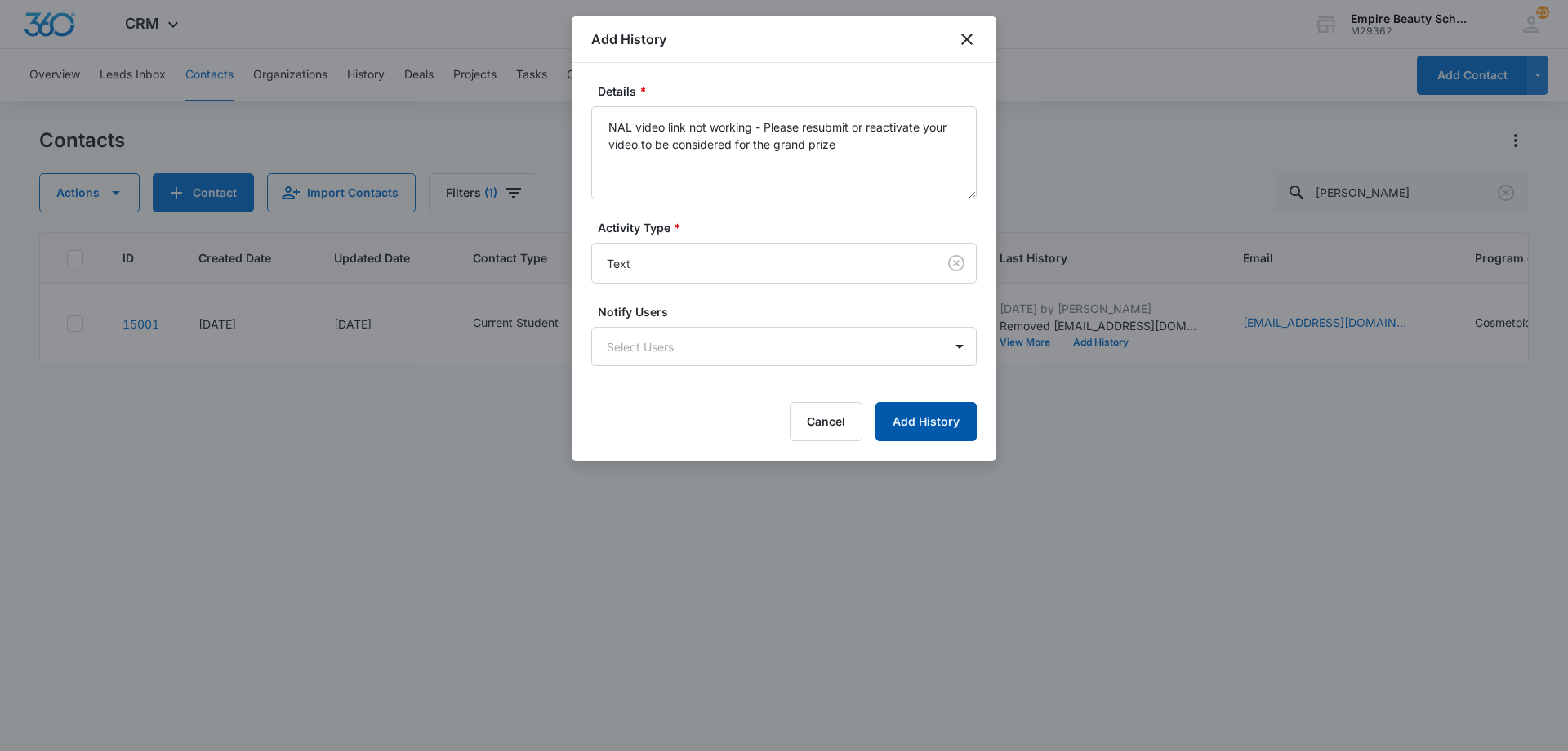
click at [891, 411] on button "Add History" at bounding box center [925, 422] width 101 height 39
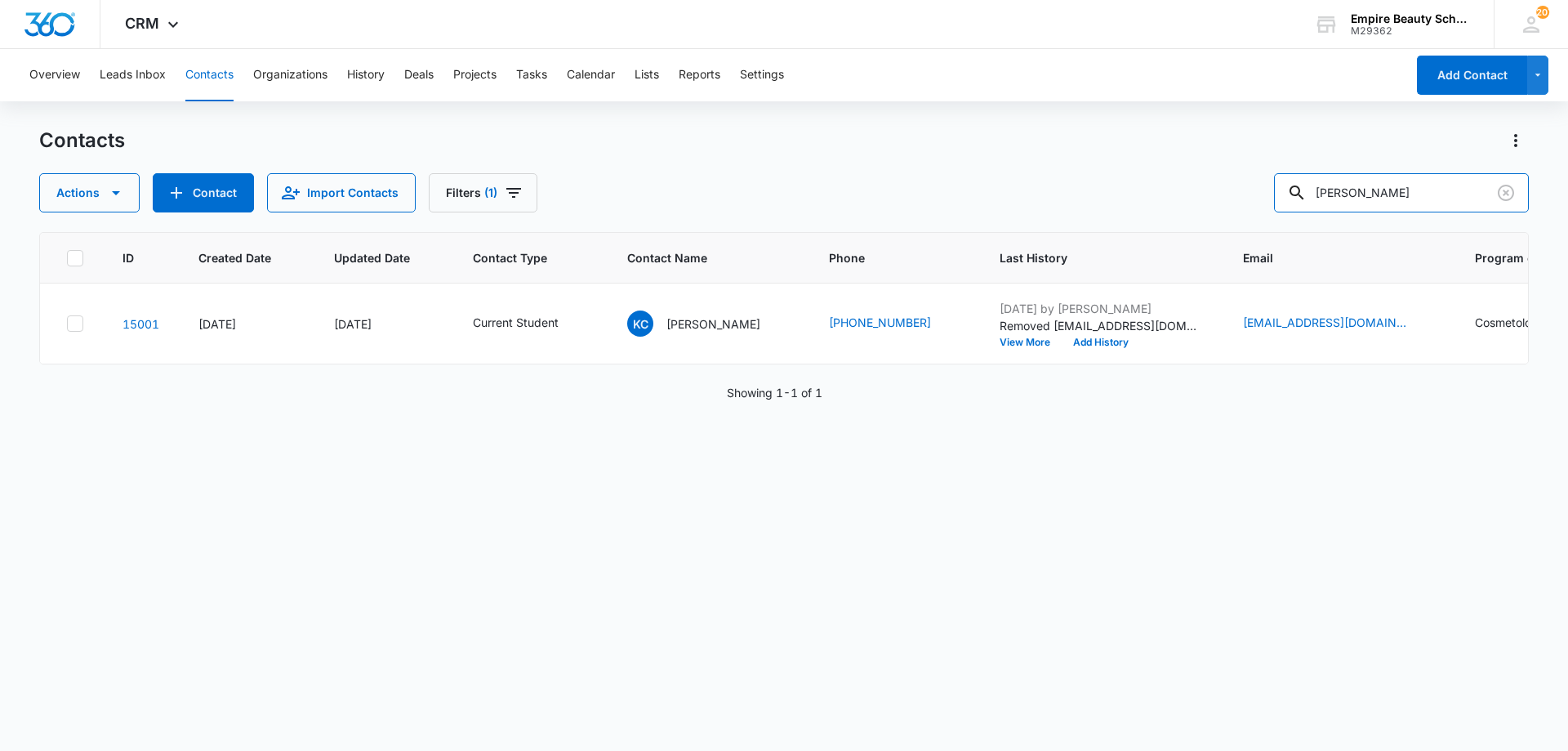
drag, startPoint x: 1463, startPoint y: 206, endPoint x: 914, endPoint y: 165, distance: 550.5
click at [935, 165] on div "Contacts Actions Contact Import Contacts Filters (1) [PERSON_NAME]" at bounding box center [784, 170] width 1490 height 85
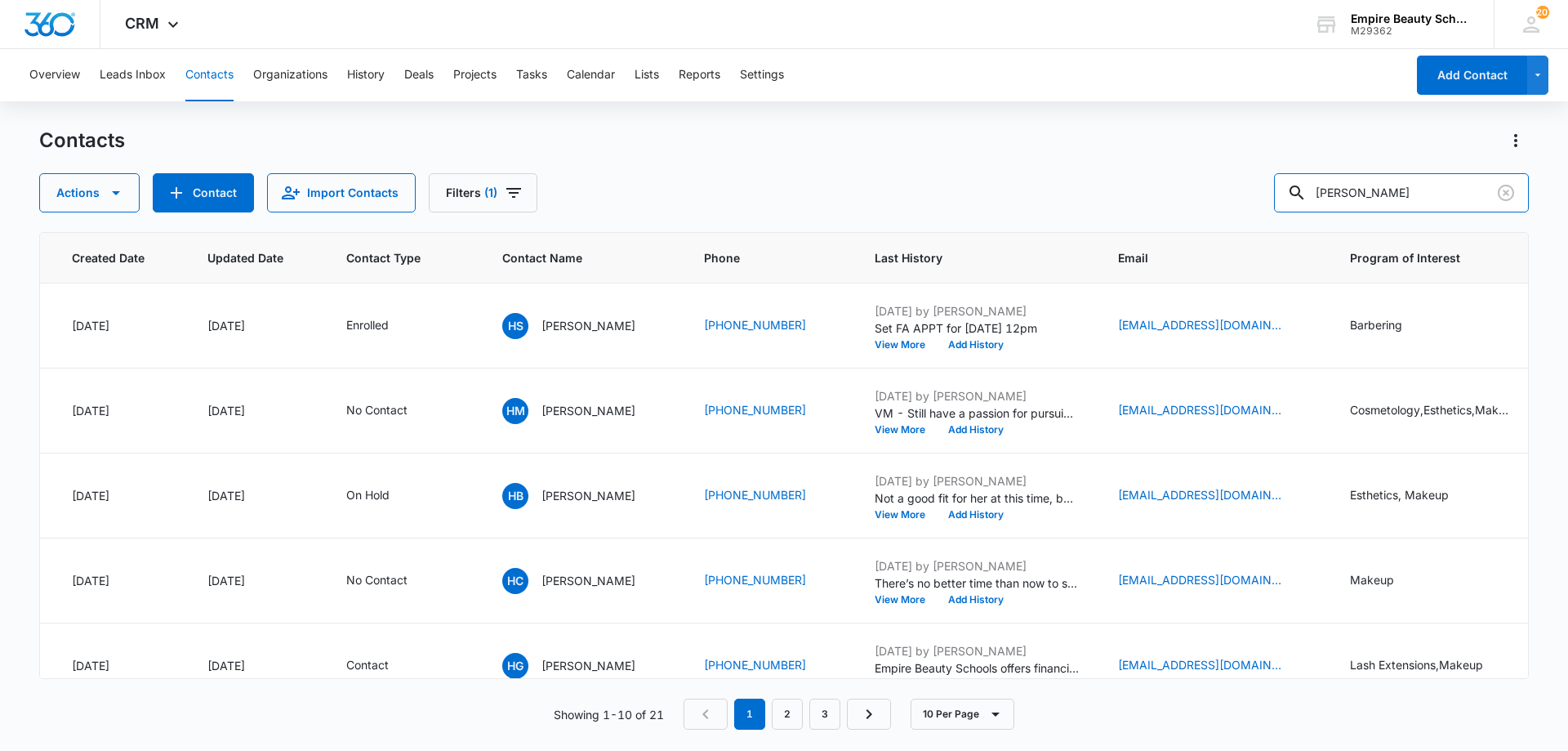
scroll to position [0, 211]
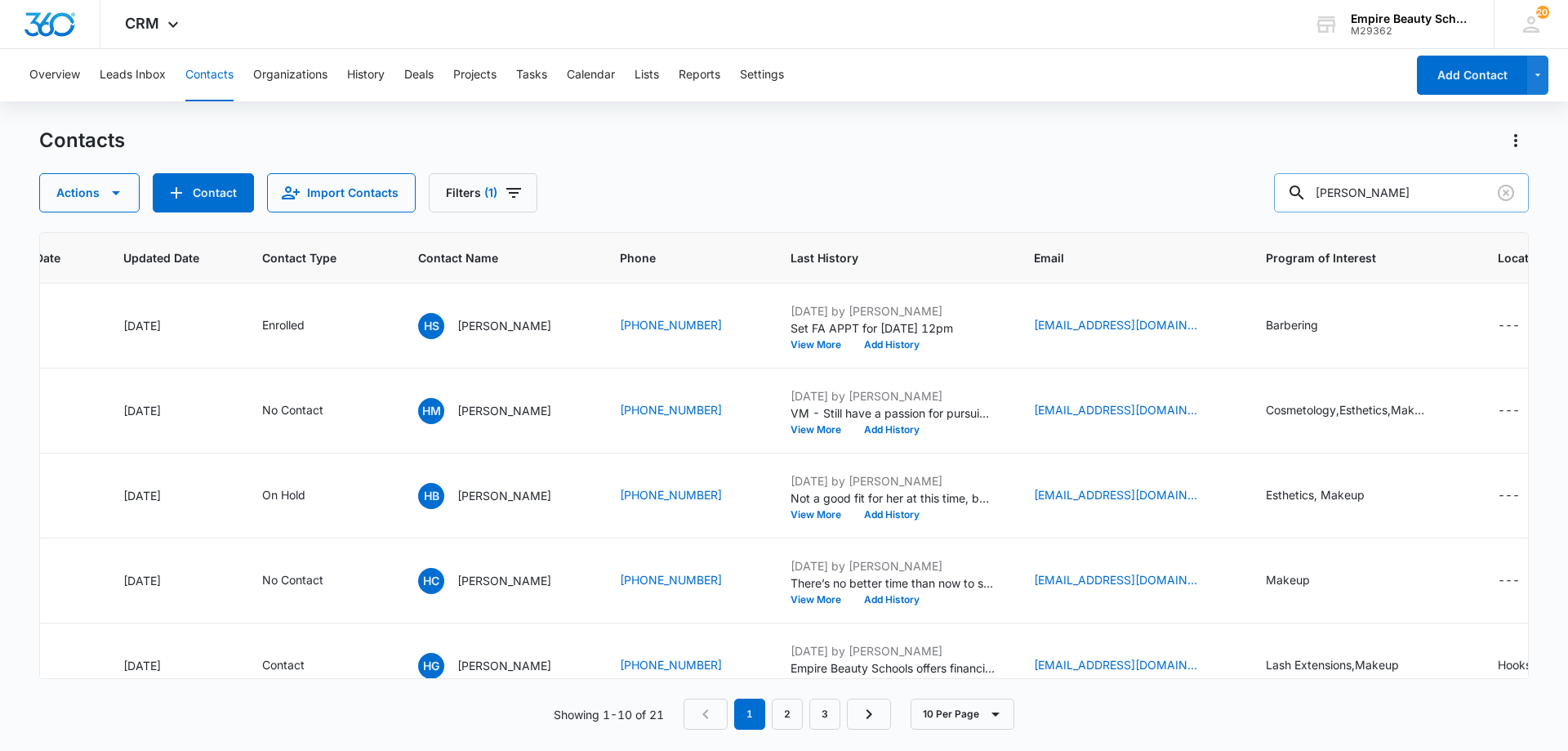
click at [1360, 194] on input "[PERSON_NAME]" at bounding box center [1401, 193] width 255 height 39
type input "[PERSON_NAME]"
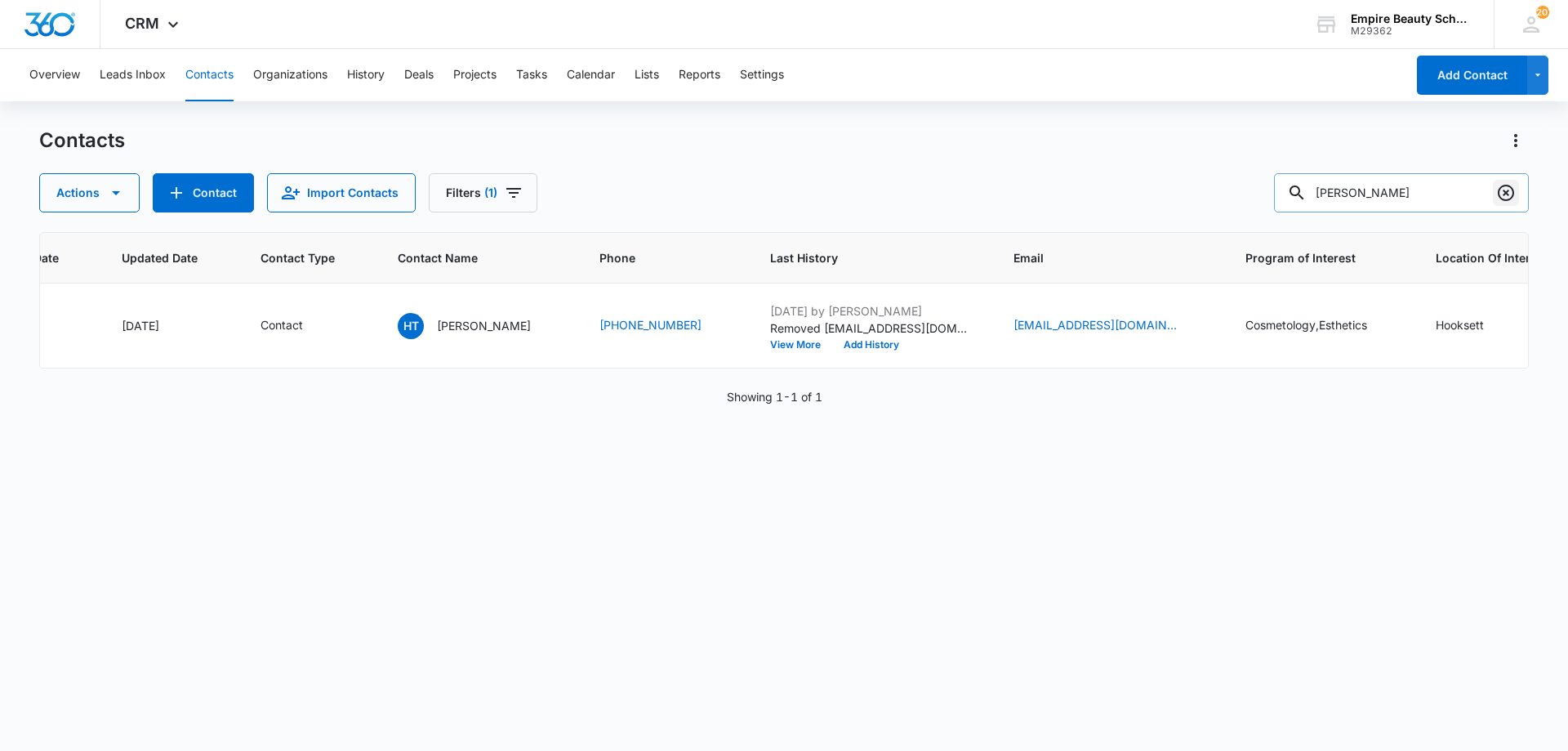
click at [1505, 198] on icon "Clear" at bounding box center [1506, 193] width 20 height 20
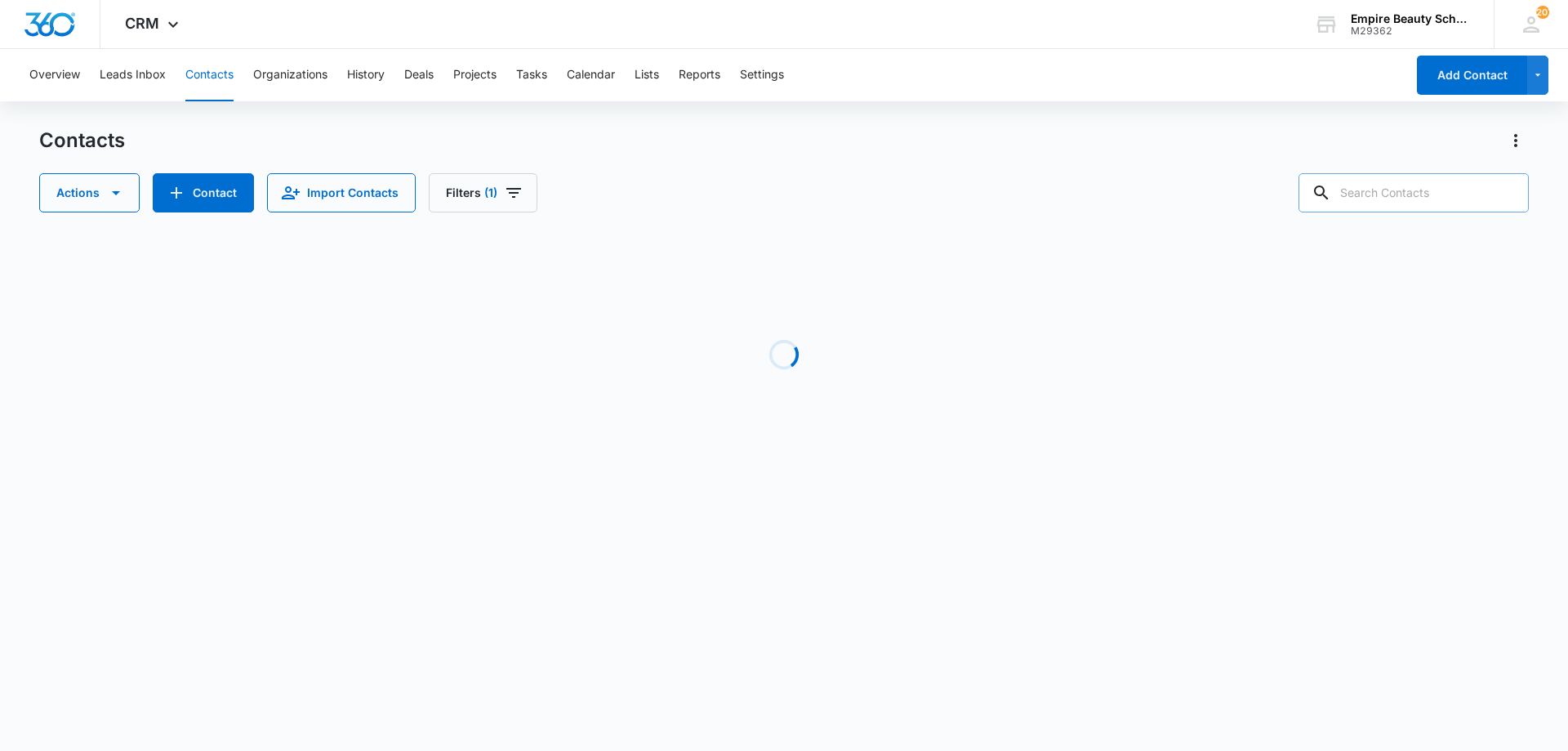
click at [860, 199] on div "Actions Contact Import Contacts Filters (1)" at bounding box center [784, 193] width 1490 height 39
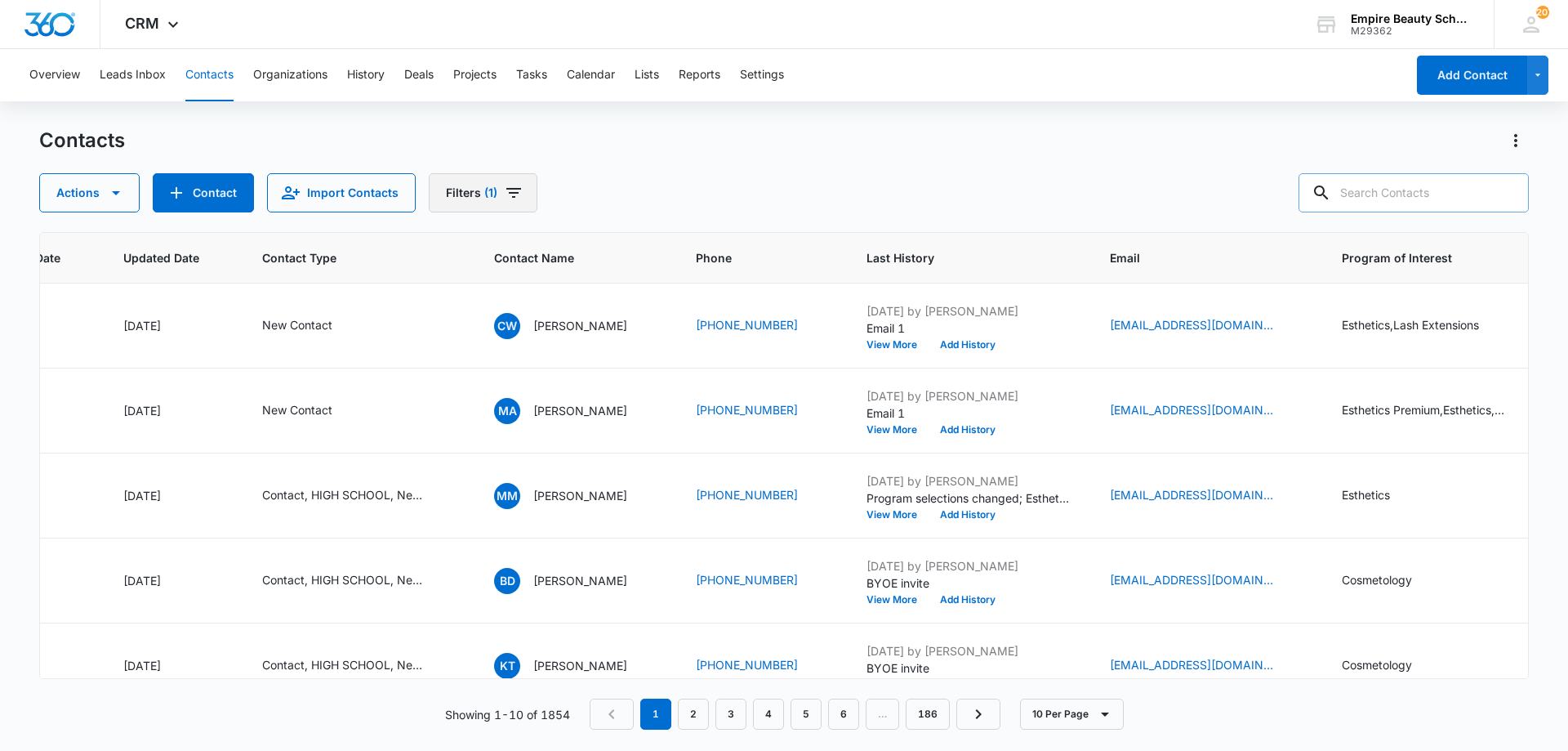
click at [497, 198] on button "Filters (1)" at bounding box center [484, 193] width 109 height 39
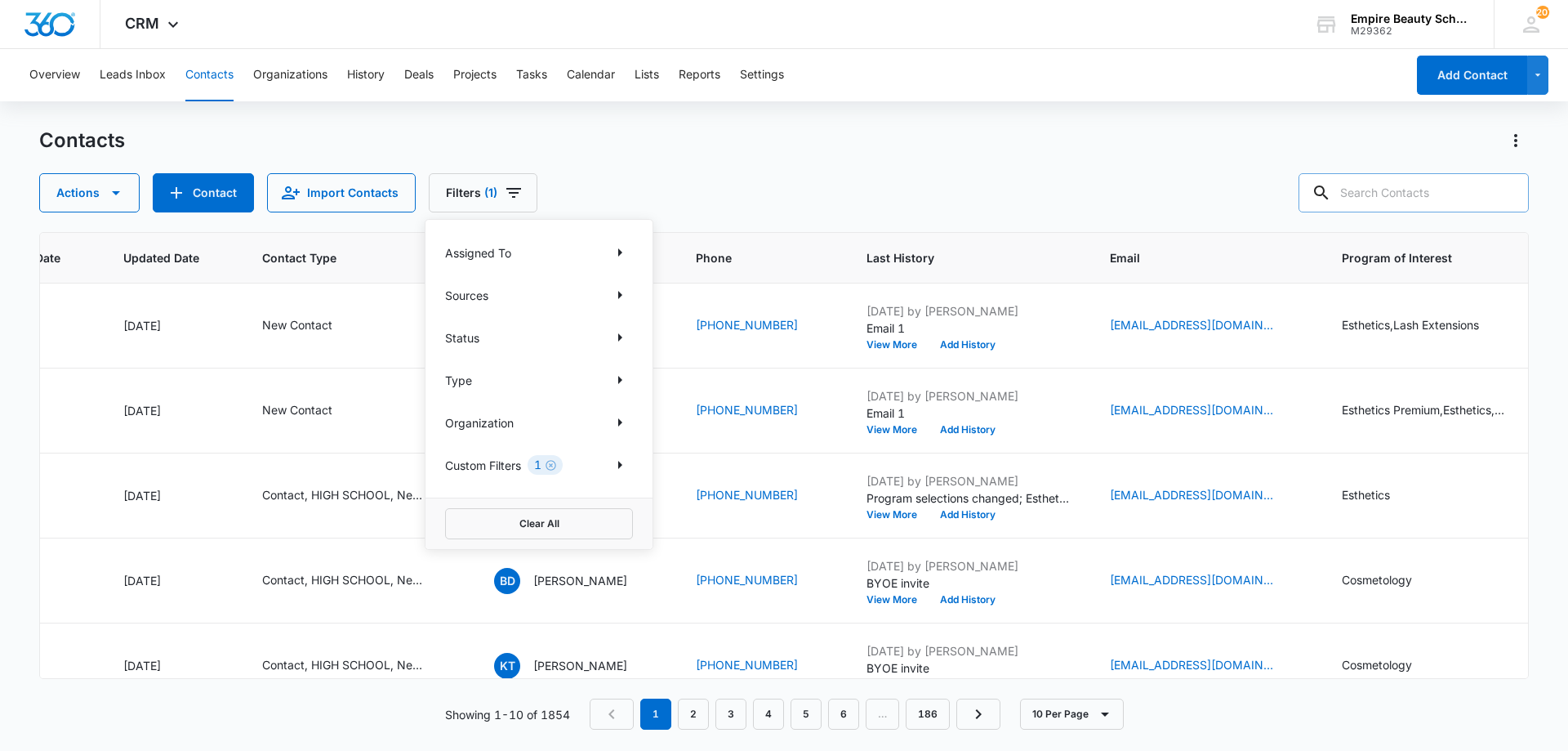
click at [552, 460] on icon "Clear" at bounding box center [551, 465] width 13 height 13
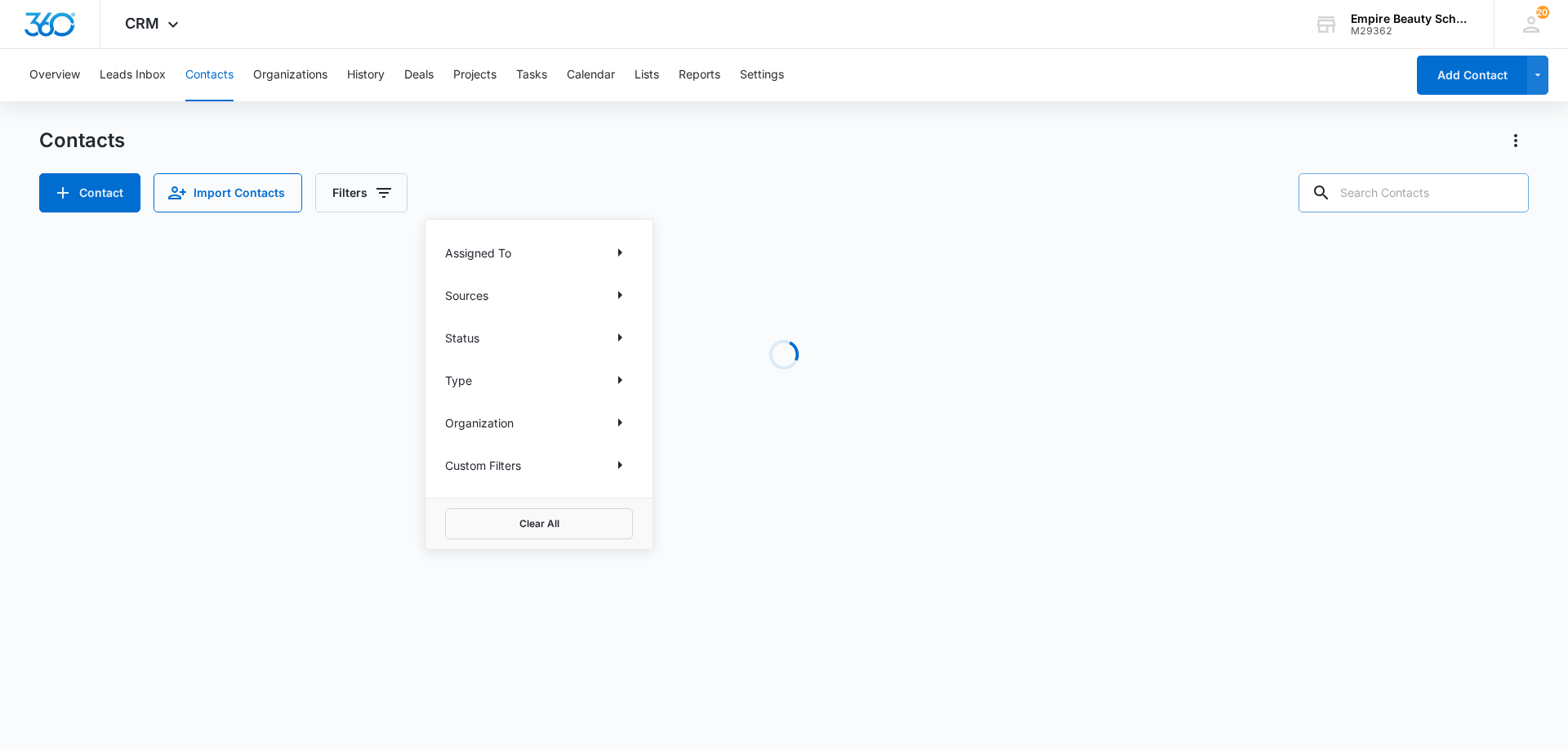
click at [809, 173] on div "Contact Import Contacts Filters Assigned To Sources Status Type Organization Cu…" at bounding box center [784, 193] width 1490 height 39
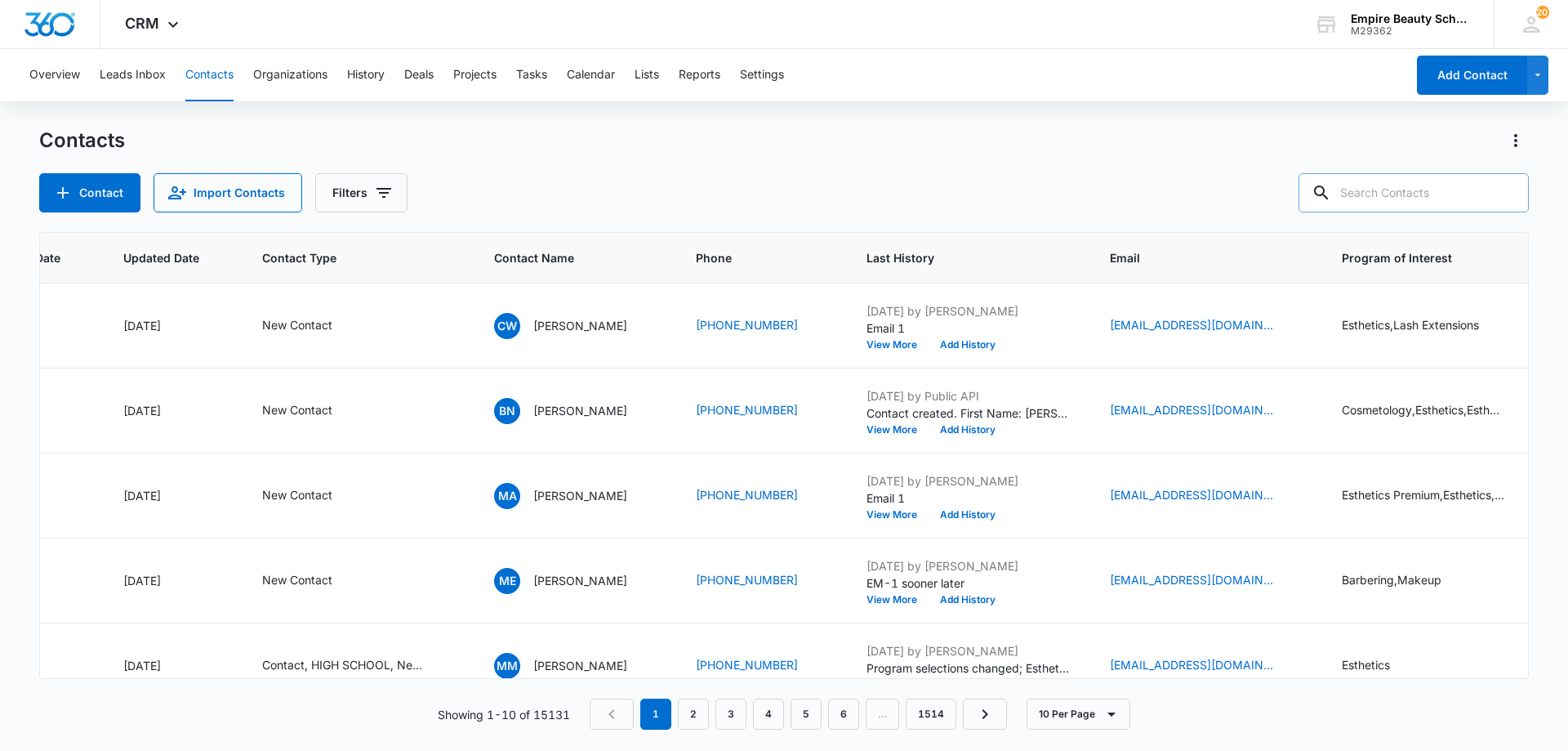
click at [1411, 200] on input "text" at bounding box center [1414, 193] width 231 height 39
type input "9404"
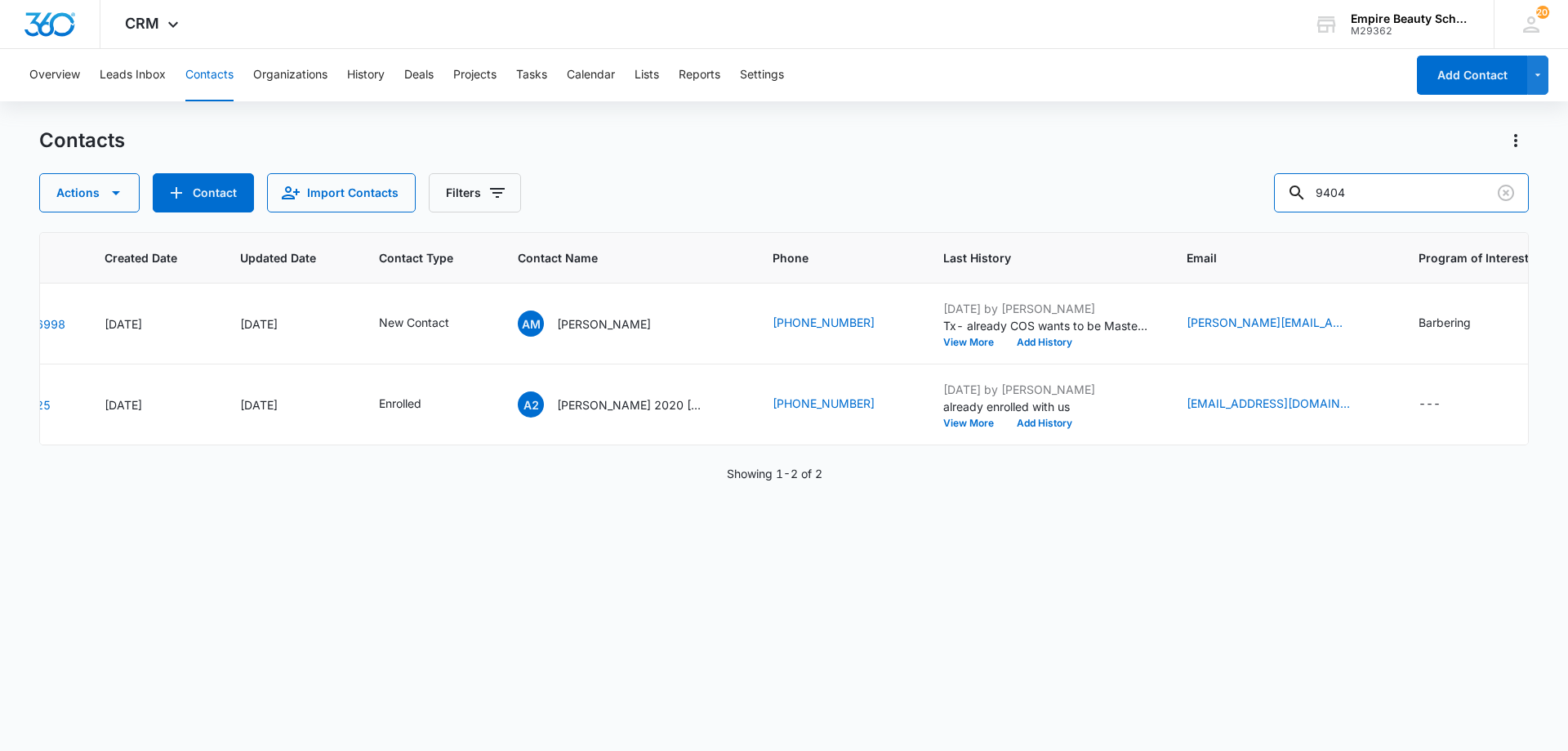
scroll to position [0, 90]
click at [602, 327] on p "[PERSON_NAME]" at bounding box center [608, 324] width 94 height 17
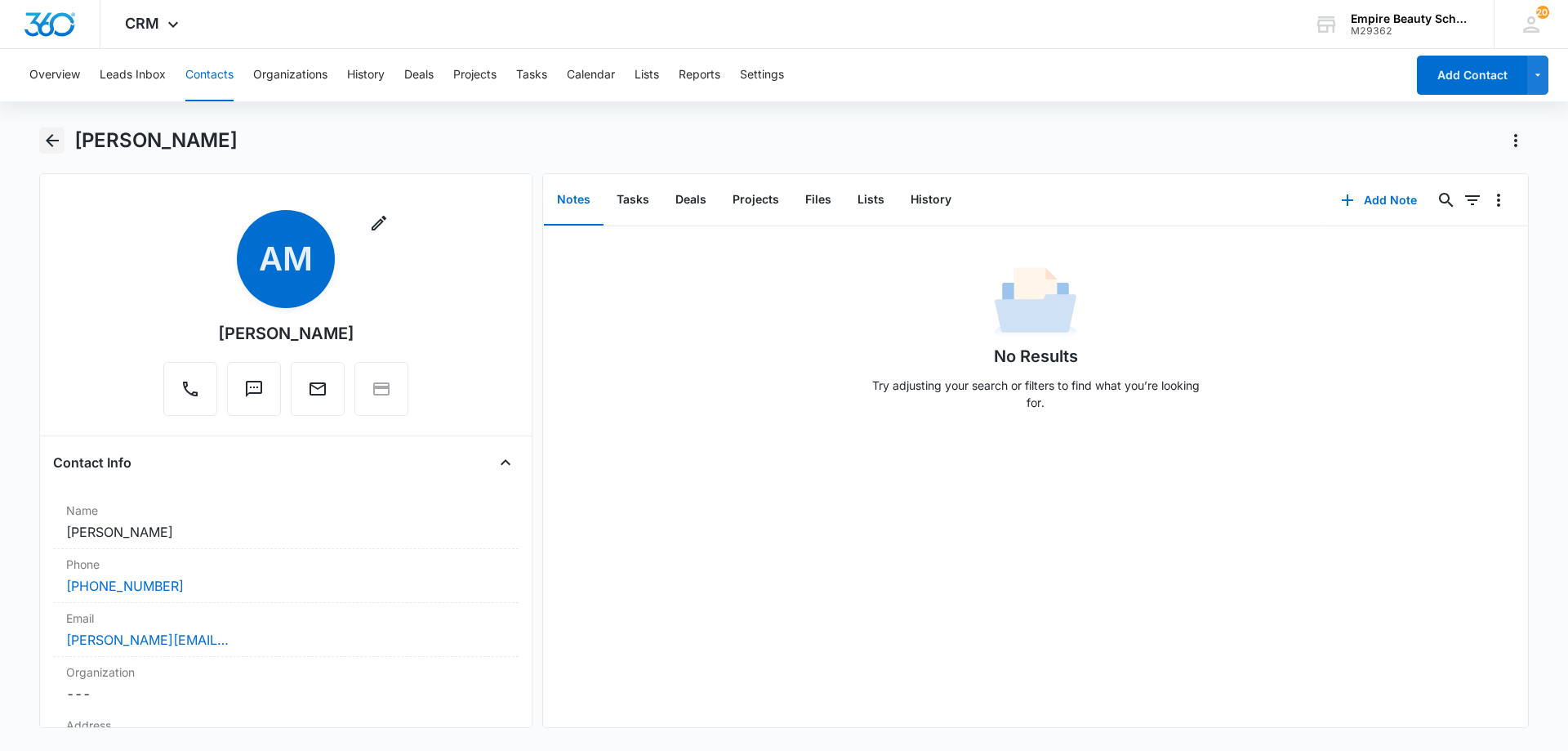
click at [49, 139] on icon "Back" at bounding box center [52, 140] width 13 height 13
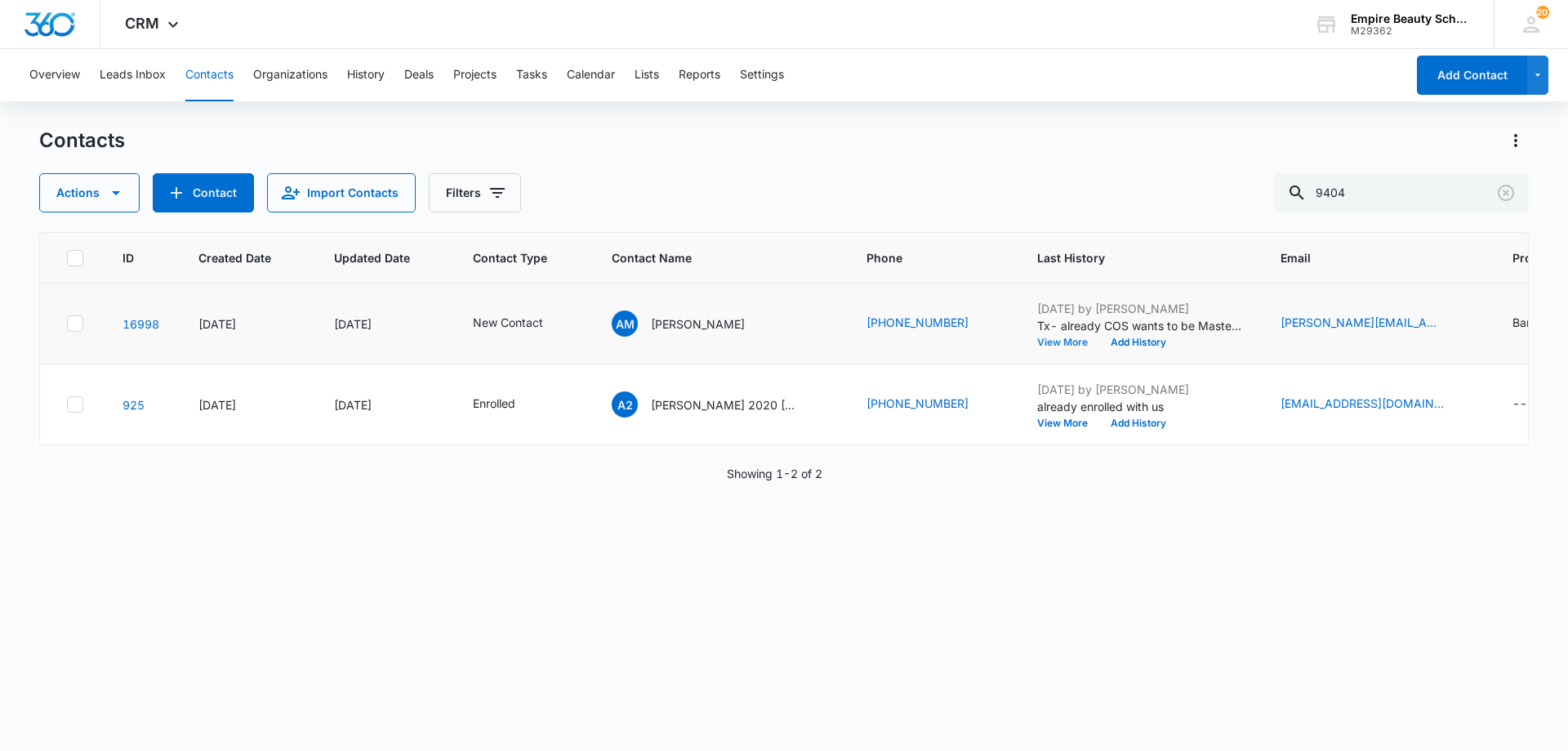
click at [1037, 342] on button "View More" at bounding box center [1067, 342] width 62 height 10
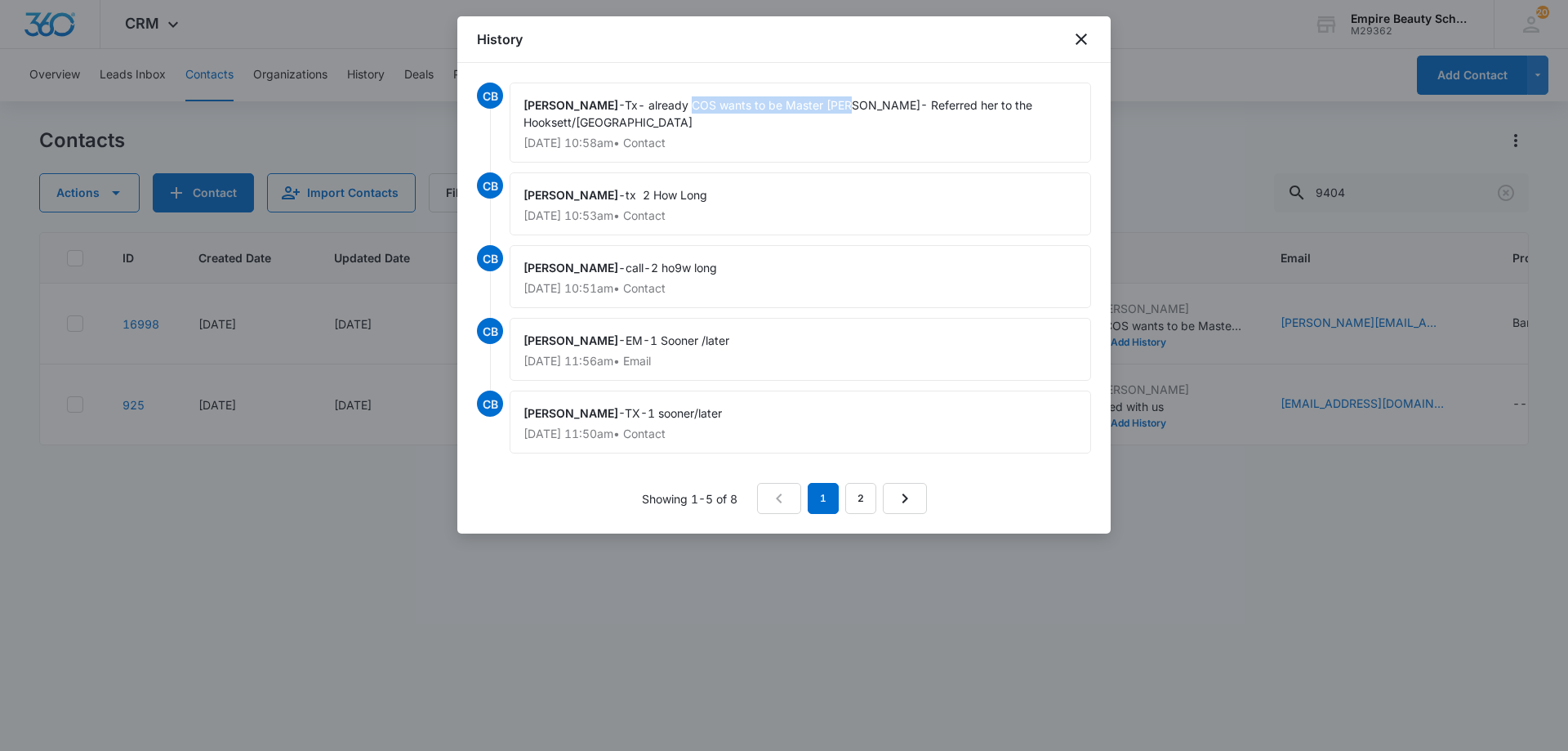
drag, startPoint x: 695, startPoint y: 105, endPoint x: 854, endPoint y: 105, distance: 159.0
click at [854, 105] on span "Tx- already COS wants to be Master [PERSON_NAME]- Referred her to the Hooksett/…" at bounding box center [780, 114] width 512 height 31
click at [1083, 39] on icon "close" at bounding box center [1081, 38] width 12 height 12
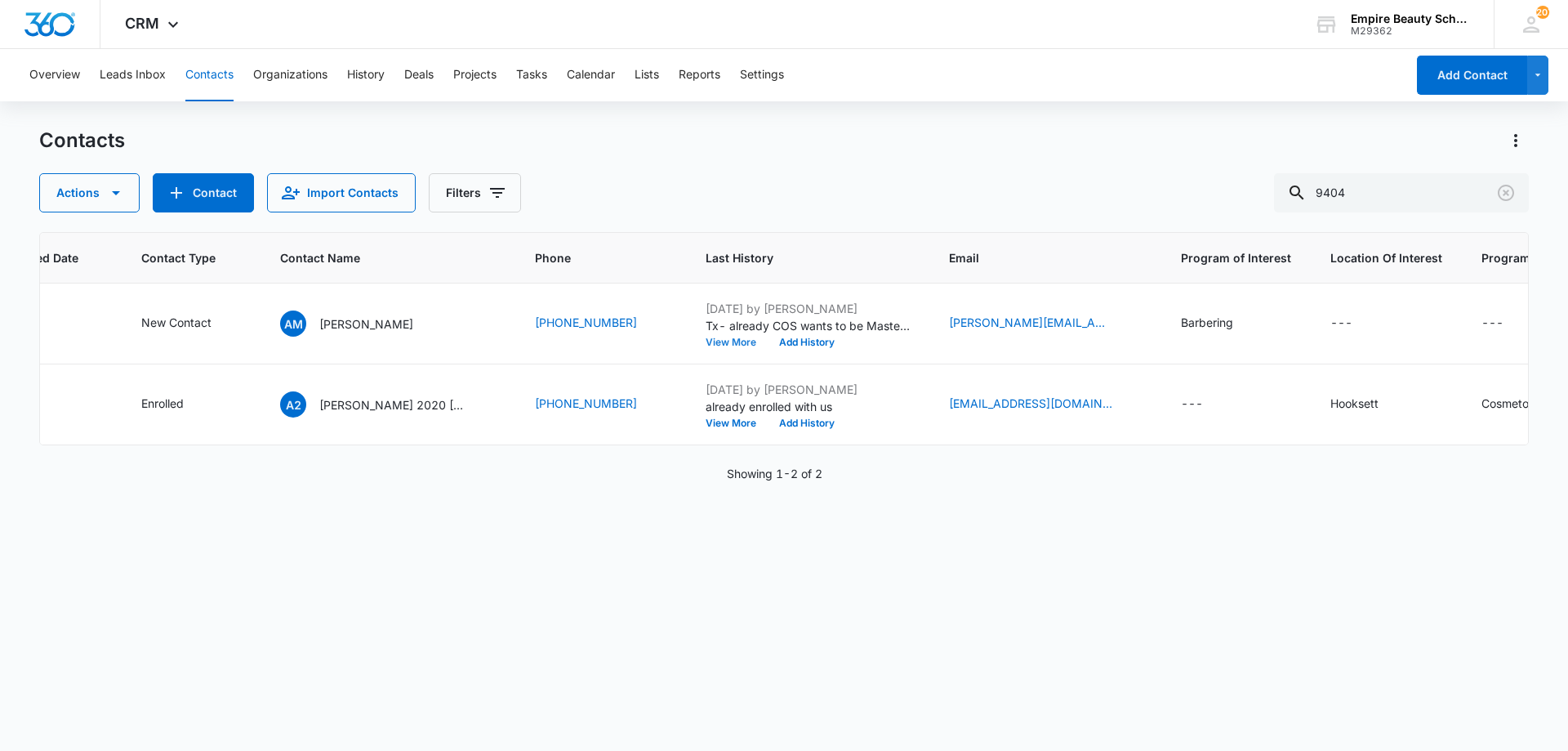
scroll to position [0, 348]
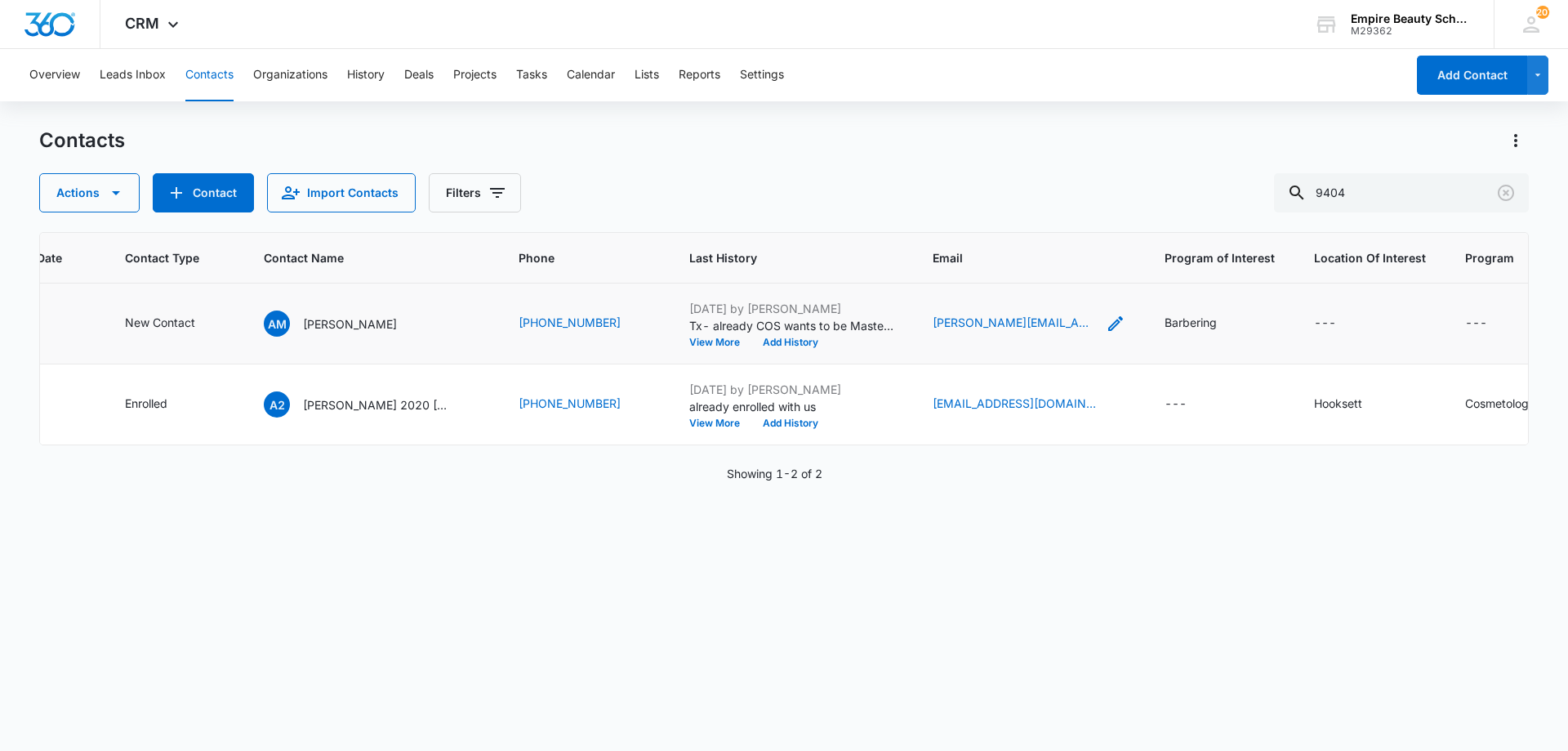
click at [1106, 326] on icon "Email - angela@advancedhairetc.com - Select to Edit Field" at bounding box center [1116, 324] width 20 height 20
click at [968, 216] on input "[PERSON_NAME][EMAIL_ADDRESS][DOMAIN_NAME]" at bounding box center [993, 219] width 206 height 39
click at [994, 275] on button "Cancel" at bounding box center [1007, 270] width 57 height 31
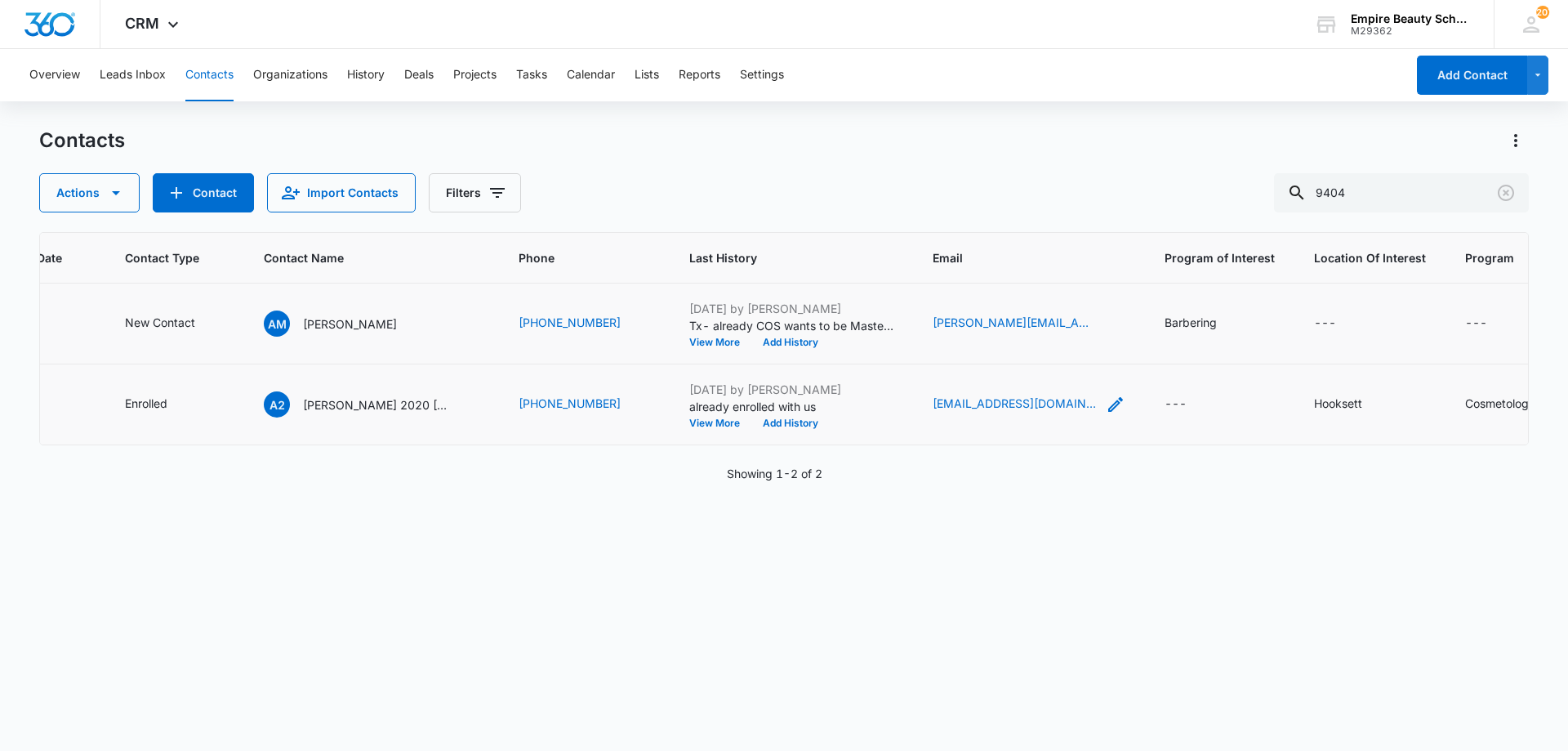
click at [1106, 397] on icon "Email - dancersboutique18@gmail.com - Select to Edit Field" at bounding box center [1116, 404] width 20 height 20
click at [960, 294] on input "[EMAIL_ADDRESS][DOMAIN_NAME]" at bounding box center [993, 300] width 206 height 39
paste input "[PERSON_NAME]"
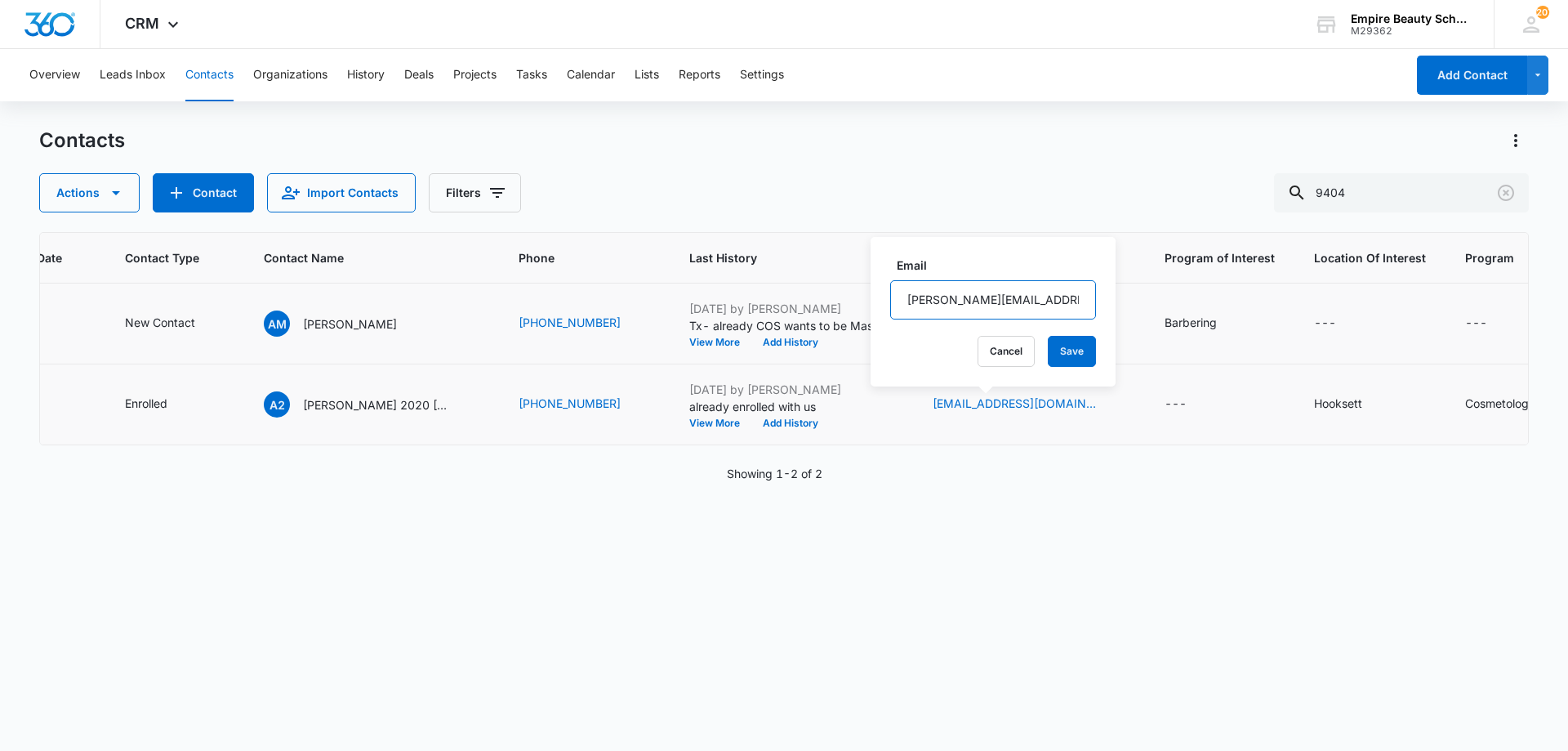
scroll to position [0, 7]
type input "[PERSON_NAME][EMAIL_ADDRESS][DOMAIN_NAME]"
click at [1056, 355] on button "Save" at bounding box center [1072, 351] width 48 height 31
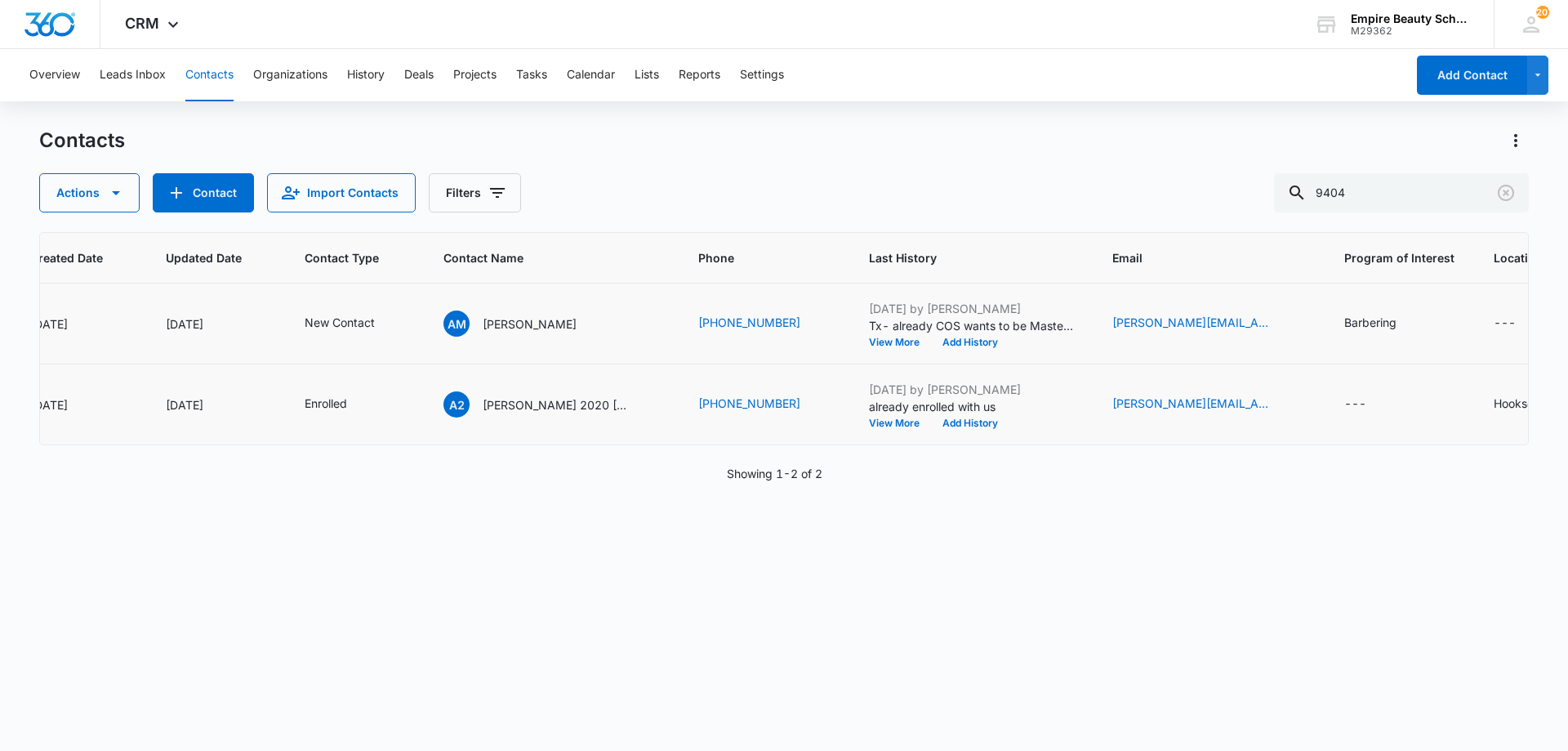
scroll to position [0, 0]
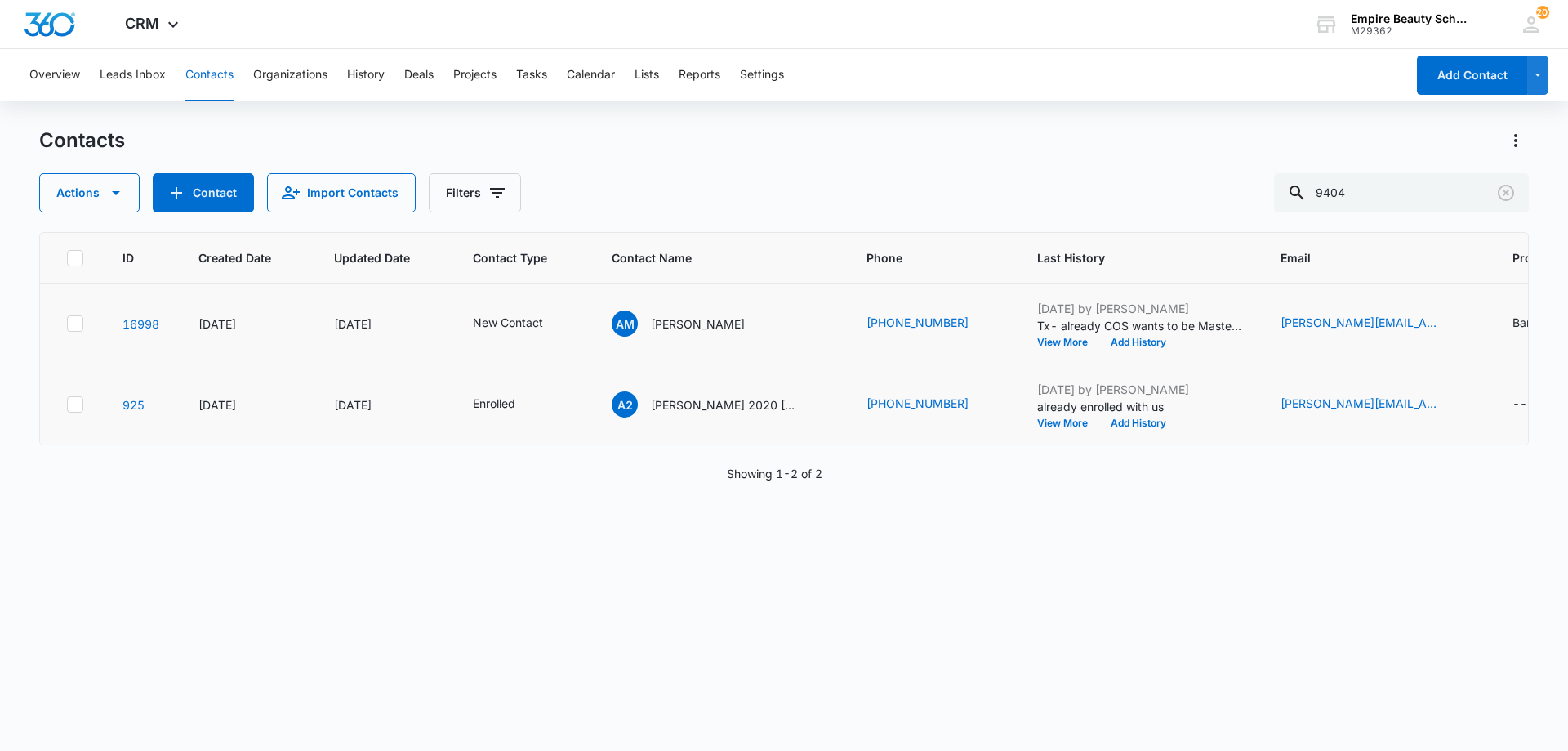
click at [74, 326] on icon at bounding box center [75, 323] width 10 height 7
click at [67, 325] on input "checkbox" at bounding box center [66, 324] width 1 height 1
click at [77, 411] on div at bounding box center [75, 404] width 16 height 16
click at [67, 405] on input "checkbox" at bounding box center [66, 404] width 1 height 1
click at [119, 197] on icon "button" at bounding box center [116, 193] width 20 height 20
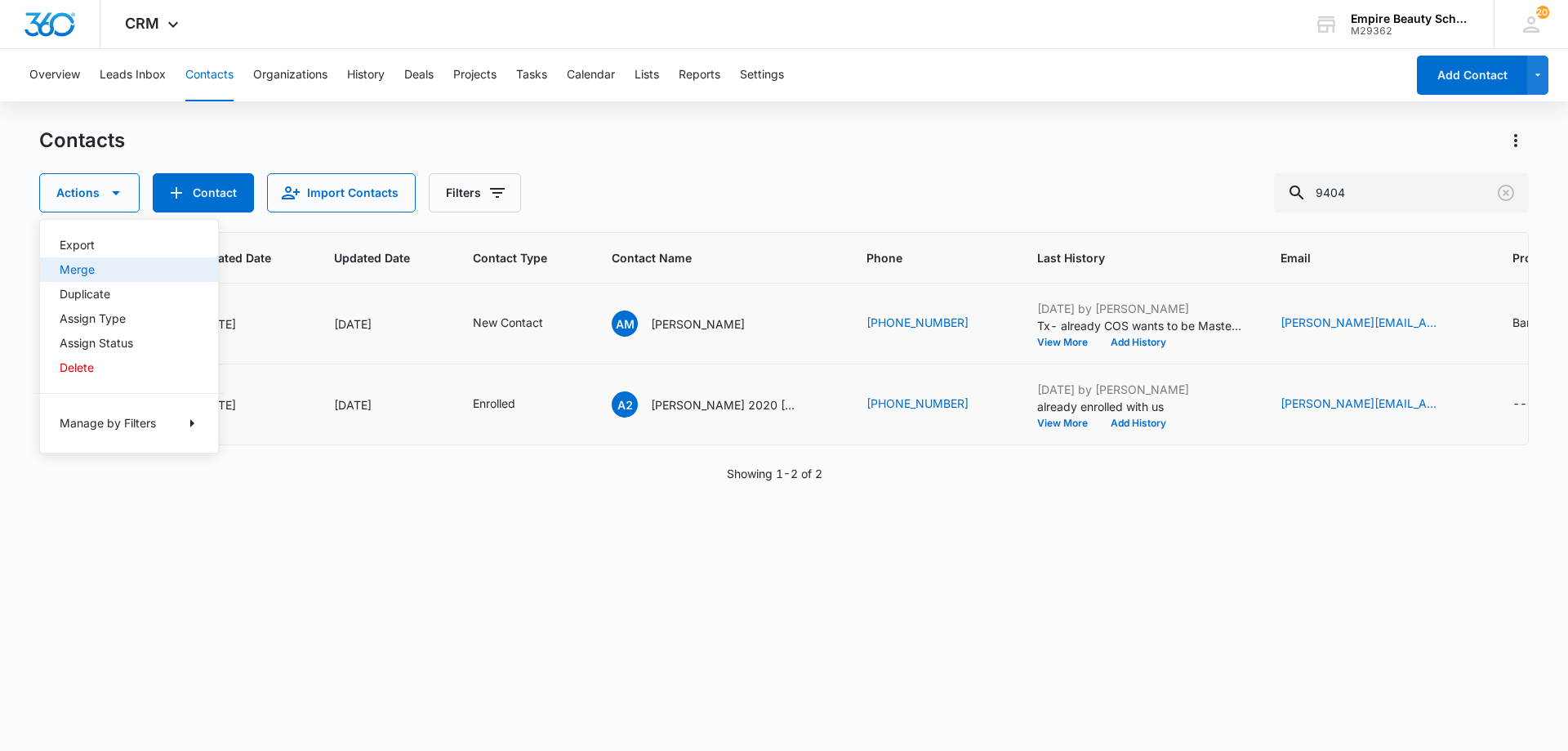
click at [83, 273] on div "Merge" at bounding box center [119, 269] width 119 height 12
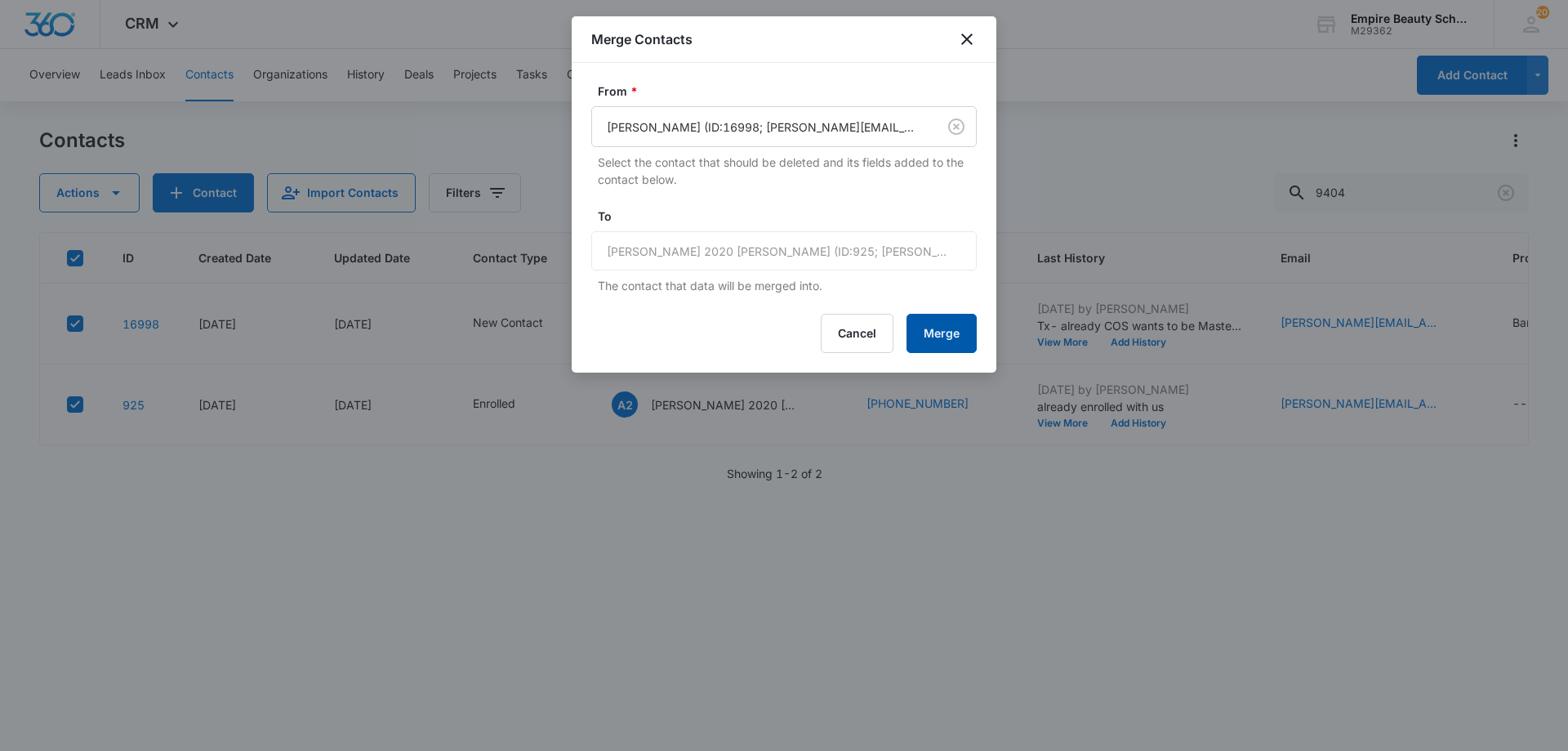
click at [952, 336] on button "Merge" at bounding box center [941, 333] width 71 height 39
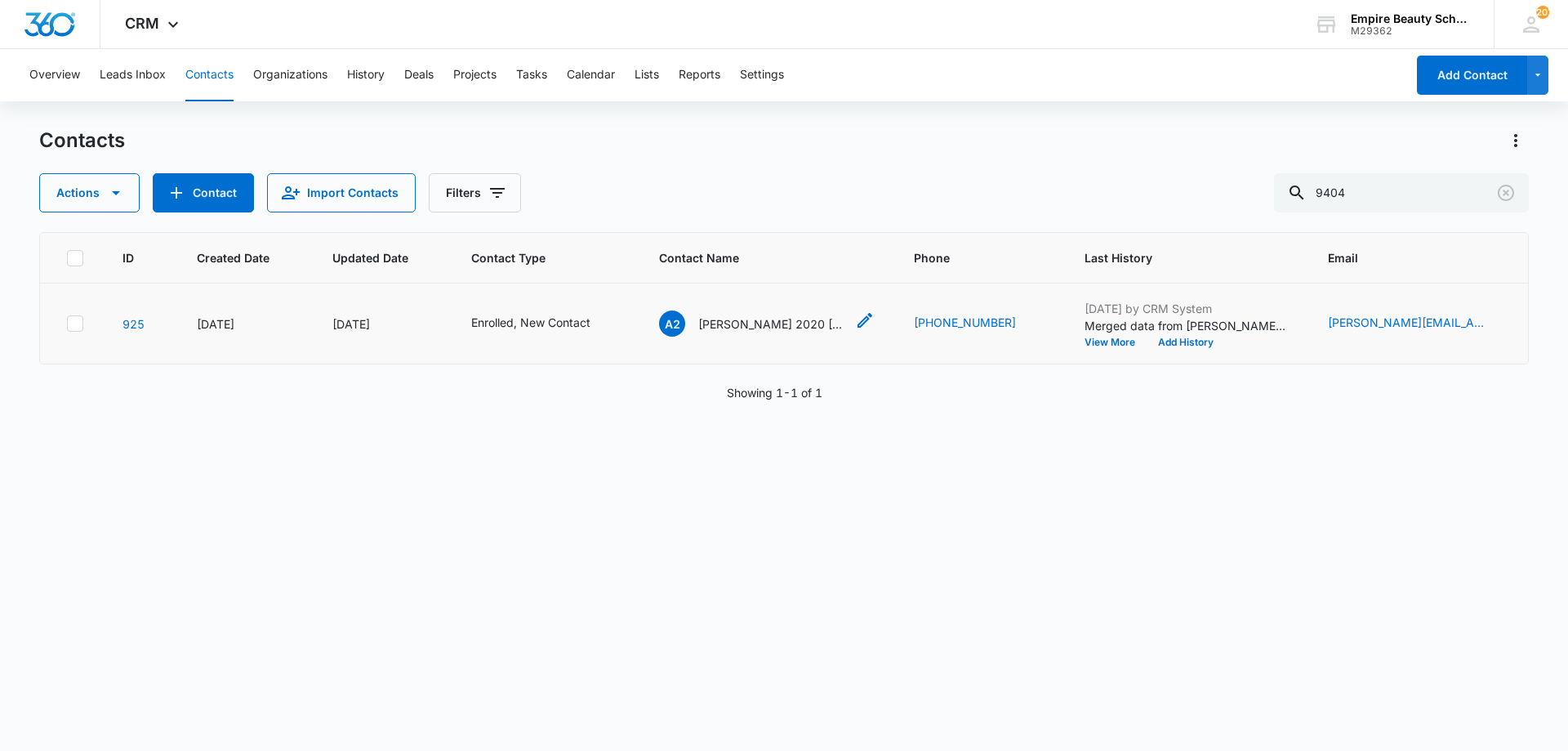
click at [857, 319] on icon "Contact Name - Angela 2020 Murray - Select to Edit Field" at bounding box center [864, 320] width 14 height 14
drag, startPoint x: 771, startPoint y: 132, endPoint x: 713, endPoint y: 139, distance: 58.4
click at [713, 139] on input "[PERSON_NAME] 2020" at bounding box center [757, 135] width 206 height 39
type input "[PERSON_NAME]"
click at [829, 272] on button "Save" at bounding box center [853, 272] width 48 height 31
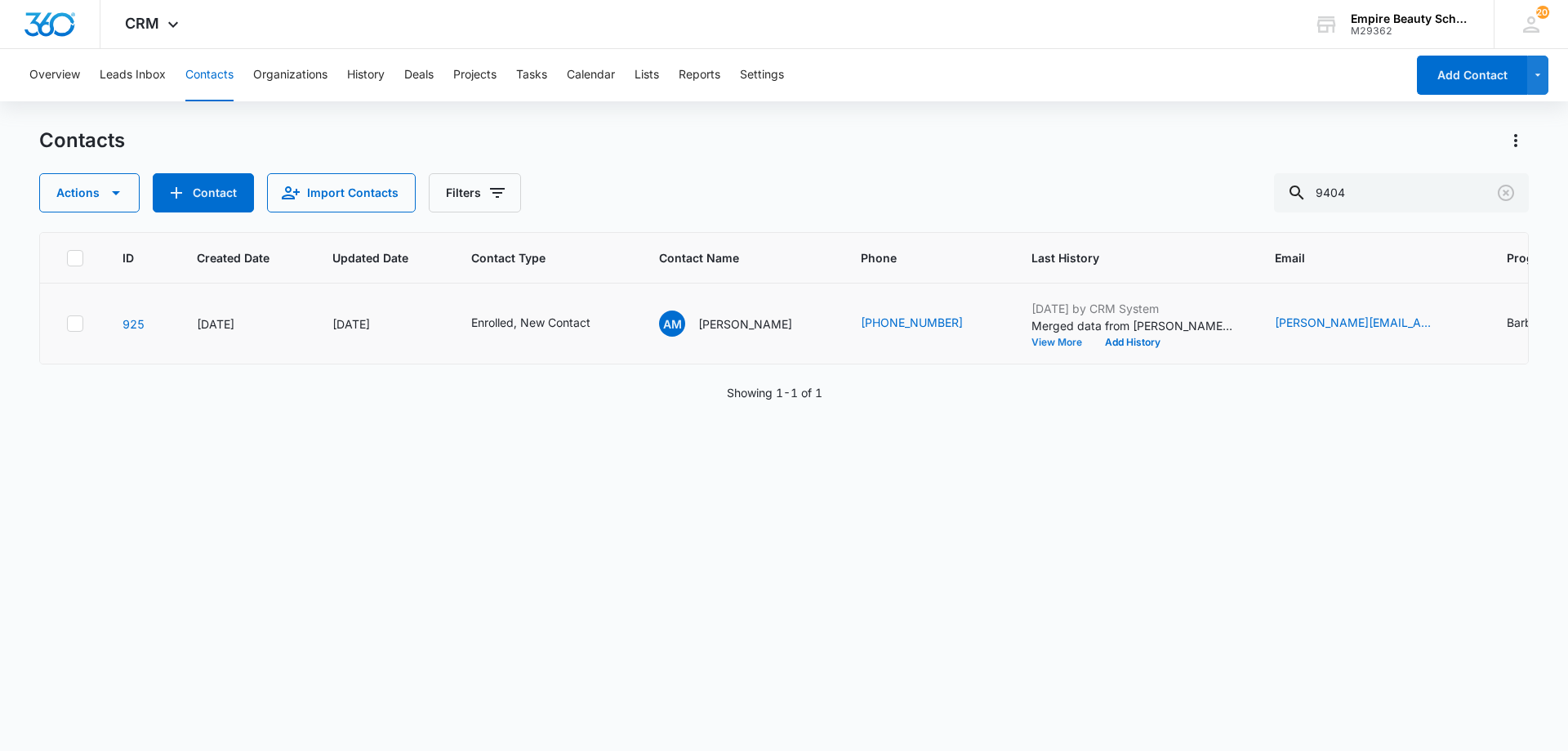
click at [1055, 342] on button "View More" at bounding box center [1062, 342] width 62 height 10
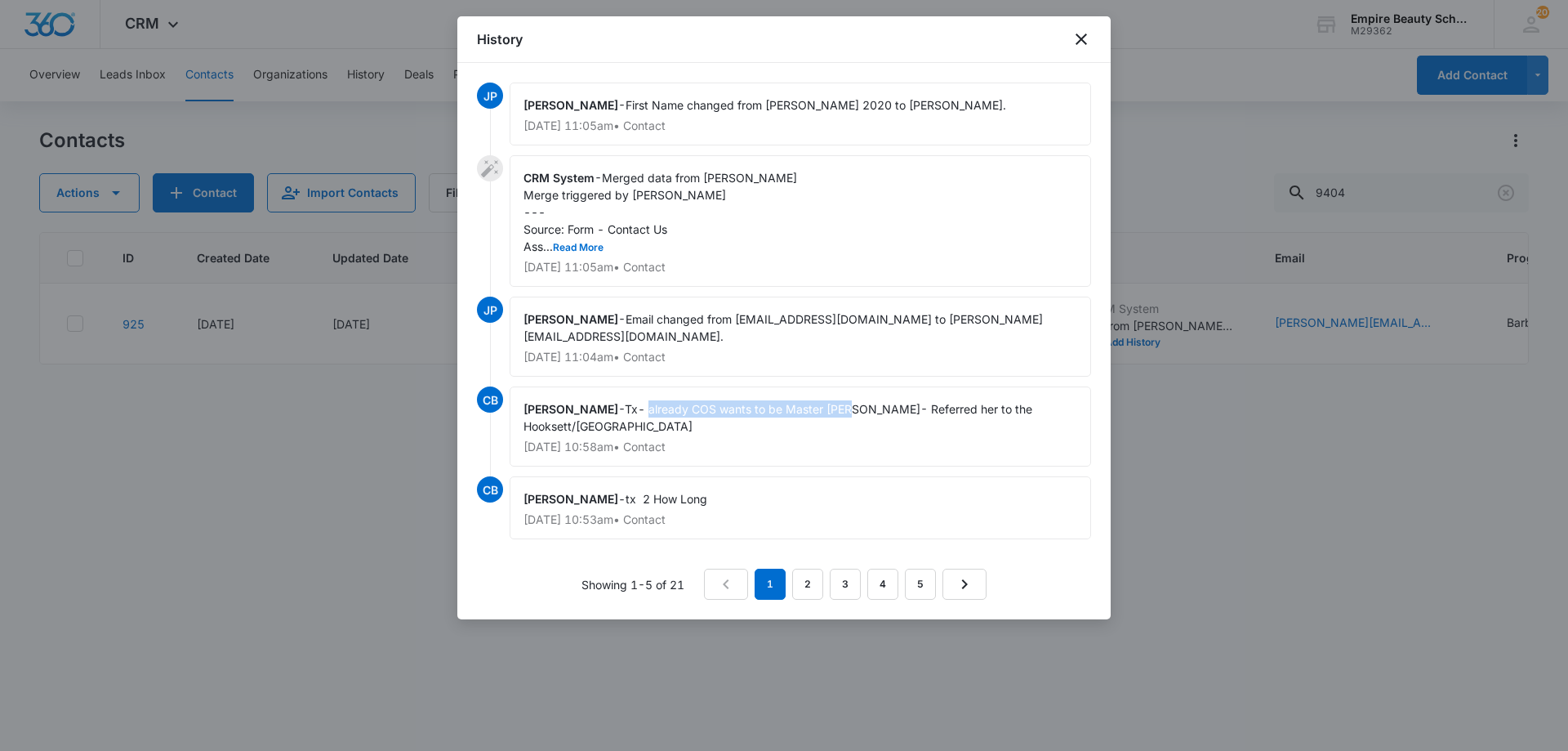
drag, startPoint x: 855, startPoint y: 409, endPoint x: 654, endPoint y: 411, distance: 201.0
click at [654, 411] on span "Tx- already COS wants to be Master [PERSON_NAME]- Referred her to the Hooksett/…" at bounding box center [780, 418] width 512 height 31
copy span "already COS wants to be Master [PERSON_NAME]"
click at [1082, 38] on icon "close" at bounding box center [1081, 38] width 12 height 12
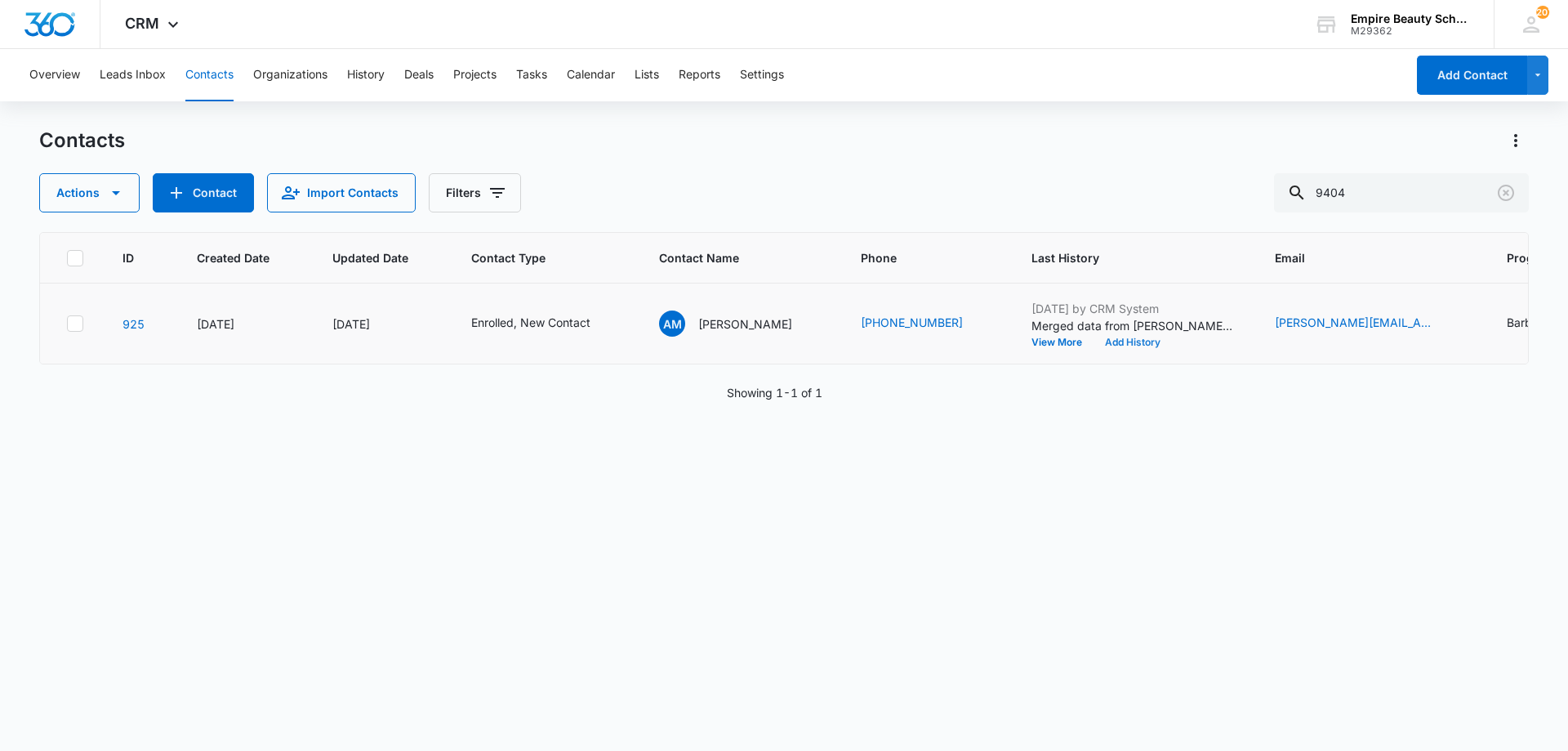
click at [1117, 341] on button "Add History" at bounding box center [1133, 342] width 79 height 10
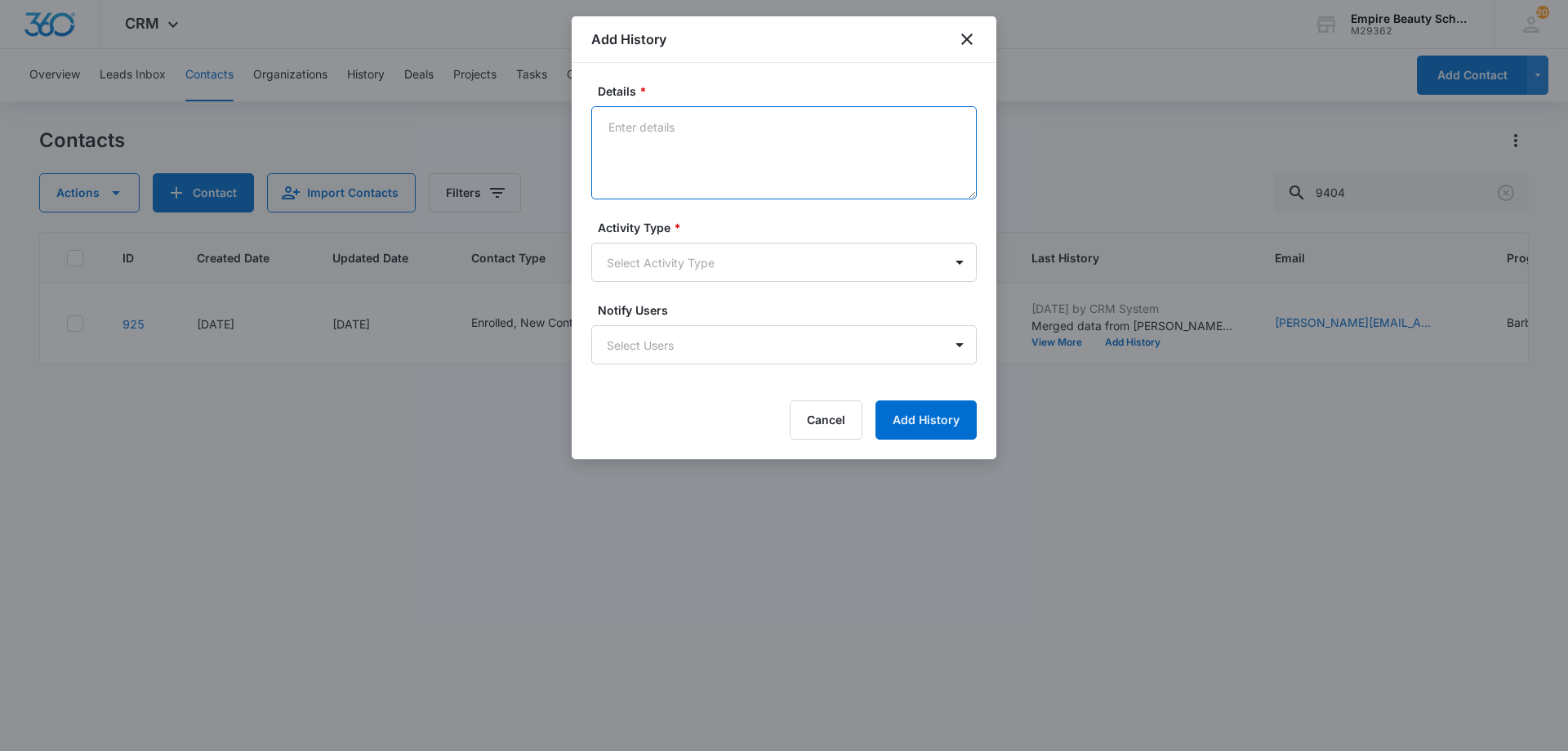
click at [734, 137] on textarea "Details *" at bounding box center [783, 153] width 385 height 93
paste textarea "already COS wants to be Master [PERSON_NAME]"
type textarea "already COS wants to be Master [PERSON_NAME]"
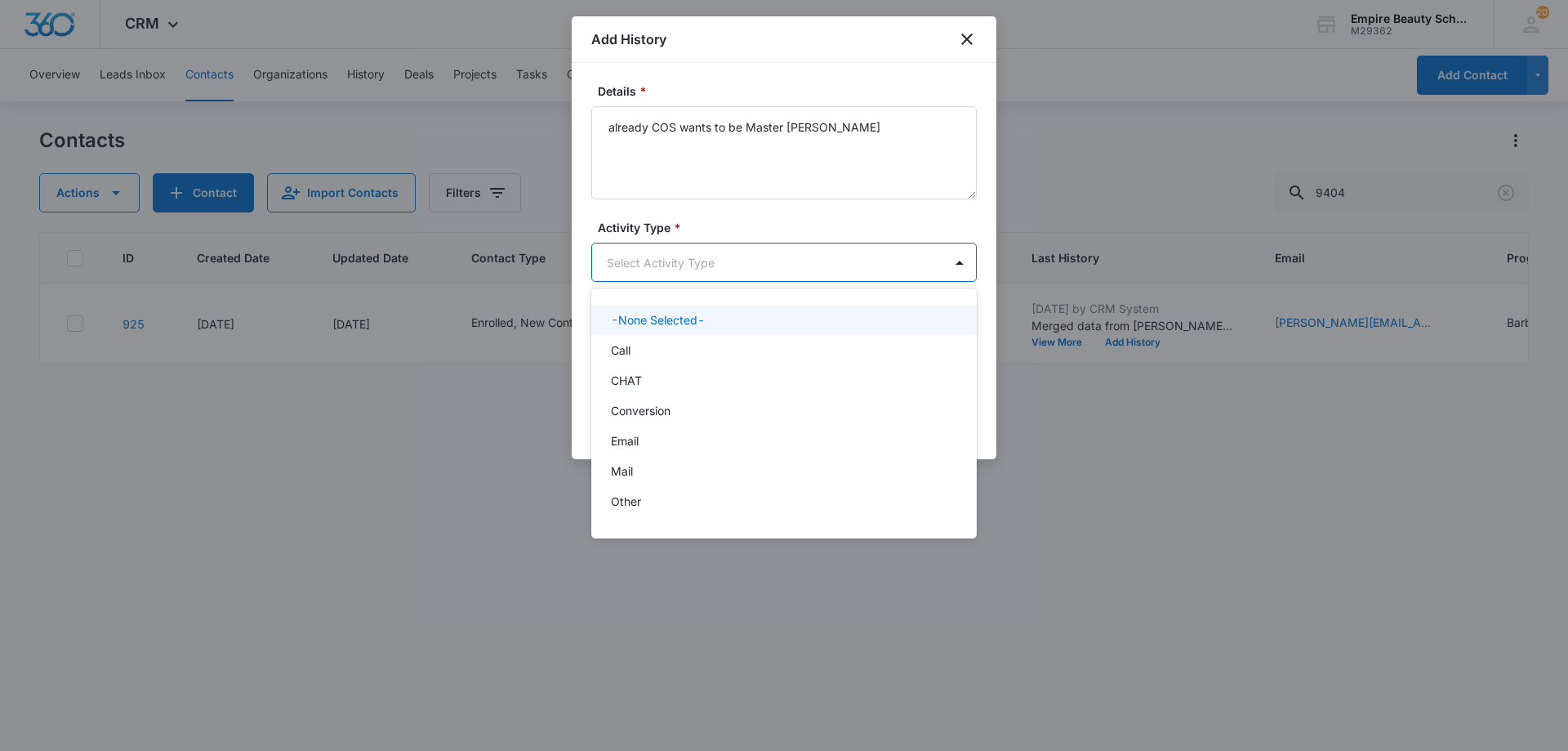
click at [720, 266] on body "CRM Apps Forms CRM Email Shop Payments POS Files Brand Settings Empire Beauty S…" at bounding box center [784, 376] width 1568 height 751
click at [644, 512] on div "Other" at bounding box center [783, 502] width 385 height 30
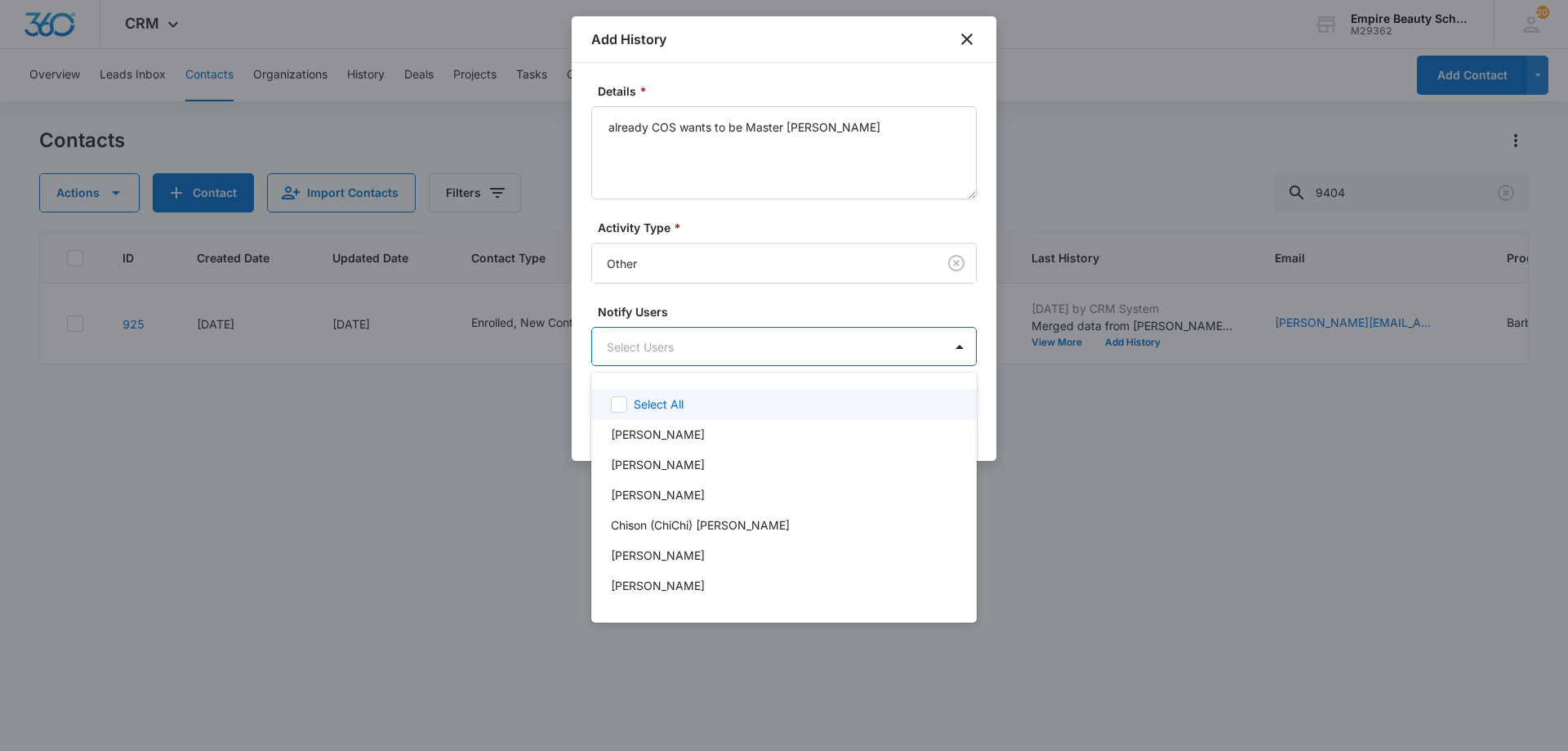
click at [638, 350] on body "CRM Apps Forms CRM Email Shop Payments POS Files Brand Settings Empire Beauty S…" at bounding box center [784, 376] width 1568 height 751
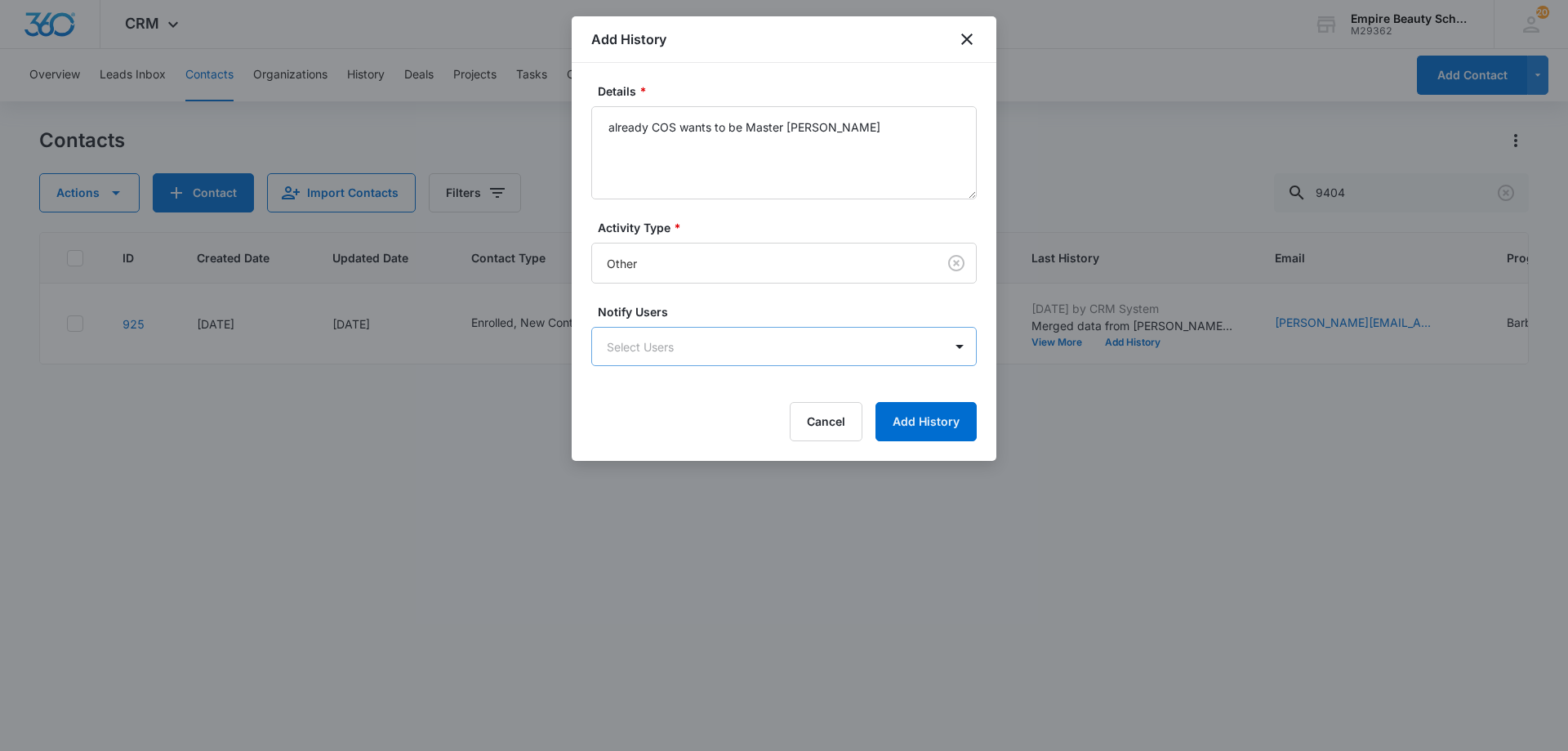
click at [647, 359] on body "CRM Apps Forms CRM Email Shop Payments POS Files Brand Settings Empire Beauty S…" at bounding box center [784, 376] width 1568 height 751
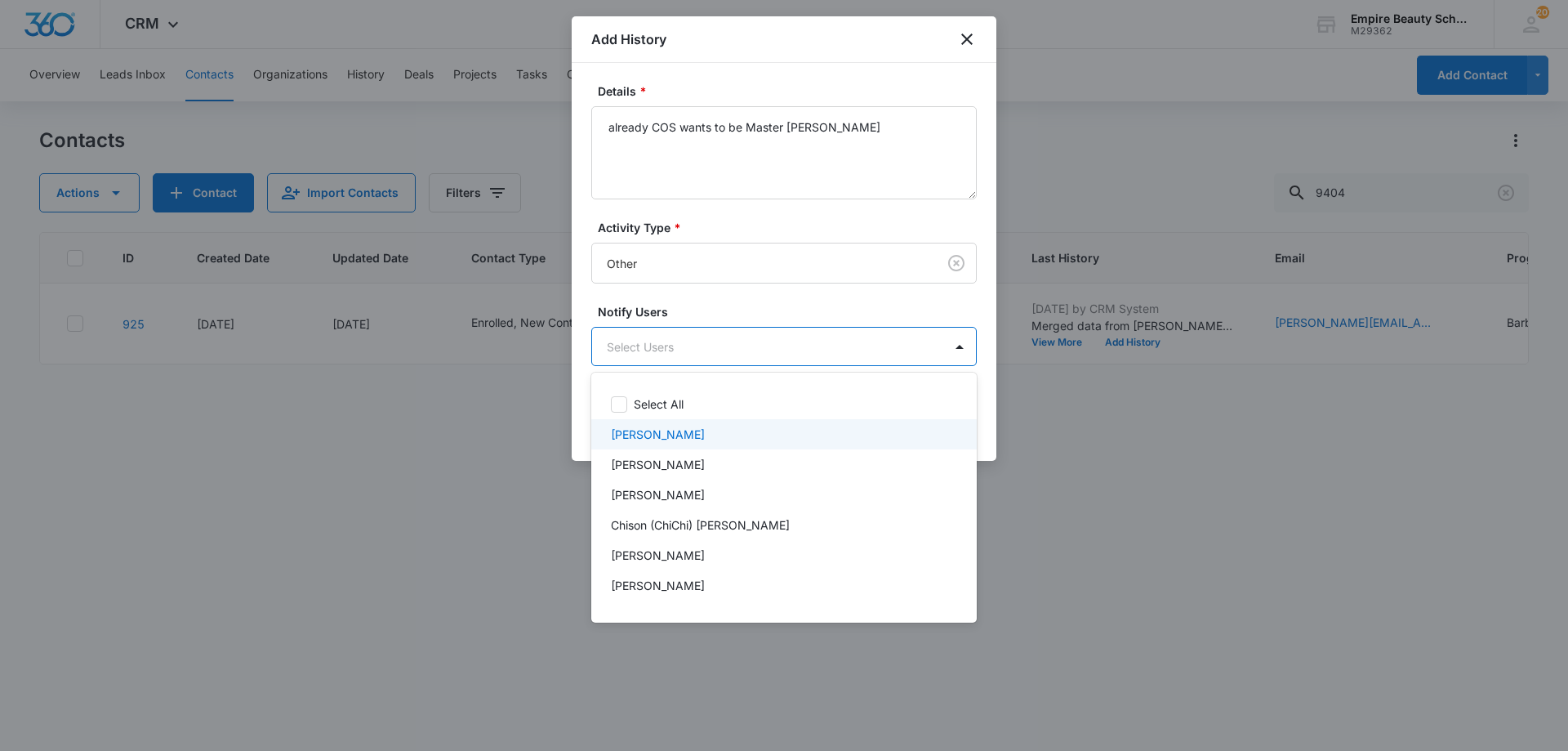
click at [648, 437] on p "[PERSON_NAME]" at bounding box center [657, 434] width 94 height 17
click at [656, 563] on p "[PERSON_NAME]" at bounding box center [657, 559] width 94 height 17
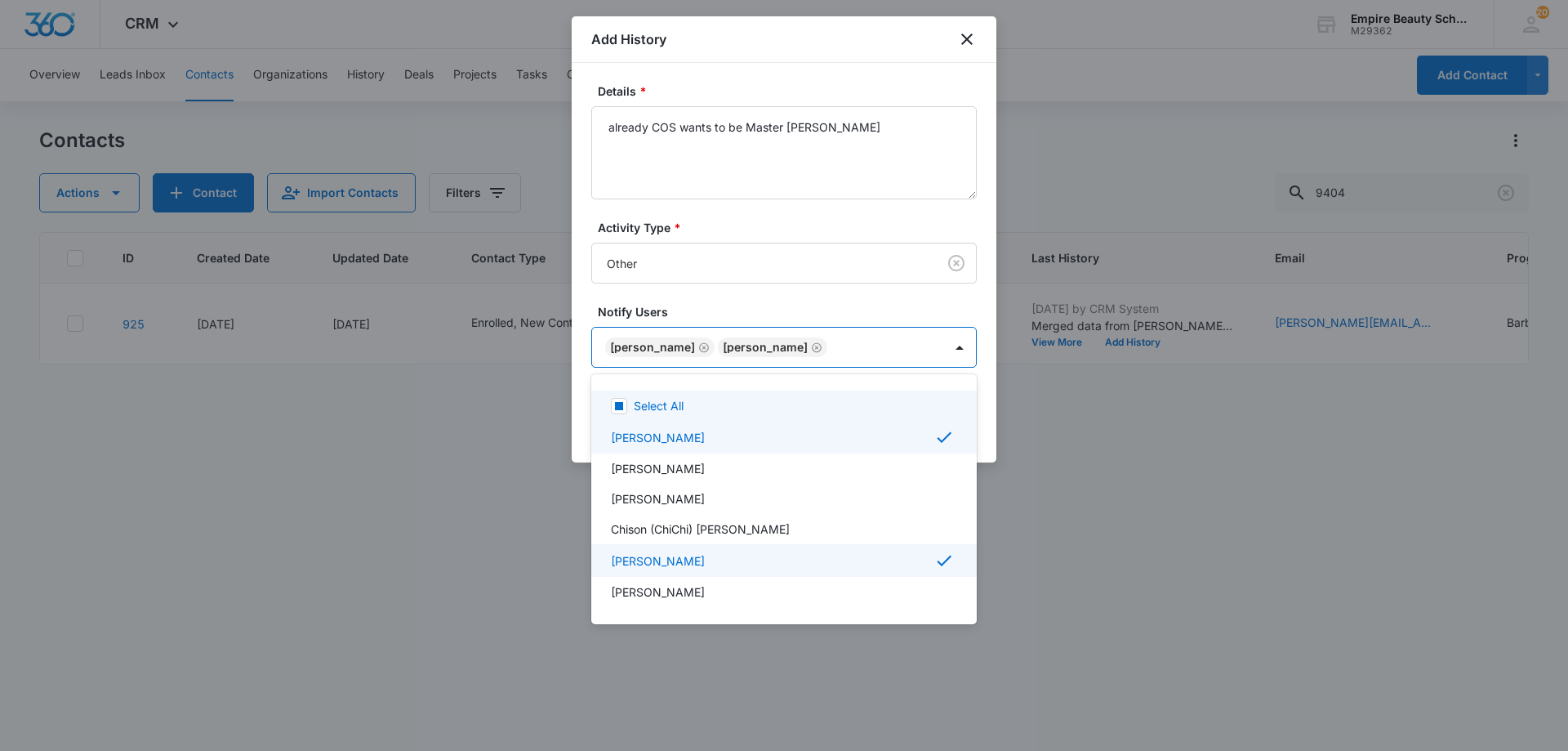
click at [707, 319] on div at bounding box center [784, 376] width 1568 height 751
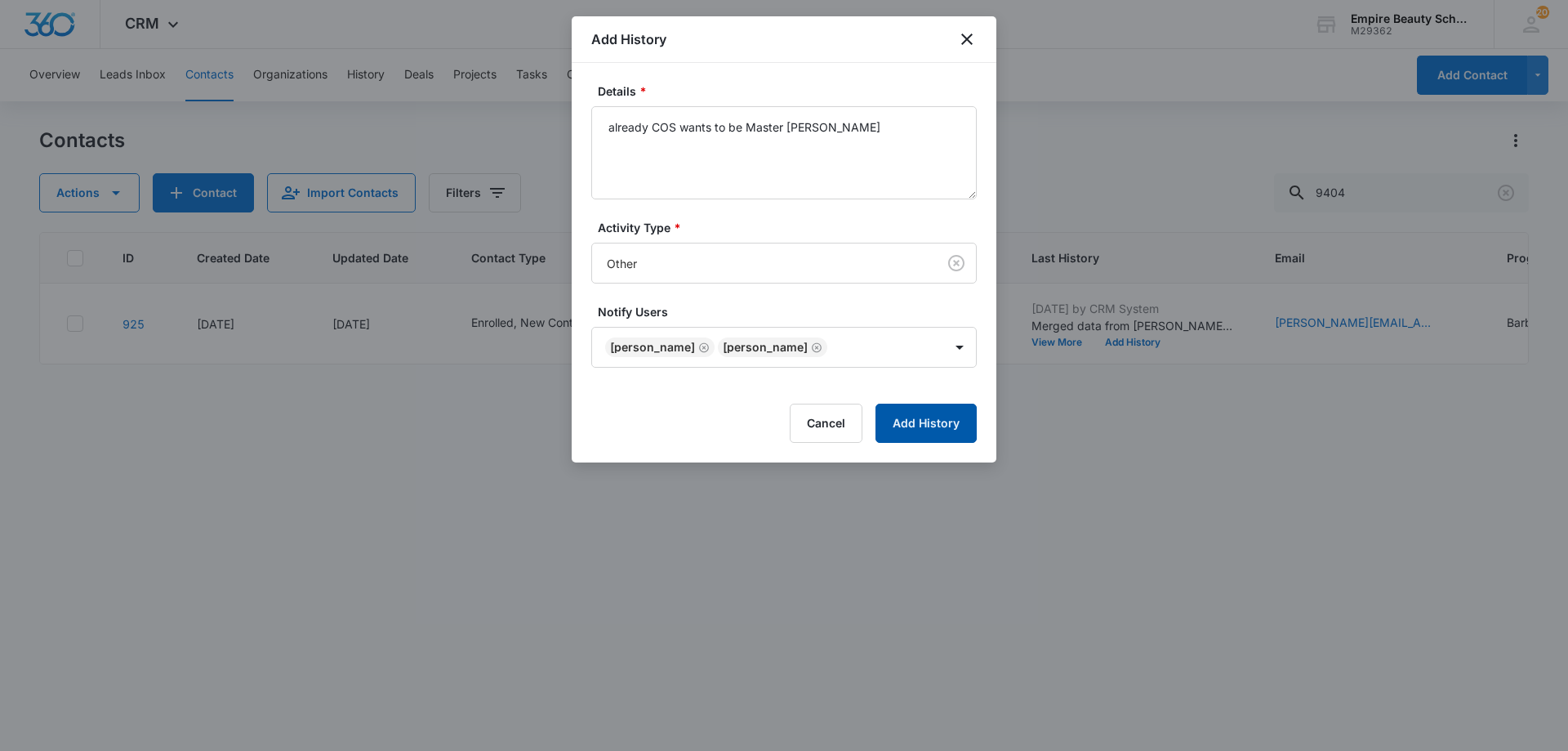
click at [915, 429] on button "Add History" at bounding box center [925, 423] width 101 height 39
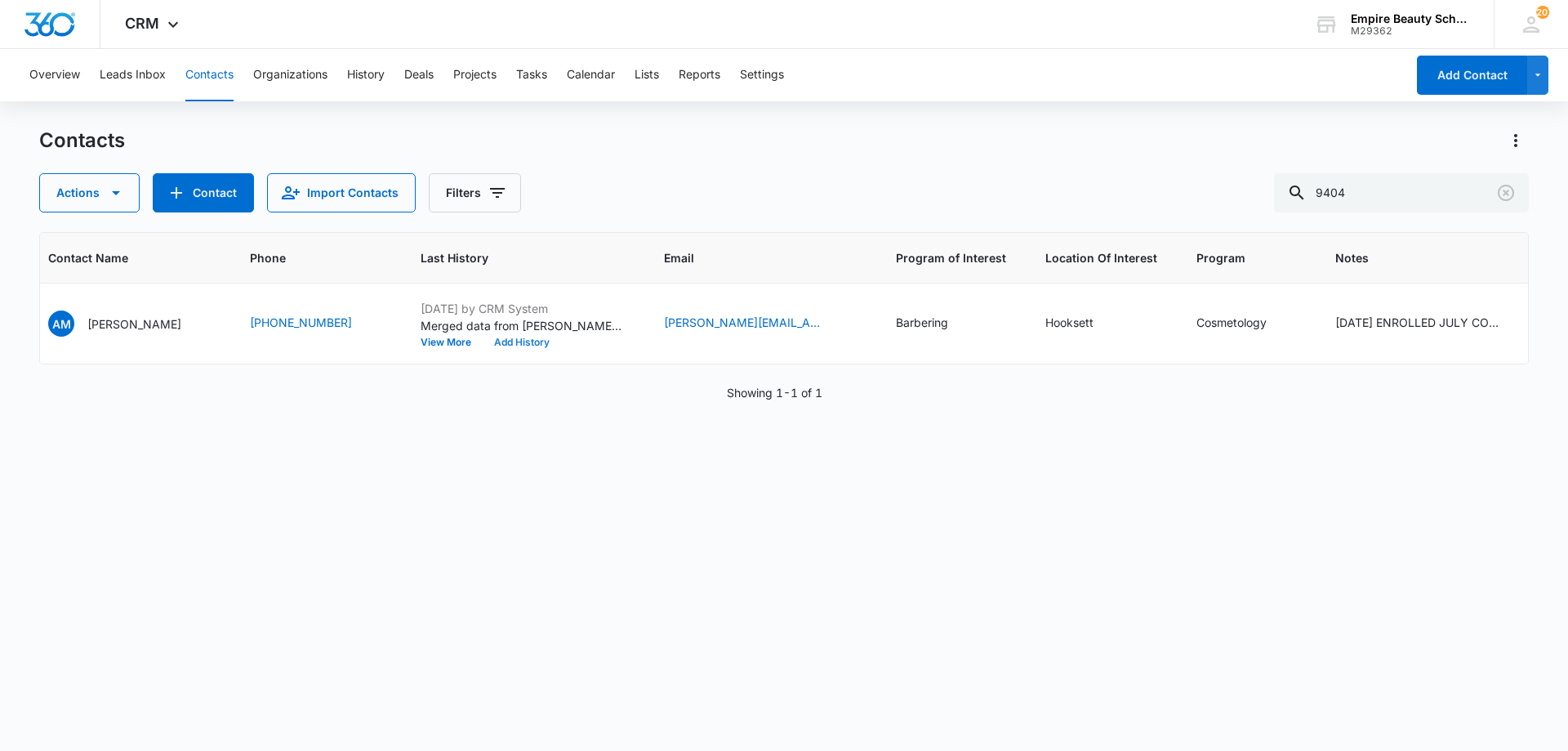
scroll to position [0, 621]
click at [1095, 318] on icon "Location Of Interest - Hooksett - Select to Edit Field" at bounding box center [1102, 324] width 14 height 14
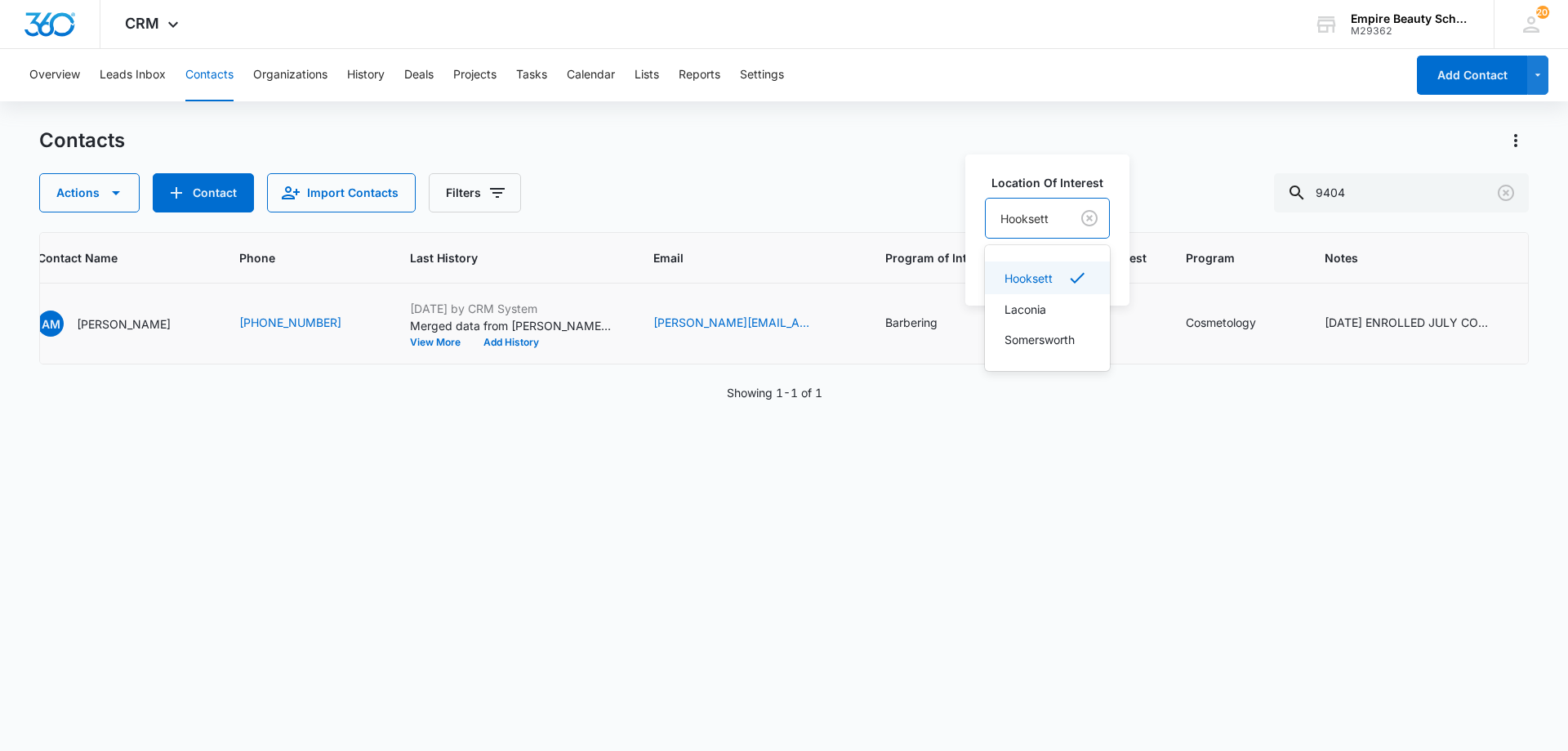
click at [1070, 232] on div "Hooksett" at bounding box center [1028, 218] width 84 height 37
click at [1038, 277] on p "Hooksett" at bounding box center [1029, 278] width 48 height 17
click at [1086, 263] on button "Save" at bounding box center [1086, 270] width 48 height 31
click at [1088, 137] on div "Contacts" at bounding box center [784, 140] width 1490 height 26
click at [1506, 193] on icon "Clear" at bounding box center [1506, 192] width 16 height 16
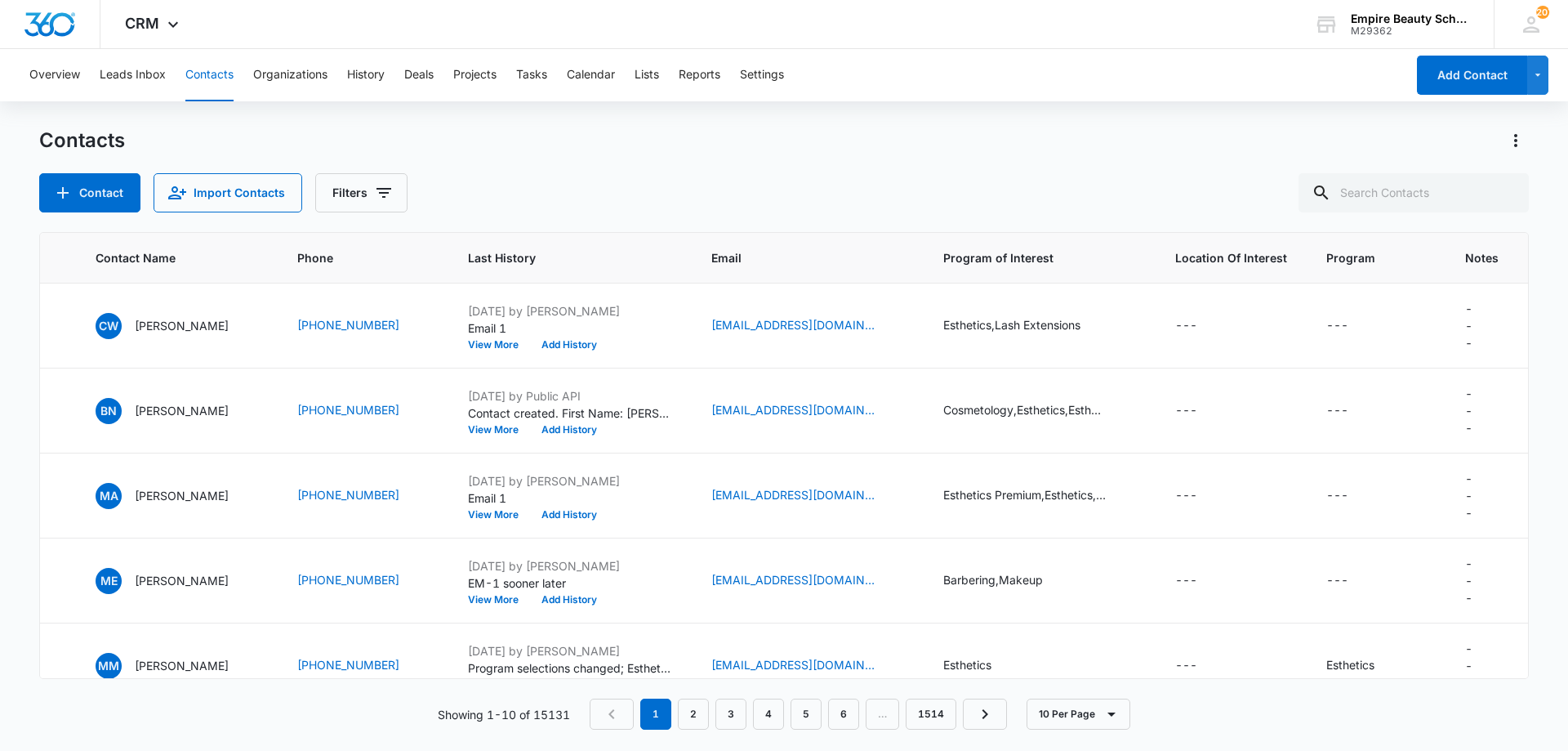
click at [1199, 142] on div "Contacts" at bounding box center [784, 140] width 1490 height 26
click at [1168, 151] on div "Contacts" at bounding box center [784, 140] width 1490 height 26
drag, startPoint x: 1045, startPoint y: 130, endPoint x: 1329, endPoint y: 203, distance: 293.2
click at [1045, 128] on div "Contacts" at bounding box center [784, 140] width 1490 height 26
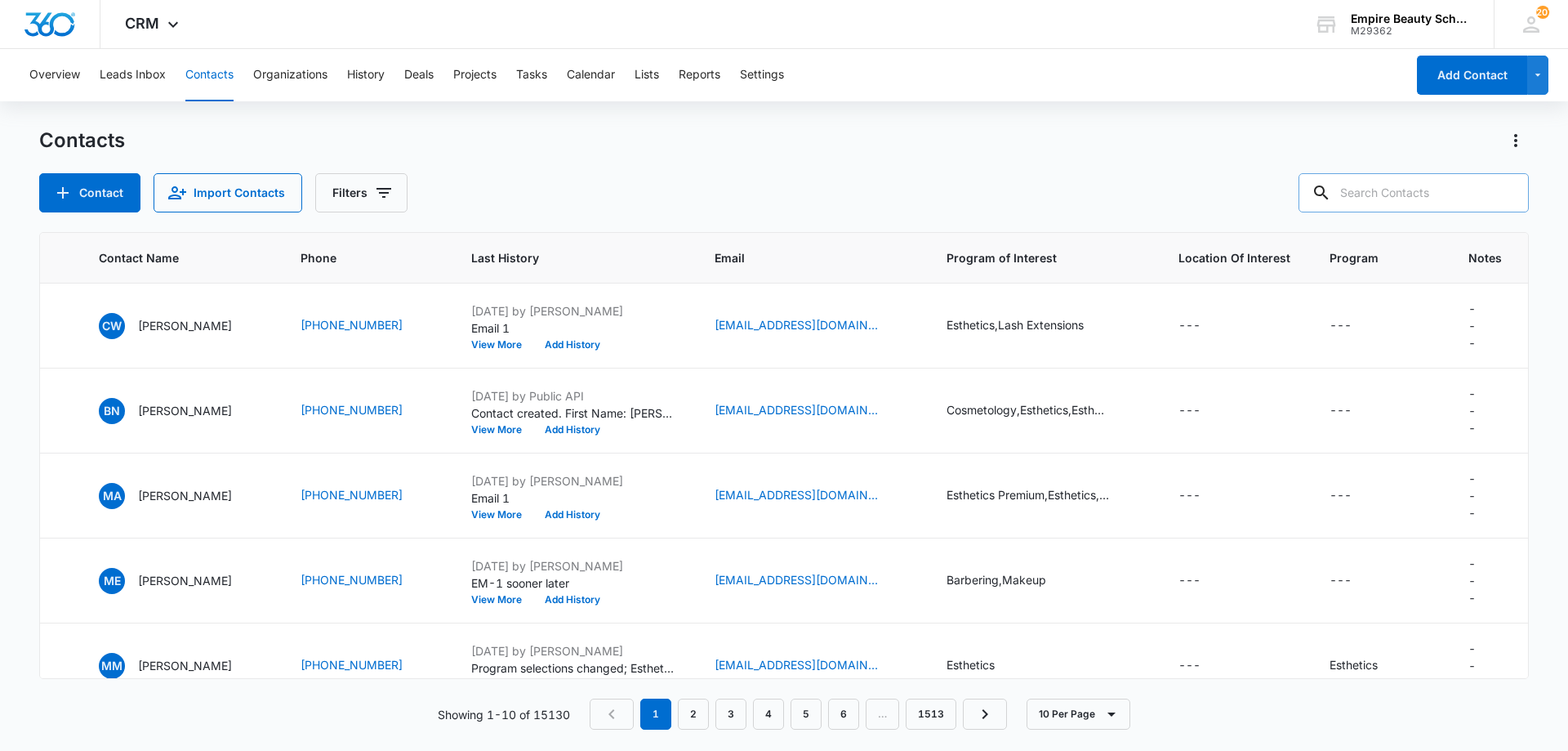
click at [1443, 187] on input "text" at bounding box center [1414, 193] width 231 height 39
drag, startPoint x: 732, startPoint y: 216, endPoint x: 626, endPoint y: 201, distance: 107.1
click at [703, 208] on div "Contacts Contact Import Contacts Filters ID Created Date Updated Date Contact T…" at bounding box center [784, 438] width 1490 height 621
drag, startPoint x: 1317, startPoint y: 114, endPoint x: 1345, endPoint y: 162, distance: 55.6
click at [1318, 114] on div "Overview Leads Inbox Contacts Organizations History Deals Projects Tasks Calend…" at bounding box center [784, 399] width 1568 height 700
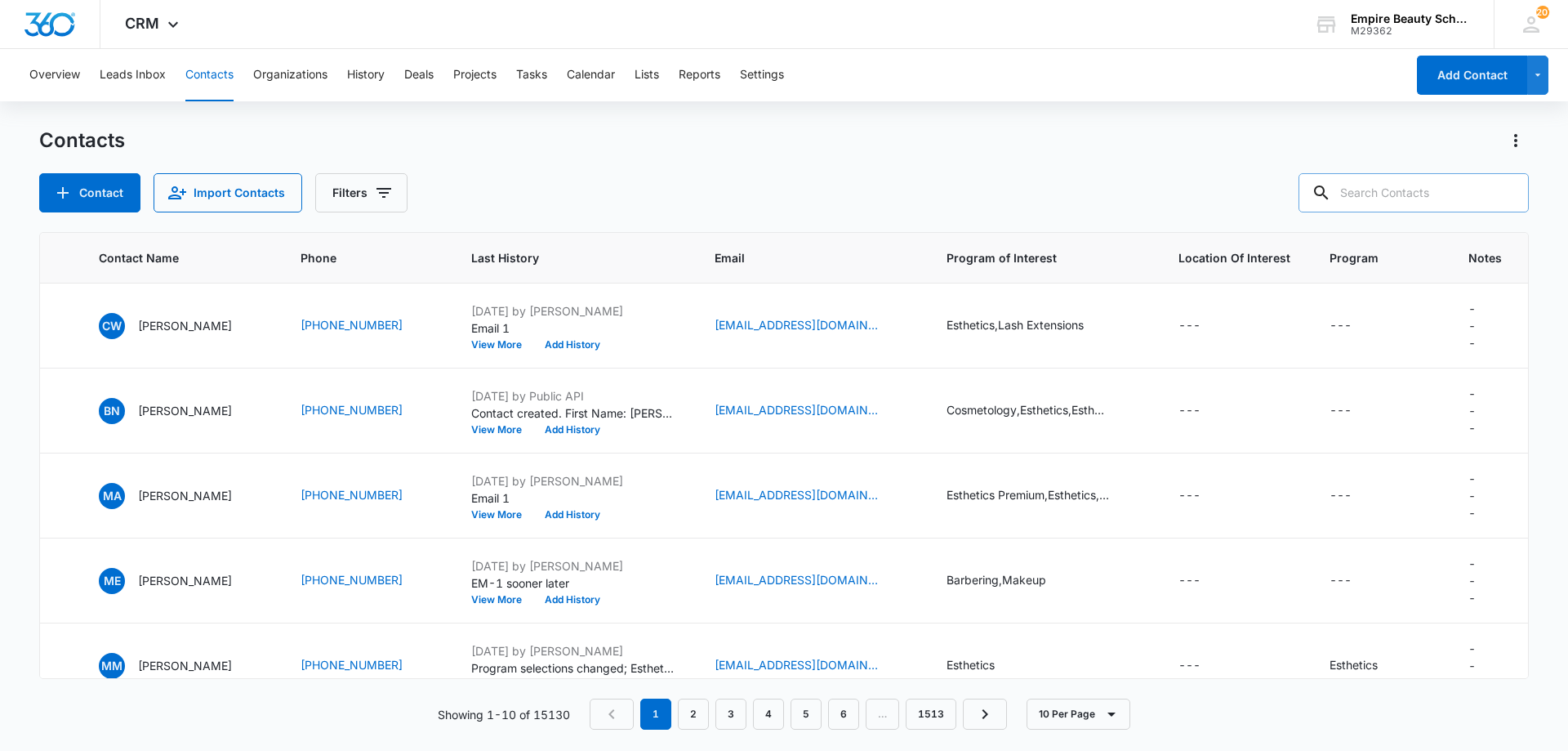
click at [1399, 187] on input "text" at bounding box center [1414, 193] width 231 height 39
click at [602, 157] on div "Contacts Contact Import Contacts Filters" at bounding box center [784, 170] width 1490 height 85
click at [1411, 201] on input "text" at bounding box center [1414, 193] width 231 height 39
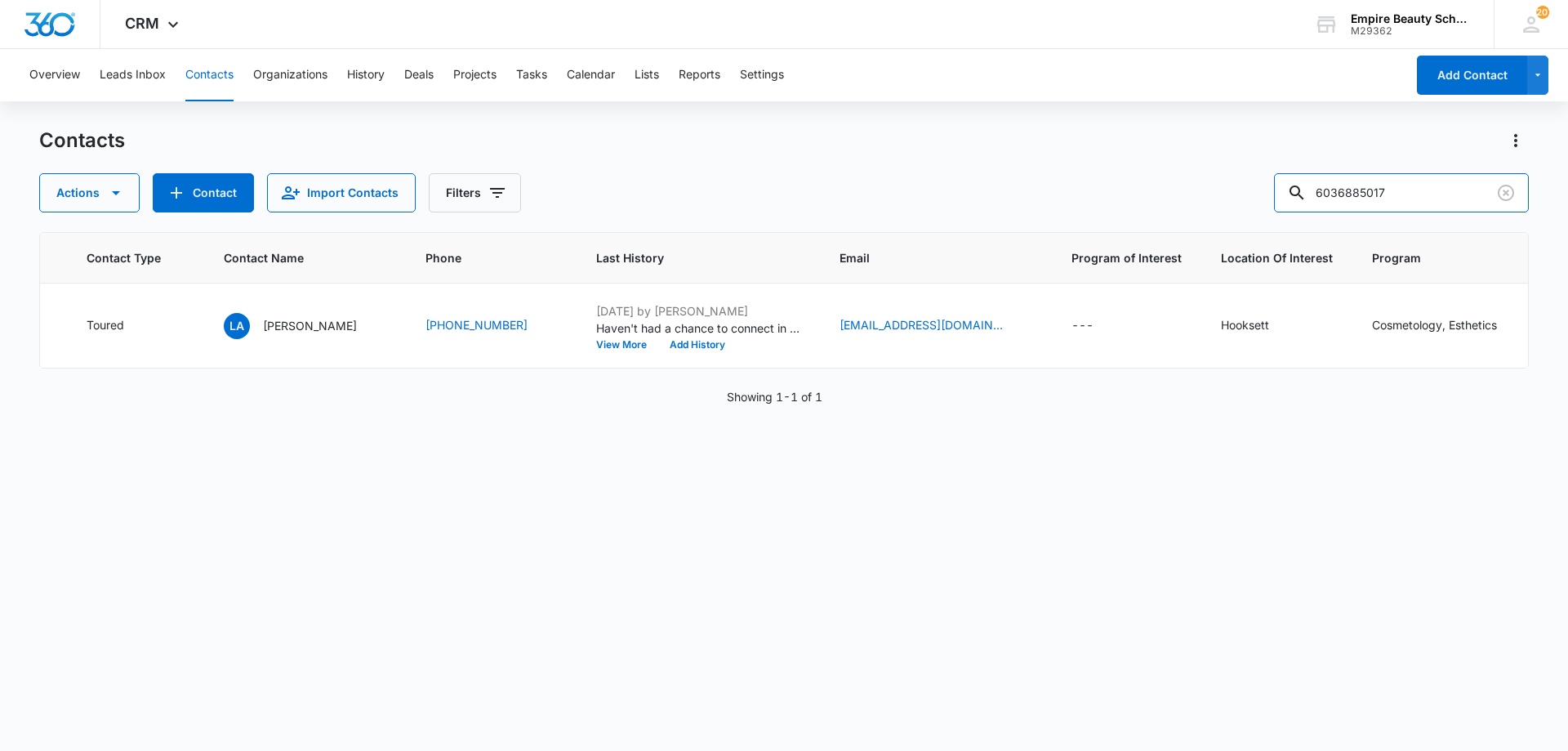
scroll to position [0, 345]
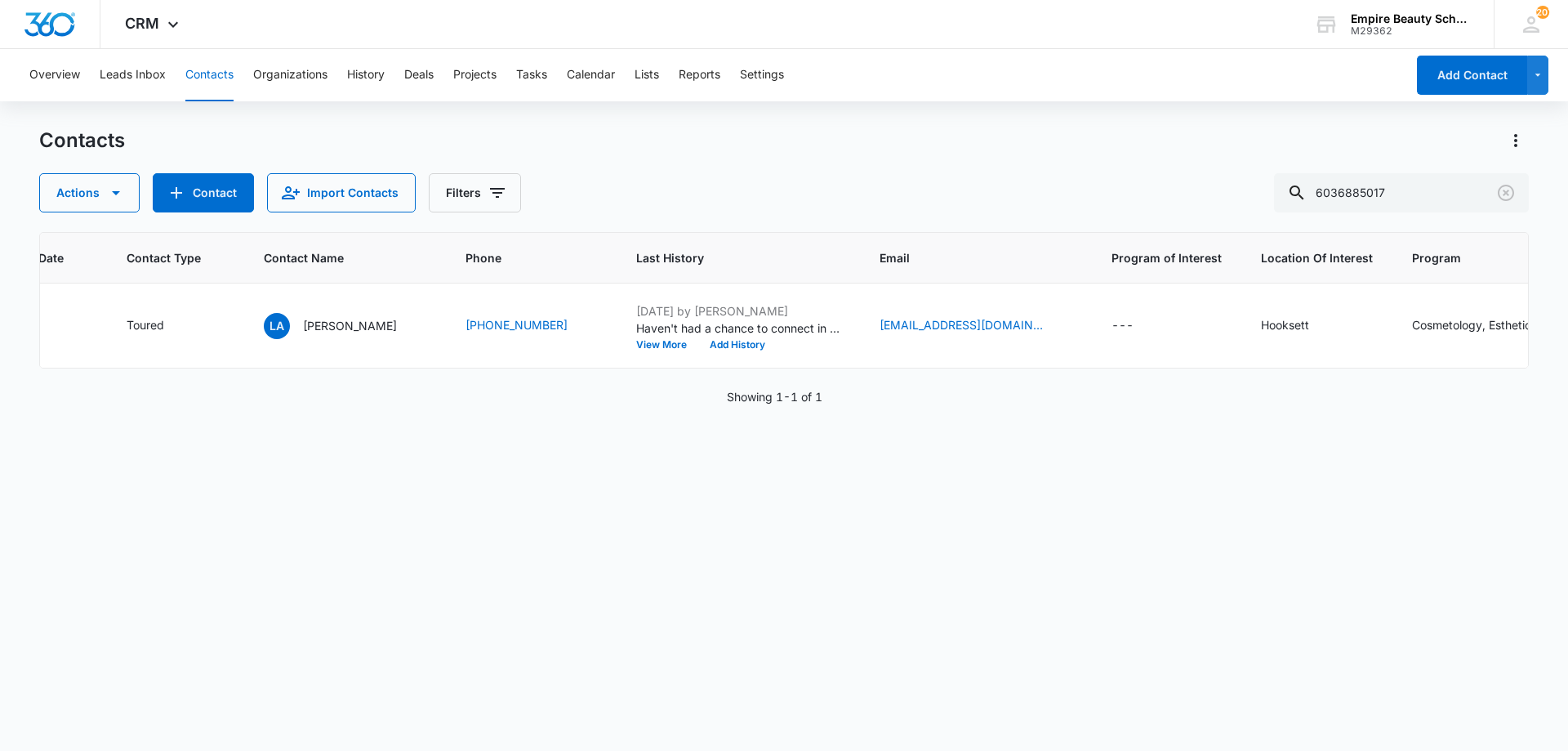
click at [762, 205] on div "Actions Contact Import Contacts Filters 6036885017" at bounding box center [784, 193] width 1490 height 39
drag, startPoint x: 1370, startPoint y: 187, endPoint x: 1260, endPoint y: 190, distance: 110.0
click at [1260, 190] on div "Actions Contact Import Contacts Filters 6036885017" at bounding box center [784, 193] width 1490 height 39
type input "5017"
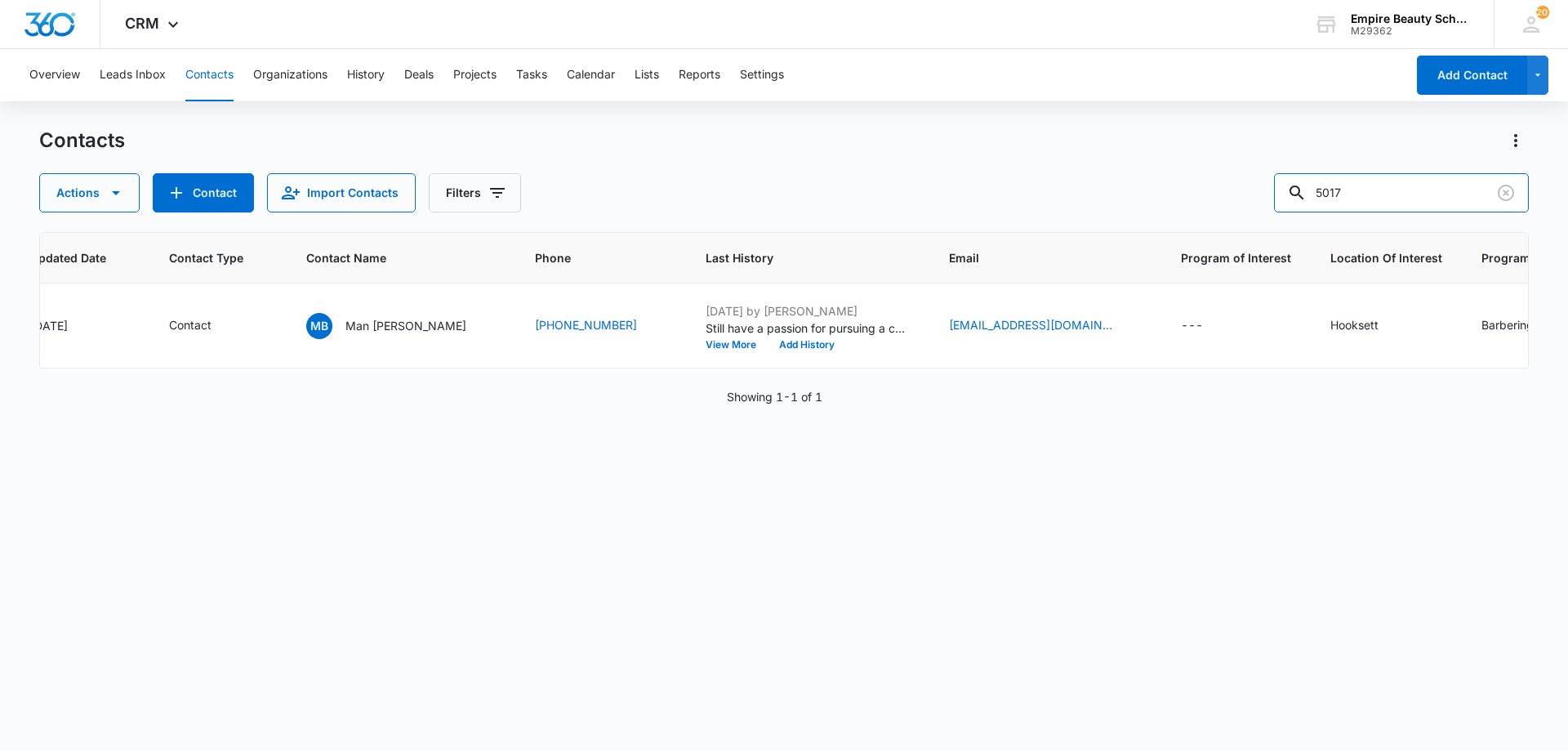
scroll to position [0, 379]
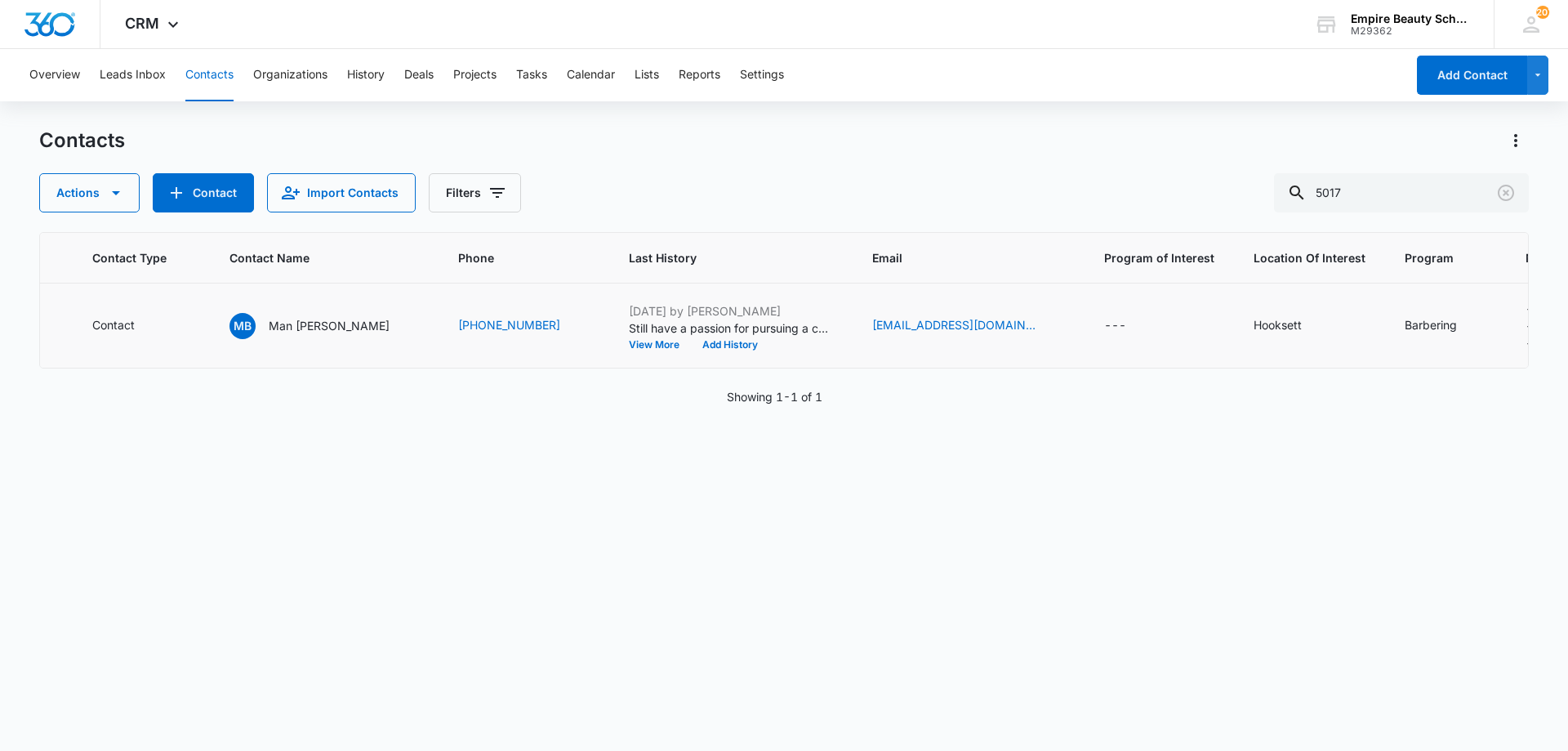
click at [614, 351] on td "[DATE] by [PERSON_NAME] Still have a passion for pursuing a career in barbering…" at bounding box center [731, 325] width 243 height 85
click at [629, 344] on button "View More" at bounding box center [660, 344] width 62 height 10
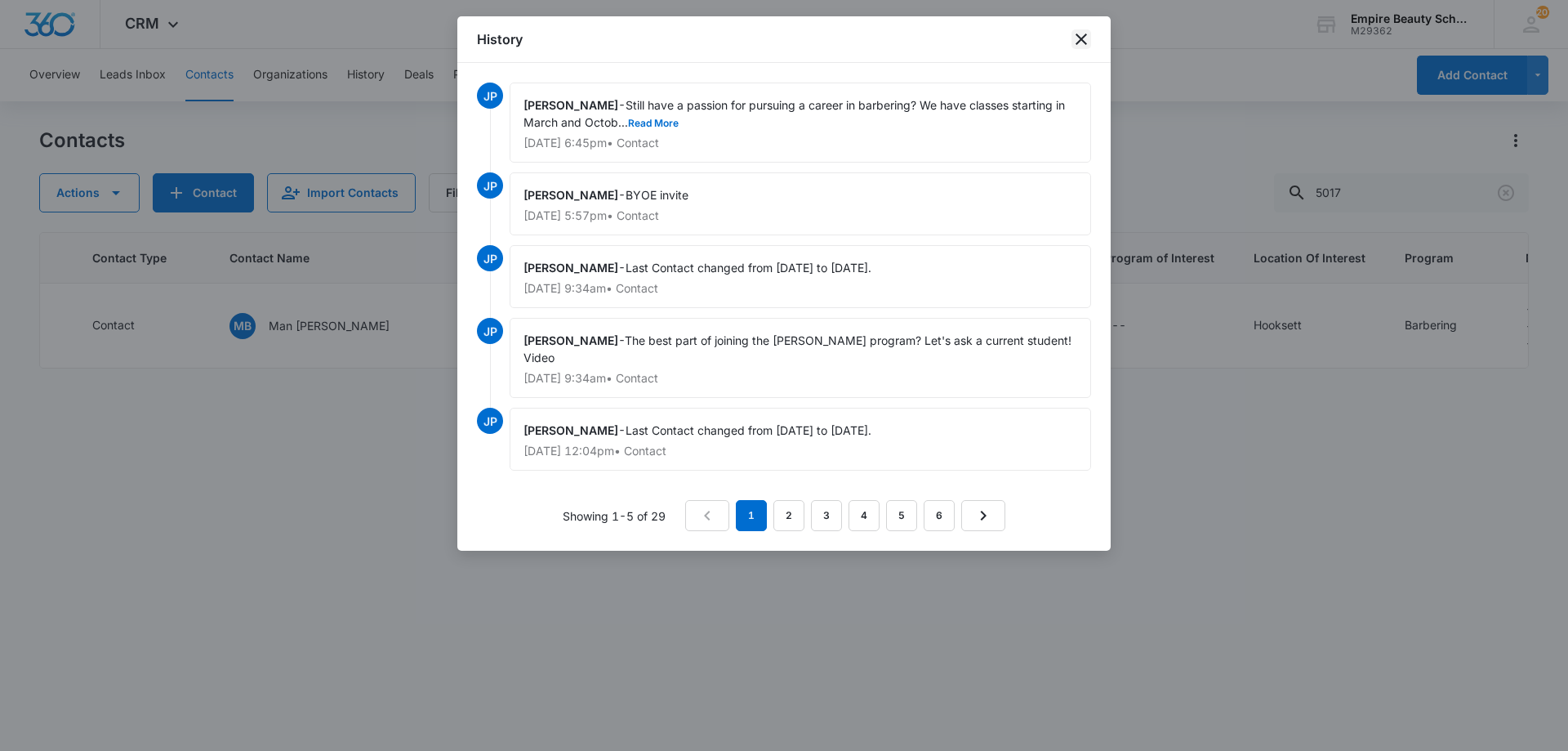
click at [1076, 30] on div "History" at bounding box center [784, 39] width 653 height 46
click at [1088, 39] on icon "close" at bounding box center [1082, 39] width 20 height 20
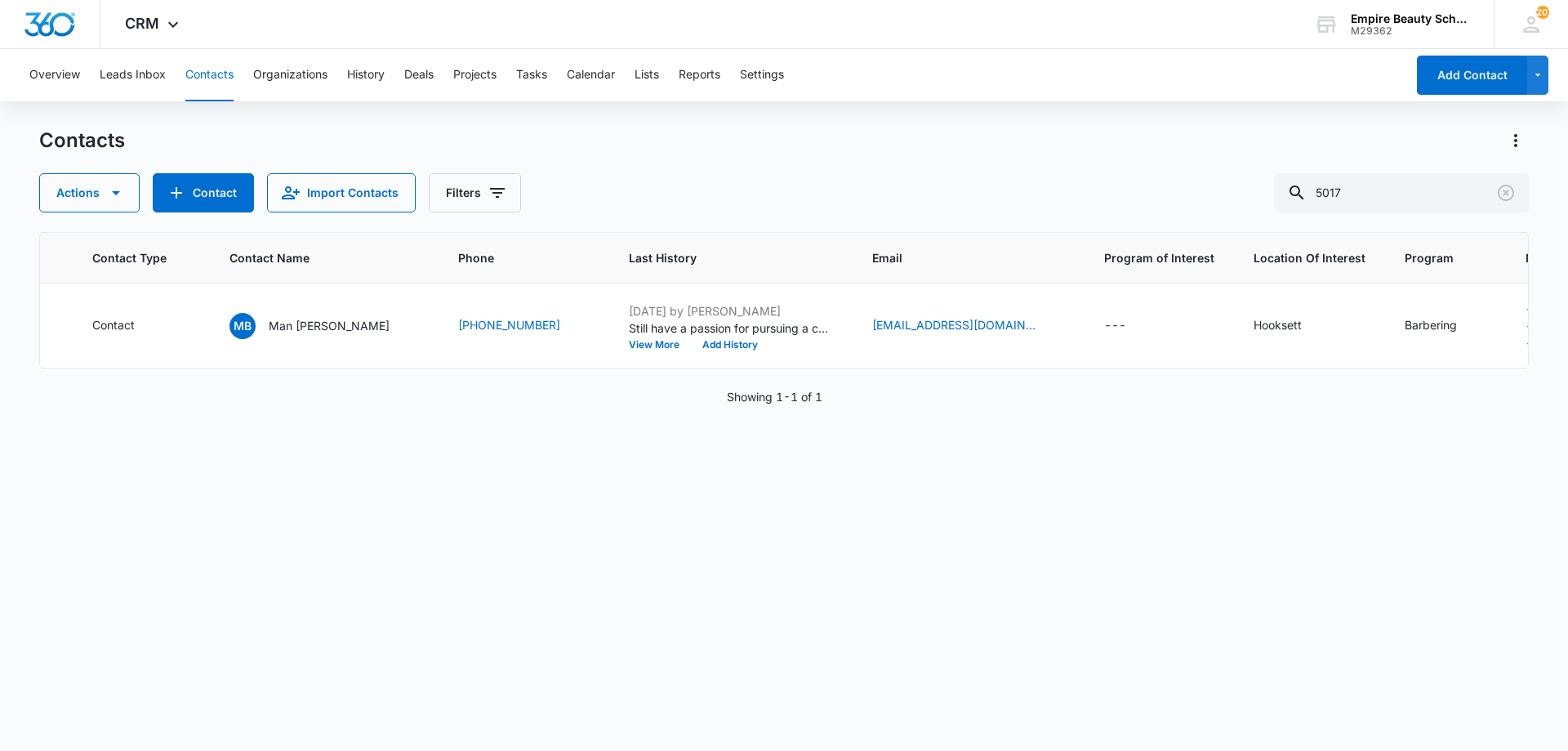
click at [937, 180] on div "Actions Contact Import Contacts Filters 5017" at bounding box center [784, 193] width 1490 height 39
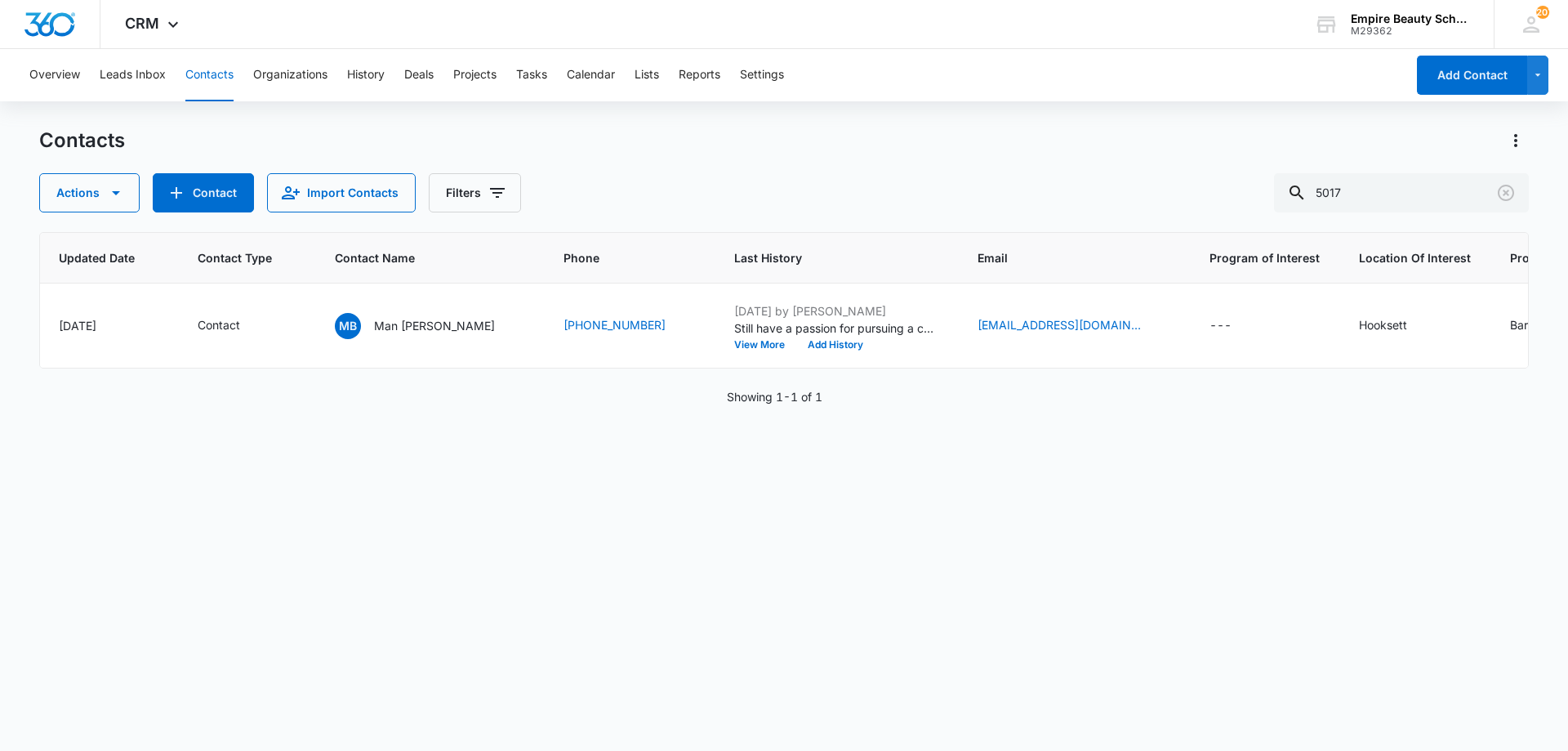
scroll to position [0, 266]
click at [845, 165] on div "Contacts Actions Contact Import Contacts Filters 5017" at bounding box center [784, 170] width 1490 height 85
click at [948, 206] on div "Actions Contact Import Contacts Filters 5017" at bounding box center [784, 193] width 1490 height 39
